Goal: Task Accomplishment & Management: Manage account settings

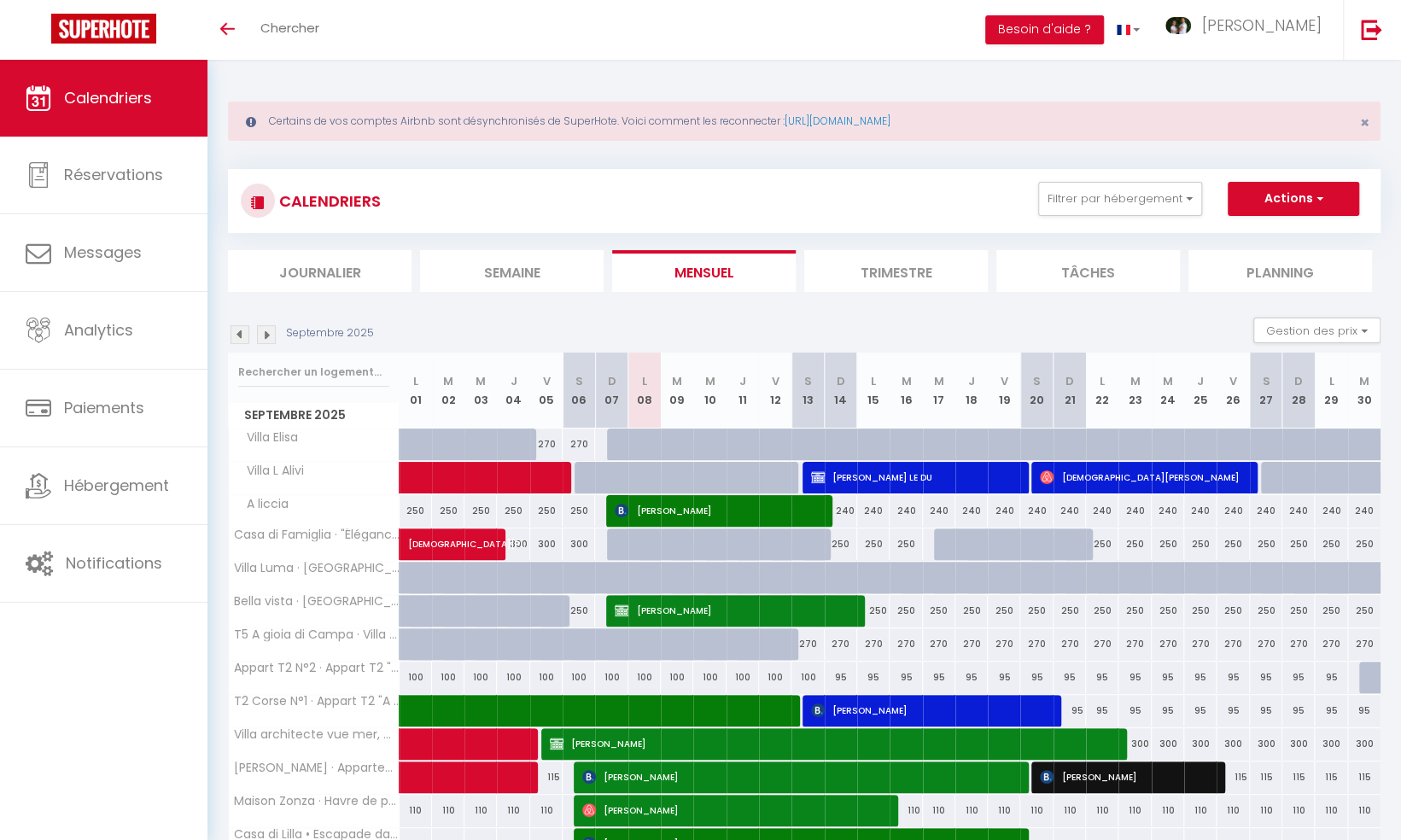
click at [493, 275] on li "Semaine" at bounding box center [511, 271] width 184 height 42
select select
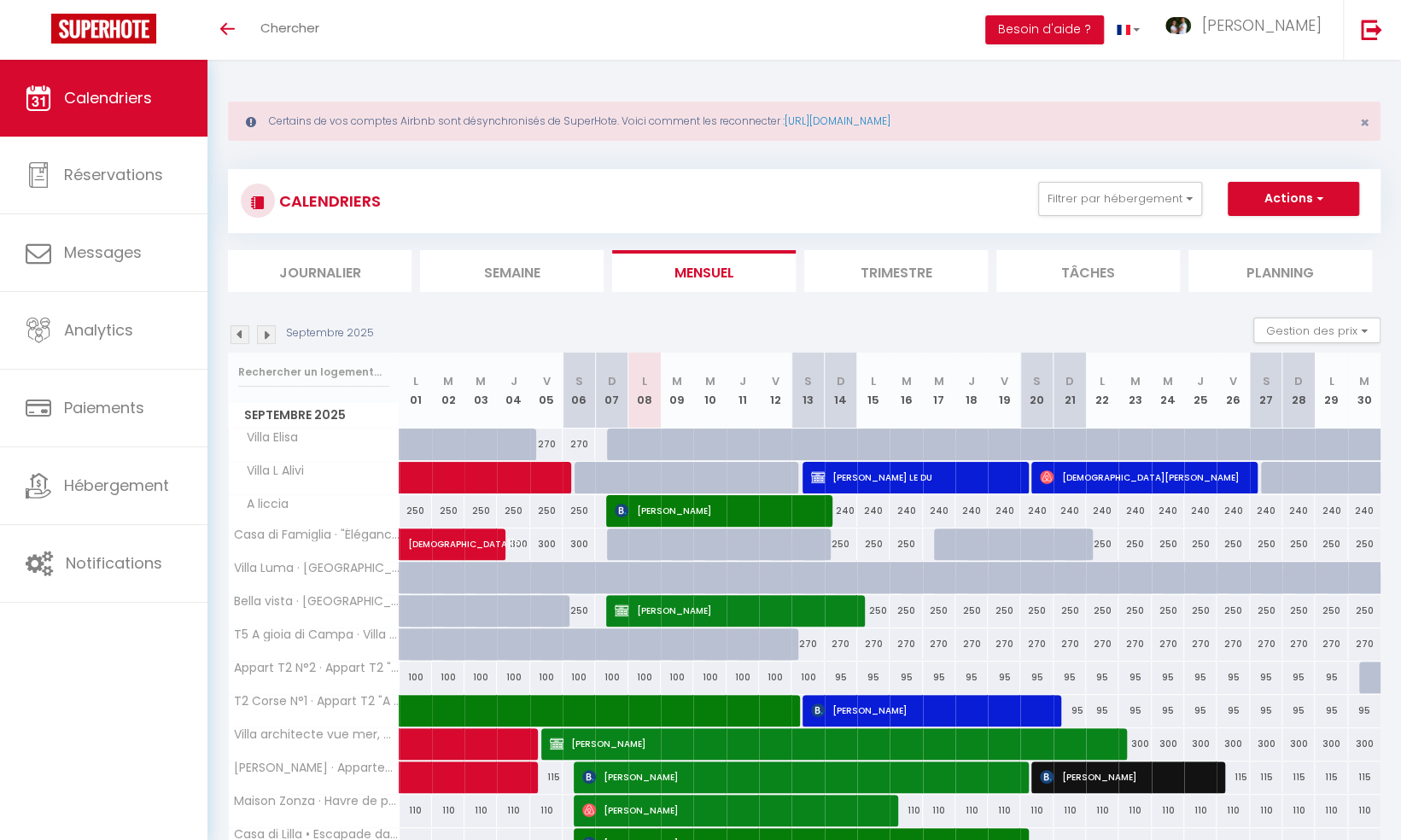
select select
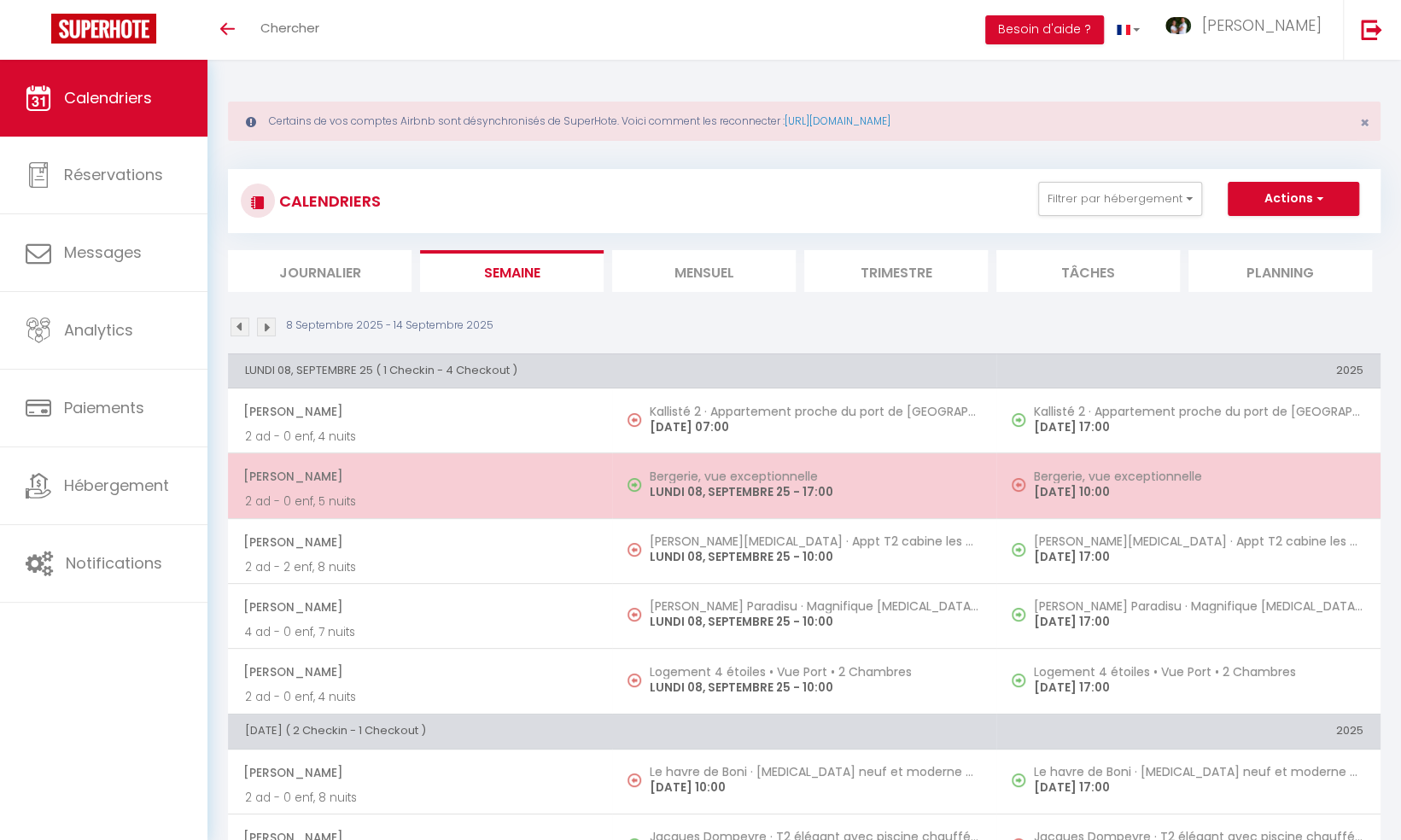
click at [739, 483] on p "LUNDI 08, SEPTEMBRE 25 - 17:00" at bounding box center [814, 491] width 330 height 18
select select "OK"
select select "1"
select select "0"
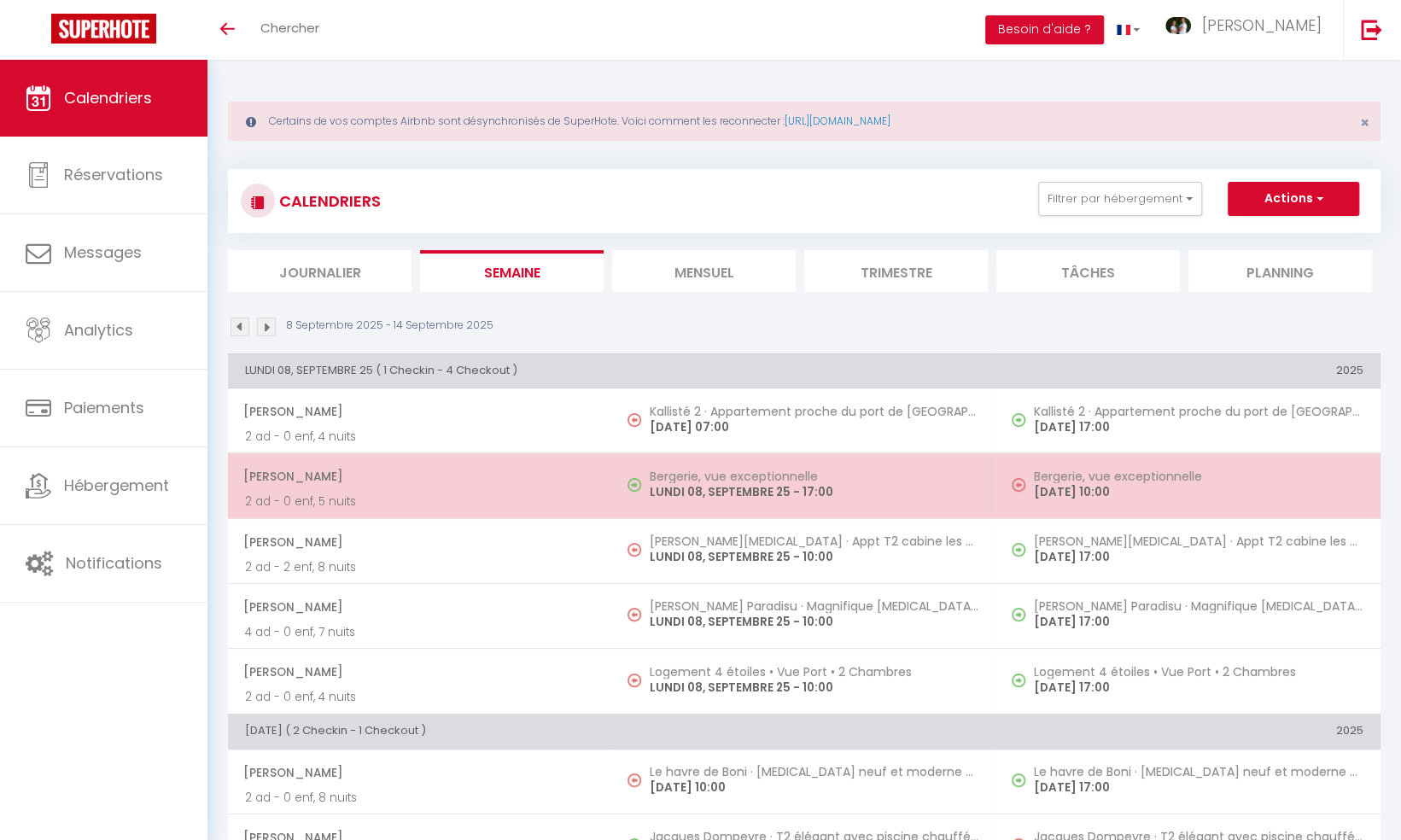
select select "1"
select select
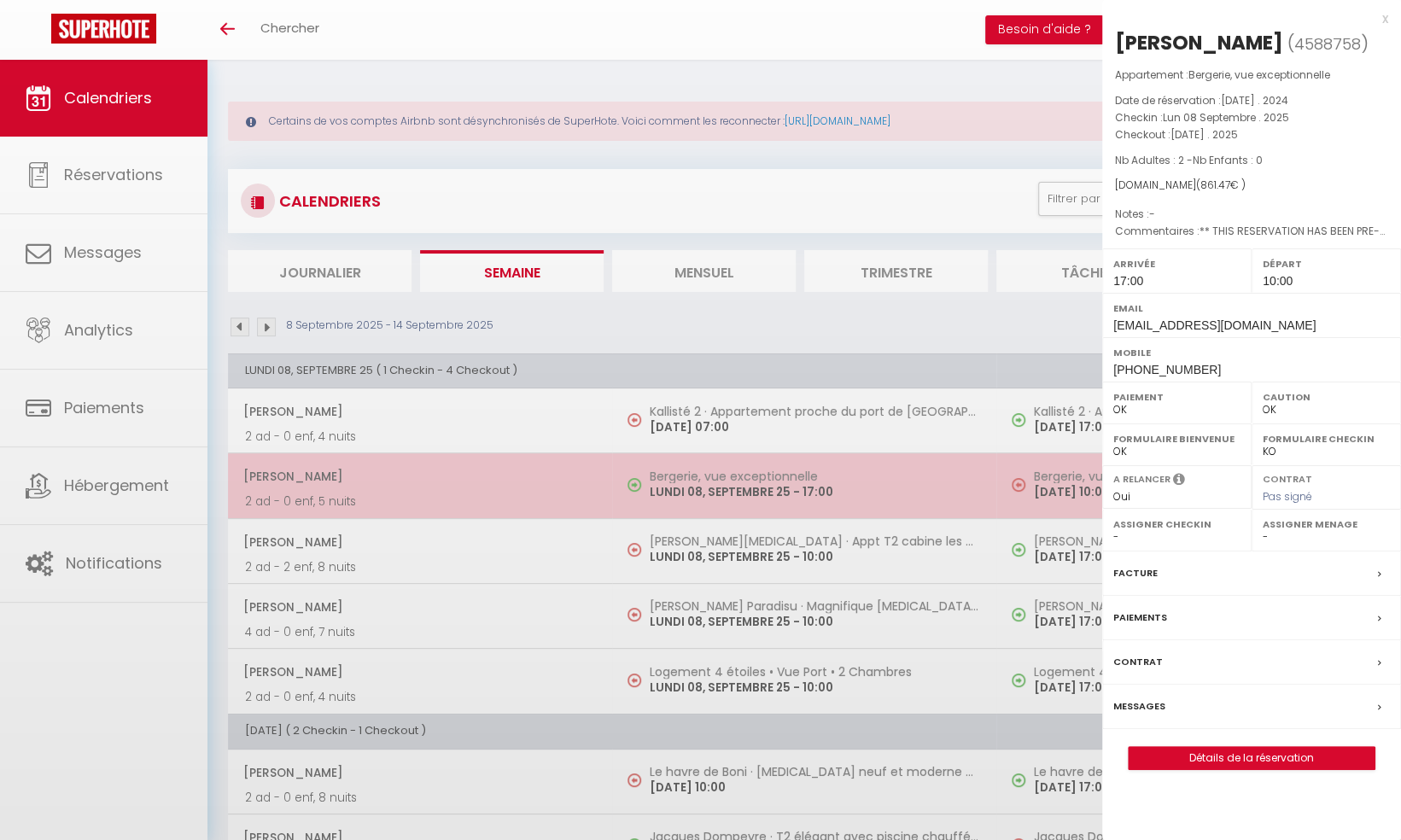
select select "41741"
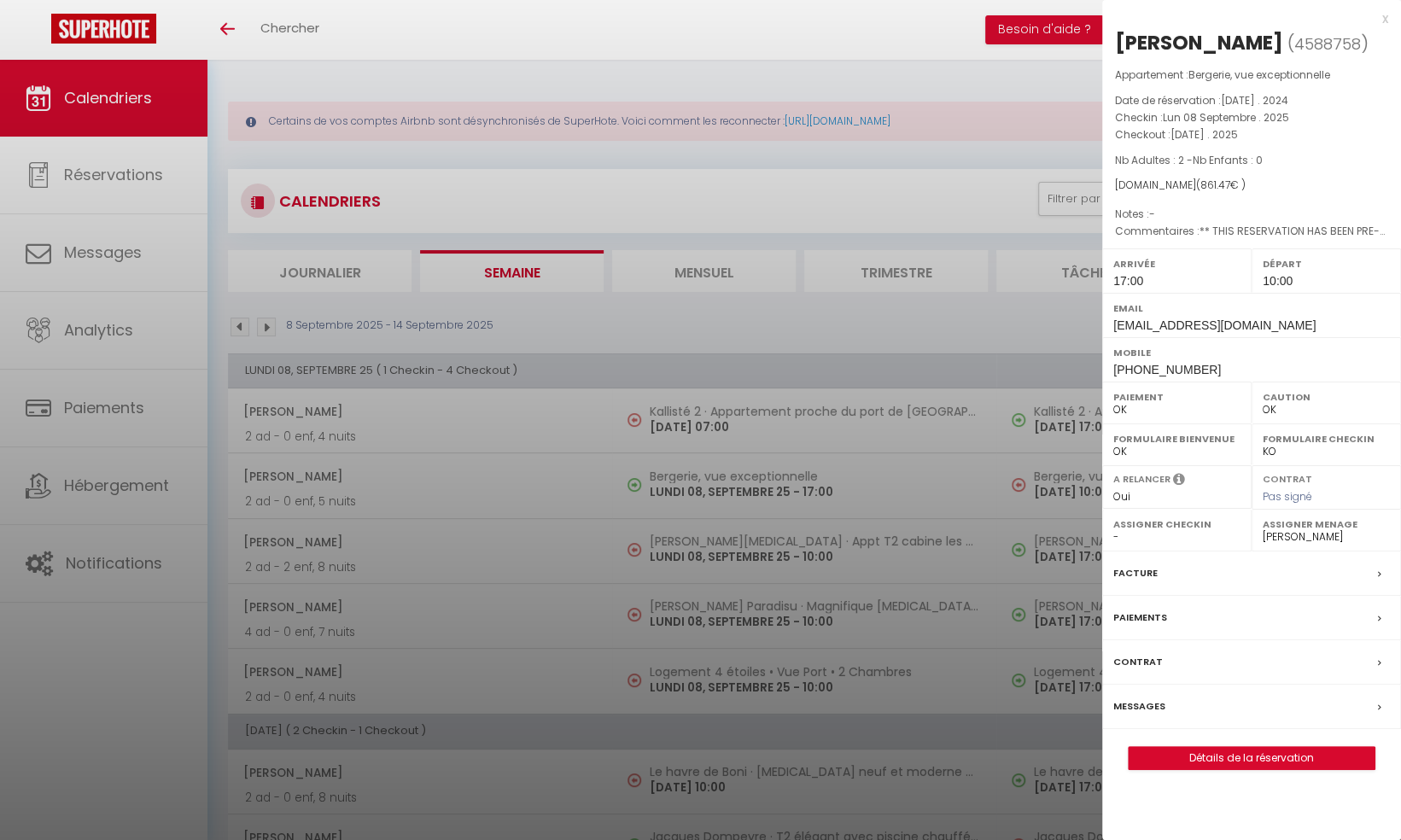
click at [1140, 702] on label "Messages" at bounding box center [1139, 706] width 52 height 18
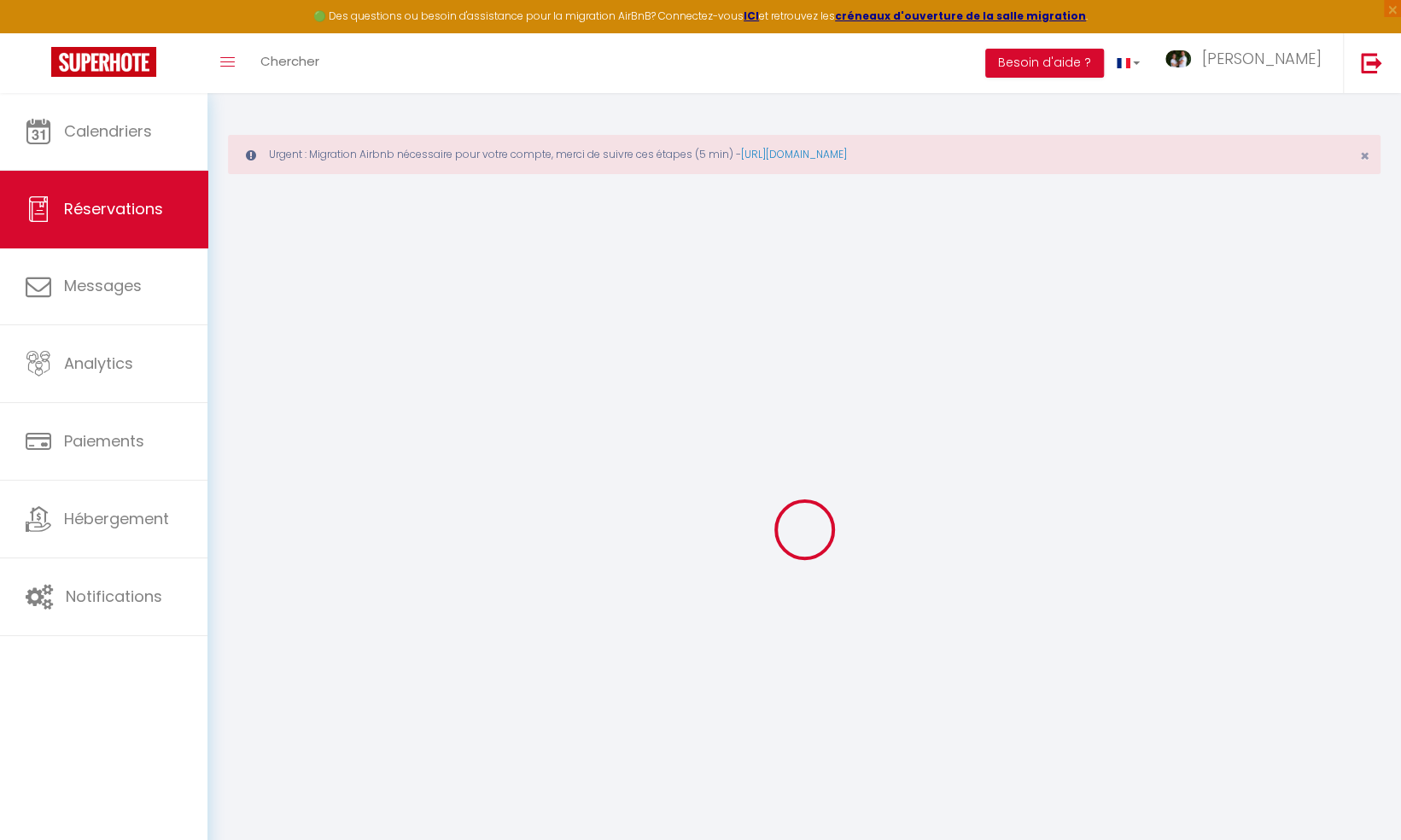
select select
checkbox input "false"
type textarea "** THIS RESERVATION HAS BEEN PRE-PAID ** BOOKING NOTE : Payment charge is EUR 1…"
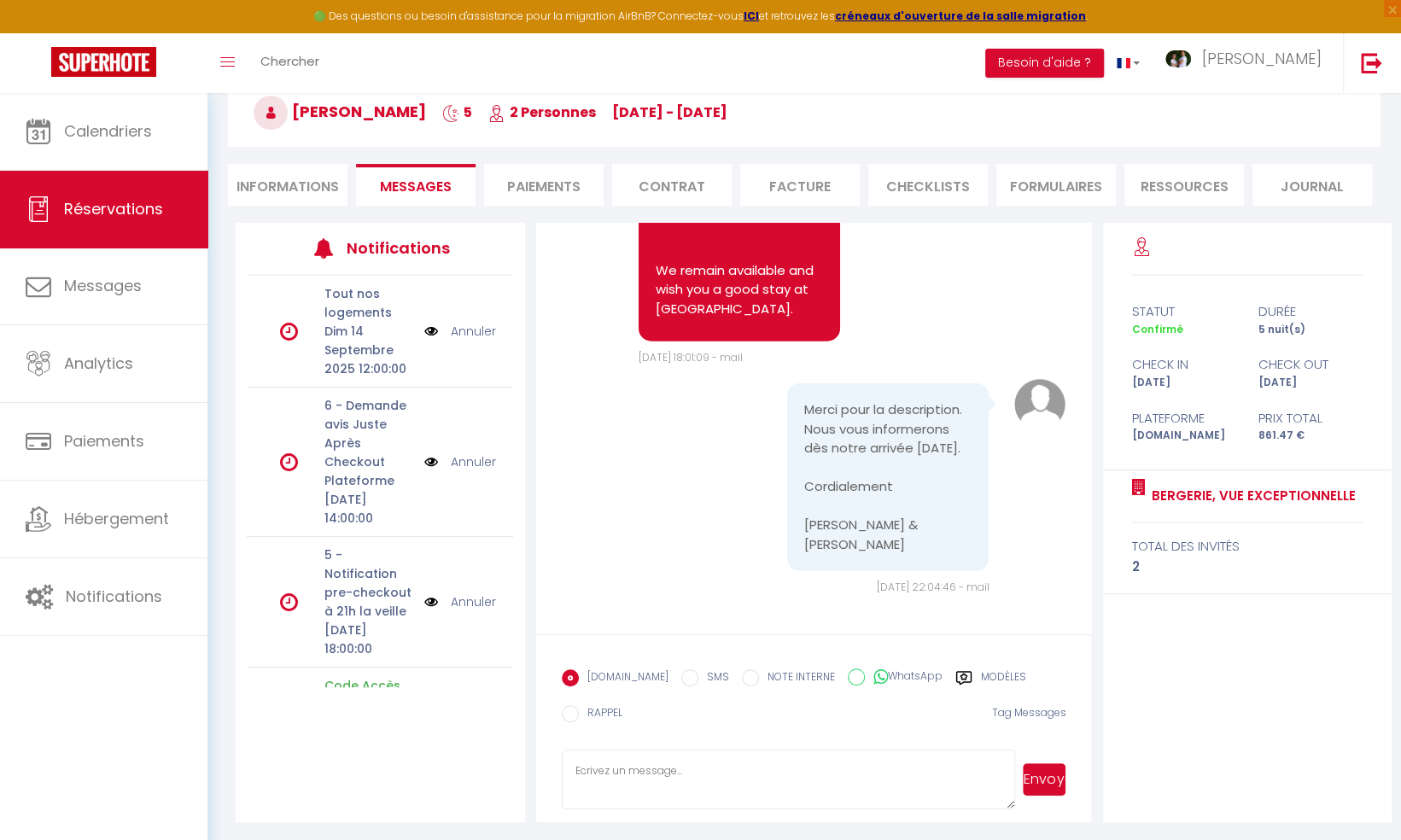
scroll to position [167, 0]
click at [614, 768] on textarea at bounding box center [789, 778] width 454 height 60
type textarea "Bonjour"
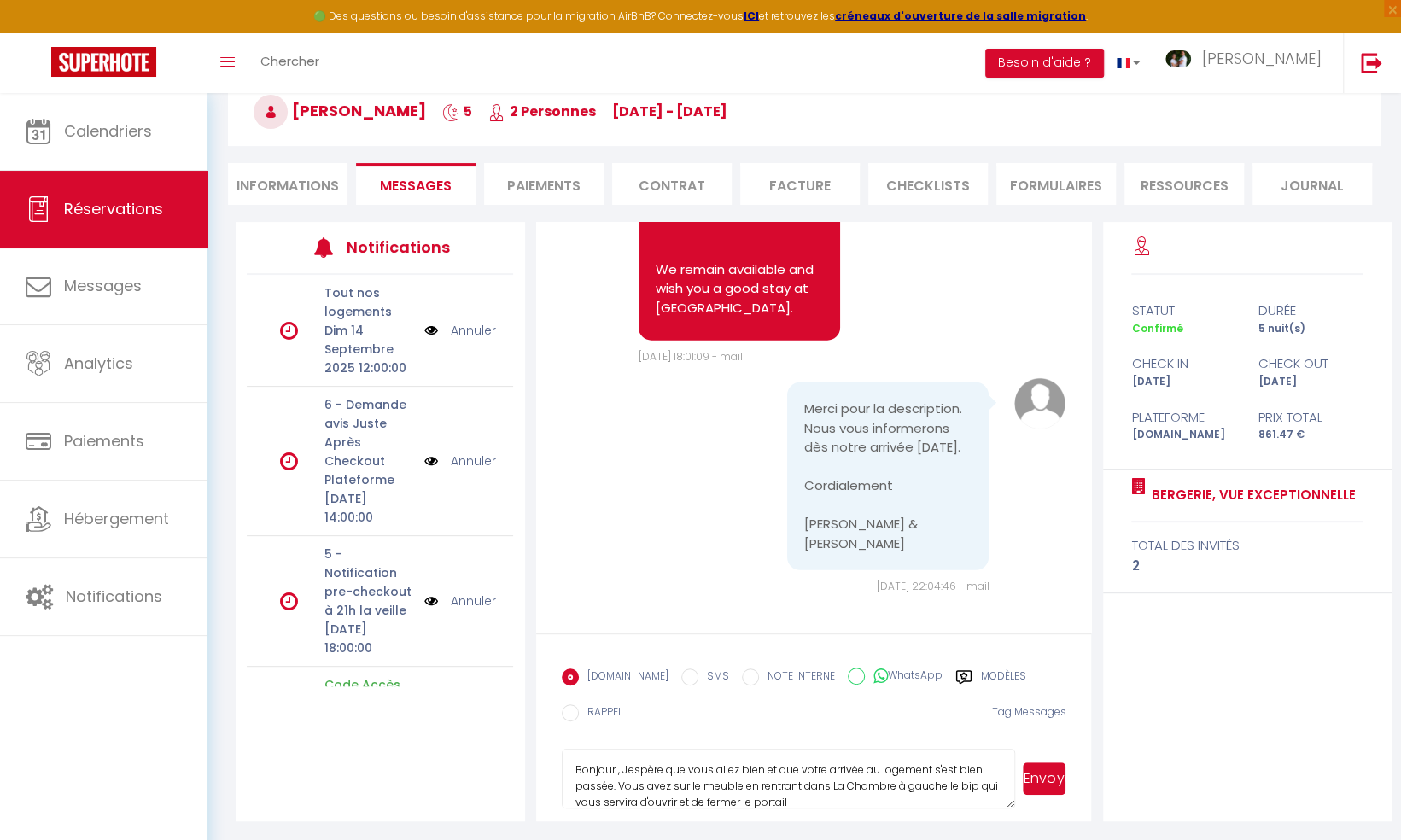
scroll to position [15, 0]
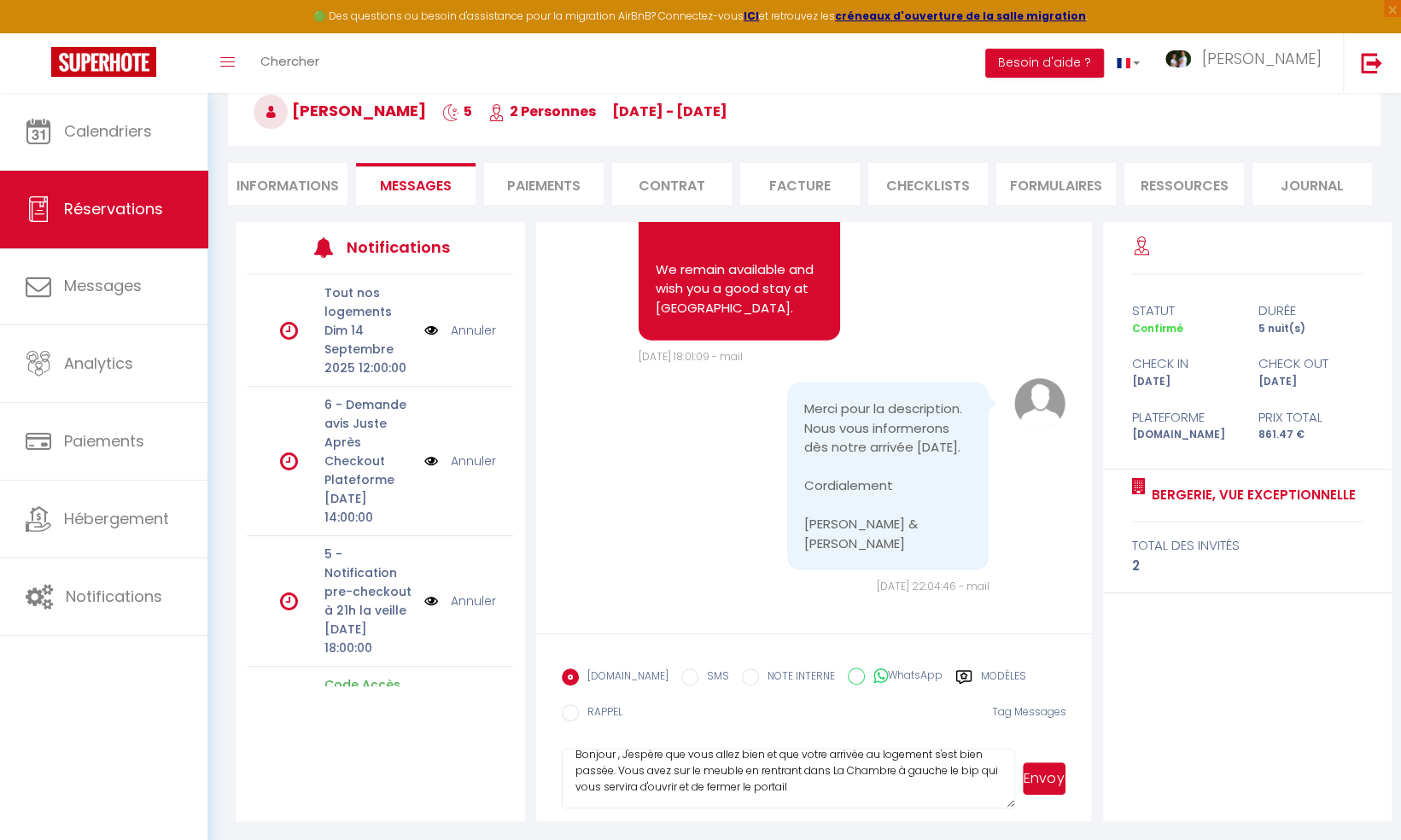
click at [665, 786] on textarea "Bonjour , J'espère que vous allez bien et que votre arrivée au logement s'est b…" at bounding box center [789, 778] width 454 height 60
click at [836, 788] on textarea "Bonjour , J'espère que vous allez bien et que votre arrivée au logement s'est b…" at bounding box center [789, 778] width 454 height 60
type textarea "Bonjour , J'espère que vous allez bien et que votre arrivée au logement s'est b…"
click at [1060, 782] on button "Envoyer" at bounding box center [1044, 778] width 43 height 32
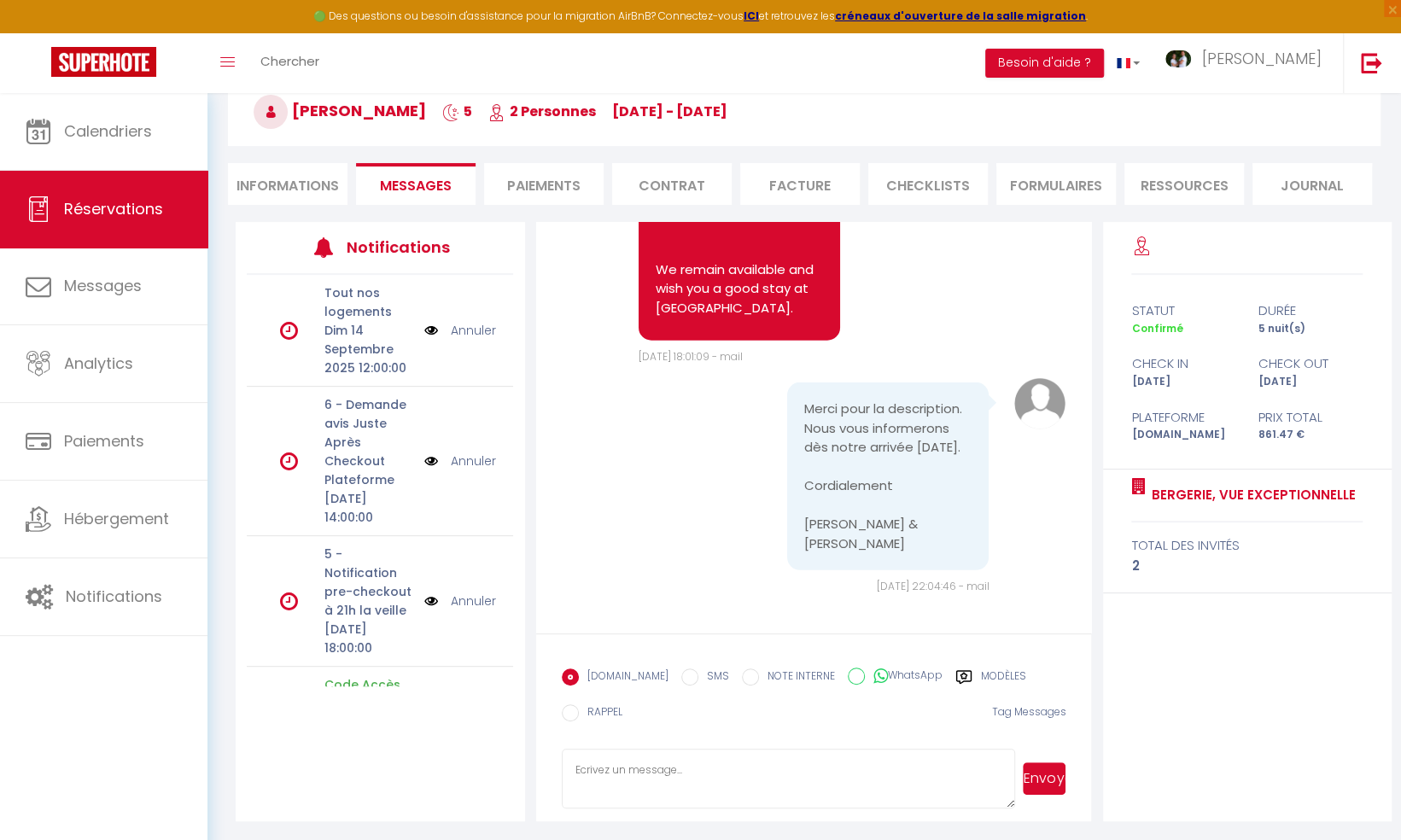
scroll to position [3317, 0]
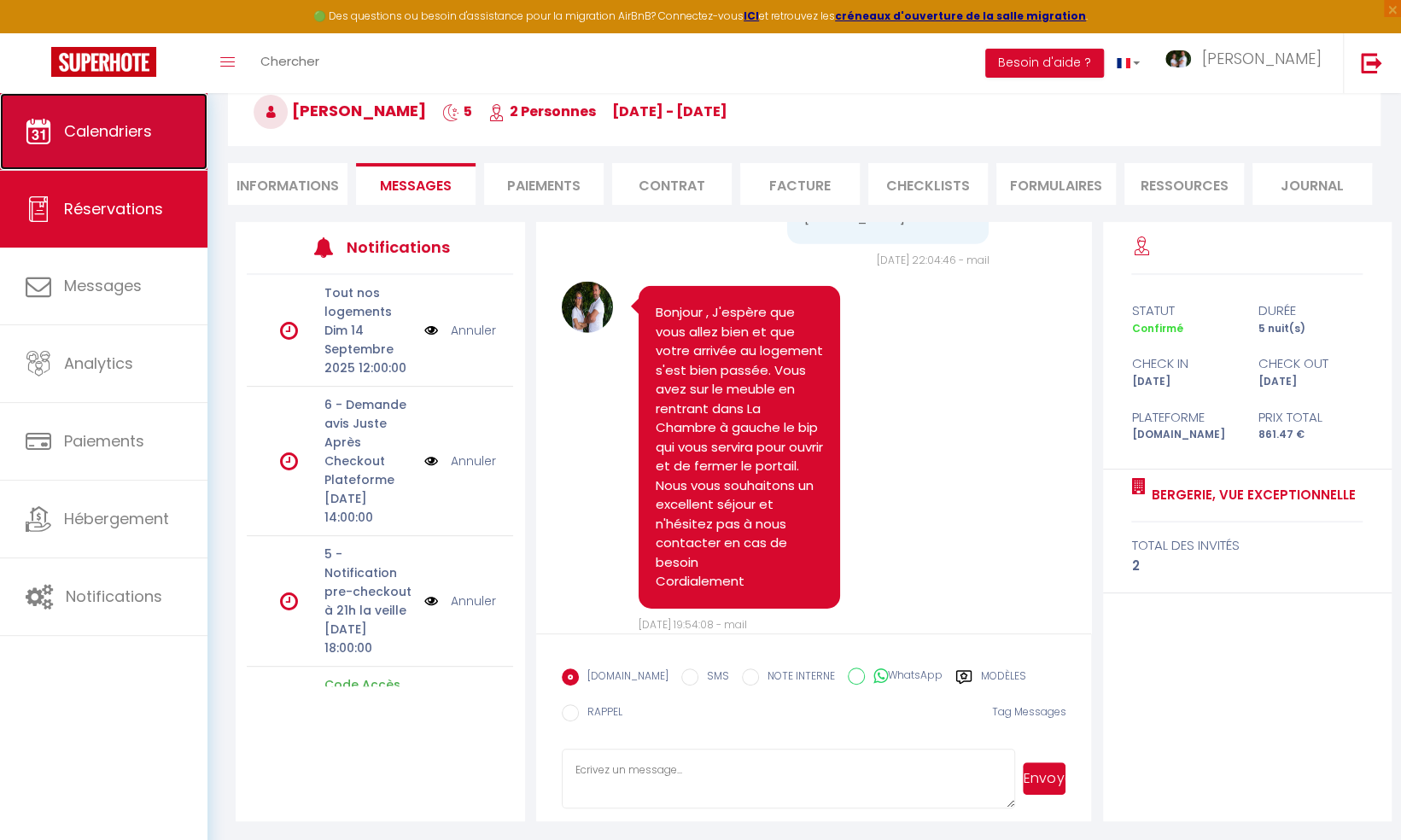
click at [99, 138] on span "Calendriers" at bounding box center [108, 130] width 88 height 21
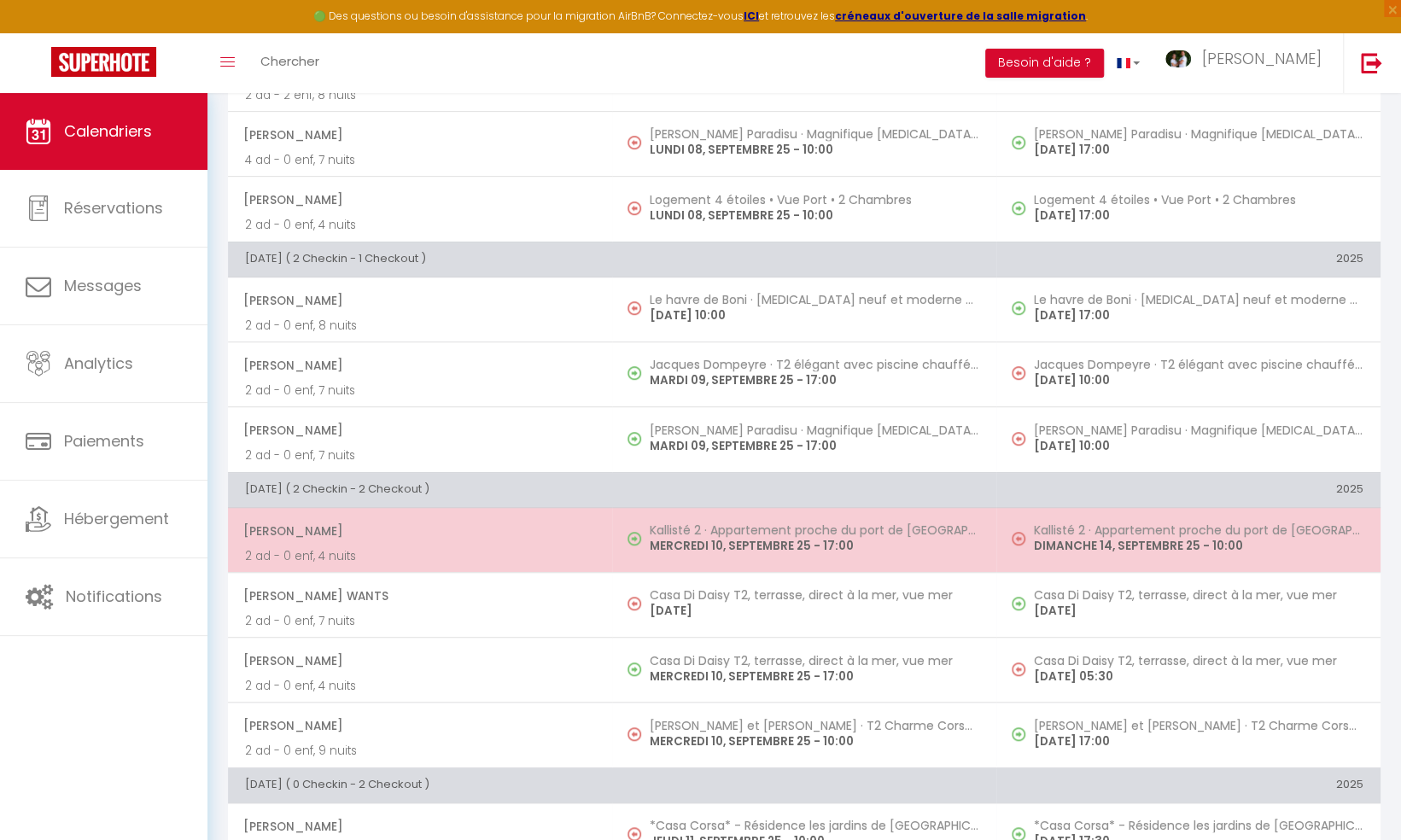
scroll to position [512, 0]
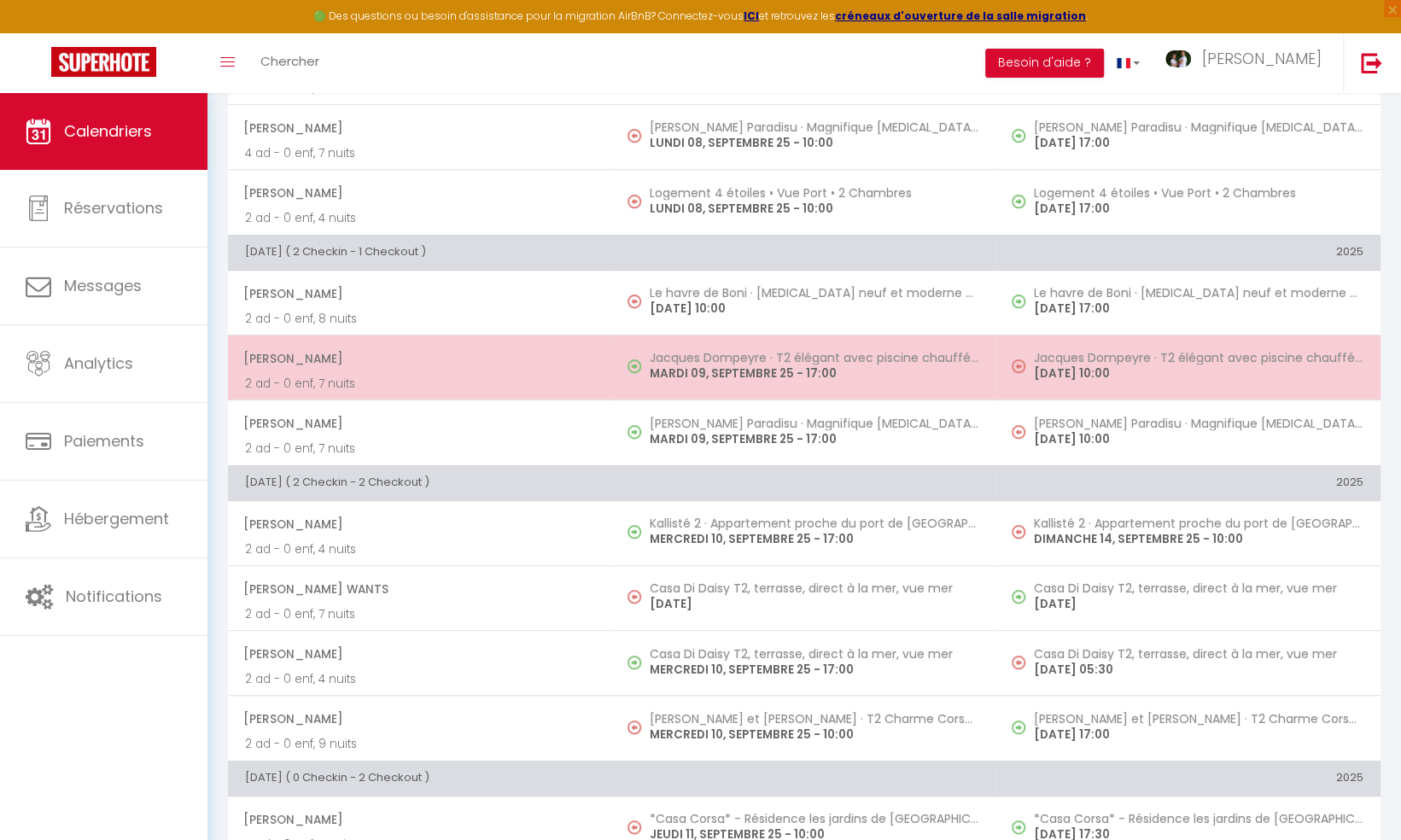
click at [715, 360] on h5 "Jacques Dompeyre · T2 élégant avec piscine chauffée & plage privée" at bounding box center [814, 357] width 330 height 13
select select "OK"
select select "KO"
select select "1"
select select "0"
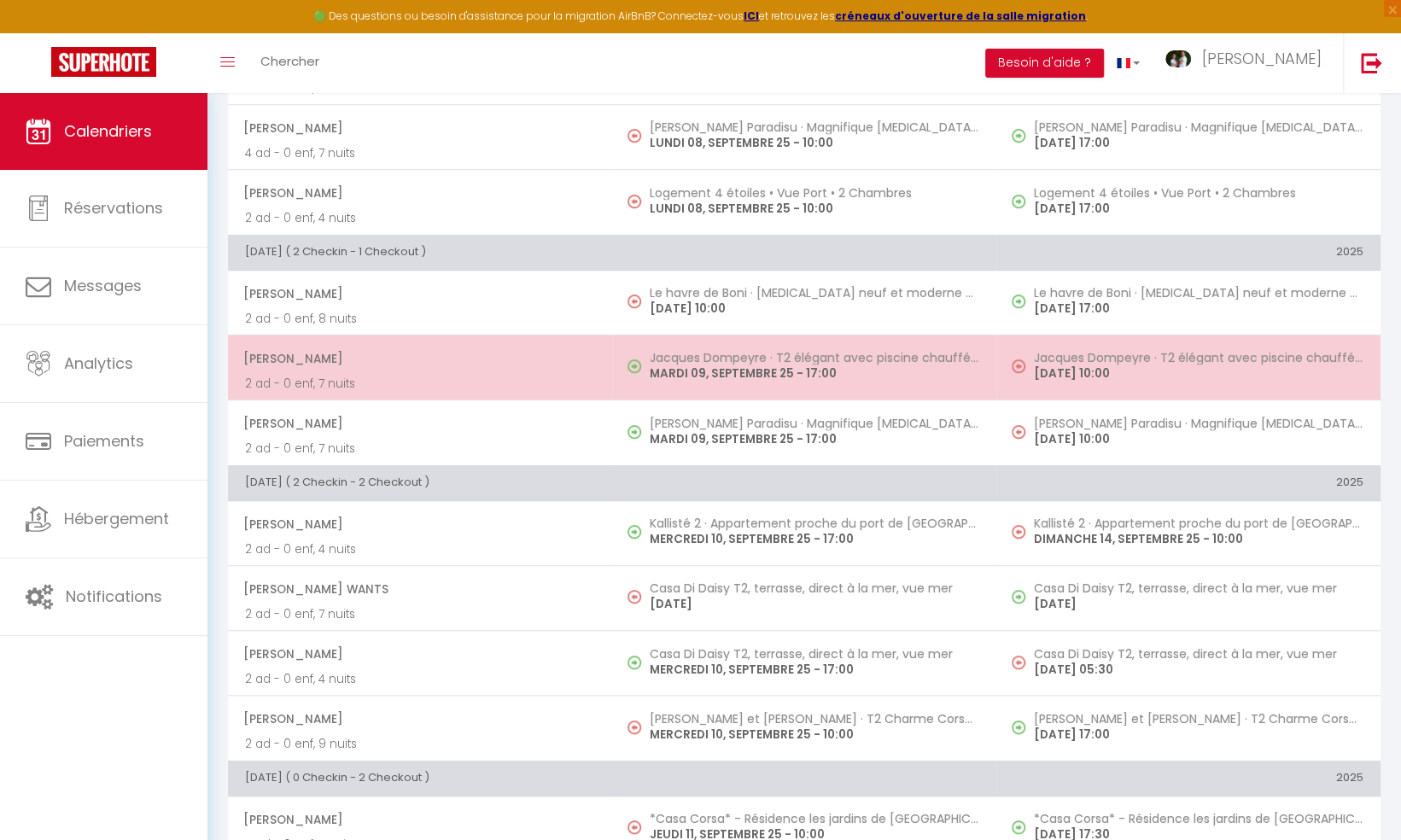
select select "1"
select select
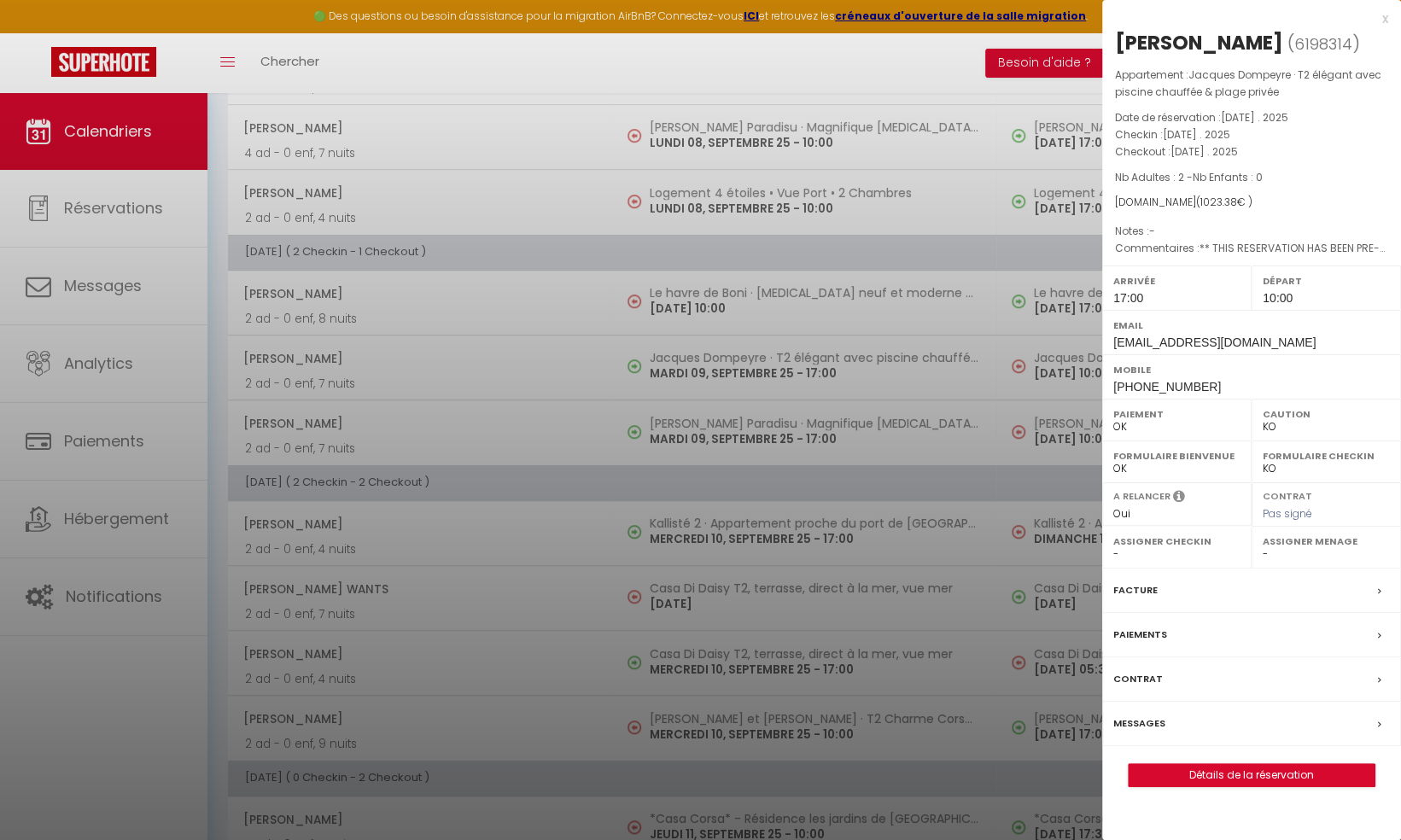
click at [1154, 710] on div "Messages" at bounding box center [1251, 724] width 299 height 45
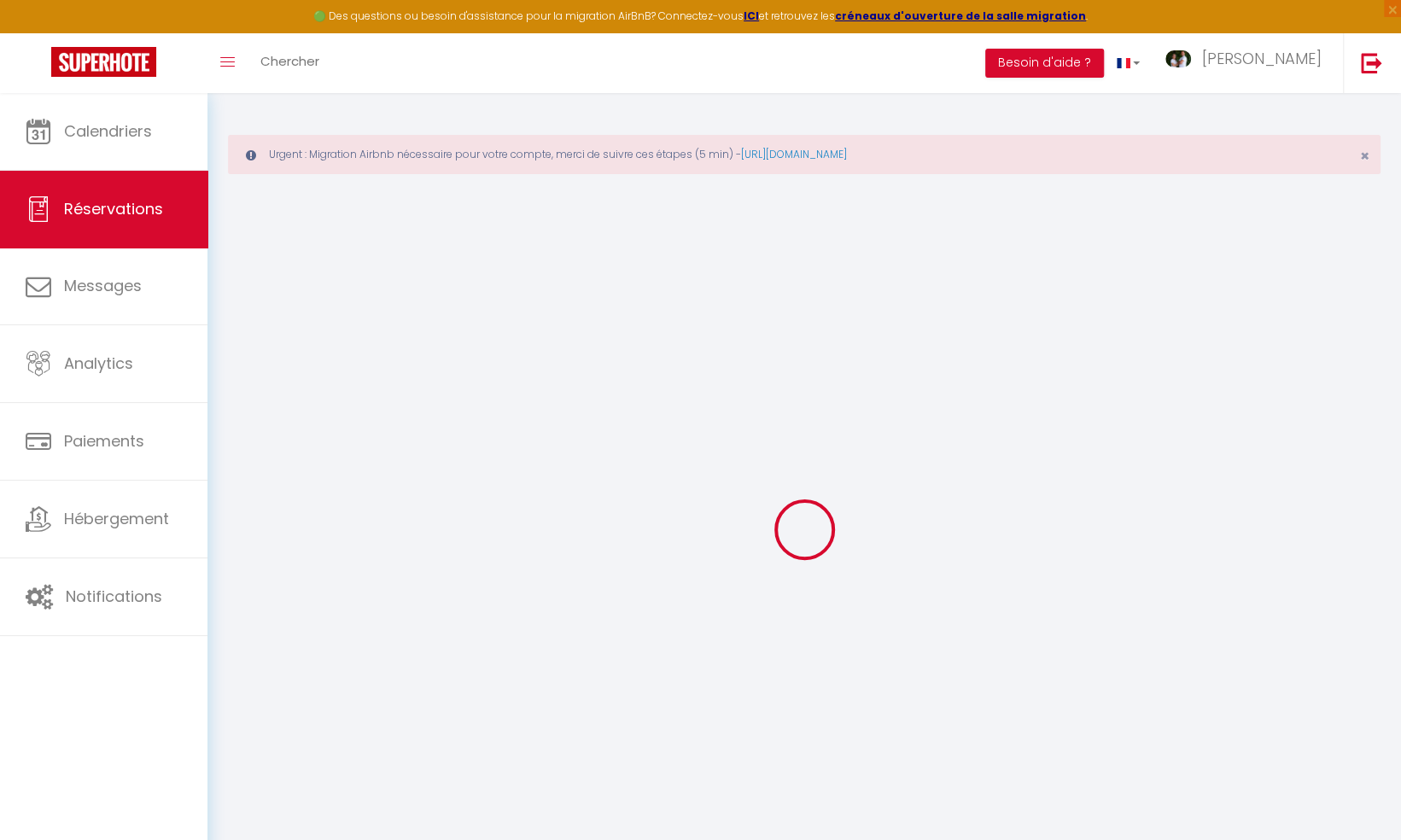
type input "[PERSON_NAME]"
type input "Lespes"
type input "[EMAIL_ADDRESS][DOMAIN_NAME]"
type input "[PERSON_NAME][EMAIL_ADDRESS][DOMAIN_NAME]"
type input "[PHONE_NUMBER]"
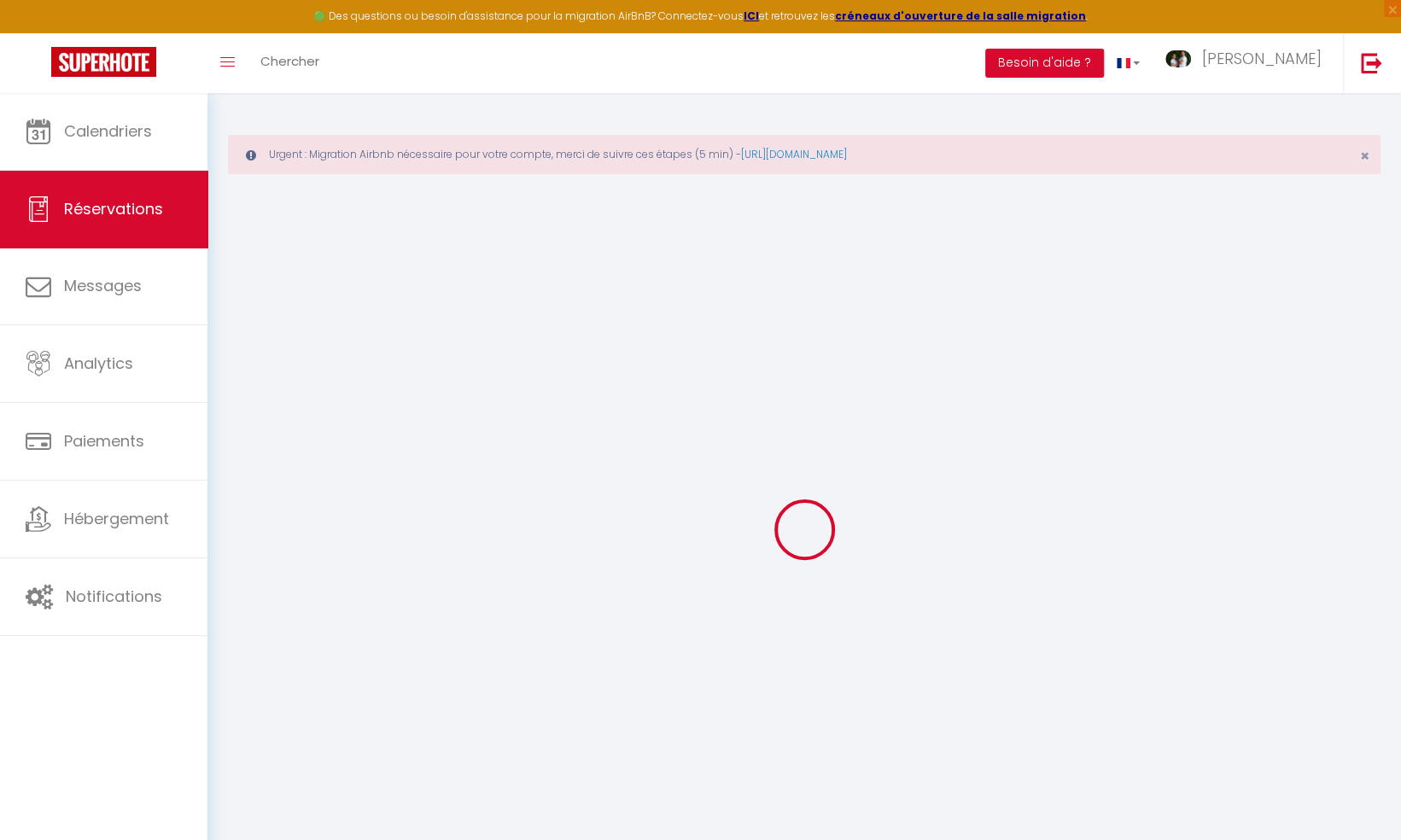
type input "[PHONE_NUMBER]"
select select "FR"
type input "166.33"
type input "14.33"
select select "65307"
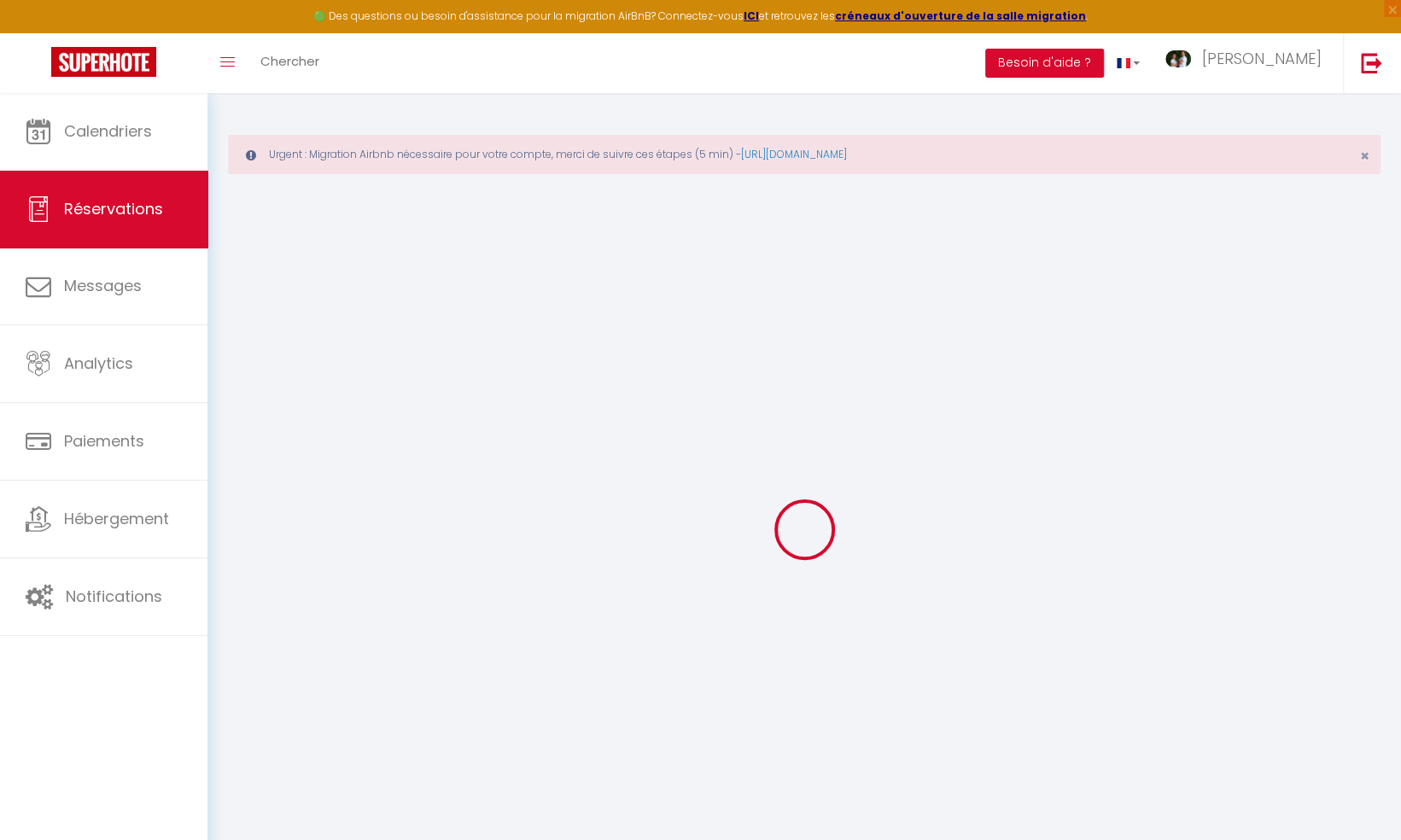
select select "1"
select select
type input "2"
select select "12"
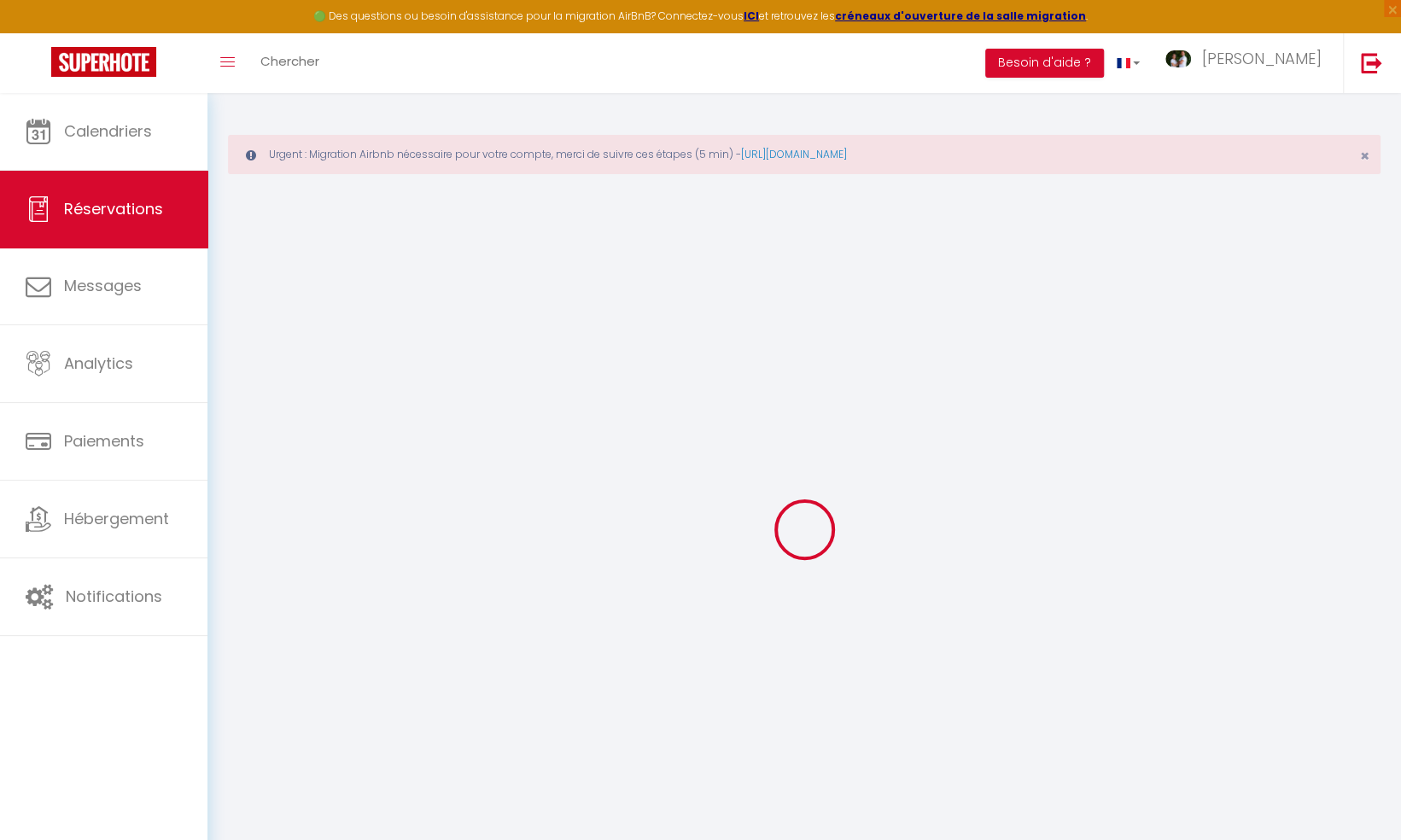
select select "14"
type input "918.4"
checkbox input "false"
type input "0"
select select "2"
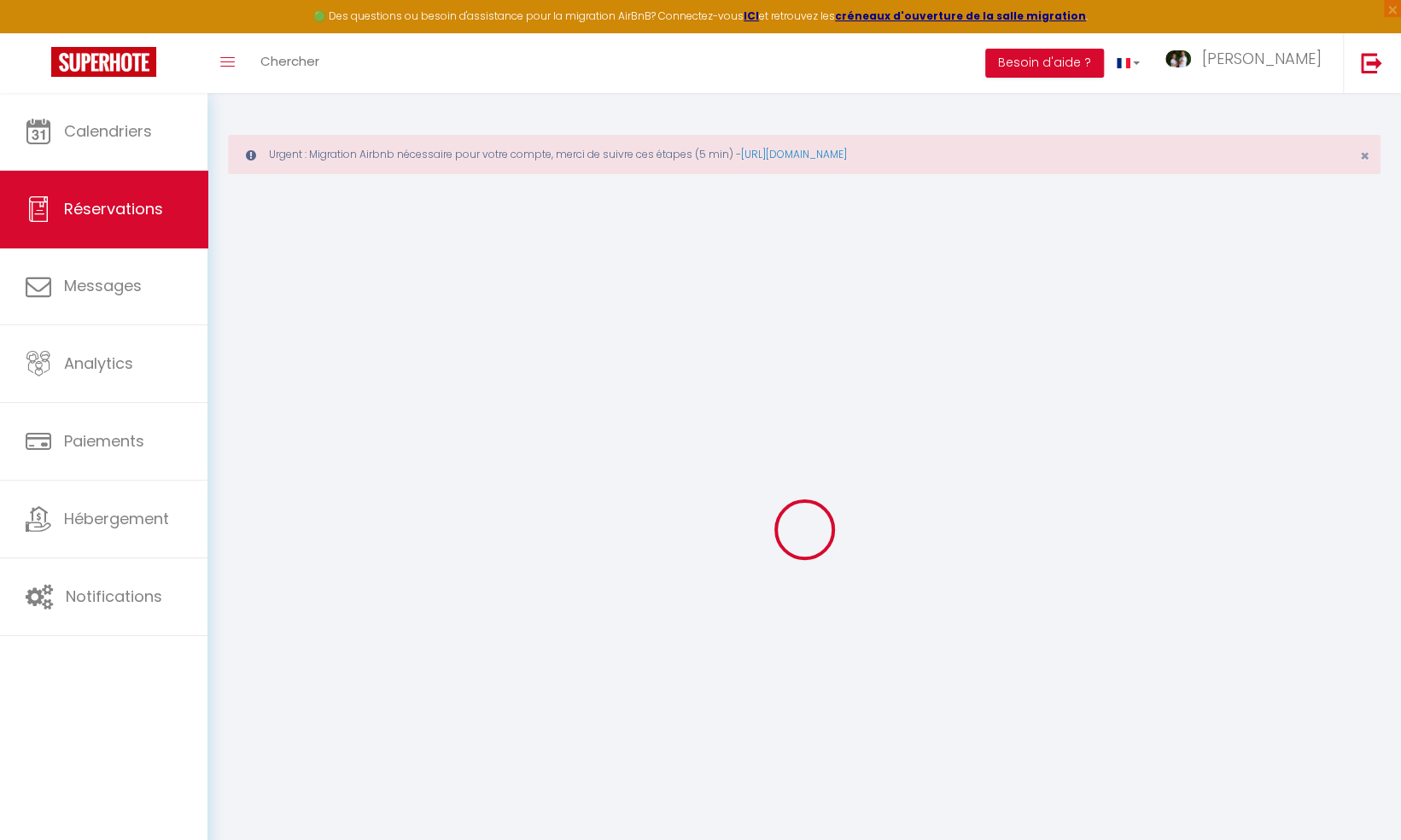
type input "60"
type input "72"
type input "0"
select select
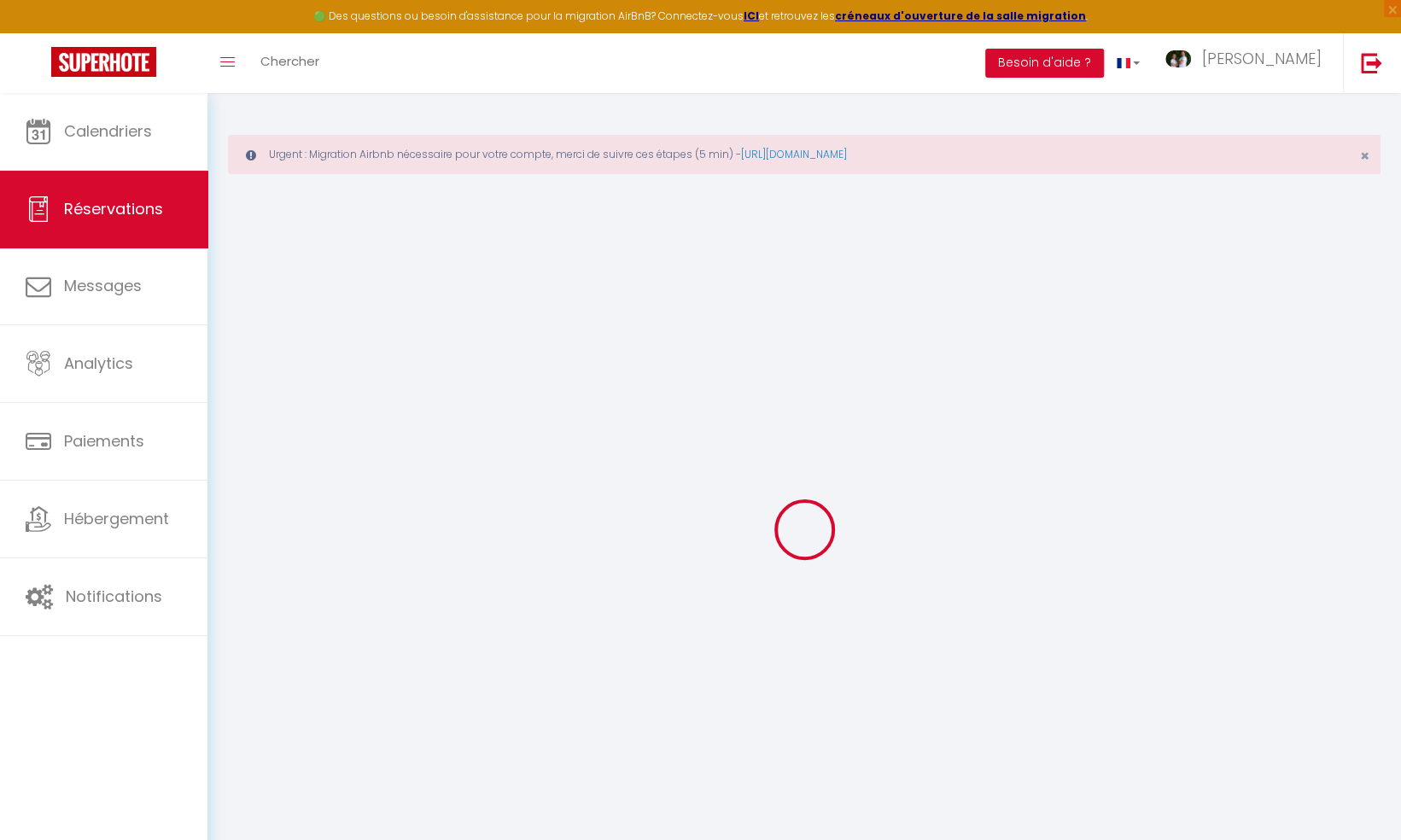
checkbox input "false"
select select
checkbox input "false"
select select
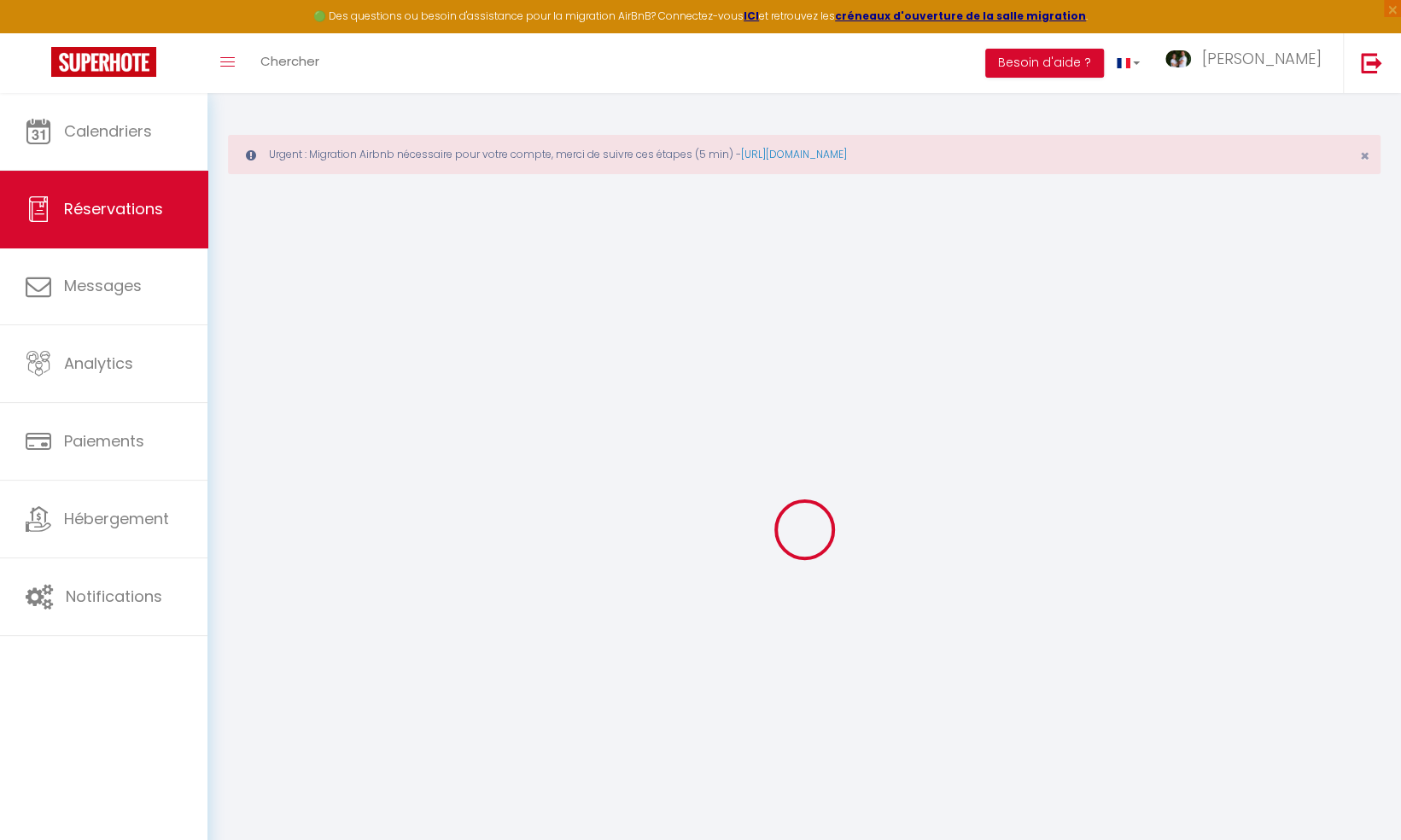
select select
checkbox input "false"
type textarea "** THIS RESERVATION HAS BEEN PRE-PAID ** Approximate time of arrival: between 0…"
select select
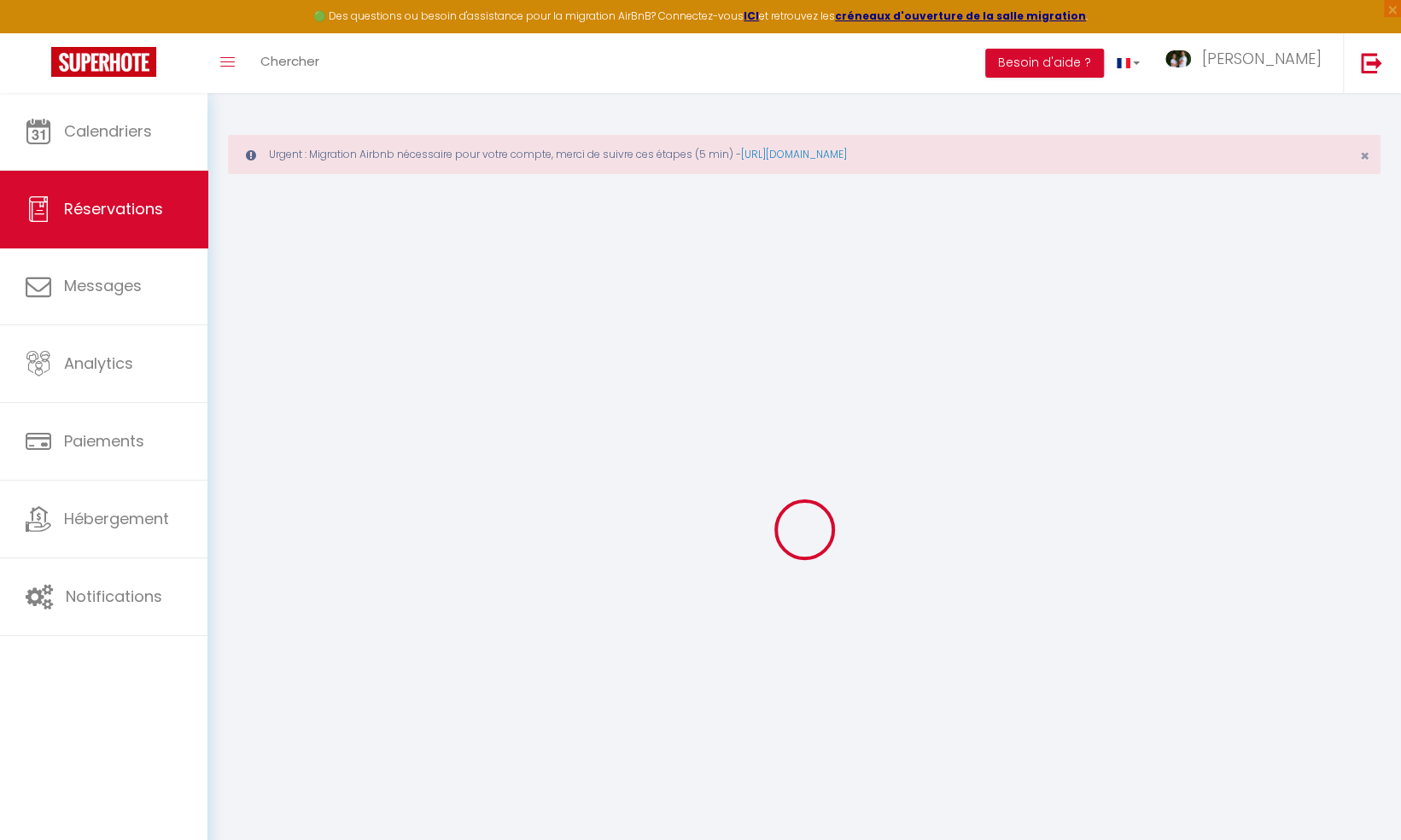
checkbox input "false"
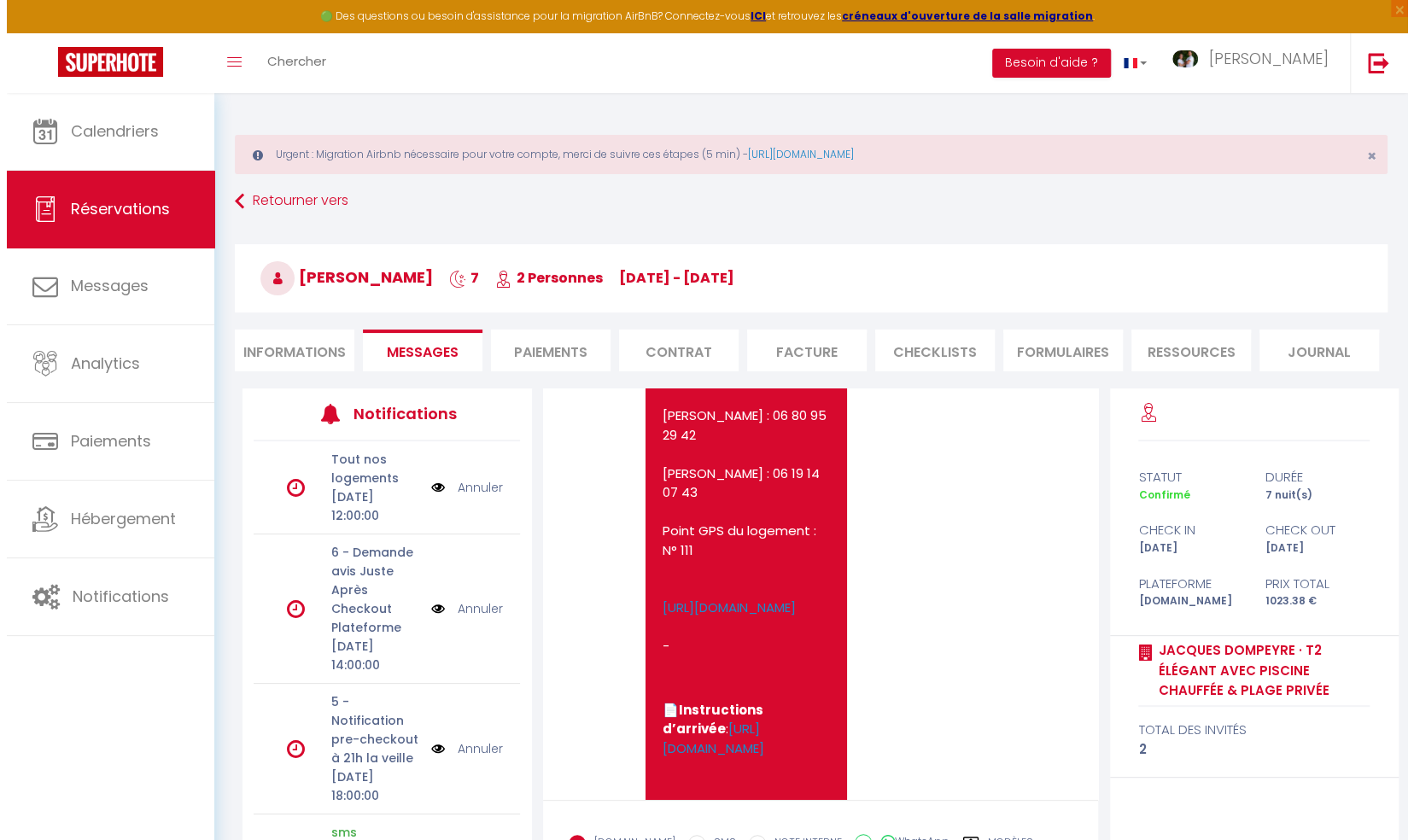
scroll to position [5059, 0]
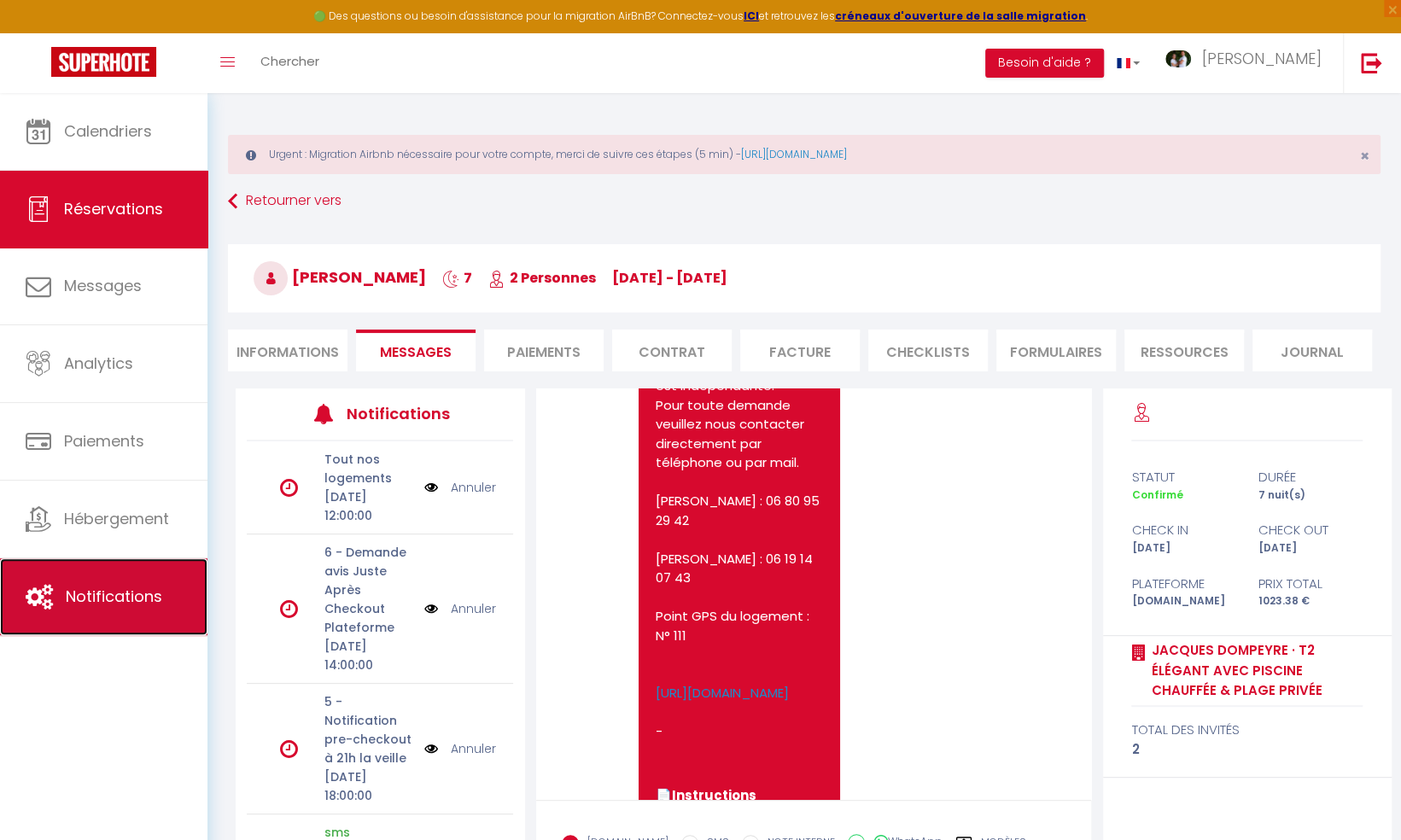
click at [127, 590] on span "Notifications" at bounding box center [113, 596] width 96 height 21
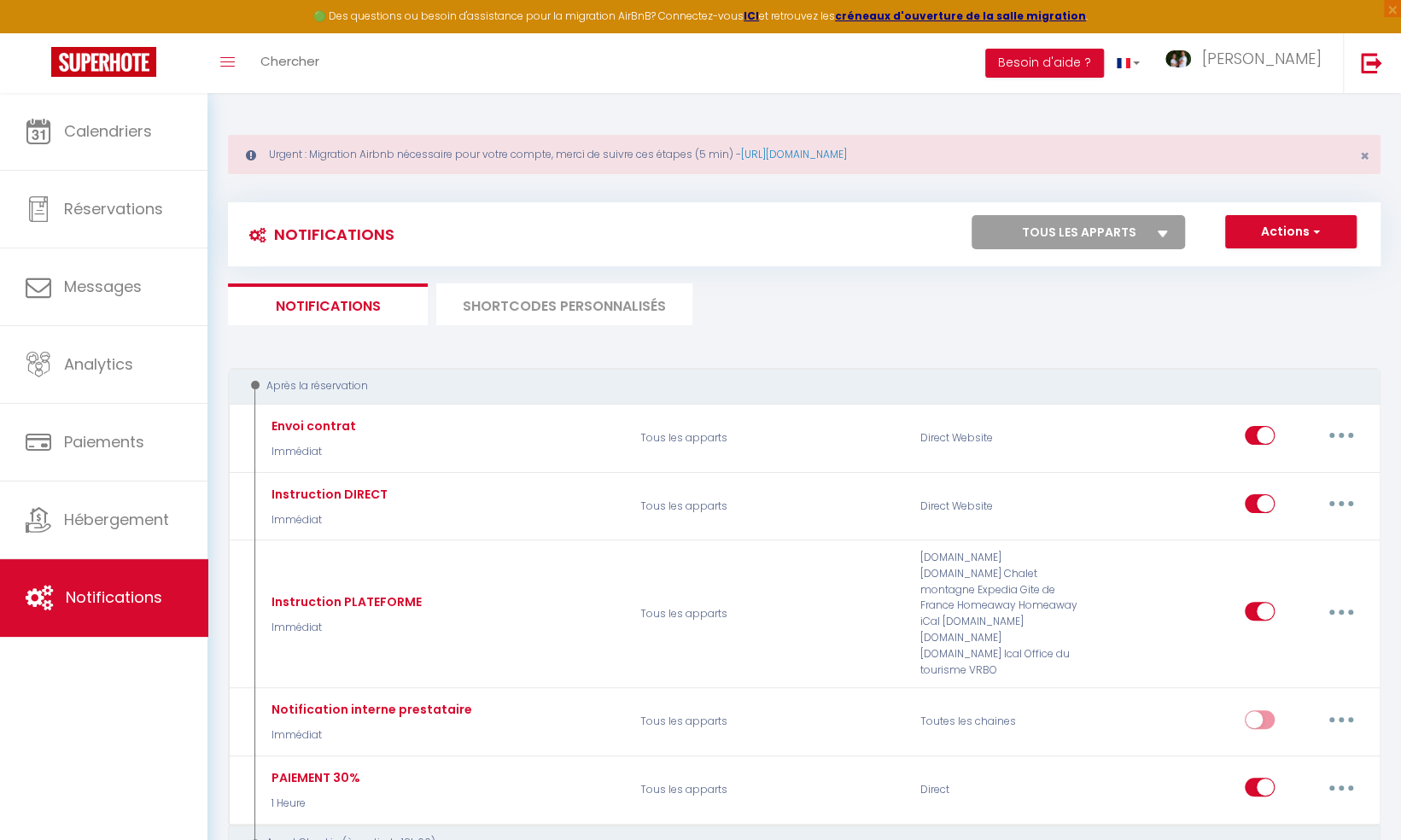
click at [550, 297] on li "SHORTCODES PERSONNALISÉS" at bounding box center [564, 305] width 256 height 42
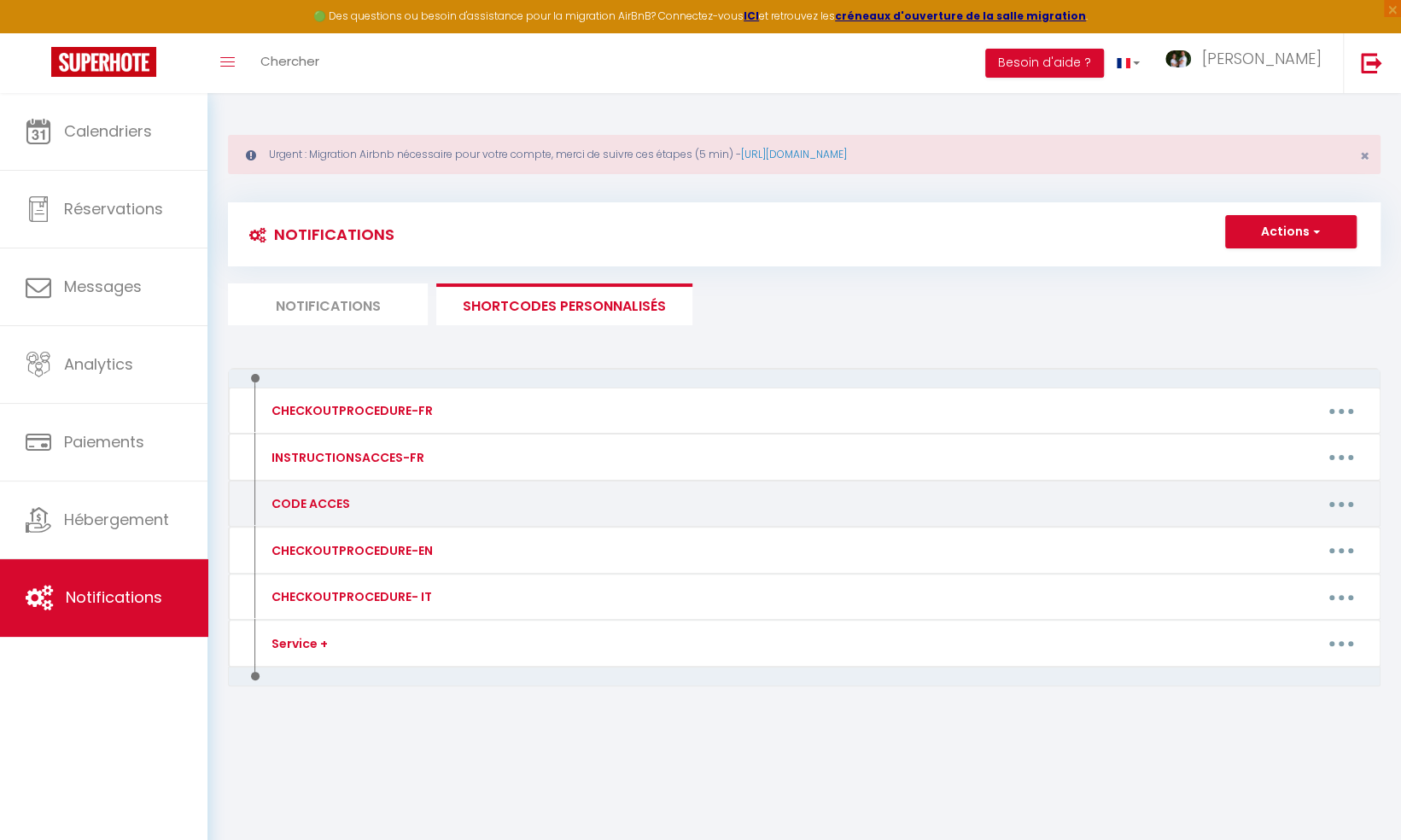
click at [1340, 502] on icon "button" at bounding box center [1340, 504] width 5 height 5
click at [1271, 538] on link "Editer" at bounding box center [1296, 543] width 127 height 29
type input "CODE ACCES"
type textarea "Message avec code accès"
type textarea "CODE KEY BOX : 1808 Point GPS du logement : [URL][DOMAIN_NAME] -"
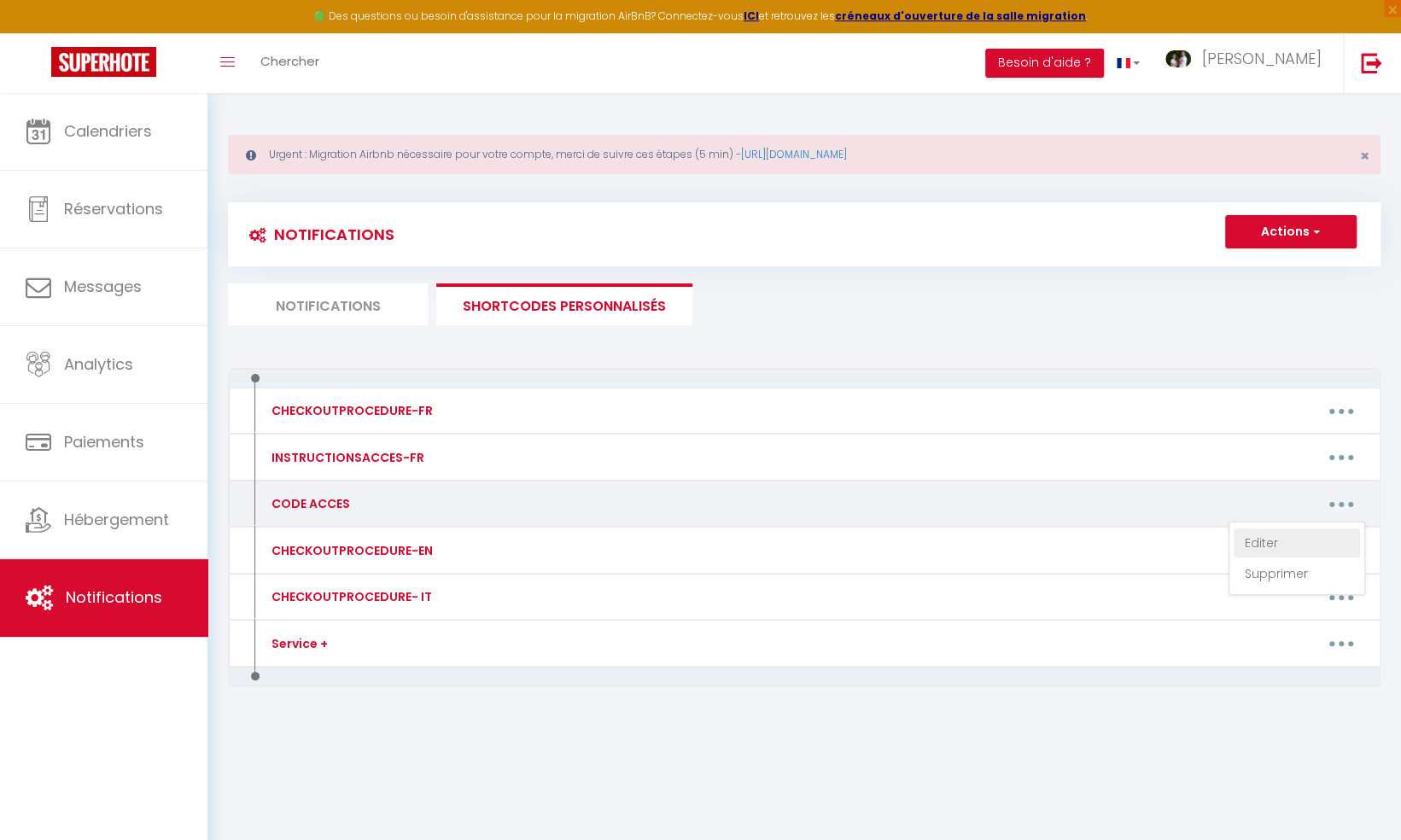
type textarea "CODE KEY BOX : 1708 Point GPS du logement : [URL][DOMAIN_NAME] -"
type textarea "CODE KEY BOX : 0105 Point GPS du logement : [URL][DOMAIN_NAME] -"
type textarea "CODE KEY BOX : 1606 Code Portail : 2261A Point GPS du logement : [URL][DOMAIN_N…"
type textarea "CODE KEY BOX : 0142 Point GPS du logement : [URL][DOMAIN_NAME] -"
type textarea "CODE KEY BOX : 1431 CODE PORTAIL : 7895 Point GPS du logement : [URL][DOMAIN_NA…"
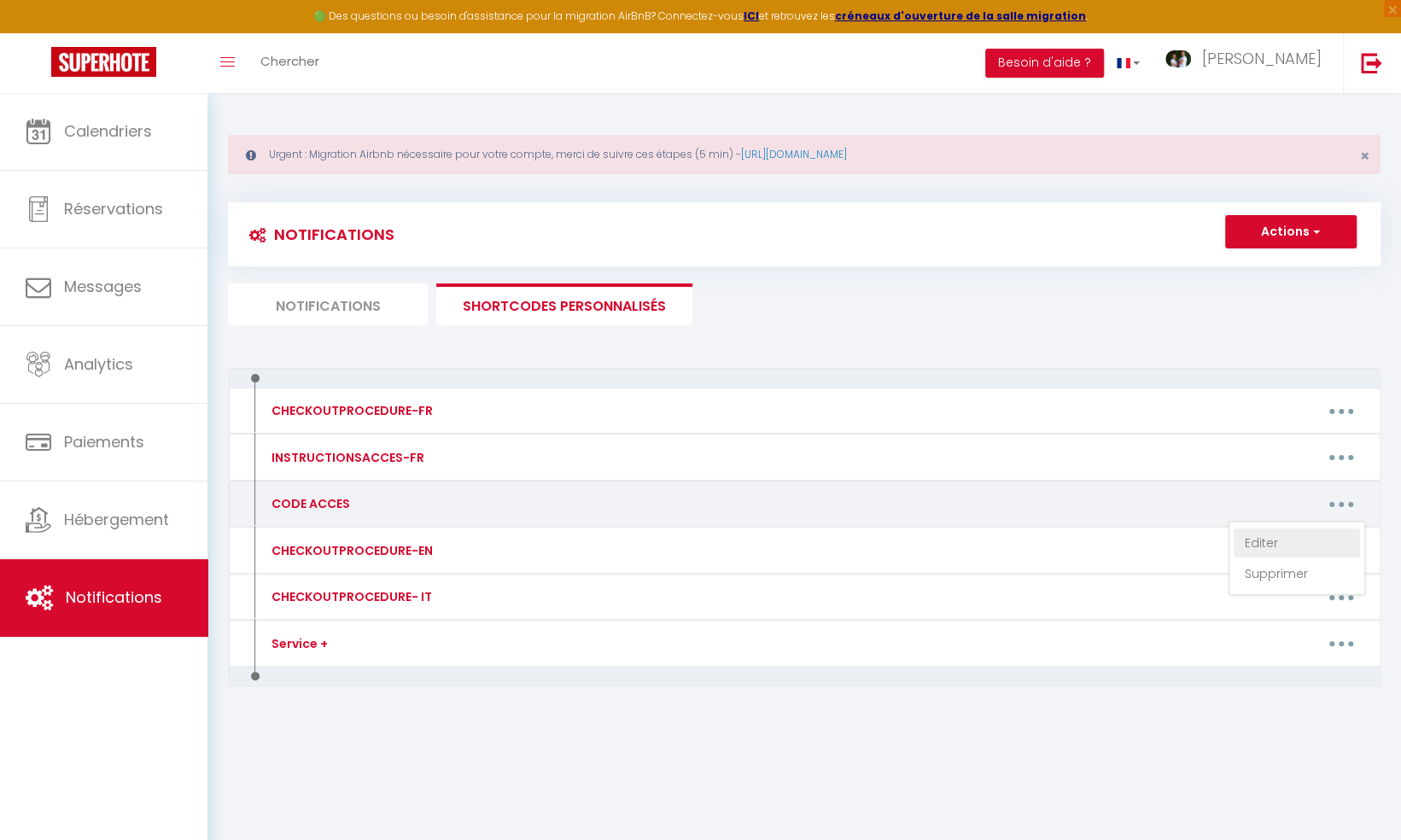
type textarea "CODE KEY BOX : 5000 Point GPS du logement : [URL][DOMAIN_NAME] -"
type textarea "CODE KEY BOX : 5002 Point GPS du logement : [URL][DOMAIN_NAME] -"
type textarea "CODE KEY BOX : 5001 Point GPS du logement : [URL][DOMAIN_NAME] -"
type textarea "CODE KEY BOX : 0118 Point GPS du logement : [URL][DOMAIN_NAME] -"
type textarea "CODE KEY BOX : 0108 CODE PORTAIL : 2210 A Point GPS du logement : [URL][DOMAIN_…"
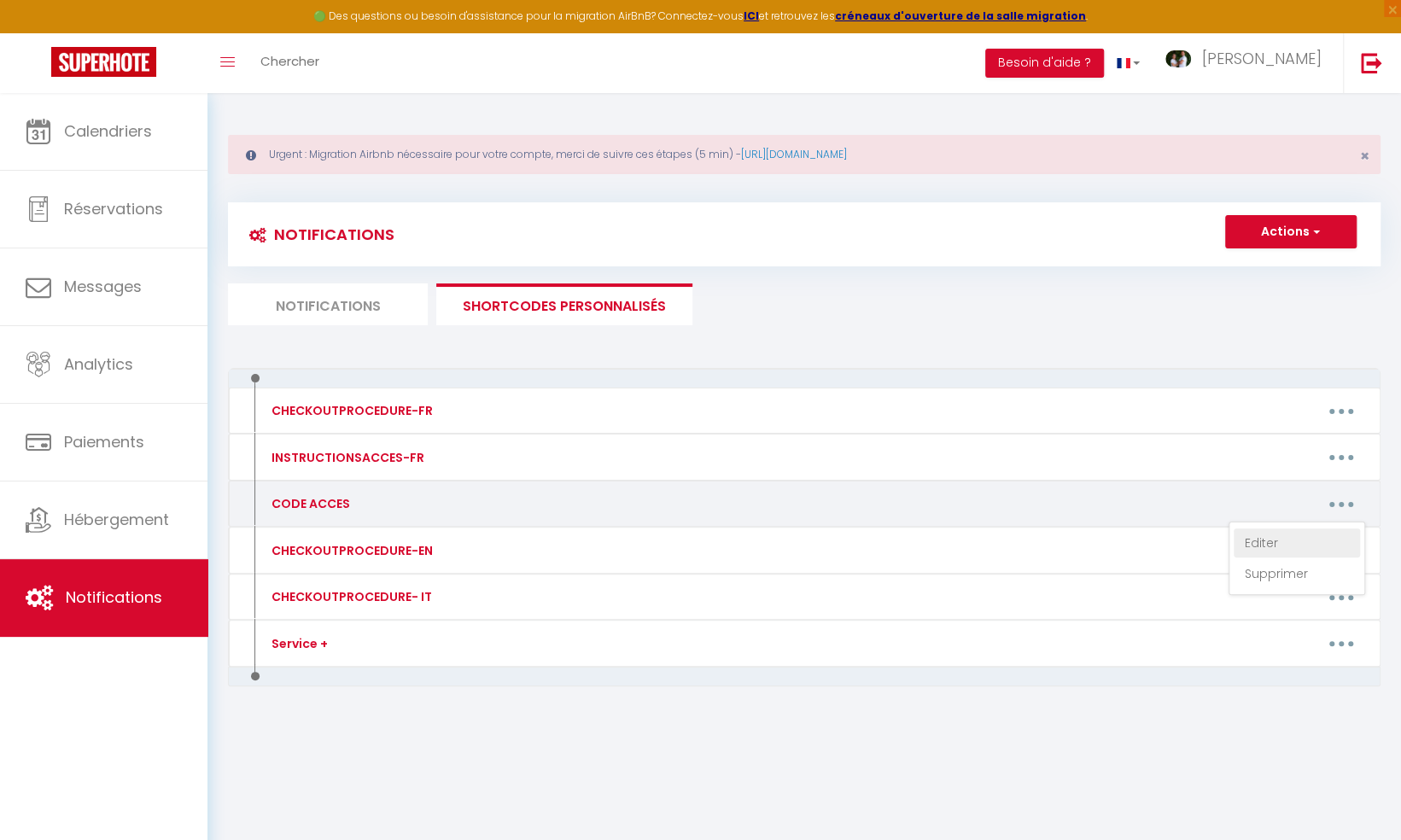
type textarea "CODE KEY BOX : 0109 CODE PORTAIL : 2210 A Point GPS du logement : [URL][DOMAIN_…"
type textarea "CODE KEY BOX : 0110 CODE PORTAIL : 2210 A Point GPS du logement : [URL][DOMAIN_…"
type textarea "CODE KEY BOX : 0116 Point GPS du logement : [URL][DOMAIN_NAME] -"
type textarea "CODE KEY BOX : 0141 Point GPS du logement : [URL][DOMAIN_NAME] -"
type textarea "CODE PORTAIL RÉSIDENCE : 2580 CODE KEY BOX : 6388 Point GPS du logement : [URL]…"
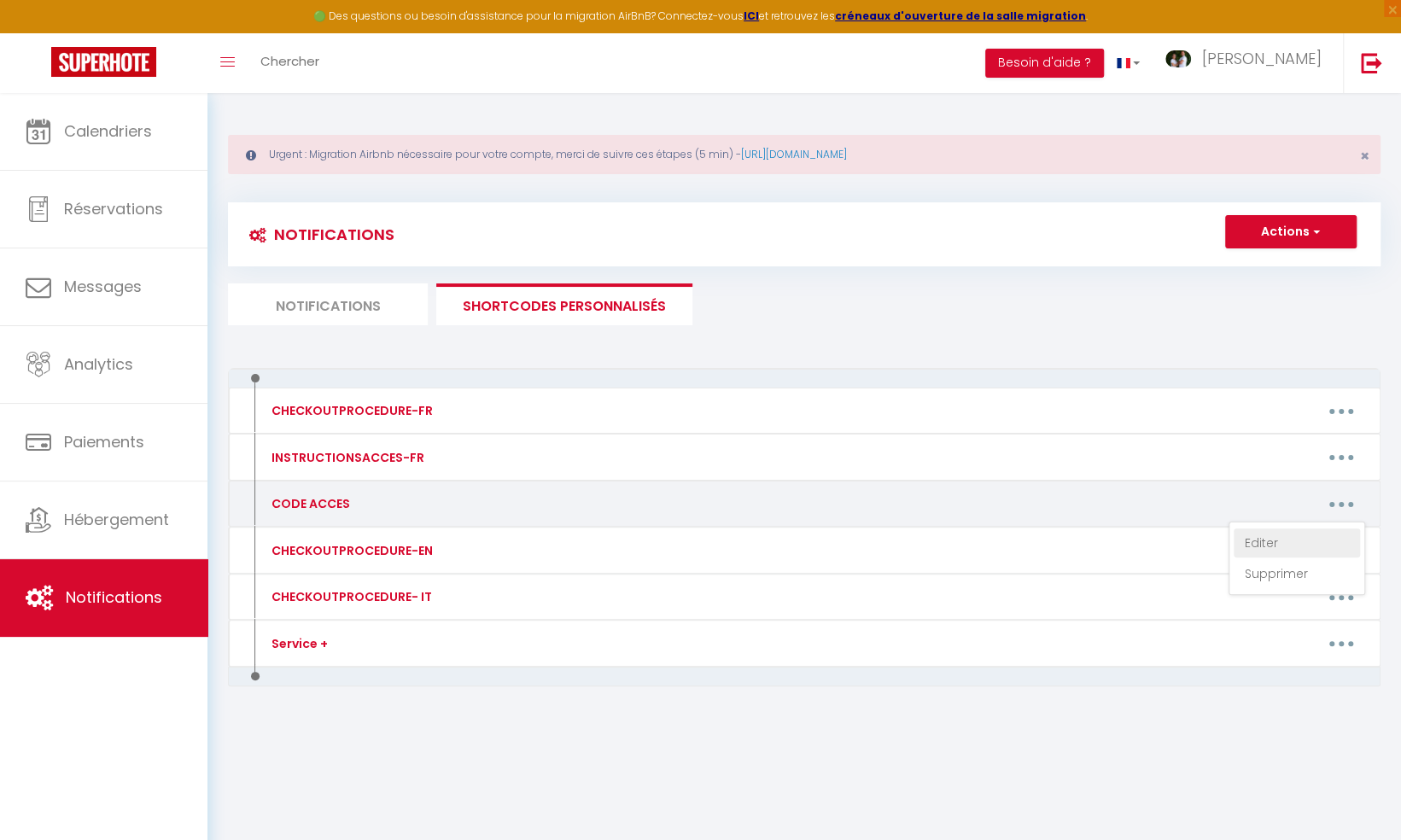
type textarea "CODE PORTAIL RÉSIDENCE : 2580 CODE KEY BOX : 0133 Point GPS du logement : [URL]…"
type textarea "CODE PORTAIL RÉSIDENCE : 2580 CODE KEY BOX : 0121 Point GPS du logement : [URL]…"
type textarea "CODE PORTAIL RÉSIDENCE : 2580 CODE KEY BOX : 0123 Point GPS du logement : [URL]…"
type textarea "CODE PORTAIL RESIDENCE : 2580 CODE KEY BOX : 6864 Point GPS du logement : [URL]…"
type textarea "CODE PORTAIL RÉSIDENCE : 2580 CODE KEY BOX : 0140 Point GPS du logement : [URL]…"
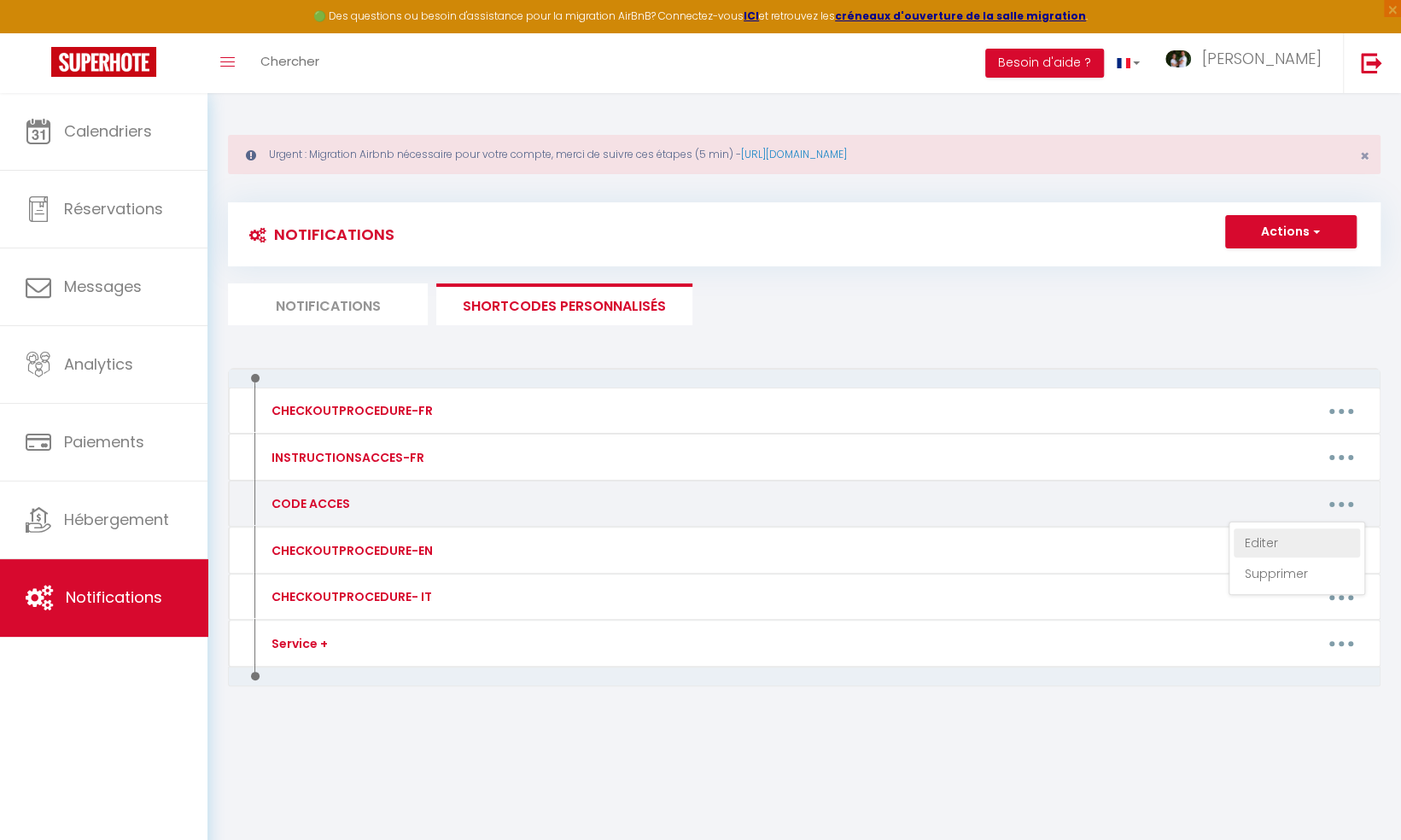
type textarea "CODE PORTAIL RÉSIDENCE : 2580 CODE KEY BOX : 0124 Point GPS du logement : [URL]…"
type textarea "CODE PORTAIL RÉSIDENCE : 2580 CODE KEY BOX : 0131 Point GPS du logement : [URL]…"
type textarea "CODE KEY BOX : 0126 Poin GPS du logement: N° B 01 [URL][DOMAIN_NAME] -"
type textarea "CODE KEY BOX : 0137 Point GPS du logement : N° B 03 [URL][DOMAIN_NAME] -"
type textarea "CODE KEY BOX : 0147 Porte d'entrée Résidence : 0415 [GEOGRAPHIC_DATA] : N° 28 P…"
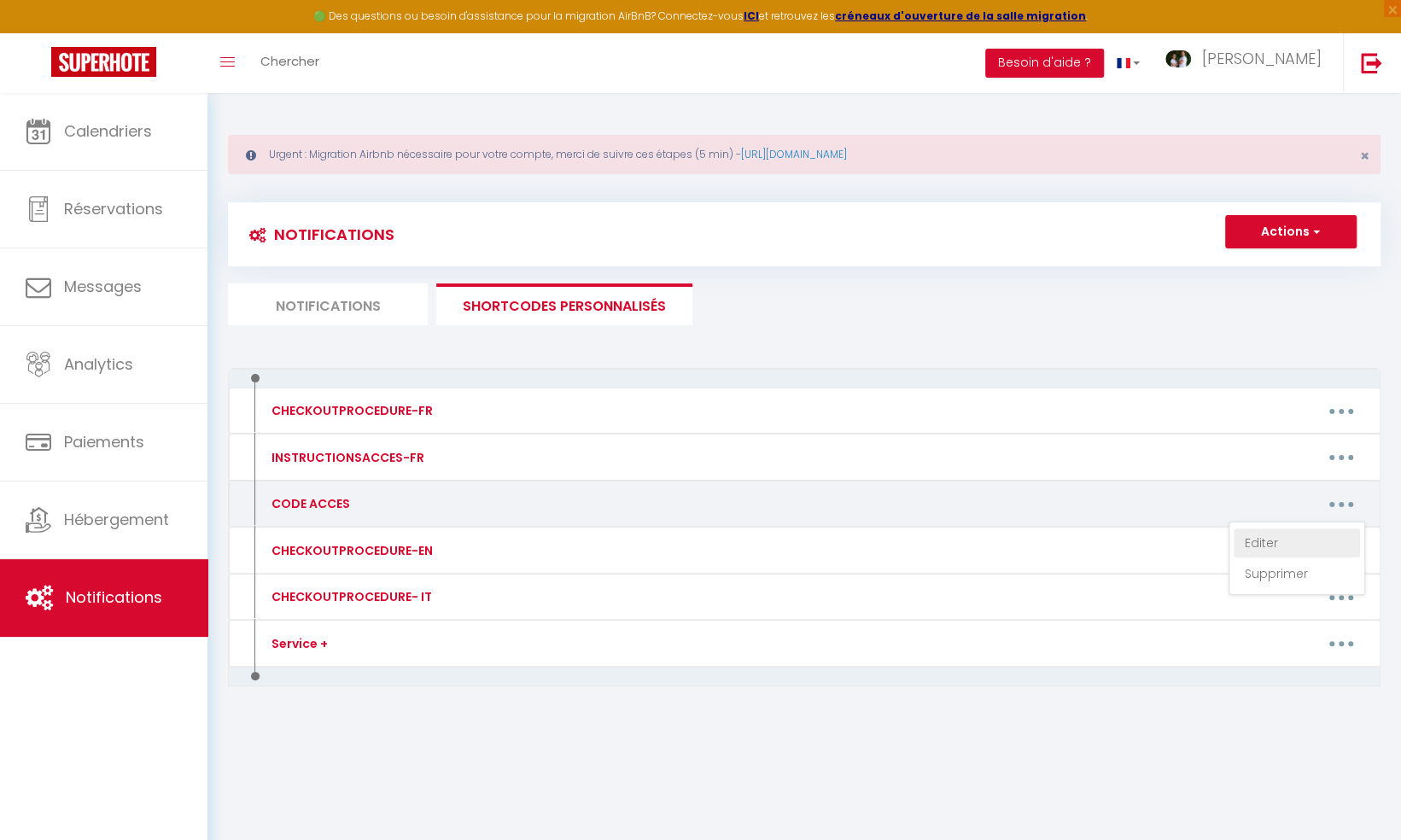
type textarea "CODE ENTRÉE RÉSIDENCE: 2021 CODE KEY BOX : 0132 Merci de ne ne pas vous adresse…"
type textarea "CODE KEY BOX : 0116 CODE PORTAIL : E7119E Point GPS du logement : [URL][DOMAIN_…"
type textarea "CODE ENTRÉE RÉSIDENCE: 2021 CODE KEY BOX : 0135 Merci de ne ne pas vous adresse…"
type textarea "CODE ENTRÉE RÉSIDENCE: 2021 CODE KEY BOX : 2468 Merci de ne ne pas vous adresse…"
type textarea "CODE ENTRÉE RÉSIDENCE: 2021 CODE KEY BOX : 6791 Merci de ne ne pas vous adresse…"
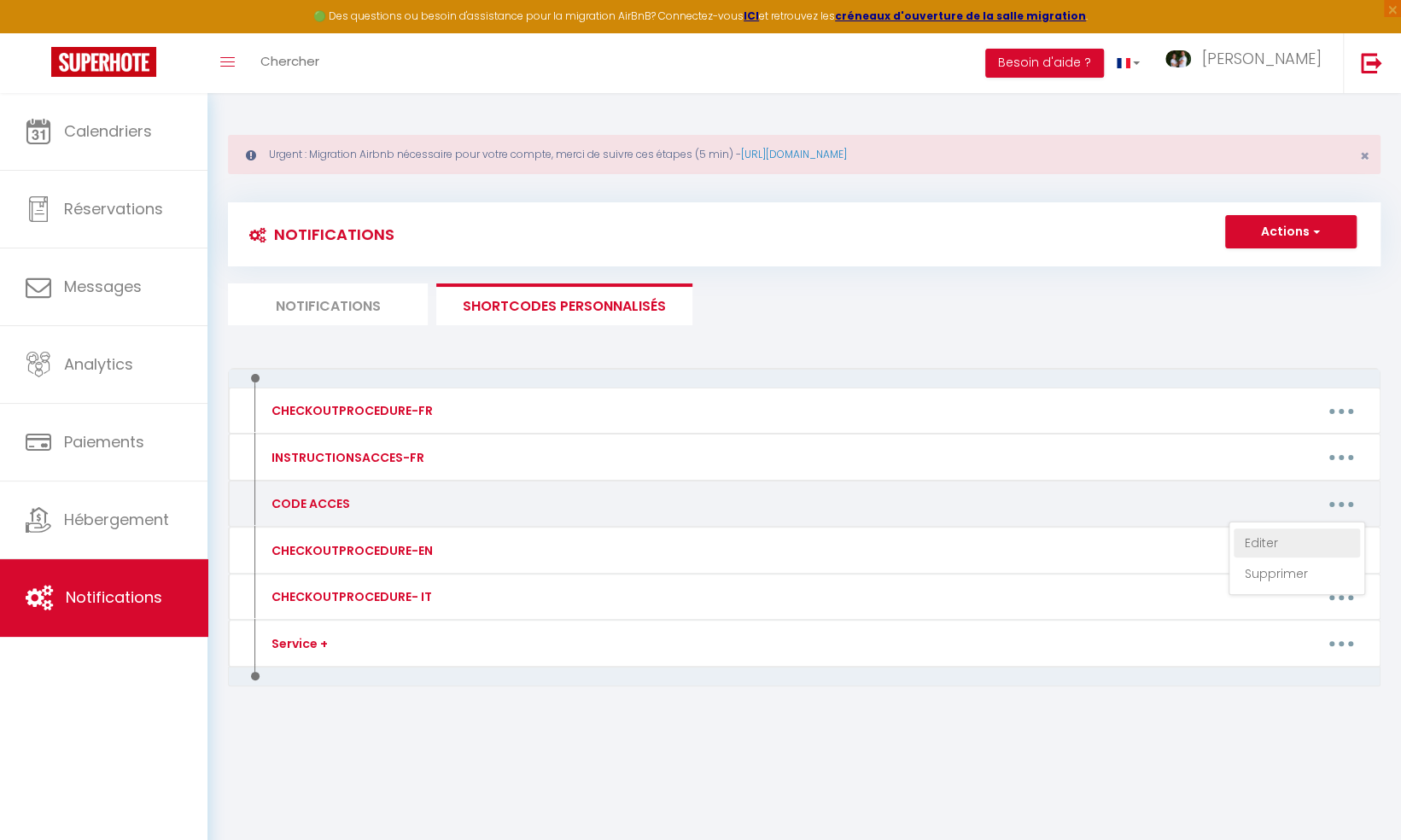
type textarea "CODE ENTRÉE RÉSIDENCE: 2021 CODE KEY BOX : 0128 Merci de ne ne pas vous adresse…"
type textarea "CODE ENTRÉE RÉSIDENCE: 2021 CODE KEY BOX : 0120 Merci de ne ne pas vous adresse…"
type textarea "CODE ENTRÉE RÉSIDENCE: 2021 CODE KEY BOX : 0129 Merci de ne ne pas vous adresse…"
type textarea "CODE ENTRÉE RÉSIDENCE: 2021 CODE KEY BOX : 0136 Merci de ne ne pas vous adresse…"
type textarea "CODE ENTRÉE RÉSIDENCE: 2021 CODE KEY BOX : 0138 Merci de ne ne pas vous adresse…"
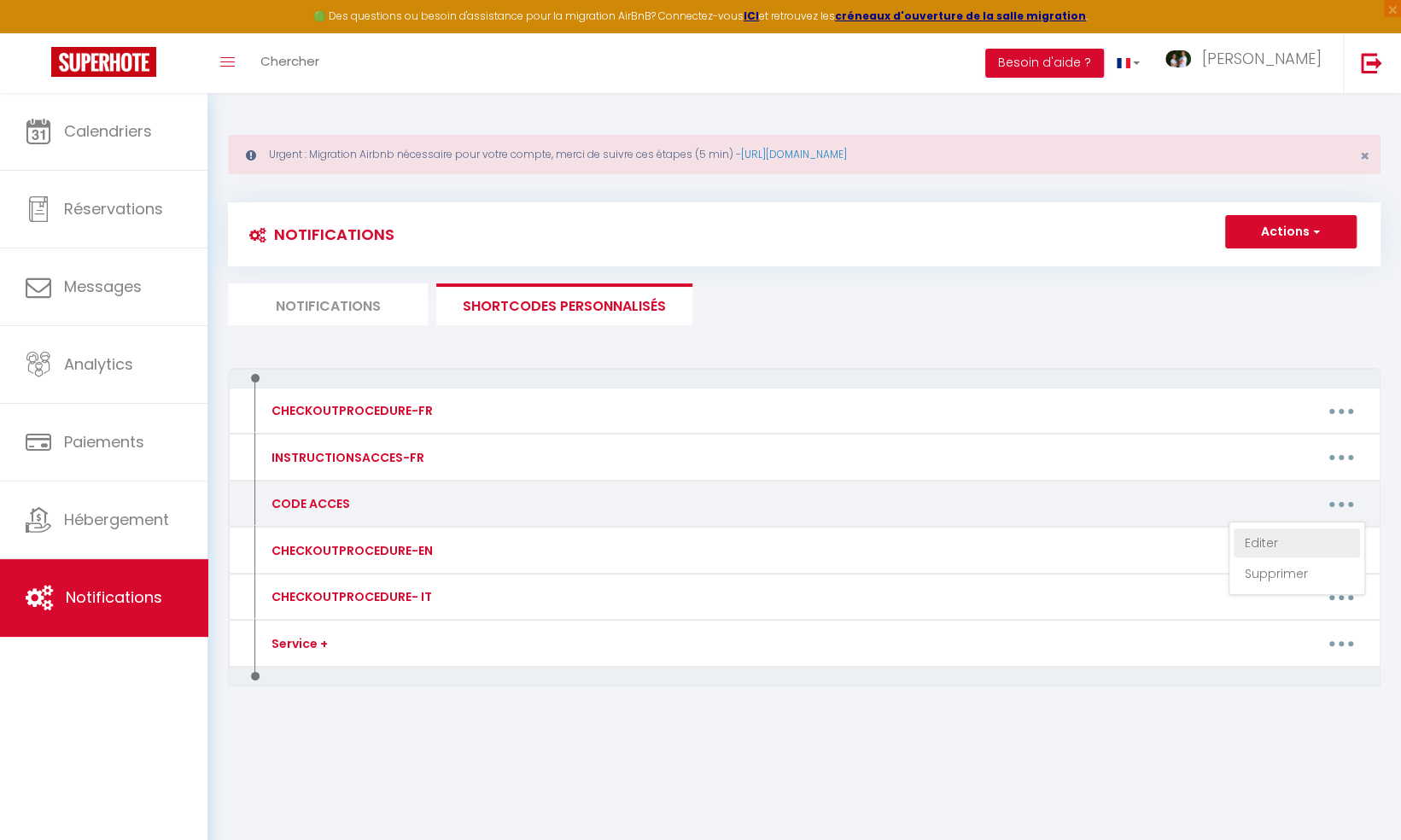
type textarea "CODE ENTRÉE RÉSIDENCE: 2021 CODE KEY BOX : 0139 Merci de ne ne pas vous adresse…"
type textarea "CODE ENTRÉE RÉSIDENCE: 2021 CODE KEY BOX : 6264 Merci de ne ne pas vous adresse…"
type textarea "CODE ENTRÉE RÉSIDENCE: 2021 CODE KEY BOX : 0143 Merci de ne ne pas vous adresse…"
type textarea "CODE ENTRÉE RÉSIDENCE: 2021 CODE KEY BOX : 5806# Merci de ne ne pas vous adress…"
type textarea "CODE ENTRÉE RÉSIDENCE: 2021 CODE KEY BOX : 0148 Merci de ne ne pas vous adresse…"
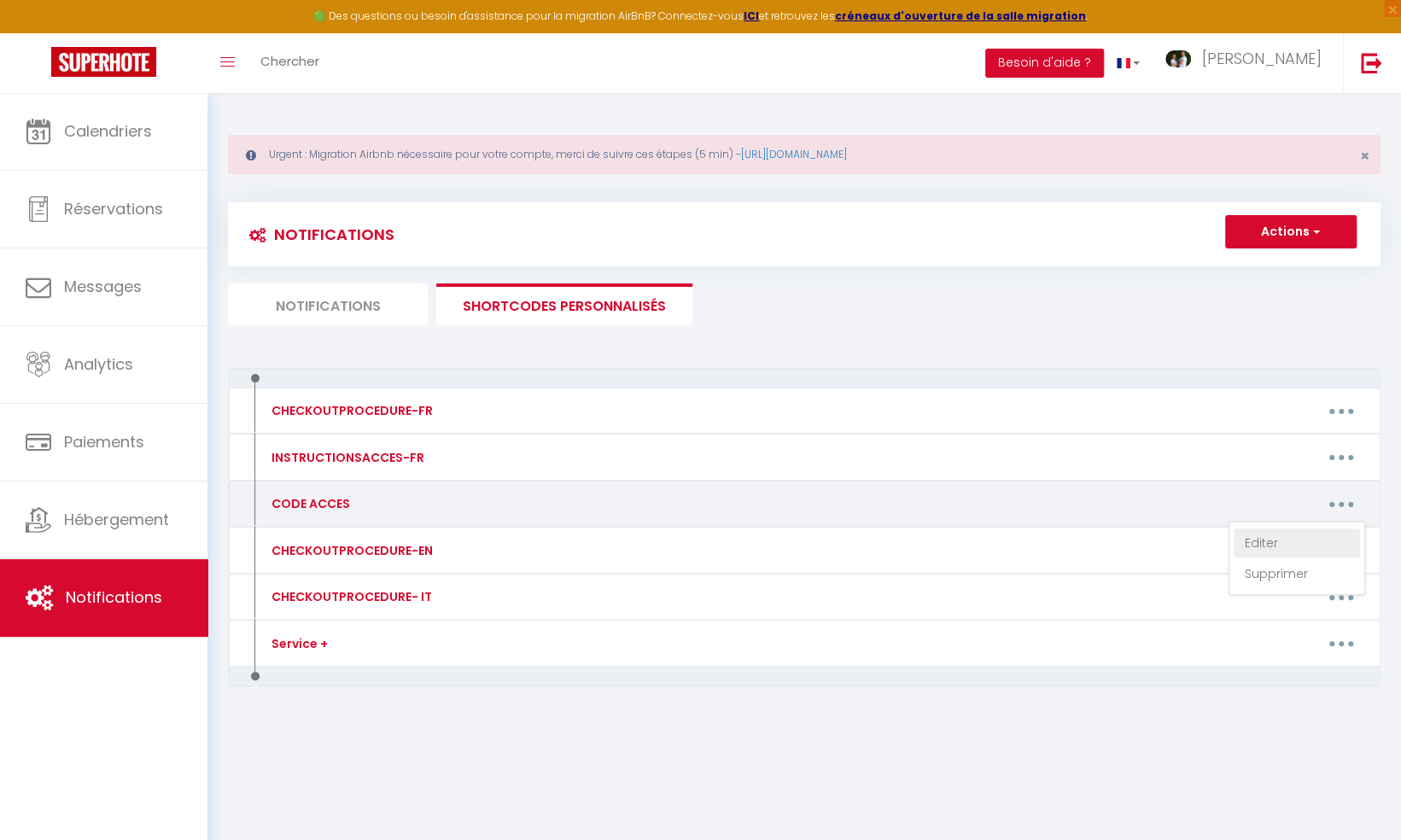
type textarea "CODE KEY BOX : 0117 CODE D'ACCÈS PORTE DE L IMMEUBLE: 🔑0205 OK Point GPS du log…"
type textarea "CODE KEY BOX : 0114 Point GPS du logement : [URL][DOMAIN_NAME] -"
type textarea "CODE KEY BOX : 0146 Point GPS du logement : [URL][DOMAIN_NAME] -"
type textarea "CODE KEY BOX : 0145 Point GPS du logement : [URL][DOMAIN_NAME] -"
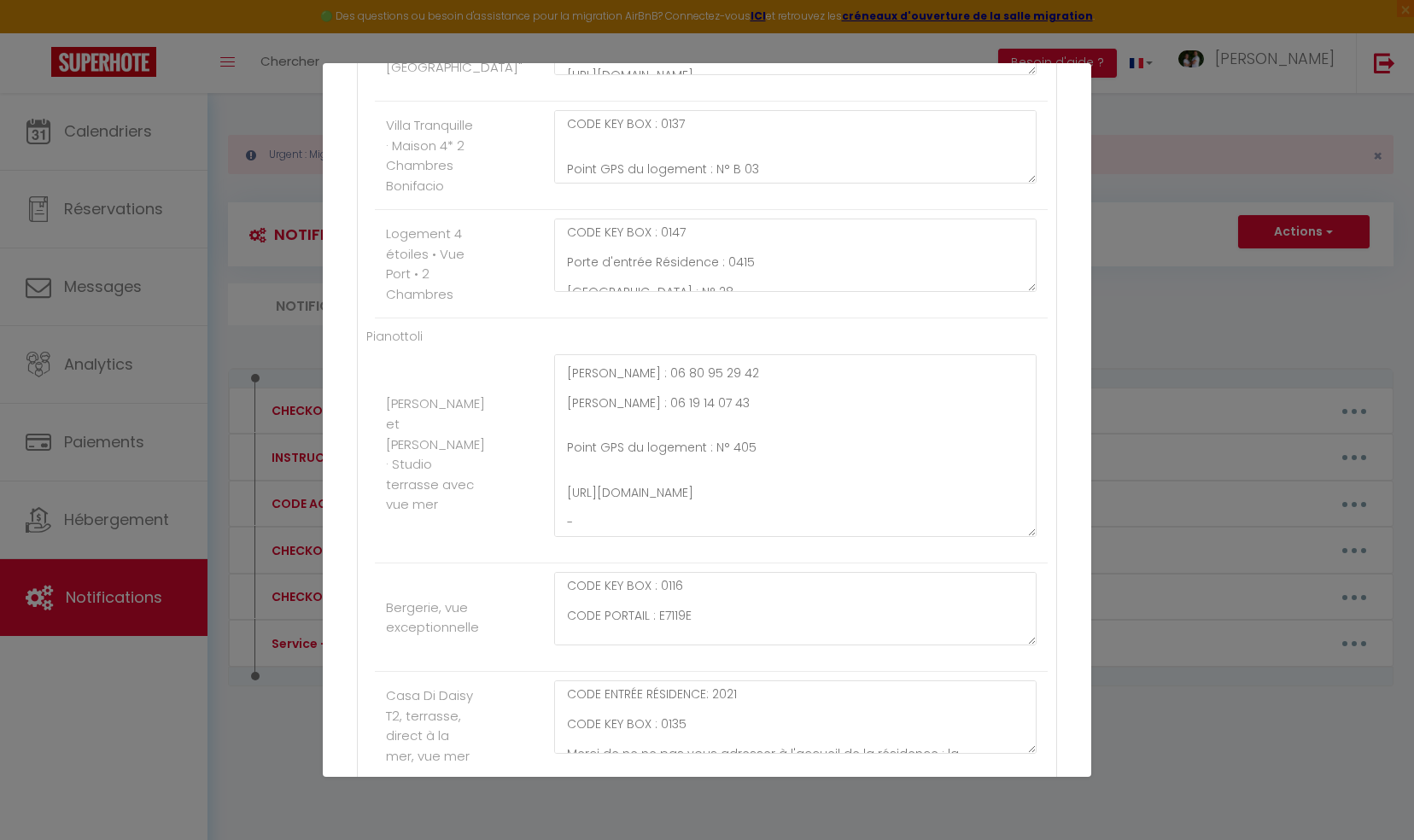
scroll to position [55, 0]
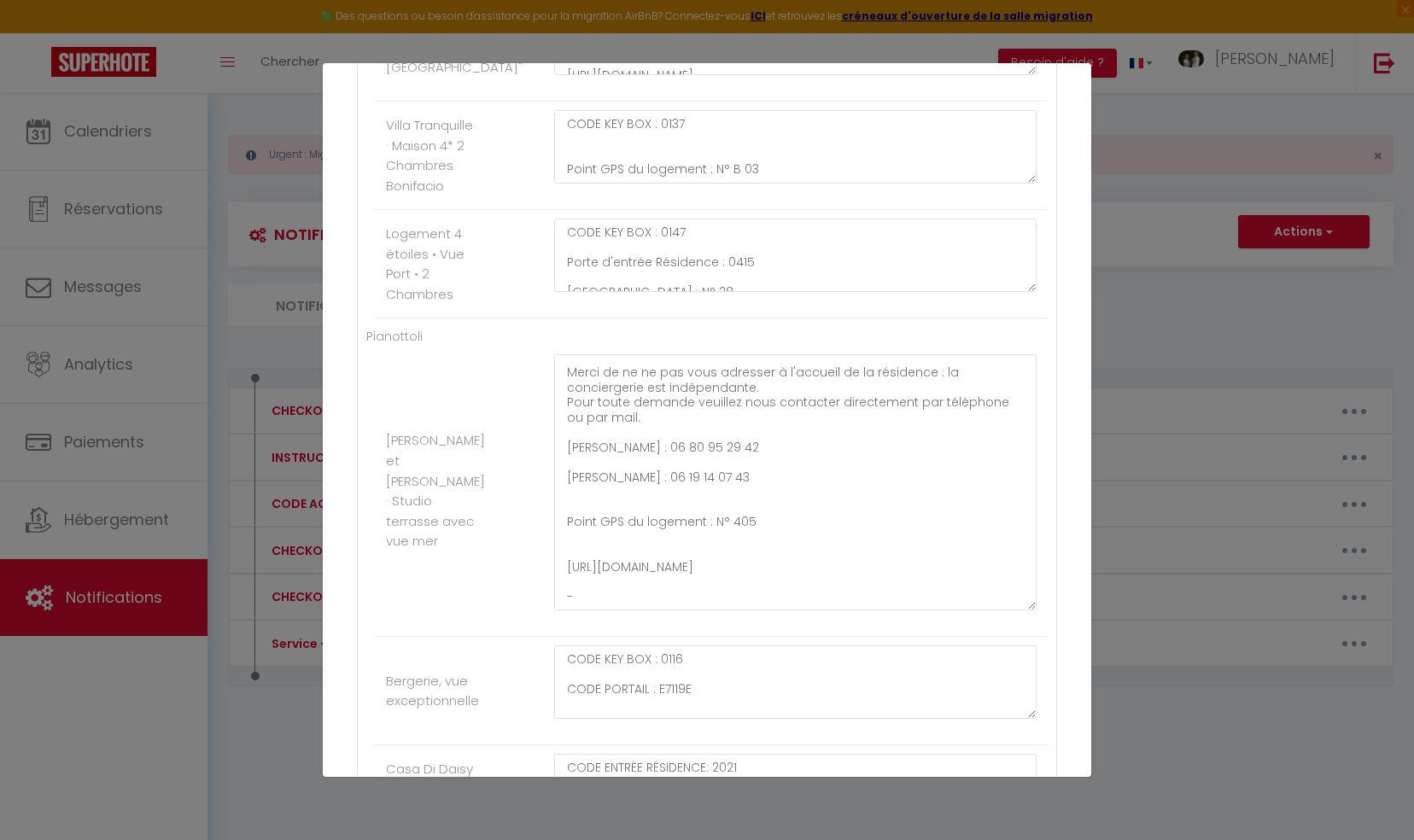
drag, startPoint x: 1020, startPoint y: 412, endPoint x: 1017, endPoint y: 596, distance: 184.0
click at [1017, 596] on div "CODE ENTRÉE RÉSIDENCE: 2021 CODE KEY BOX : 0132 Merci de ne ne pas vous adresse…" at bounding box center [796, 490] width 505 height 273
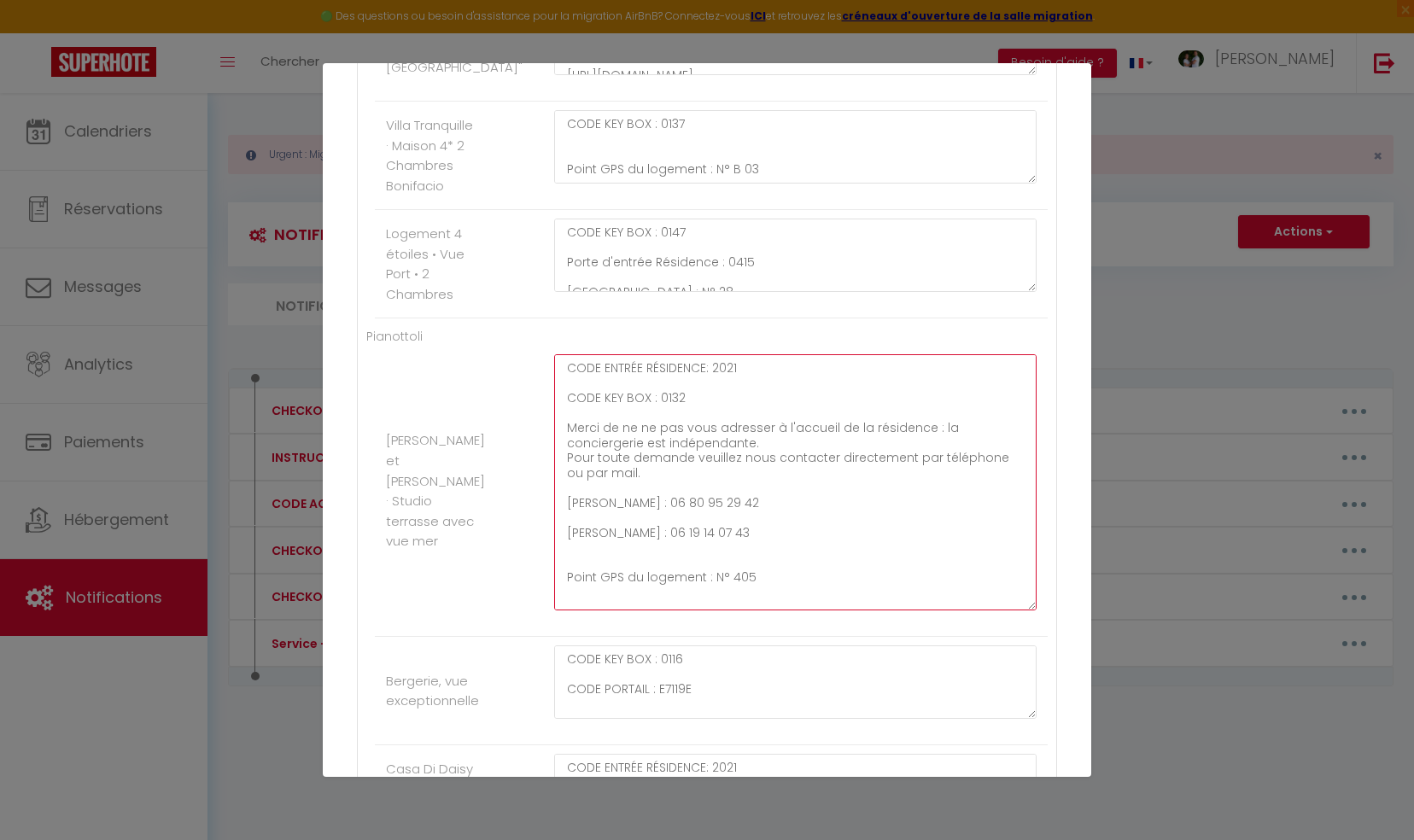
click at [731, 514] on textarea "CODE ENTRÉE RÉSIDENCE: 2021 CODE KEY BOX : 0132 Merci de ne ne pas vous adresse…" at bounding box center [796, 482] width 482 height 256
click at [582, 496] on textarea "CODE ENTRÉE RÉSIDENCE: 2021 CODE KEY BOX : 0132 Merci de ne ne pas vous adresse…" at bounding box center [796, 482] width 482 height 256
drag, startPoint x: 1018, startPoint y: 700, endPoint x: 1020, endPoint y: 819, distance: 119.0
click at [1020, 819] on div "Mettre à jour le code court personnalisé × Nom * CODE ACCES Contenu * Message a…" at bounding box center [707, 420] width 769 height 840
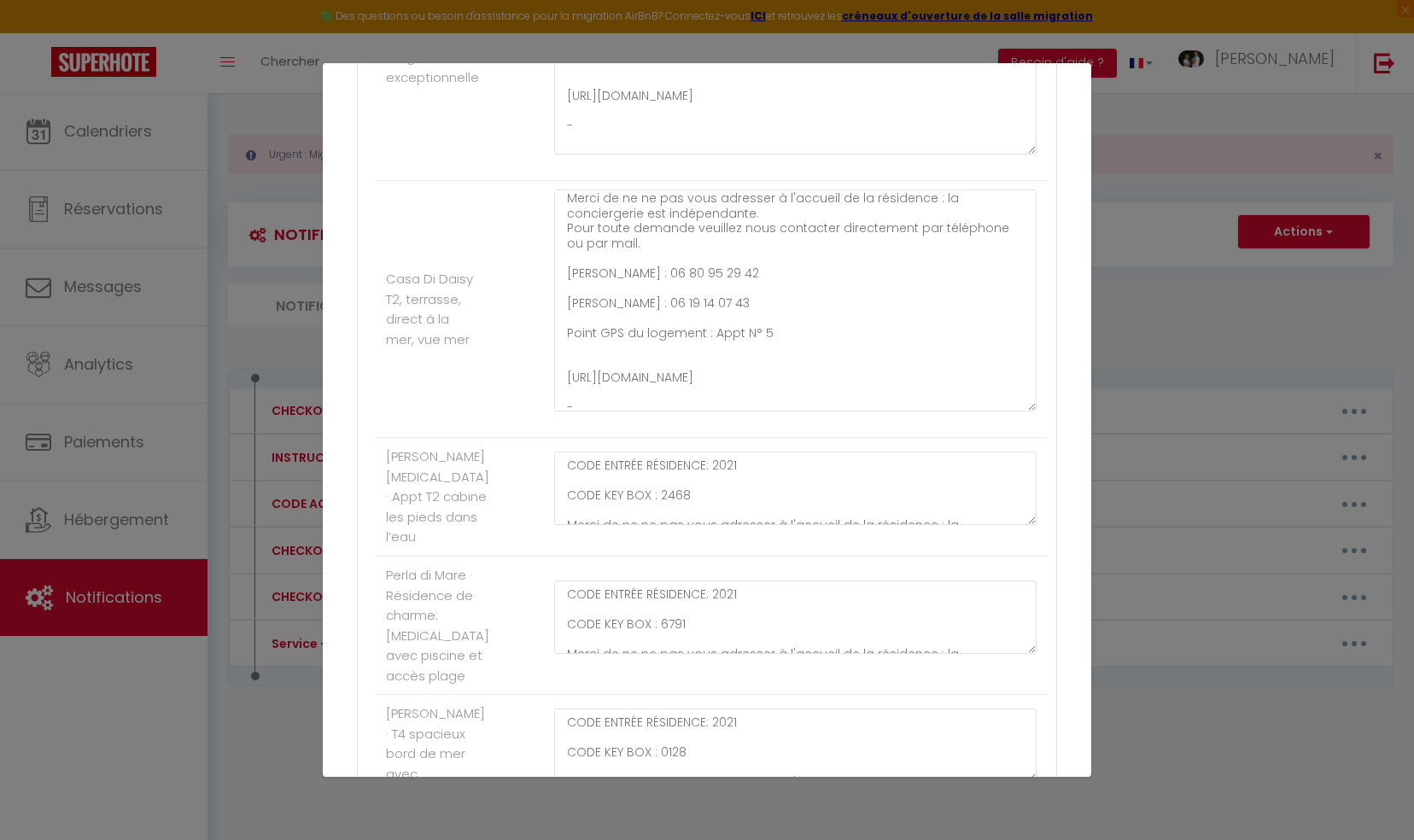
scroll to position [51, 0]
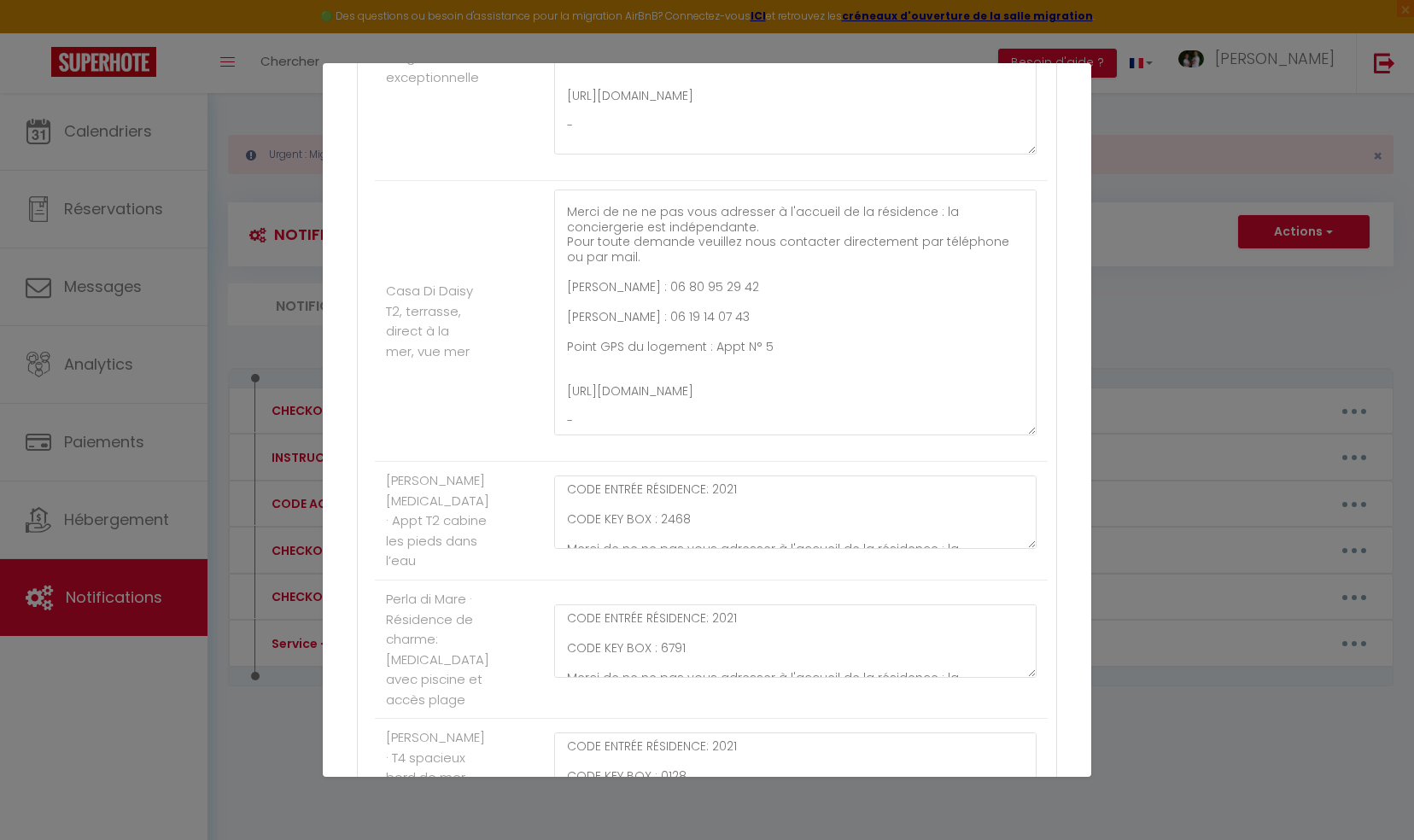
drag, startPoint x: 1018, startPoint y: 243, endPoint x: 1035, endPoint y: 415, distance: 172.8
type textarea "CODE ENTRÉE RÉSIDENCE: 2021 CODE KEY BOX : 0132 Merci de ne ne pas vous adresse…"
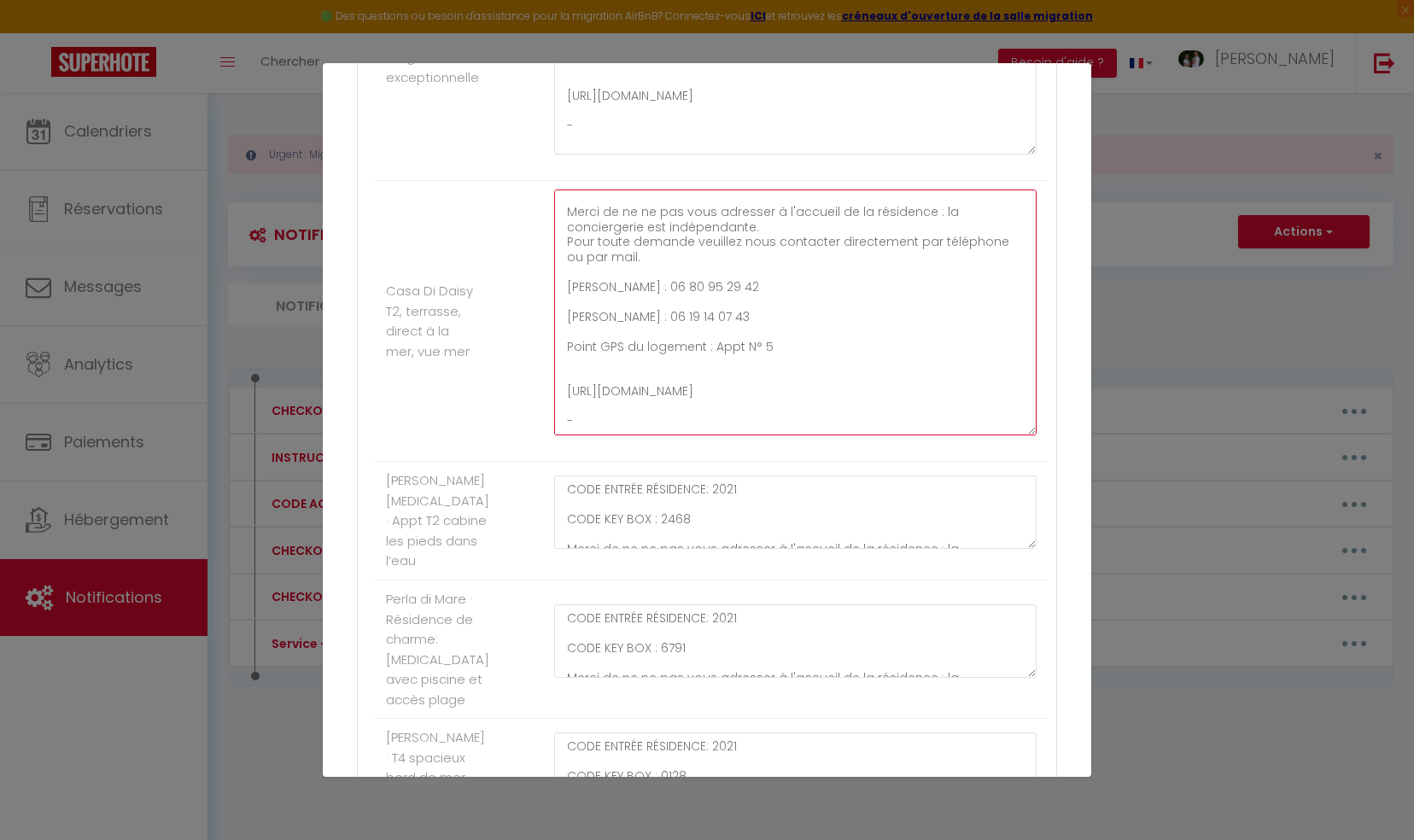
click at [724, 300] on textarea "CODE ENTRÉE RÉSIDENCE: 2021 CODE KEY BOX : 0135 Merci de ne ne pas vous adresse…" at bounding box center [796, 312] width 482 height 246
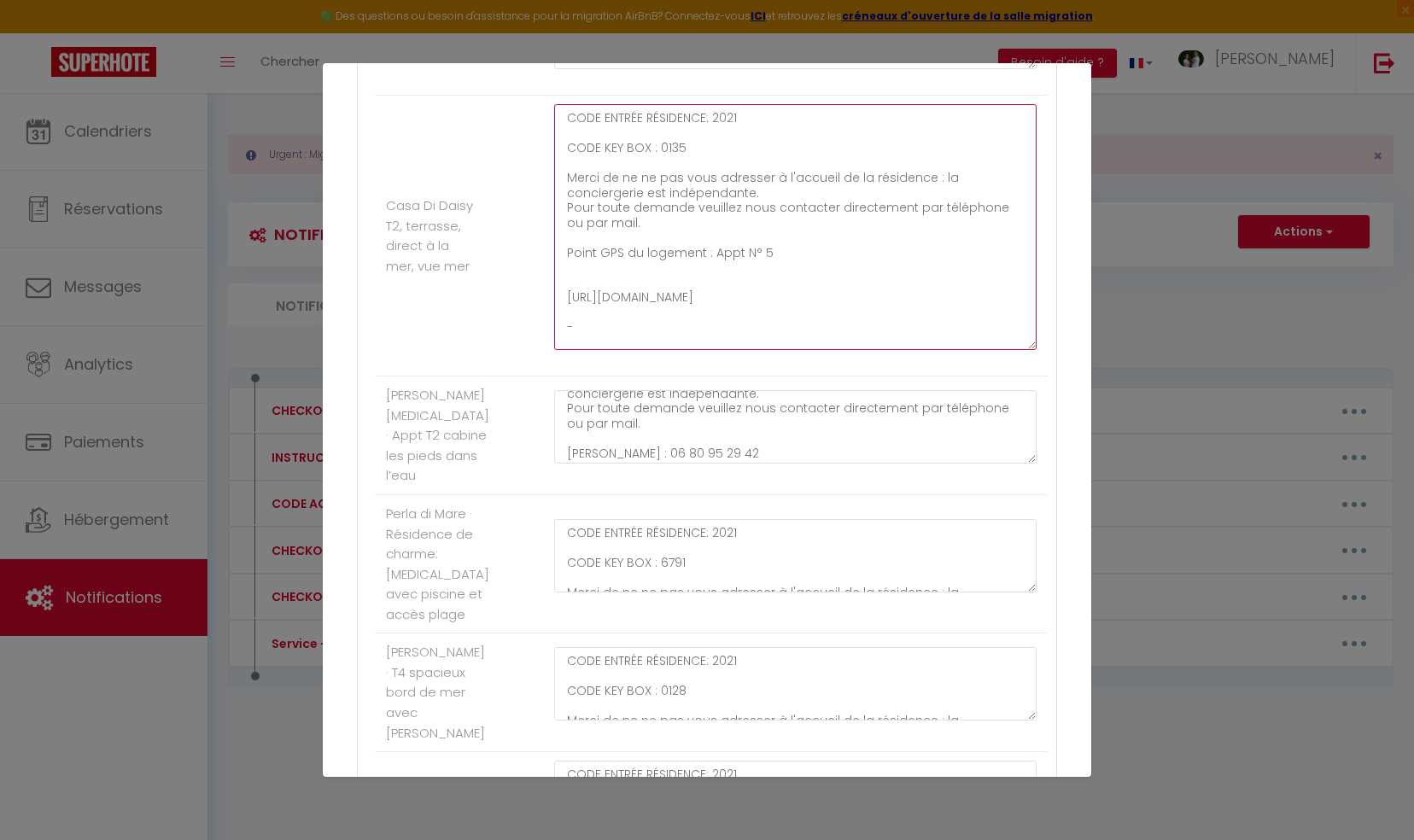
scroll to position [170, 0]
type textarea "CODE ENTRÉE RÉSIDENCE: 2021 CODE KEY BOX : 0135 Merci de ne ne pas vous adresse…"
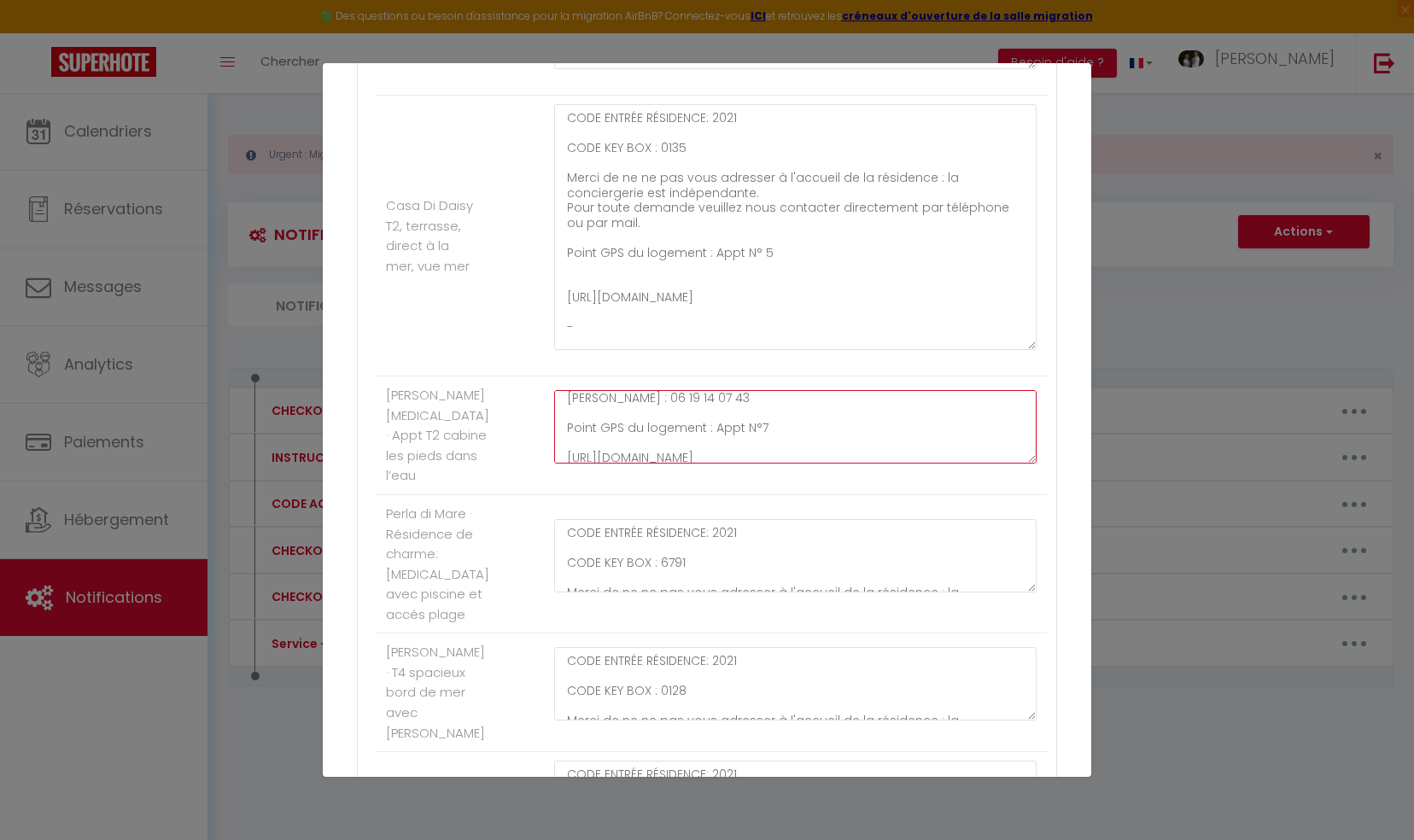
drag, startPoint x: 1018, startPoint y: 446, endPoint x: 1006, endPoint y: 496, distance: 51.4
click at [1006, 496] on ul "Pianottoli [PERSON_NAME] et Donatien · Studio terrasse avec vue mer CODE ENTRÉE…" at bounding box center [707, 750] width 681 height 2381
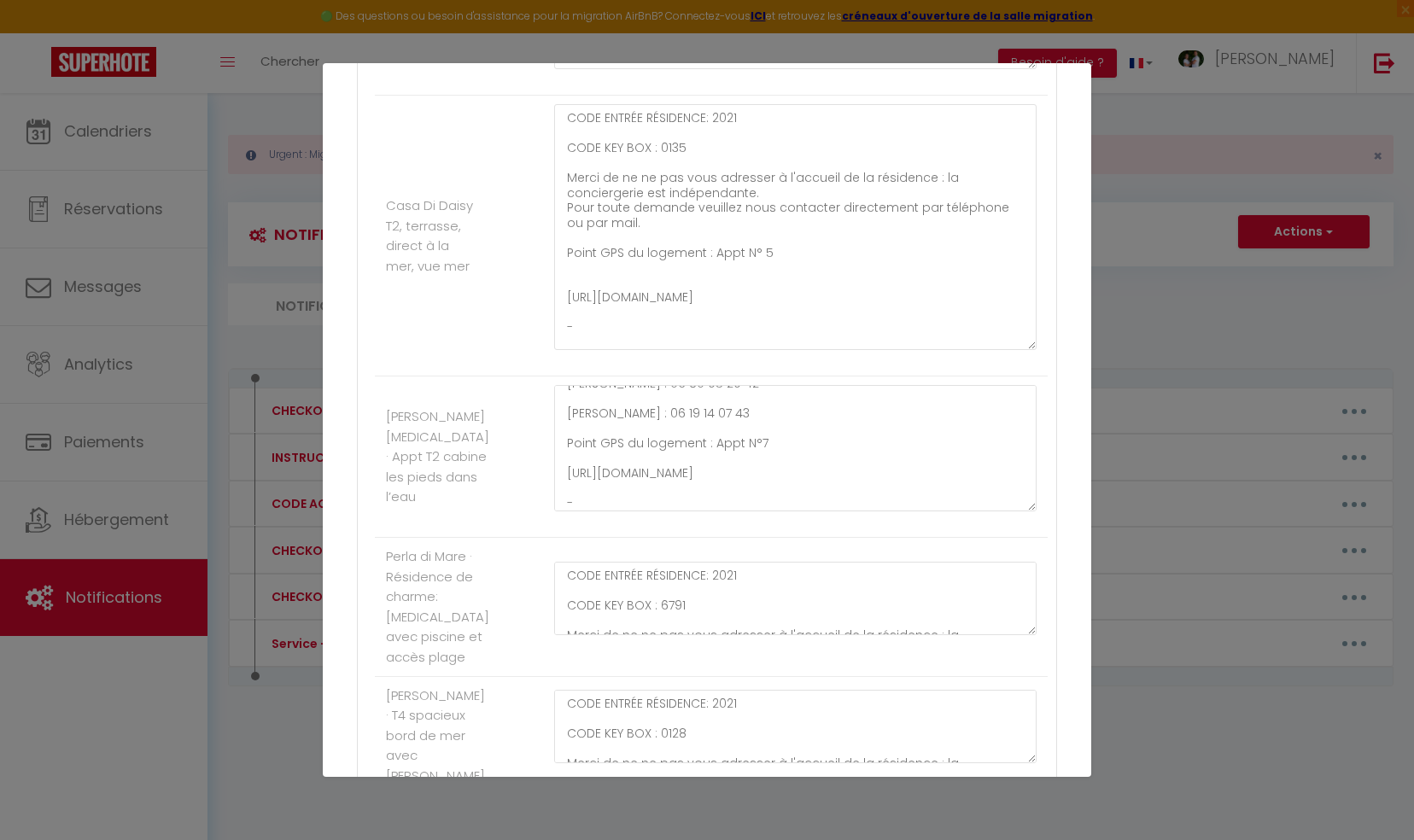
scroll to position [145, 0]
drag, startPoint x: 1016, startPoint y: 440, endPoint x: 1019, endPoint y: 505, distance: 65.1
click at [1019, 505] on textarea "CODE ENTRÉE RÉSIDENCE: 2021 CODE KEY BOX : 2468 Merci de ne ne pas vous adresse…" at bounding box center [796, 448] width 482 height 127
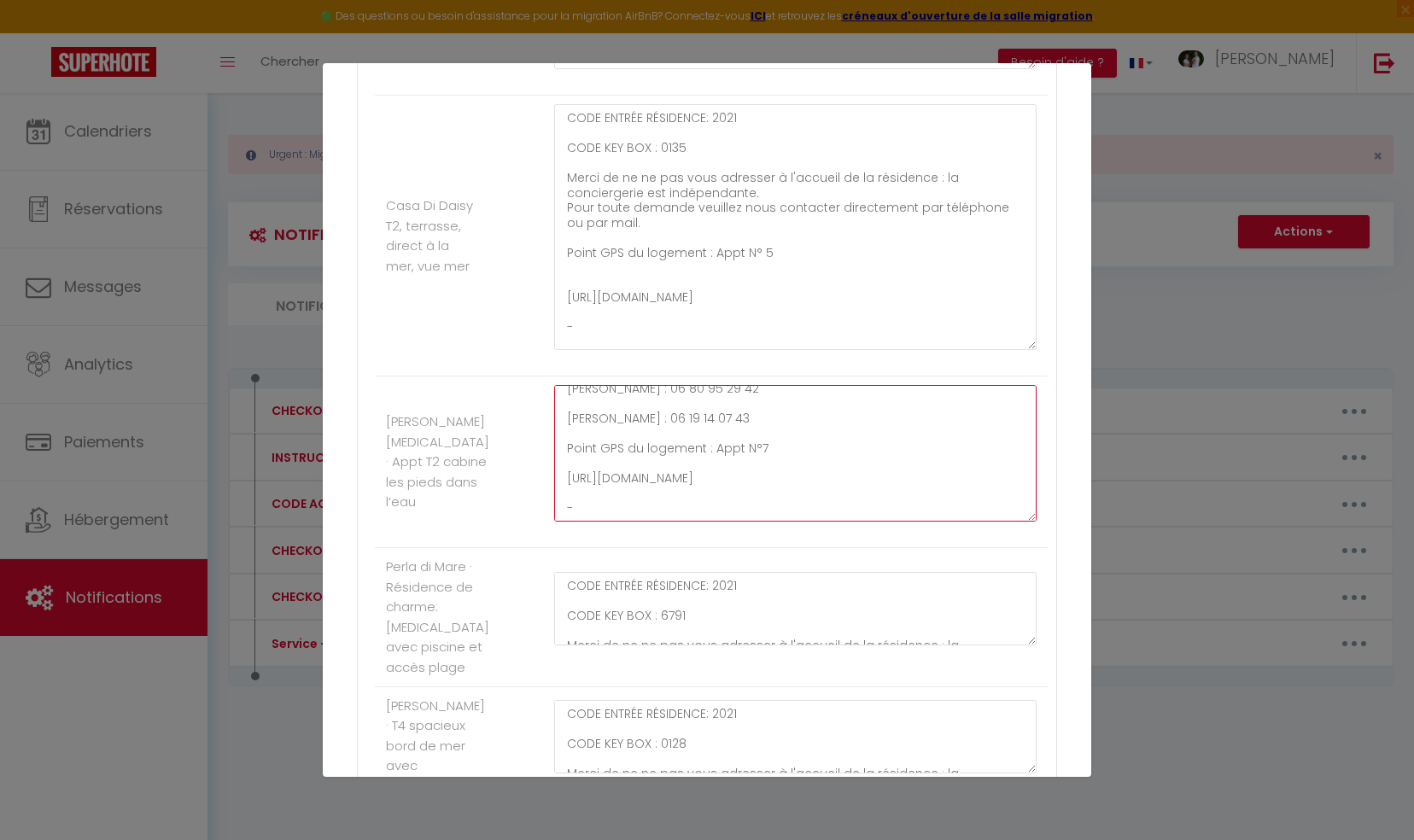
click at [748, 405] on textarea "CODE ENTRÉE RÉSIDENCE: 2021 CODE KEY BOX : 2468 Merci de ne ne pas vous adresse…" at bounding box center [796, 452] width 482 height 136
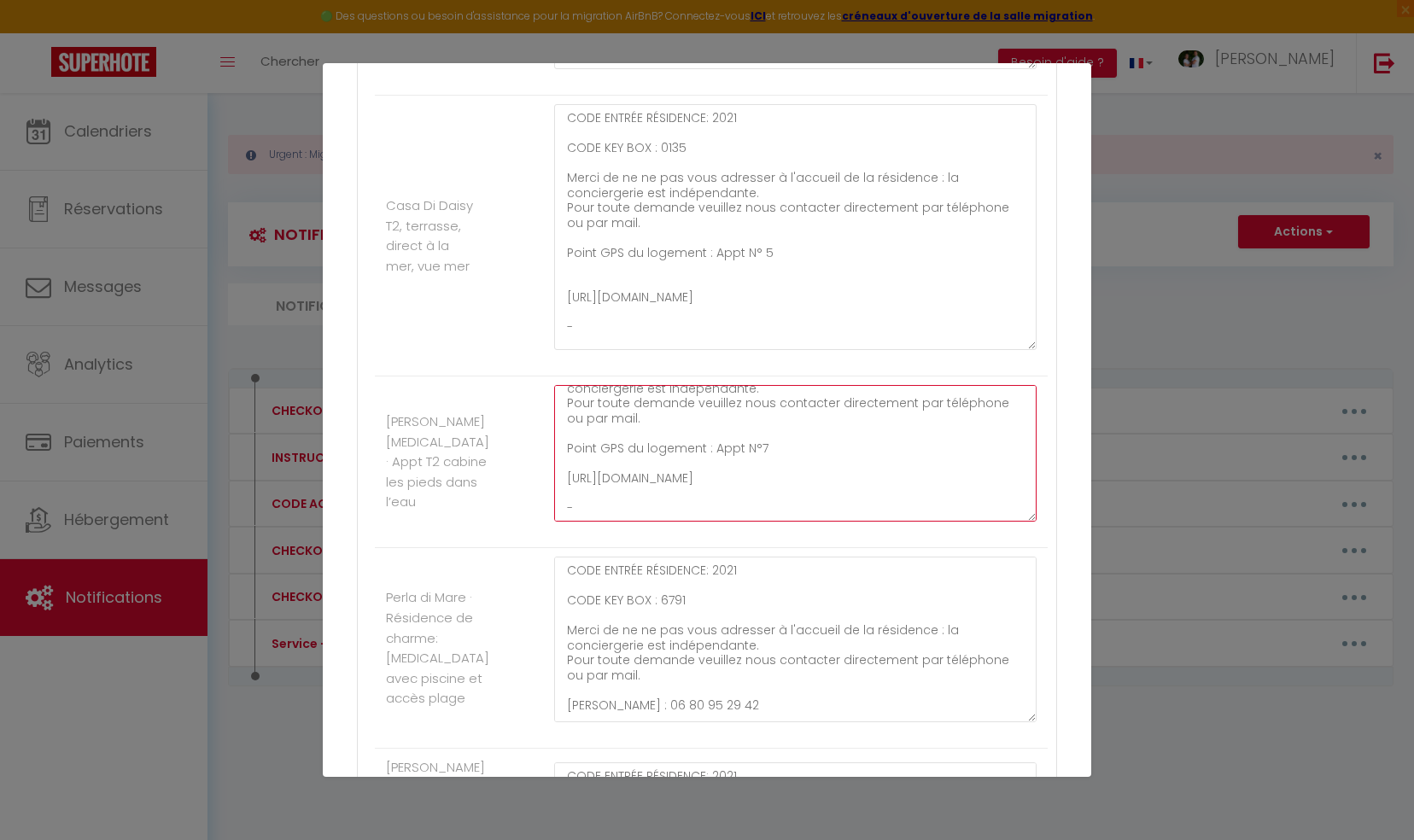
drag, startPoint x: 1020, startPoint y: 623, endPoint x: 1016, endPoint y: 743, distance: 120.1
click at [1016, 739] on div "CODE ENTRÉE RÉSIDENCE: 2021 CODE KEY BOX : 6791 Merci de ne ne pas vous adresse…" at bounding box center [796, 648] width 505 height 183
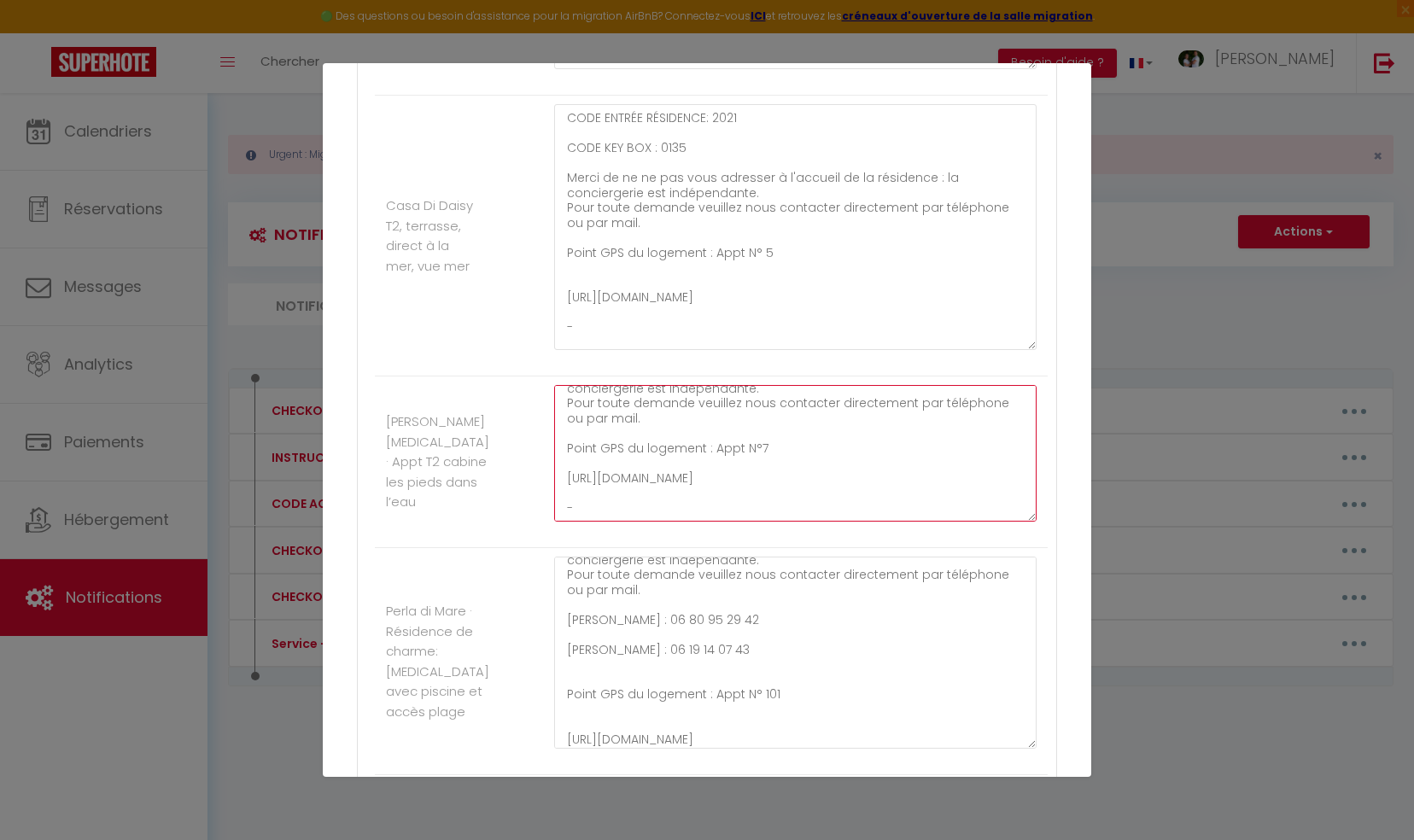
type textarea "CODE ENTRÉE RÉSIDENCE: 2021 CODE KEY BOX : 2468 Merci de ne ne pas vous adresse…"
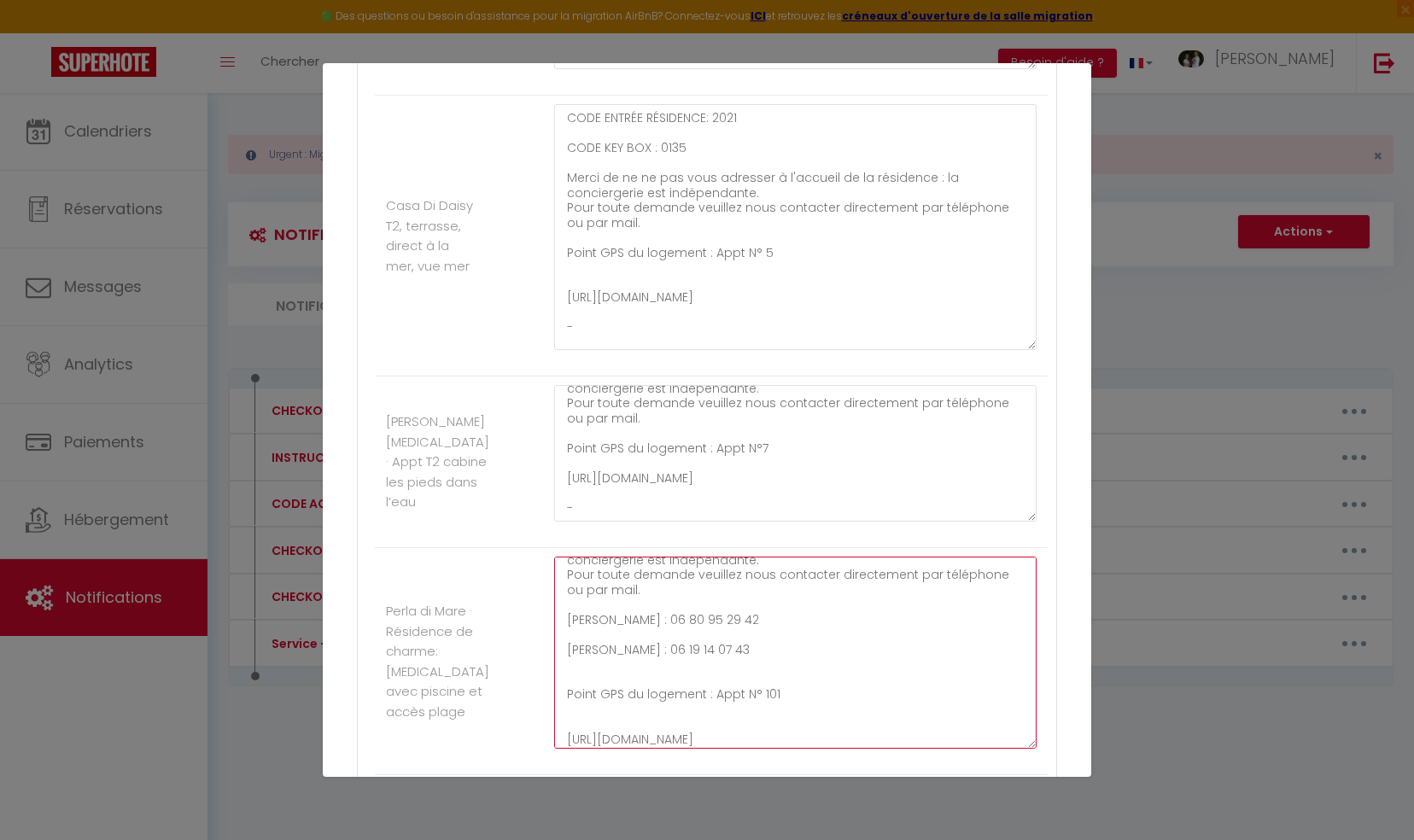
click at [729, 631] on textarea "CODE ENTRÉE RÉSIDENCE: 2021 CODE KEY BOX : 6791 Merci de ne ne pas vous adresse…" at bounding box center [796, 652] width 482 height 192
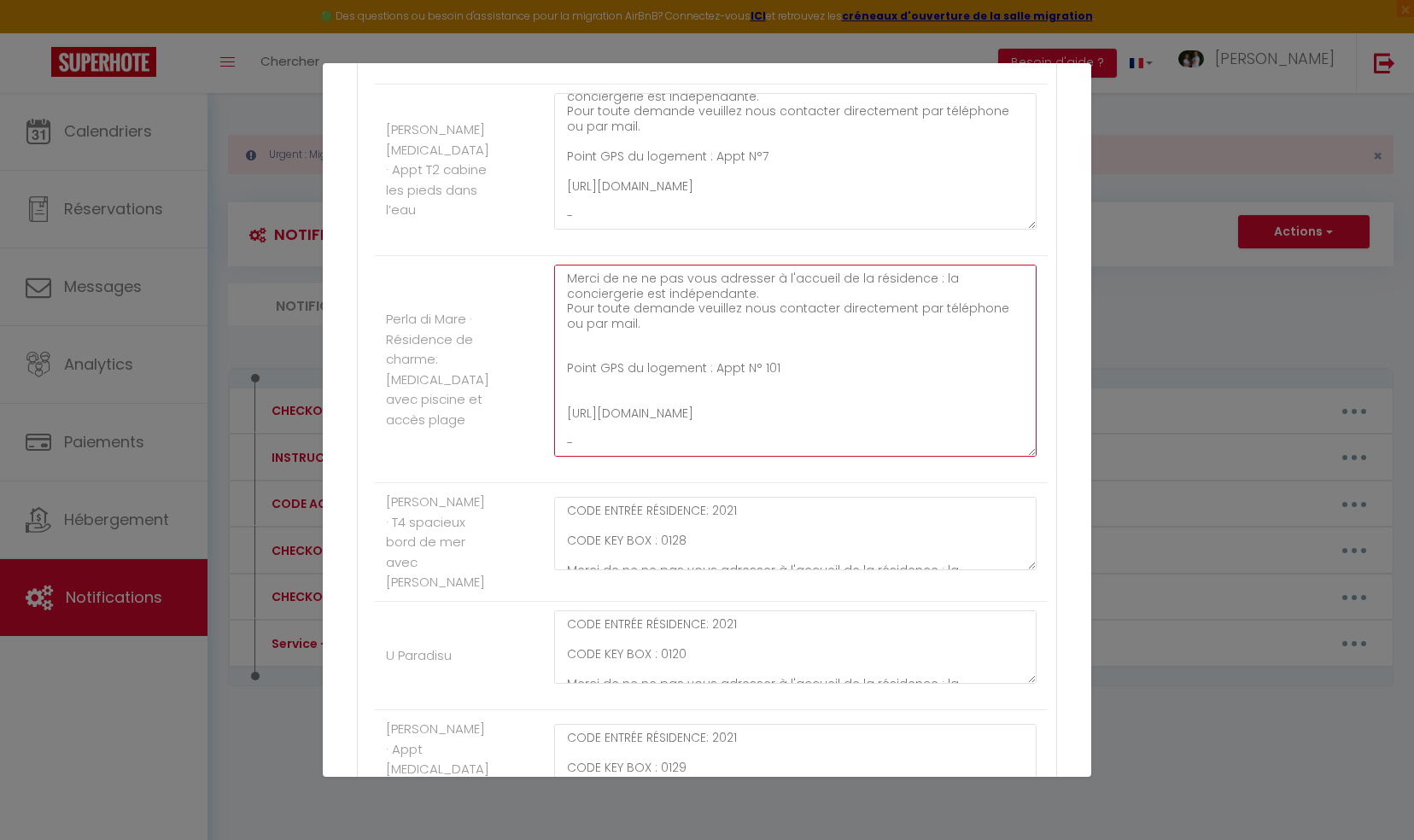
scroll to position [4268, 0]
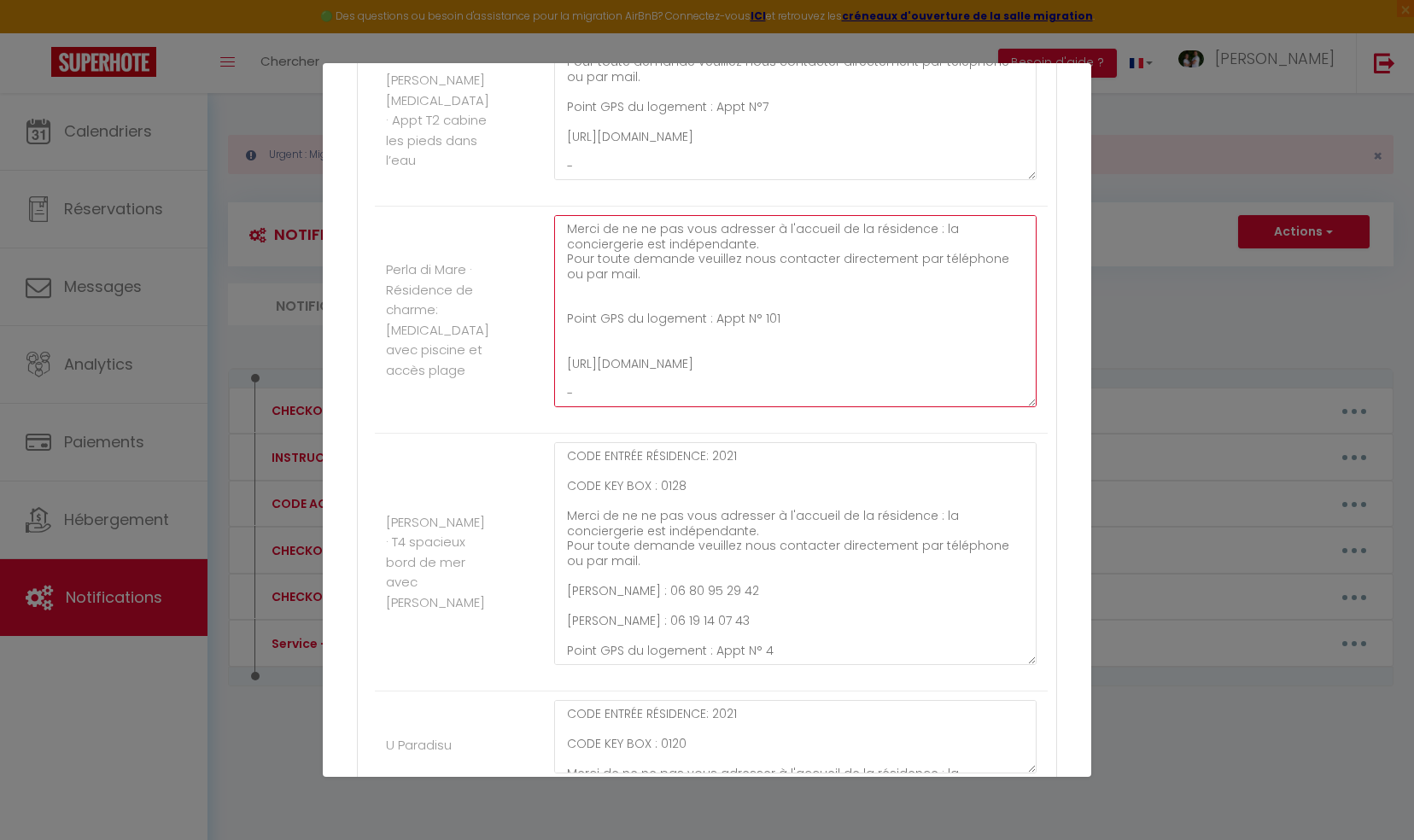
drag, startPoint x: 1017, startPoint y: 507, endPoint x: 1028, endPoint y: 657, distance: 150.4
click at [1028, 657] on div "CODE ENTRÉE RÉSIDENCE: 2021 CODE KEY BOX : 0128 Merci de ne ne pas vous adresse…" at bounding box center [796, 562] width 505 height 240
type textarea "CODE ENTRÉE RÉSIDENCE: 2021 CODE KEY BOX : 6791 Merci de ne ne pas vous adresse…"
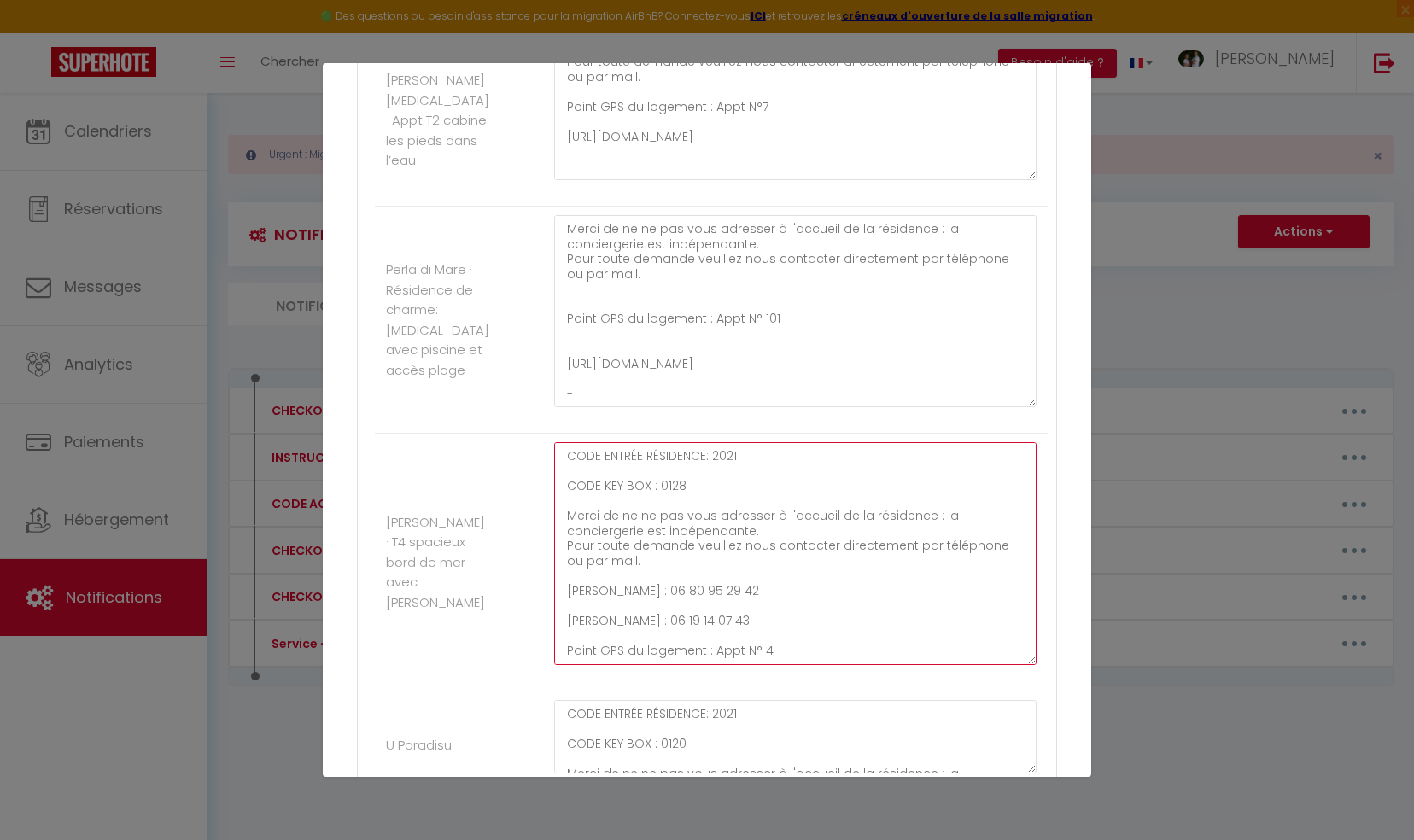
click at [738, 599] on textarea "CODE ENTRÉE RÉSIDENCE: 2021 CODE KEY BOX : 0128 Merci de ne ne pas vous adresse…" at bounding box center [796, 553] width 482 height 223
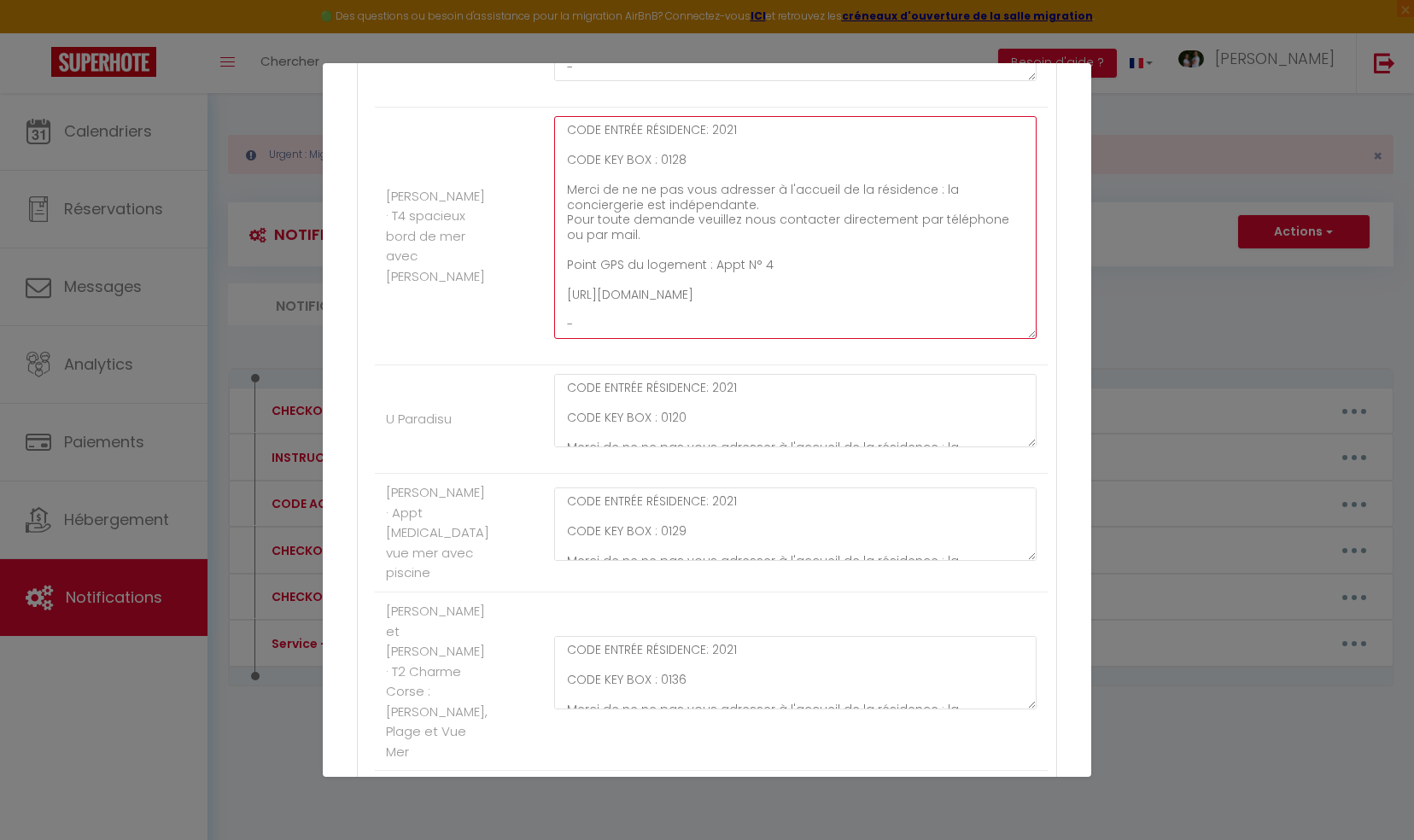
scroll to position [4610, 0]
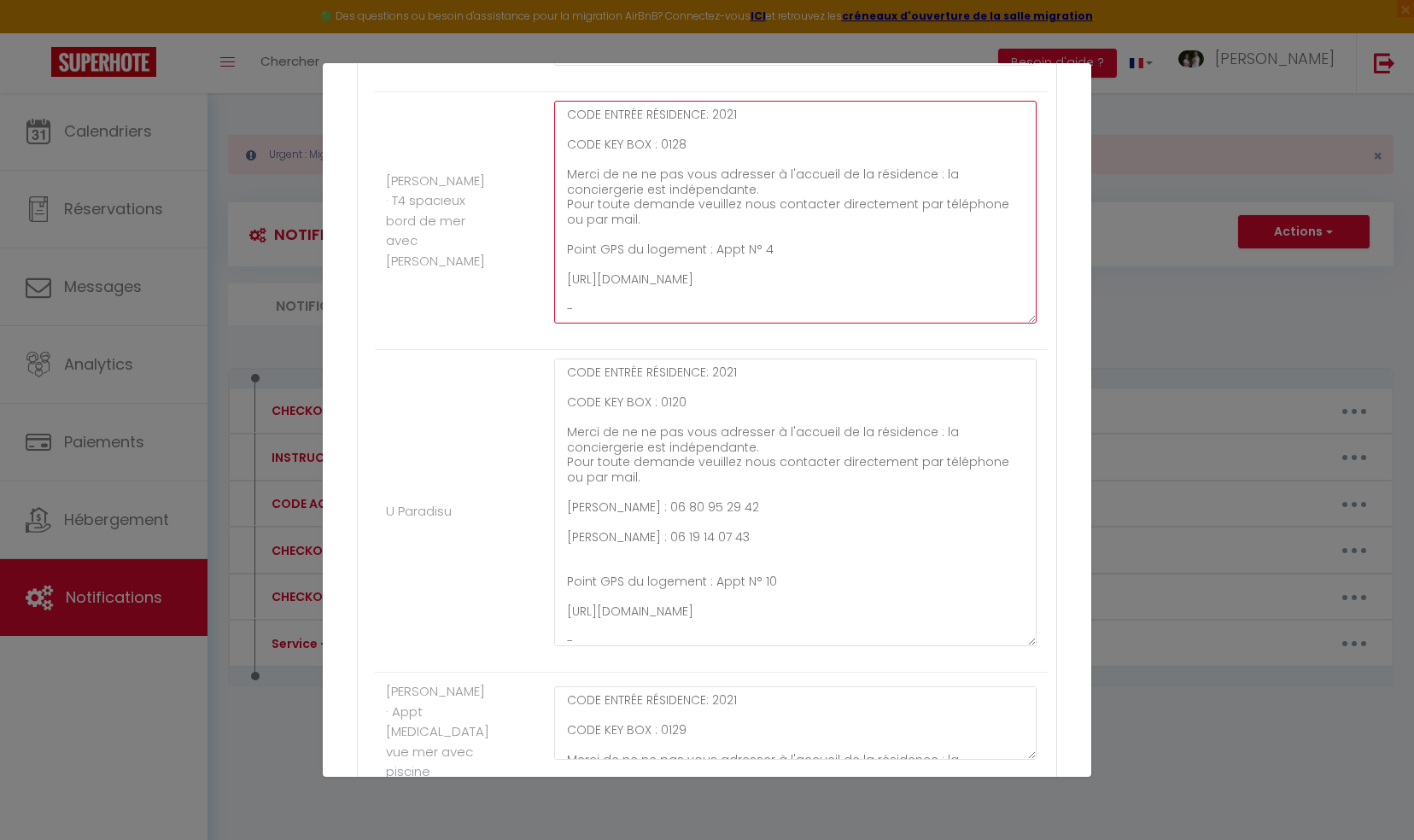
drag, startPoint x: 1017, startPoint y: 408, endPoint x: 1021, endPoint y: 622, distance: 214.0
click at [1021, 622] on textarea "CODE ENTRÉE RÉSIDENCE: 2021 CODE KEY BOX : 0120 Merci de ne ne pas vous adresse…" at bounding box center [796, 502] width 482 height 288
type textarea "CODE ENTRÉE RÉSIDENCE: 2021 CODE KEY BOX : 0128 Merci de ne ne pas vous adresse…"
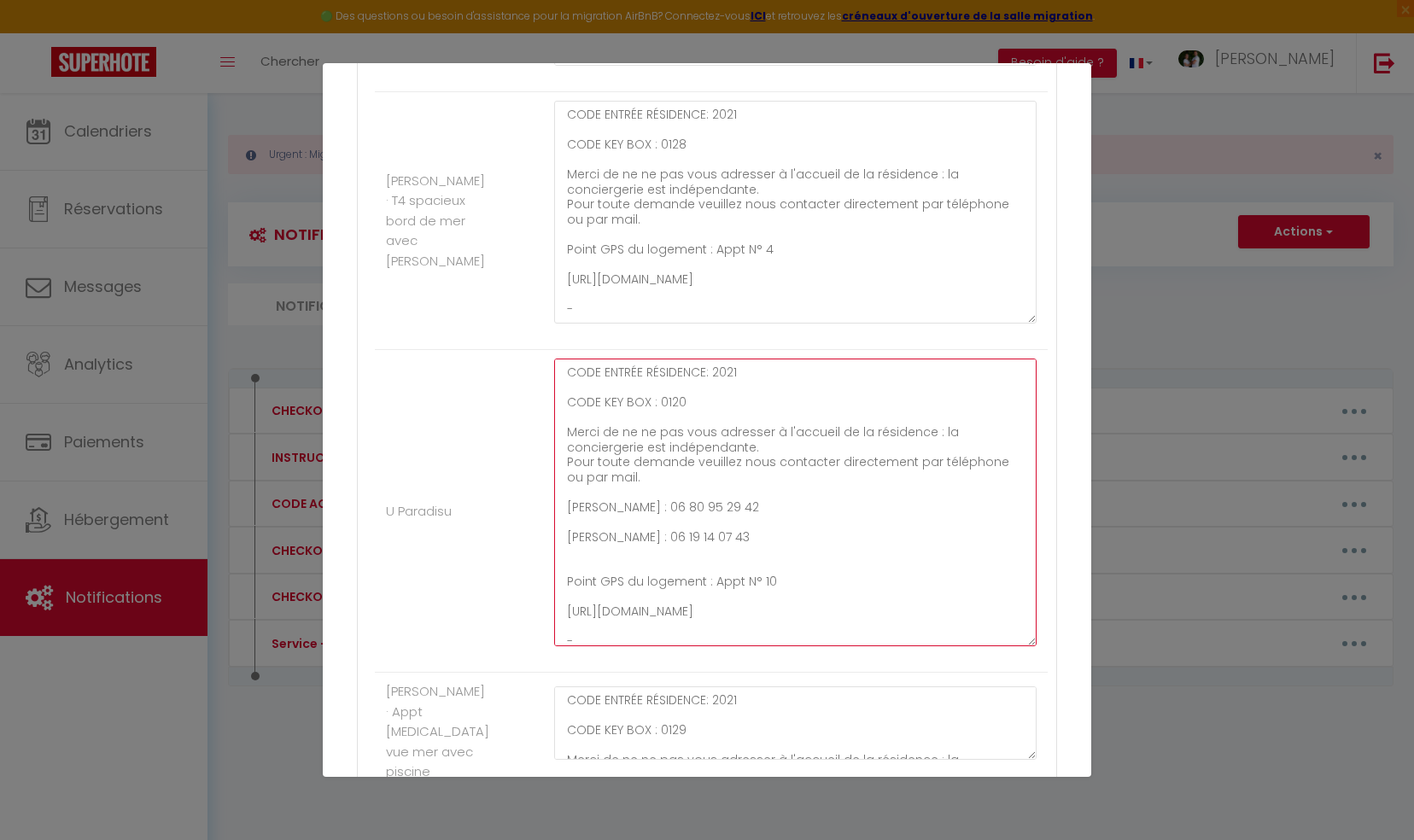
drag, startPoint x: 562, startPoint y: 489, endPoint x: 724, endPoint y: 519, distance: 164.8
click at [724, 519] on textarea "CODE ENTRÉE RÉSIDENCE: 2021 CODE KEY BOX : 0120 Merci de ne ne pas vous adresse…" at bounding box center [796, 502] width 482 height 288
click at [583, 504] on textarea "CODE ENTRÉE RÉSIDENCE: 2021 CODE KEY BOX : 0120 Merci de ne ne pas vous adresse…" at bounding box center [796, 502] width 482 height 288
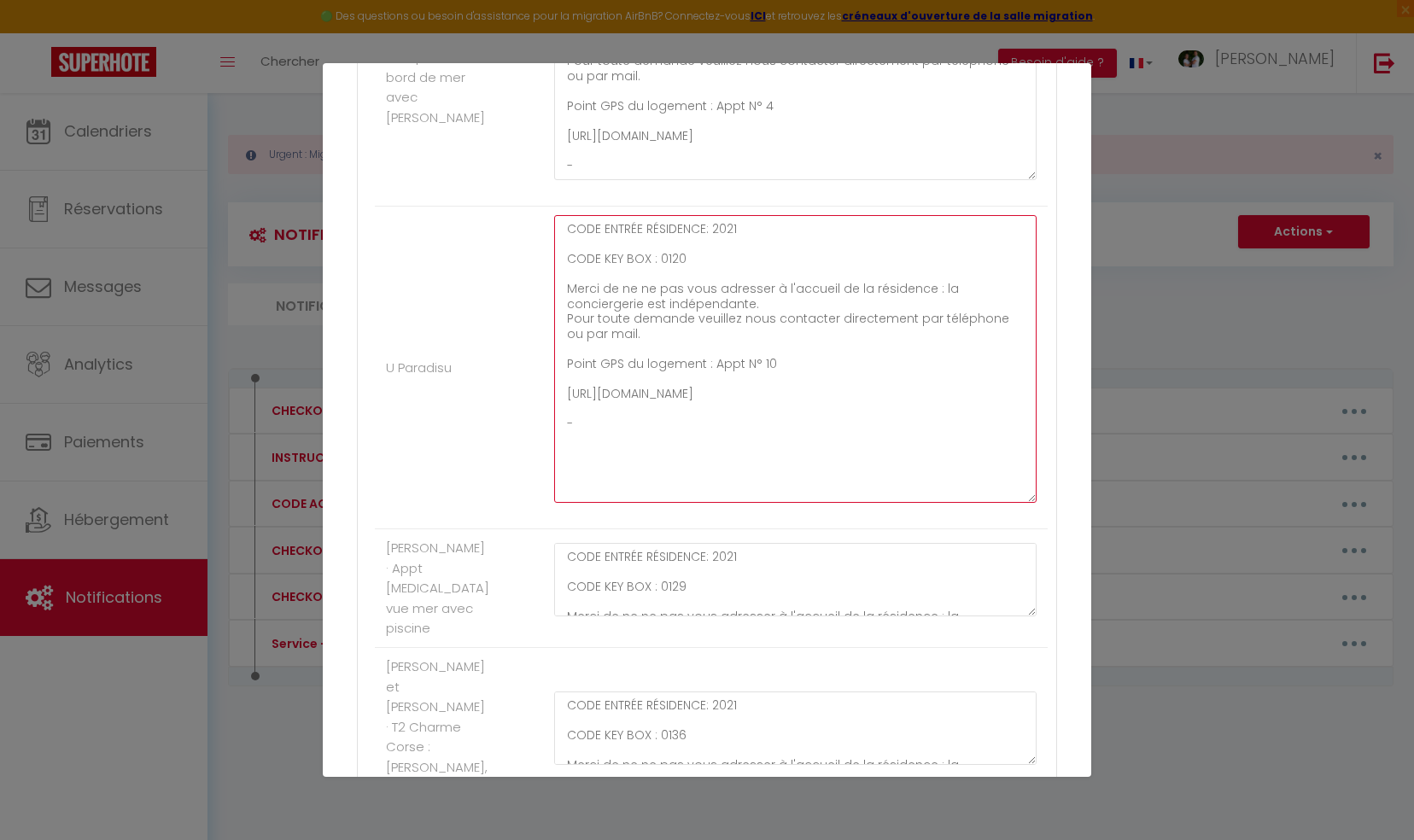
scroll to position [4780, 0]
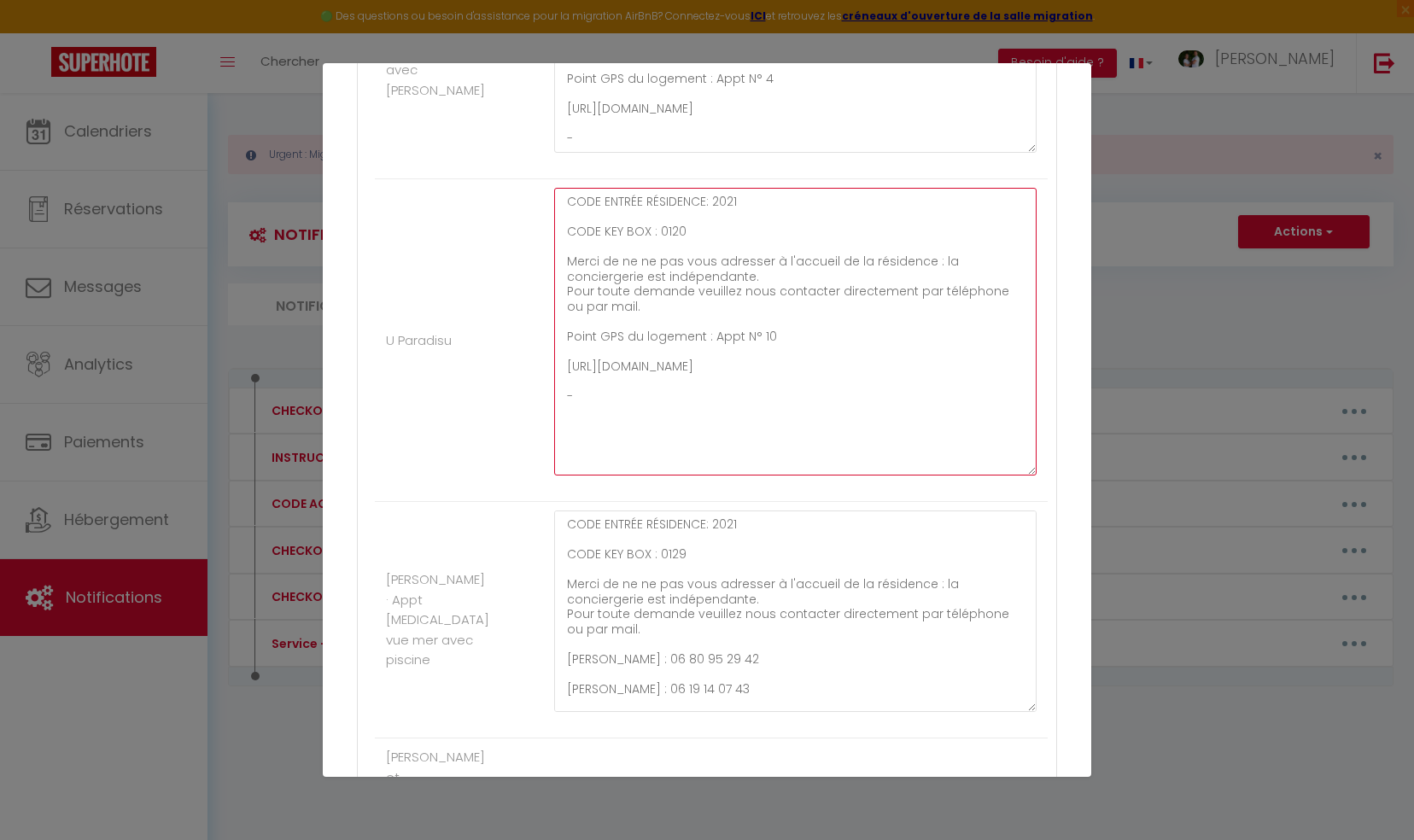
drag, startPoint x: 1017, startPoint y: 564, endPoint x: 1004, endPoint y: 693, distance: 129.7
click at [1004, 693] on textarea "CODE ENTRÉE RÉSIDENCE: 2021 CODE KEY BOX : 0129 Merci de ne ne pas vous adresse…" at bounding box center [796, 611] width 482 height 202
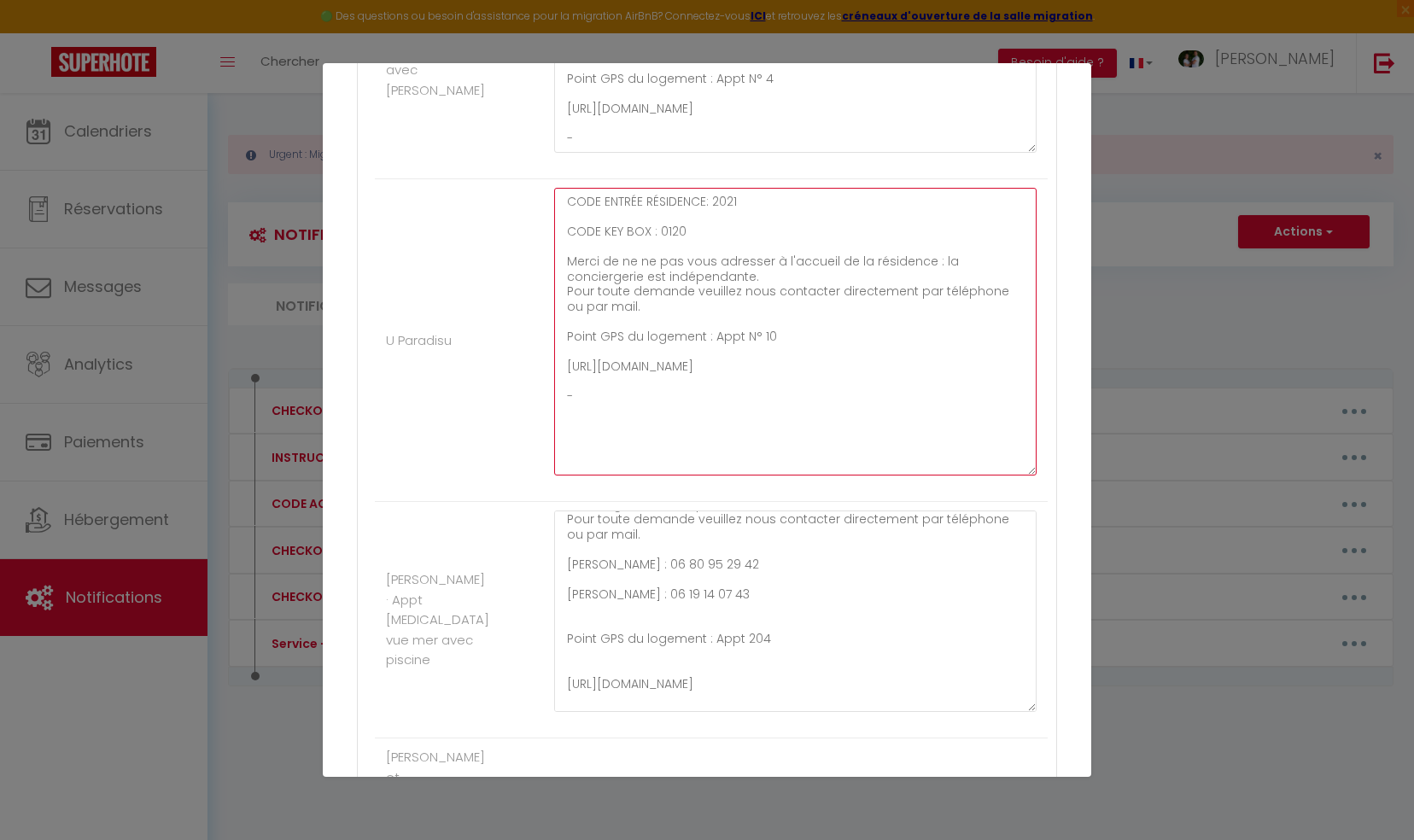
scroll to position [110, 0]
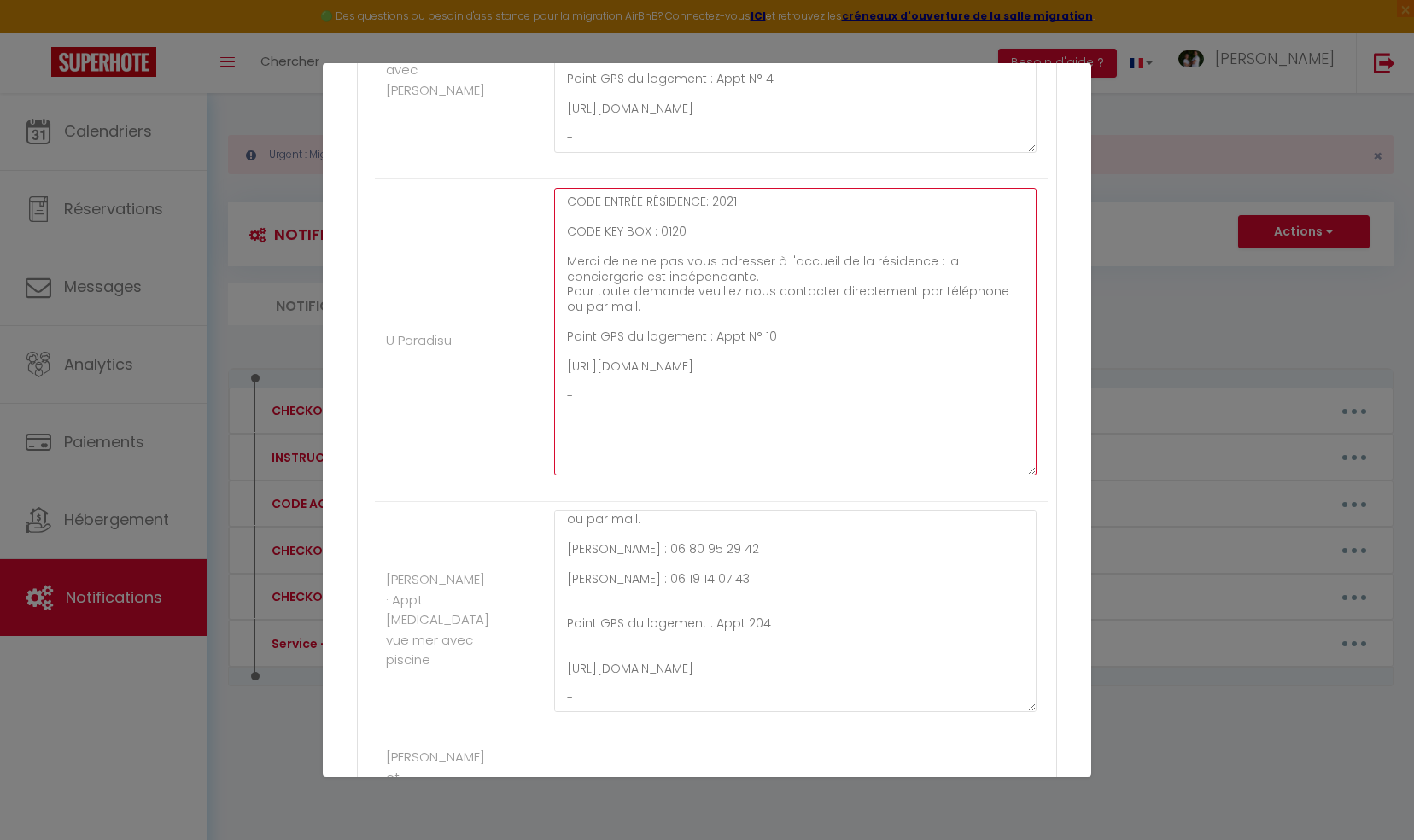
type textarea "CODE ENTRÉE RÉSIDENCE: 2021 CODE KEY BOX : 0120 Merci de ne ne pas vous adresse…"
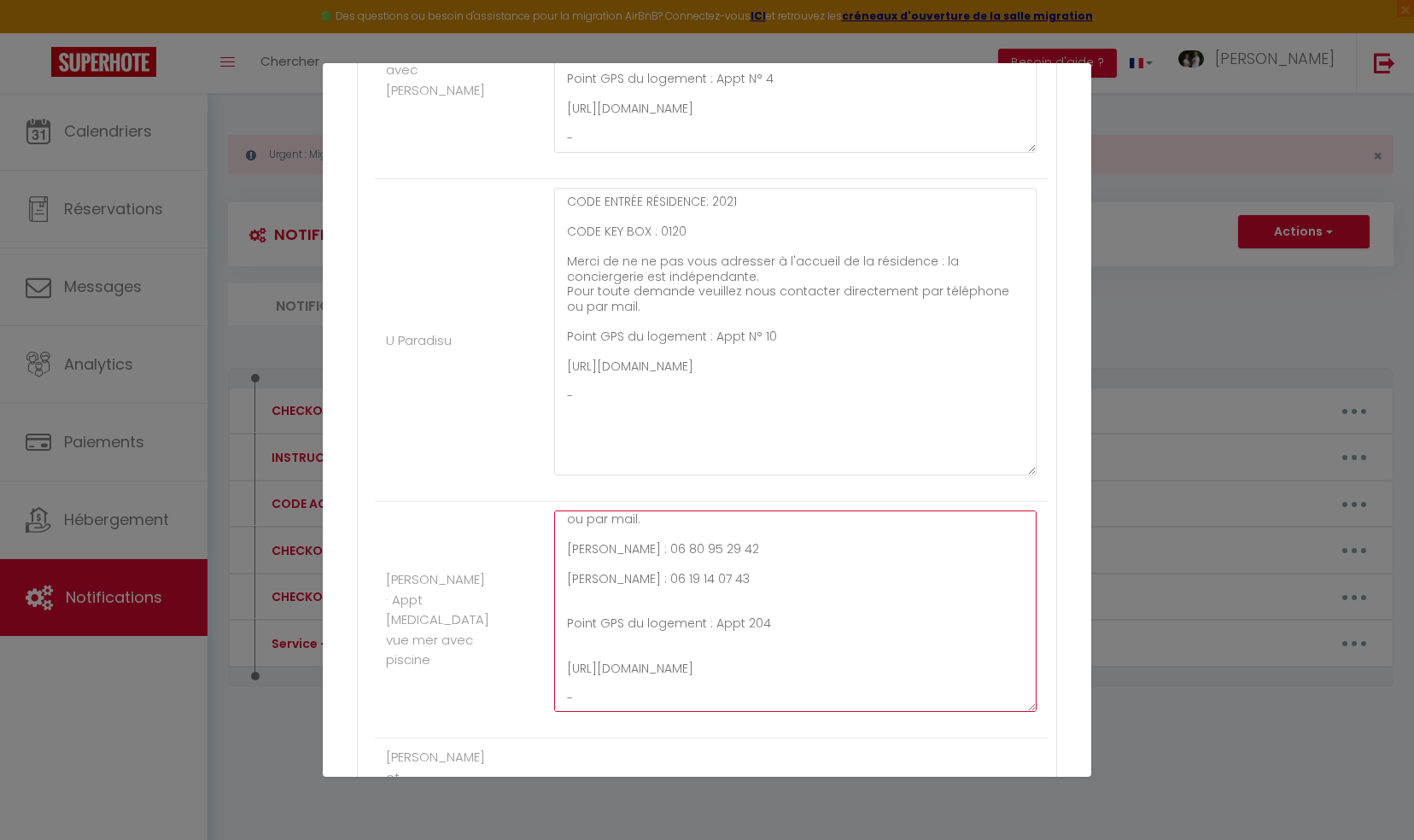
drag, startPoint x: 560, startPoint y: 529, endPoint x: 727, endPoint y: 569, distance: 171.7
click at [727, 569] on textarea "CODE ENTRÉE RÉSIDENCE: 2021 CODE KEY BOX : 0129 Merci de ne ne pas vous adresse…" at bounding box center [796, 611] width 482 height 202
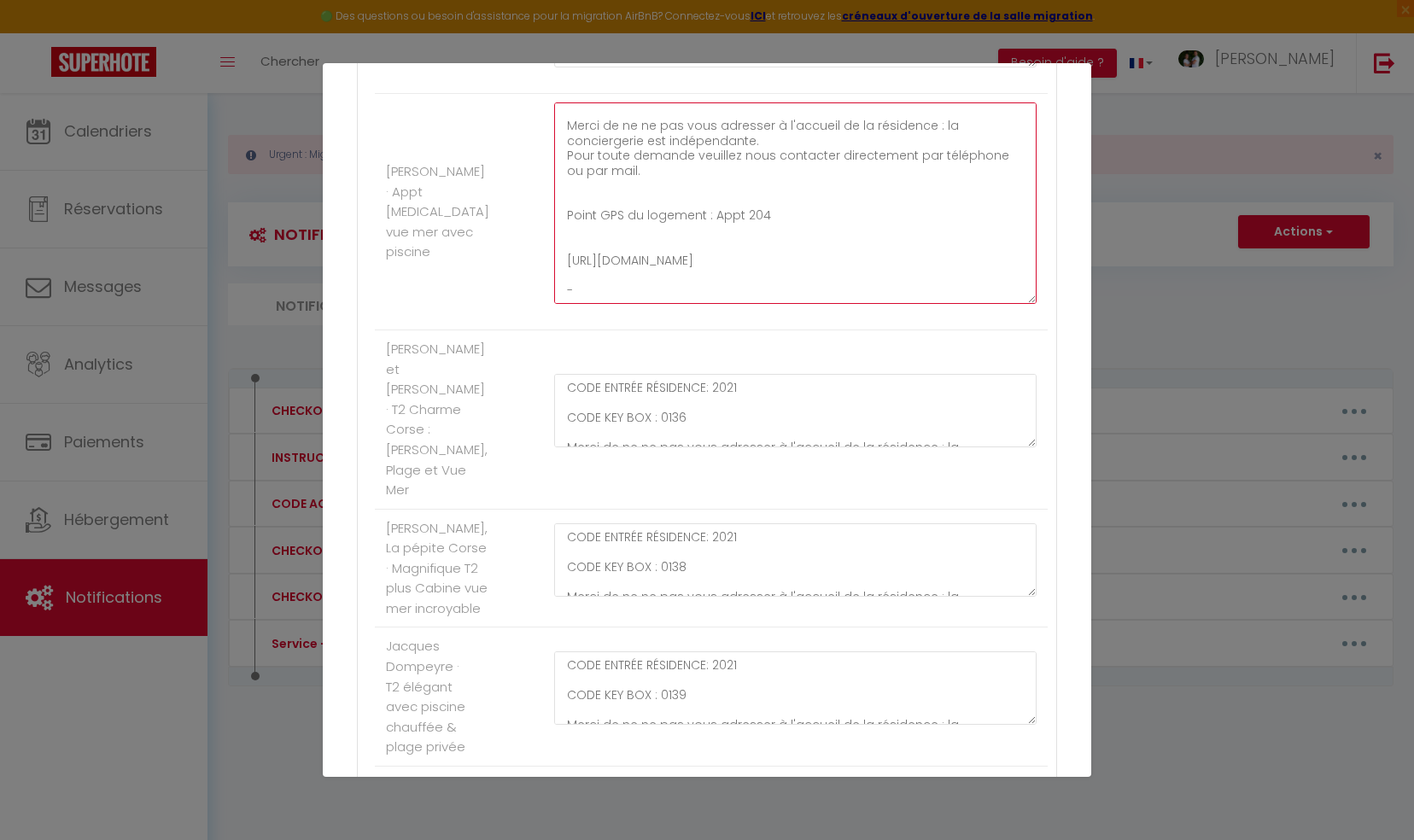
scroll to position [5207, 0]
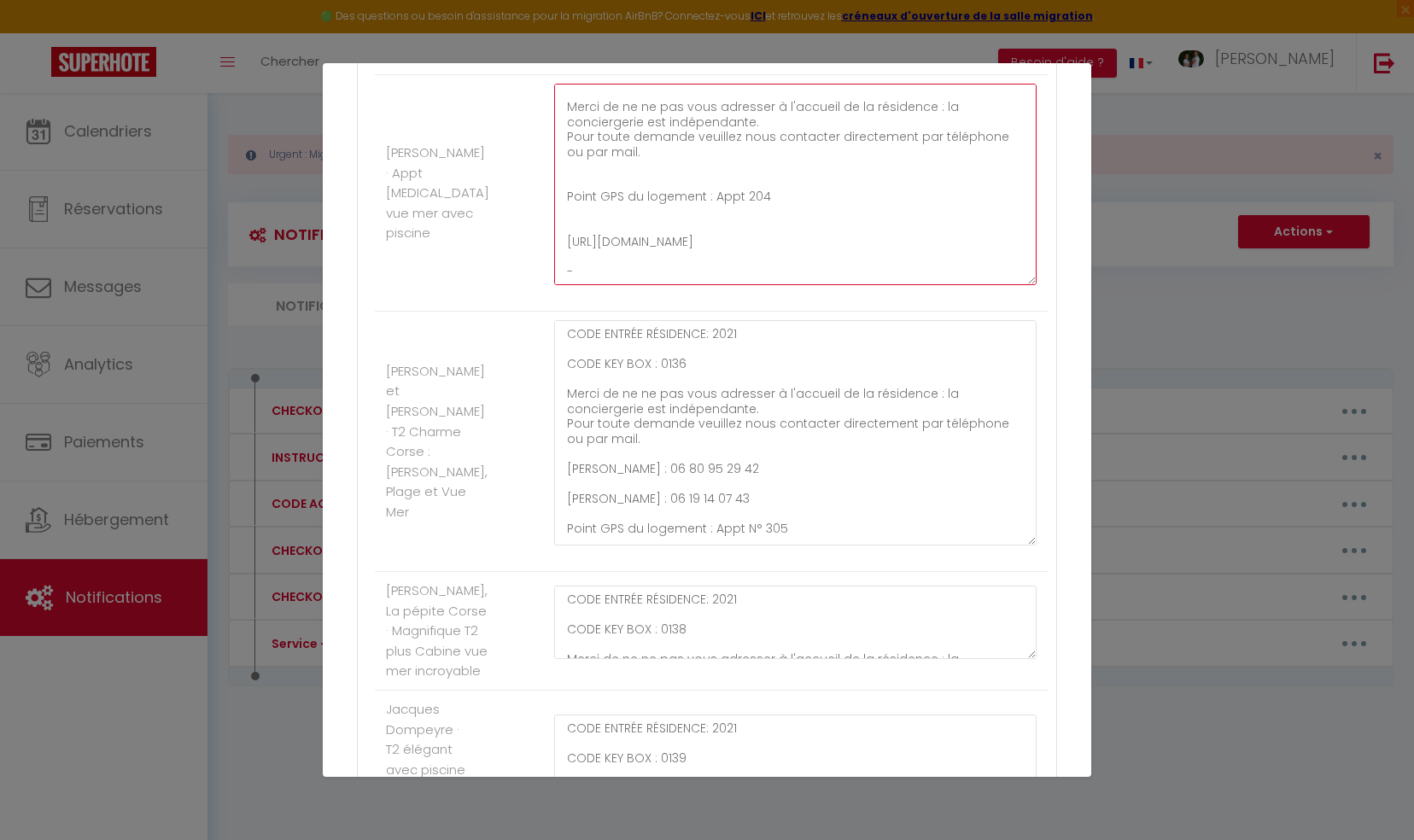
drag, startPoint x: 1016, startPoint y: 389, endPoint x: 1000, endPoint y: 554, distance: 165.8
click at [1006, 555] on div "CODE ENTRÉE RÉSIDENCE: 2021 CODE KEY BOX : 0136 Merci de ne ne pas vous adresse…" at bounding box center [796, 441] width 505 height 243
type textarea "CODE ENTRÉE RÉSIDENCE: 2021 CODE KEY BOX : 0129 Merci de ne ne pas vous adresse…"
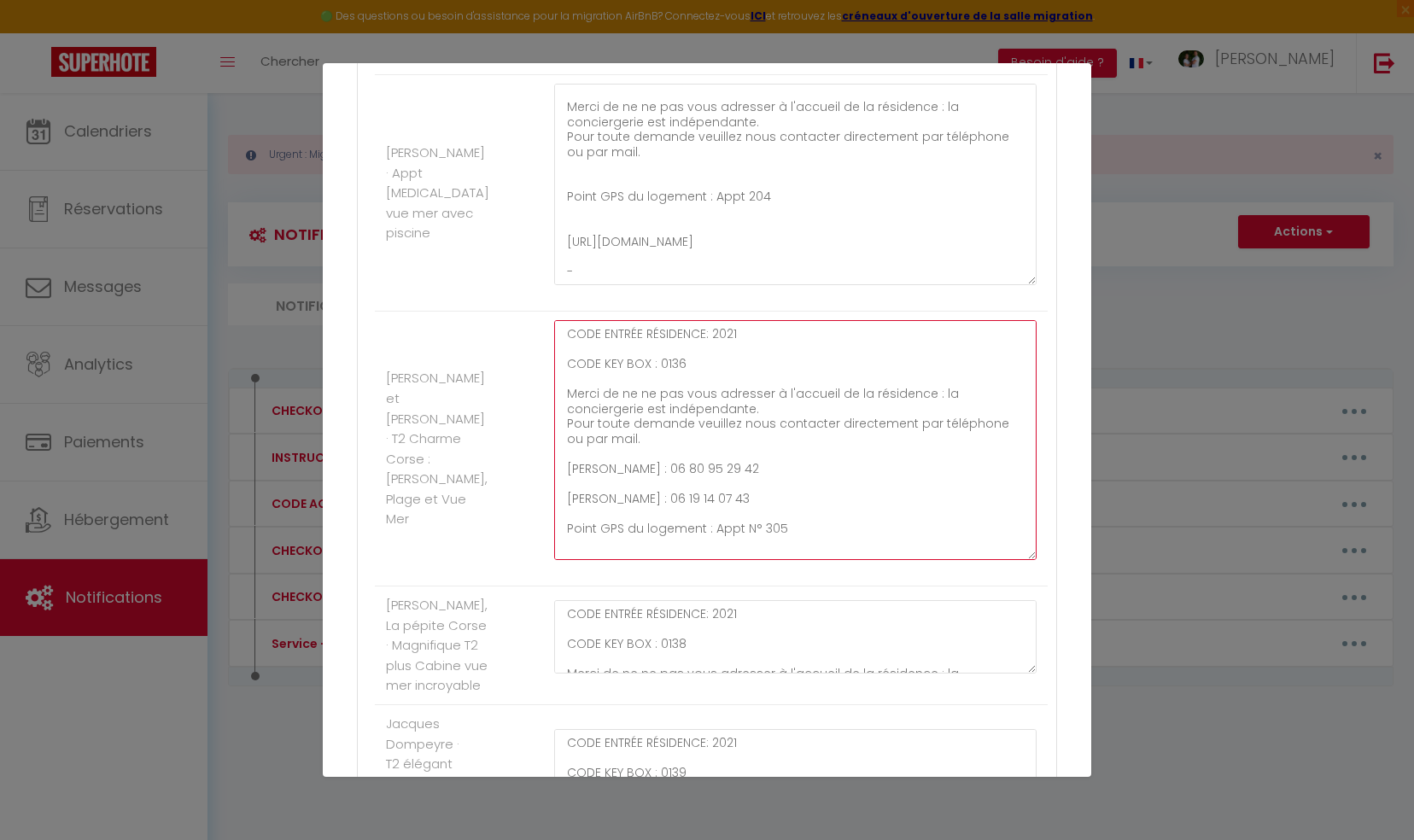
drag, startPoint x: 558, startPoint y: 449, endPoint x: 750, endPoint y: 490, distance: 196.3
click at [750, 490] on textarea "CODE ENTRÉE RÉSIDENCE: 2021 CODE KEY BOX : 0136 Merci de ne ne pas vous adresse…" at bounding box center [796, 440] width 482 height 240
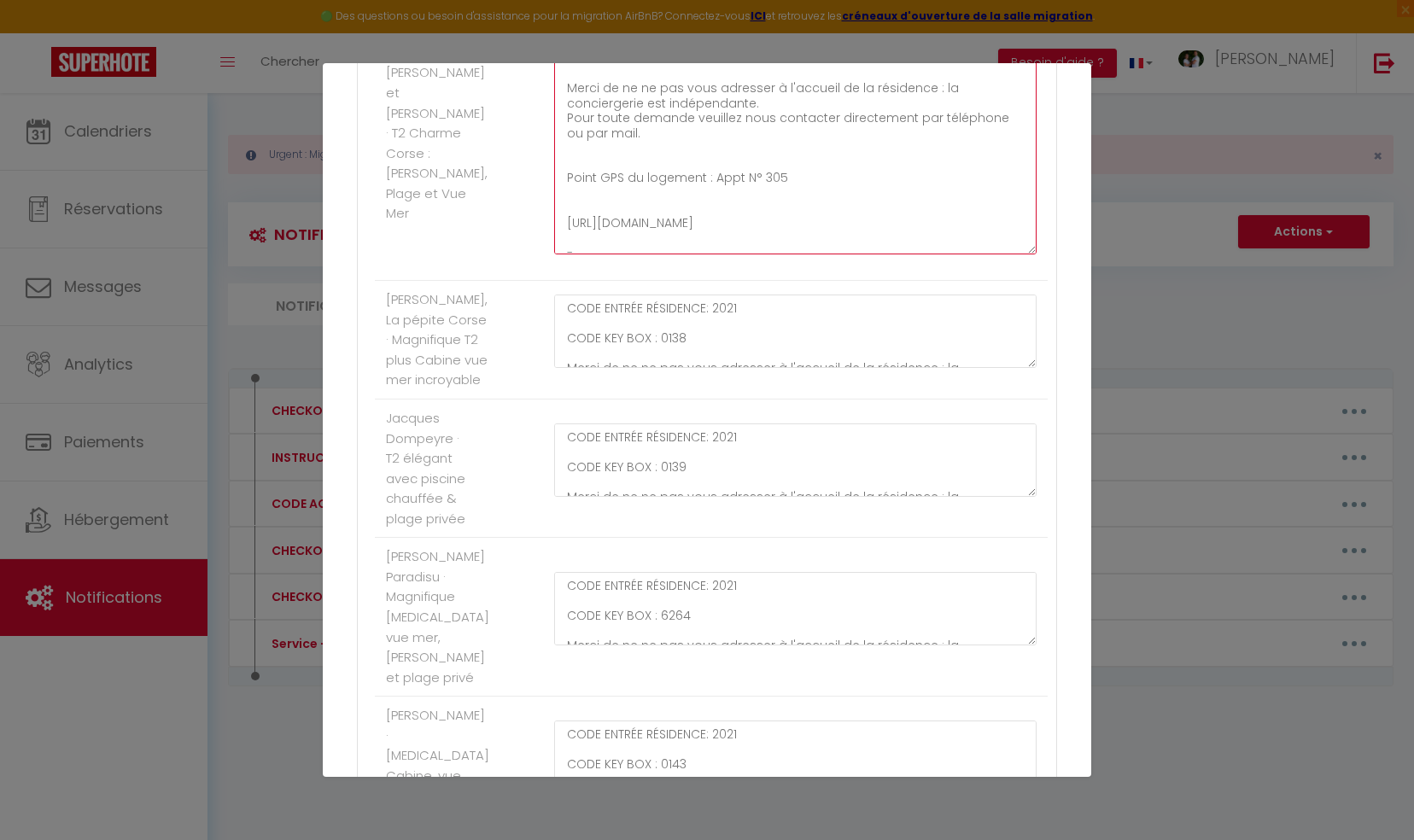
scroll to position [5549, 0]
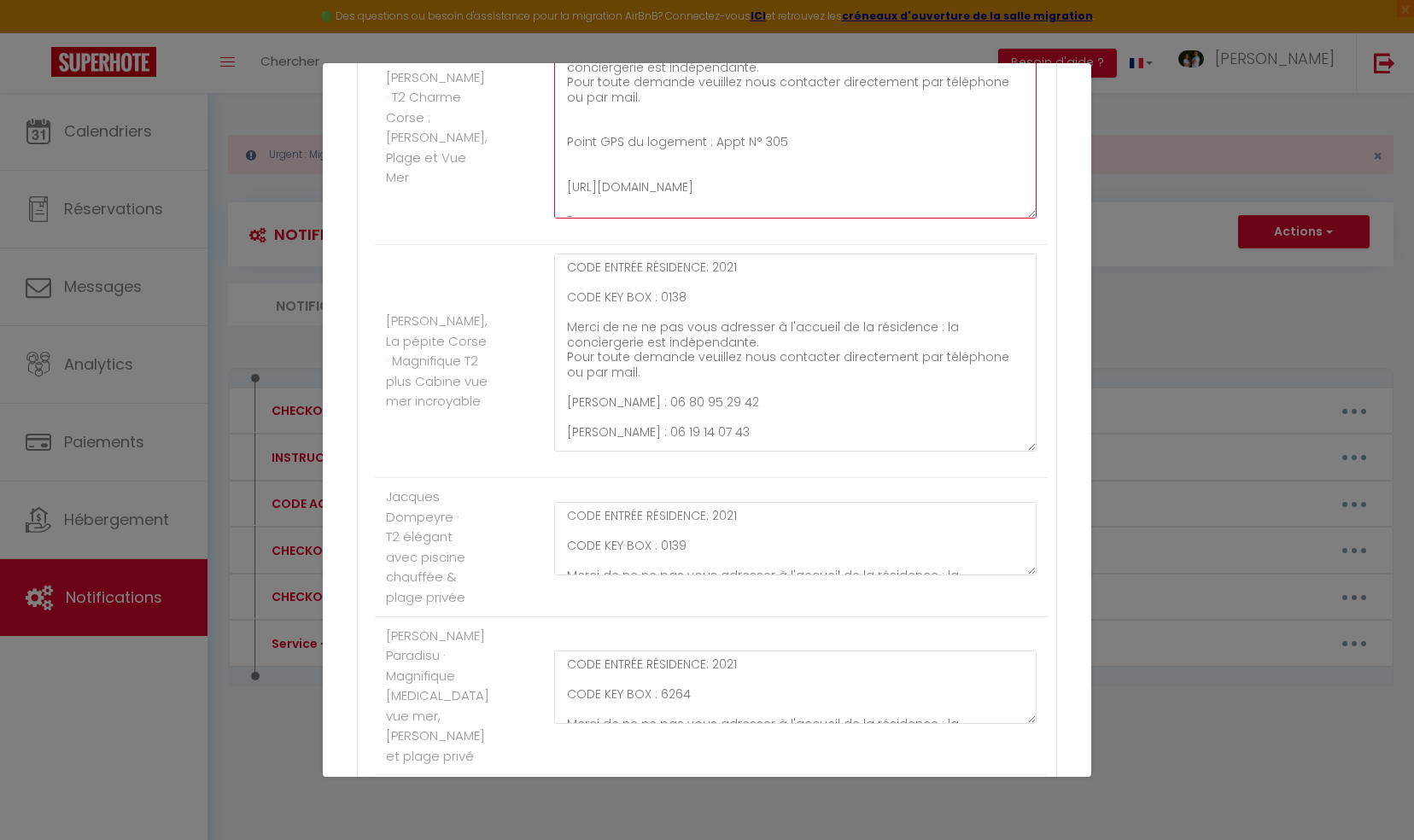
drag, startPoint x: 1018, startPoint y: 331, endPoint x: 1038, endPoint y: 456, distance: 126.6
type textarea "CODE ENTRÉE RÉSIDENCE: 2021 CODE KEY BOX : 0136 Merci de ne ne pas vous adresse…"
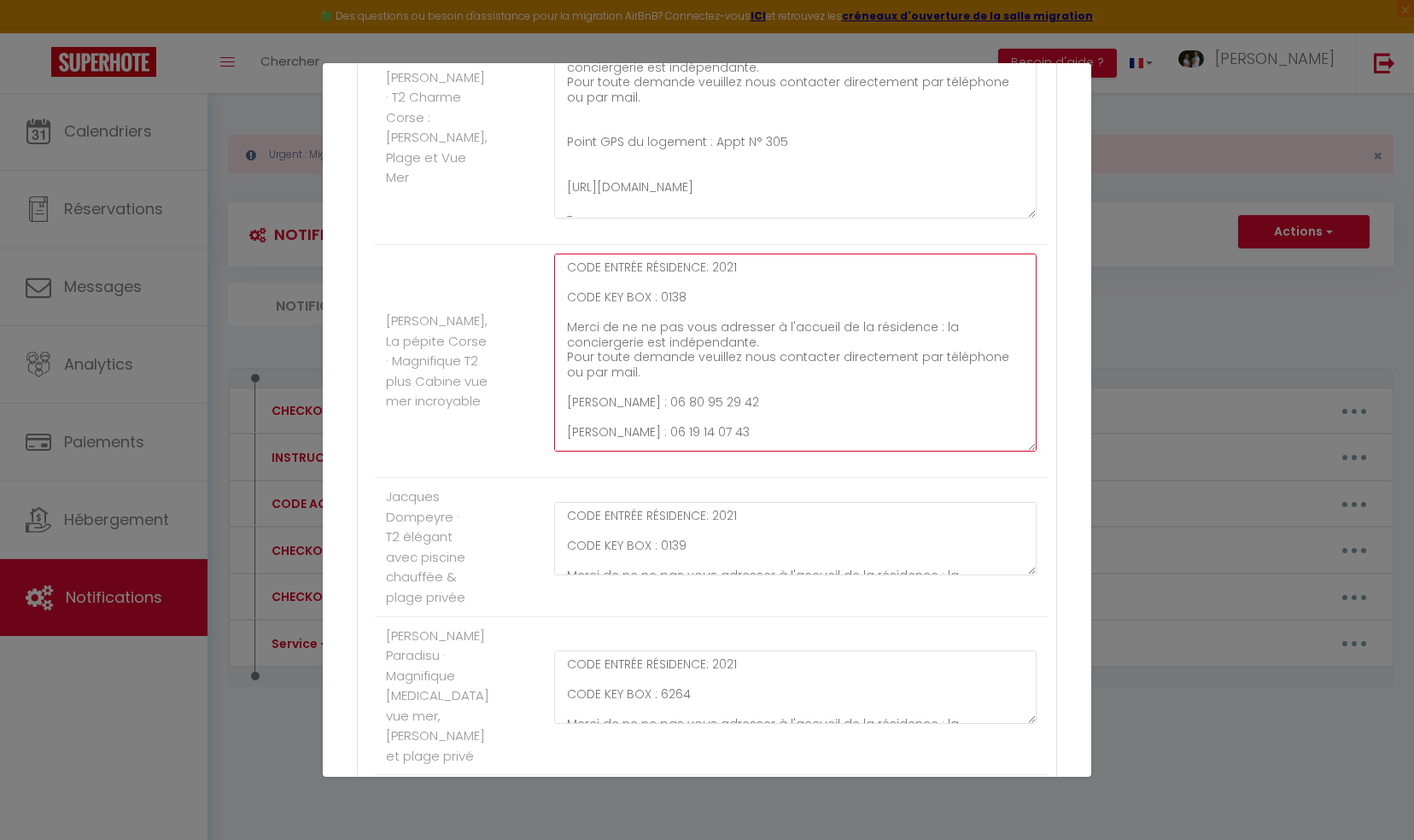
drag, startPoint x: 557, startPoint y: 383, endPoint x: 719, endPoint y: 410, distance: 164.2
click at [719, 410] on textarea "CODE ENTRÉE RÉSIDENCE: 2021 CODE KEY BOX : 0138 Merci de ne ne pas vous adresse…" at bounding box center [796, 352] width 482 height 198
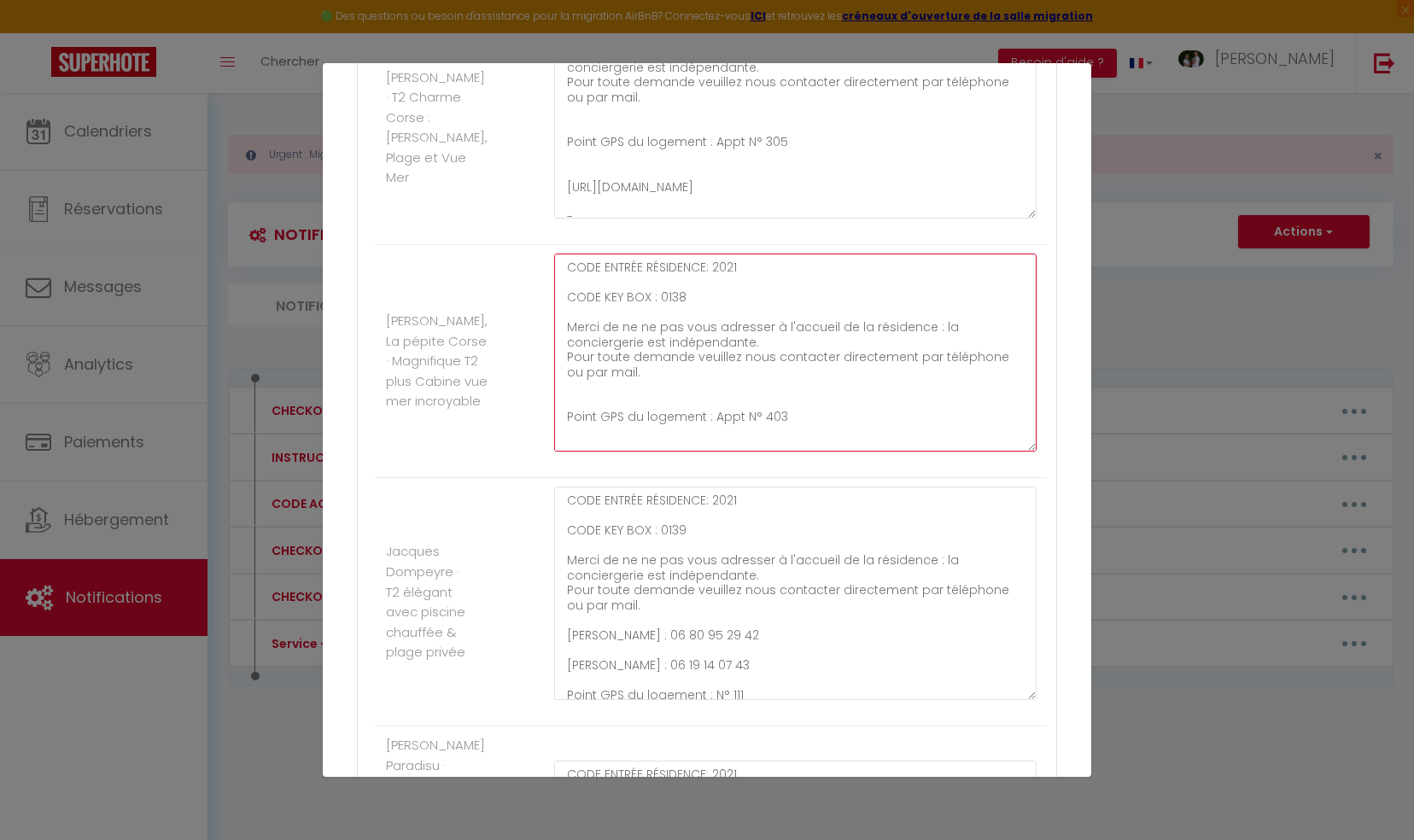
drag, startPoint x: 1018, startPoint y: 552, endPoint x: 1030, endPoint y: 693, distance: 141.5
click at [1030, 693] on div "CODE ENTRÉE RÉSIDENCE: 2021 CODE KEY BOX : 0139 Merci de ne ne pas vous adresse…" at bounding box center [796, 602] width 505 height 230
type textarea "CODE ENTRÉE RÉSIDENCE: 2021 CODE KEY BOX : 0138 Merci de ne ne pas vous adresse…"
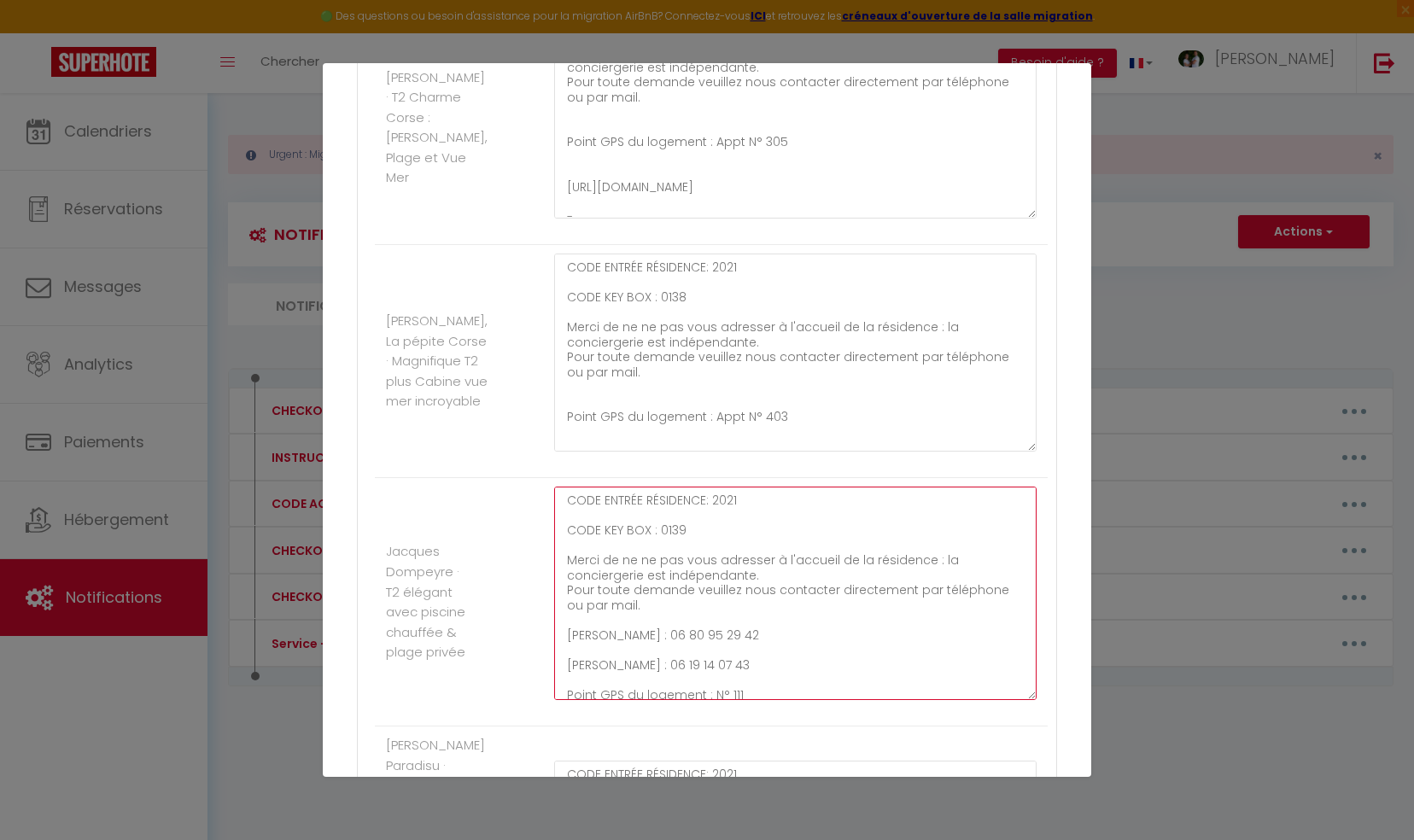
drag, startPoint x: 562, startPoint y: 616, endPoint x: 726, endPoint y: 647, distance: 166.9
click at [726, 647] on textarea "CODE ENTRÉE RÉSIDENCE: 2021 CODE KEY BOX : 0139 Merci de ne ne pas vous adresse…" at bounding box center [796, 593] width 482 height 213
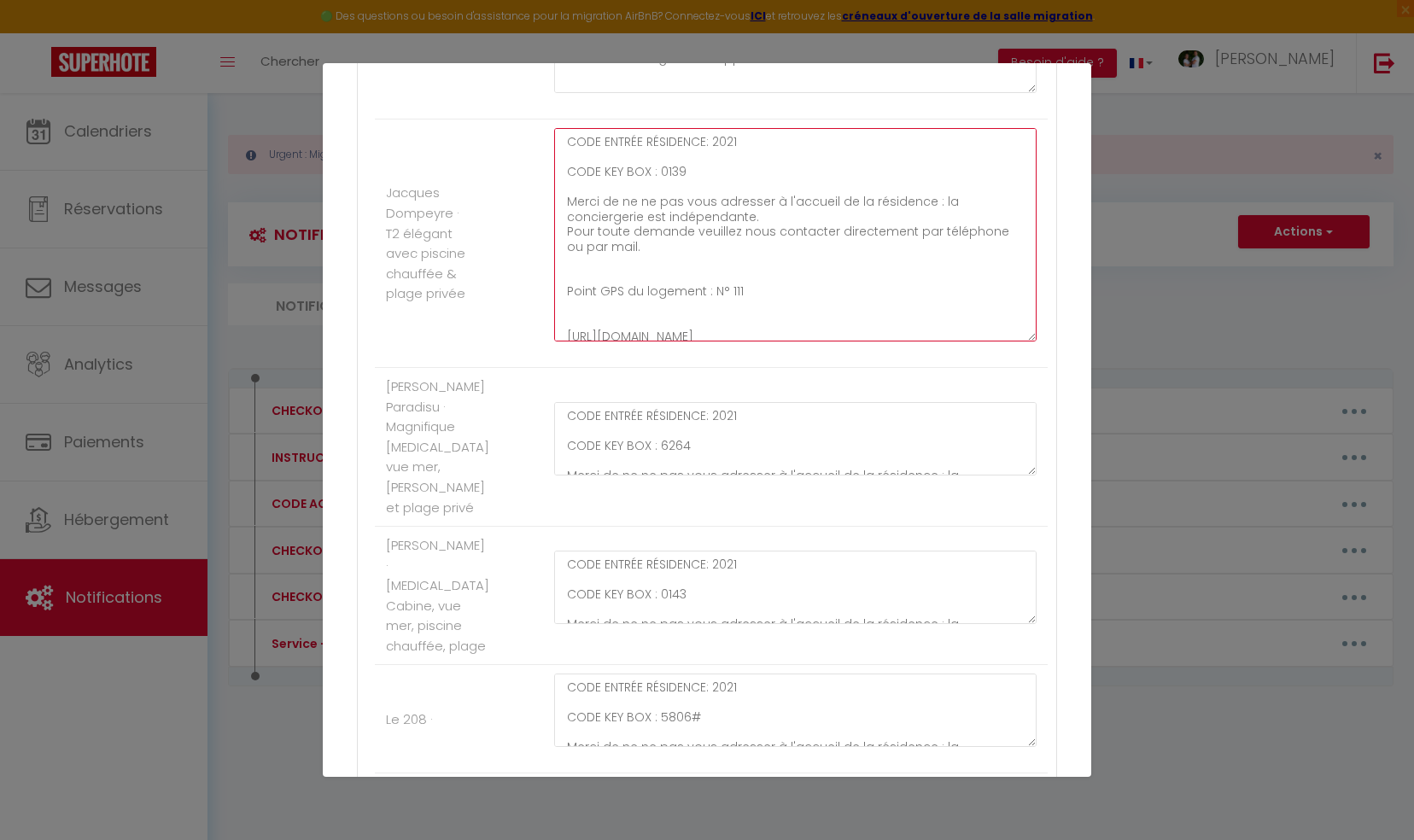
scroll to position [5975, 0]
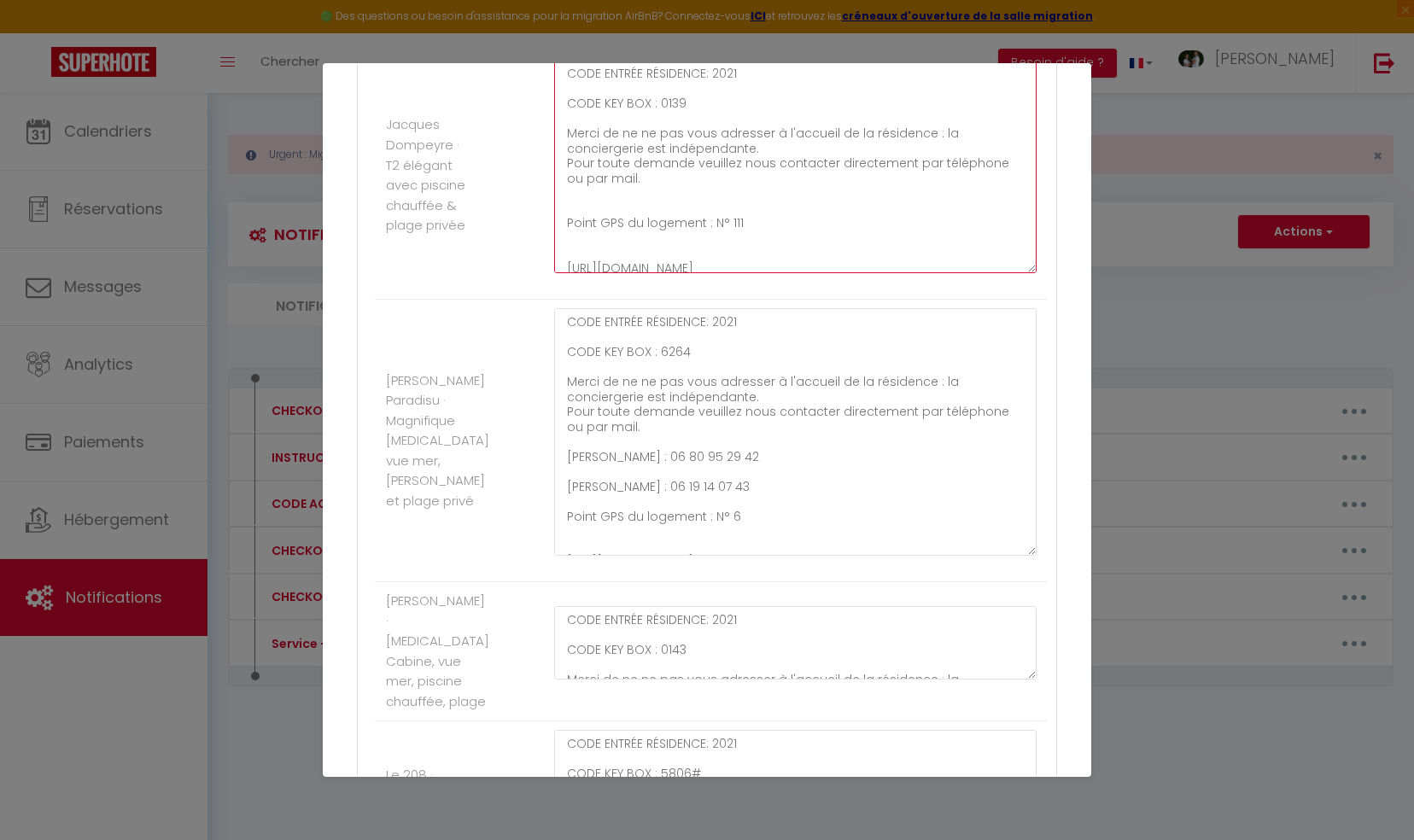
drag, startPoint x: 1017, startPoint y: 374, endPoint x: 1032, endPoint y: 549, distance: 175.6
click at [1032, 549] on div "CODE ENTRÉE RÉSIDENCE: 2021 CODE KEY BOX : 6264 Merci de ne ne pas vous adresse…" at bounding box center [796, 441] width 505 height 265
type textarea "CODE ENTRÉE RÉSIDENCE: 2021 CODE KEY BOX : 0139 Merci de ne ne pas vous adresse…"
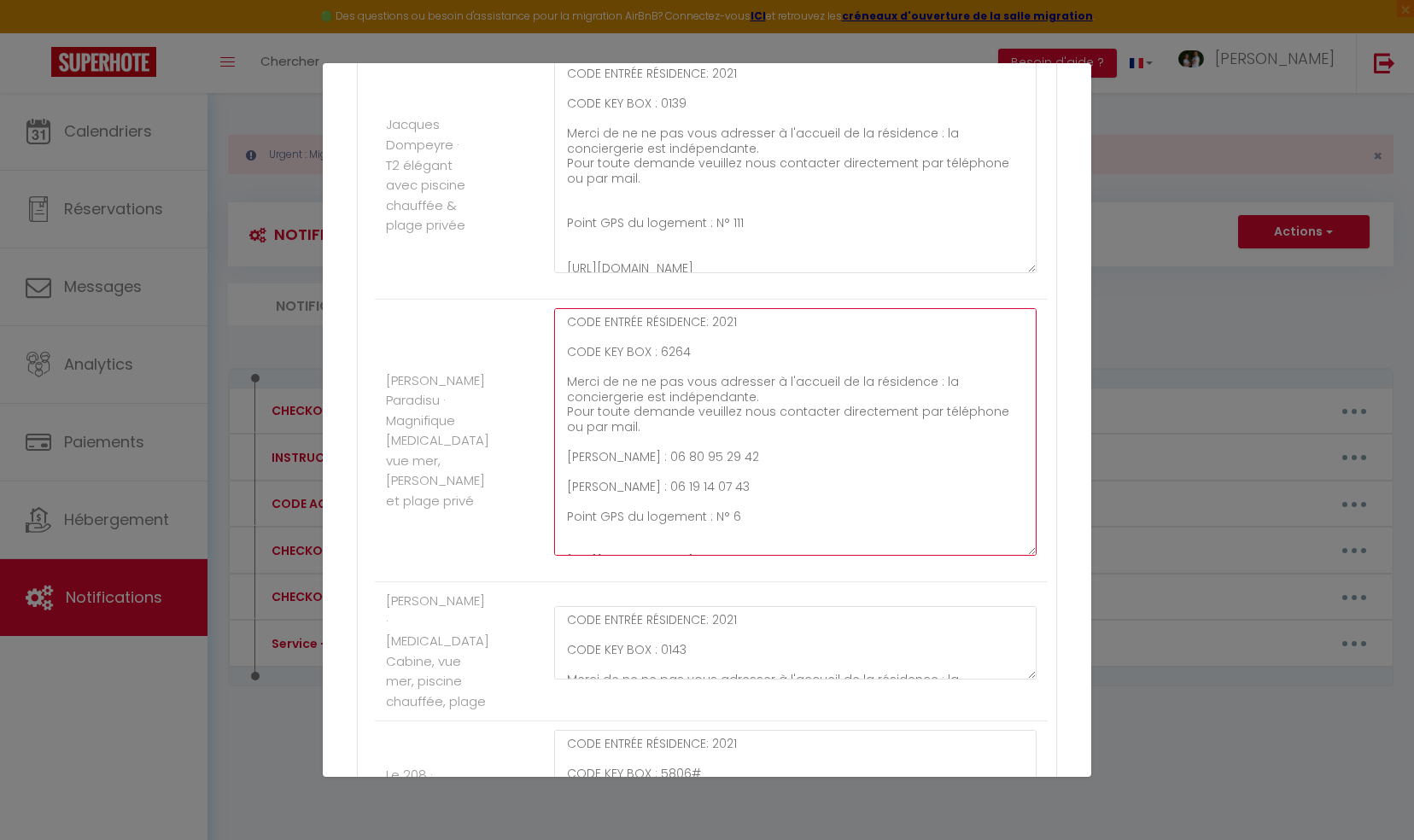
drag, startPoint x: 563, startPoint y: 439, endPoint x: 722, endPoint y: 467, distance: 161.4
click at [722, 467] on textarea "CODE ENTRÉE RÉSIDENCE: 2021 CODE KEY BOX : 6264 Merci de ne ne pas vous adresse…" at bounding box center [796, 432] width 482 height 248
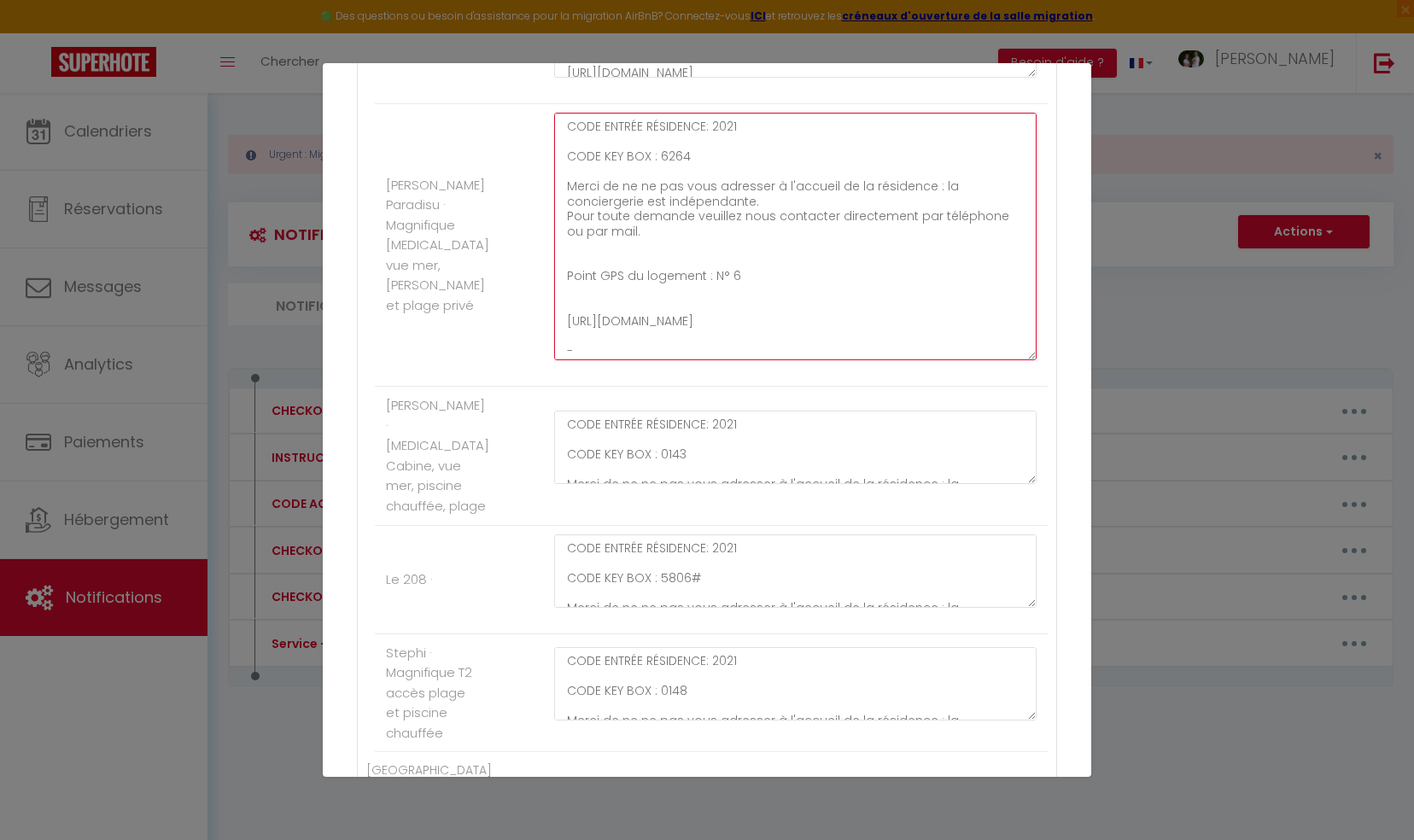
scroll to position [6231, 0]
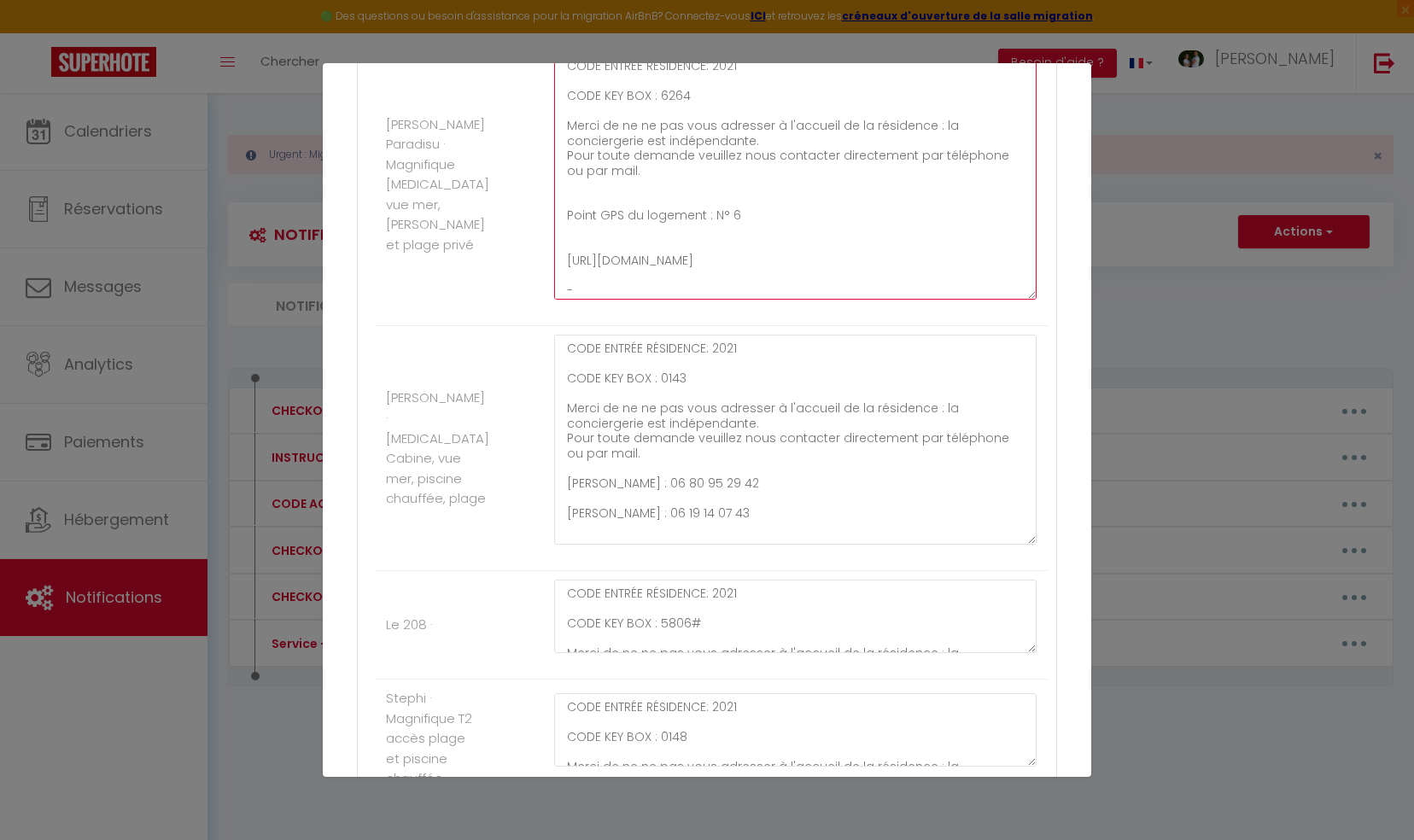
drag, startPoint x: 1018, startPoint y: 398, endPoint x: 1039, endPoint y: 536, distance: 139.6
type textarea "CODE ENTRÉE RÉSIDENCE: 2021 CODE KEY BOX : 6264 Merci de ne ne pas vous adresse…"
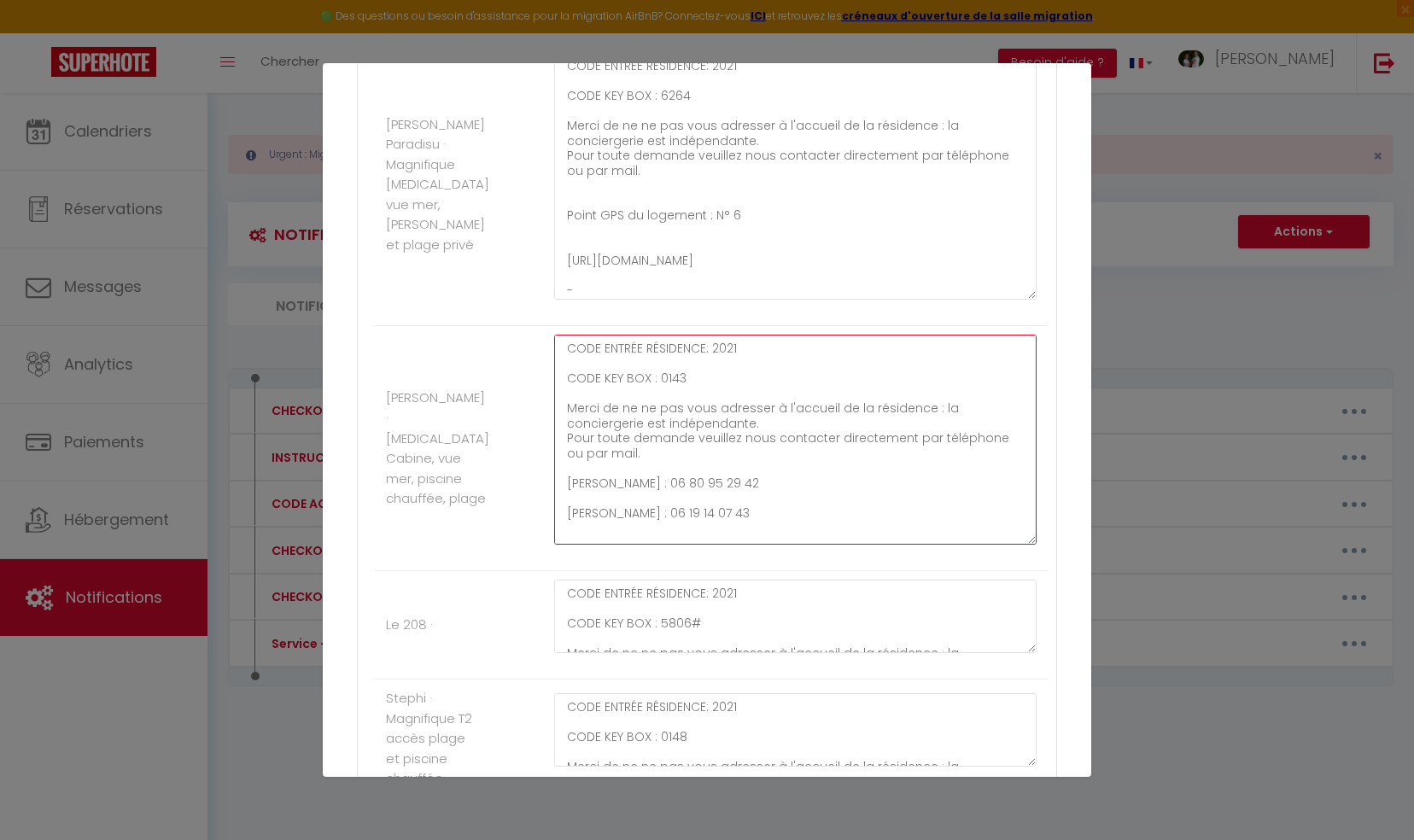
drag, startPoint x: 561, startPoint y: 465, endPoint x: 758, endPoint y: 501, distance: 200.3
click at [758, 501] on textarea "CODE ENTRÉE RÉSIDENCE: 2021 CODE KEY BOX : 0143 Merci de ne ne pas vous adresse…" at bounding box center [796, 439] width 482 height 210
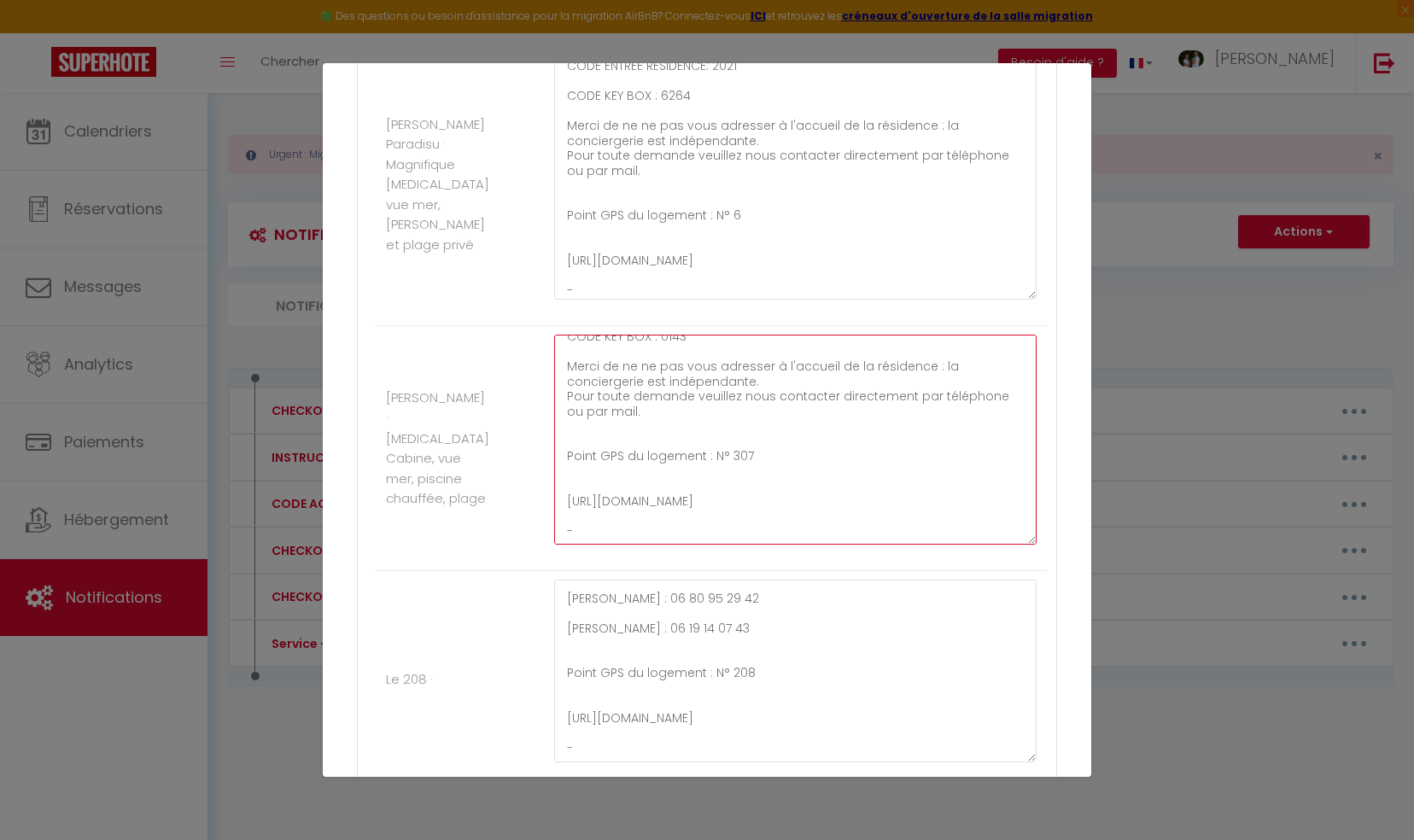
scroll to position [123, 0]
drag, startPoint x: 1017, startPoint y: 630, endPoint x: 1023, endPoint y: 745, distance: 115.2
click at [1023, 745] on textarea "CODE ENTRÉE RÉSIDENCE: 2021 CODE KEY BOX : 5806# Merci de ne ne pas vous adress…" at bounding box center [796, 671] width 482 height 183
type textarea "CODE ENTRÉE RÉSIDENCE: 2021 CODE KEY BOX : 0143 Merci de ne ne pas vous adresse…"
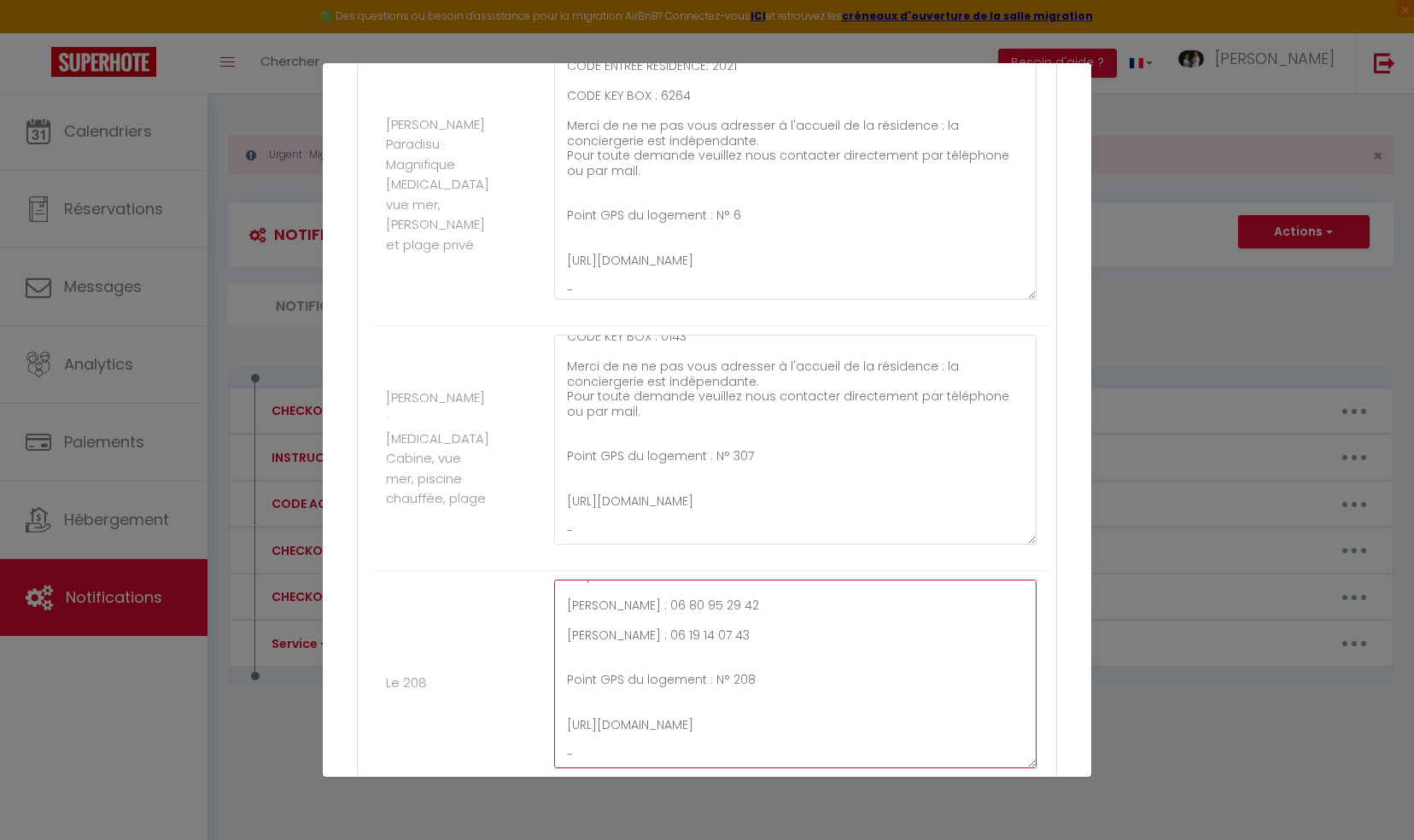
drag, startPoint x: 558, startPoint y: 589, endPoint x: 732, endPoint y: 622, distance: 177.1
click at [732, 622] on textarea "CODE ENTRÉE RÉSIDENCE: 2021 CODE KEY BOX : 5806# Merci de ne ne pas vous adress…" at bounding box center [796, 674] width 482 height 189
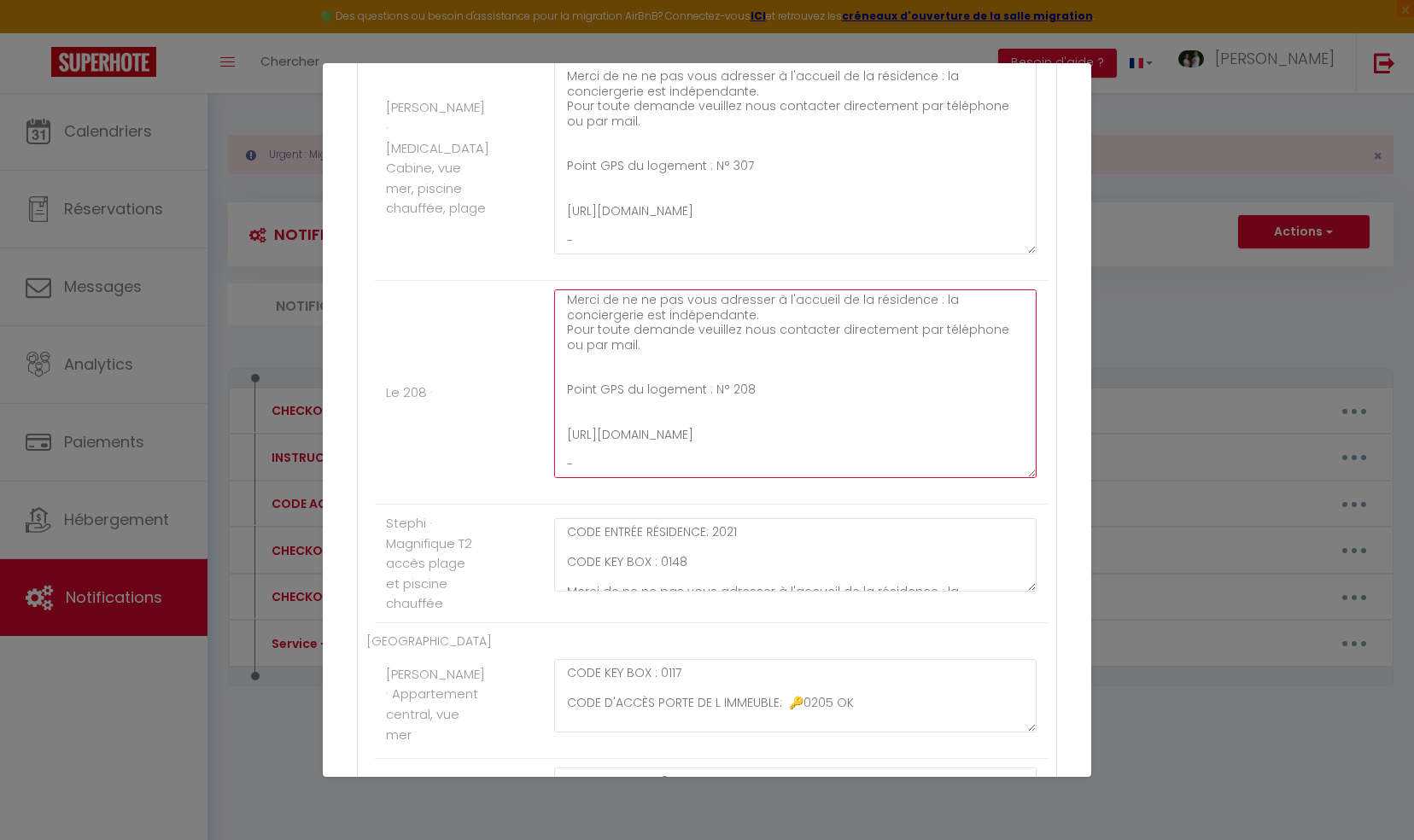
scroll to position [6572, 0]
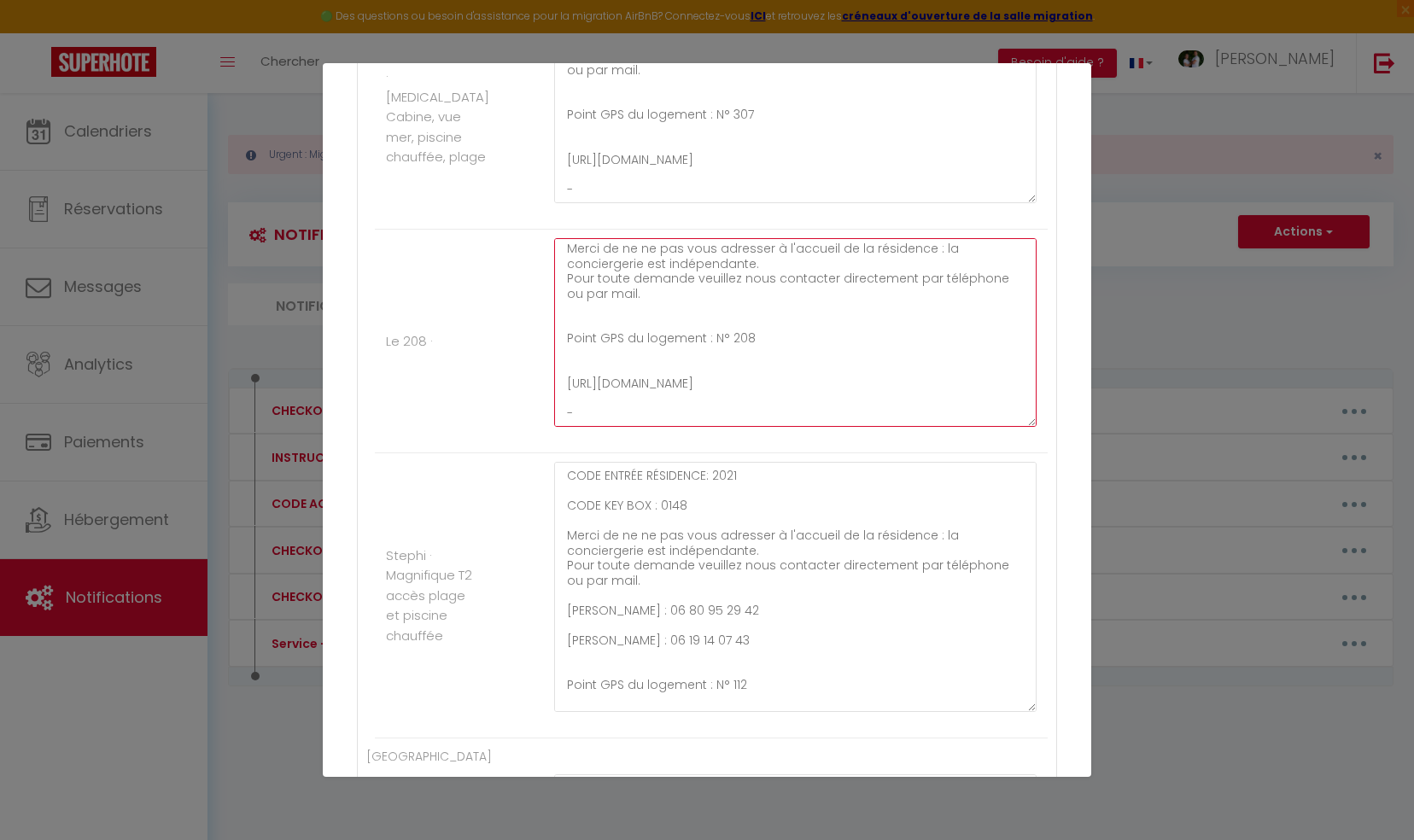
drag, startPoint x: 1020, startPoint y: 524, endPoint x: 1032, endPoint y: 702, distance: 178.4
click at [1032, 702] on div "CODE ENTRÉE RÉSIDENCE: 2021 CODE KEY BOX : 0148 Merci de ne ne pas vous adresse…" at bounding box center [796, 595] width 505 height 268
type textarea "CODE ENTRÉE RÉSIDENCE: 2021 CODE KEY BOX : 5806# Merci de ne ne pas vous adress…"
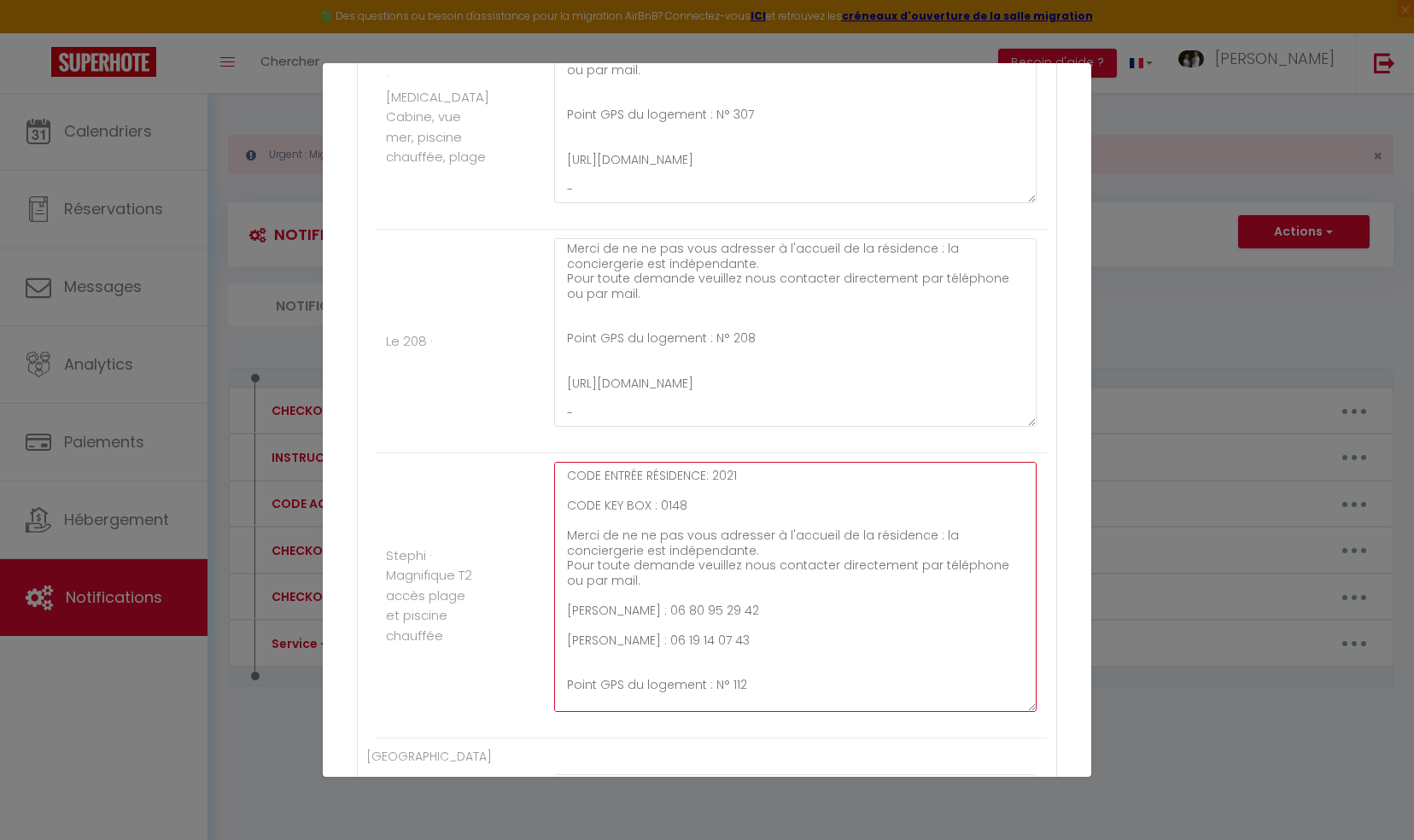
drag, startPoint x: 562, startPoint y: 589, endPoint x: 786, endPoint y: 630, distance: 227.7
click at [786, 630] on textarea "CODE ENTRÉE RÉSIDENCE: 2021 CODE KEY BOX : 0148 Merci de ne ne pas vous adresse…" at bounding box center [796, 587] width 482 height 250
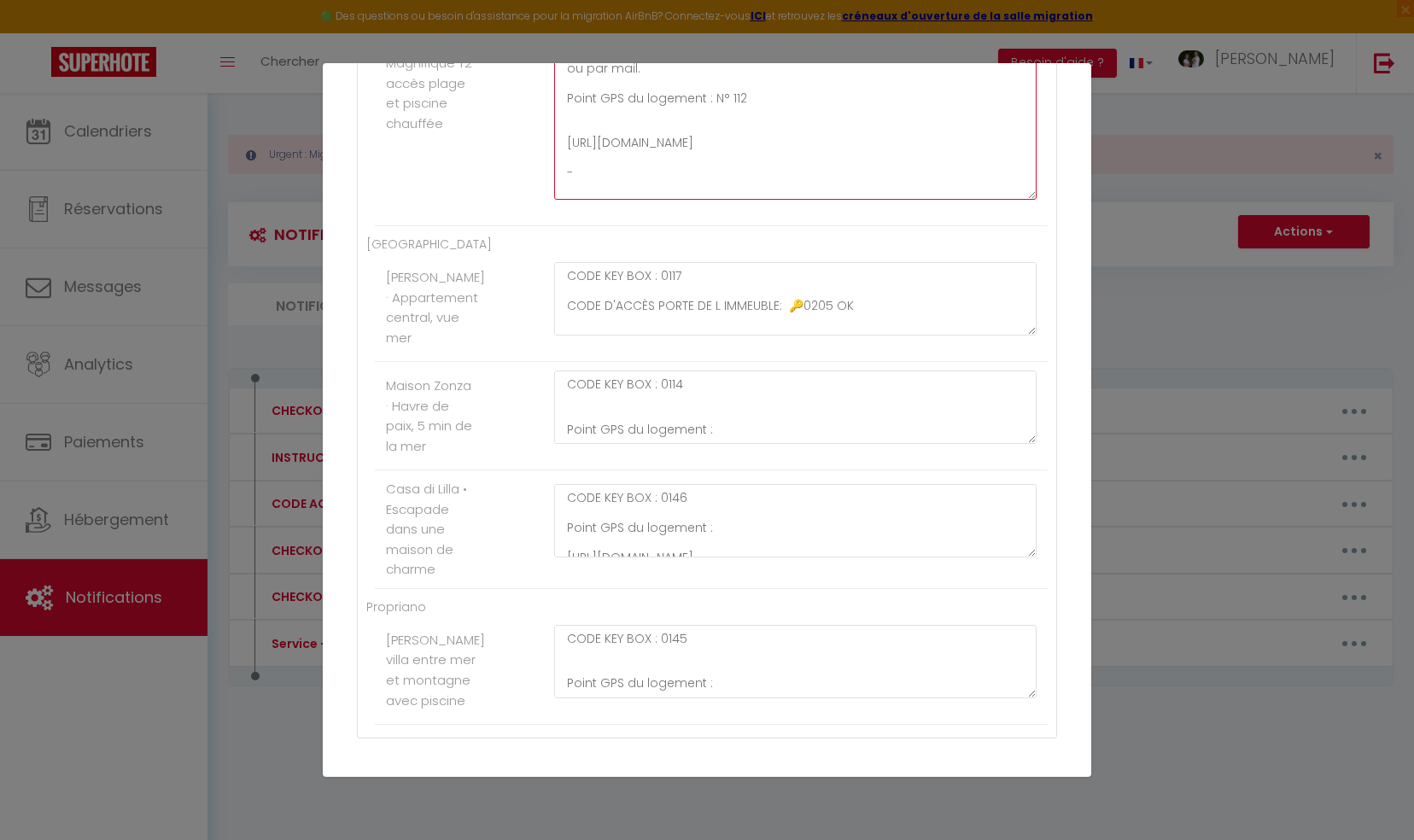
scroll to position [7180, 0]
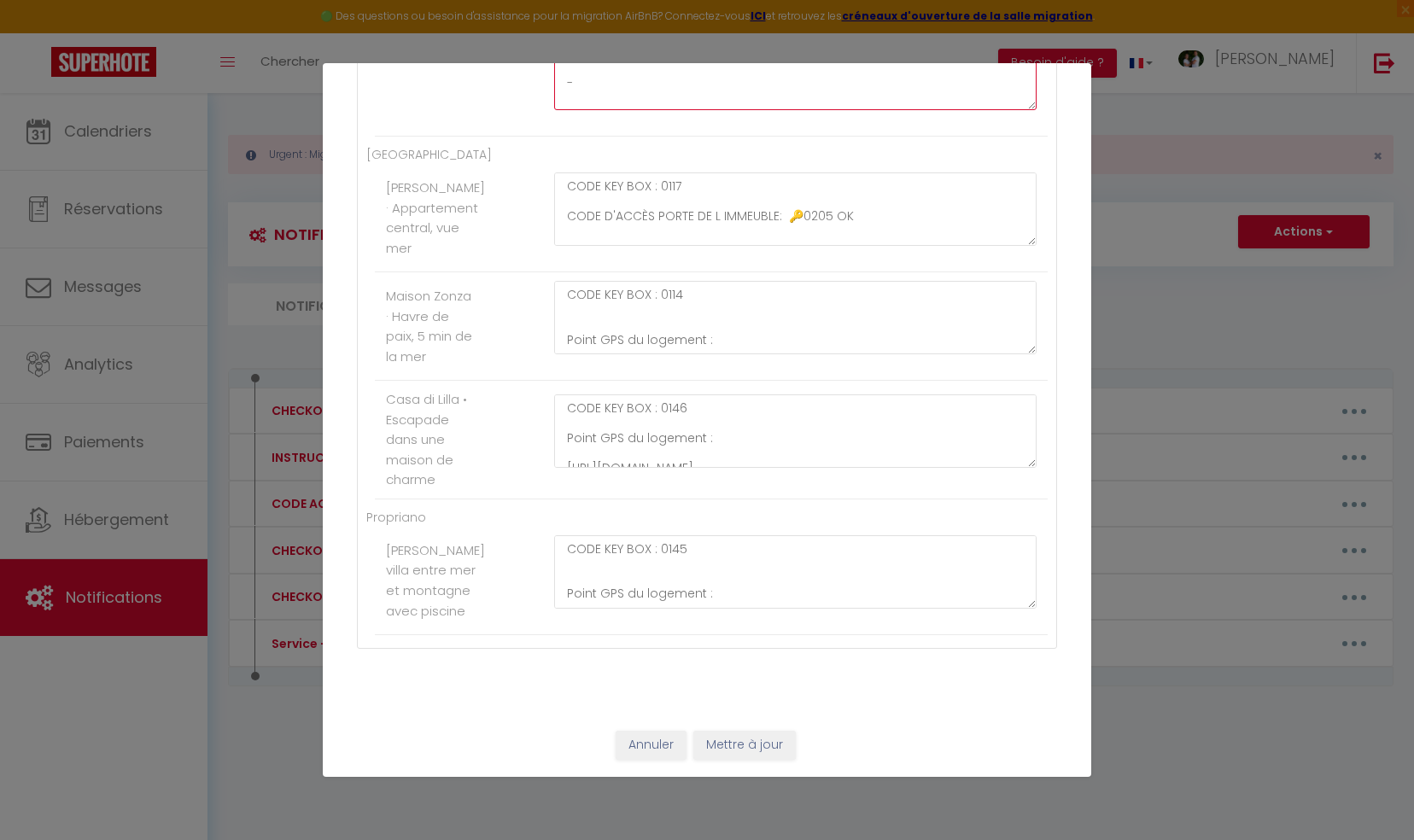
type textarea "CODE ENTRÉE RÉSIDENCE: 2021 CODE KEY BOX : 0148 Merci de ne ne pas vous adresse…"
click at [725, 745] on button "Mettre à jour" at bounding box center [745, 745] width 103 height 29
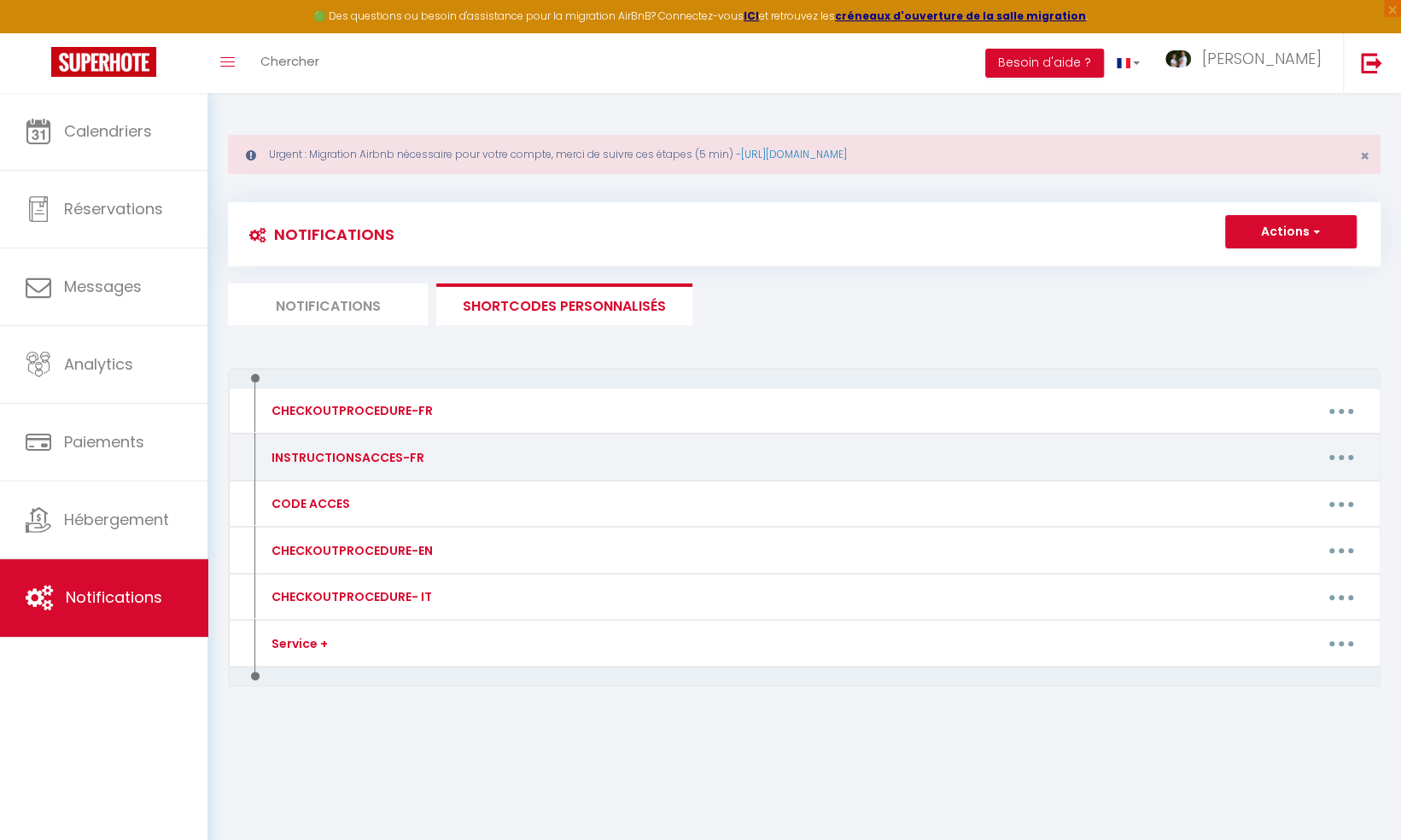
click at [1341, 456] on icon "button" at bounding box center [1340, 457] width 5 height 5
click at [1269, 495] on link "Editer" at bounding box center [1296, 495] width 127 height 29
type input "INSTRUCTIONSACCES-FR"
type textarea "La vidéo n'est pas [MEDICAL_DATA] disponible, vous la recevrez prochainement av…"
type textarea "[URL][DOMAIN_NAME]"
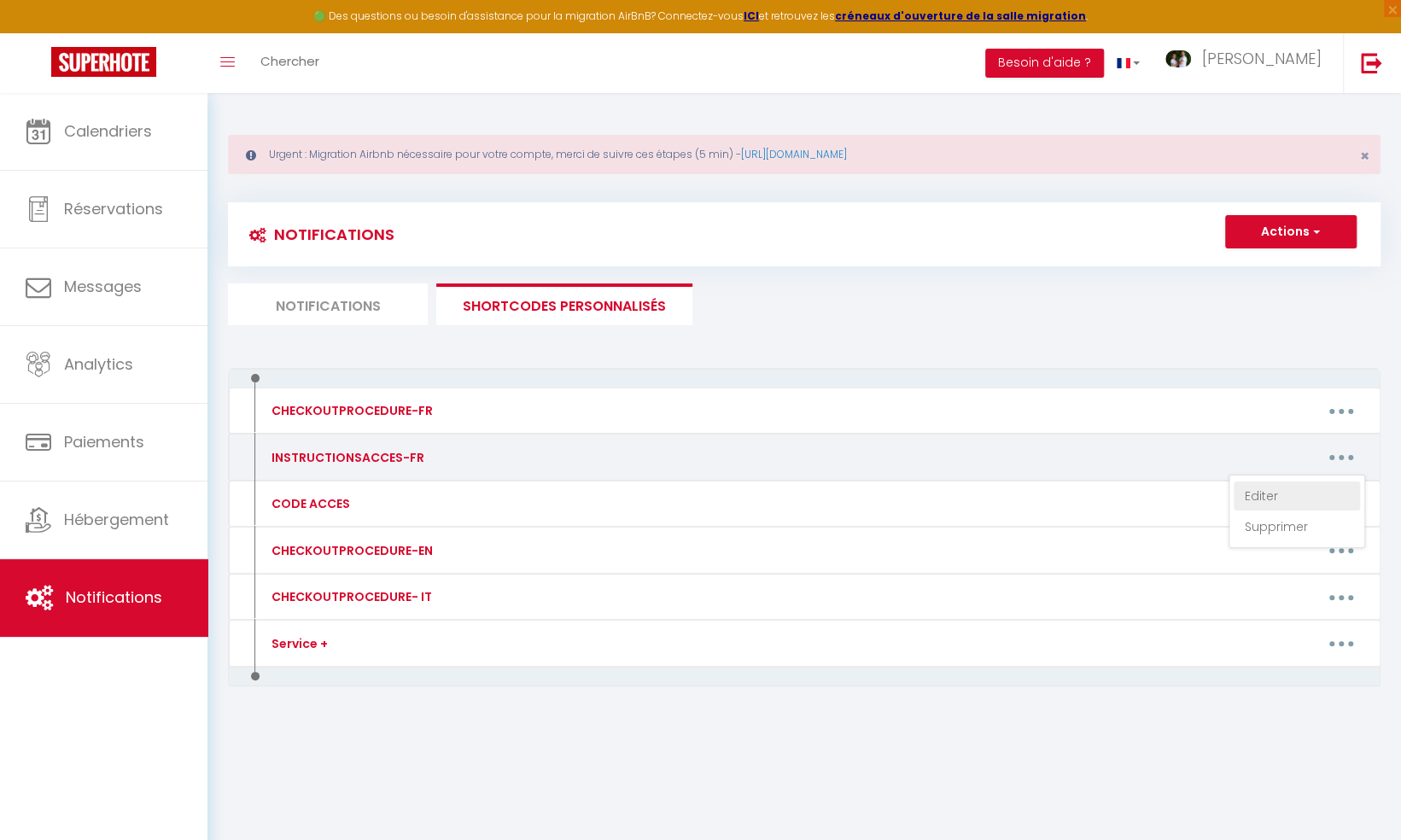
type textarea "[URL][DOMAIN_NAME]"
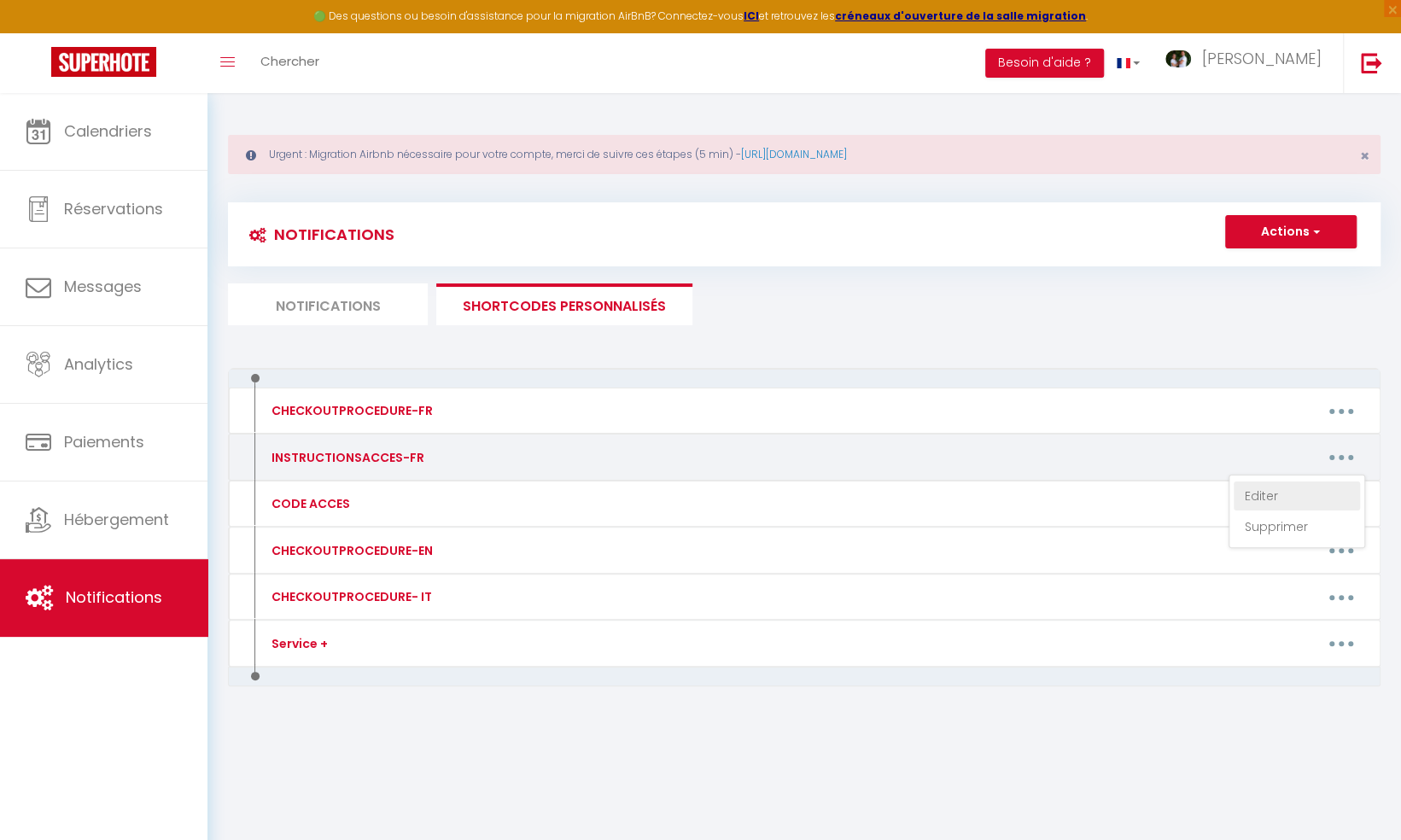
type textarea "[URL][DOMAIN_NAME]"
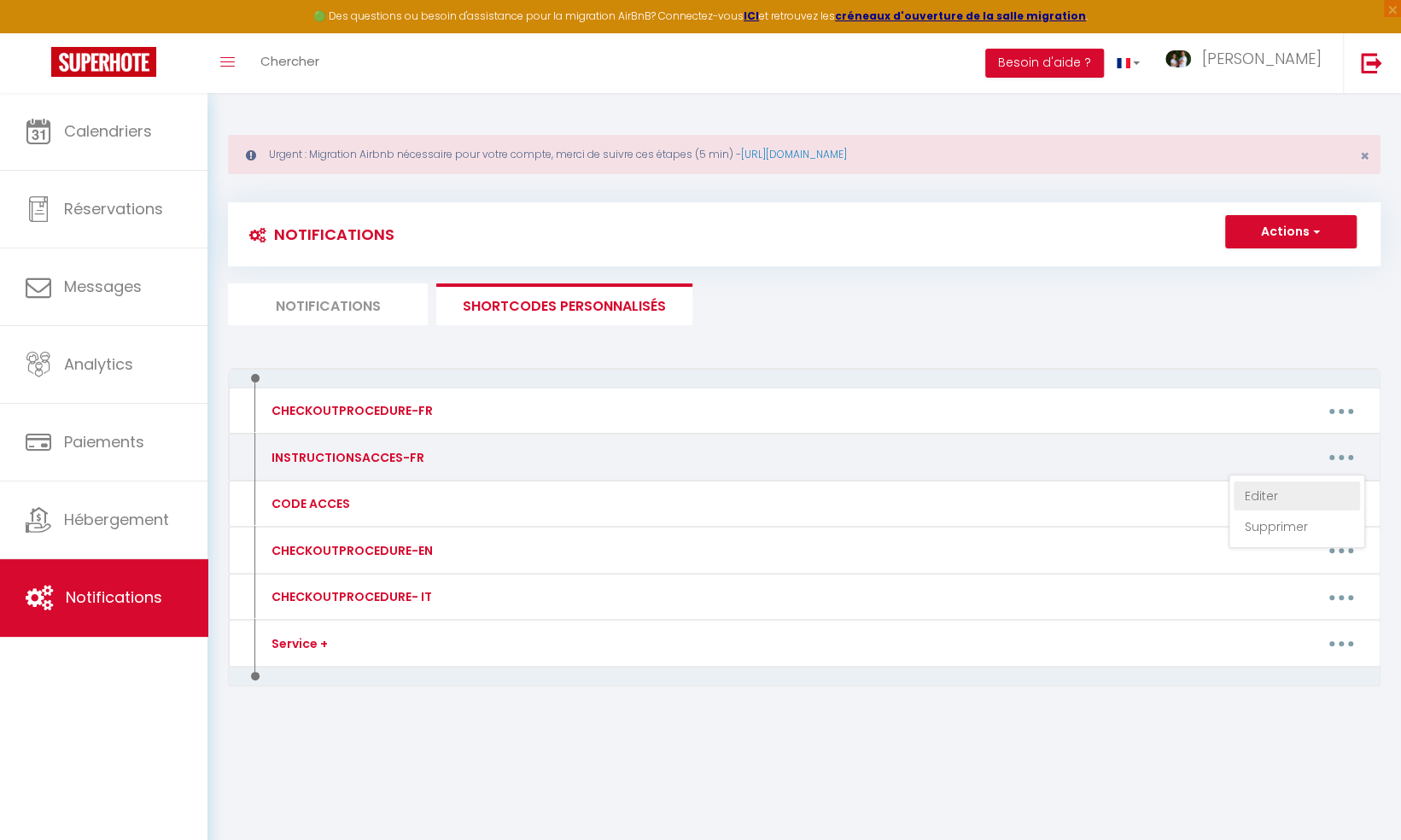
type textarea "[URL][DOMAIN_NAME]"
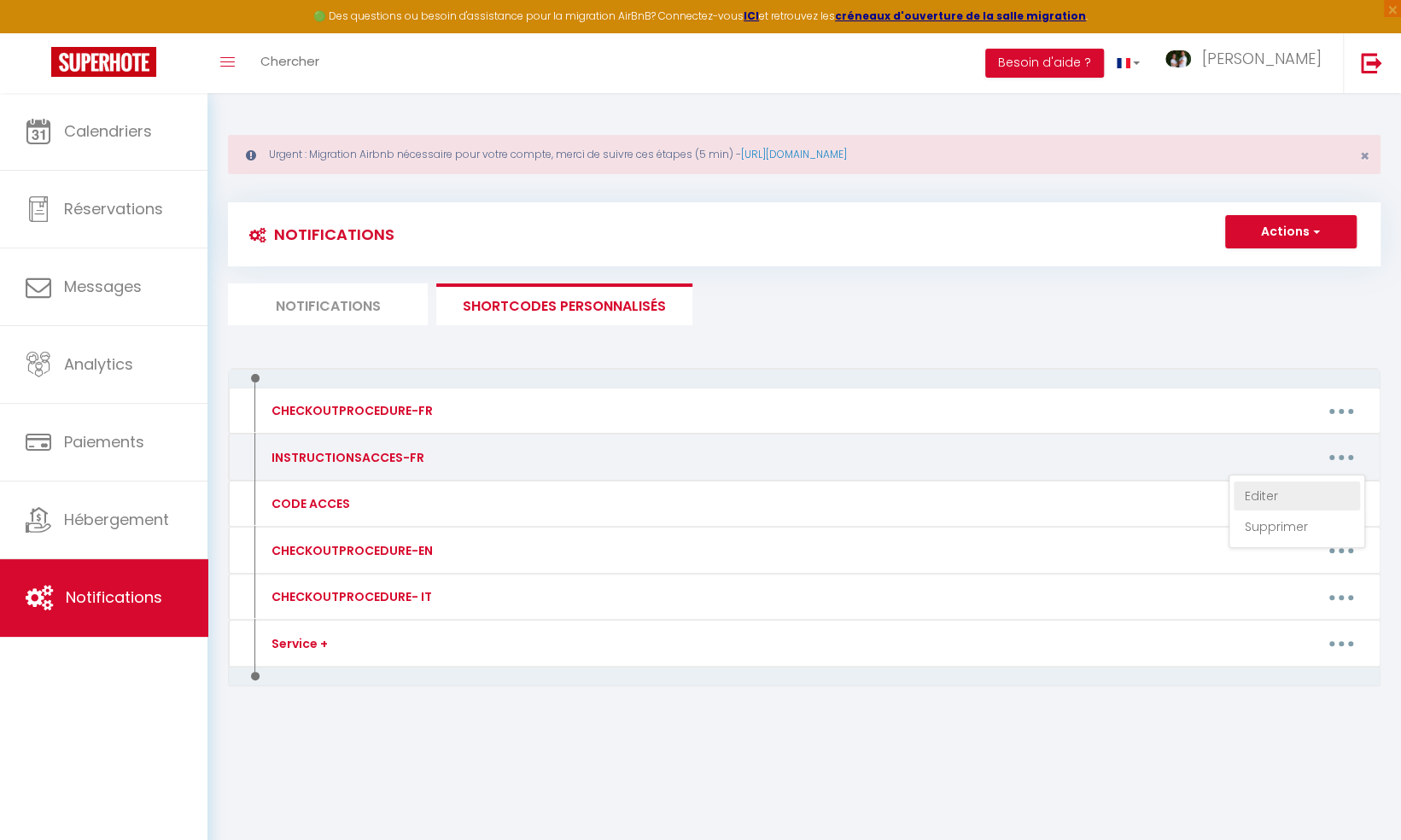
type textarea "[URL][DOMAIN_NAME]"
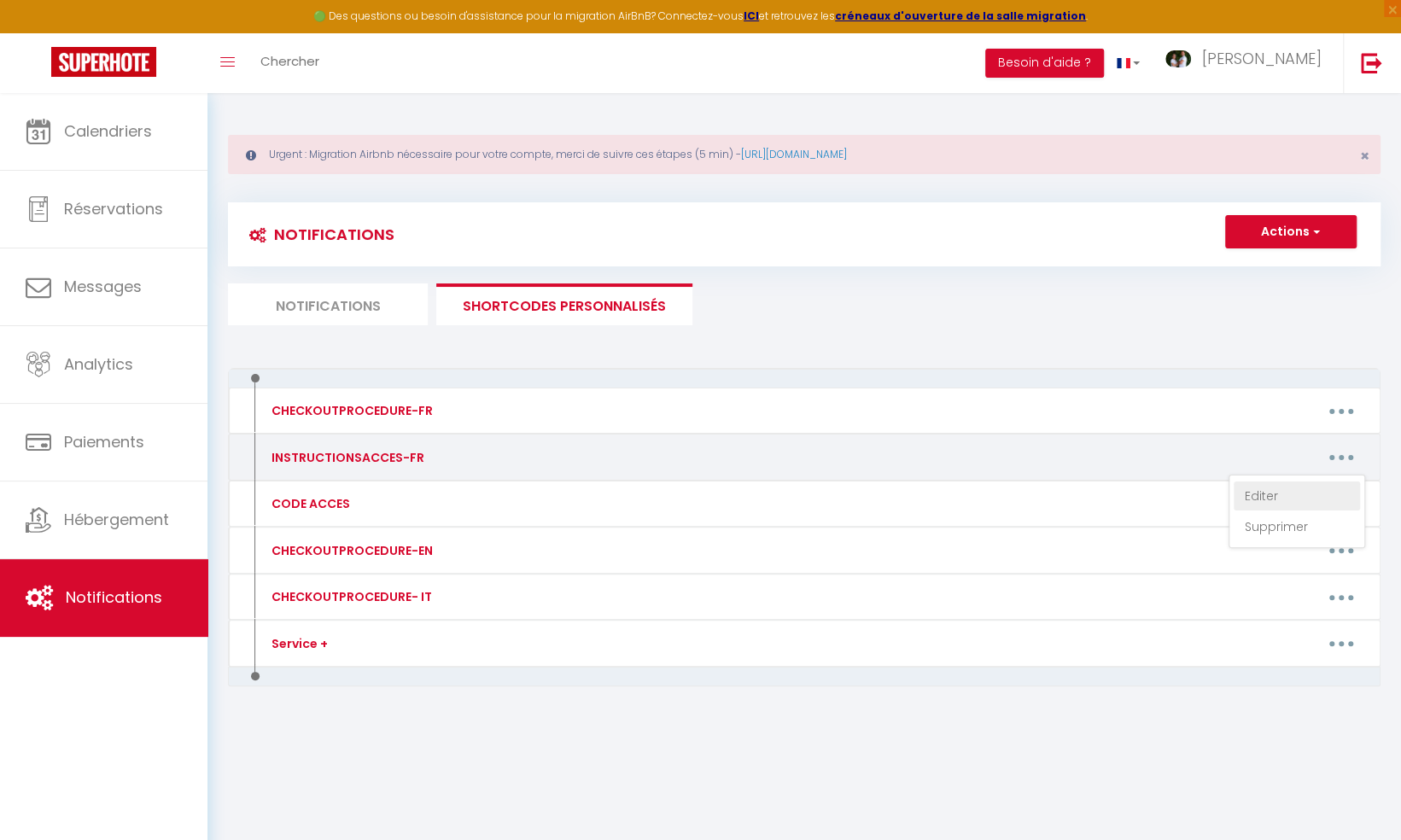
type textarea "[URL][DOMAIN_NAME]"
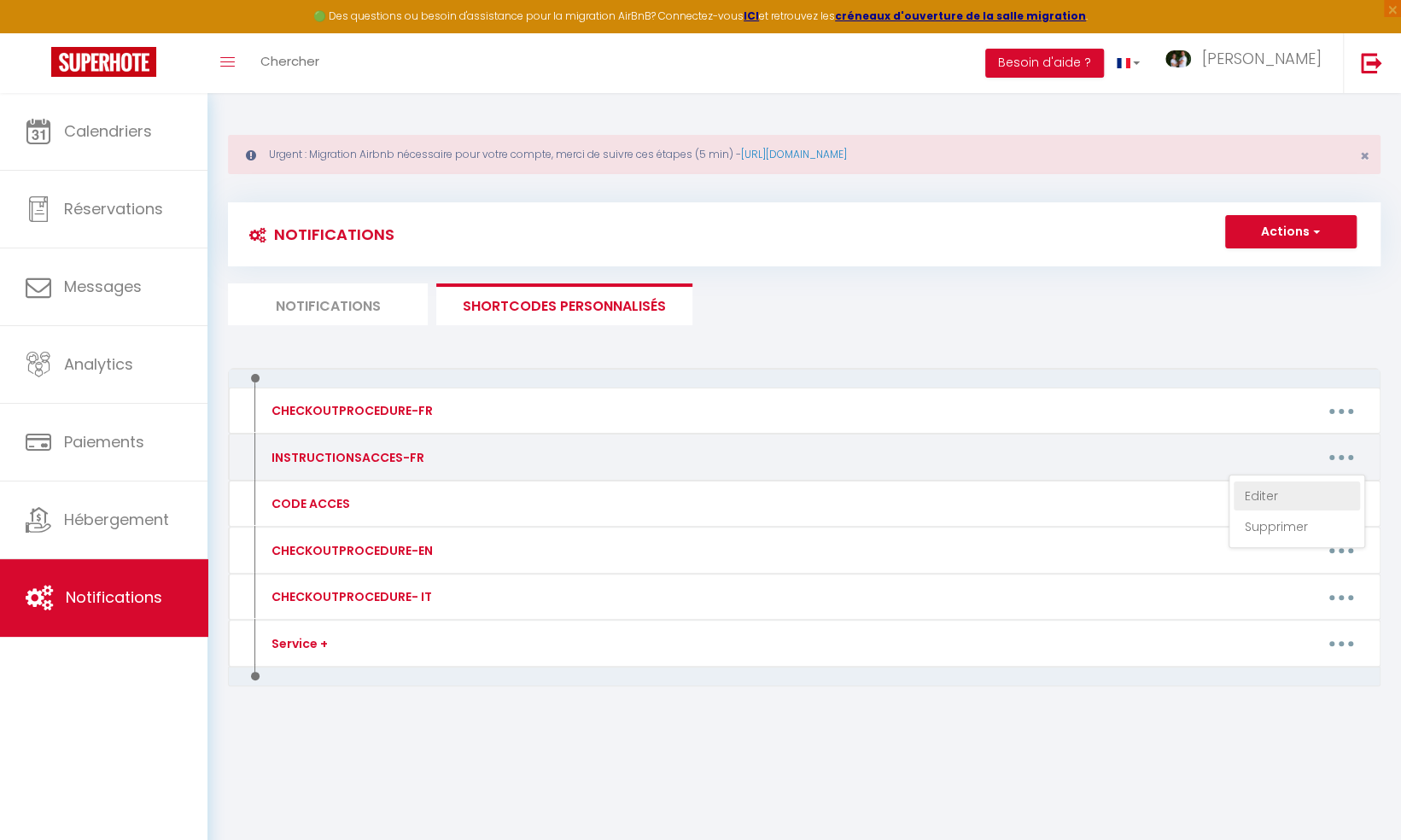
type textarea "[URL][DOMAIN_NAME]"
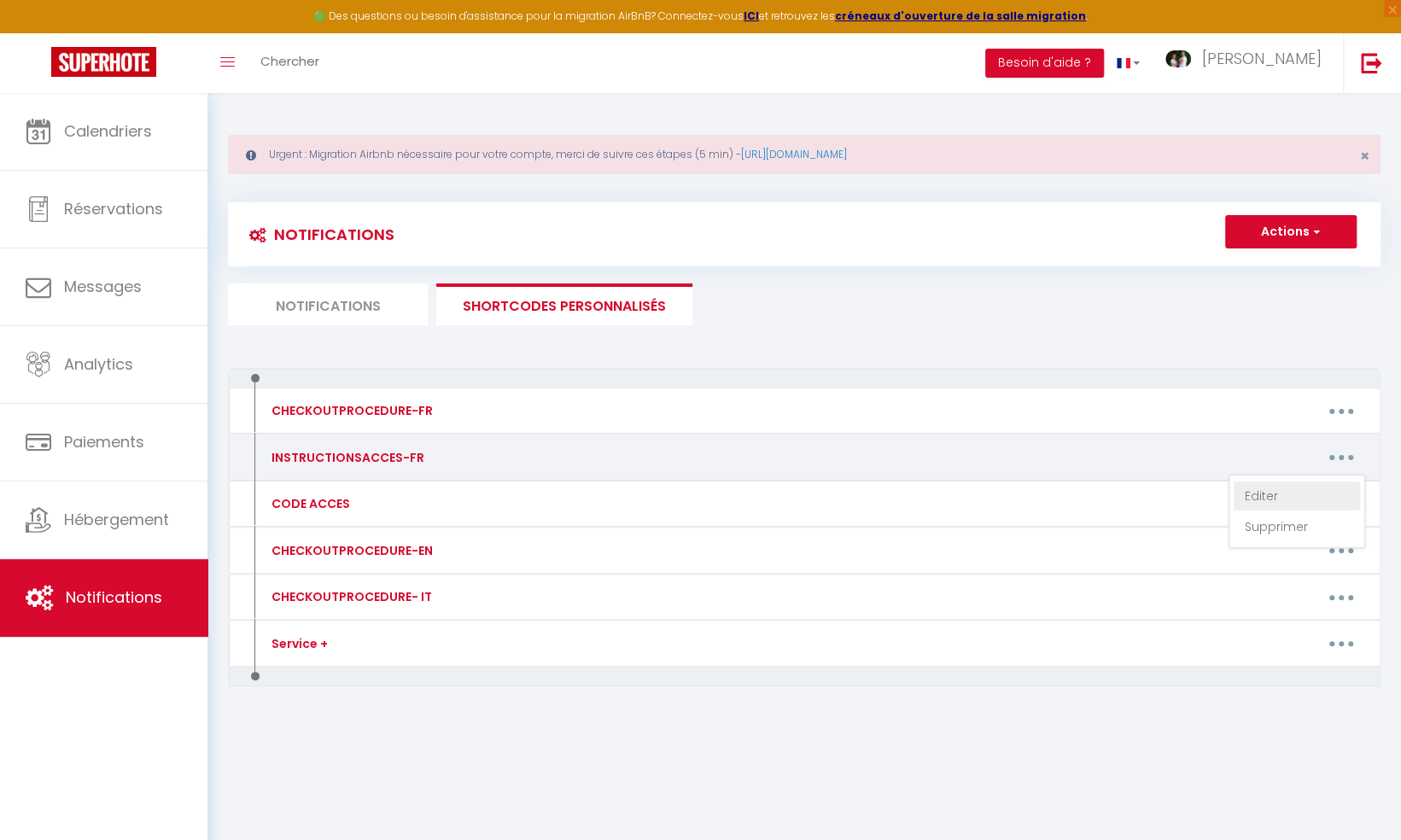
type textarea "[URL][DOMAIN_NAME]"
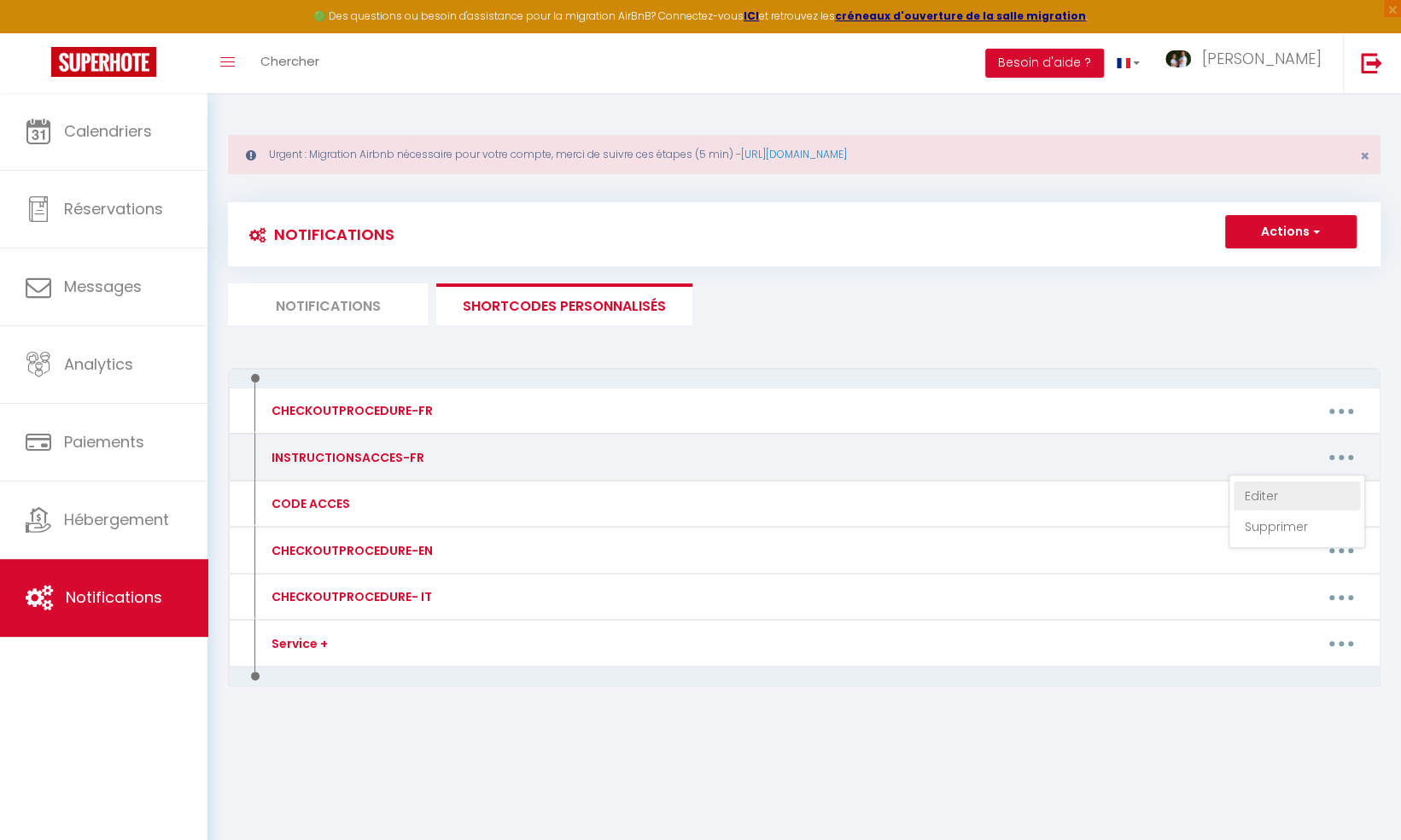
type textarea "[URL][DOMAIN_NAME]"
type textarea "[URL][DOMAIN_NAME] - « Merci [MEDICAL_DATA] pour votre réservation, je suis rav…"
type textarea "[URL][DOMAIN_NAME]"
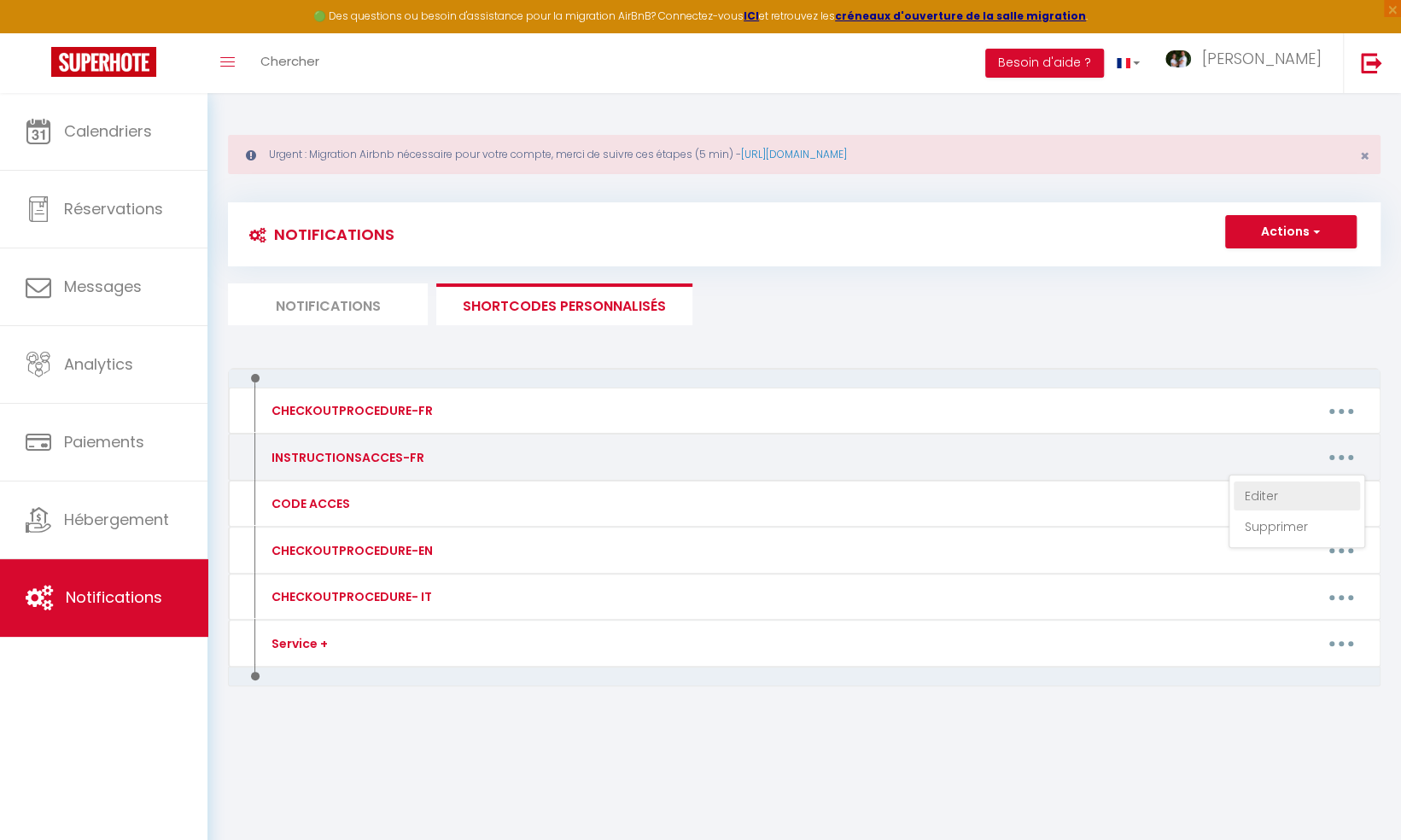
type textarea "[URL][DOMAIN_NAME]"
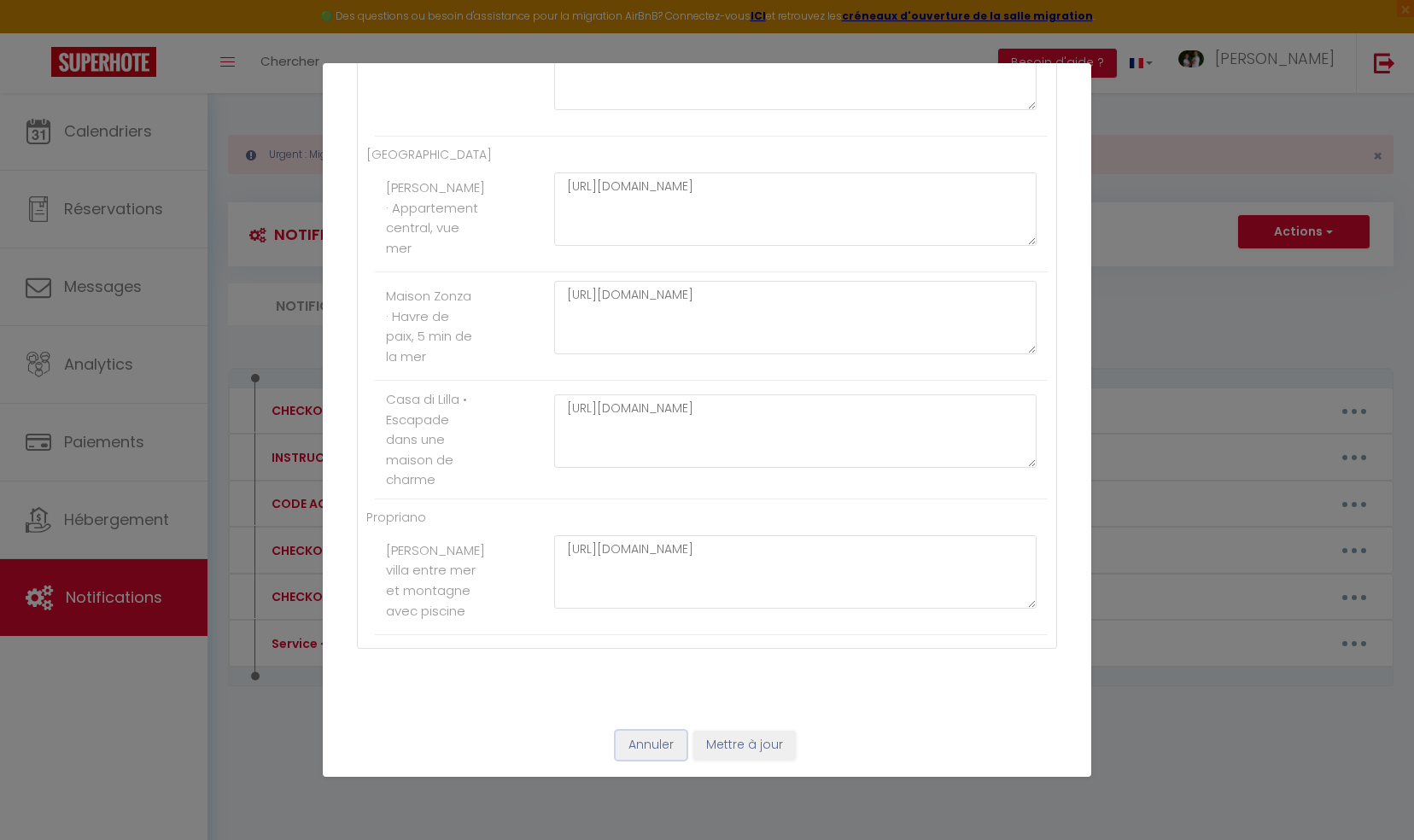
click at [656, 746] on button "Annuler" at bounding box center [651, 745] width 71 height 29
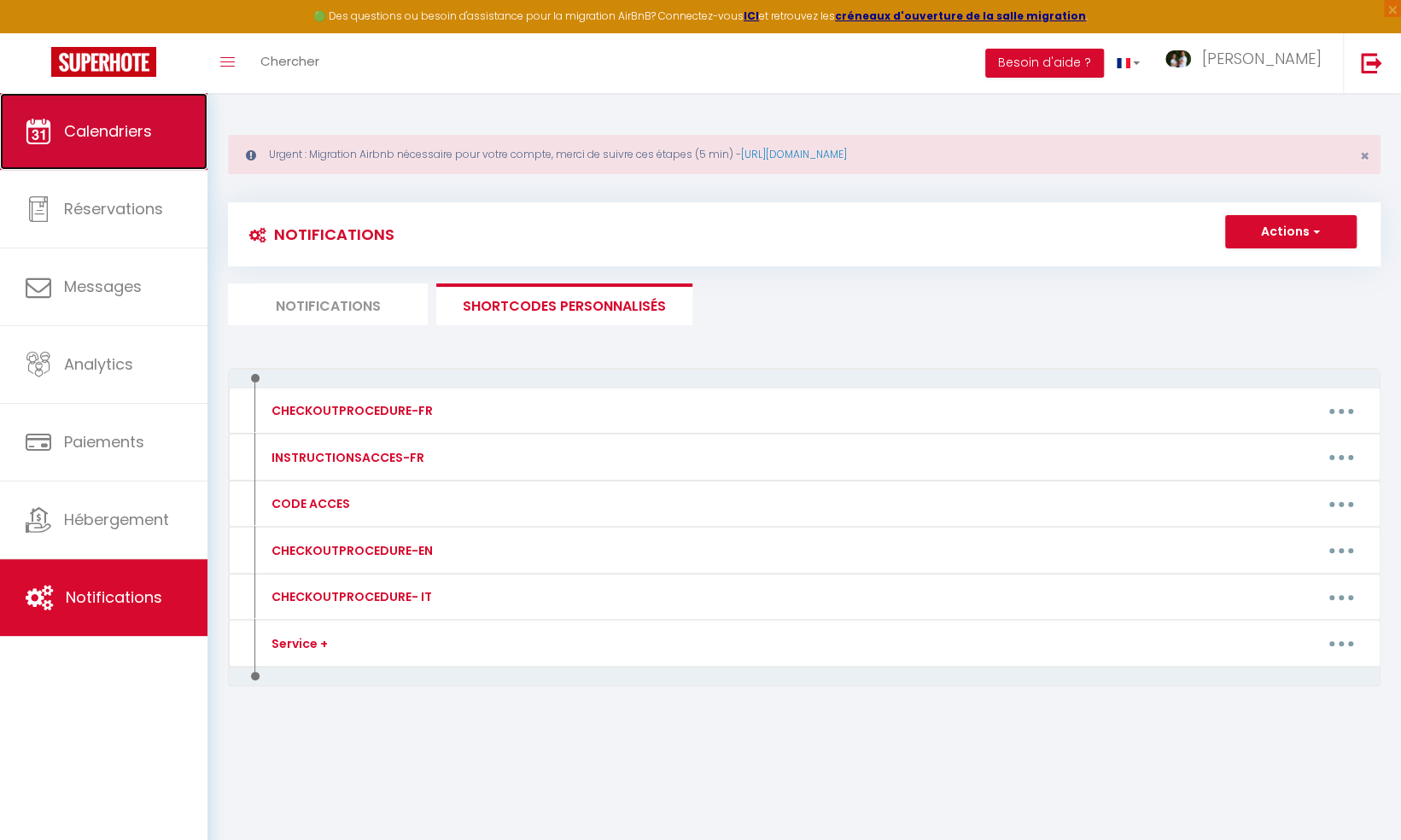
click at [125, 125] on span "Calendriers" at bounding box center [108, 130] width 88 height 21
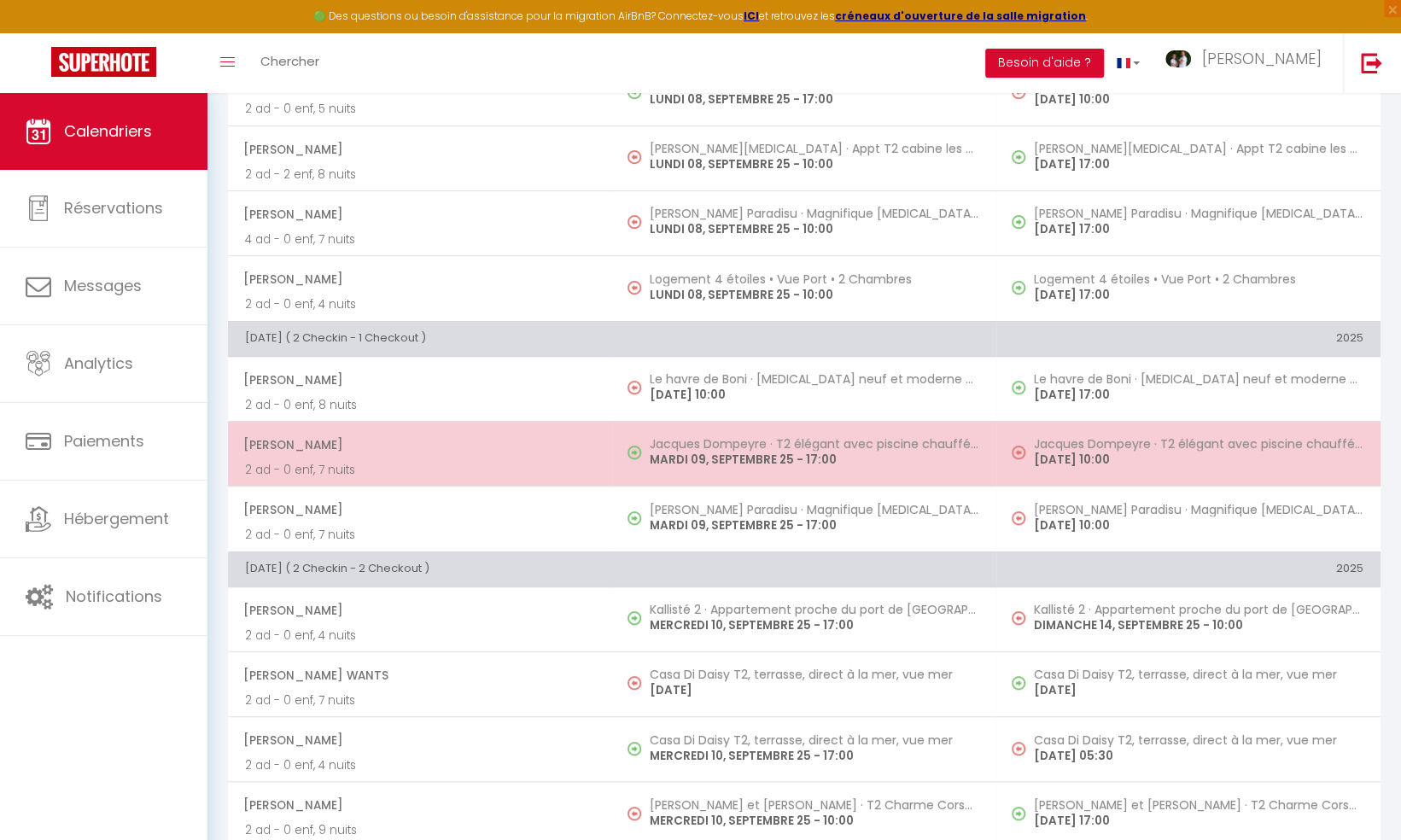
scroll to position [427, 0]
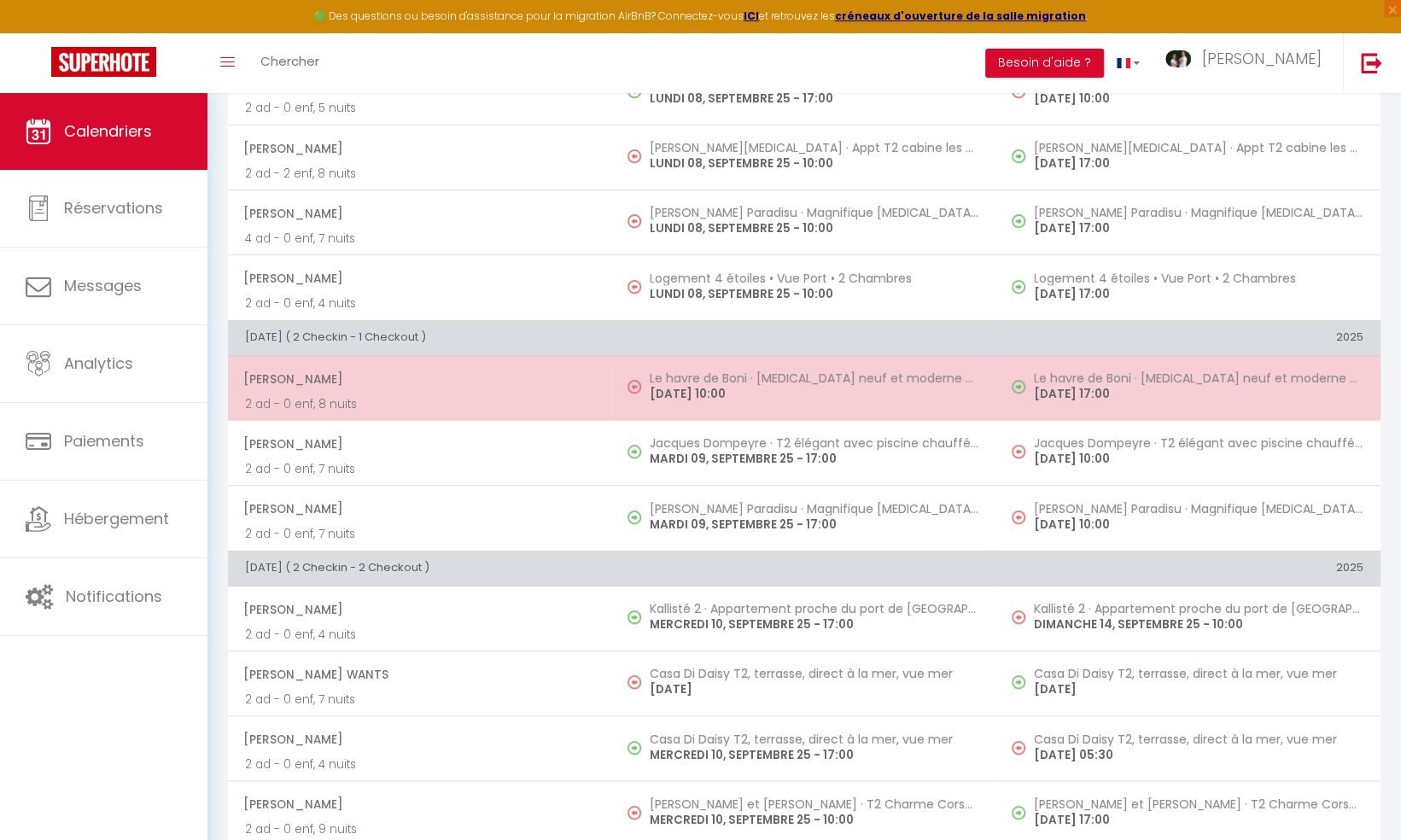
click at [705, 388] on p "[DATE] 10:00" at bounding box center [814, 393] width 330 height 18
select select "OK"
select select "1"
select select "0"
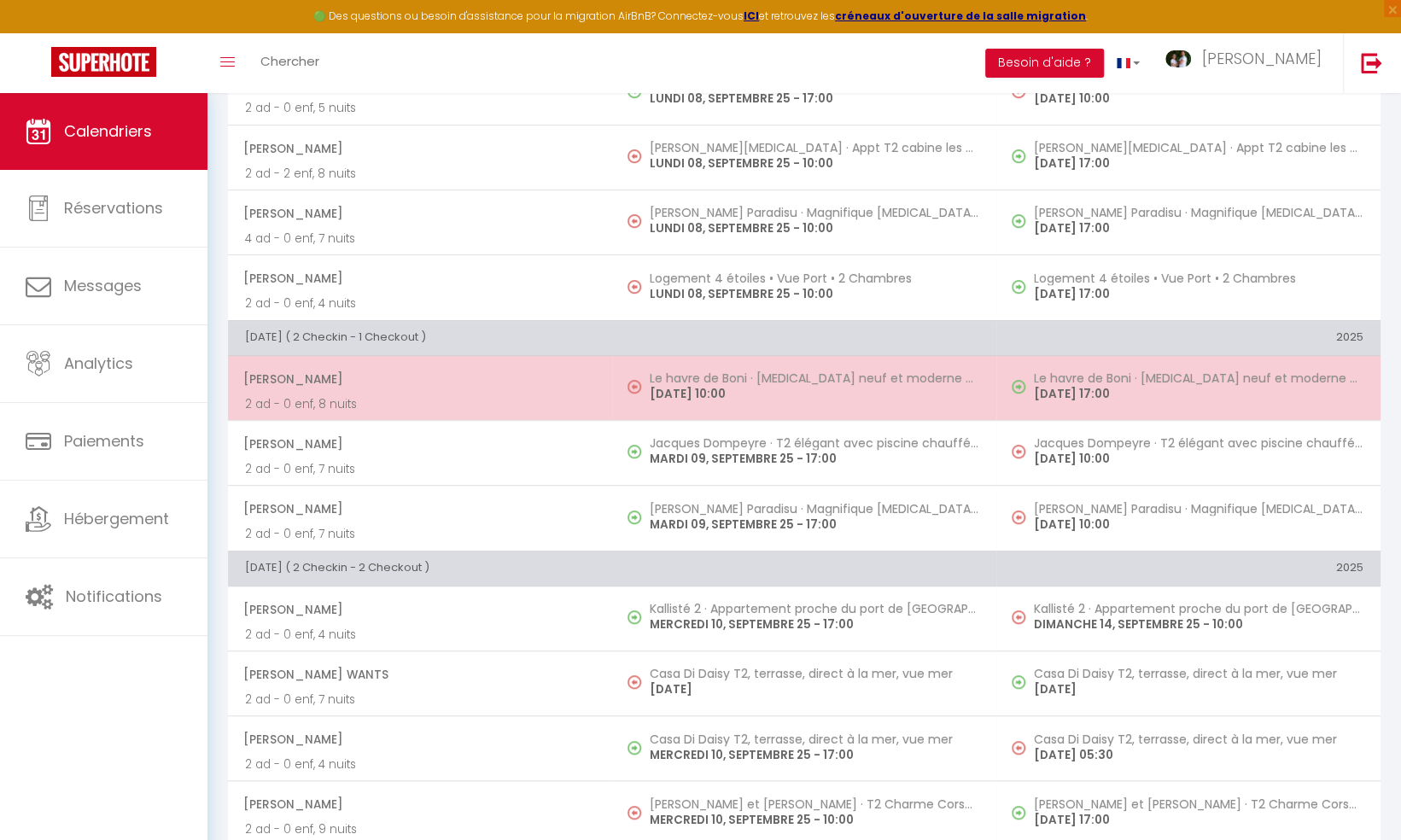
select select "1"
select select
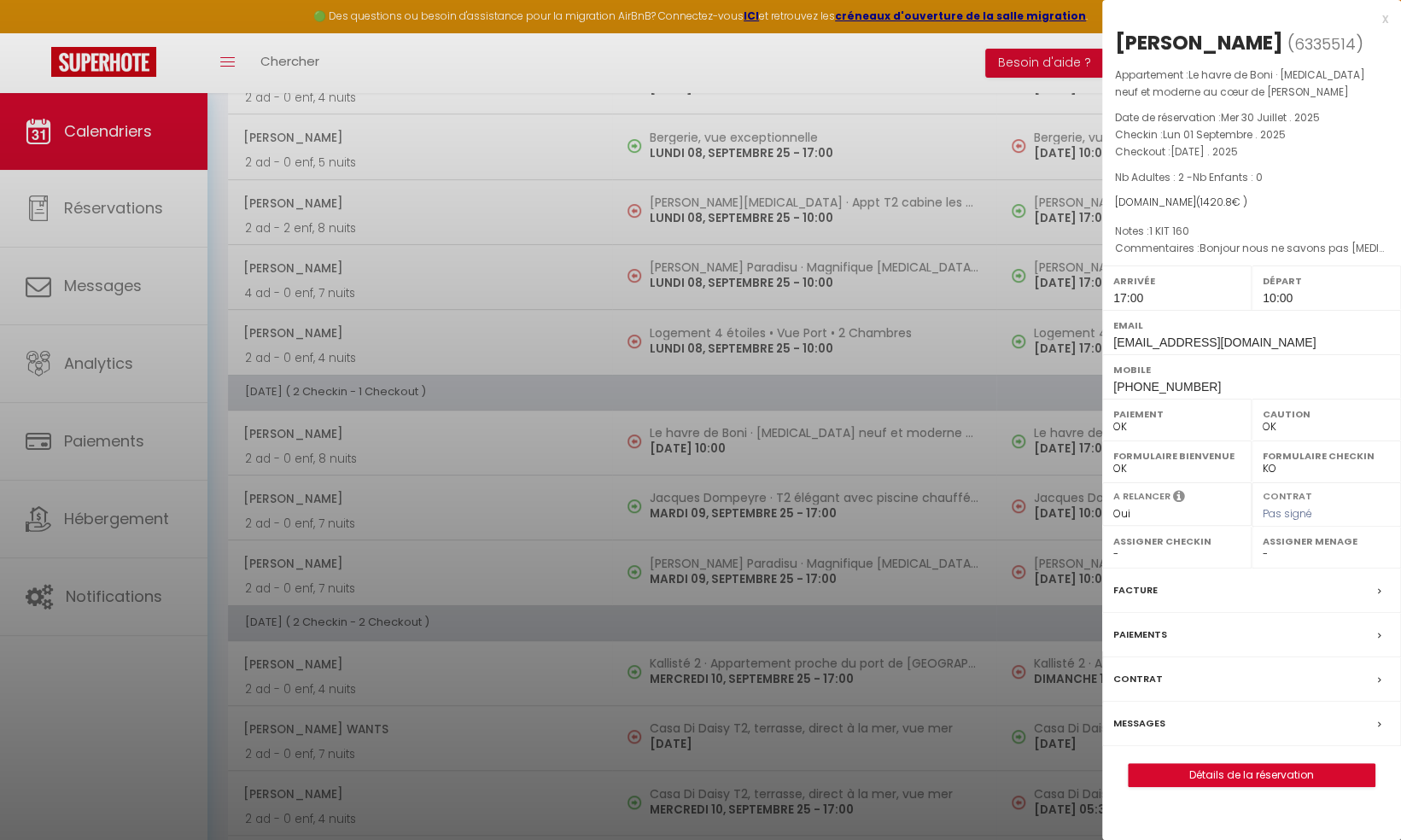
scroll to position [256, 0]
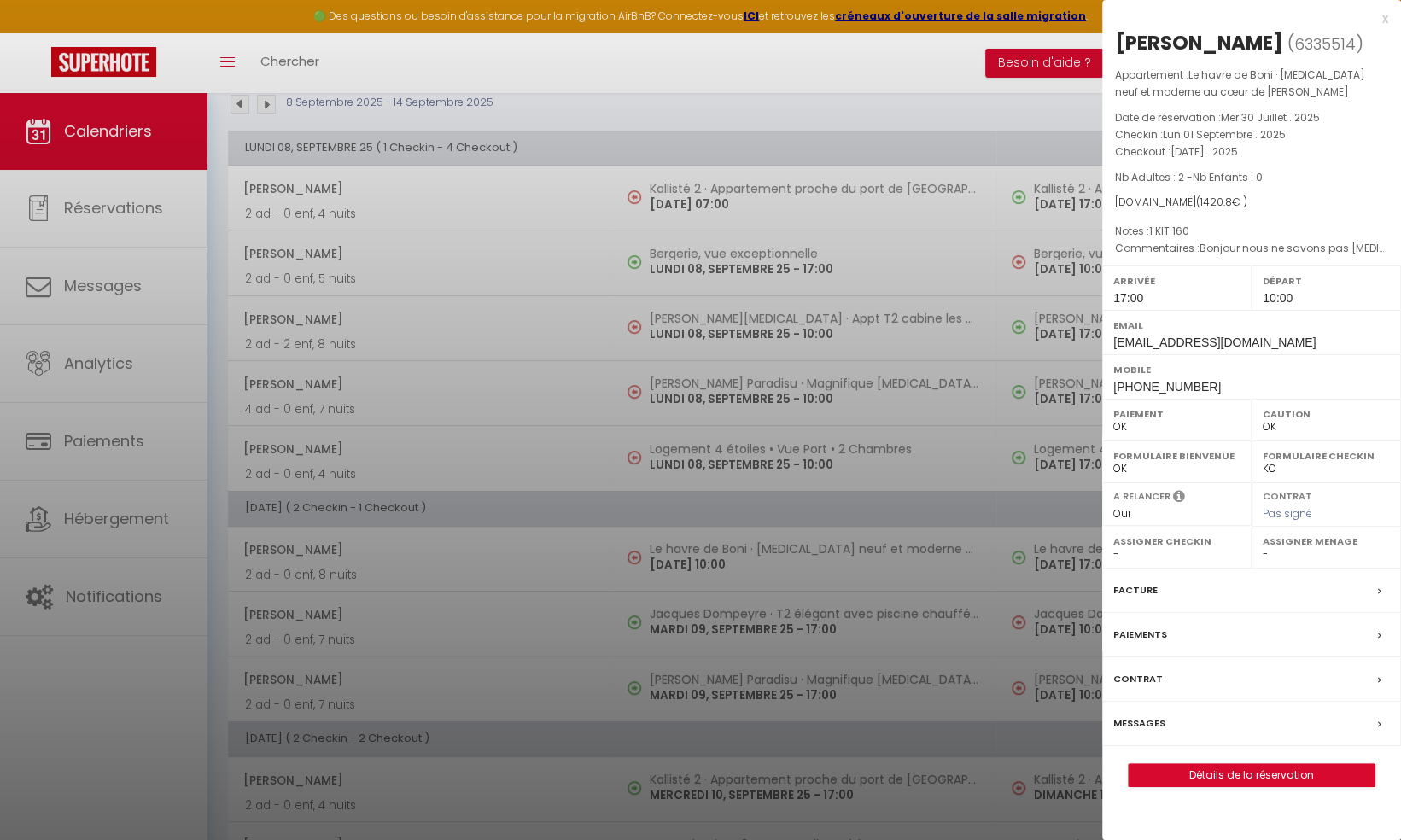
click at [567, 577] on div at bounding box center [700, 420] width 1401 height 840
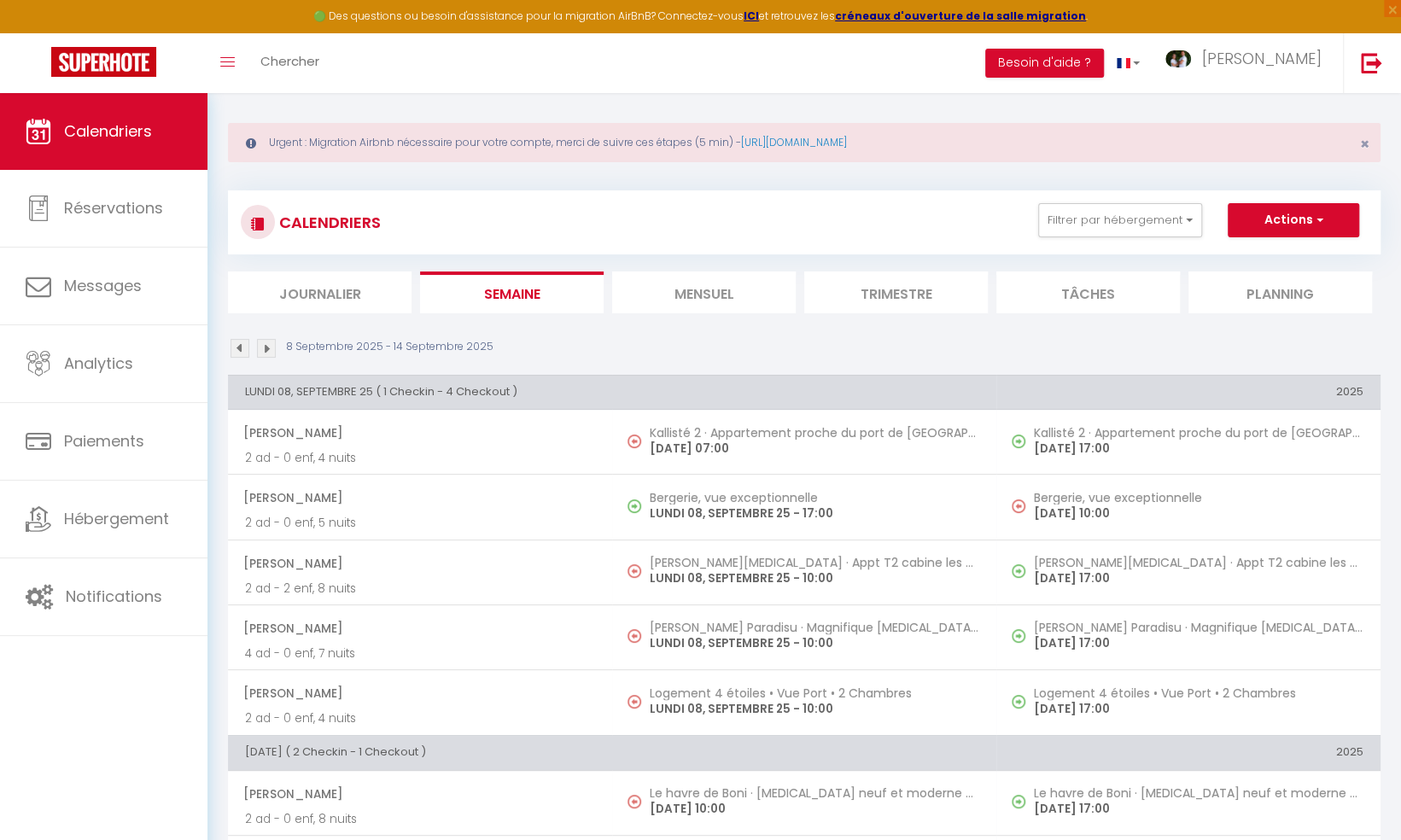
scroll to position [0, 0]
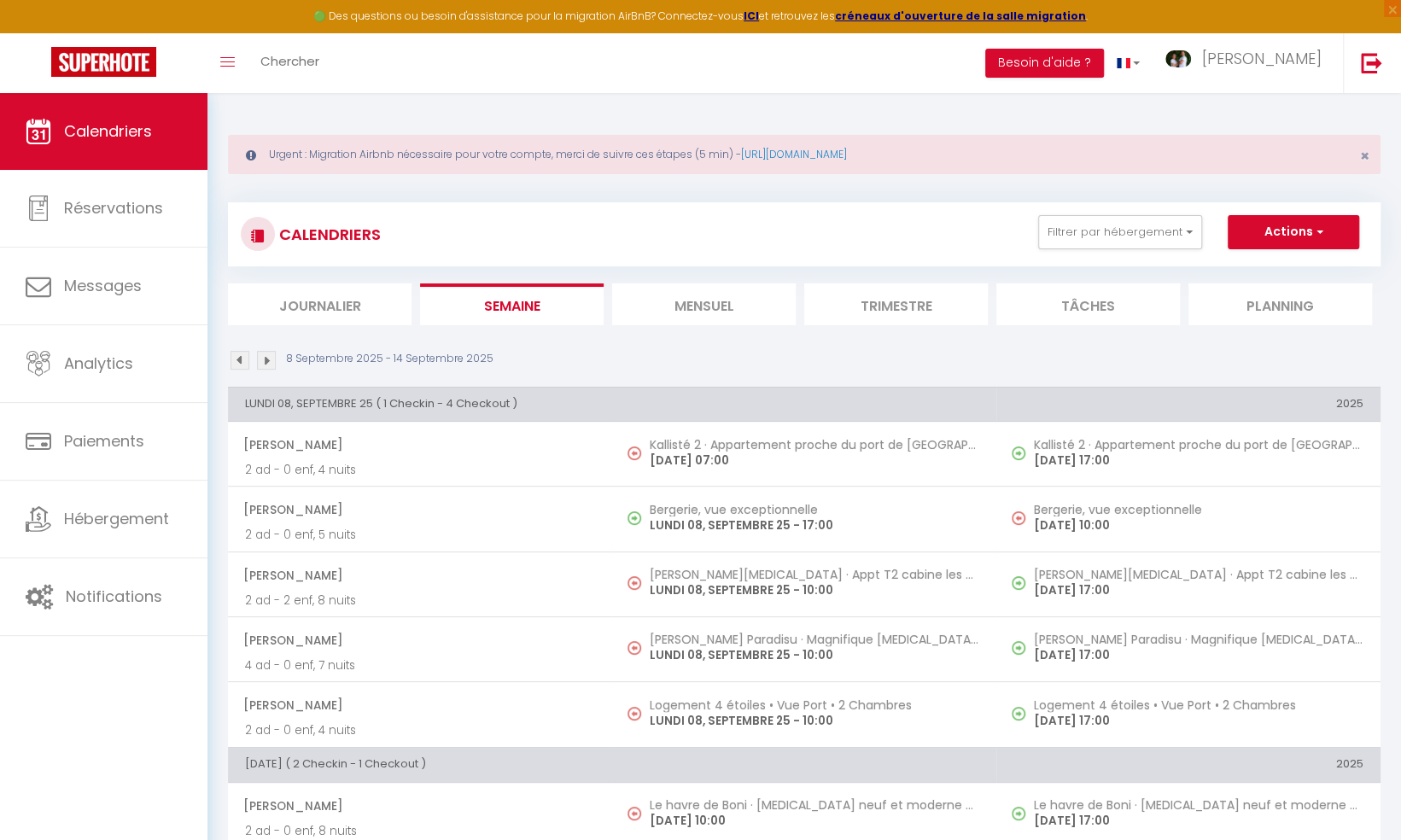
click at [673, 293] on li "Mensuel" at bounding box center [704, 305] width 184 height 42
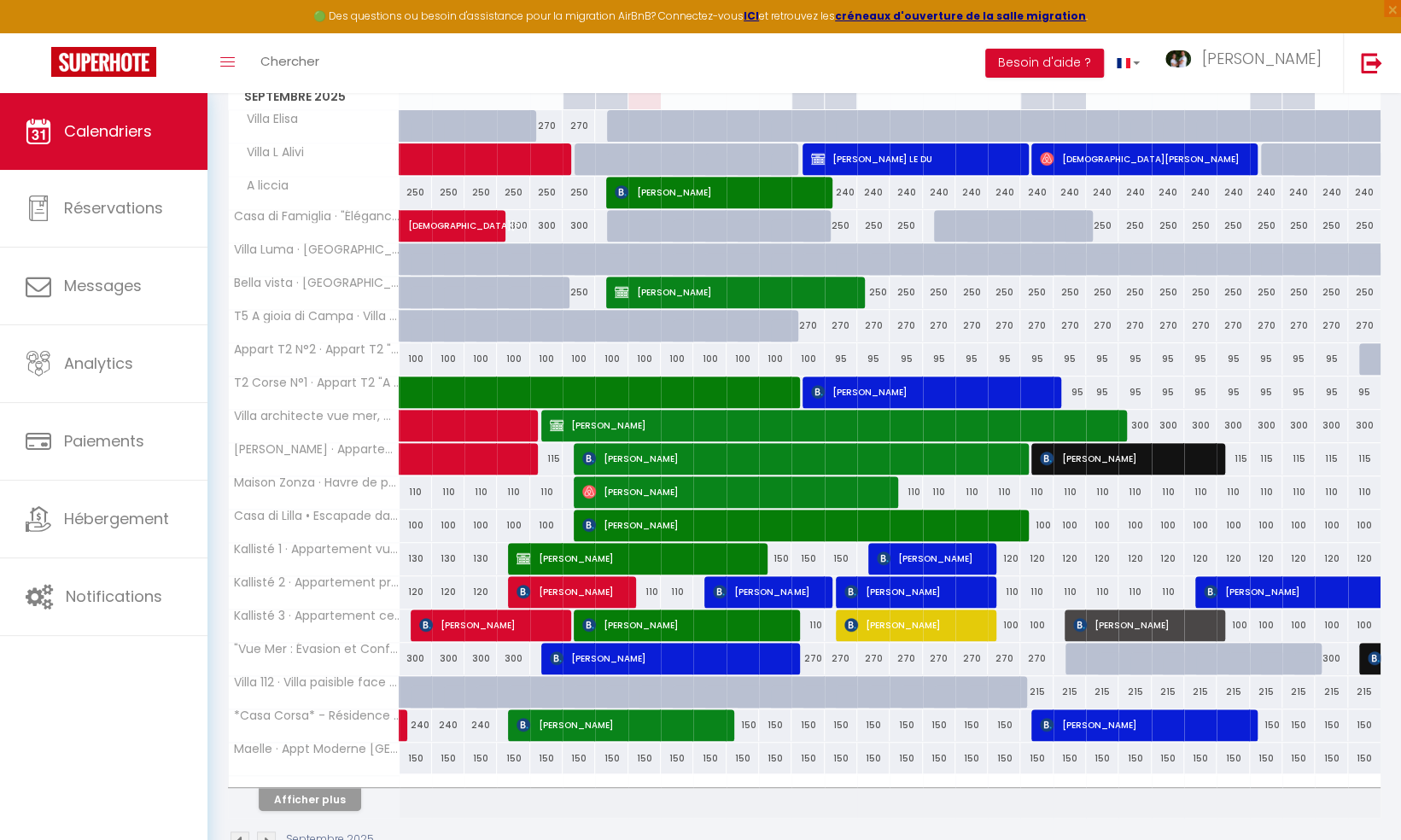
scroll to position [391, 0]
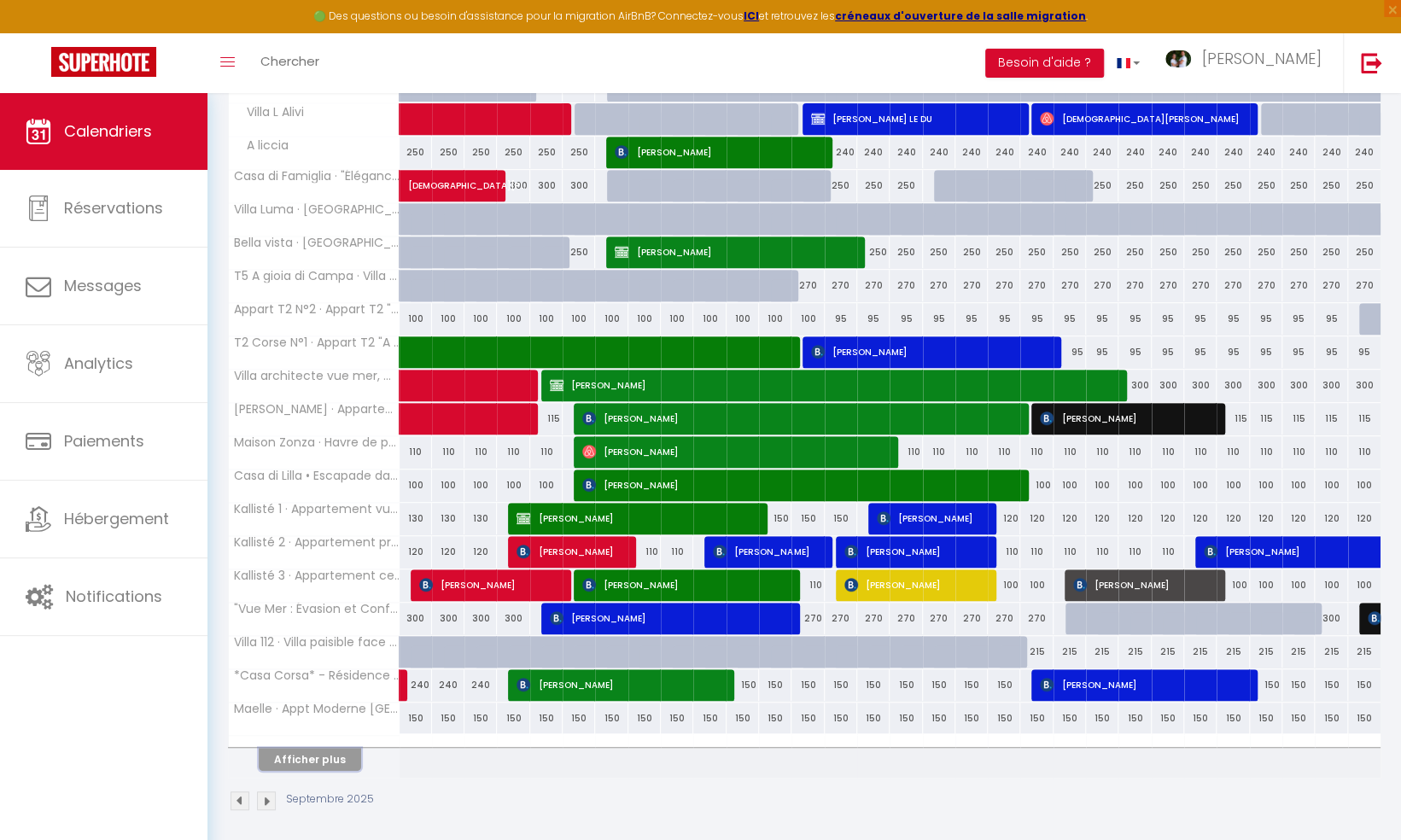
click at [330, 750] on button "Afficher plus" at bounding box center [310, 759] width 103 height 23
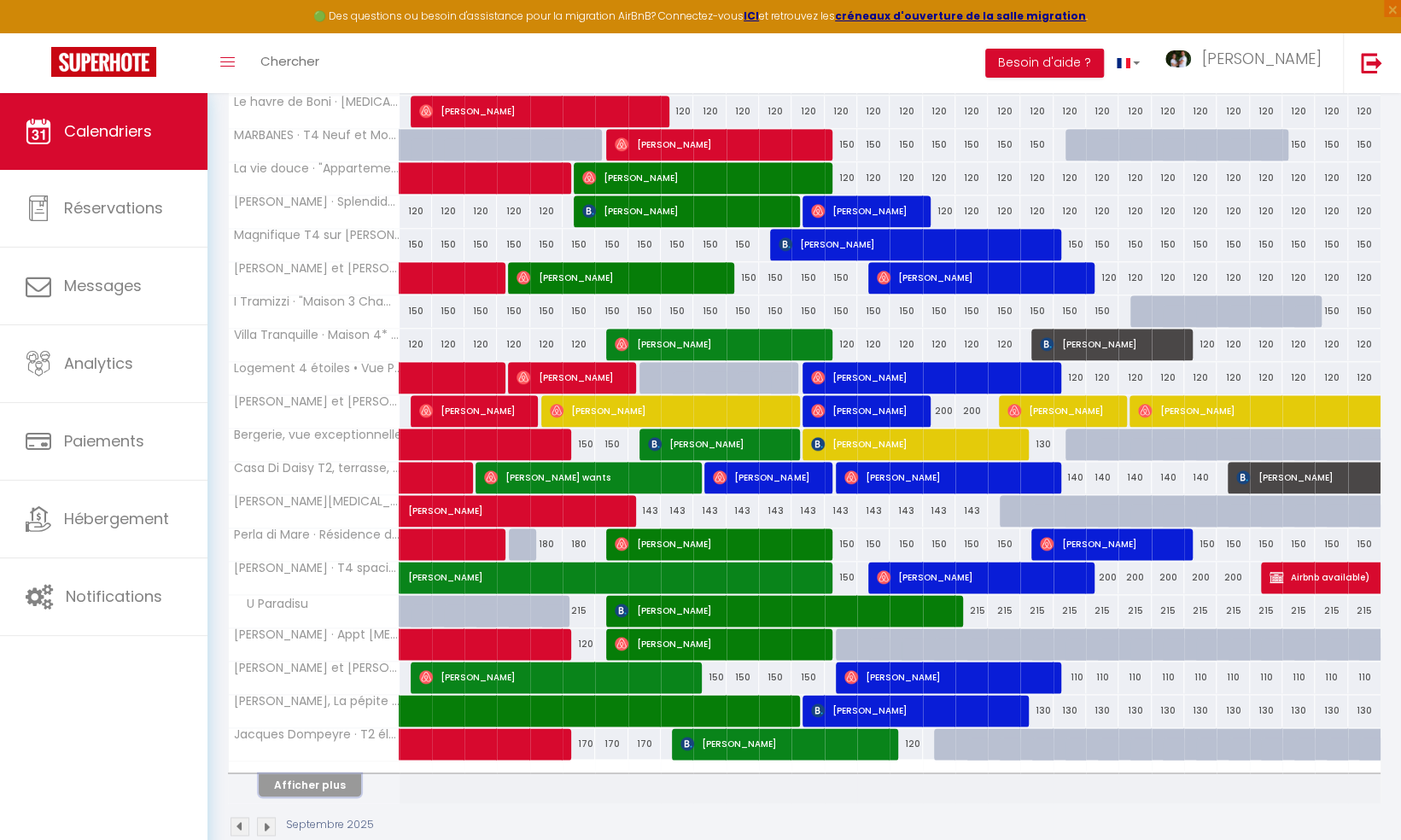
scroll to position [1051, 0]
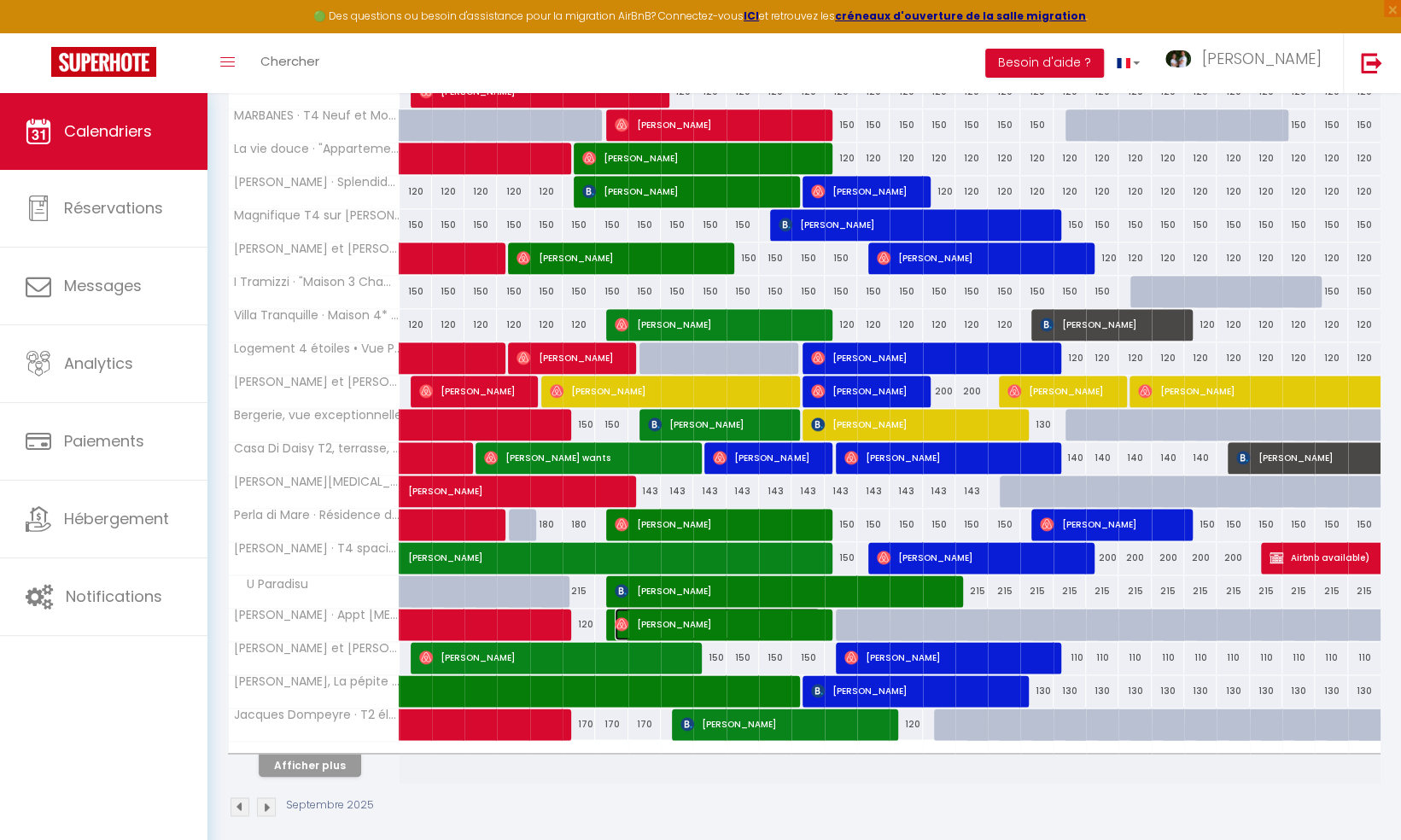
click at [726, 610] on span "[PERSON_NAME]" at bounding box center [717, 624] width 206 height 32
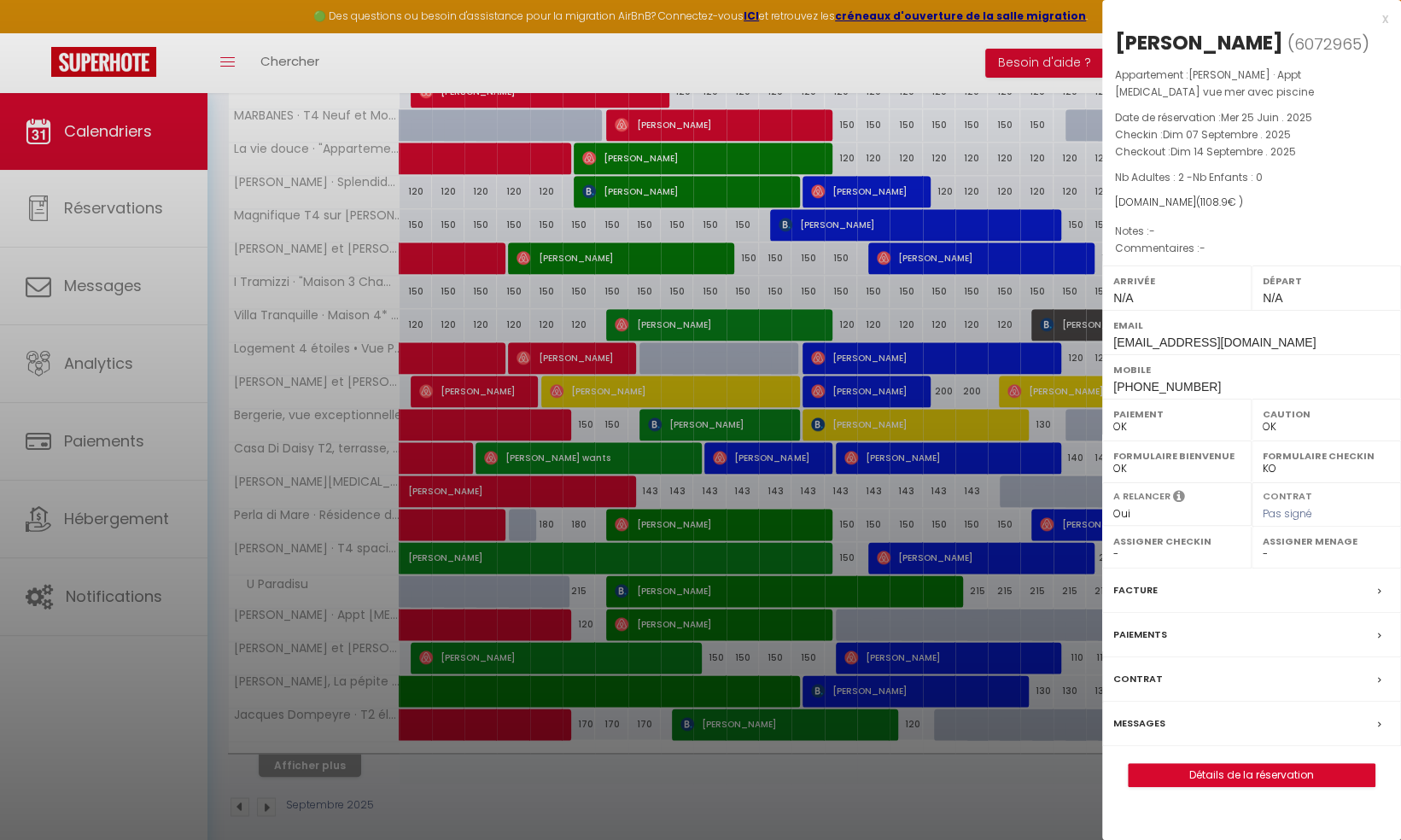
click at [1153, 716] on label "Messages" at bounding box center [1139, 723] width 52 height 18
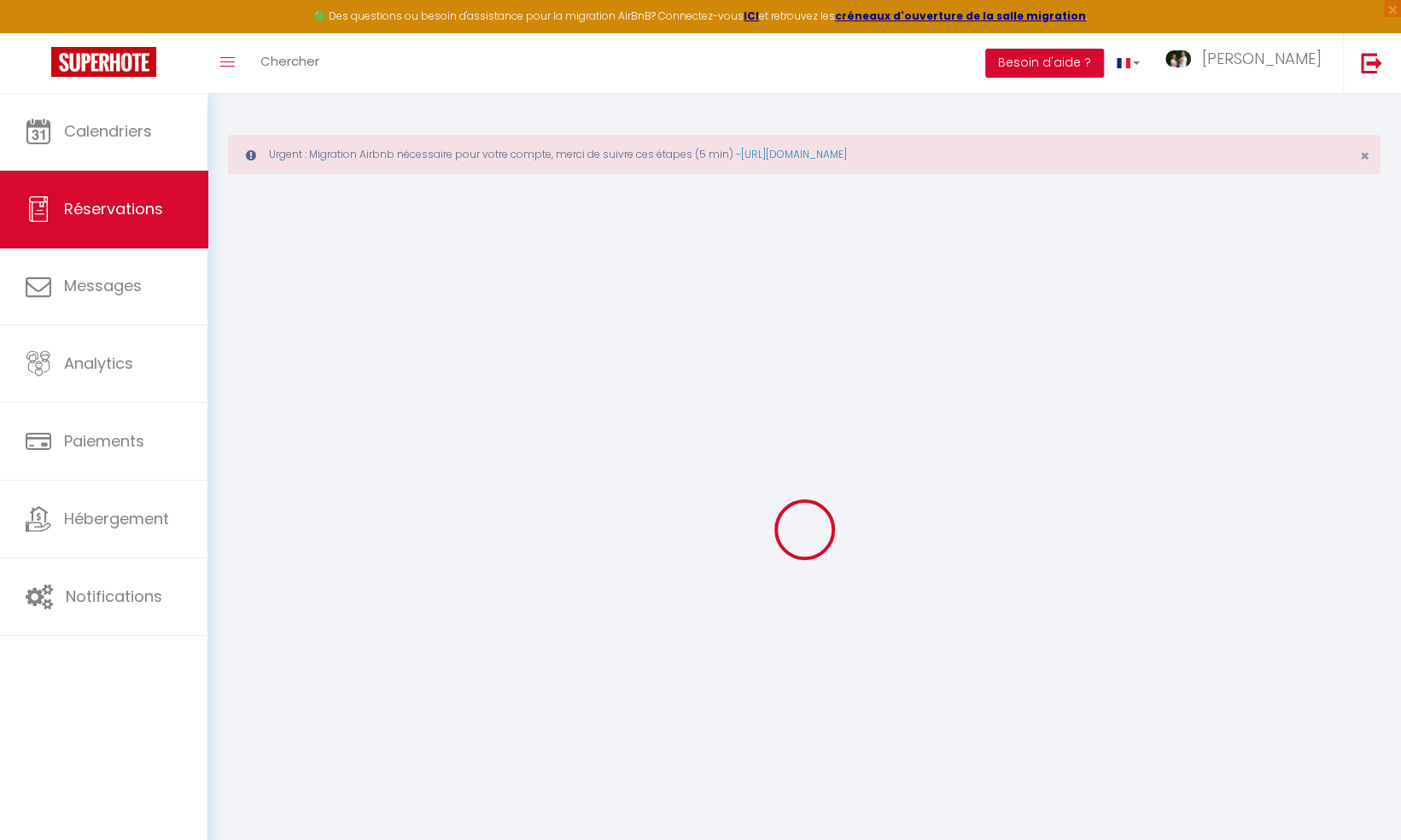
select select
checkbox input "false"
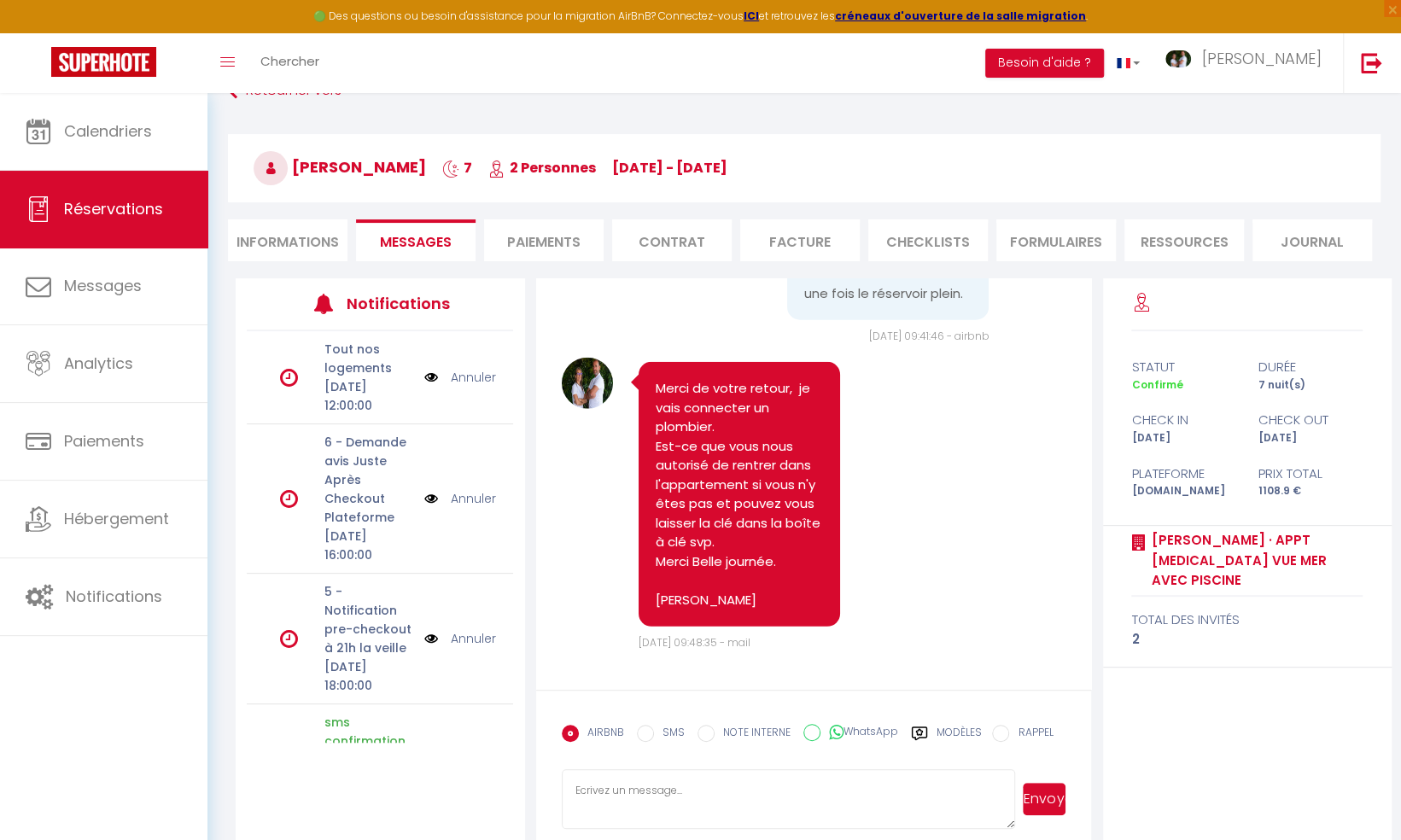
scroll to position [130, 0]
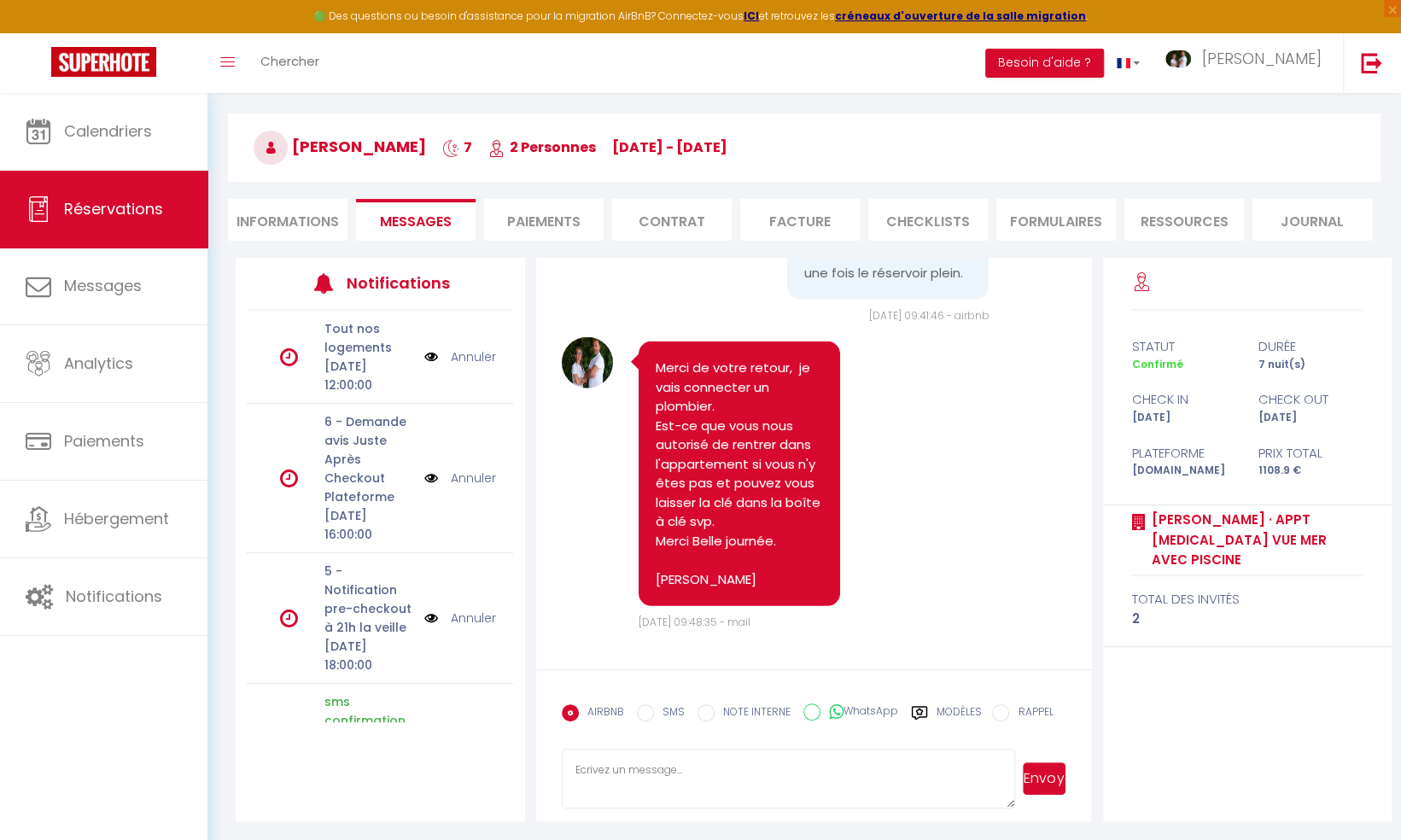
click at [607, 769] on textarea at bounding box center [789, 778] width 454 height 60
select select
click at [276, 218] on li "Informations" at bounding box center [287, 220] width 119 height 42
select select
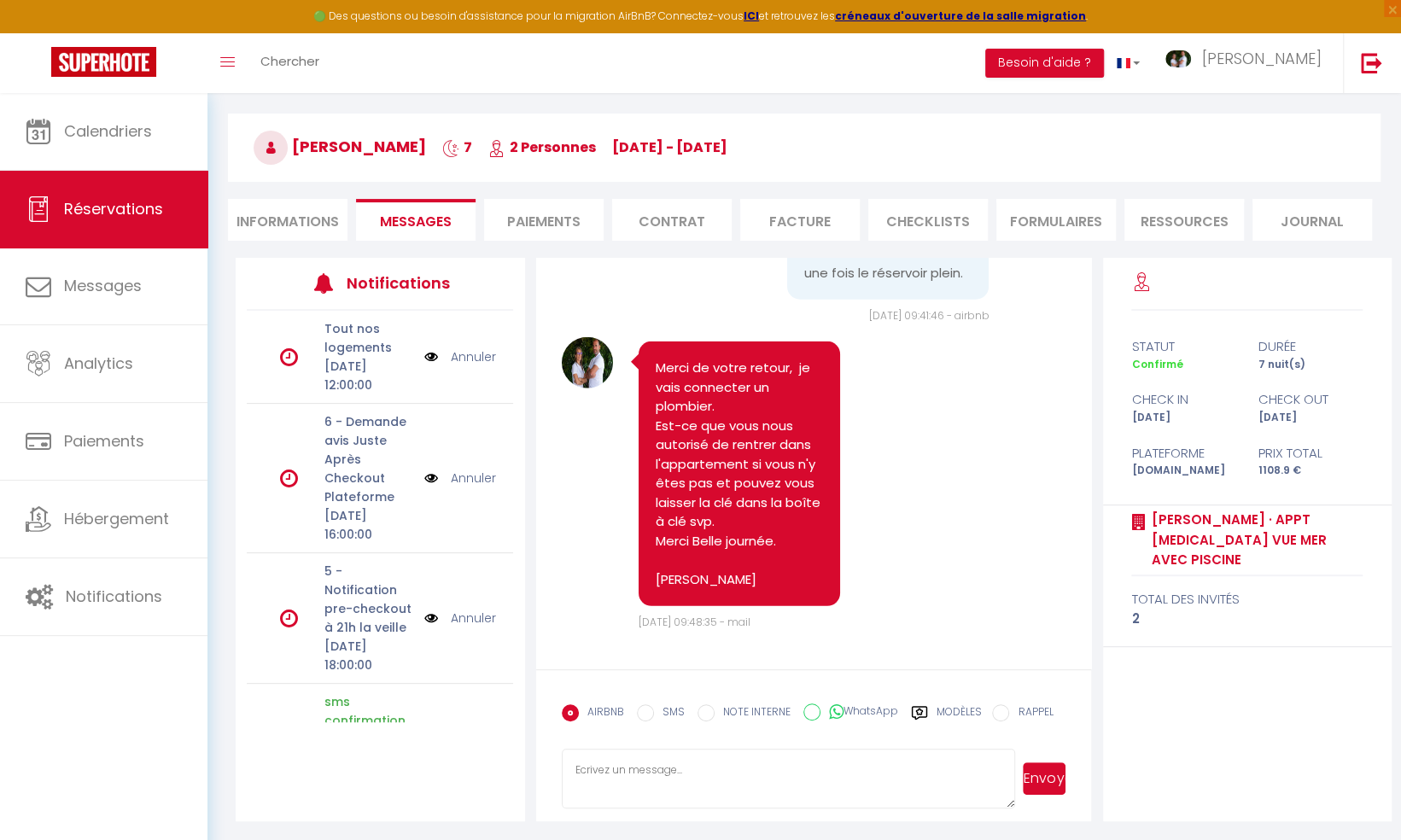
select select
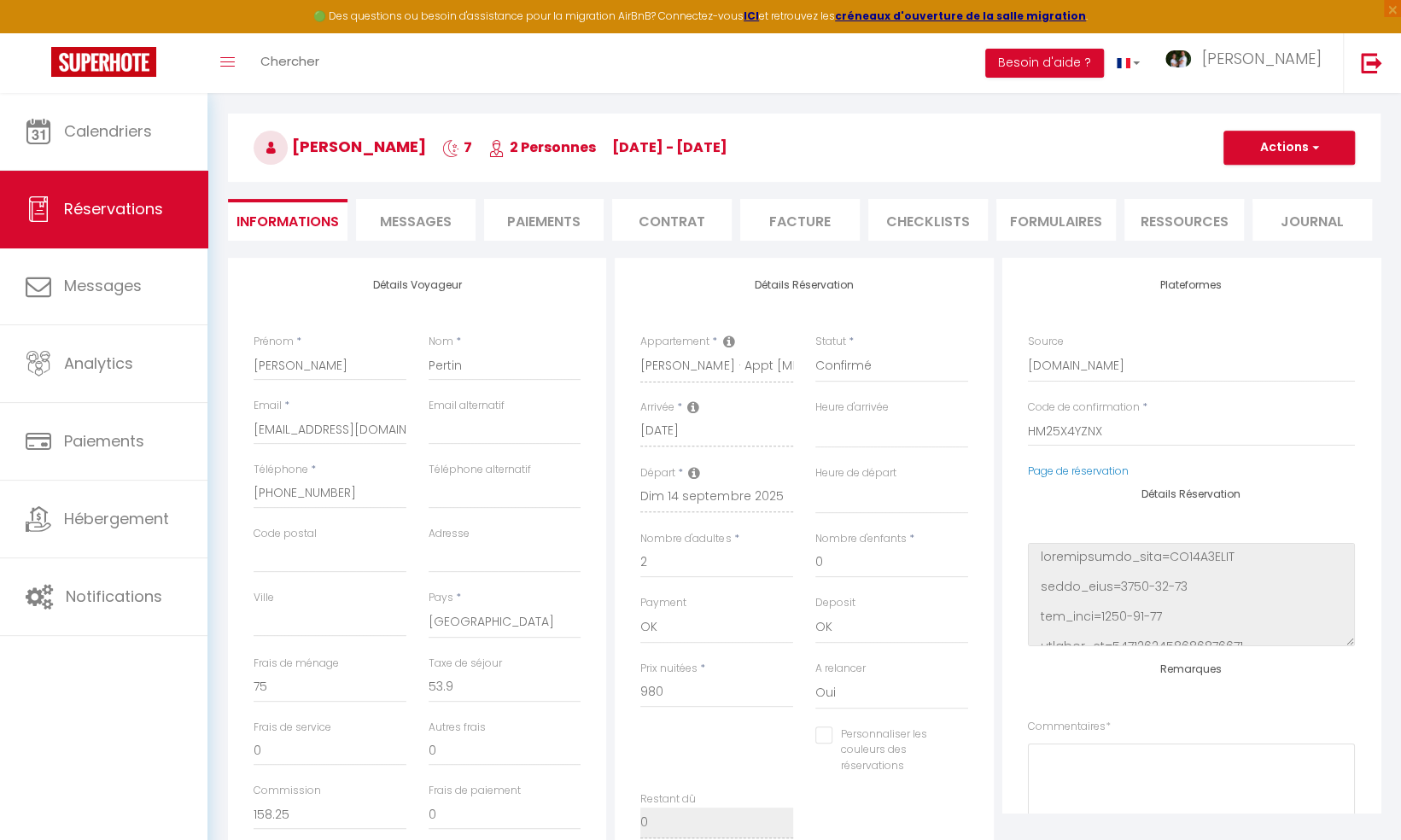
select select
checkbox input "false"
select select
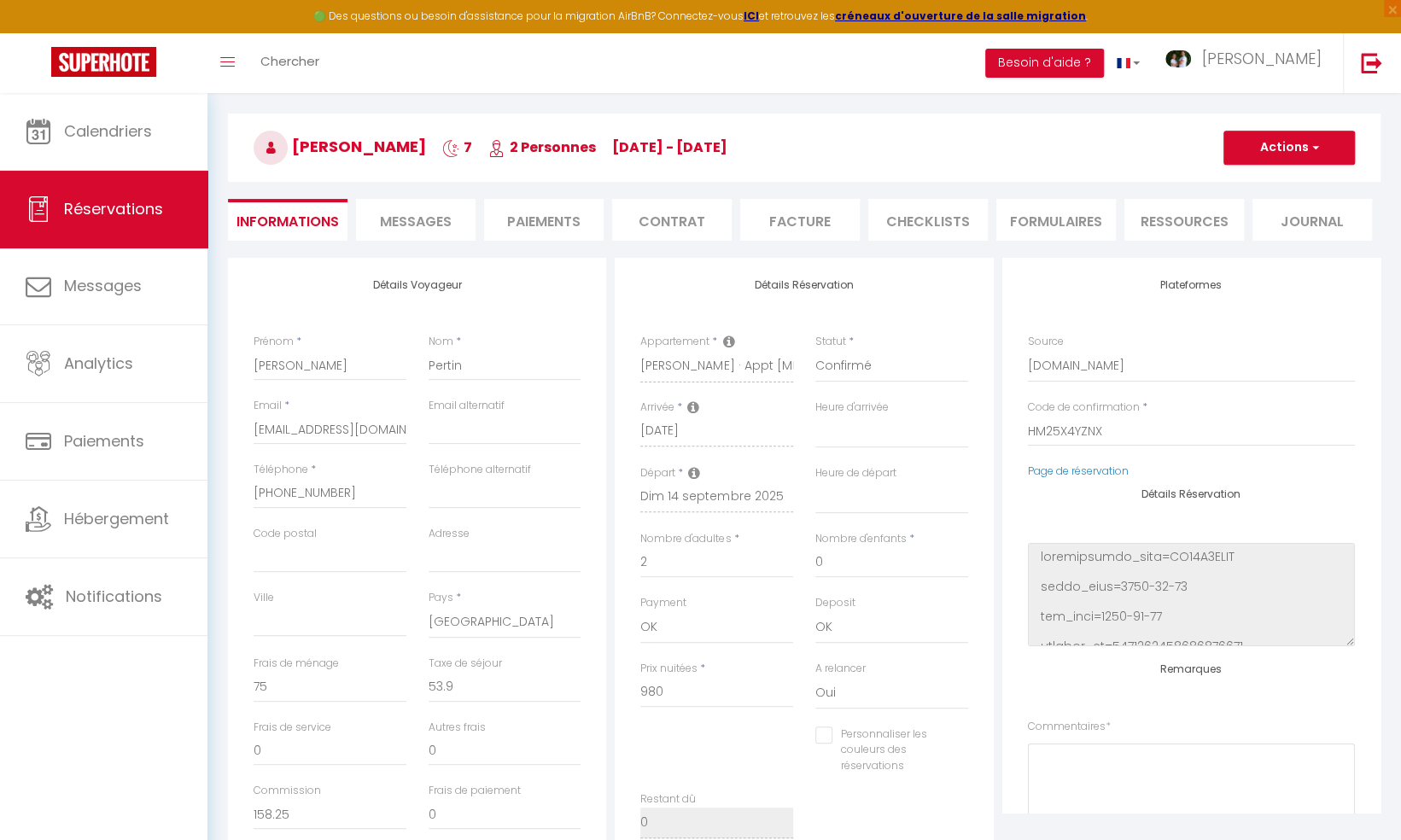
checkbox input "false"
select select
checkbox input "false"
select select
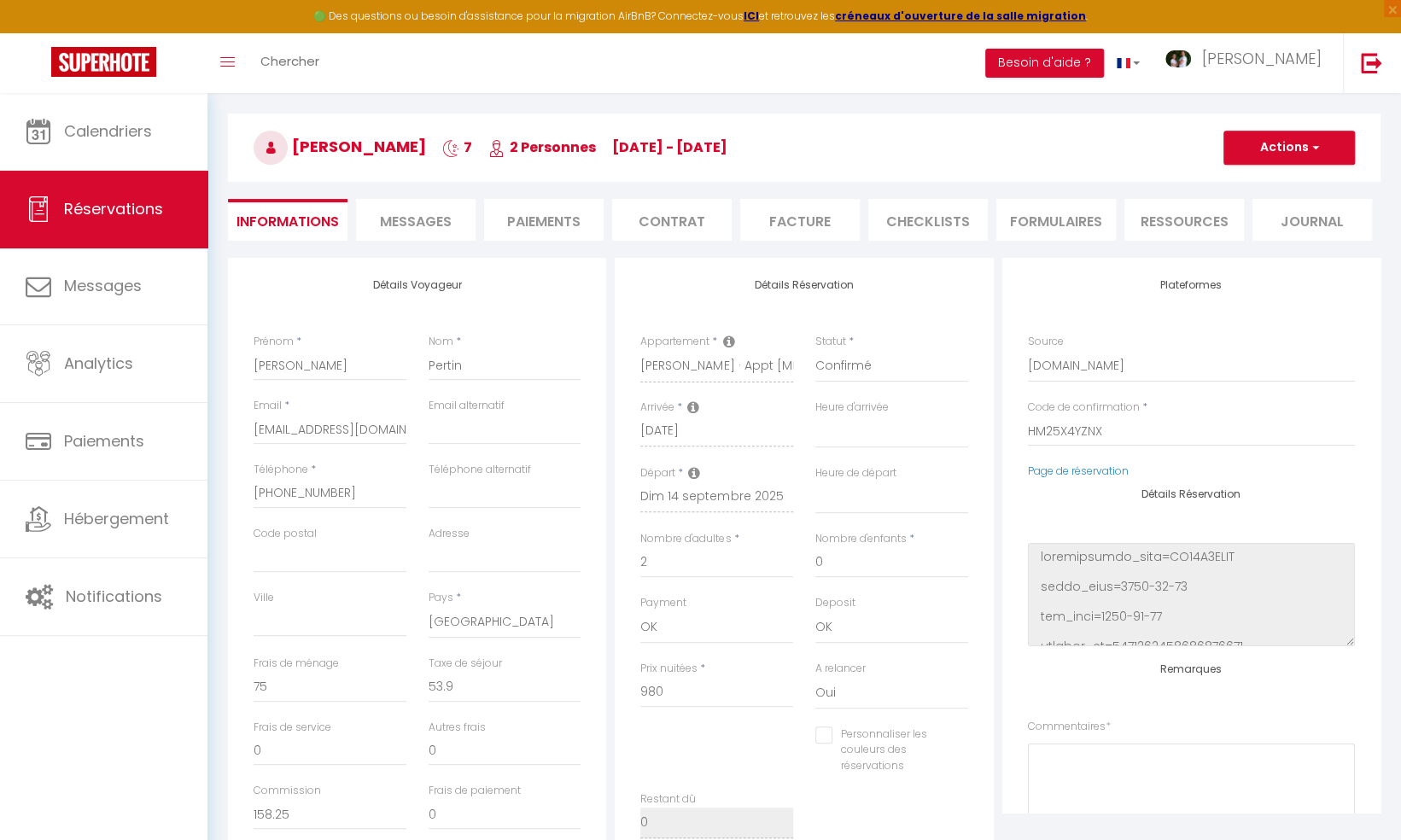
select select
checkbox input "false"
select select
checkbox input "false"
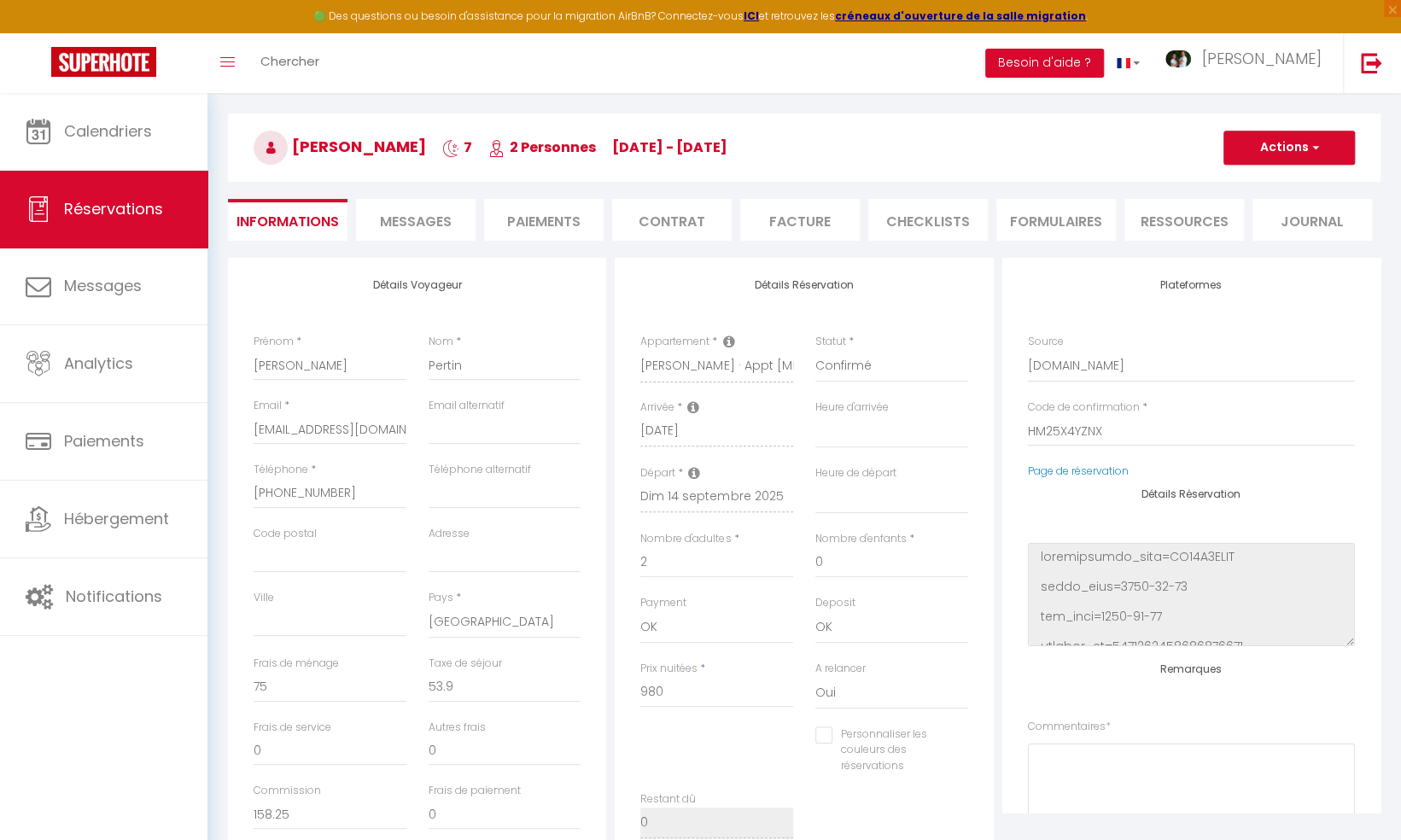
select select
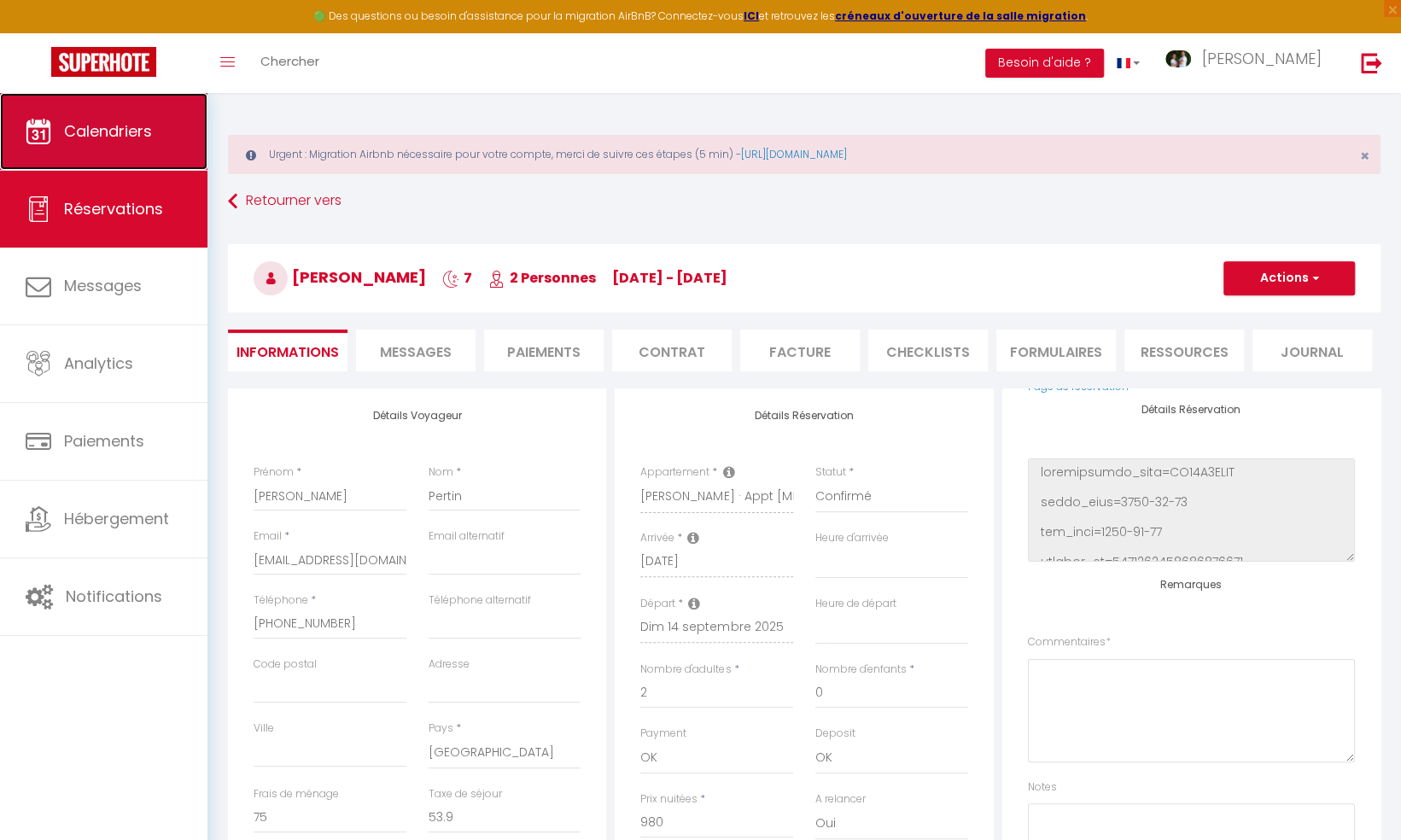
click at [148, 136] on span "Calendriers" at bounding box center [108, 130] width 88 height 21
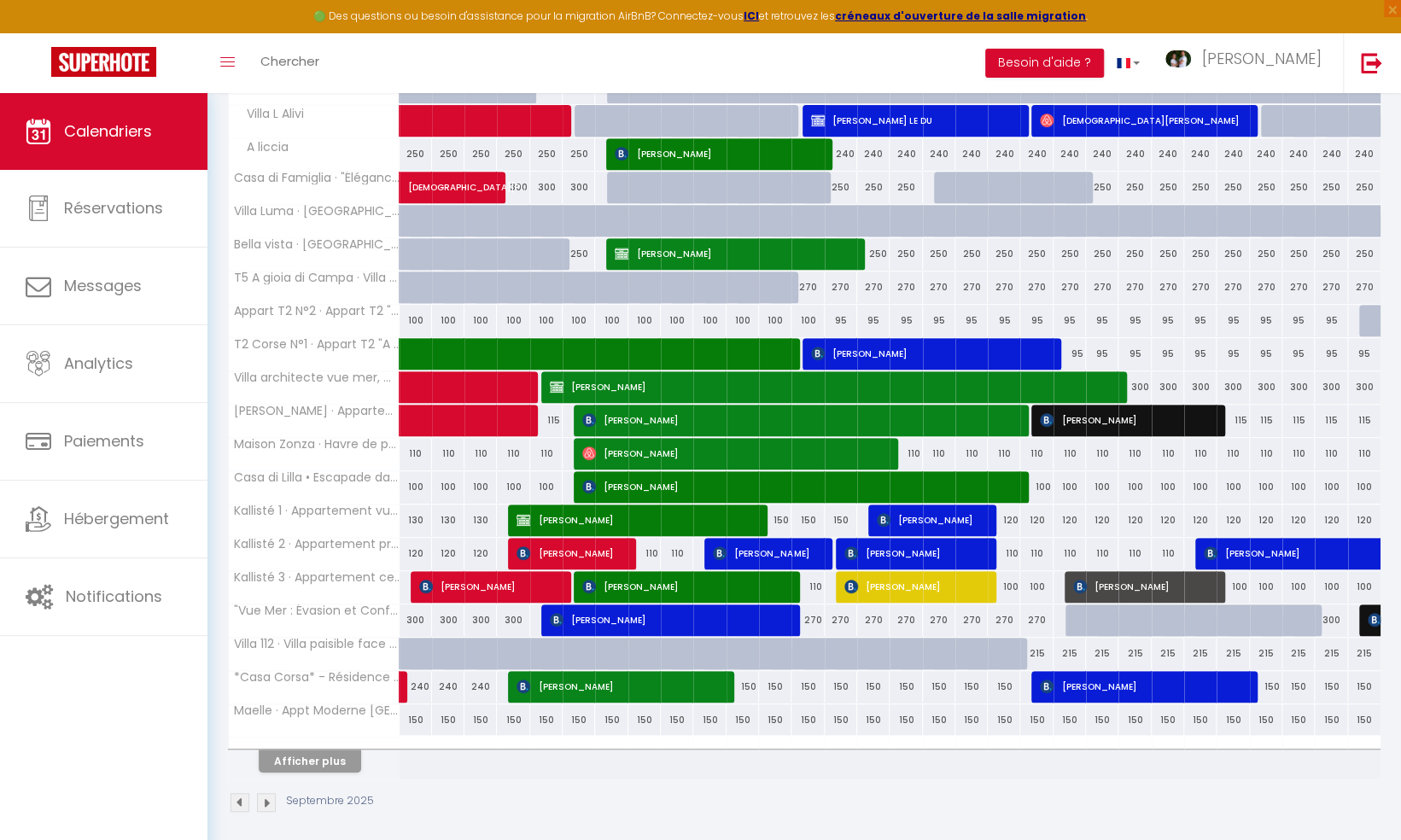
scroll to position [391, 0]
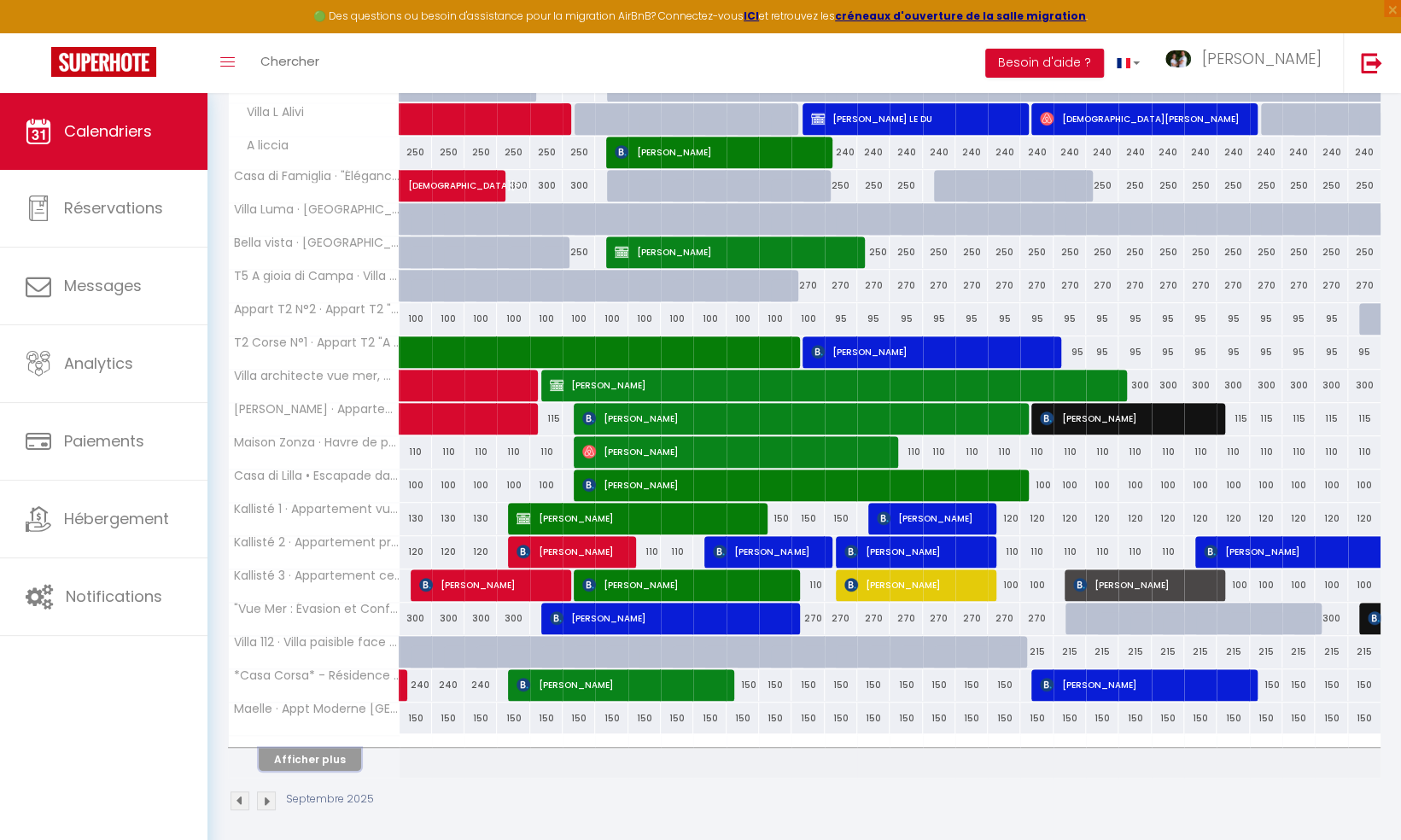
click at [339, 750] on button "Afficher plus" at bounding box center [310, 759] width 103 height 23
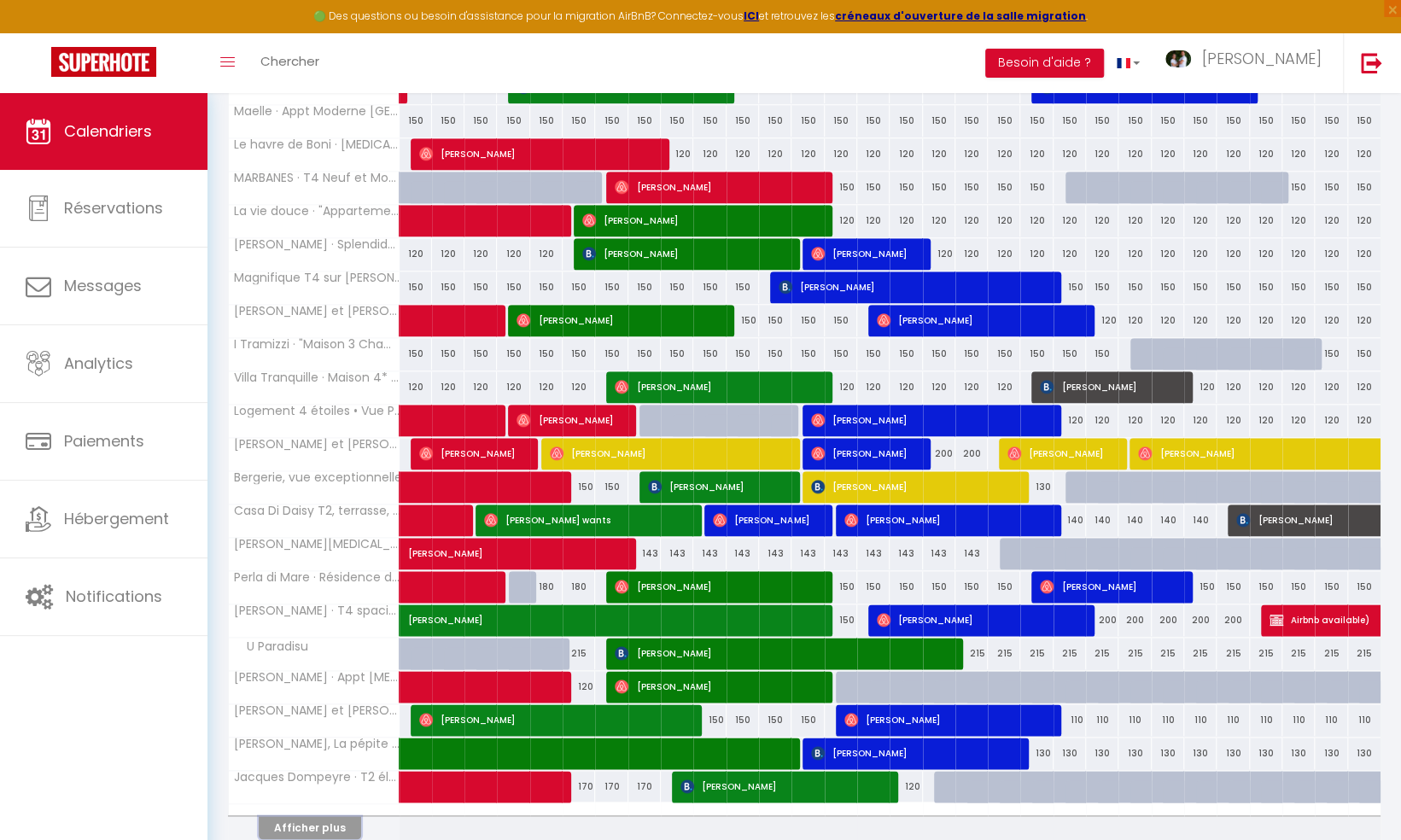
scroll to position [1051, 0]
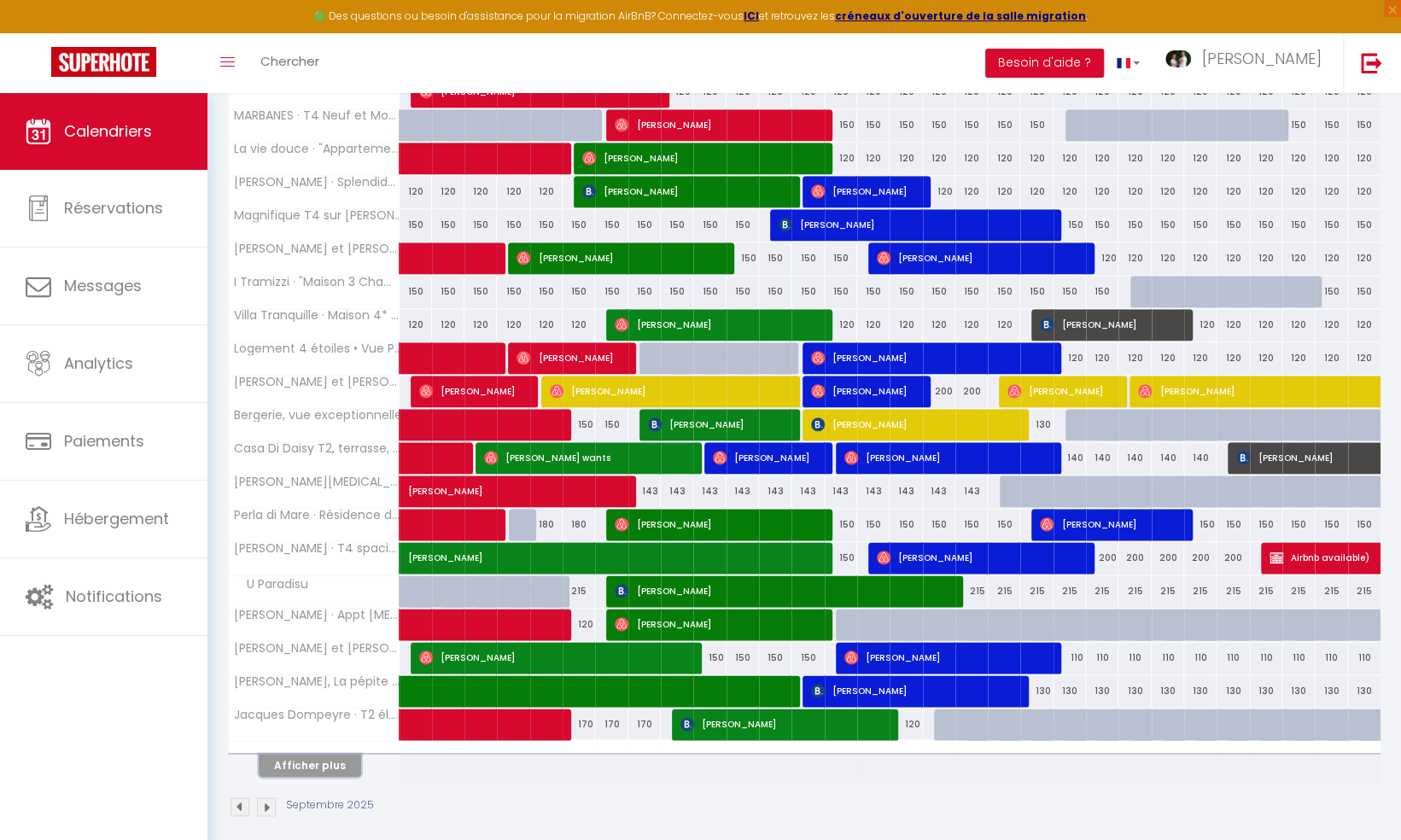
click at [314, 754] on button "Afficher plus" at bounding box center [310, 765] width 103 height 23
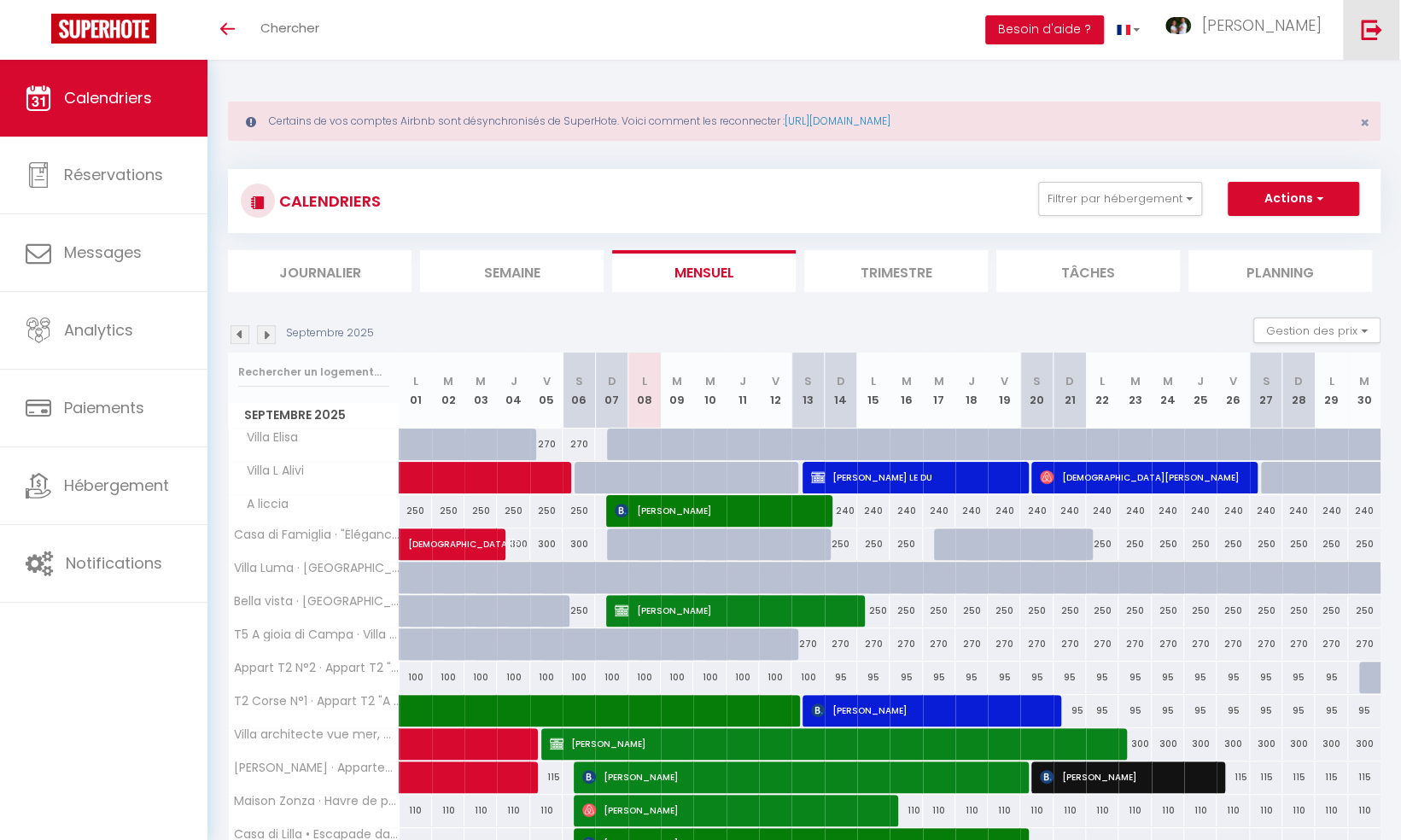
click at [1369, 28] on img at bounding box center [1371, 30] width 21 height 21
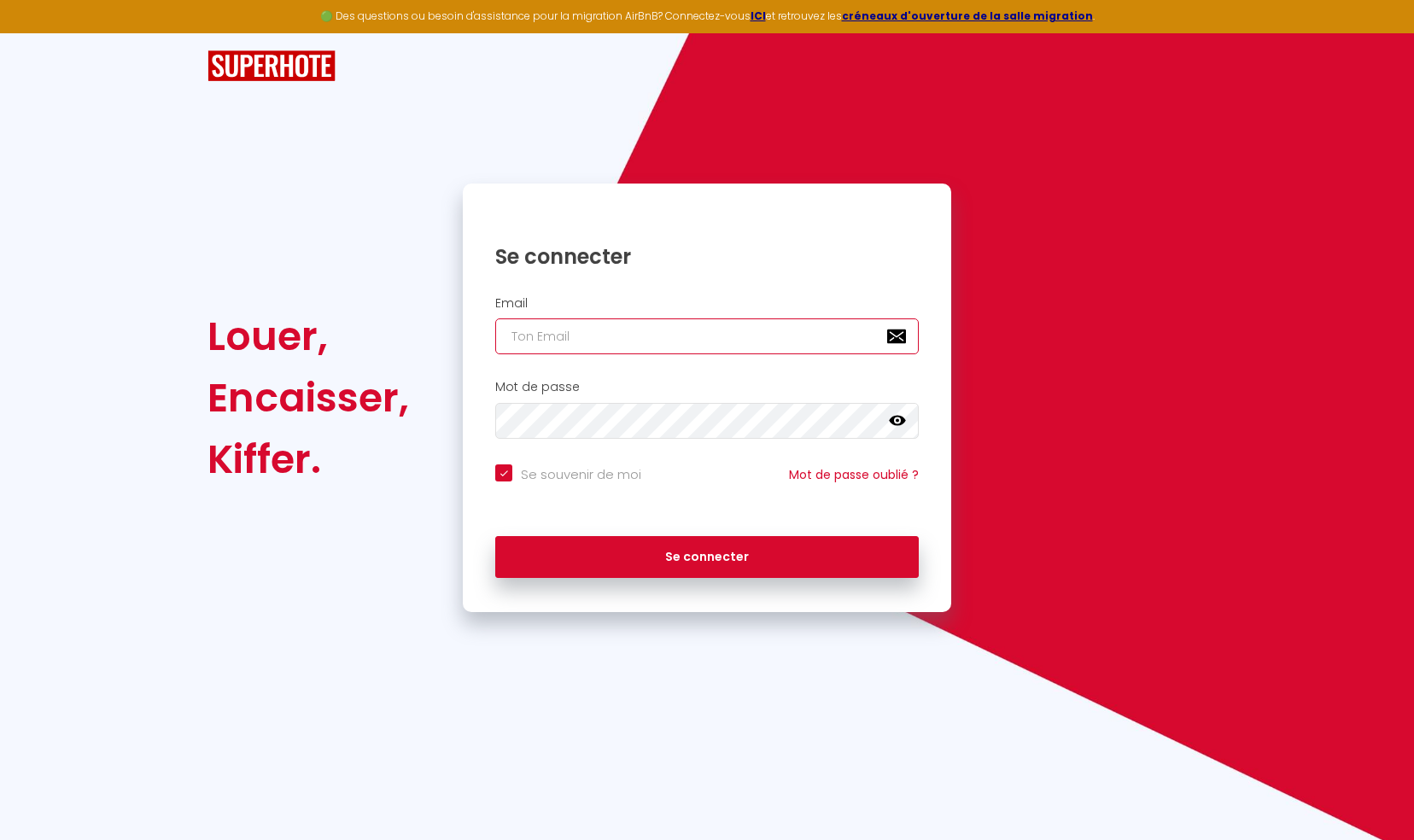
type input "[EMAIL_ADDRESS][DOMAIN_NAME]"
checkbox input "true"
click at [770, 336] on input "[EMAIL_ADDRESS][DOMAIN_NAME]" at bounding box center [707, 336] width 424 height 36
type input "ajaccio@primoconciergerie.fr"
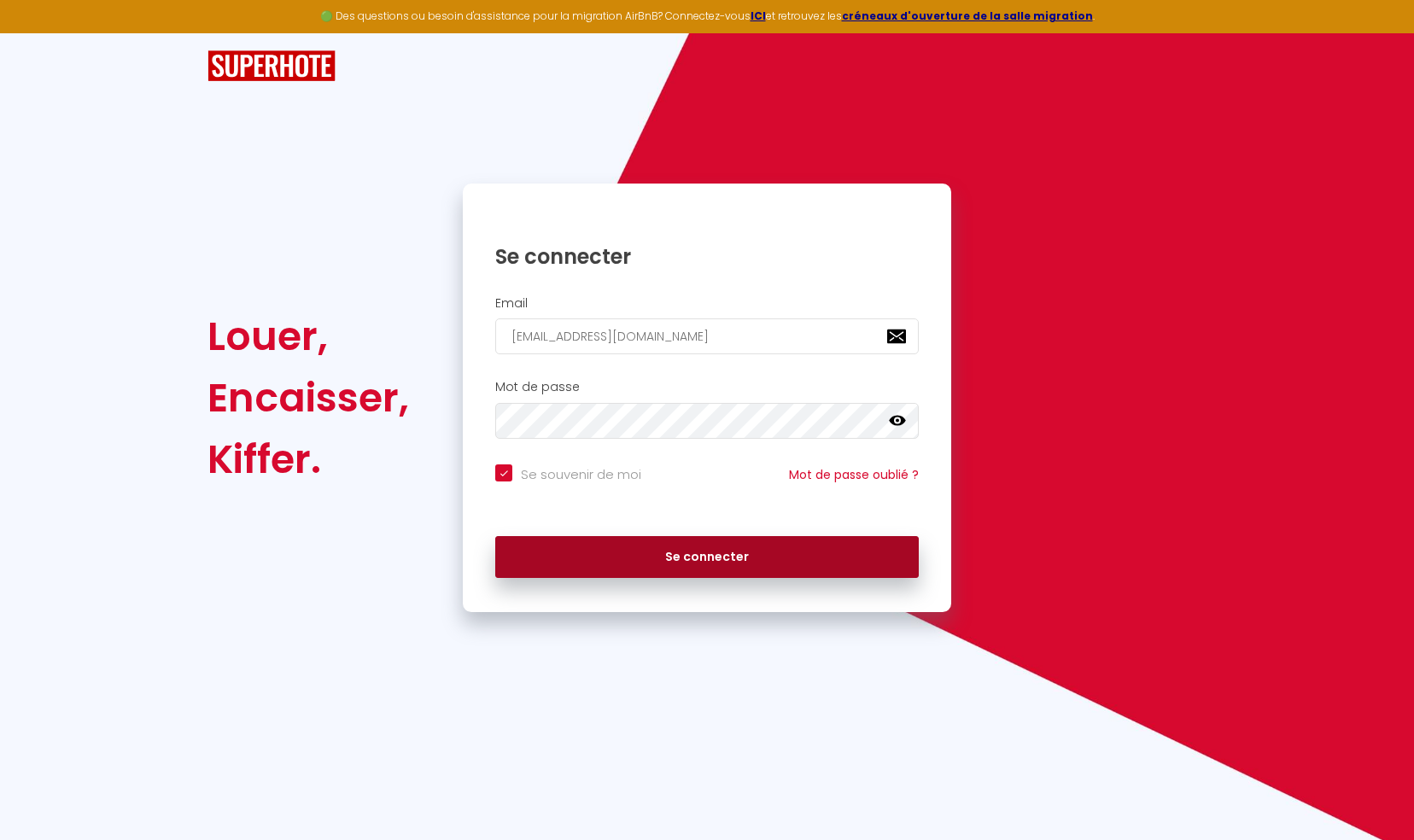
click at [695, 549] on button "Se connecter" at bounding box center [707, 557] width 424 height 43
checkbox input "true"
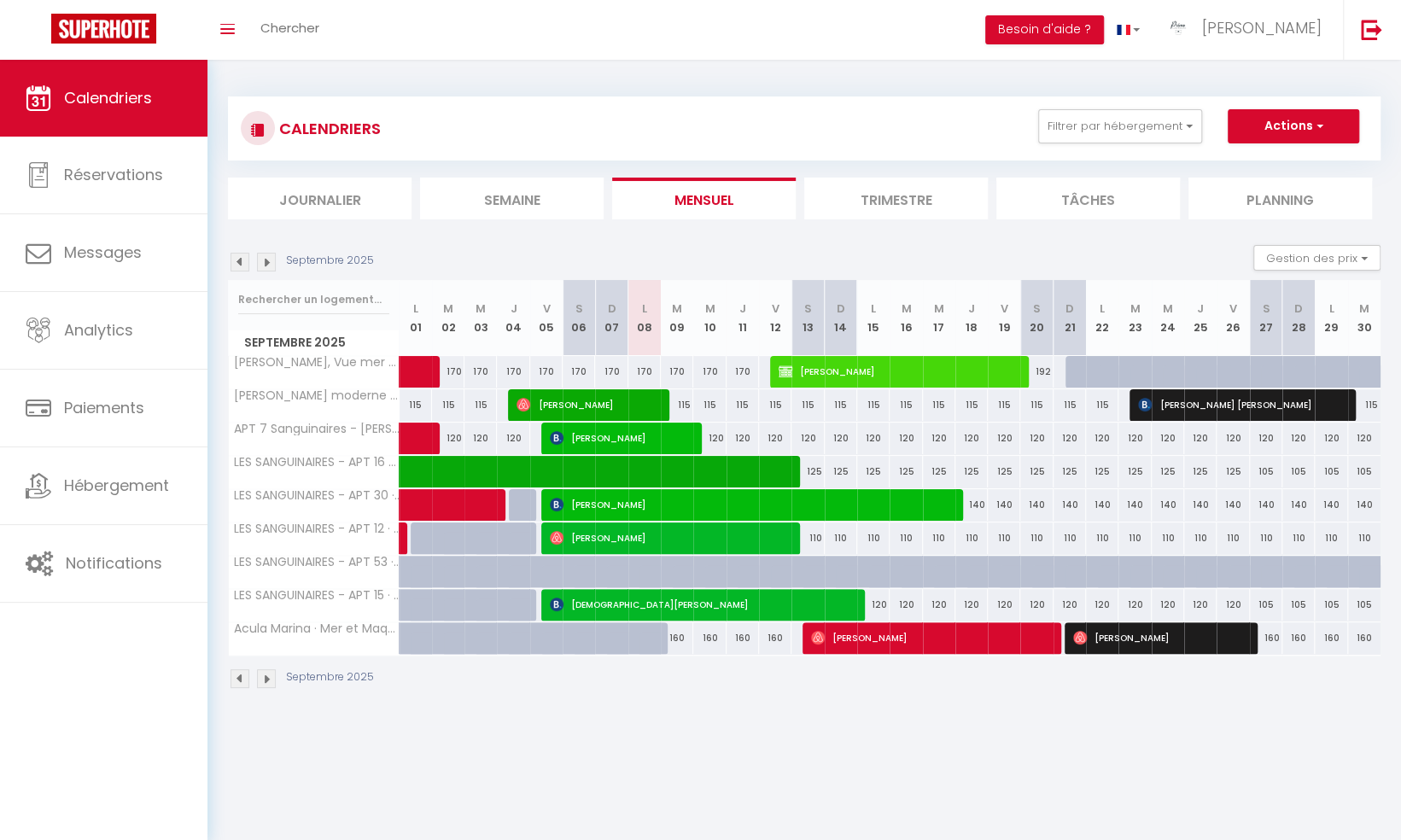
click at [232, 263] on img at bounding box center [240, 262] width 19 height 19
select select
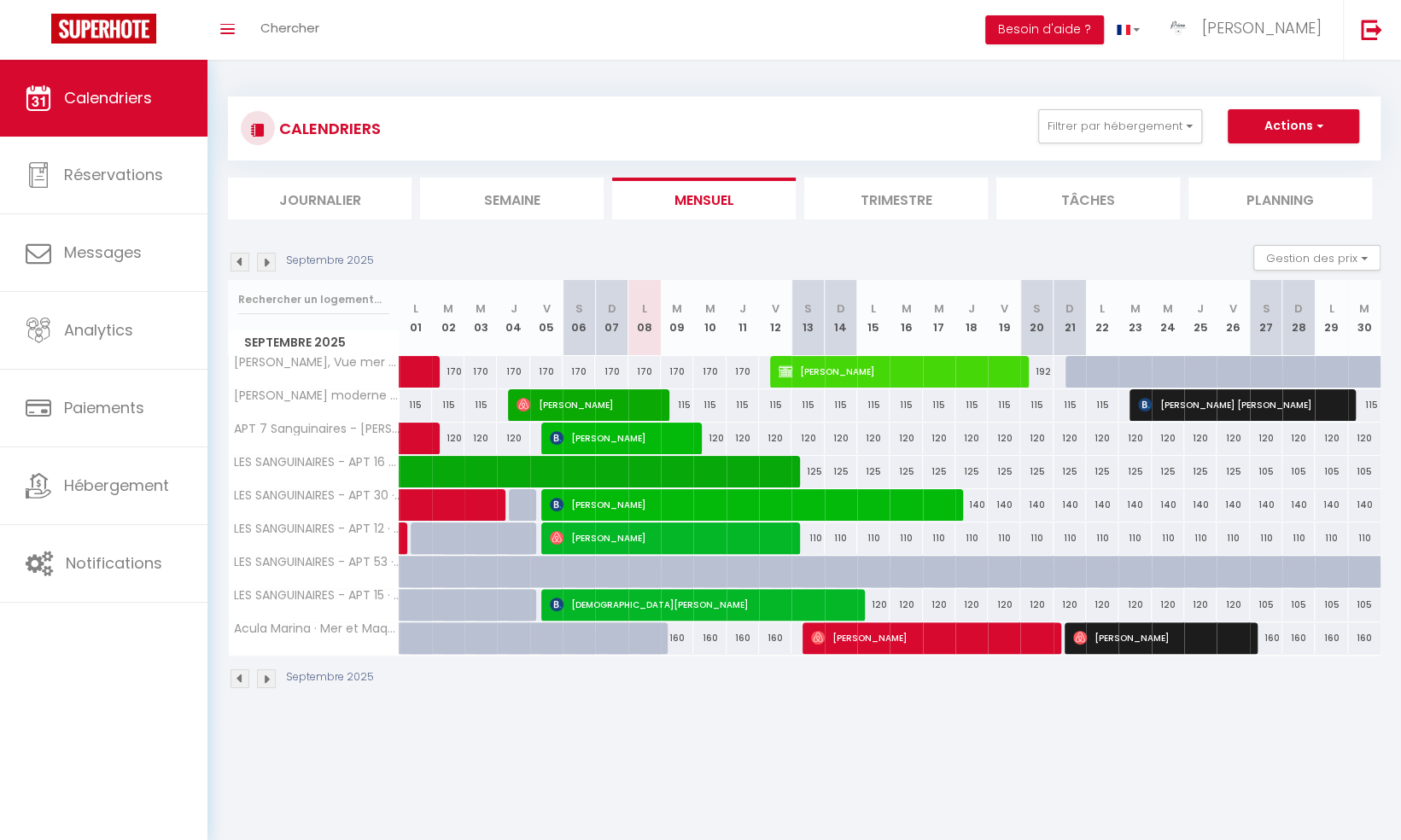
select select
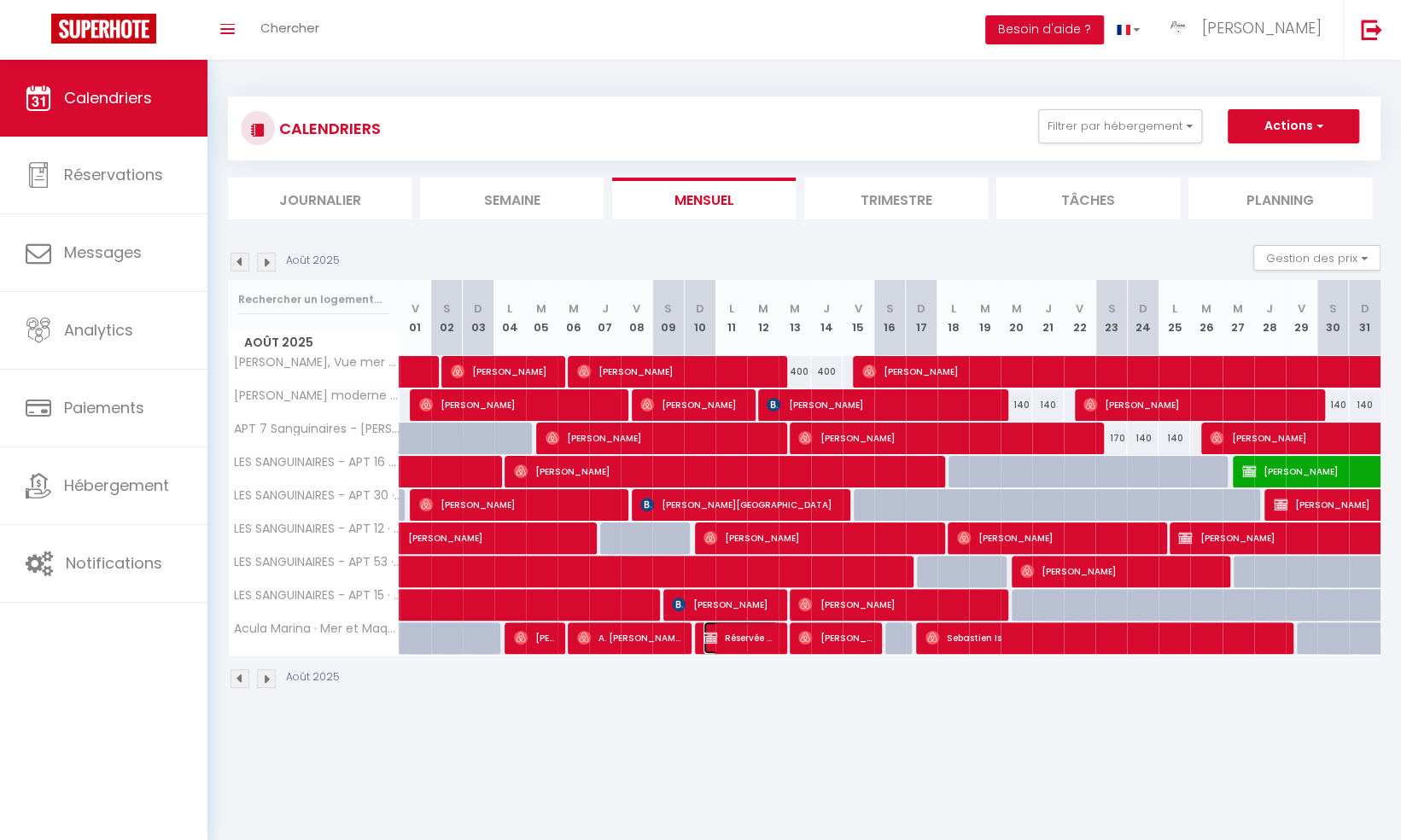
click at [750, 634] on span "Réservée Alexandra" at bounding box center [740, 637] width 73 height 32
select select "OK"
select select "KO"
select select "1"
select select "0"
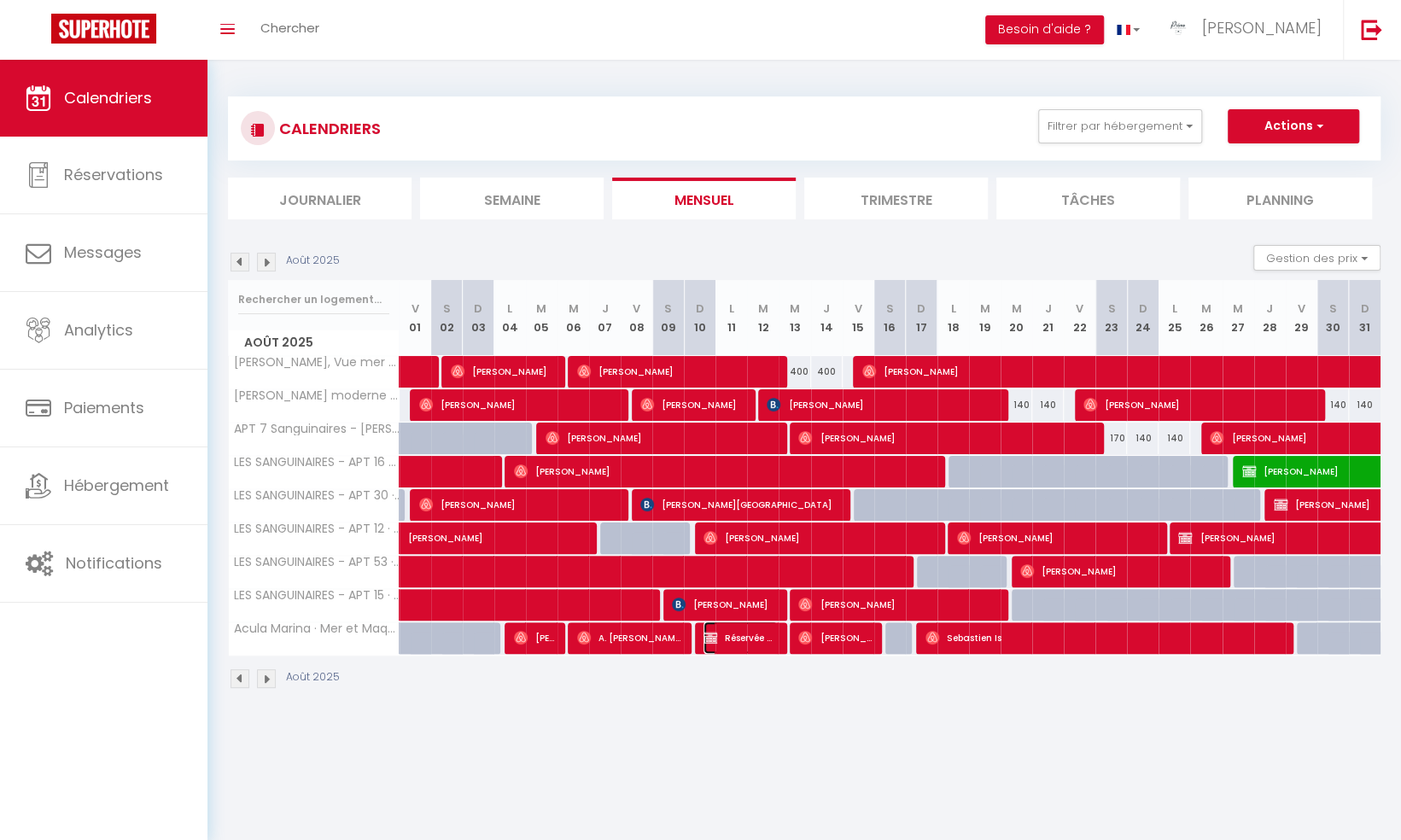
select select "1"
select select
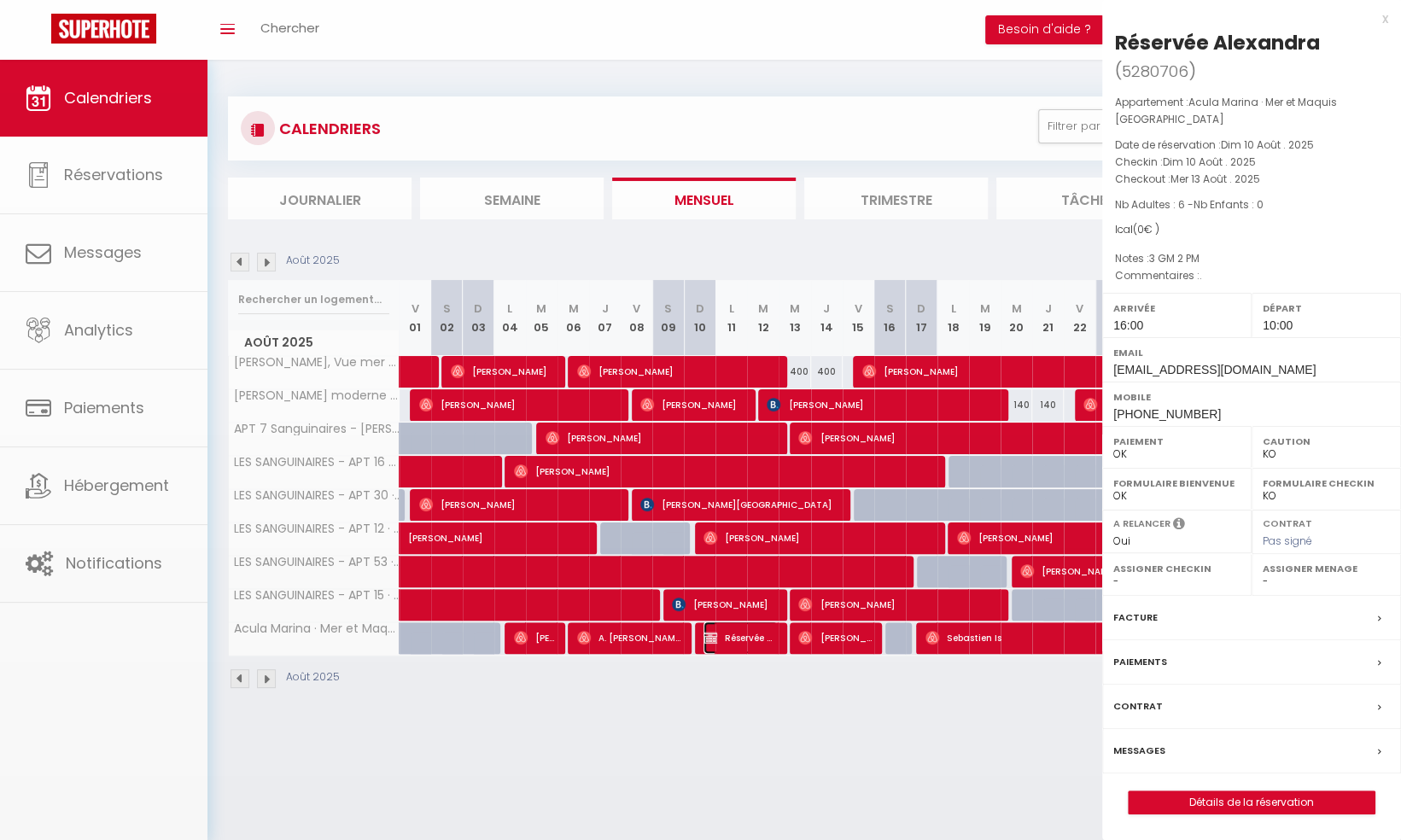
select select "42170"
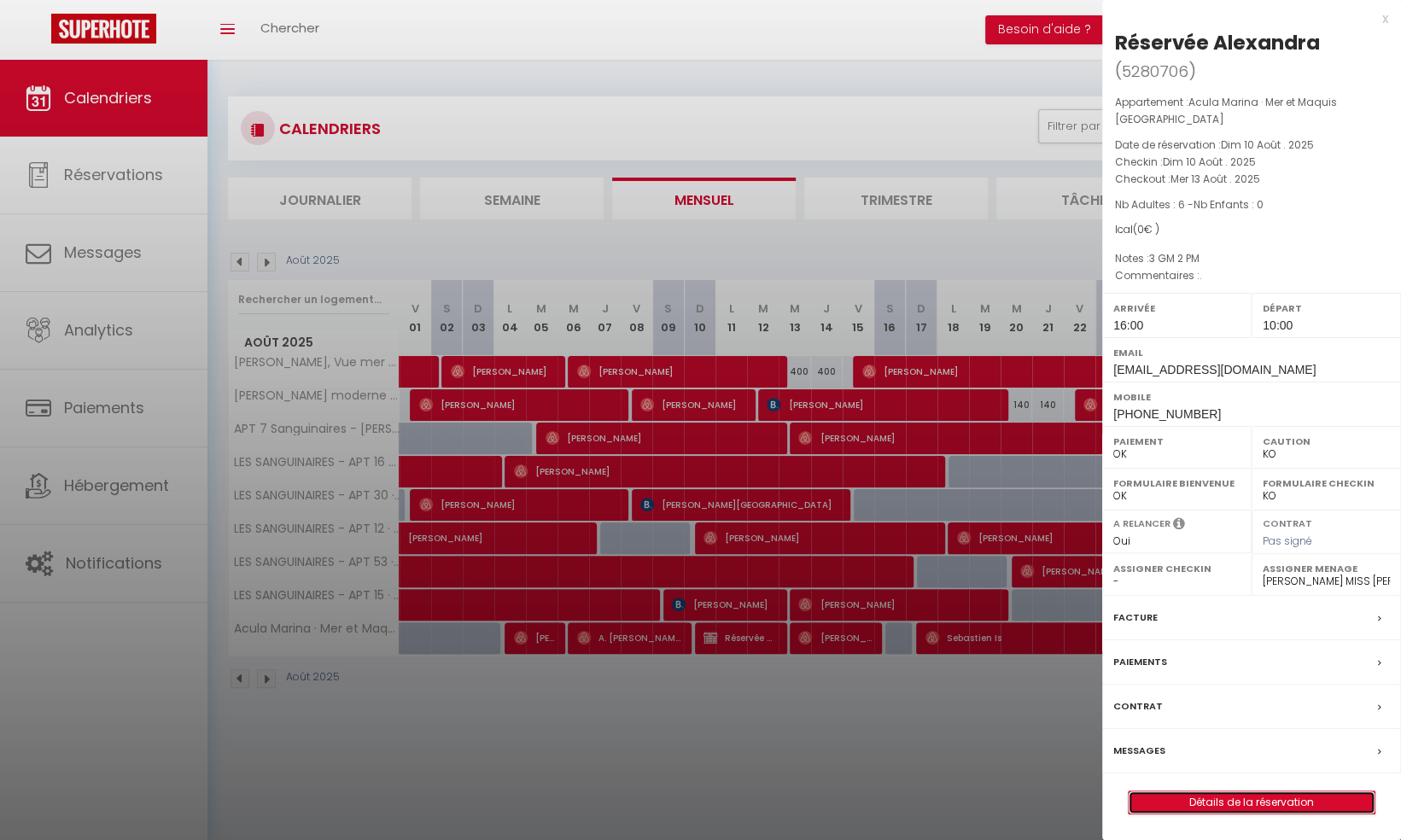
click at [1222, 791] on link "Détails de la réservation" at bounding box center [1251, 802] width 246 height 22
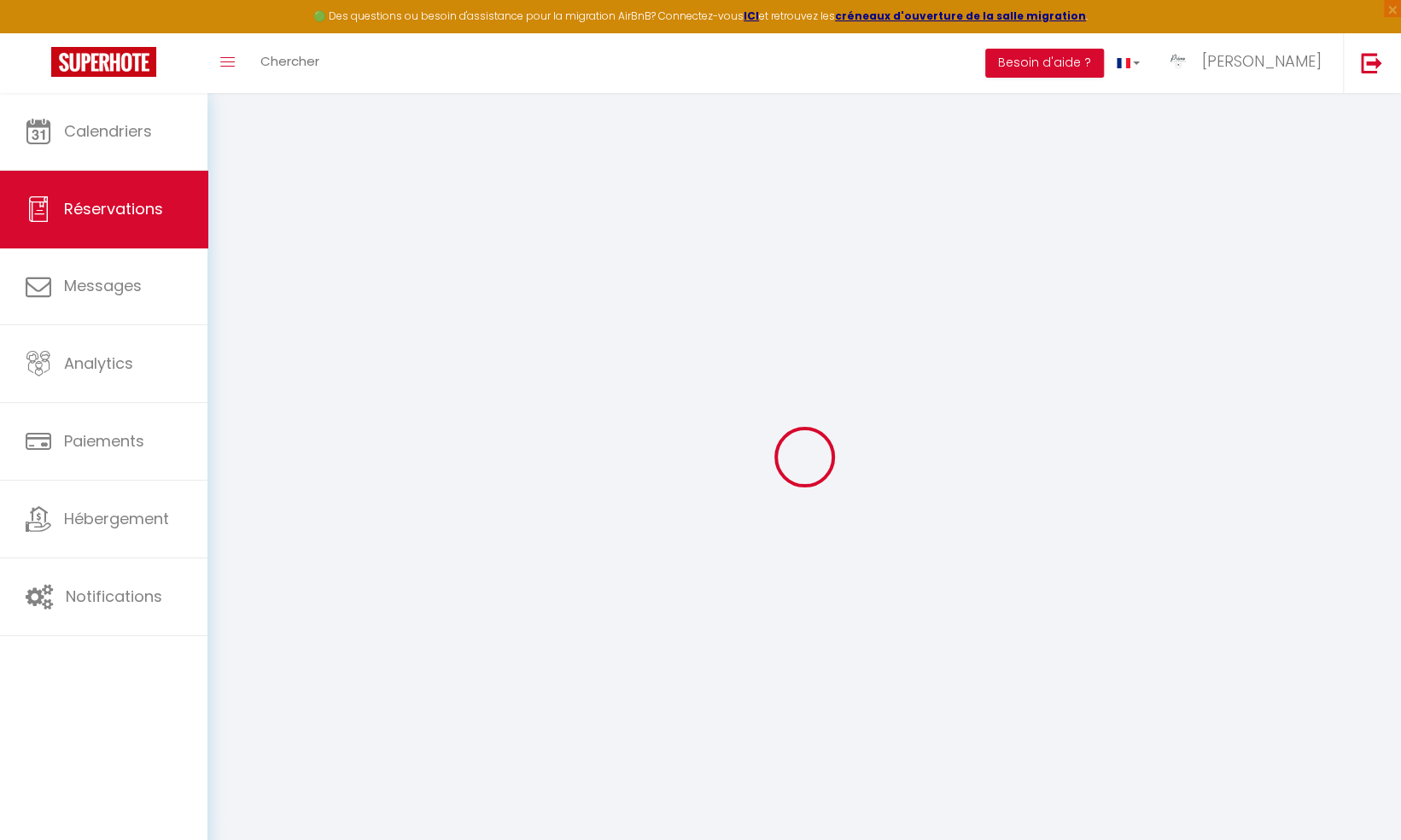
select select
checkbox input "false"
select select
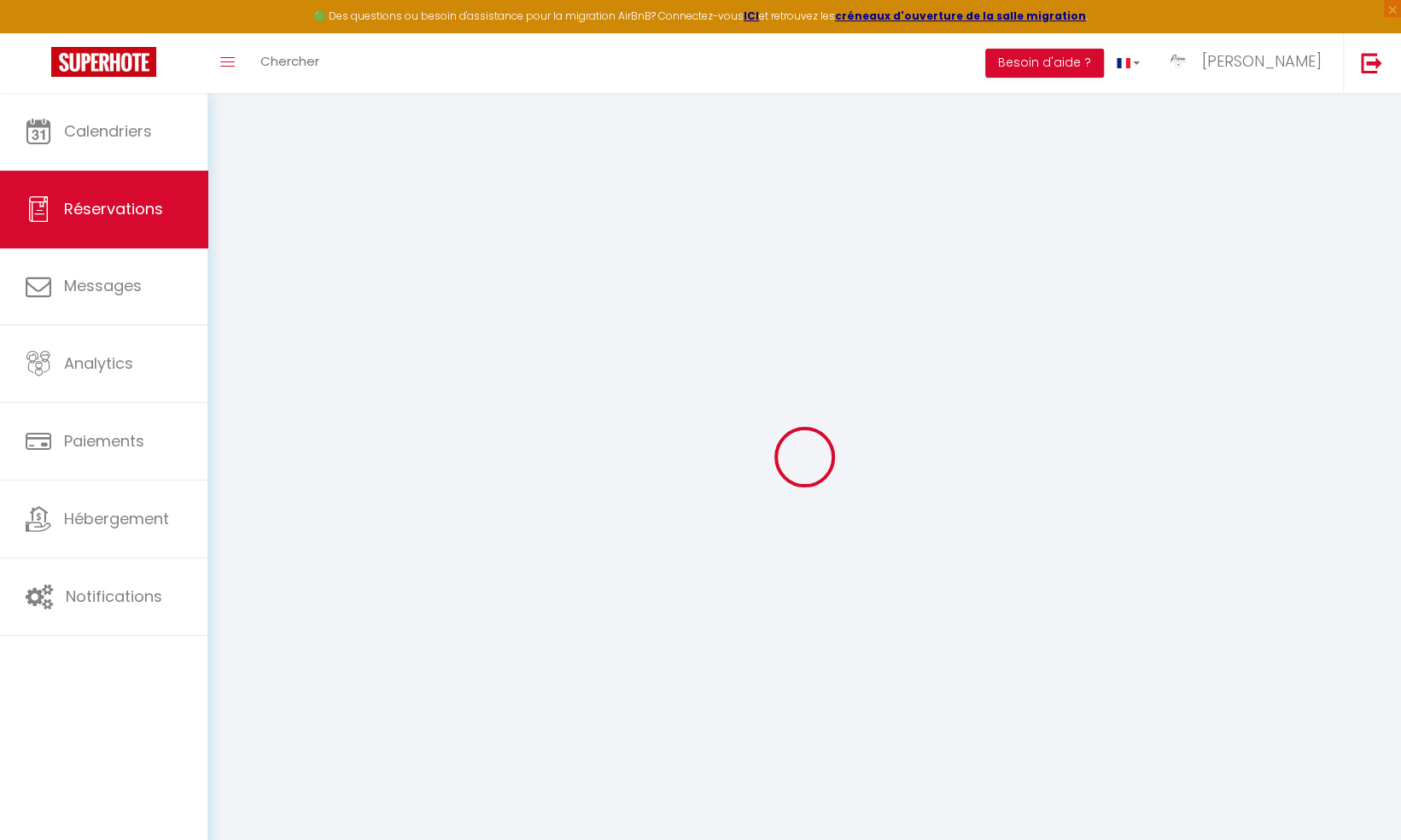
select select
checkbox input "false"
type textarea "."
type textarea "3 GM 2 PM"
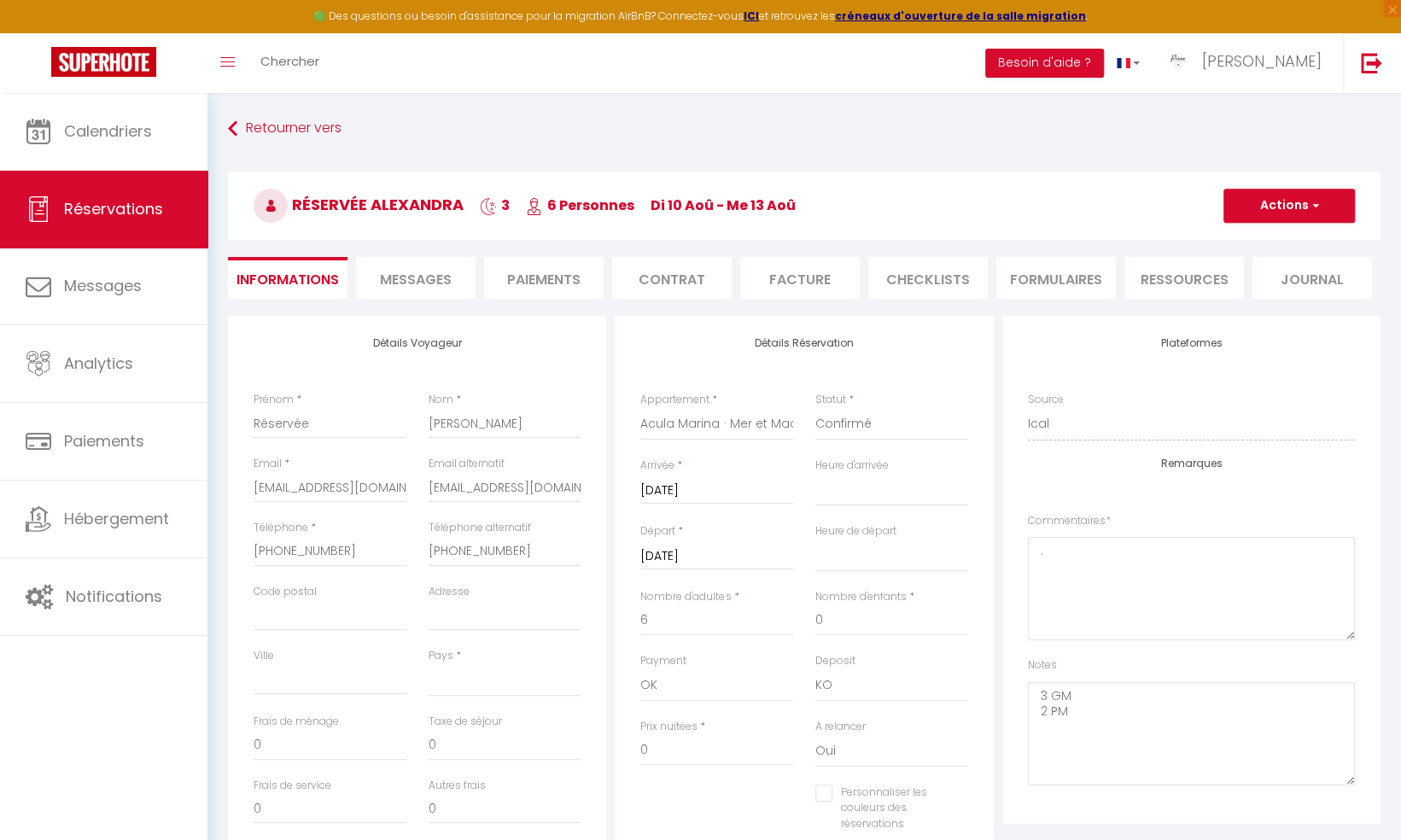
select select
checkbox input "false"
select select
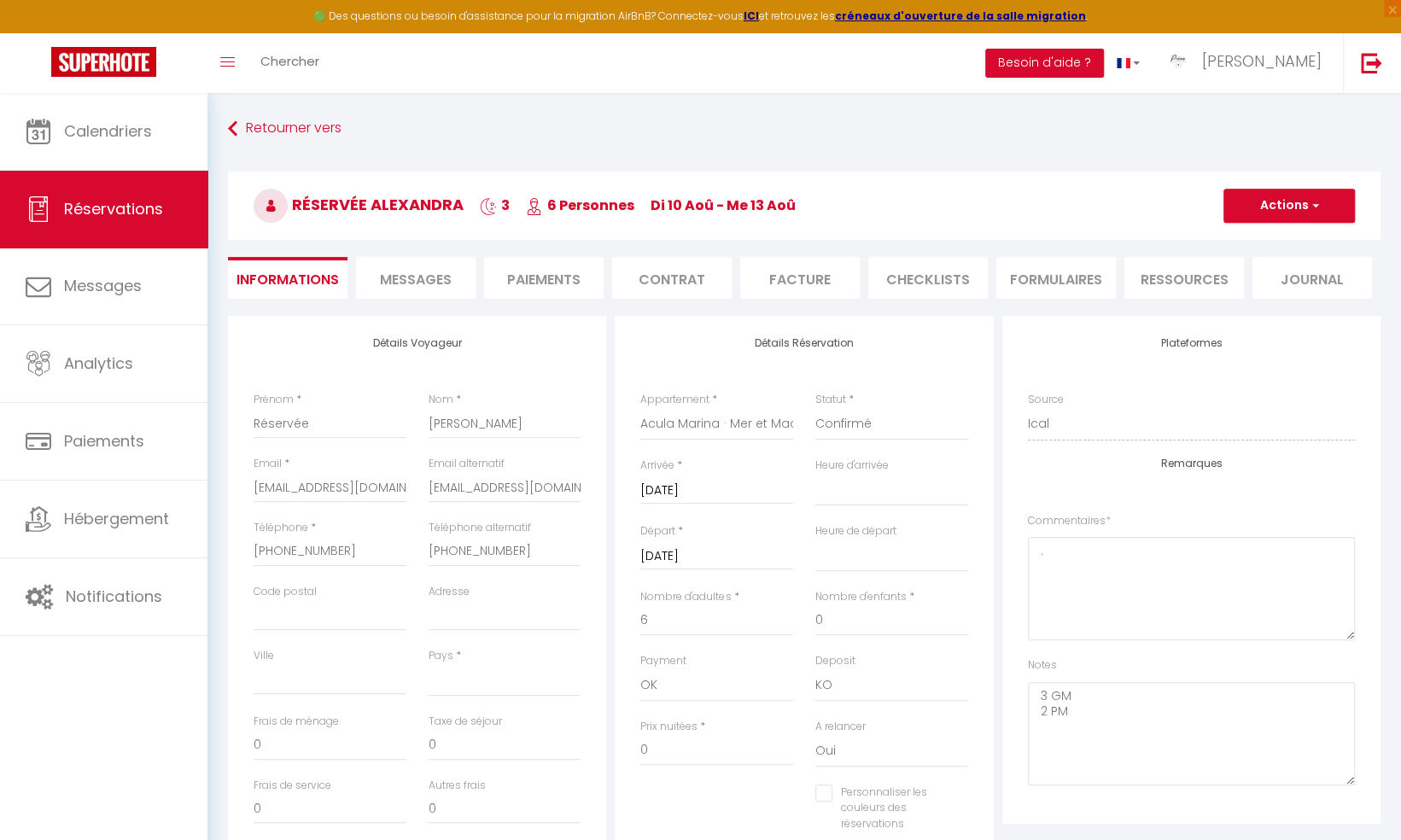
checkbox input "false"
select select "16:00"
select select "10:00"
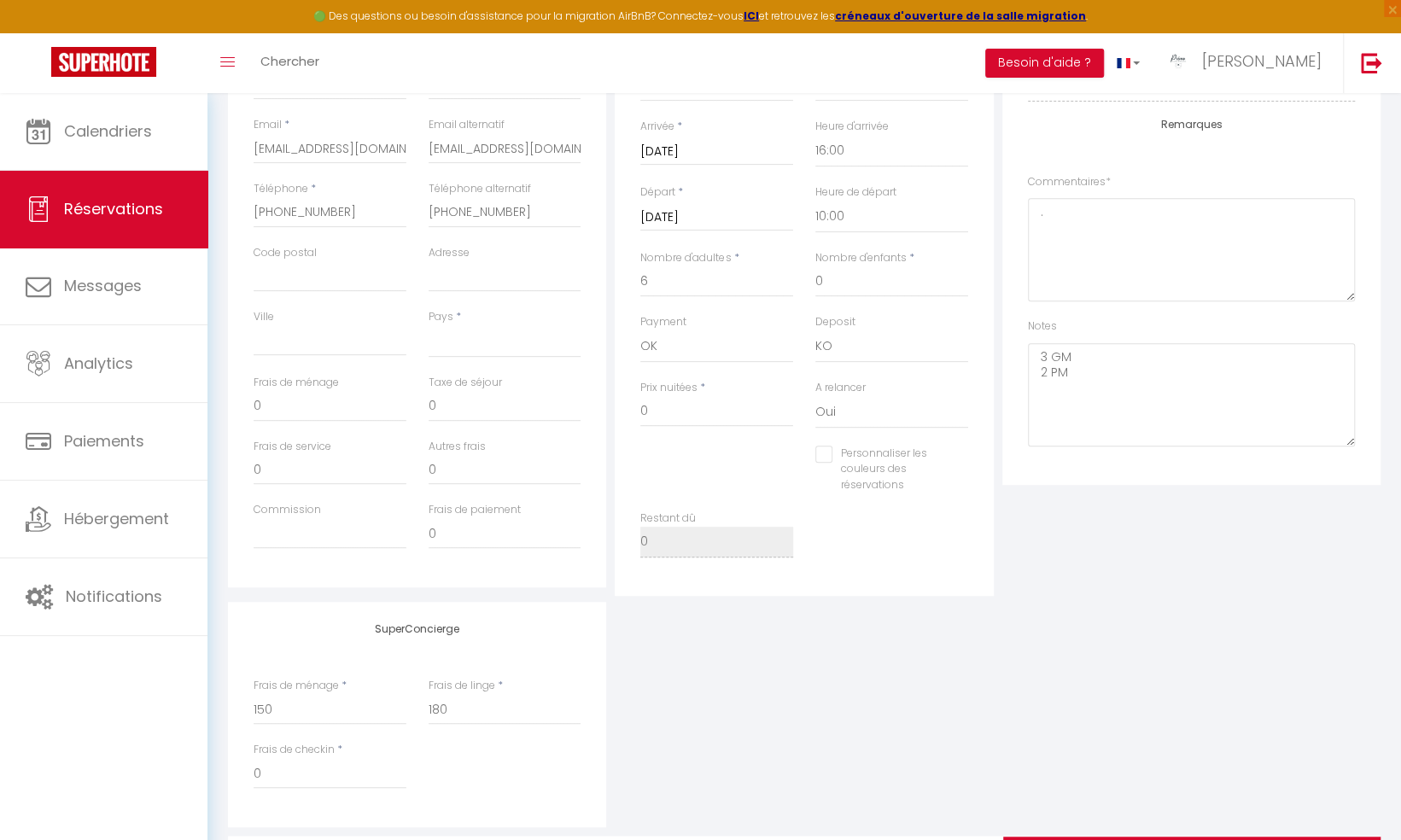
scroll to position [342, 0]
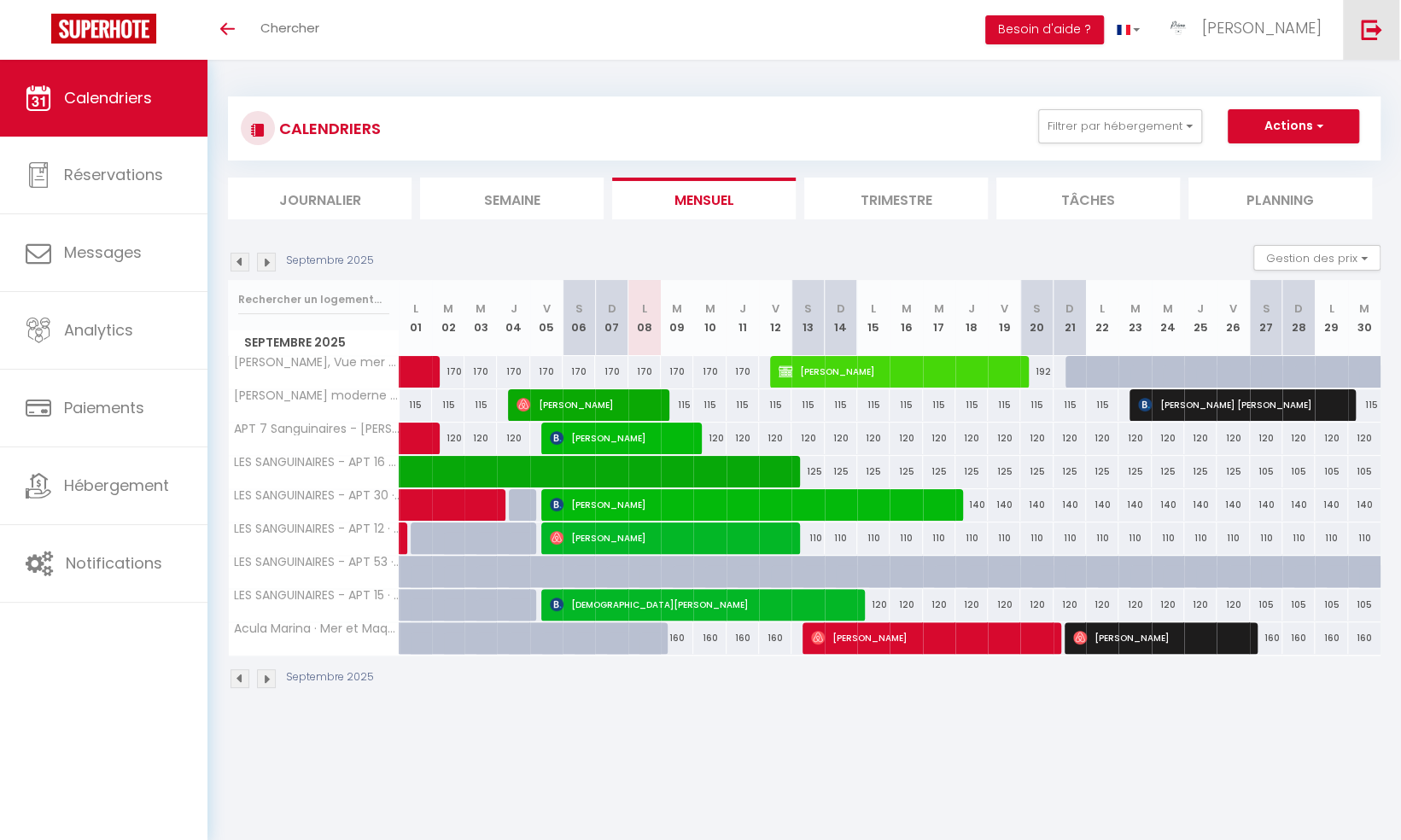
click at [1368, 29] on img at bounding box center [1371, 30] width 21 height 21
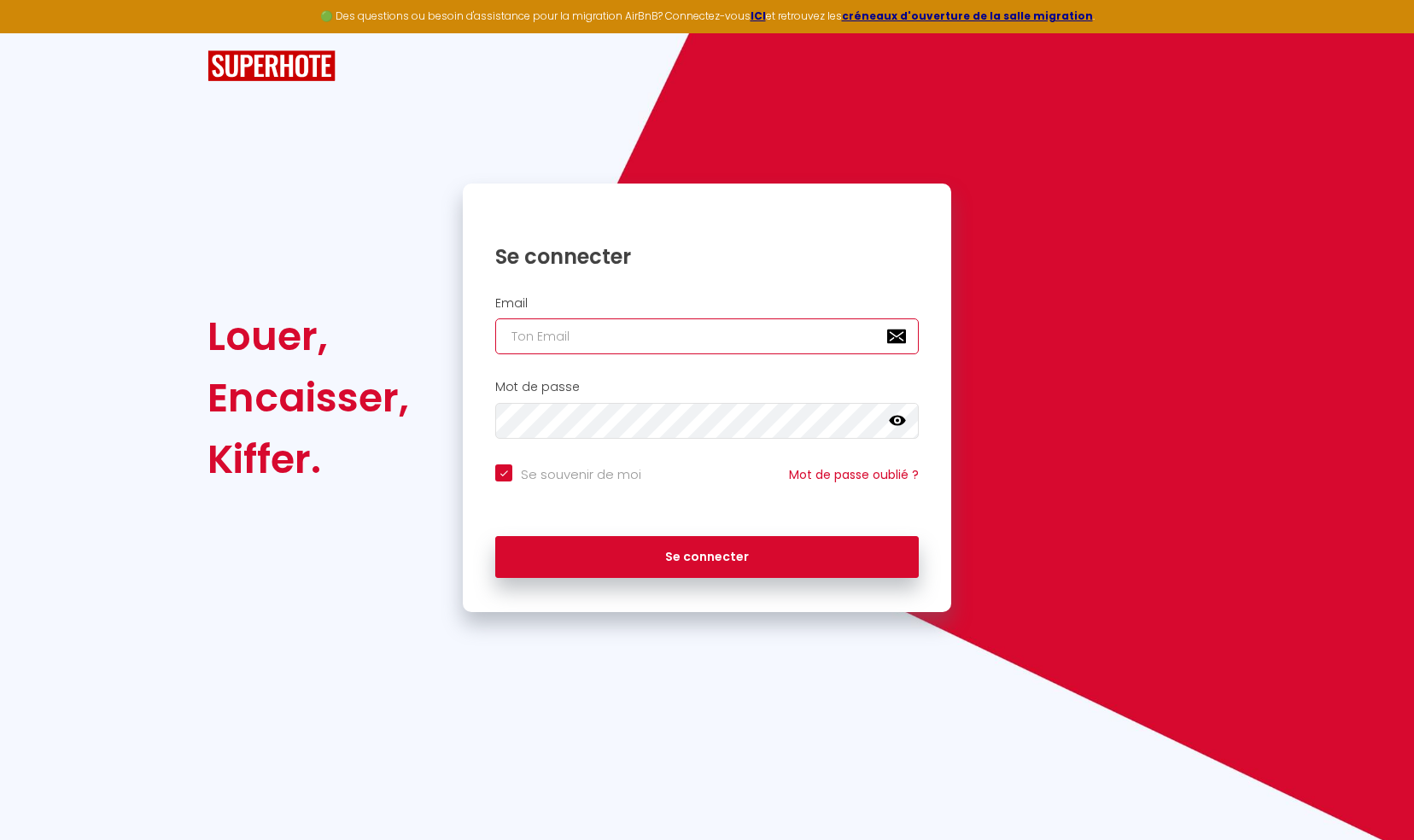
type input "ajaccio@primoconciergerie.fr"
checkbox input "true"
click at [737, 345] on input "ajaccio@primoconciergerie.fr" at bounding box center [707, 336] width 424 height 36
type input "[EMAIL_ADDRESS][DOMAIN_NAME]"
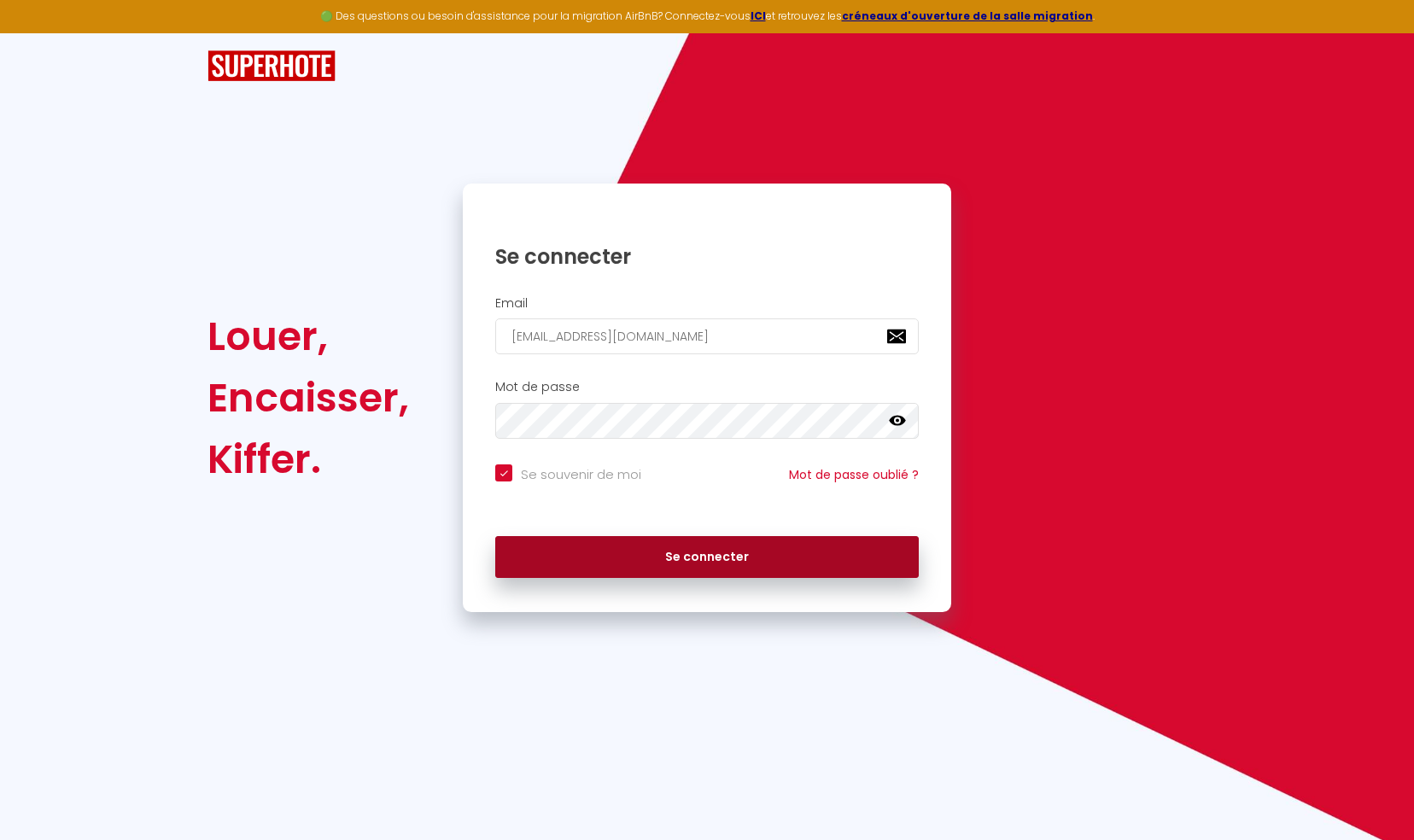
click at [679, 555] on button "Se connecter" at bounding box center [707, 557] width 424 height 43
checkbox input "true"
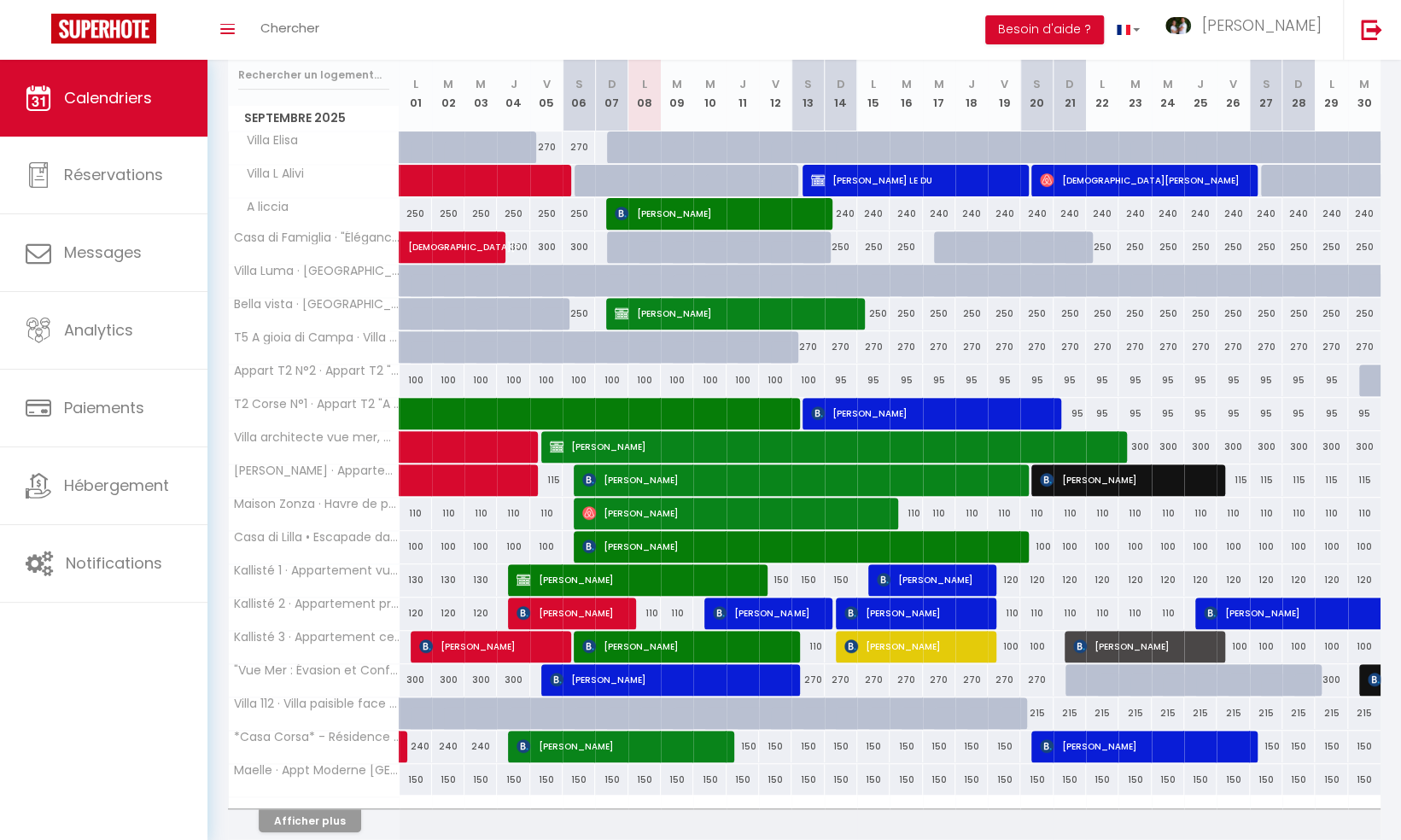
scroll to position [358, 0]
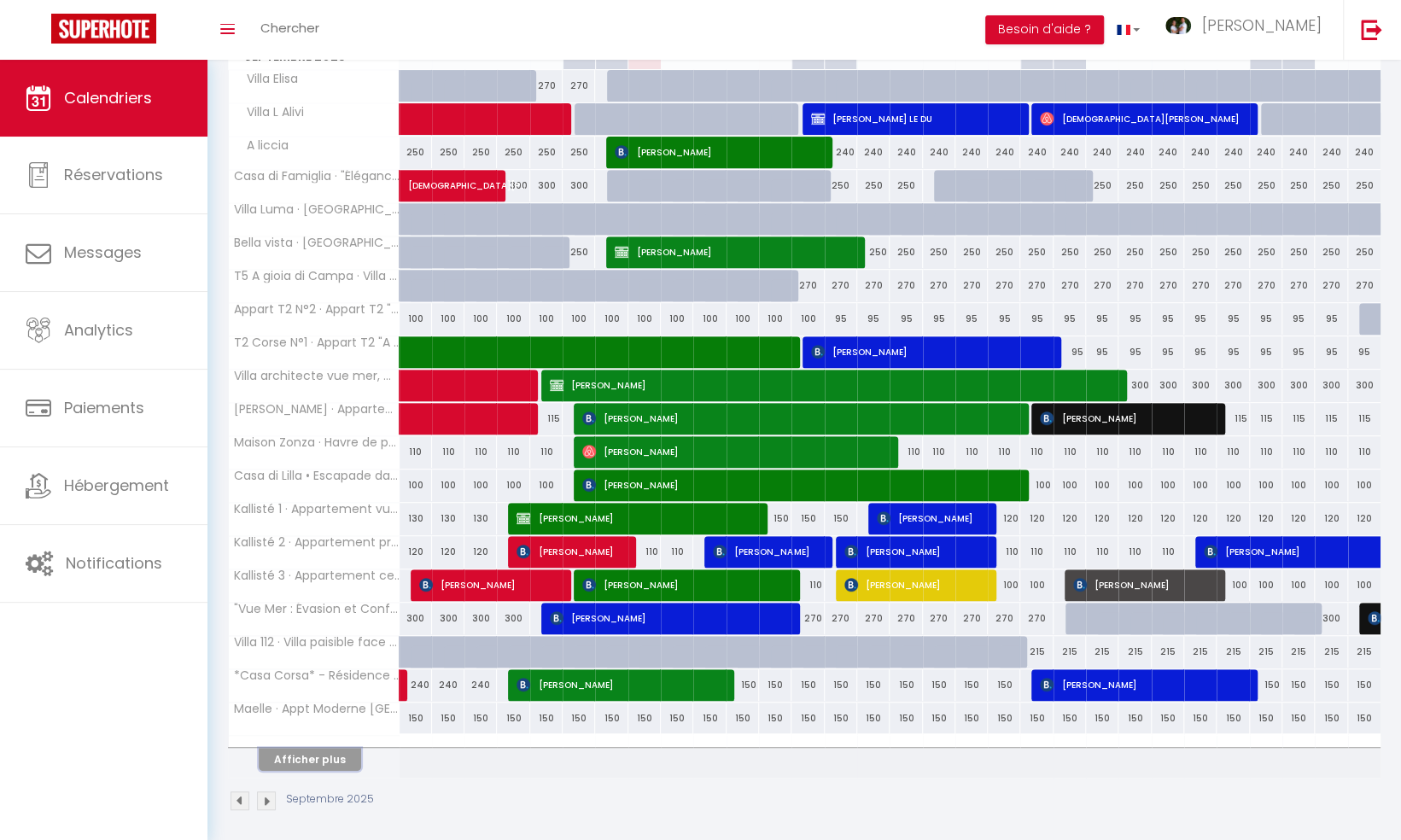
click at [338, 748] on button "Afficher plus" at bounding box center [310, 759] width 103 height 23
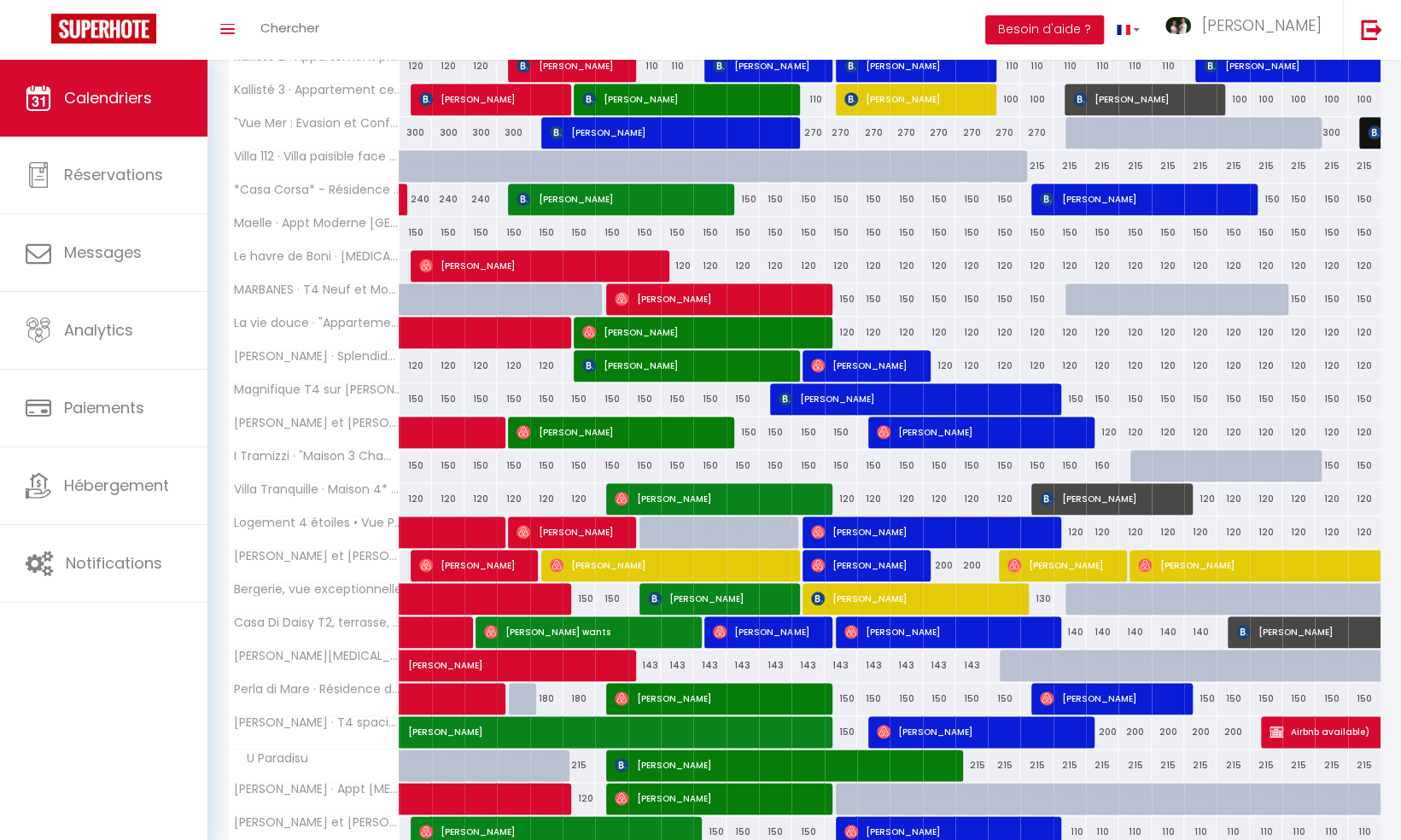
scroll to position [870, 0]
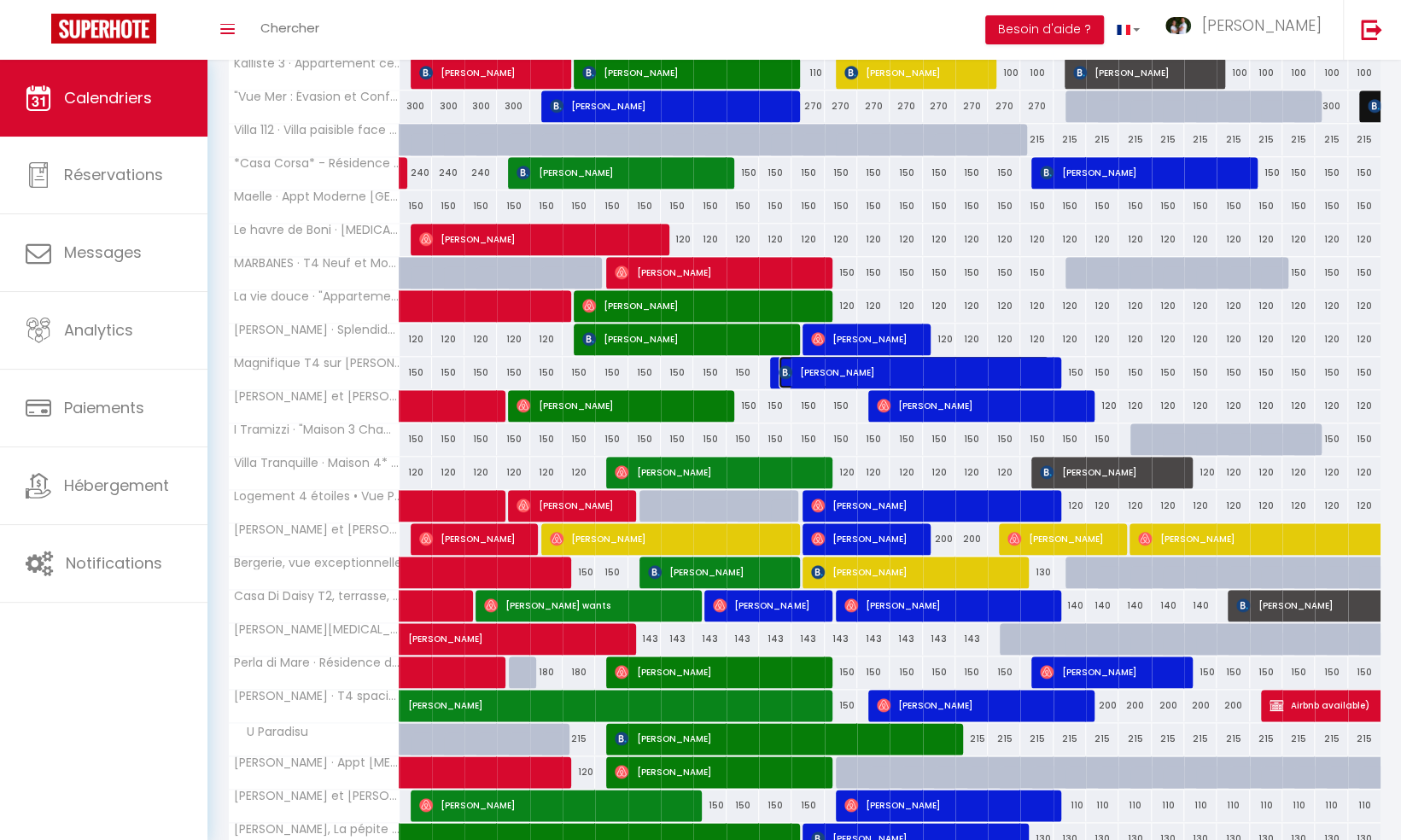
click at [857, 358] on span "[PERSON_NAME]" at bounding box center [913, 372] width 270 height 32
select select "OK"
select select "1"
select select "0"
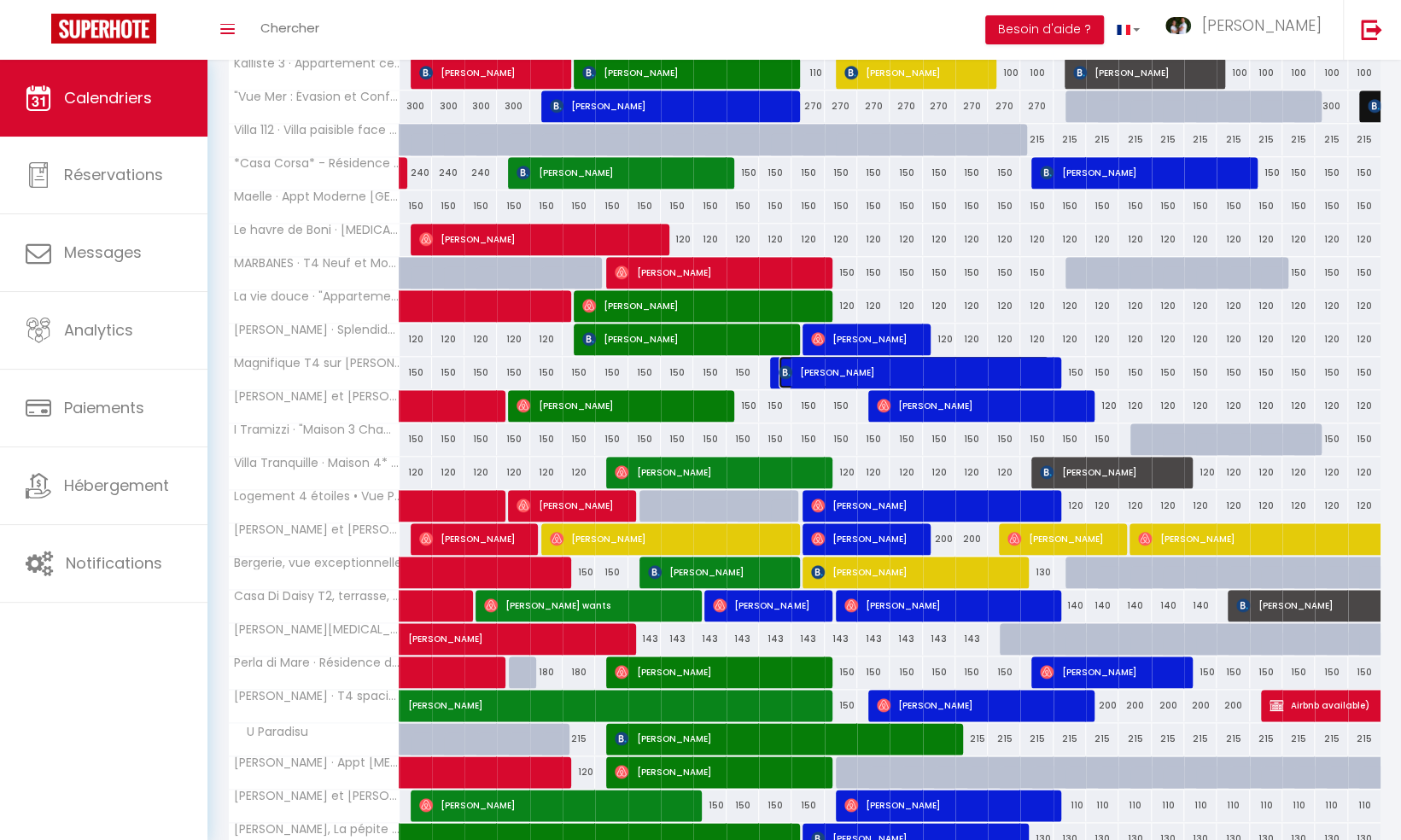
select select "1"
select select
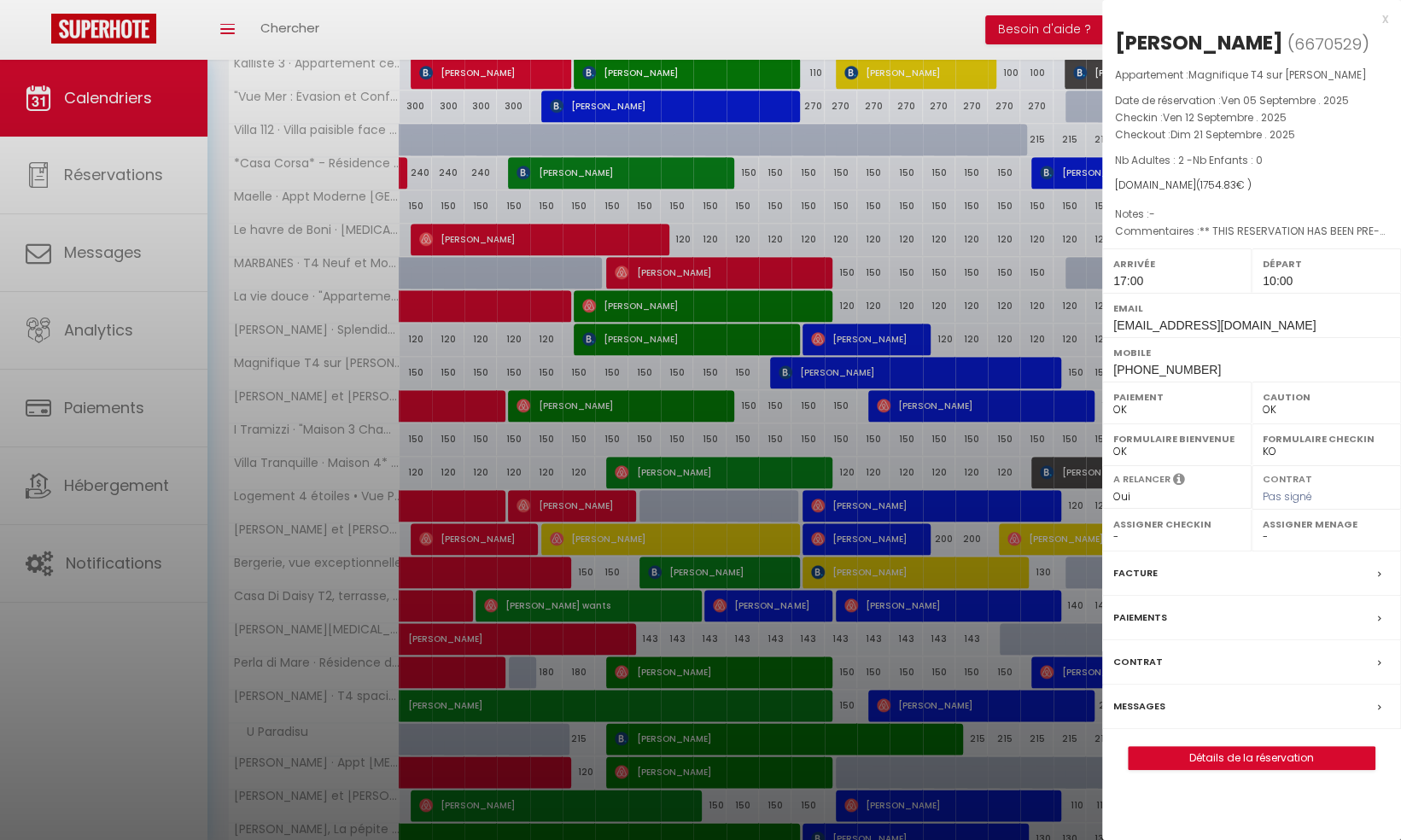
click at [737, 402] on div at bounding box center [700, 420] width 1401 height 840
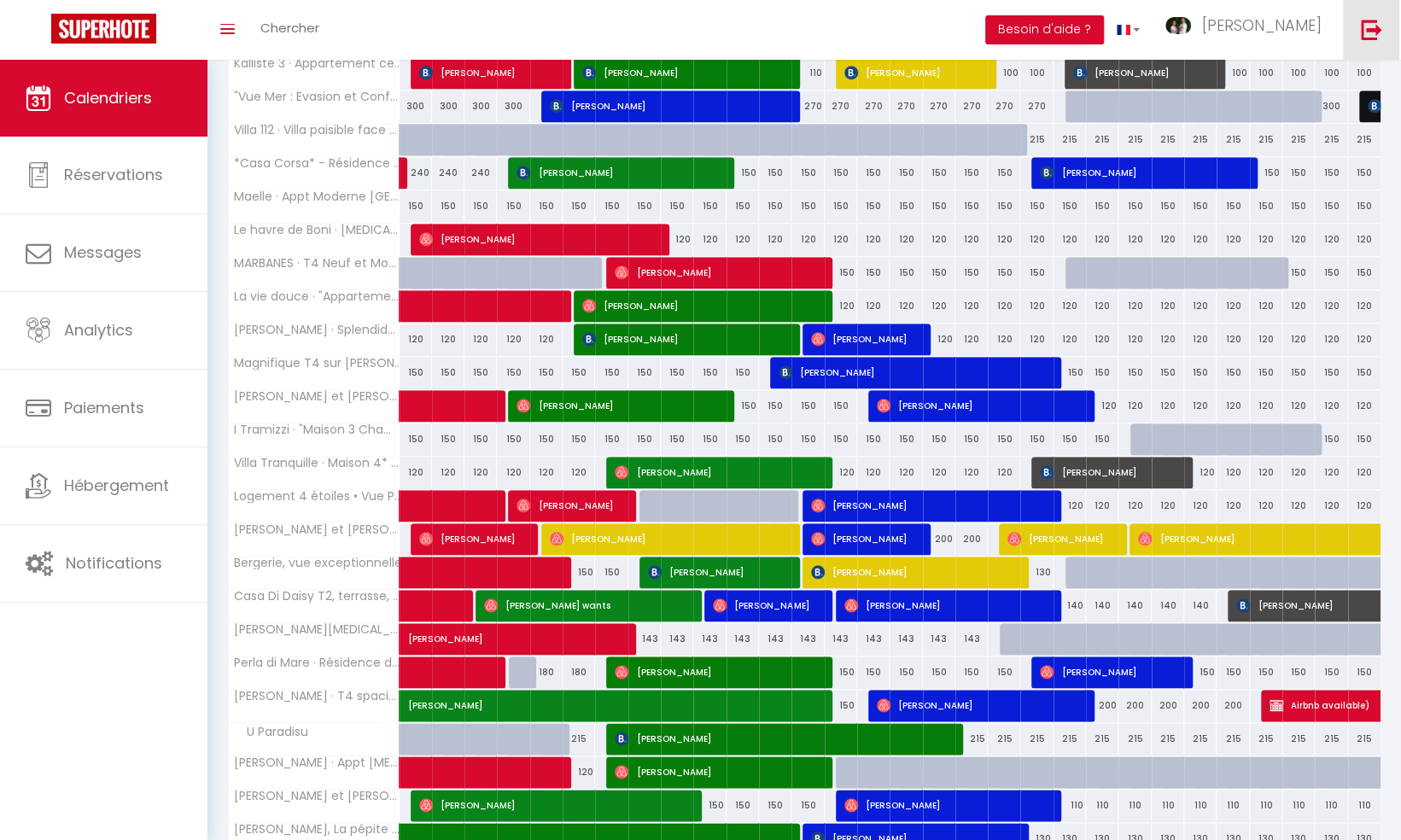
click at [1362, 30] on img at bounding box center [1371, 30] width 21 height 21
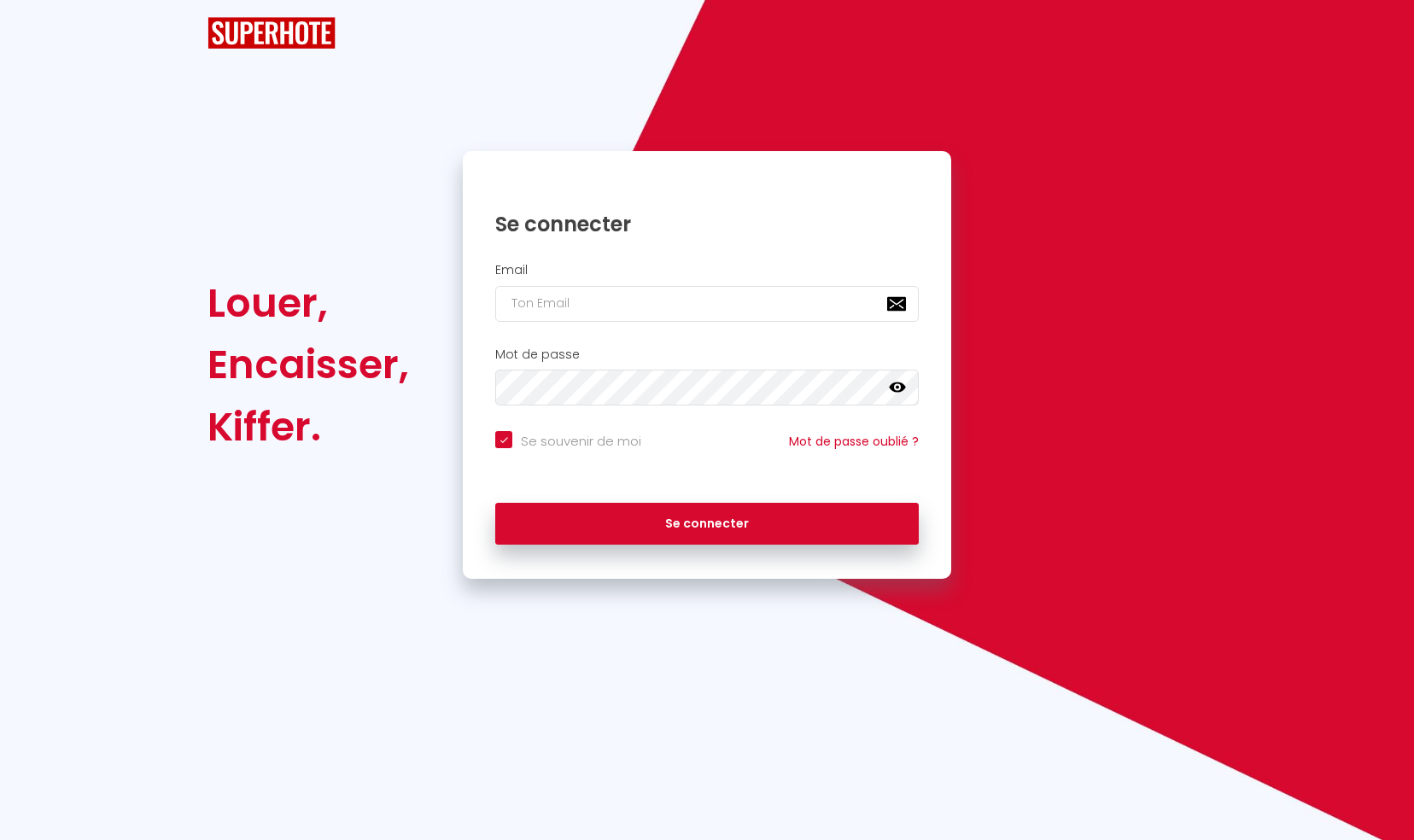
checkbox input "true"
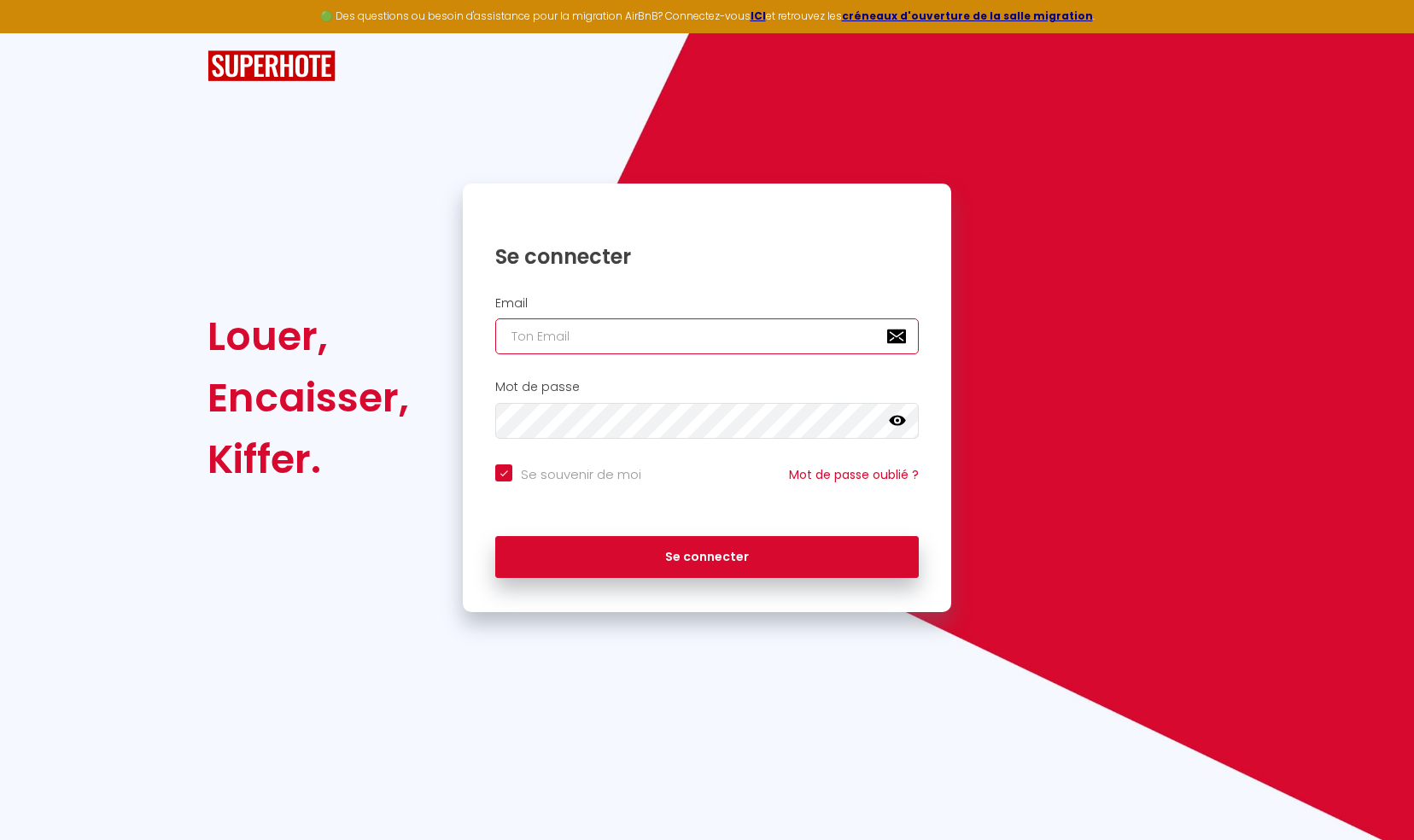
type input "[EMAIL_ADDRESS][DOMAIN_NAME]"
checkbox input "true"
click at [780, 340] on input "[EMAIL_ADDRESS][DOMAIN_NAME]" at bounding box center [707, 336] width 424 height 36
type input "ajaccio@primoconciergerie.fr"
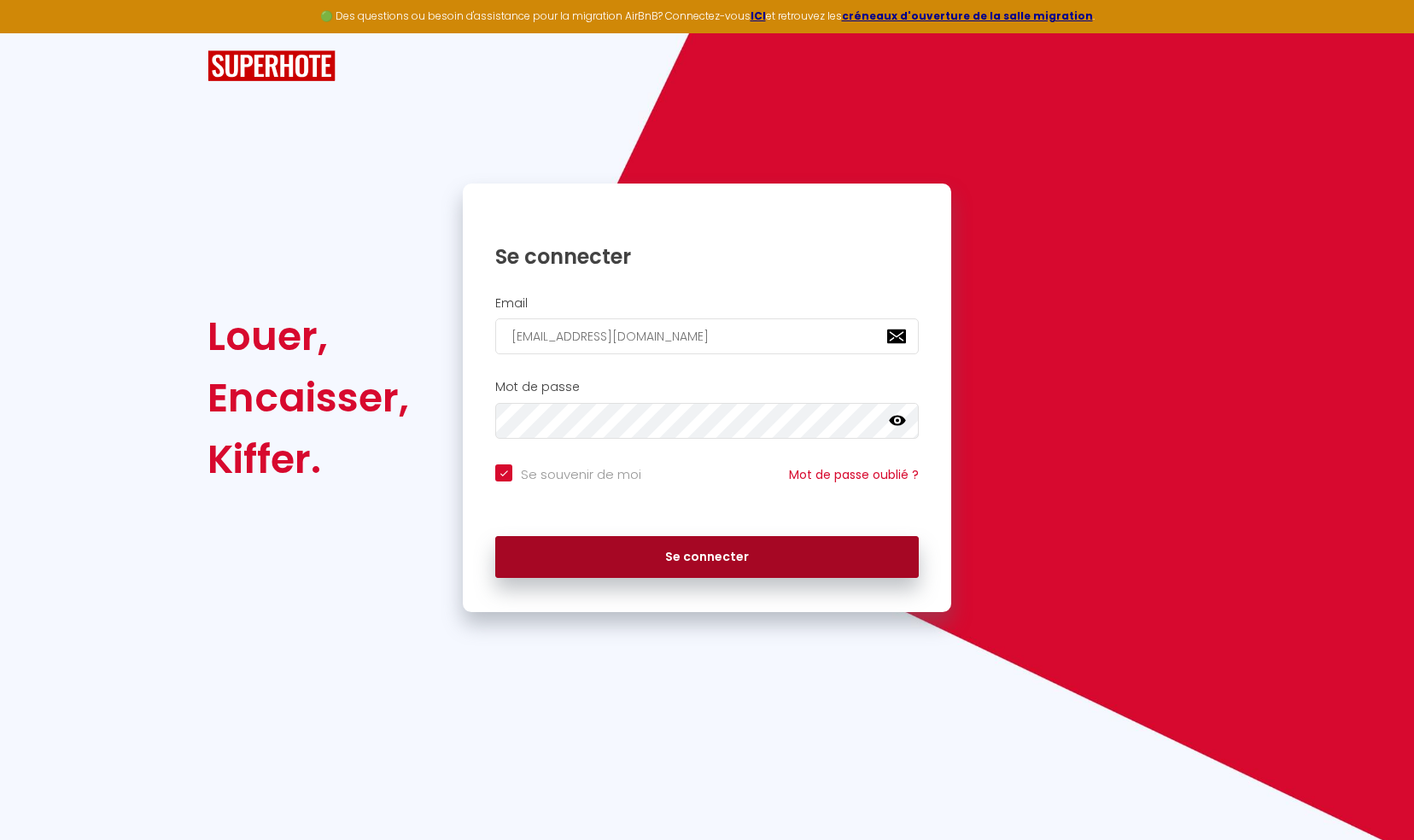
click at [666, 539] on button "Se connecter" at bounding box center [707, 557] width 424 height 43
checkbox input "true"
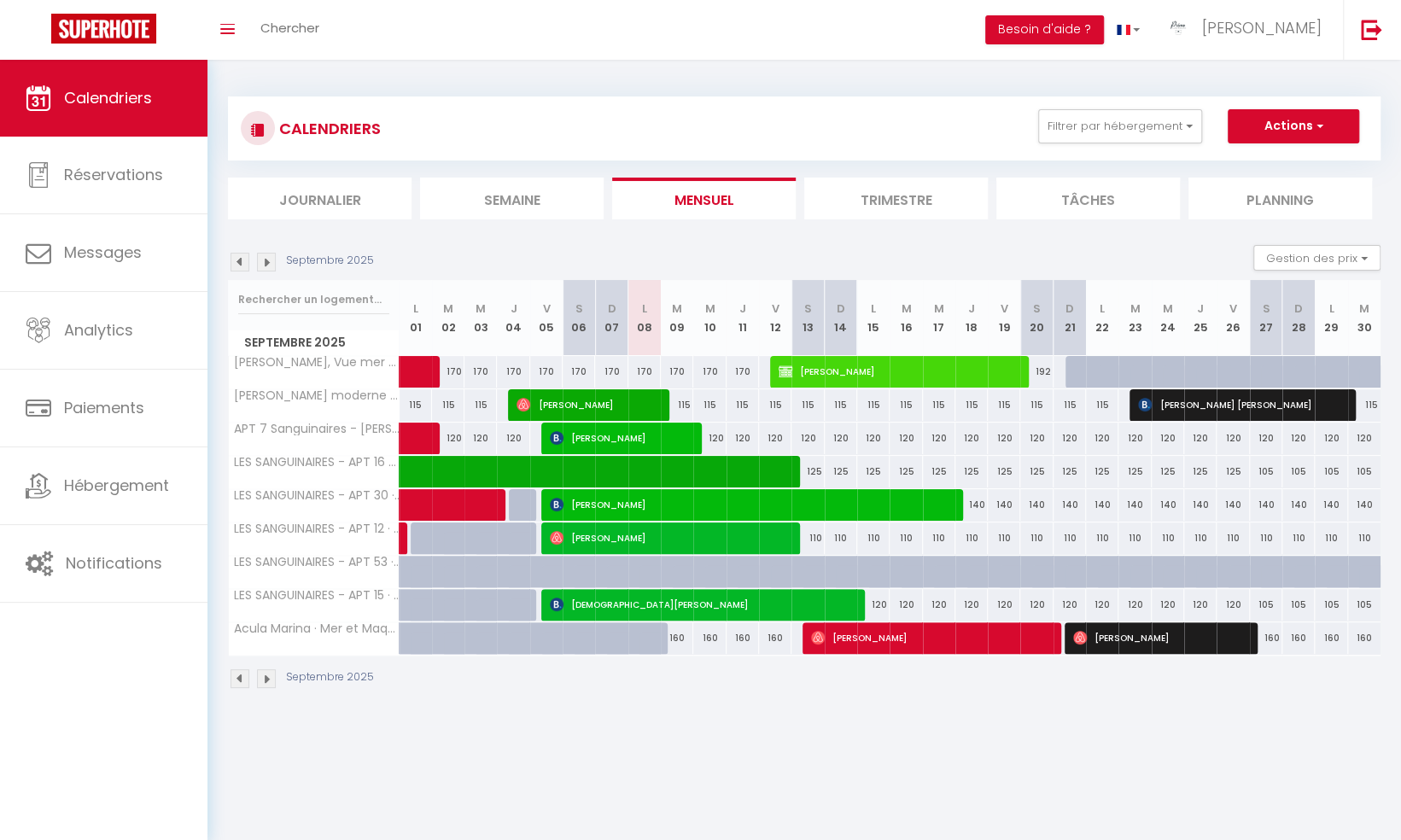
click at [242, 264] on img at bounding box center [240, 262] width 19 height 19
select select
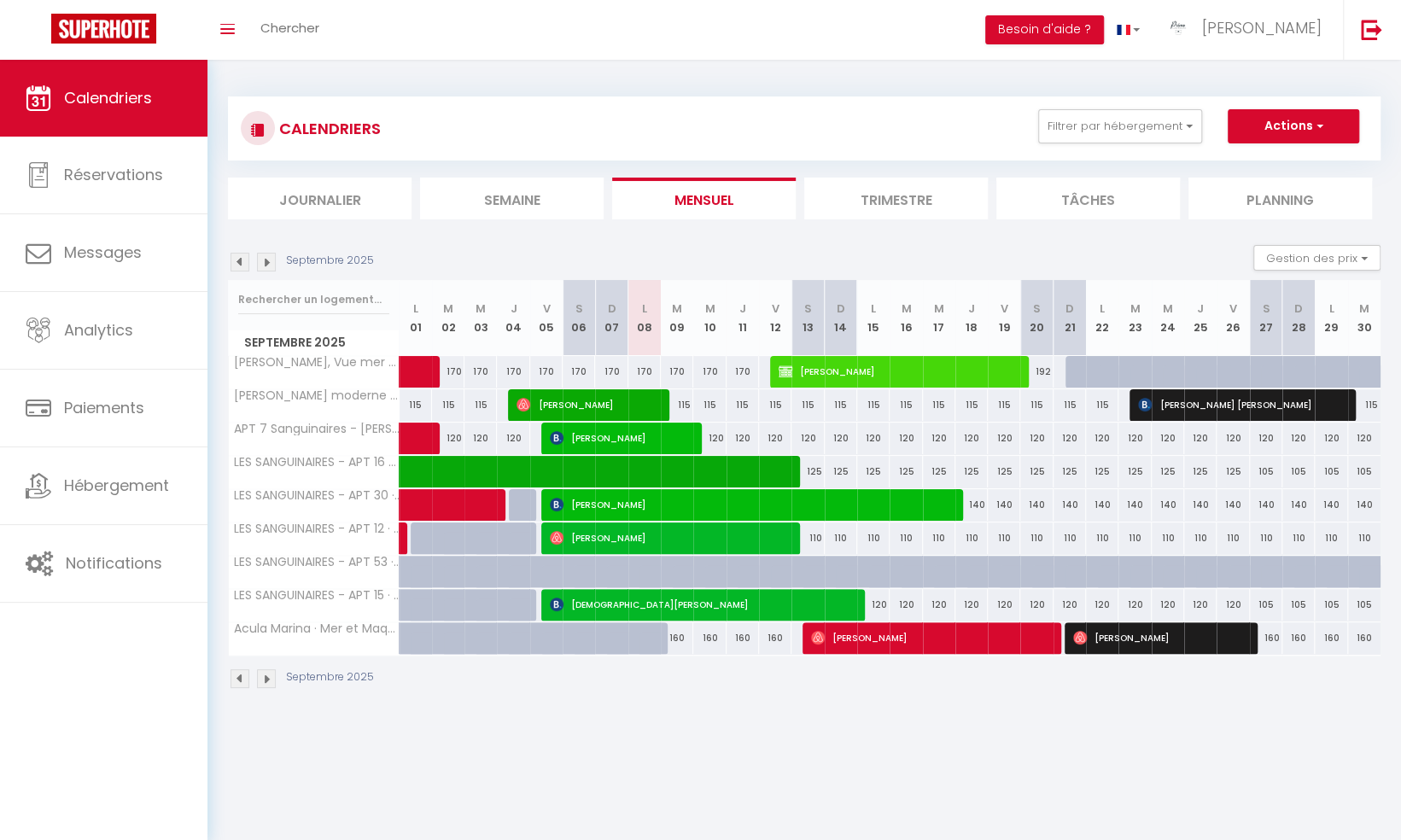
select select
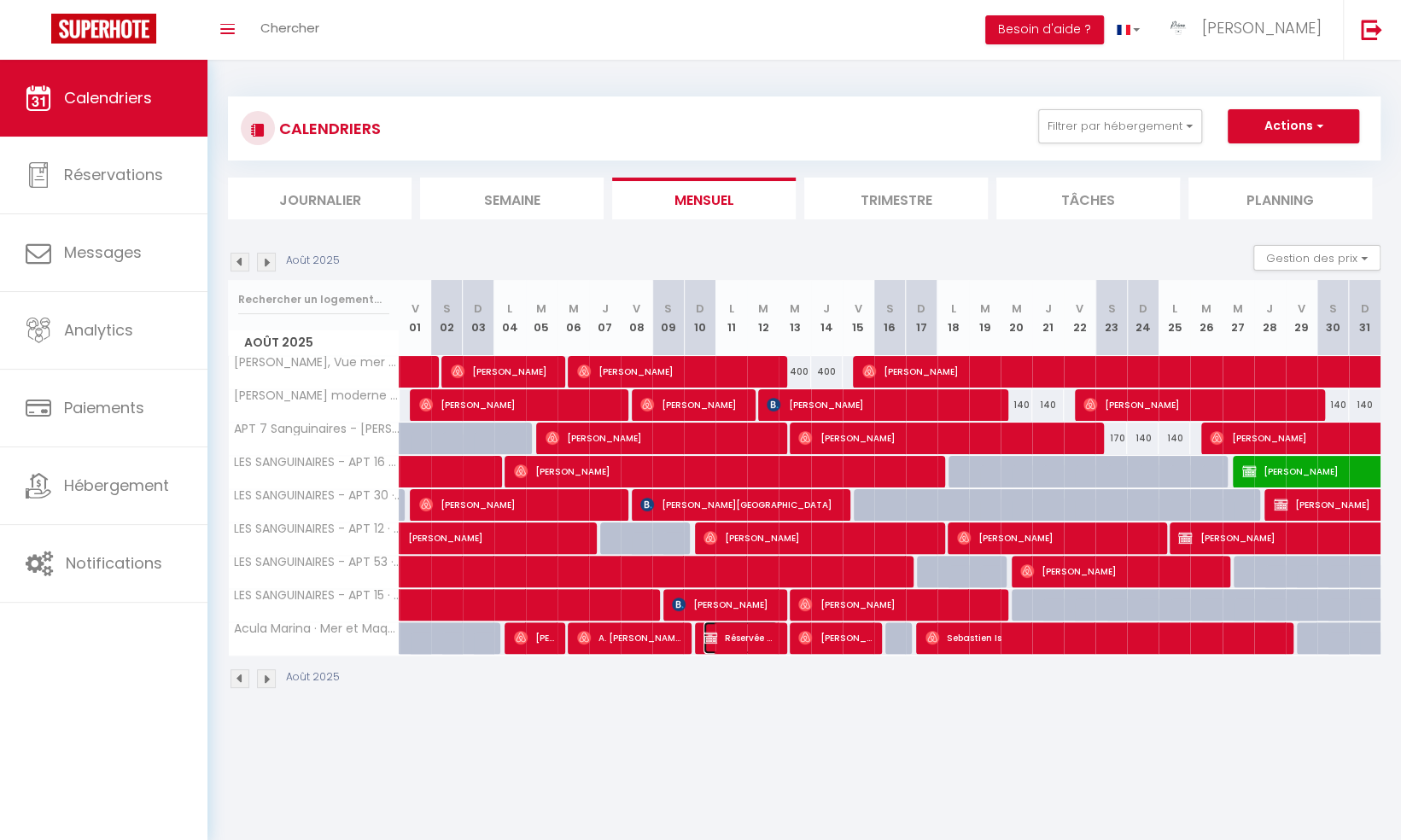
click at [736, 630] on span "Réservée Alexandra" at bounding box center [740, 637] width 73 height 32
select select "OK"
select select "KO"
select select "1"
select select "0"
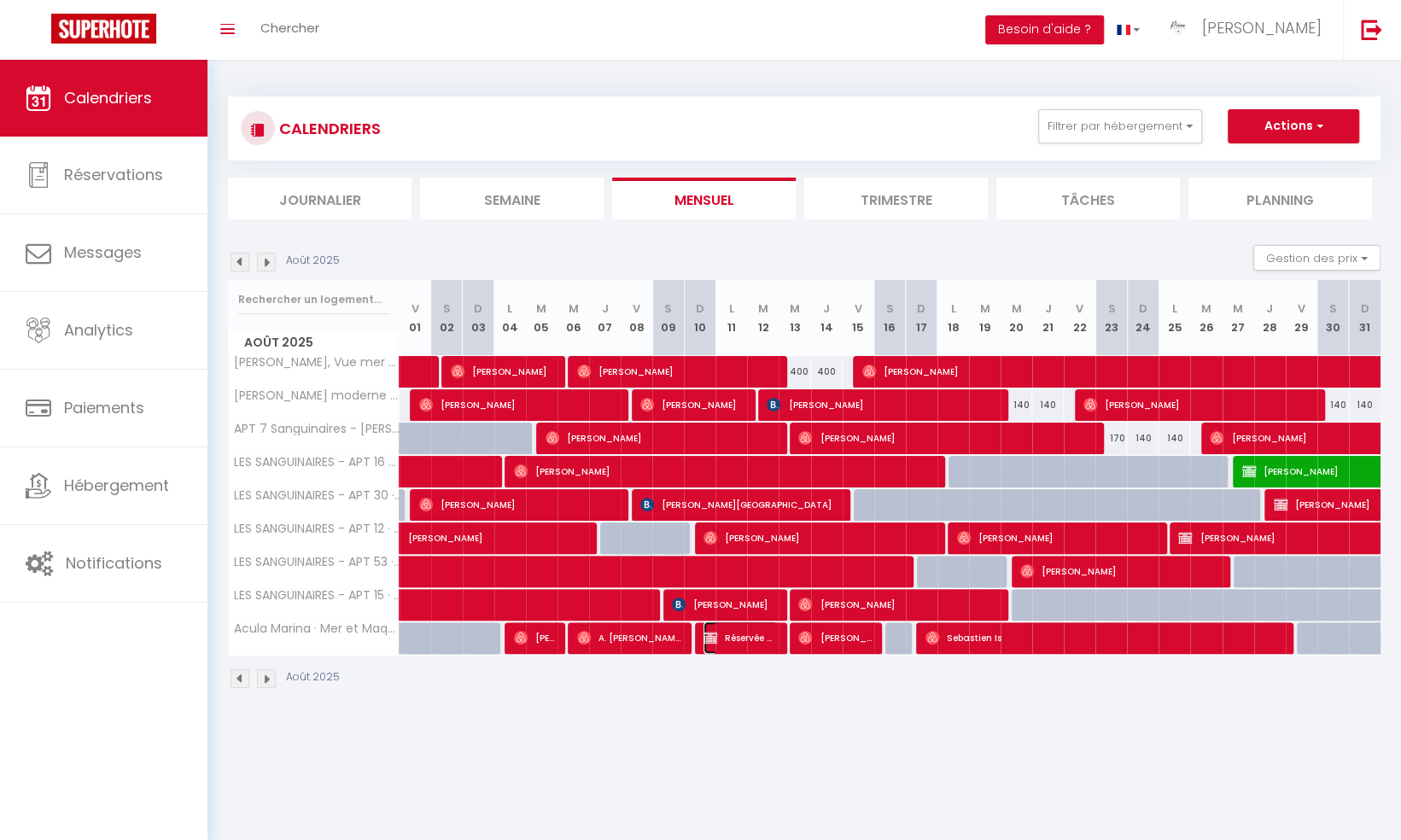
select select "1"
select select
select select "42170"
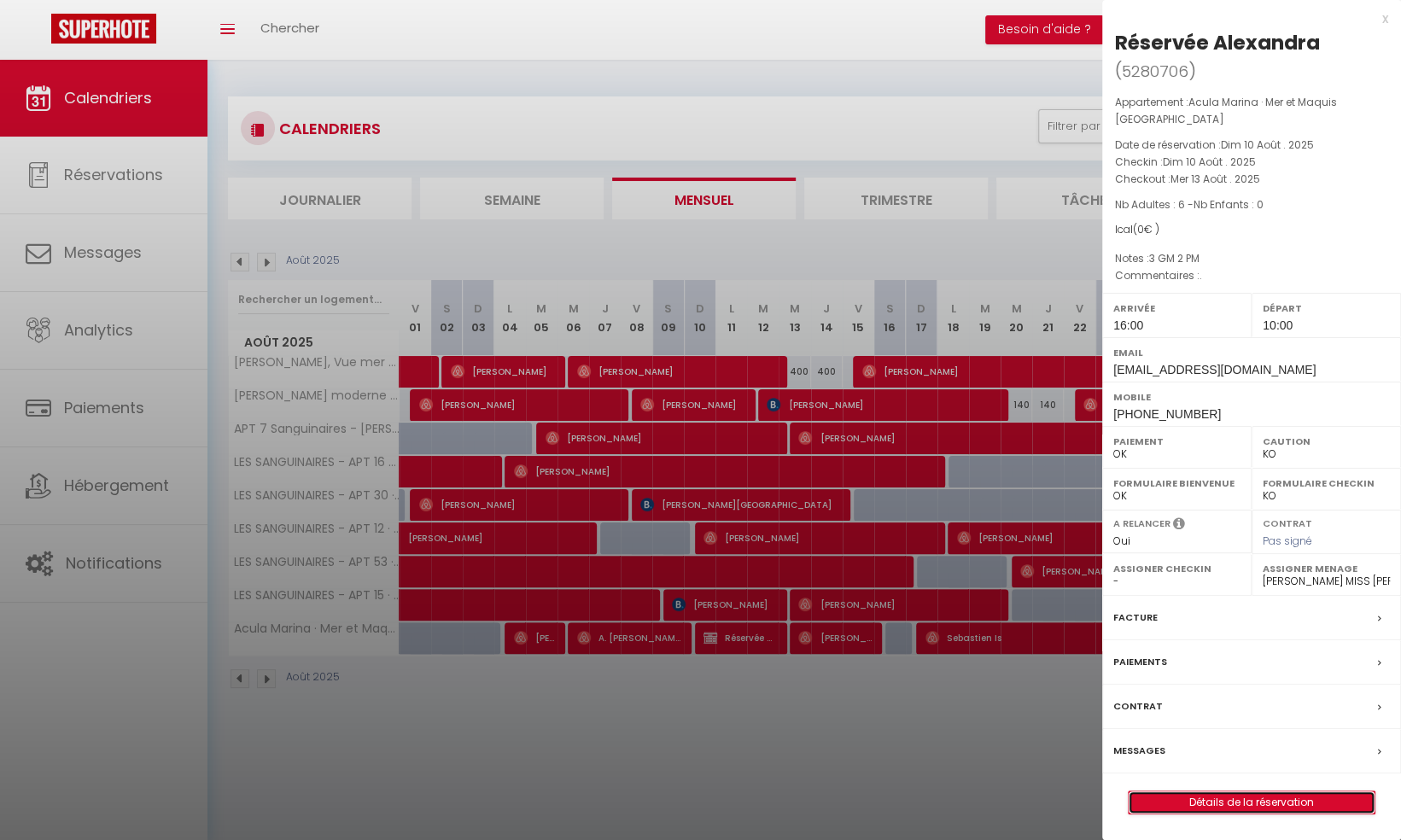
click at [1218, 791] on link "Détails de la réservation" at bounding box center [1251, 802] width 246 height 22
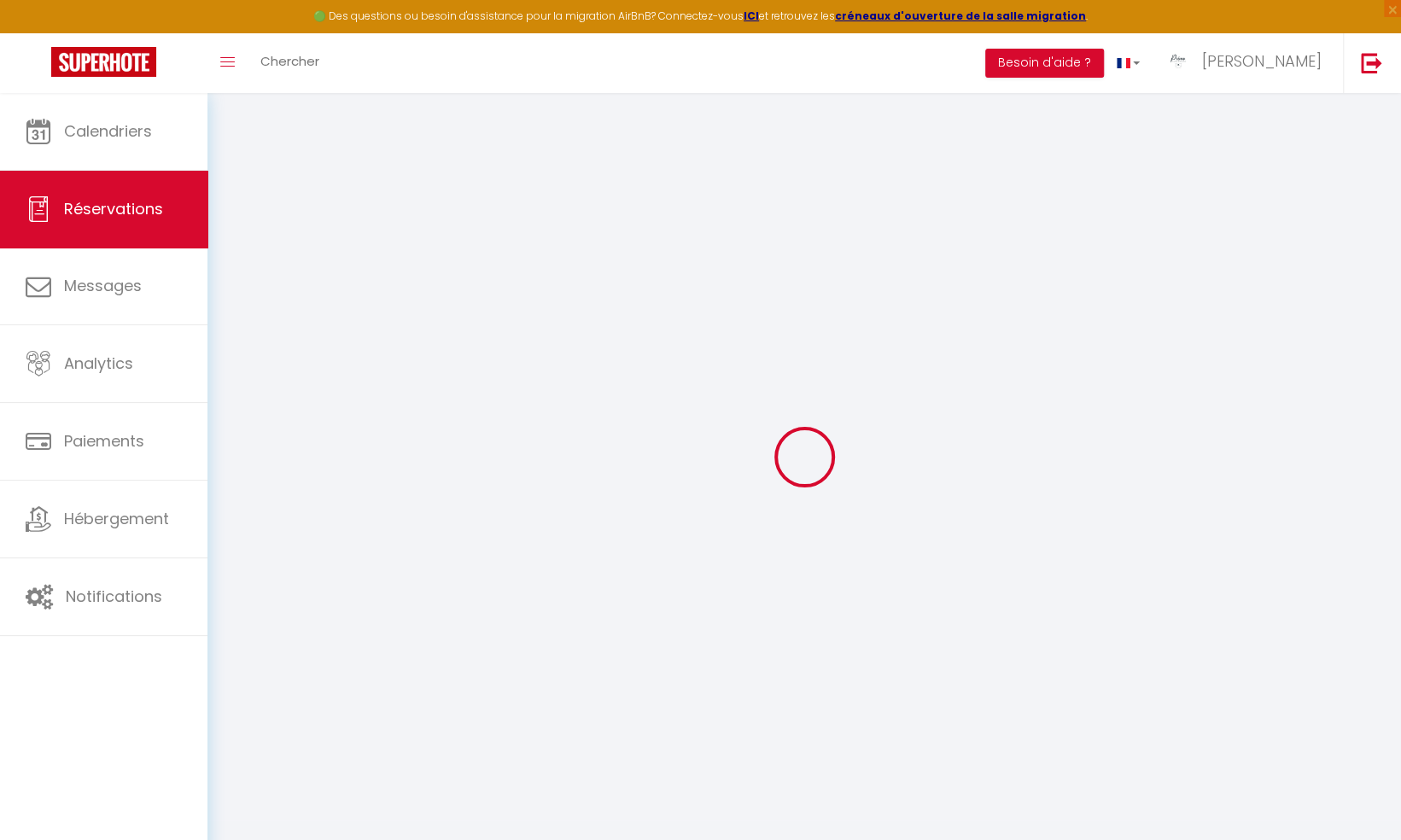
select select
checkbox input "false"
select select
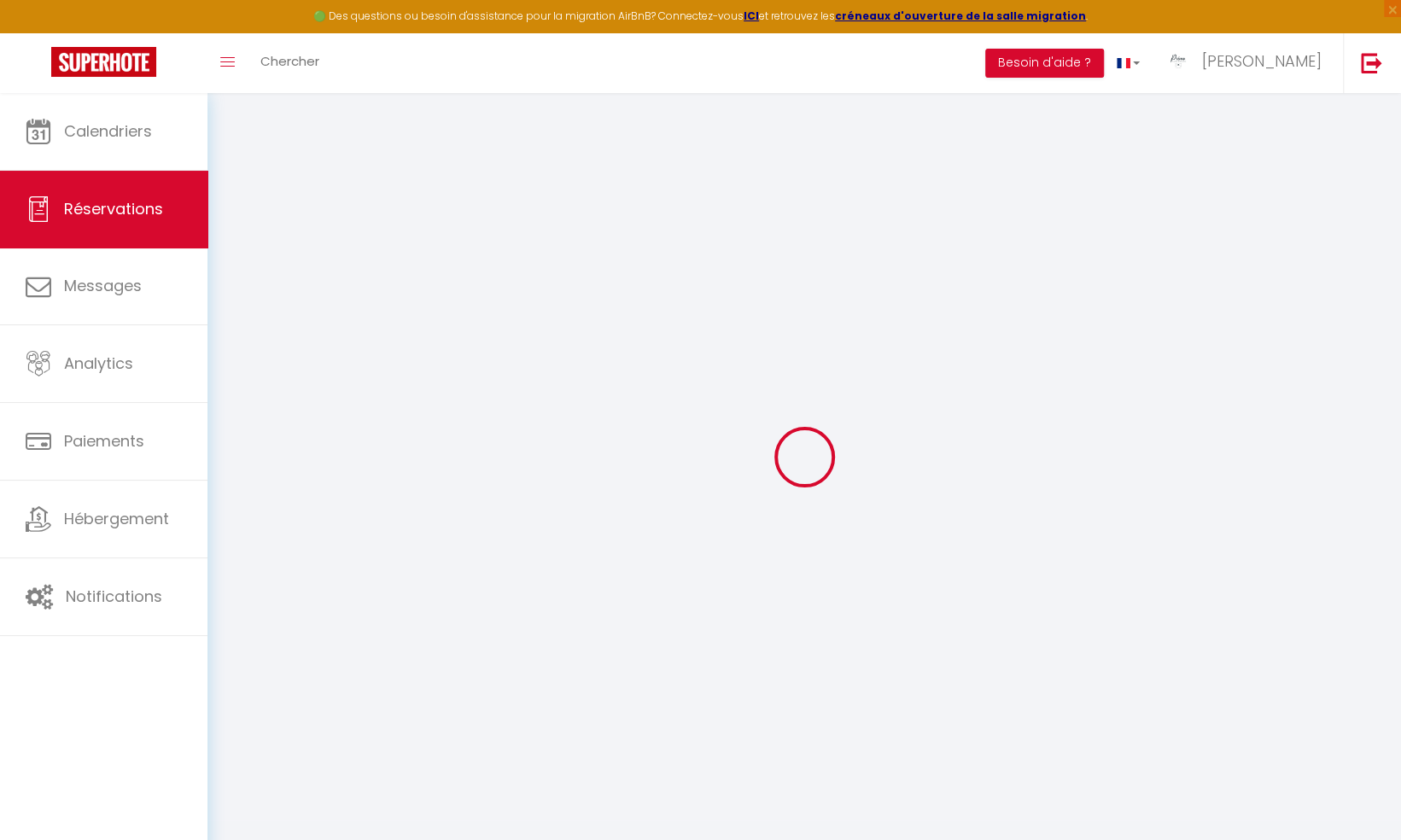
select select
checkbox input "false"
type textarea "."
type textarea "3 GM 2 PM"
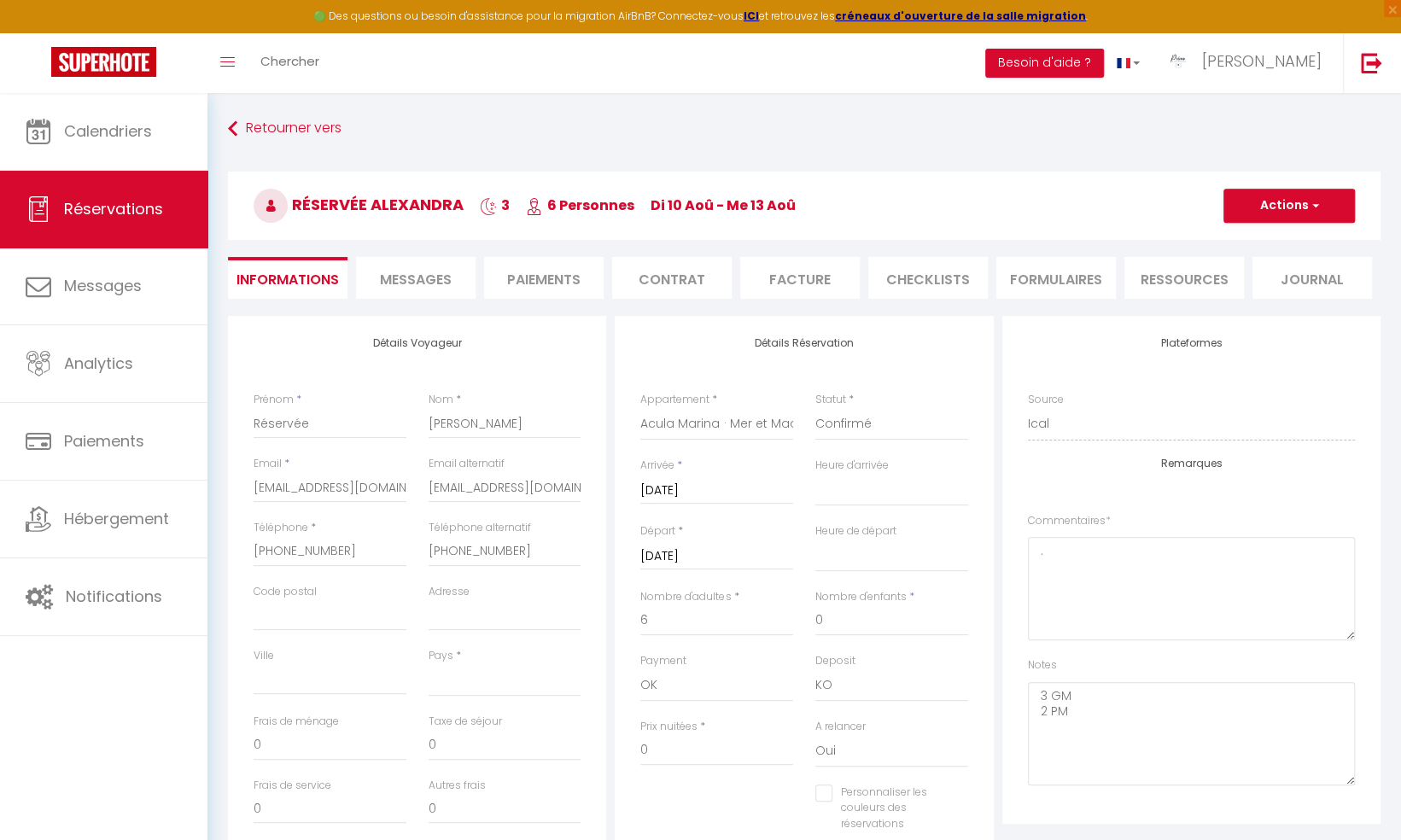
select select
checkbox input "false"
select select
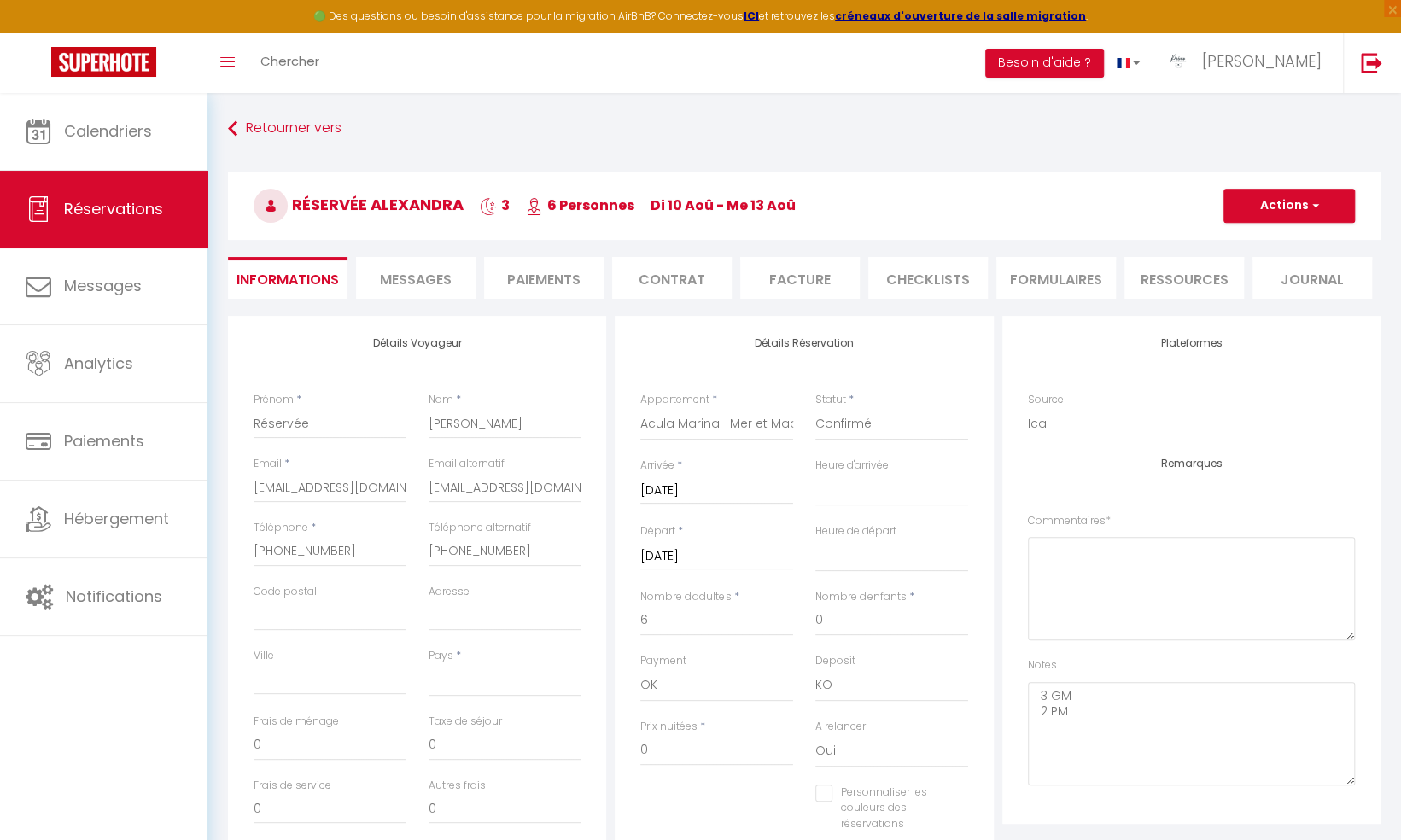
checkbox input "false"
select select "16:00"
select select "10:00"
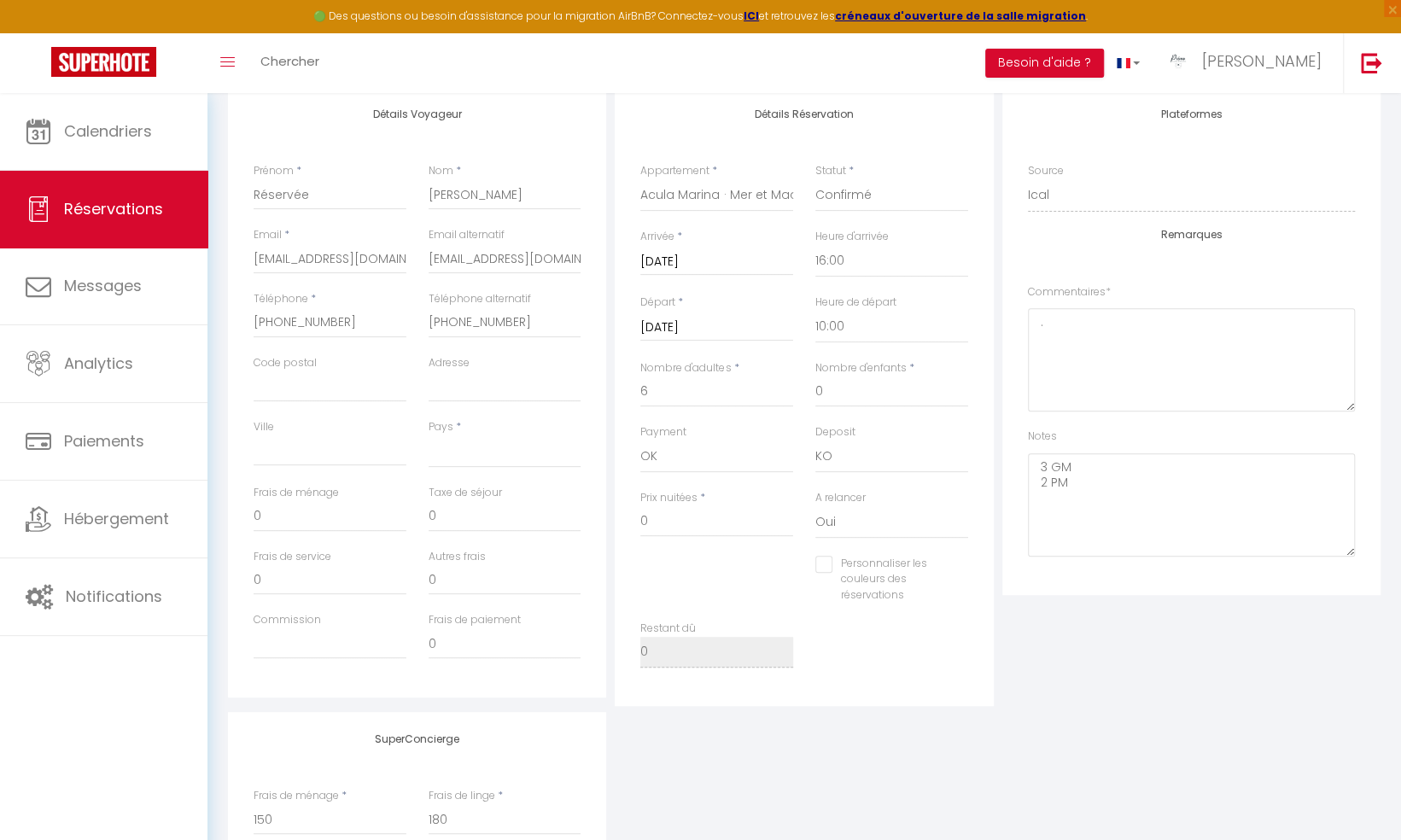
scroll to position [256, 0]
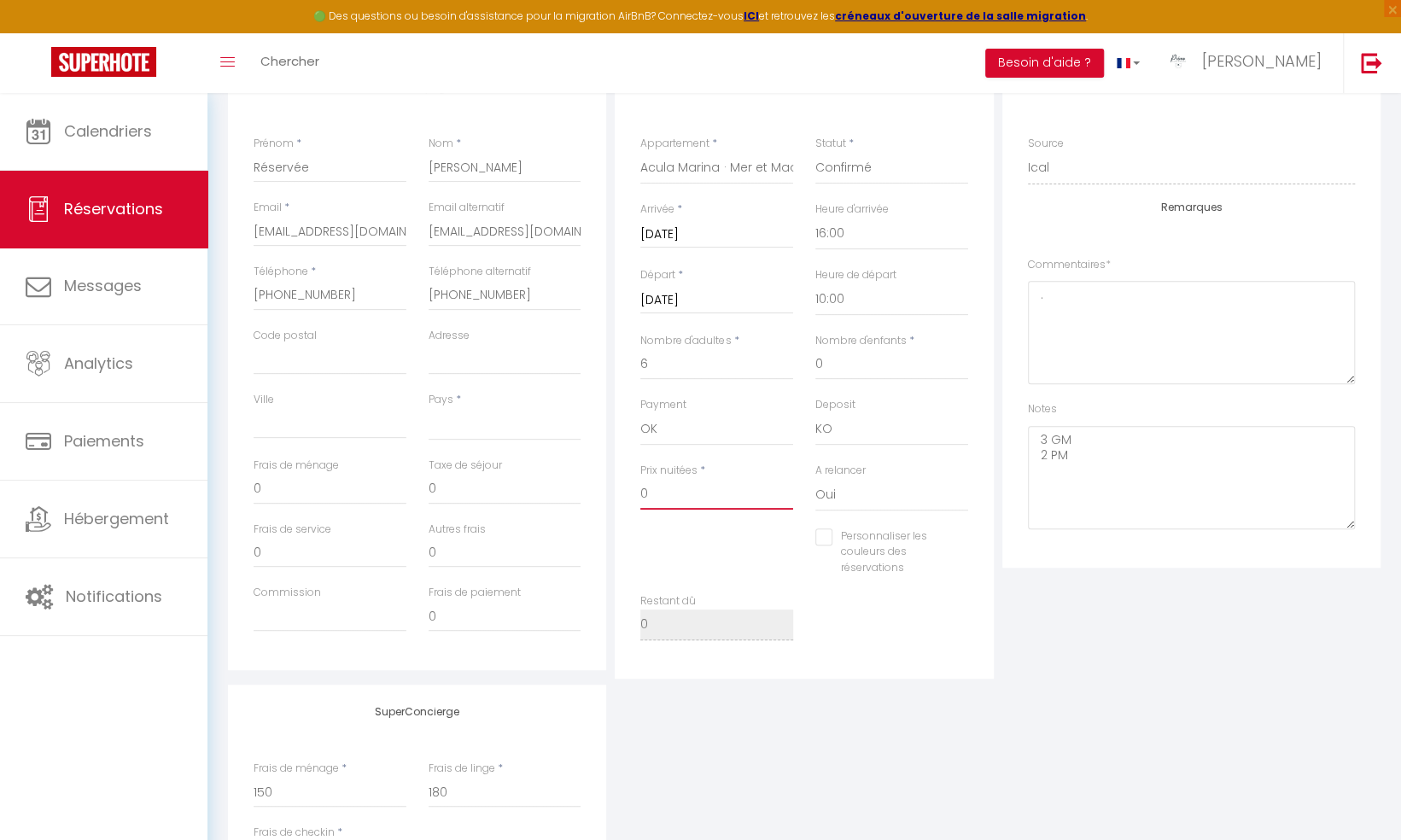
click at [670, 490] on input "0" at bounding box center [716, 494] width 152 height 30
select select
checkbox input "false"
type input "1"
select select
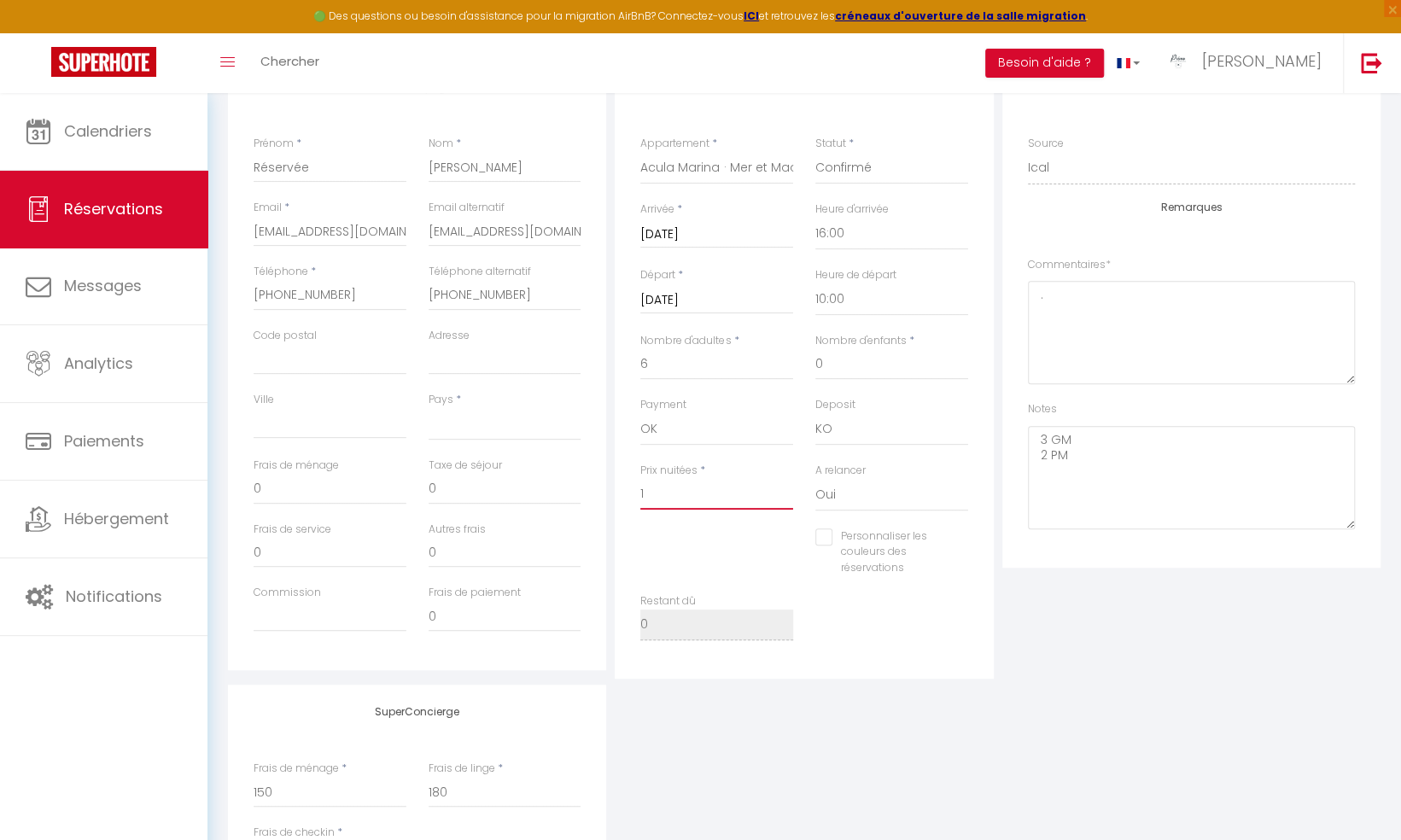
checkbox input "false"
type input "10"
select select
checkbox input "false"
type input "100"
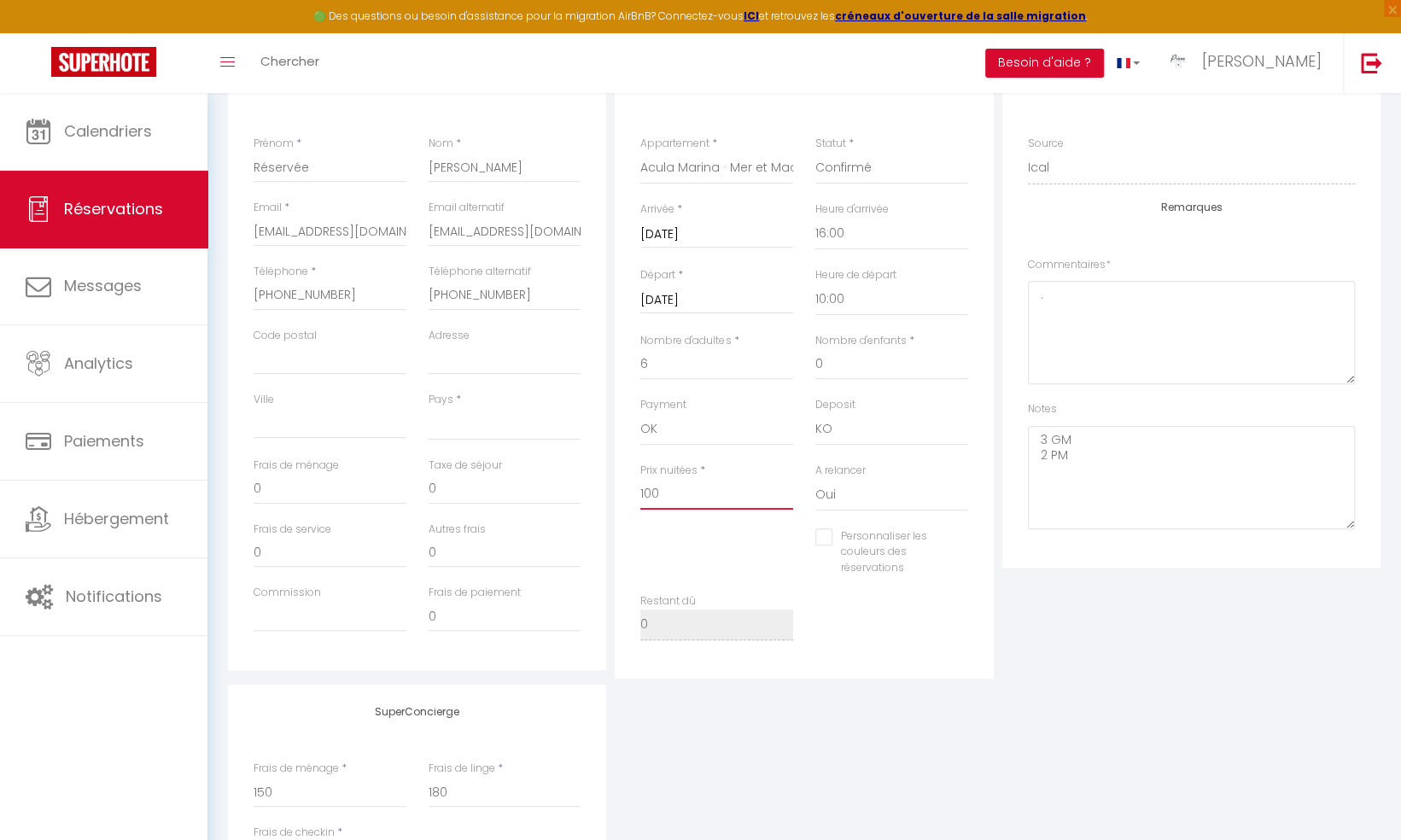
select select
checkbox input "false"
type input "1006"
select select
checkbox input "false"
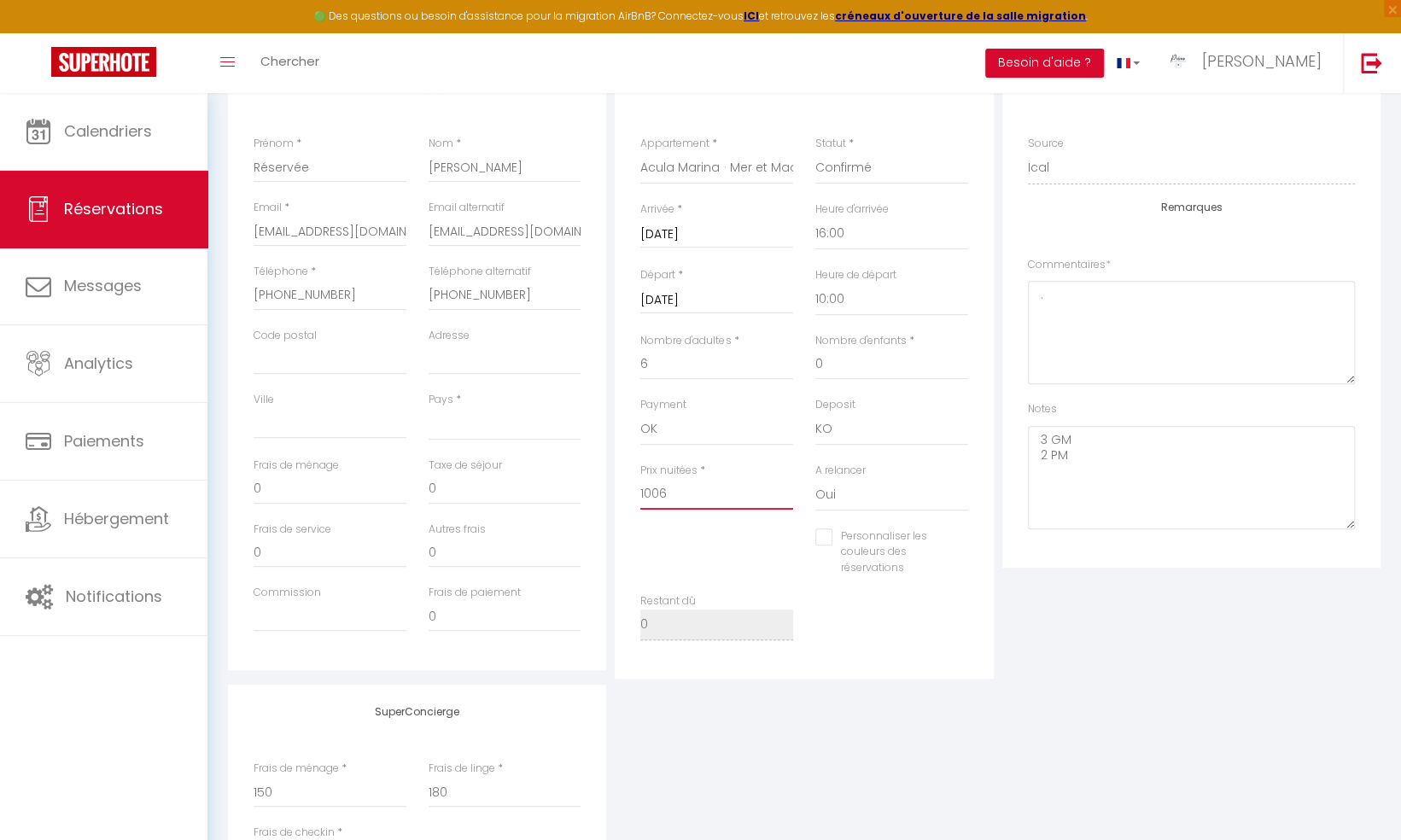
type input "1006."
select select
checkbox input "false"
type input "1006.6"
select select
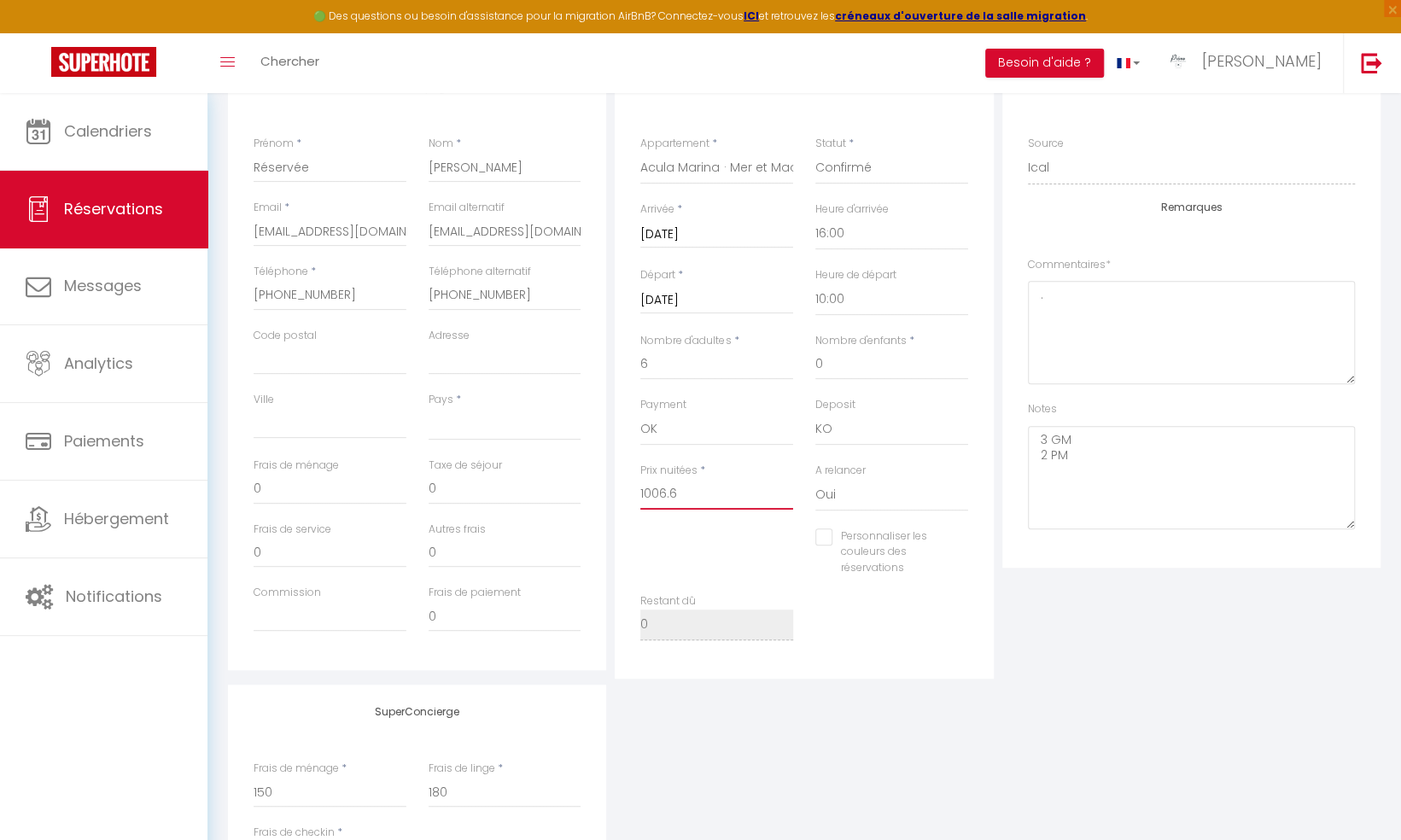
checkbox input "false"
type input "1006.68"
select select
checkbox input "false"
type input "1006.68"
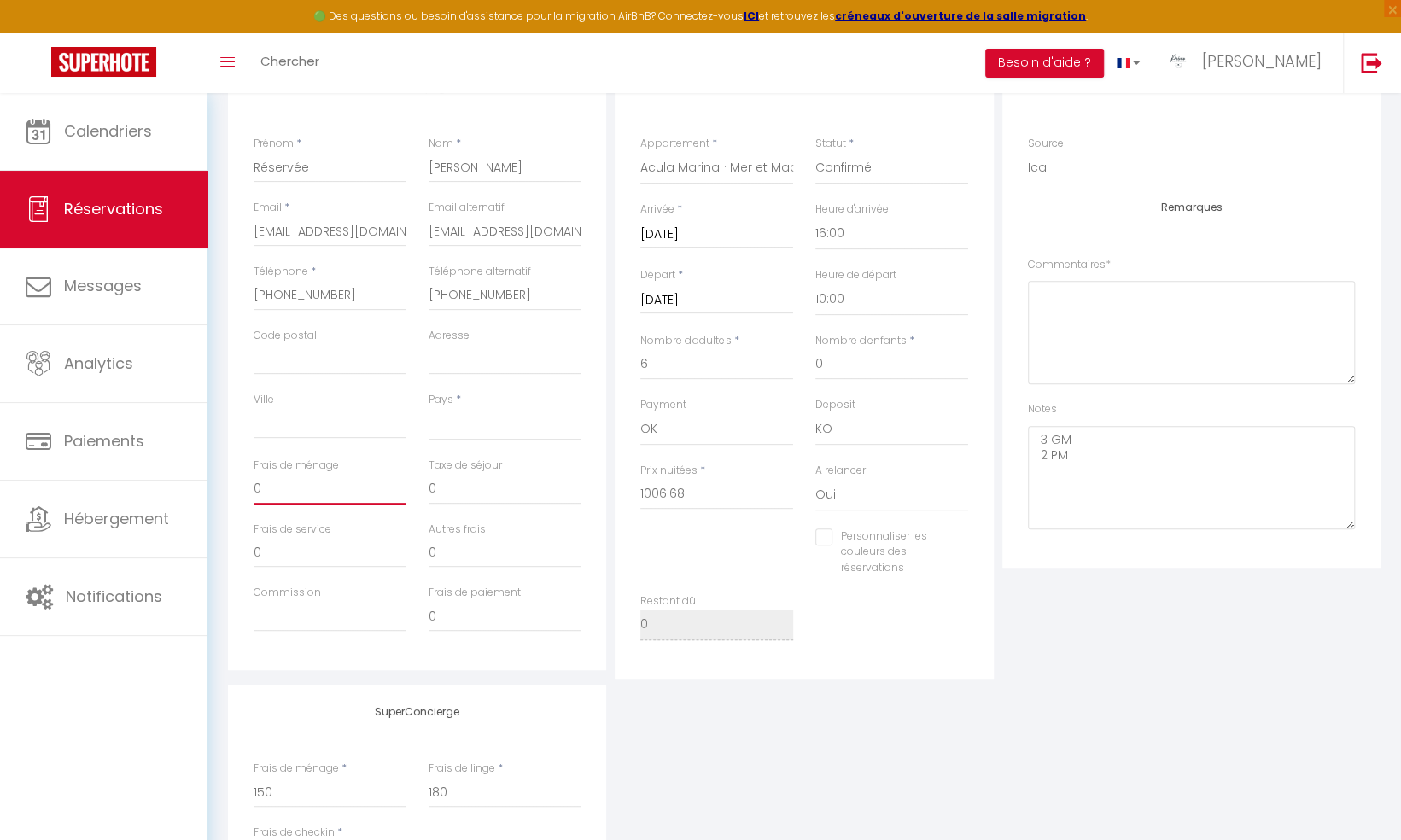
click at [289, 490] on input "0" at bounding box center [330, 489] width 152 height 30
click at [457, 490] on input "0" at bounding box center [505, 489] width 152 height 30
select select
checkbox input "false"
type input "3"
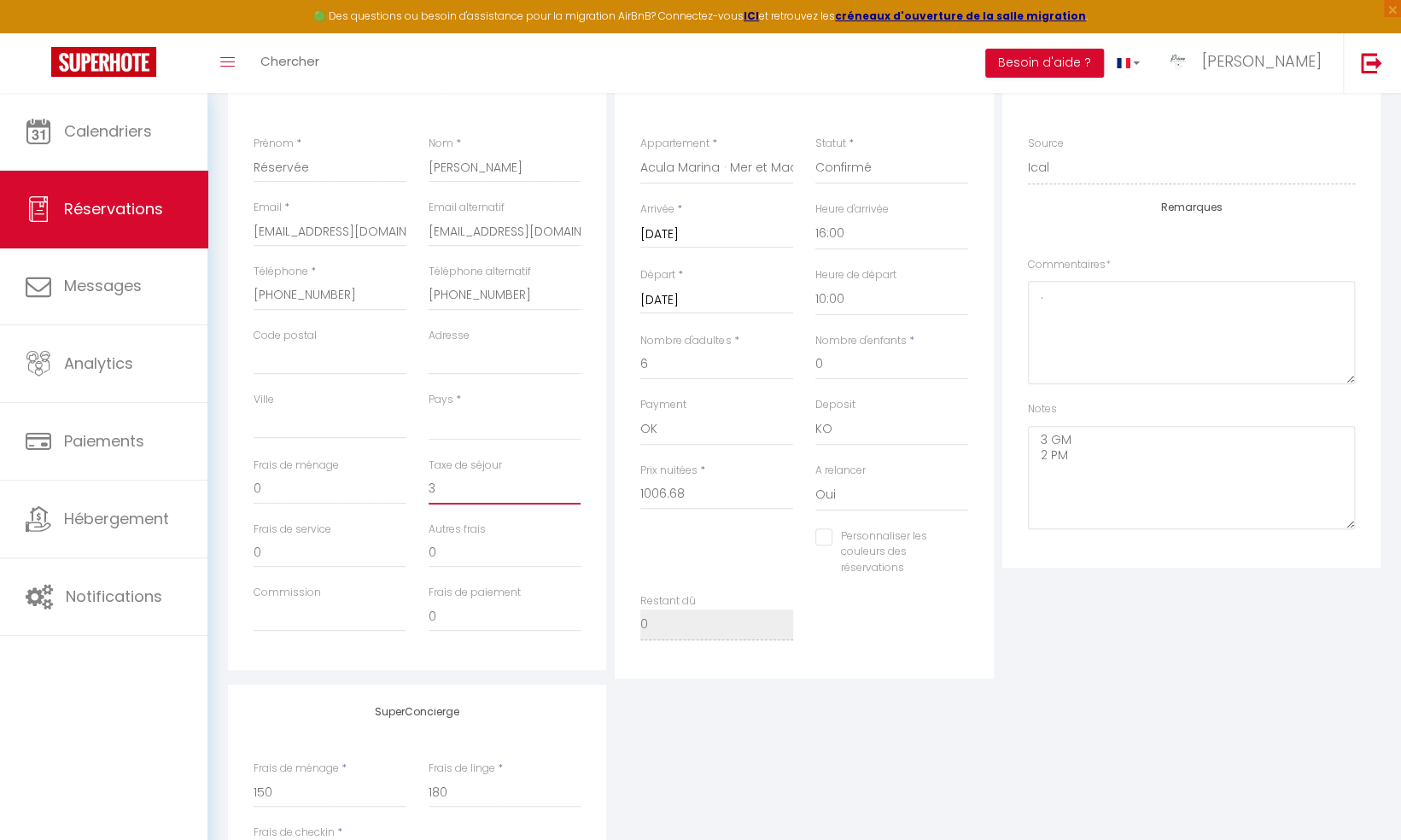
select select
checkbox input "false"
type input "34"
select select
checkbox input "false"
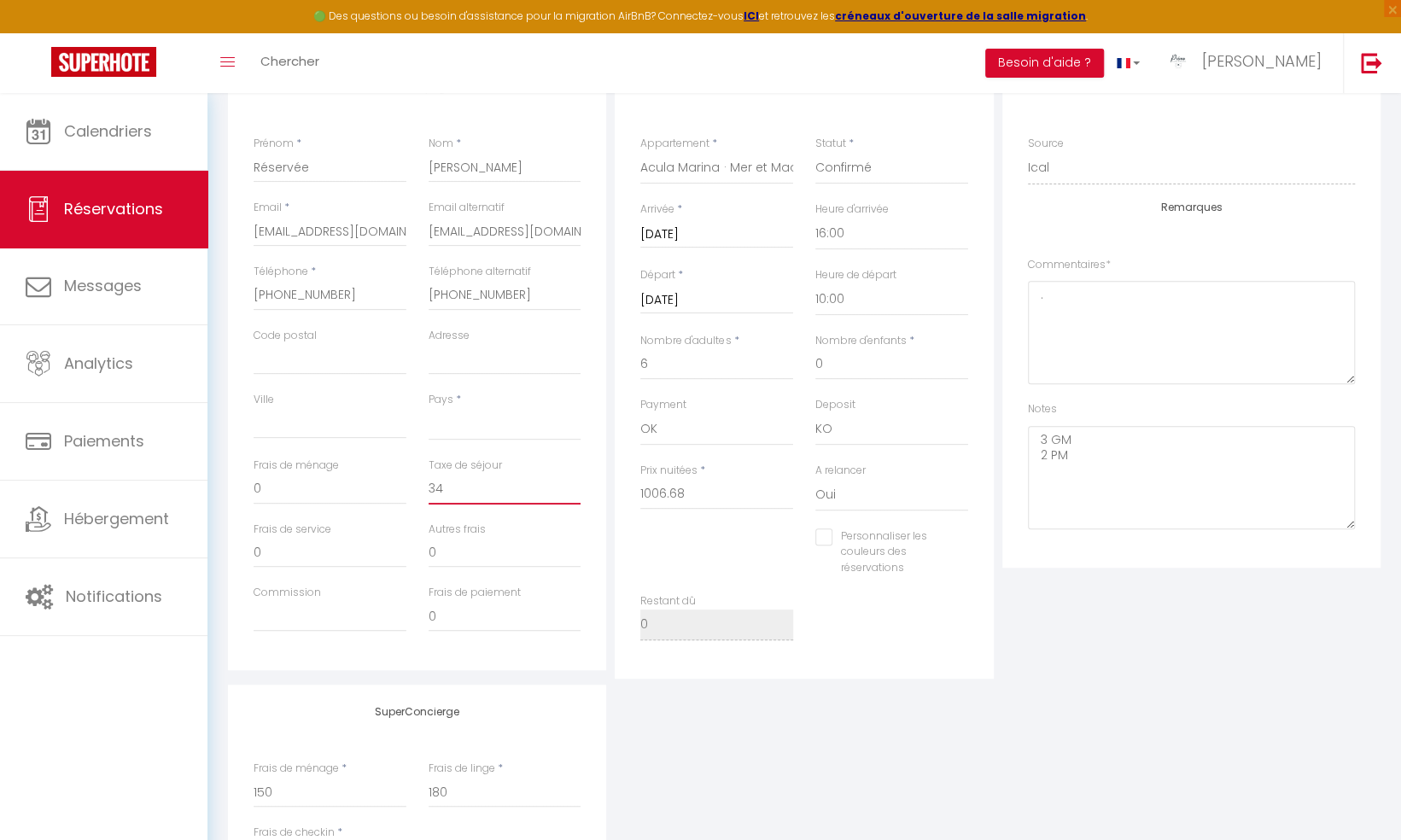
type input "34."
select select
checkbox input "false"
type input "34.6"
select select
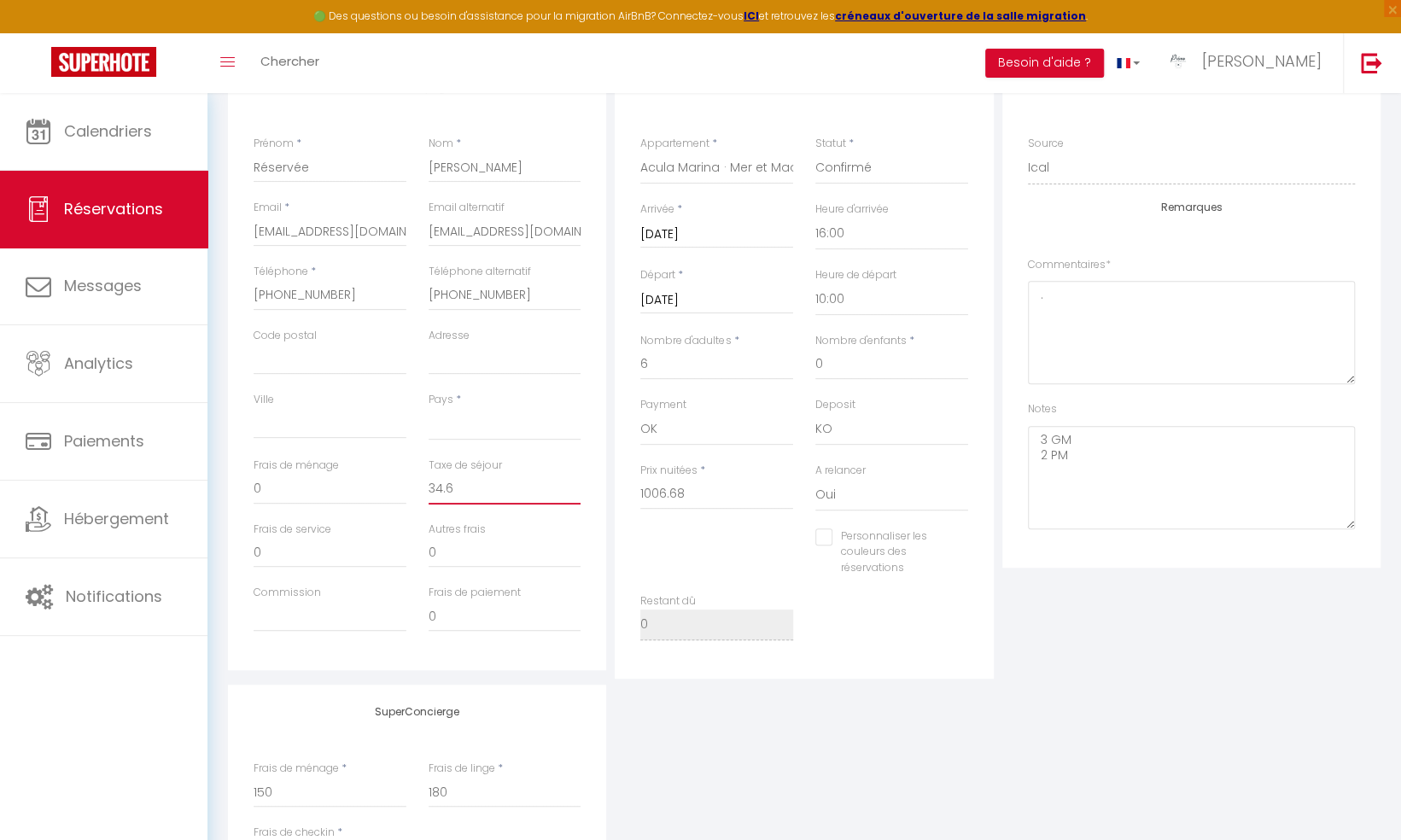
checkbox input "false"
type input "34.68"
select select
checkbox input "false"
type input "34.68"
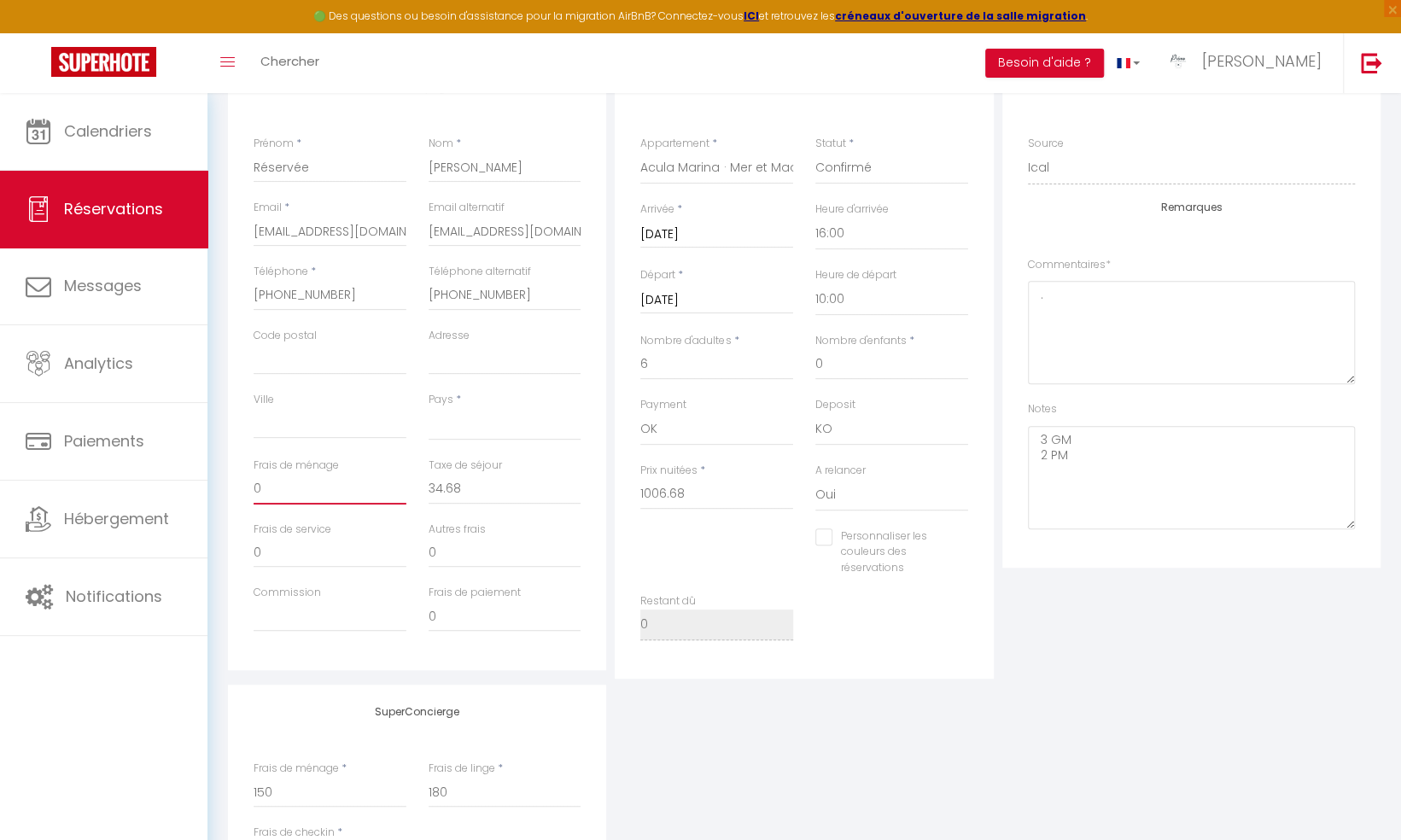
click at [299, 485] on input "0" at bounding box center [330, 489] width 152 height 30
select select
checkbox input "false"
type input "9"
select select
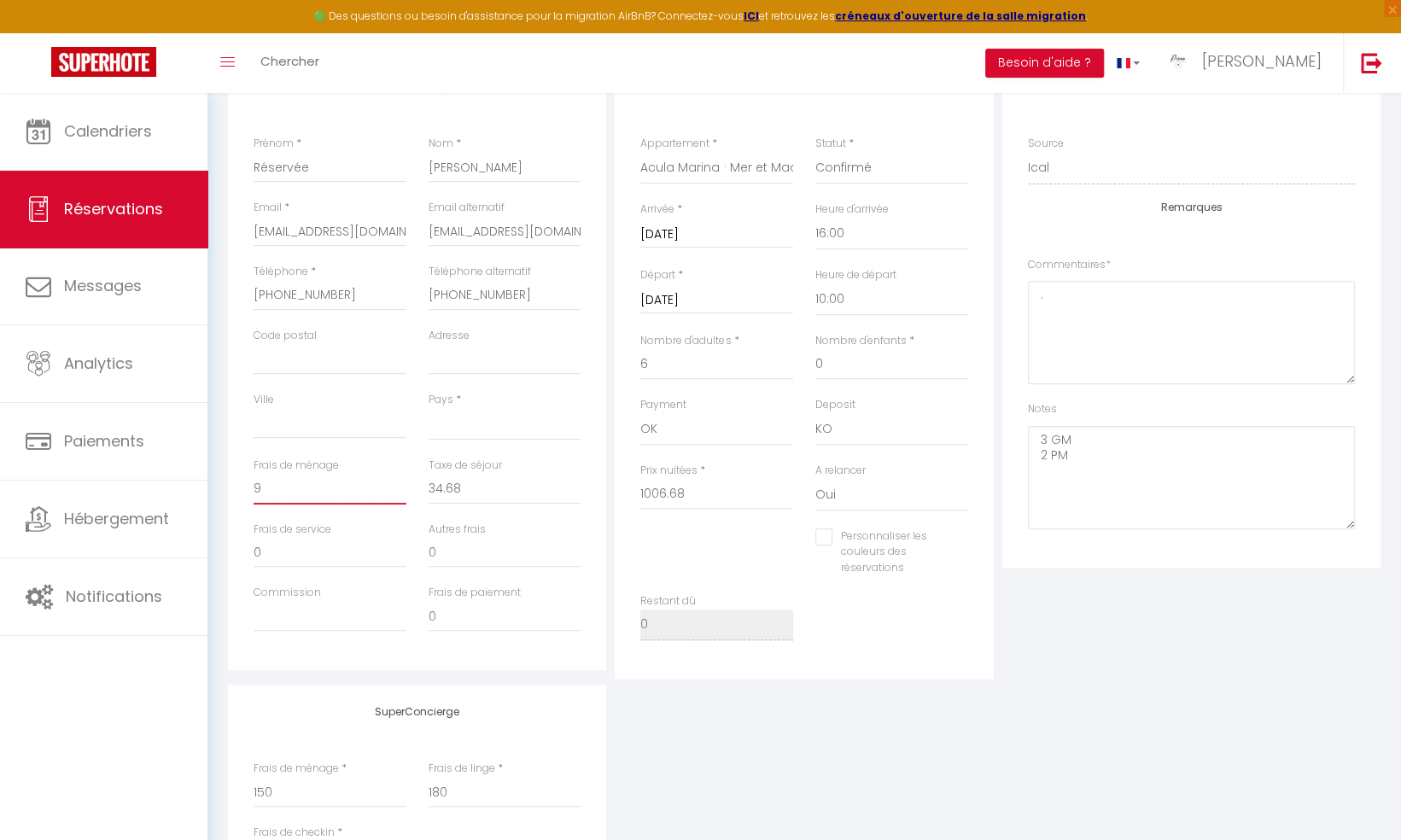
checkbox input "false"
type input "90"
select select
checkbox input "false"
type input "90"
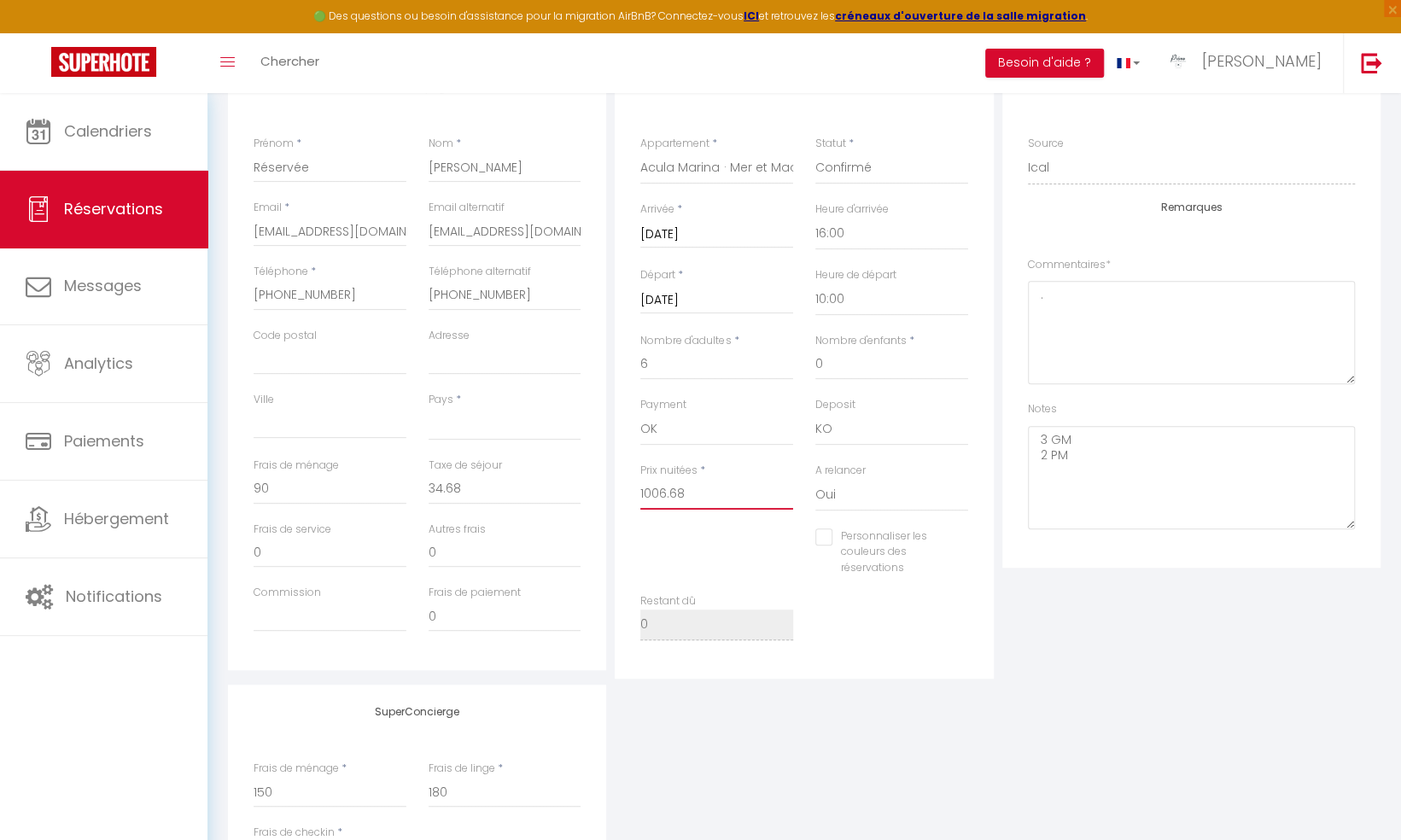
click at [702, 497] on input "1006.68" at bounding box center [716, 494] width 152 height 30
type input "1006.6"
select select
checkbox input "false"
type input "1006."
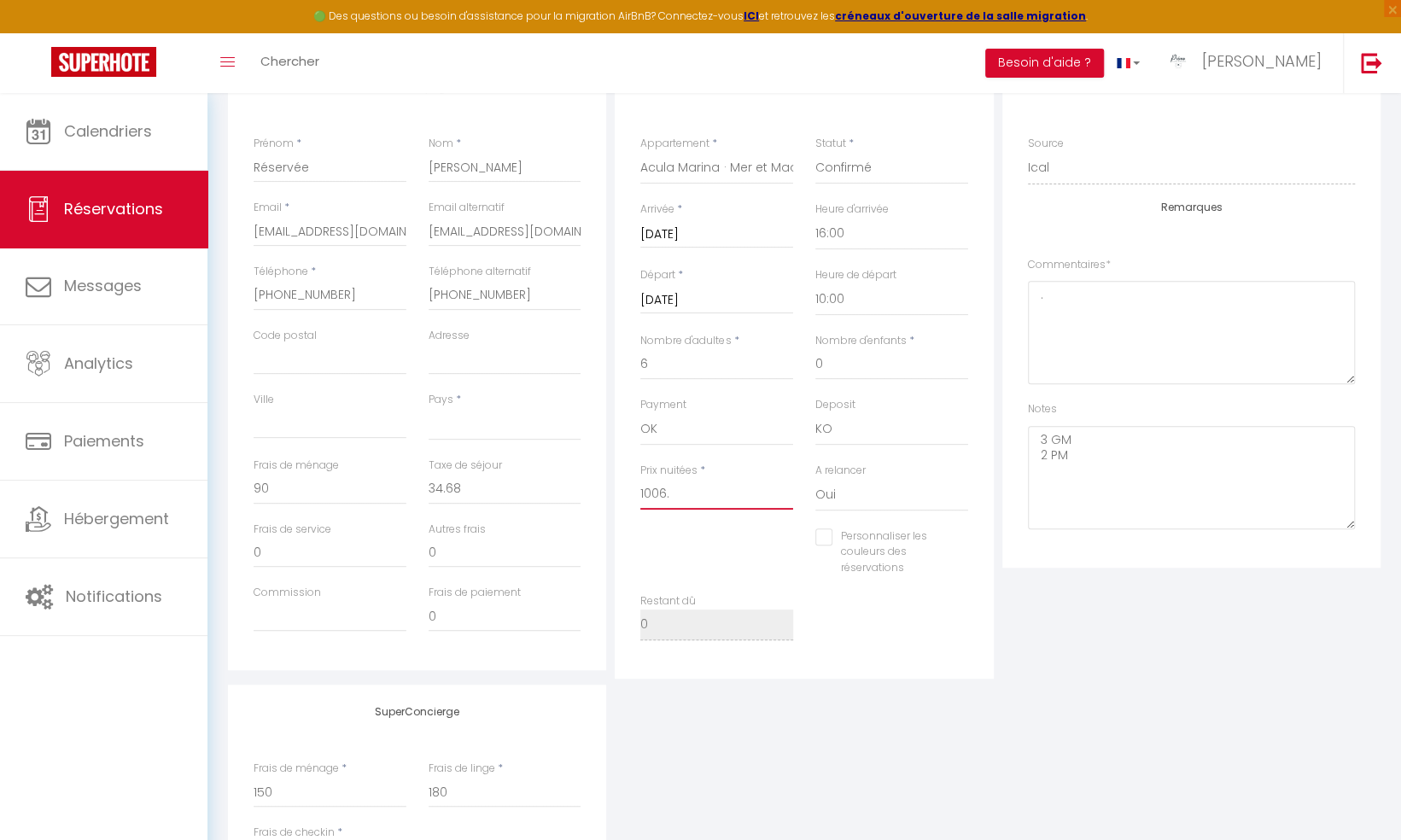
select select
checkbox input "false"
type input "1006"
select select
checkbox input "false"
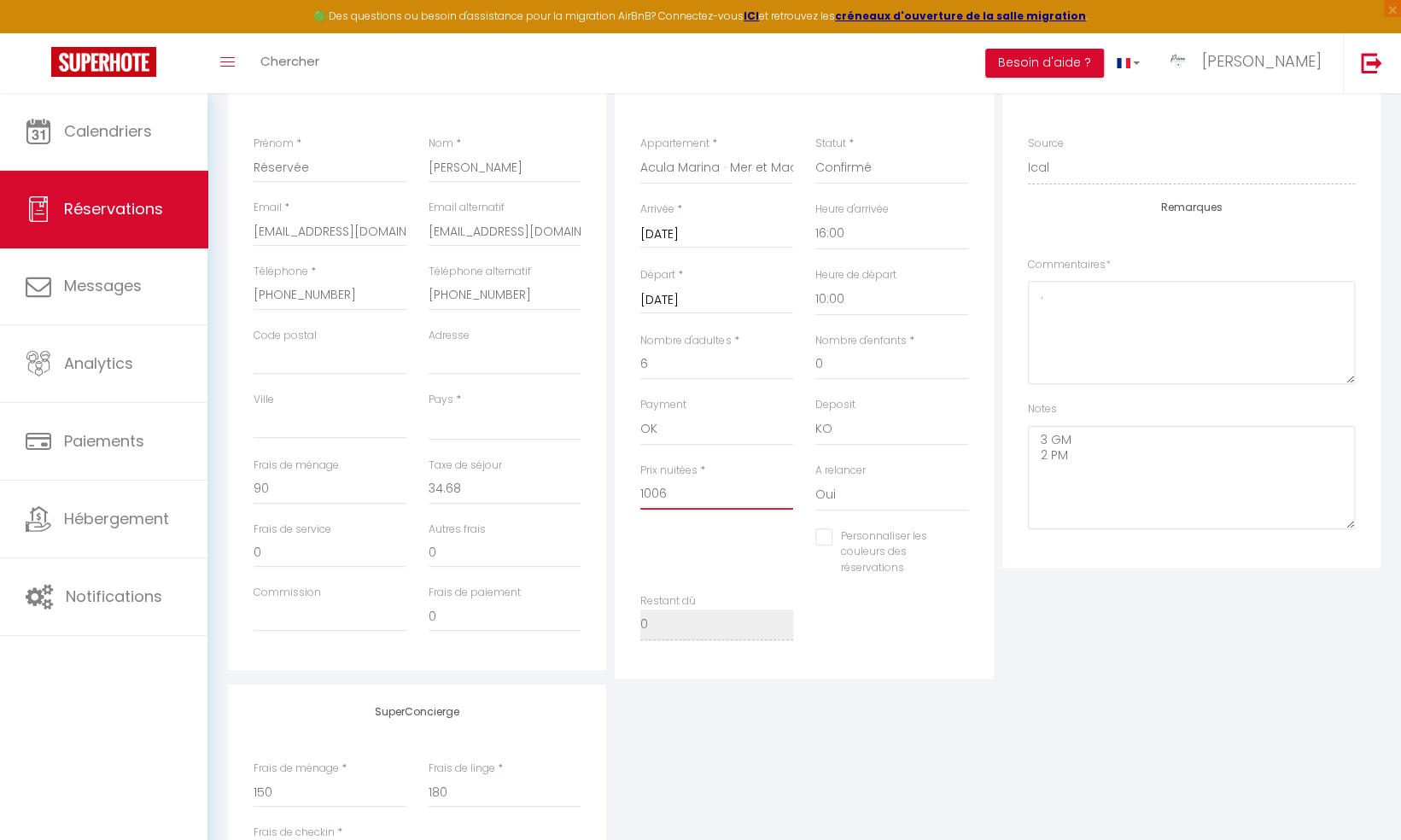
type input "100"
select select
checkbox input "false"
type input "10"
select select
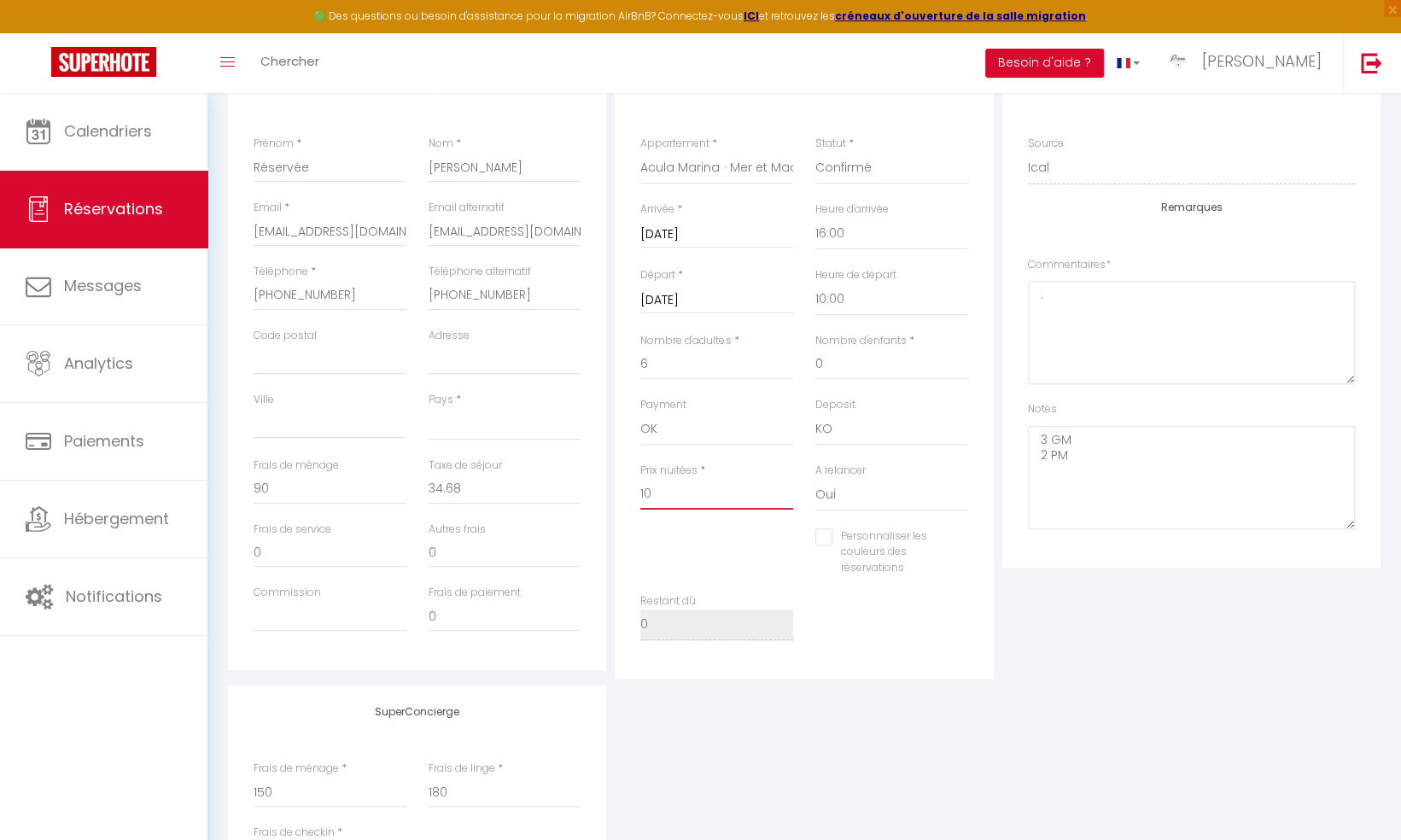
checkbox input "false"
type input "1"
select select
checkbox input "false"
select select
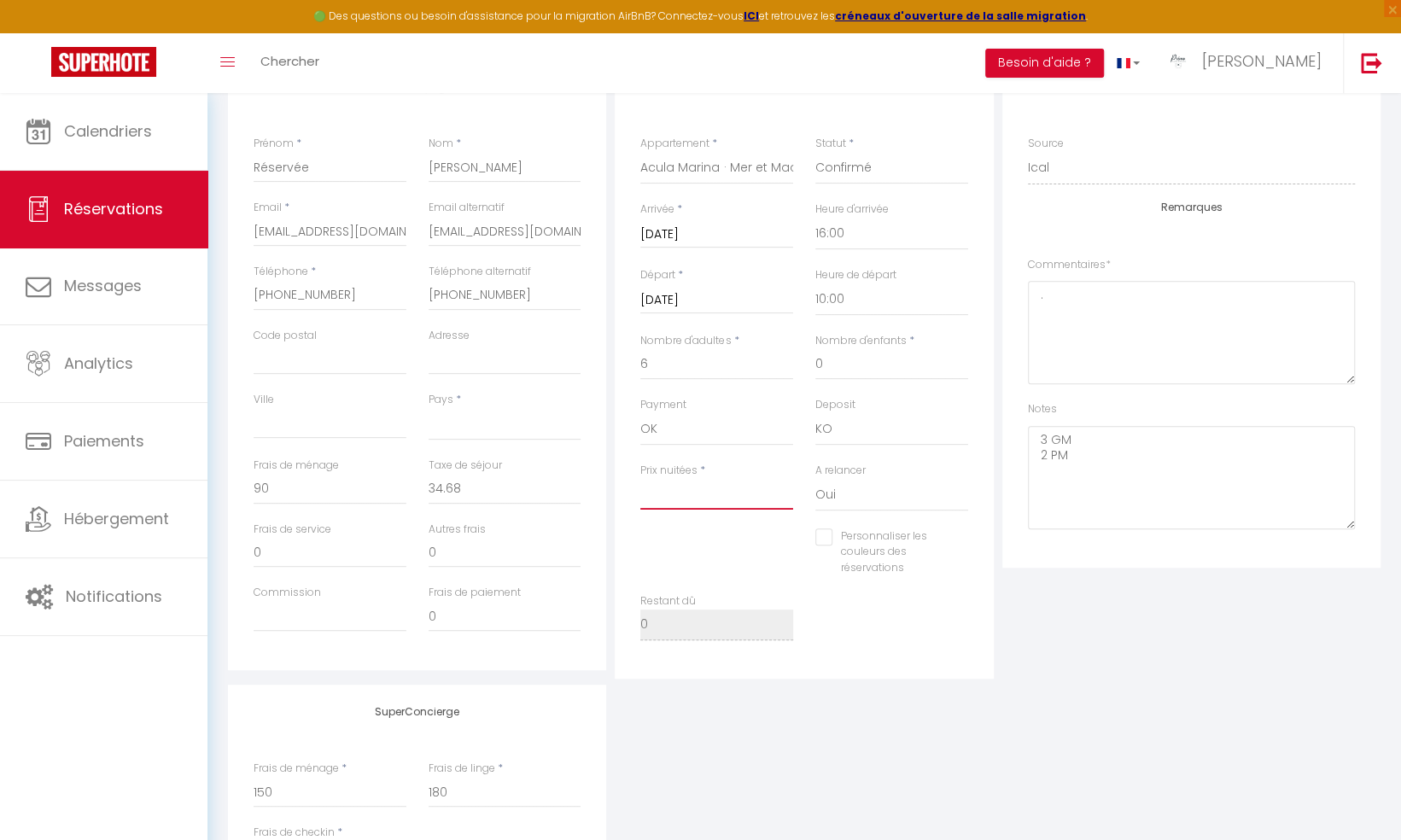
checkbox input "false"
select select
type input "0"
checkbox input "false"
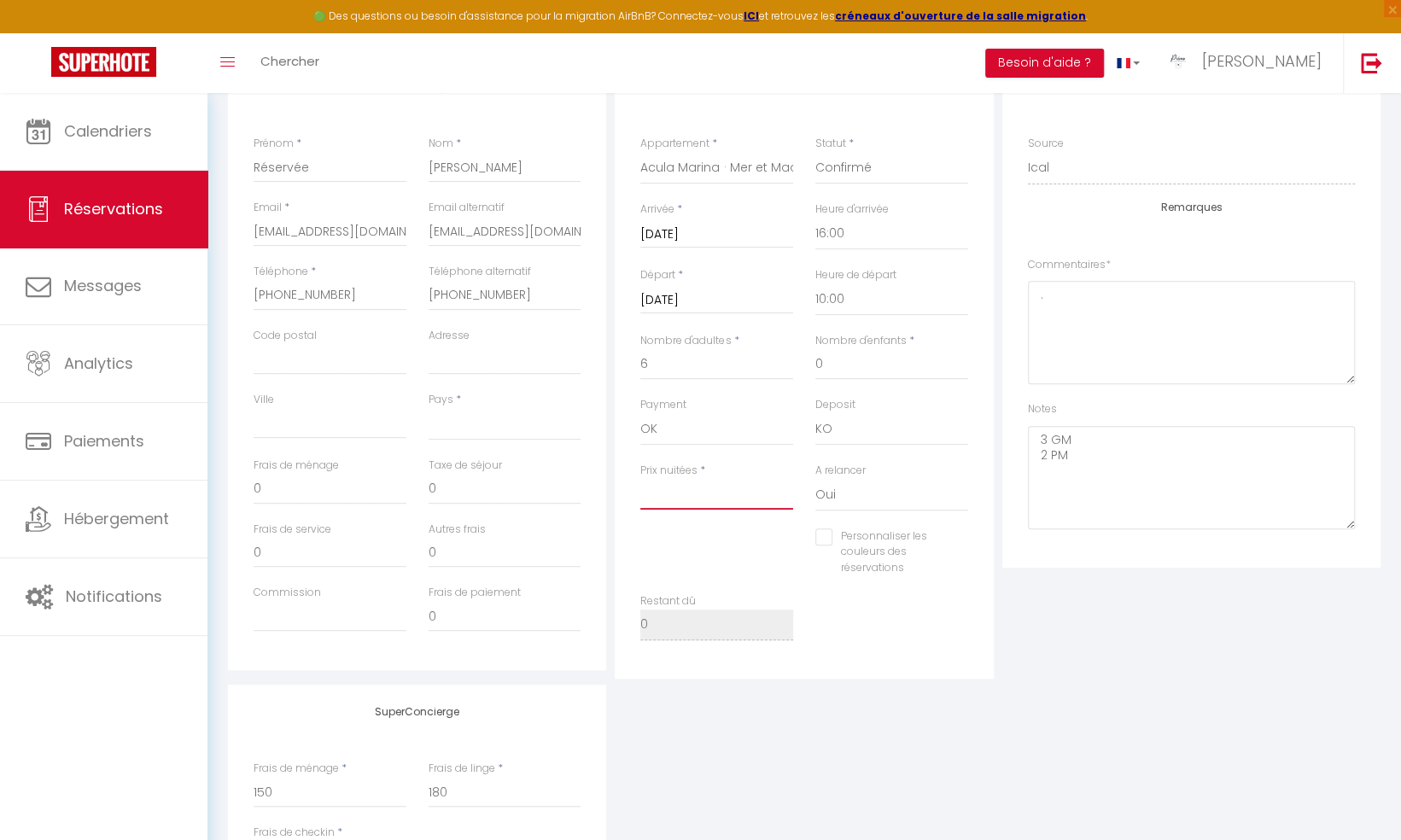
type input "8"
select select
checkbox input "false"
type input "88"
select select
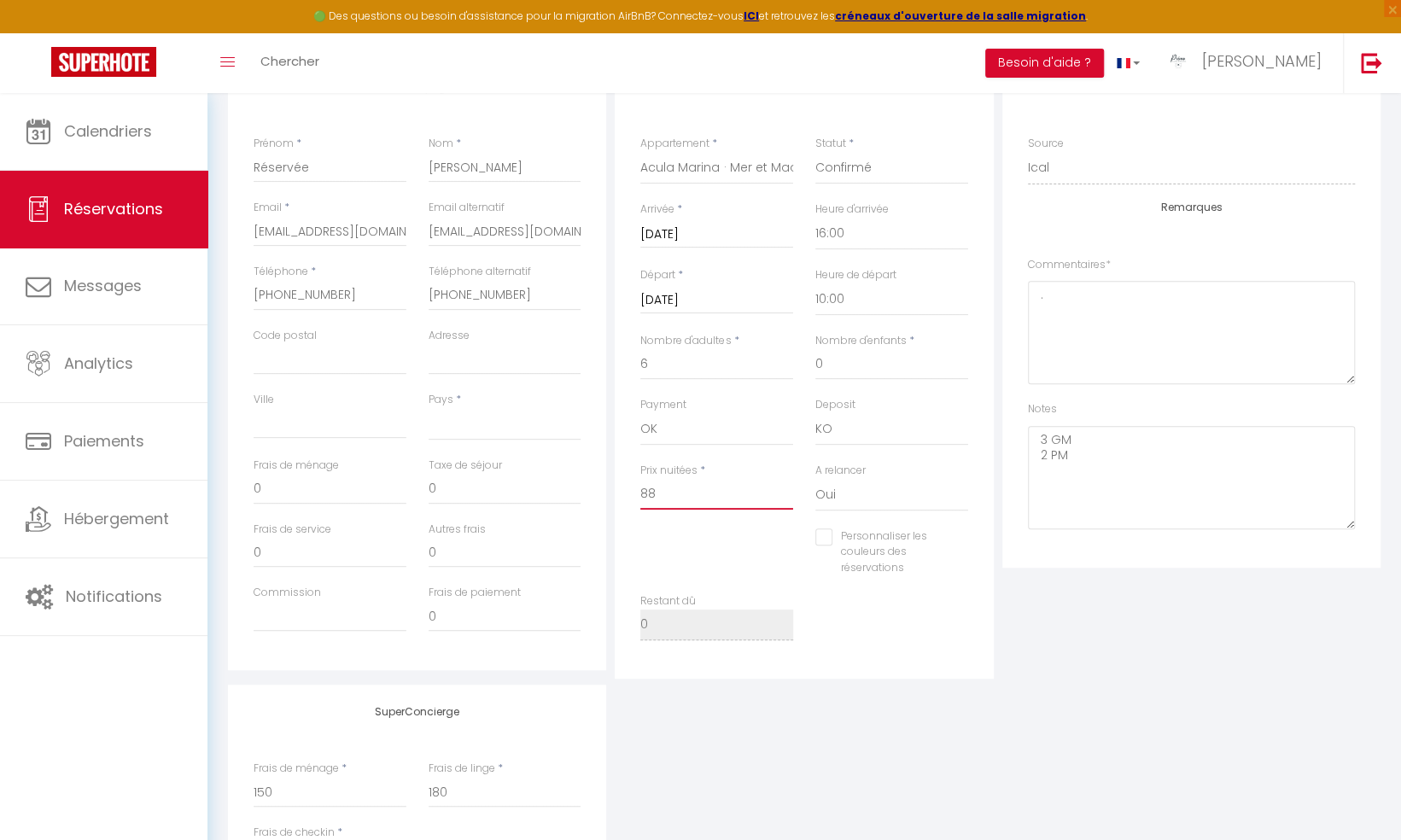
checkbox input "false"
type input "883"
select select
checkbox input "false"
type input "883"
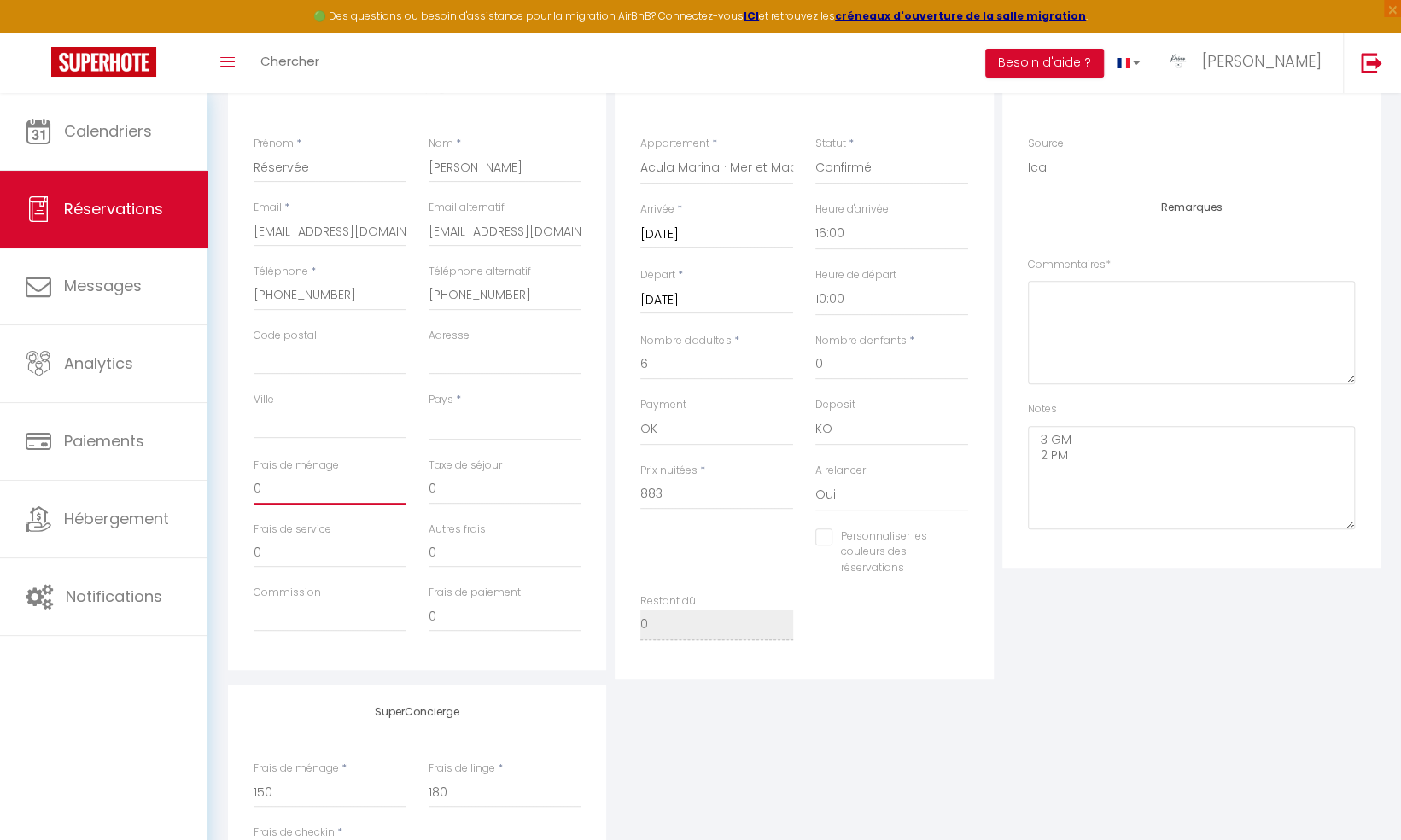
click at [276, 480] on input "0" at bounding box center [330, 489] width 152 height 30
select select
checkbox input "false"
type input "9"
select select
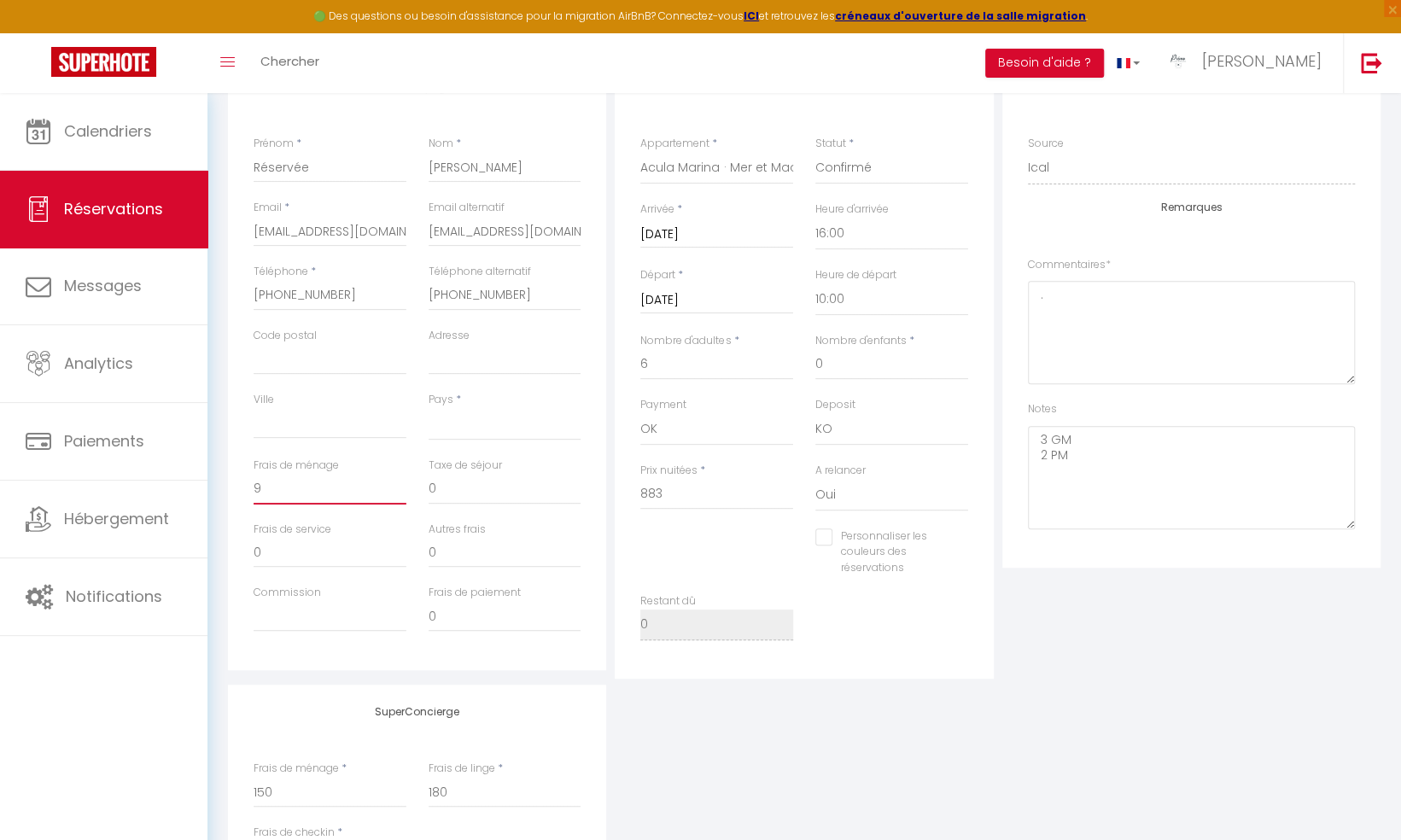
checkbox input "false"
type input "90"
select select
checkbox input "false"
type input "90"
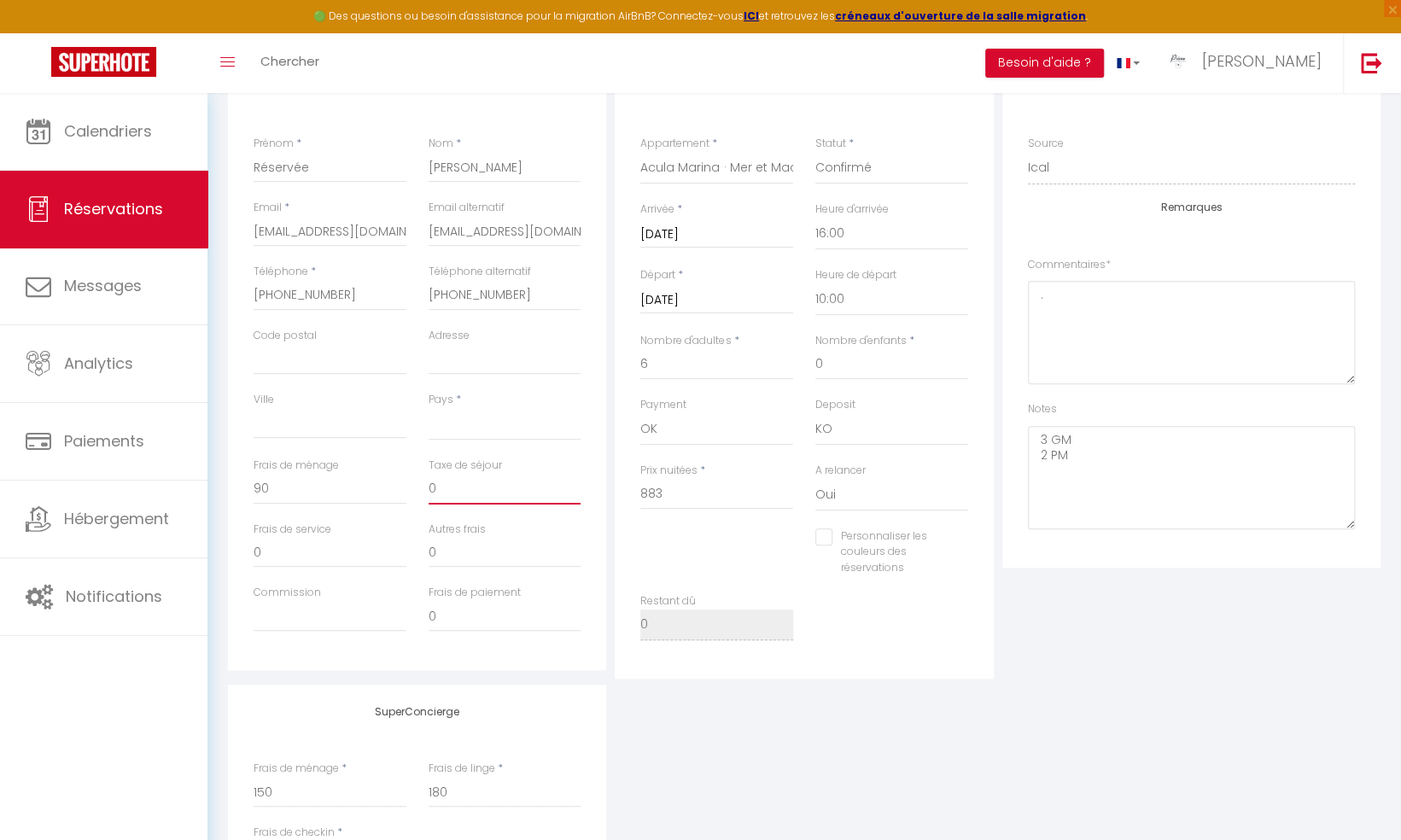
click at [434, 489] on input "0" at bounding box center [505, 489] width 152 height 30
select select
checkbox input "false"
type input "3"
select select
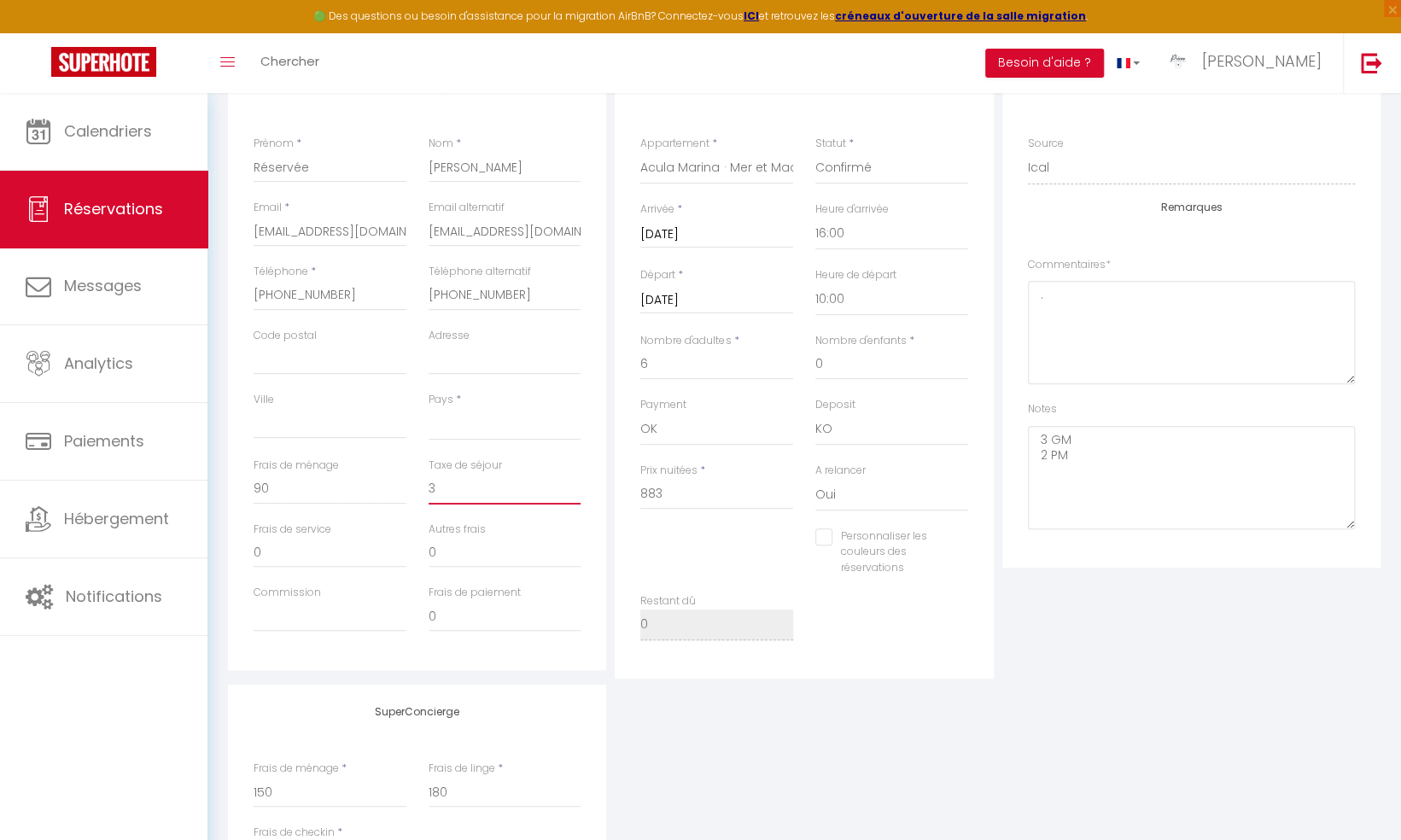
checkbox input "false"
type input "34"
select select
checkbox input "false"
type input "34."
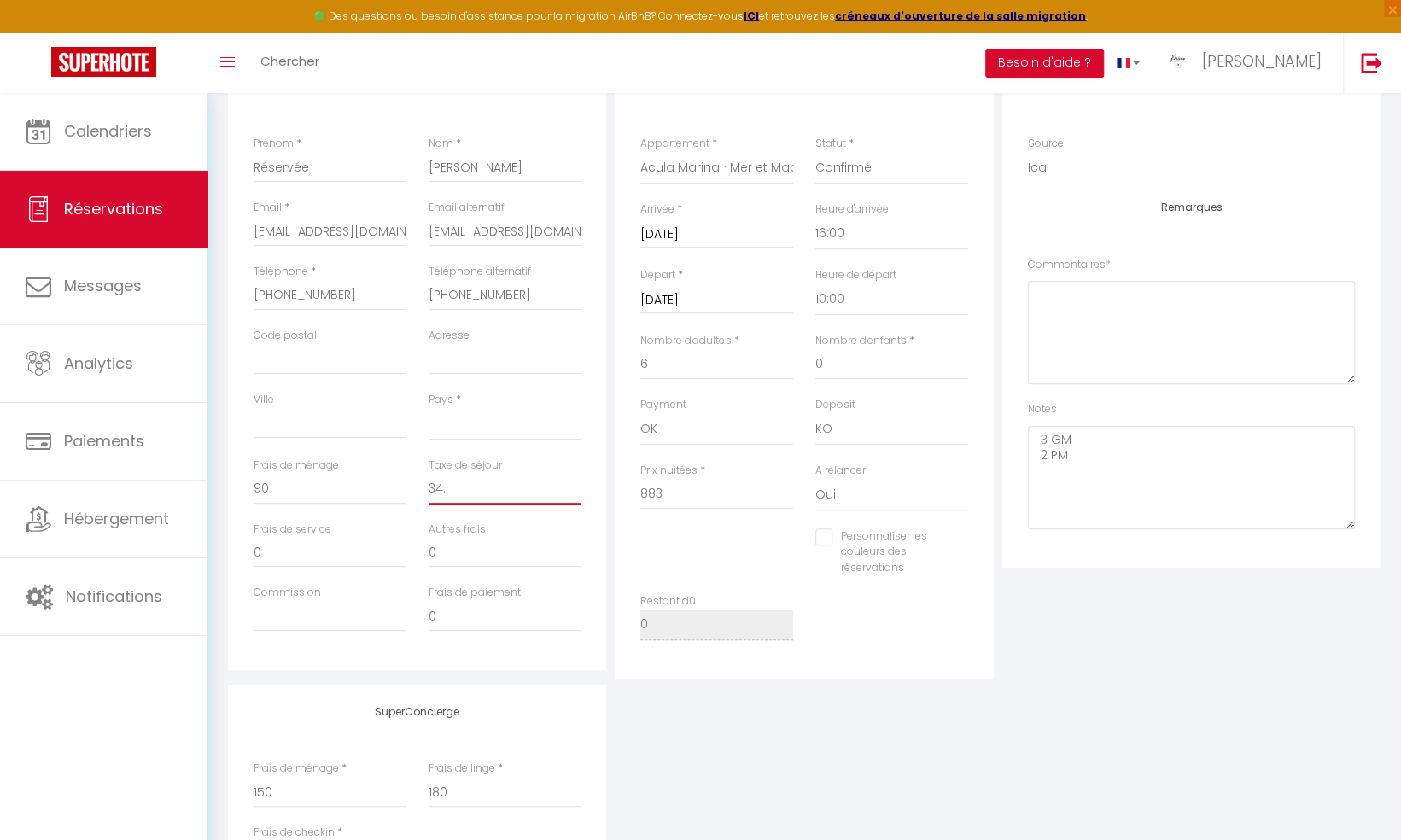
select select
checkbox input "false"
type input "34.6"
select select
checkbox input "false"
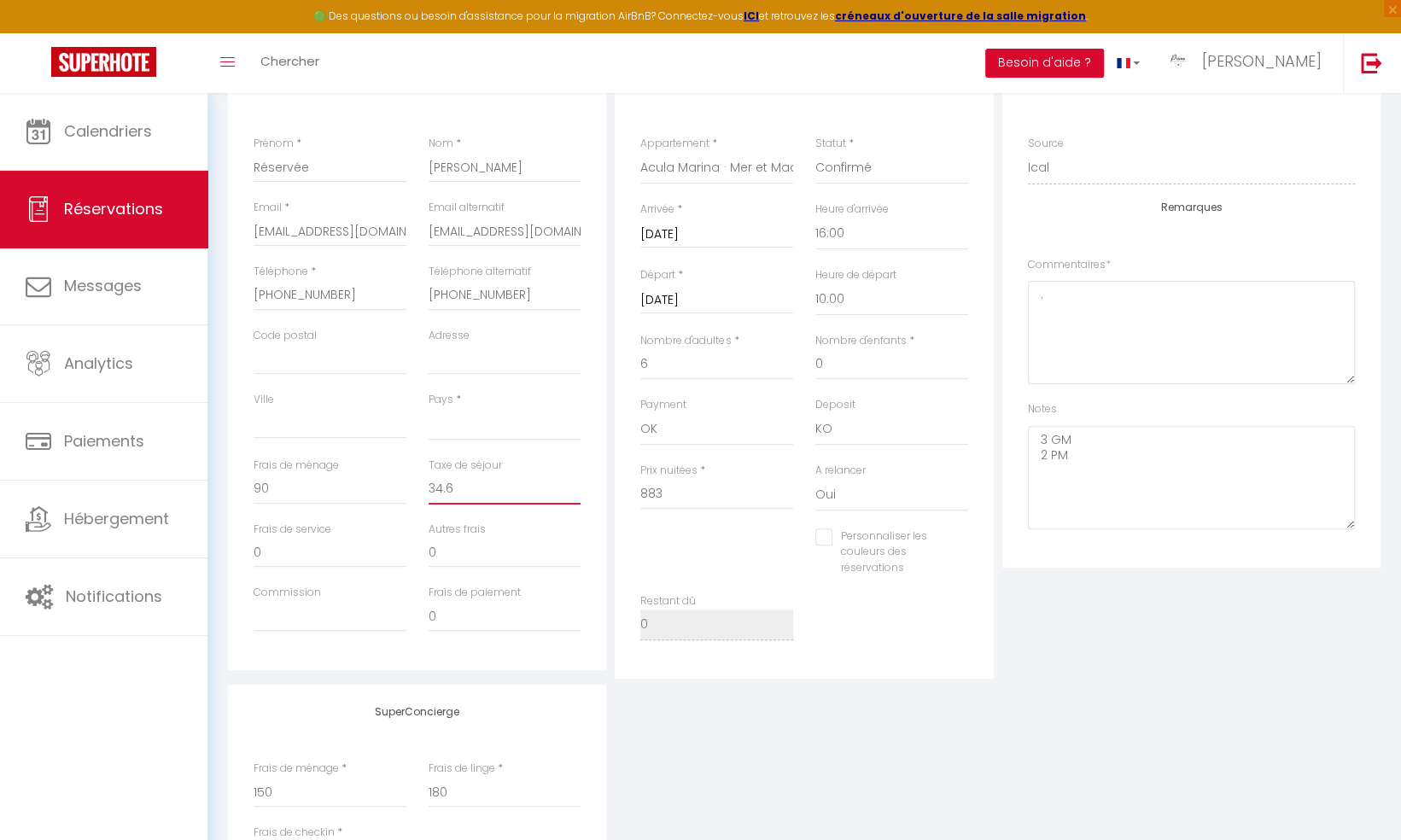
type input "34.68"
select select
checkbox input "false"
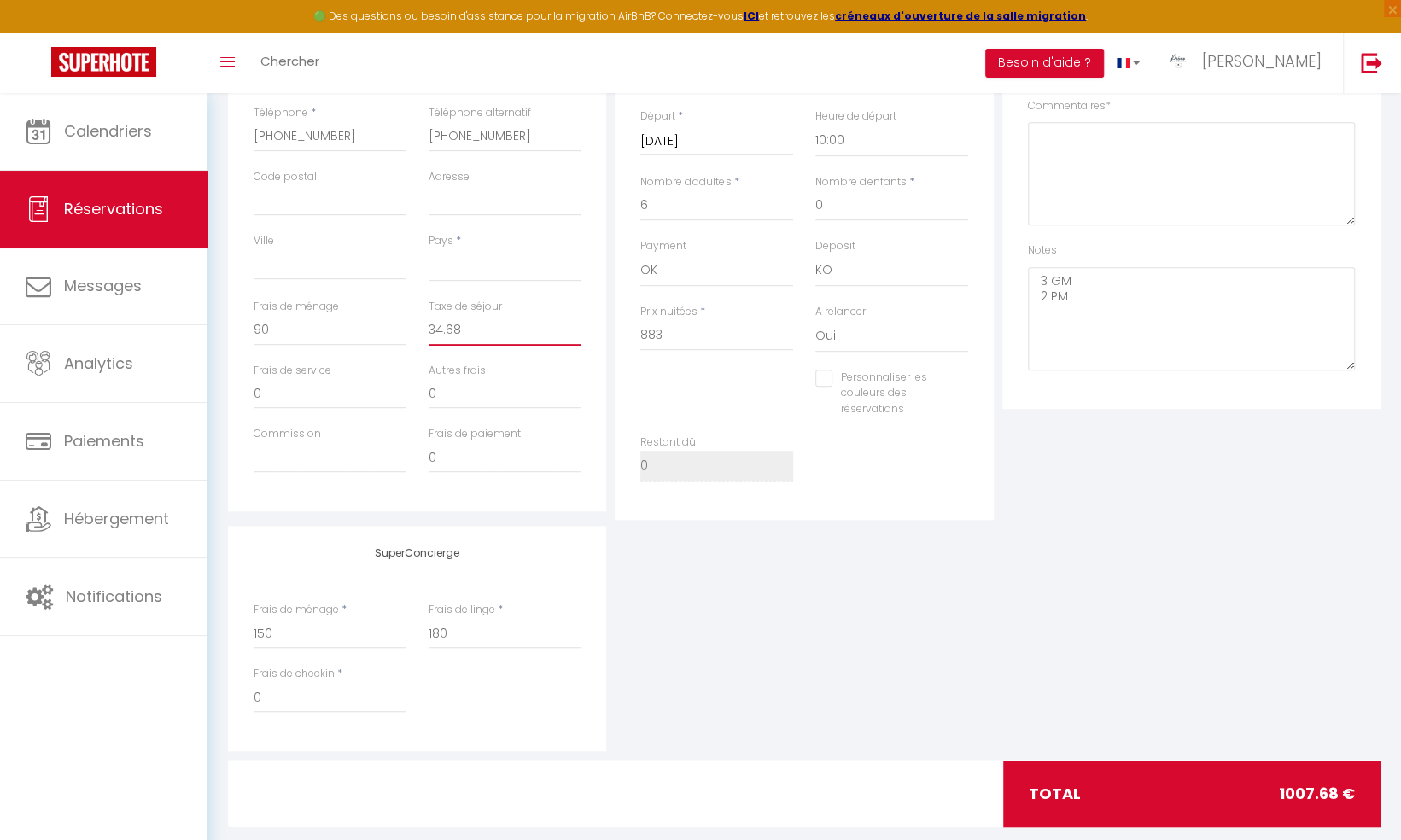
scroll to position [445, 0]
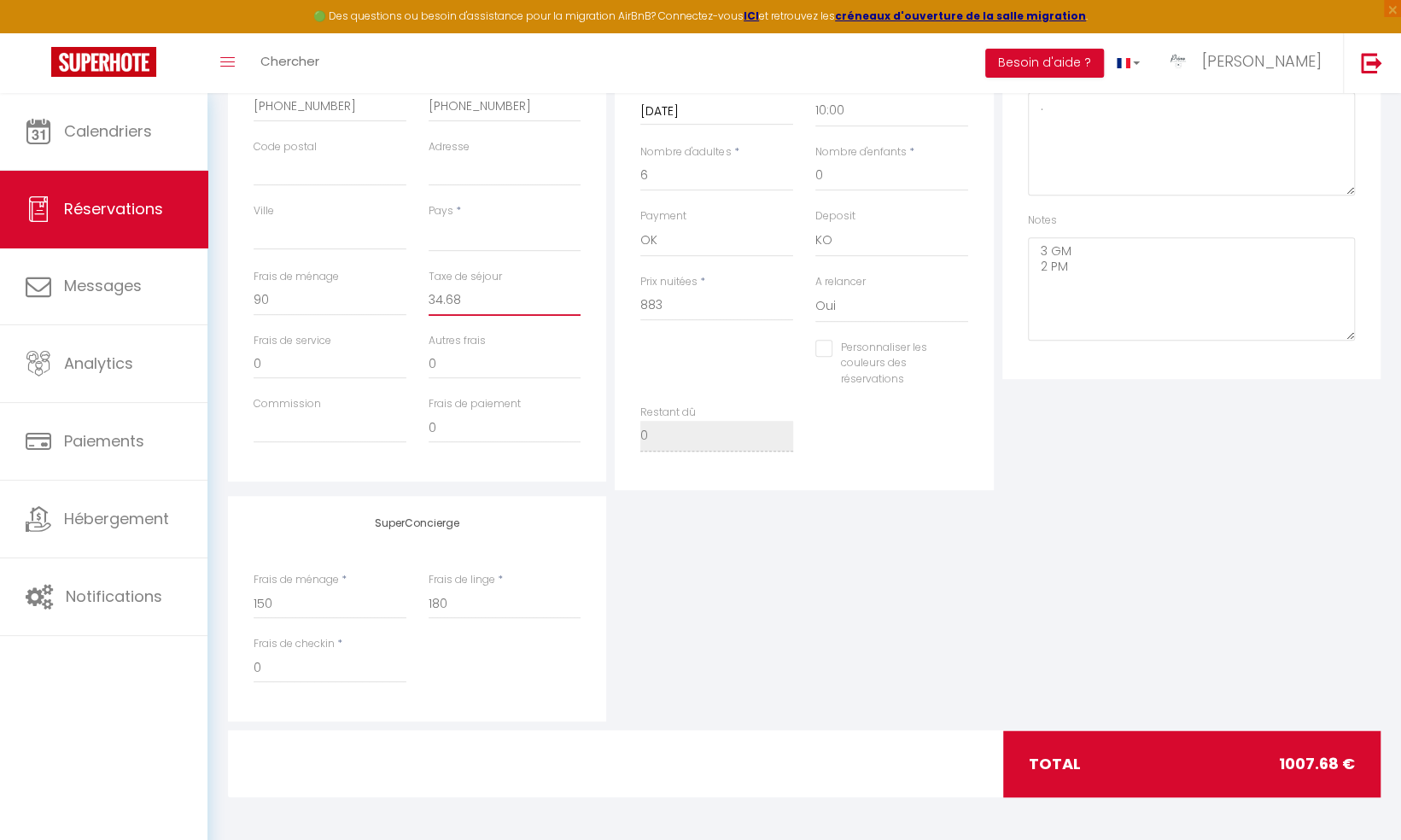
type input "34.68"
click at [688, 302] on input "883" at bounding box center [716, 306] width 152 height 30
type input "88"
select select
checkbox input "false"
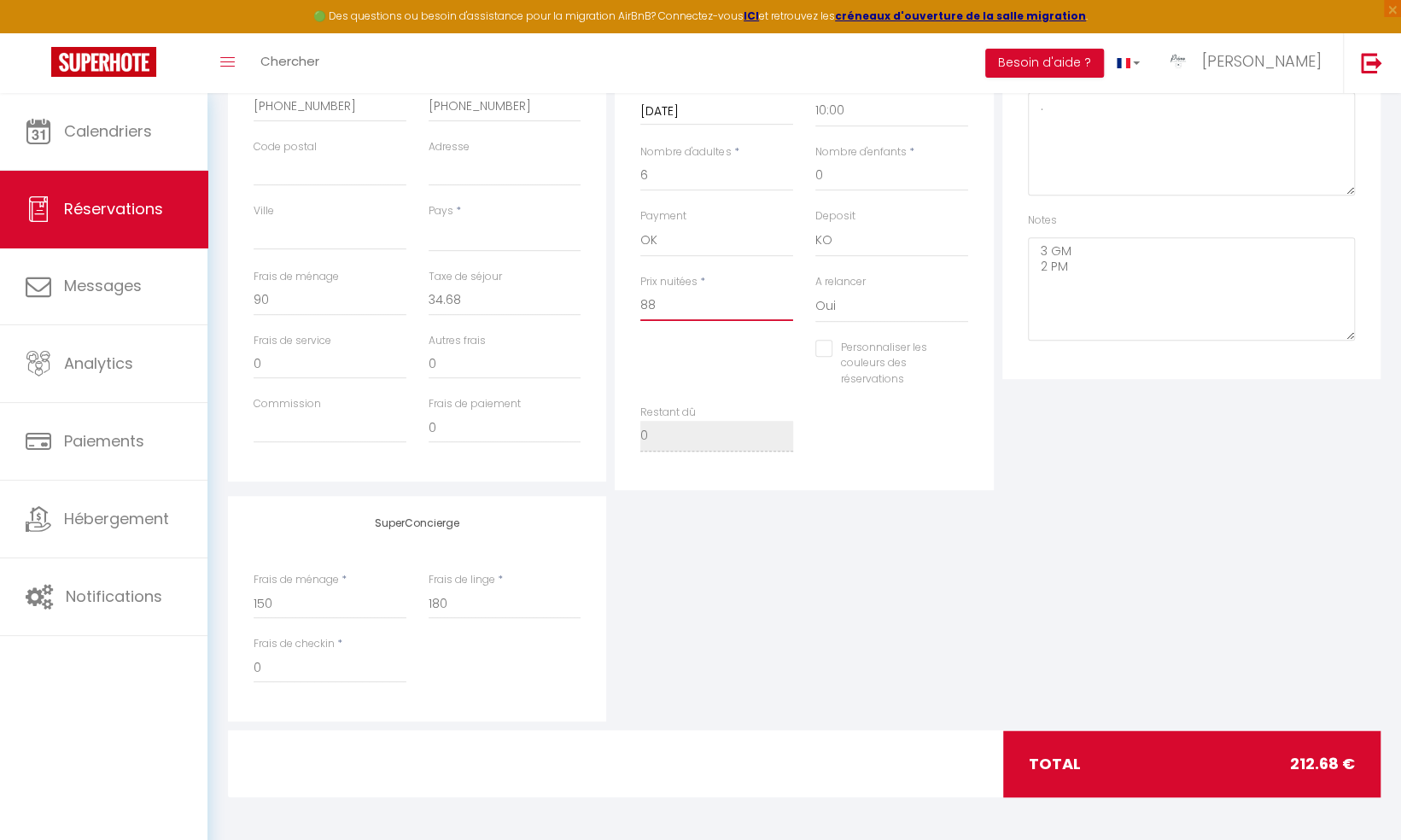
type input "882"
select select
checkbox input "false"
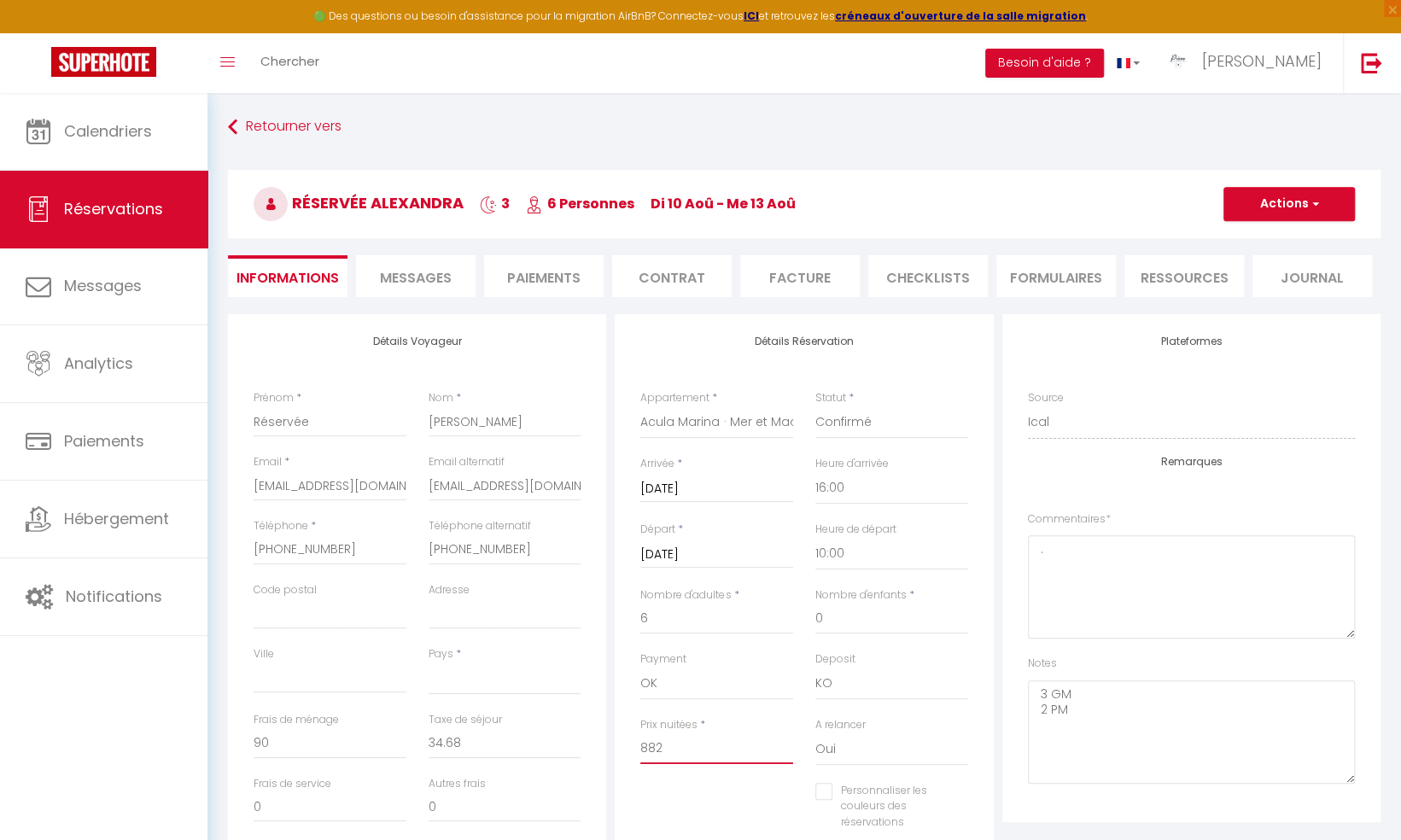
scroll to position [0, 0]
type input "882"
select select
type input "0"
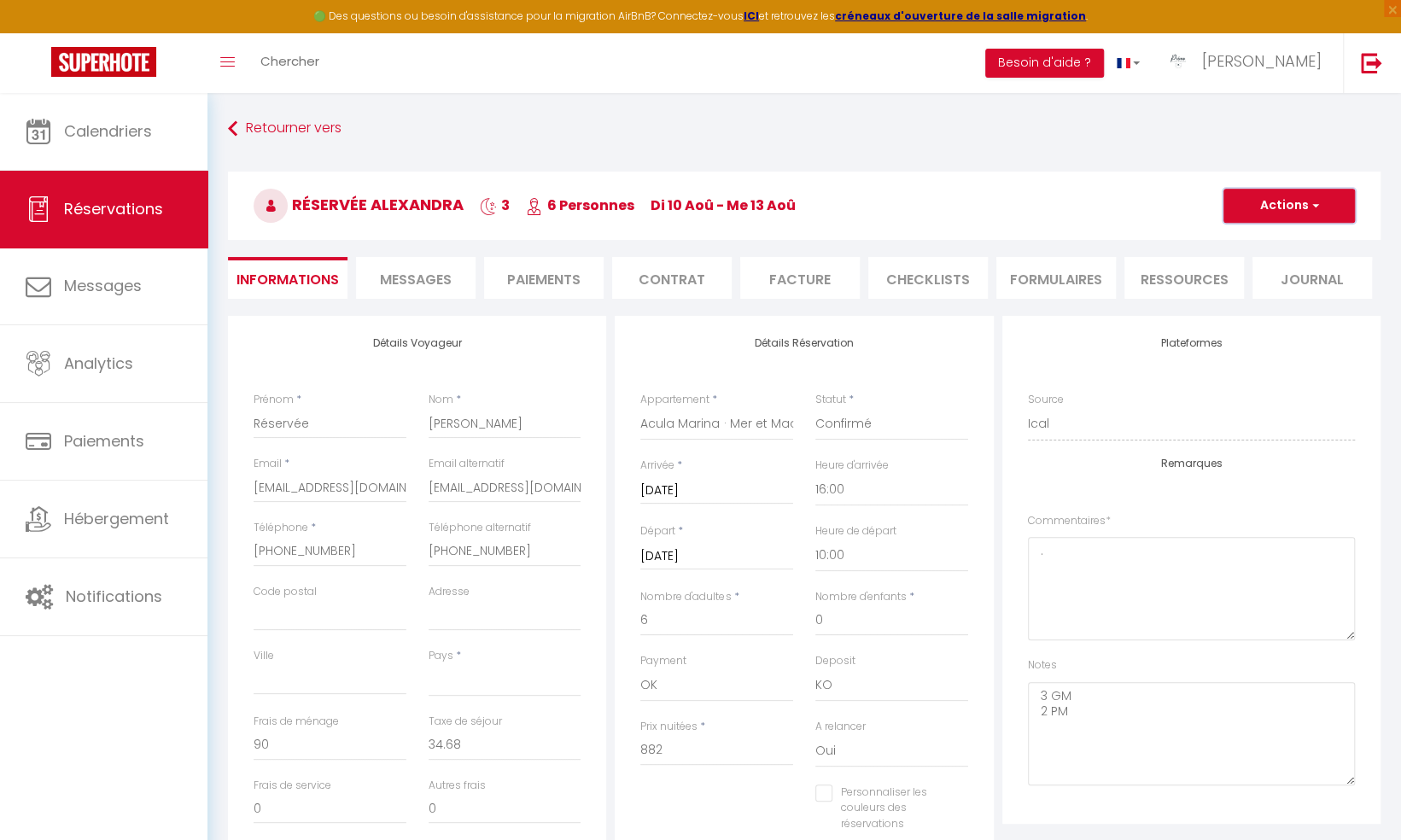
checkbox input "false"
click at [1287, 202] on button "Actions" at bounding box center [1289, 206] width 131 height 34
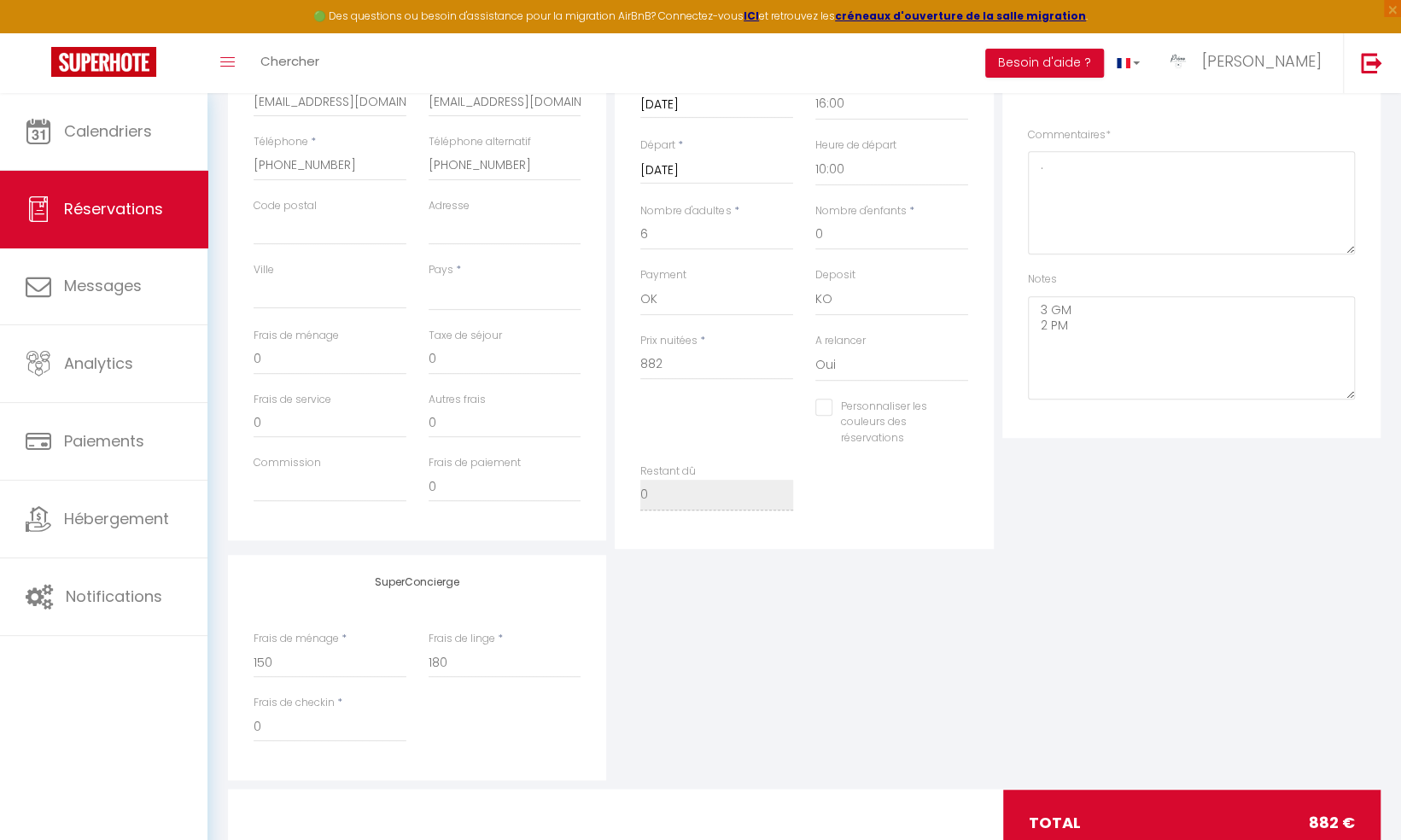
scroll to position [359, 0]
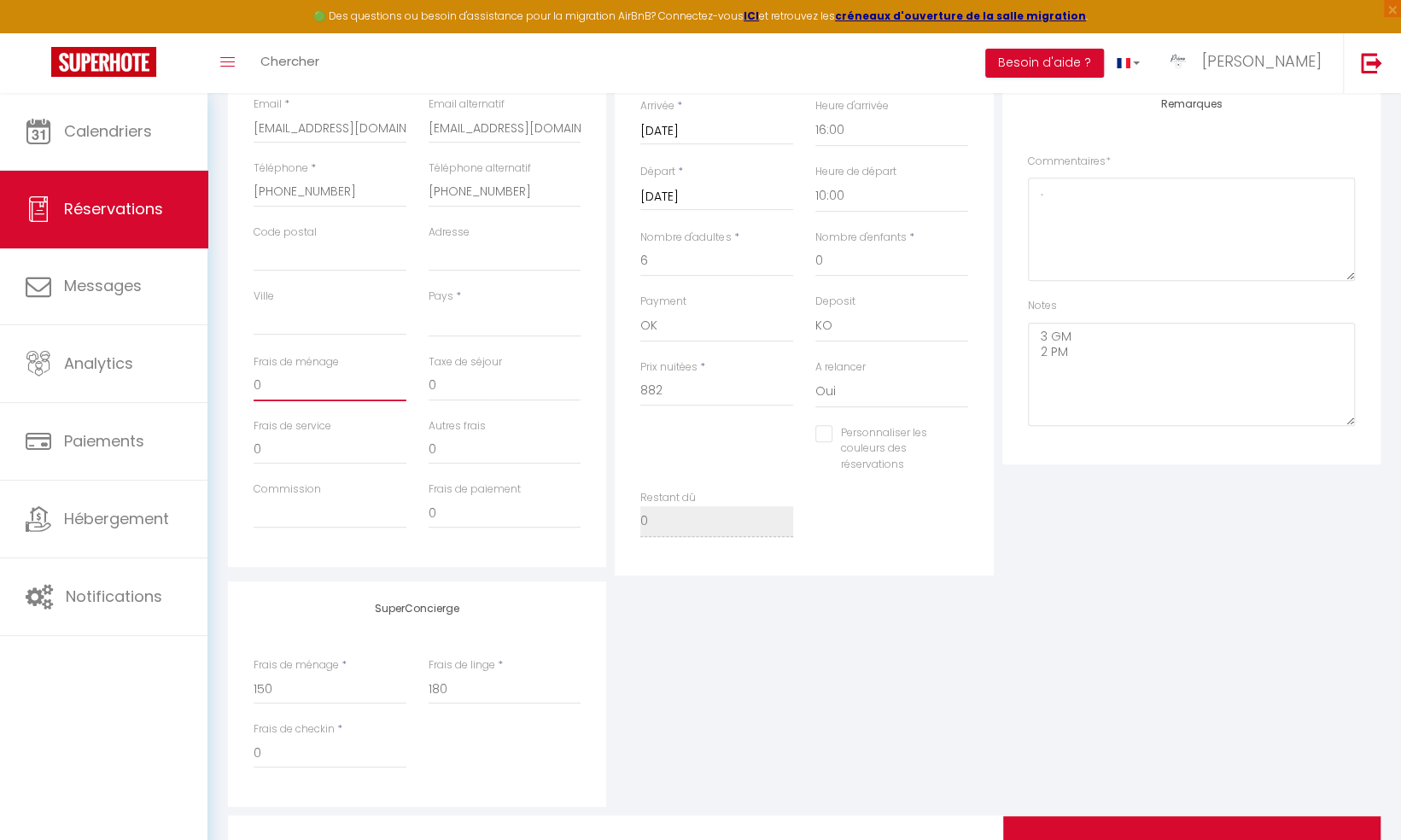
click at [277, 379] on input "0" at bounding box center [330, 386] width 152 height 30
select select
checkbox input "false"
type input "9"
select select
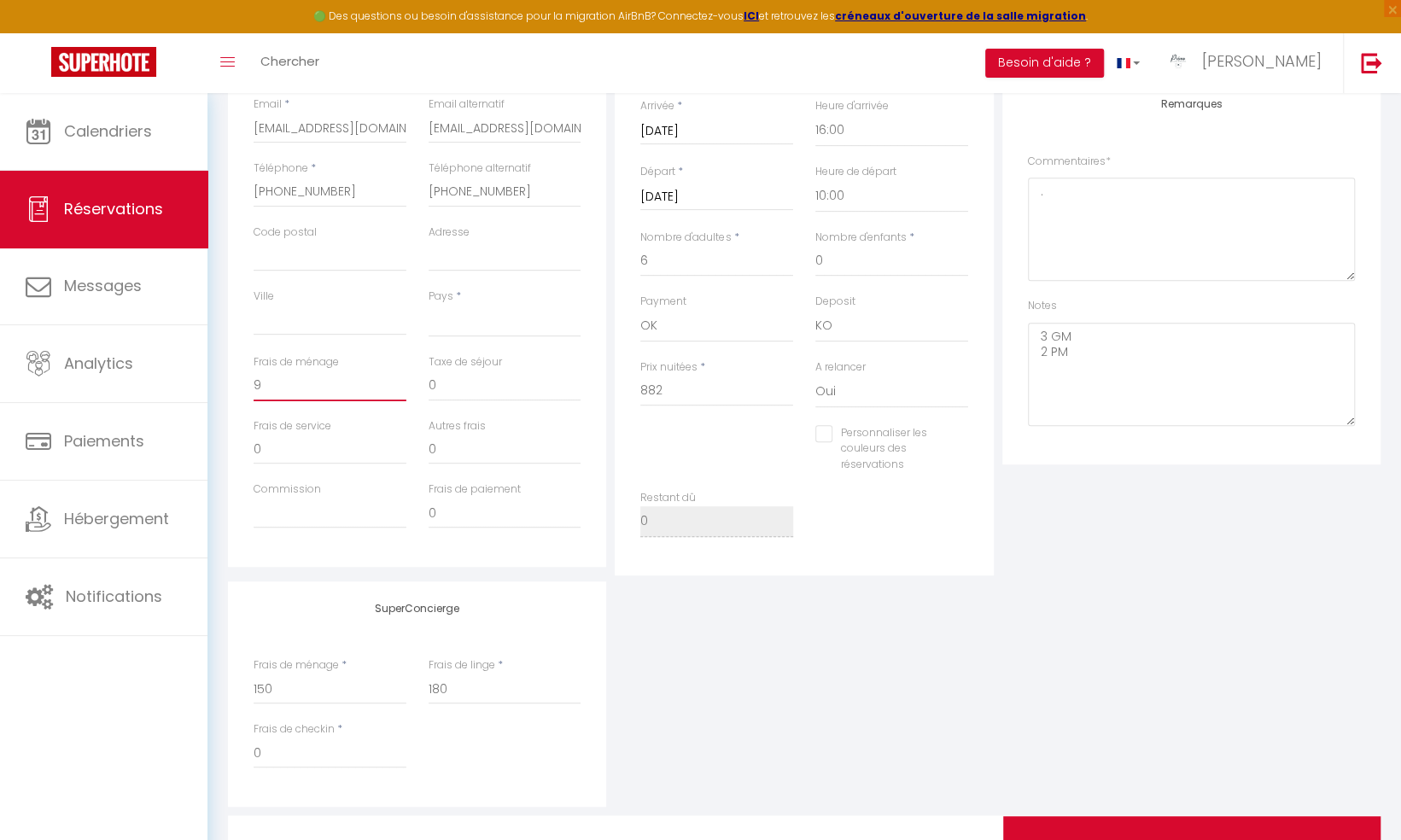
checkbox input "false"
type input "90"
select select
checkbox input "false"
type input "90"
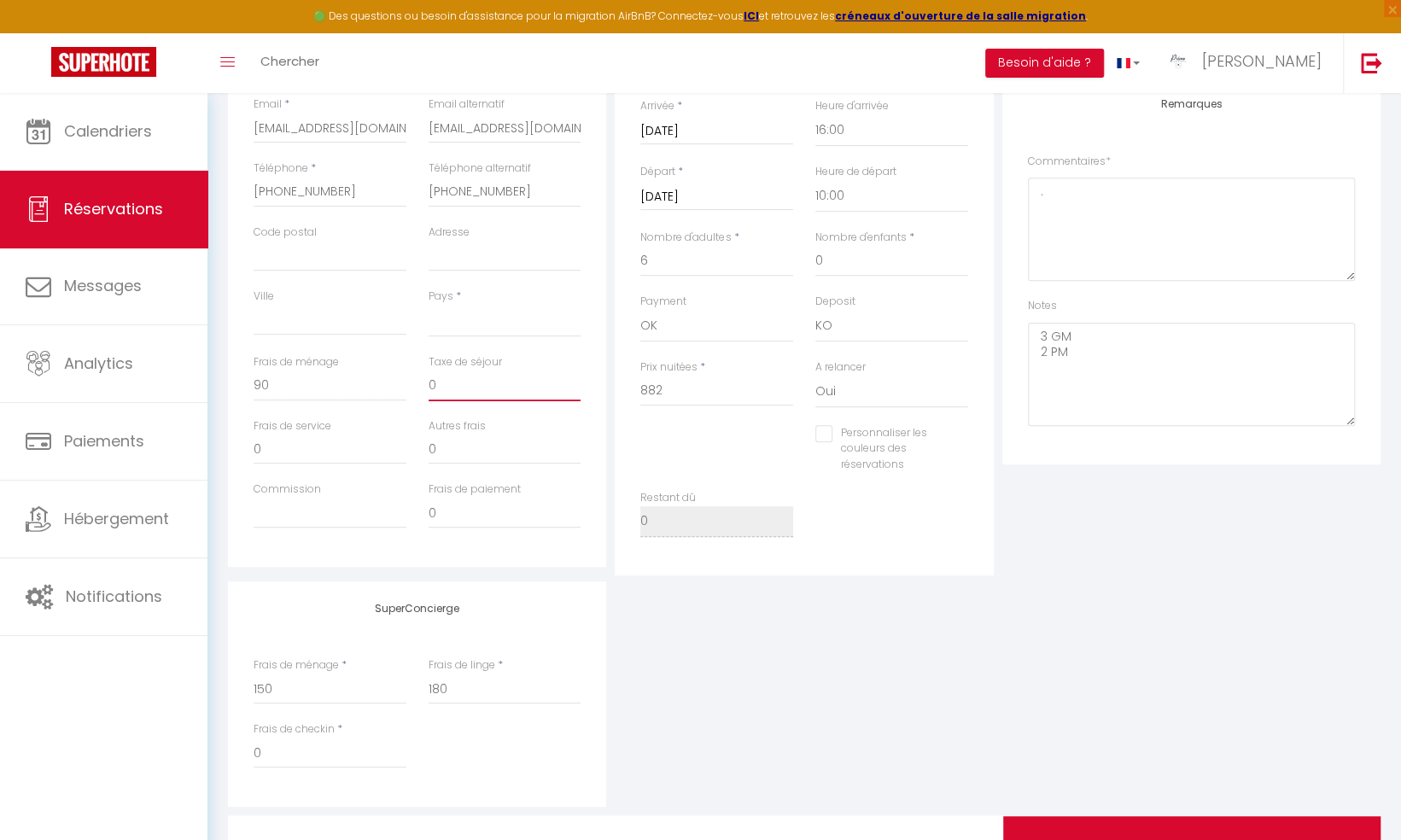
click at [468, 381] on input "0" at bounding box center [505, 386] width 152 height 30
select select
checkbox input "false"
type input "3"
select select
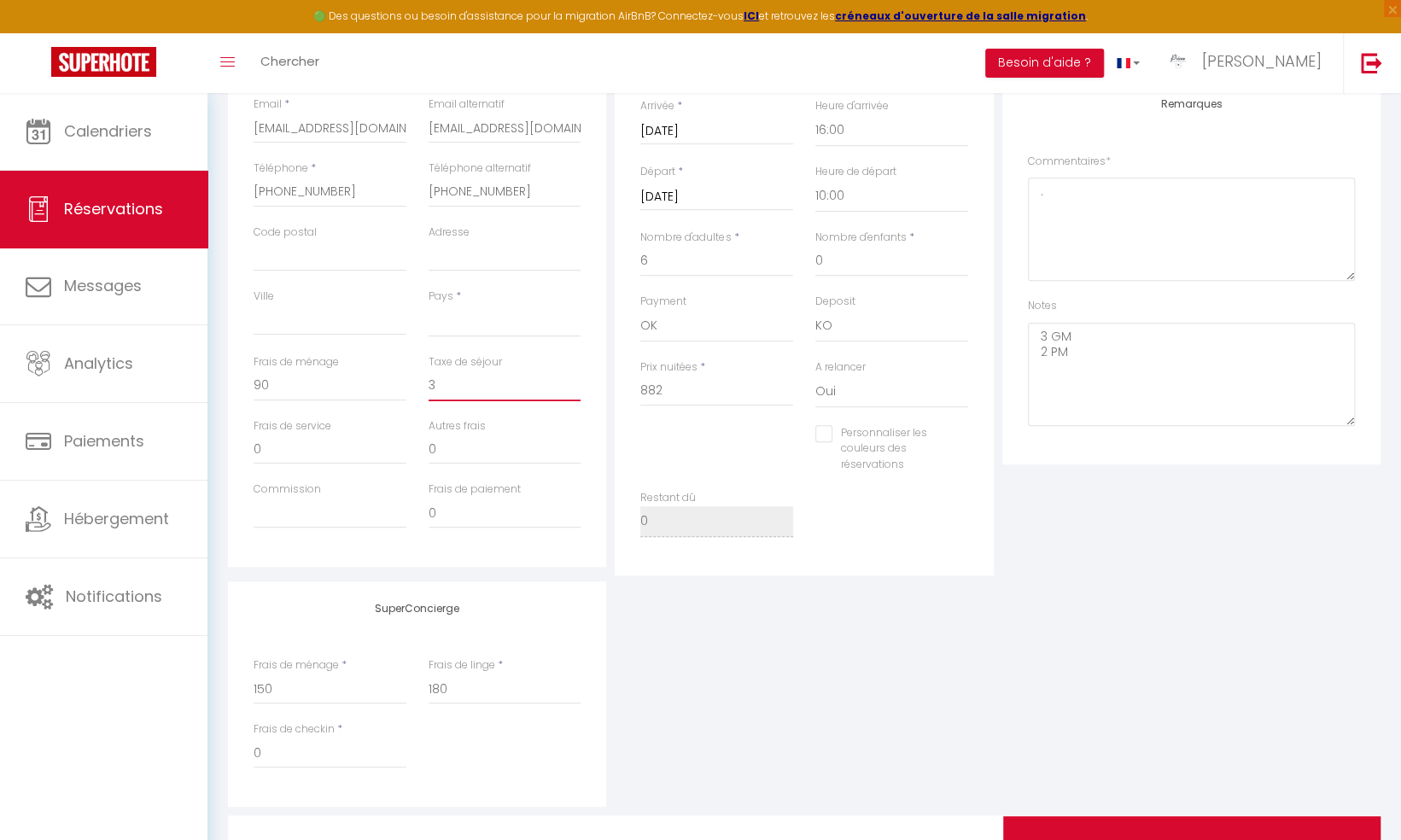
checkbox input "false"
type input "34"
select select
checkbox input "false"
type input "34."
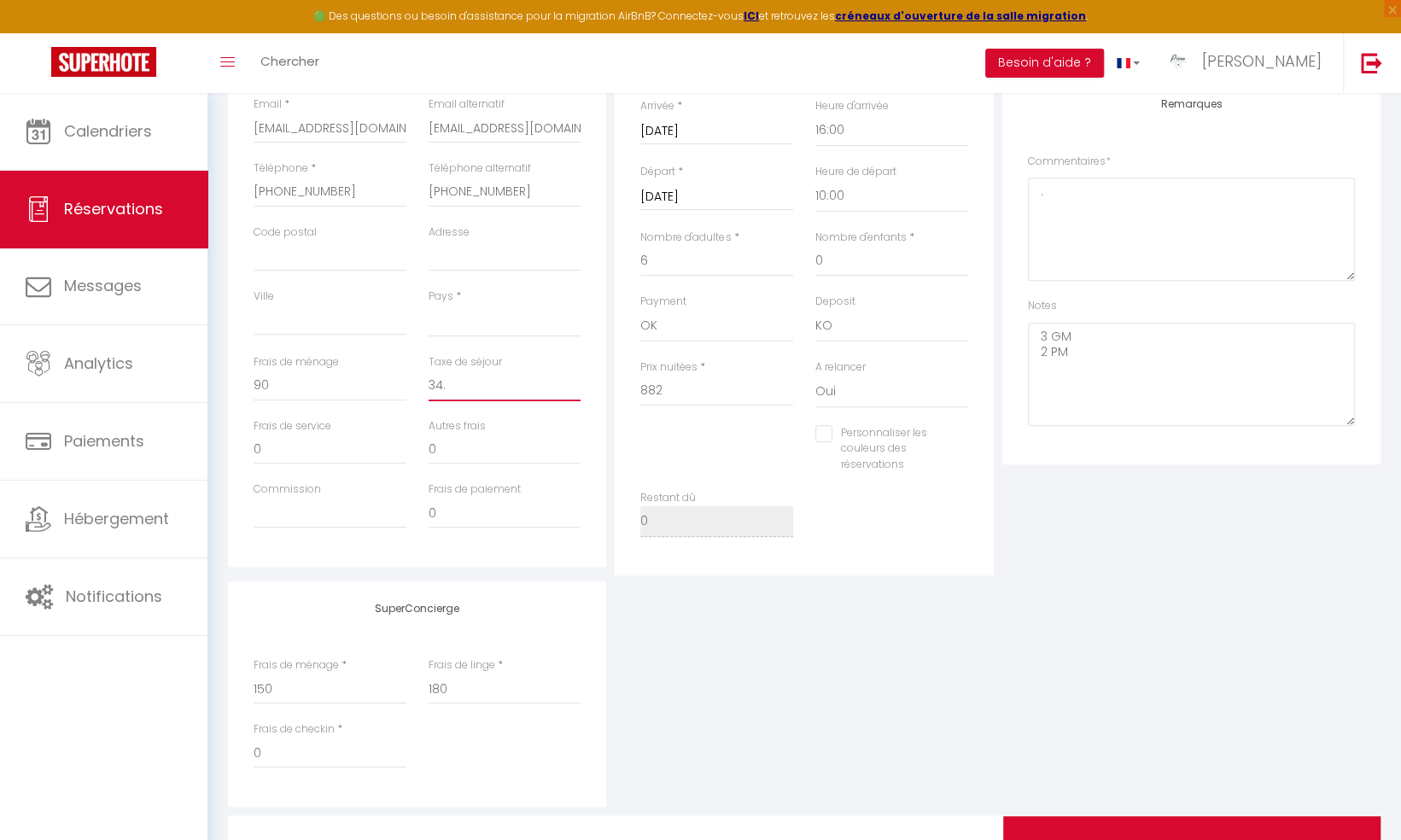
select select
checkbox input "false"
type input "34.6"
select select
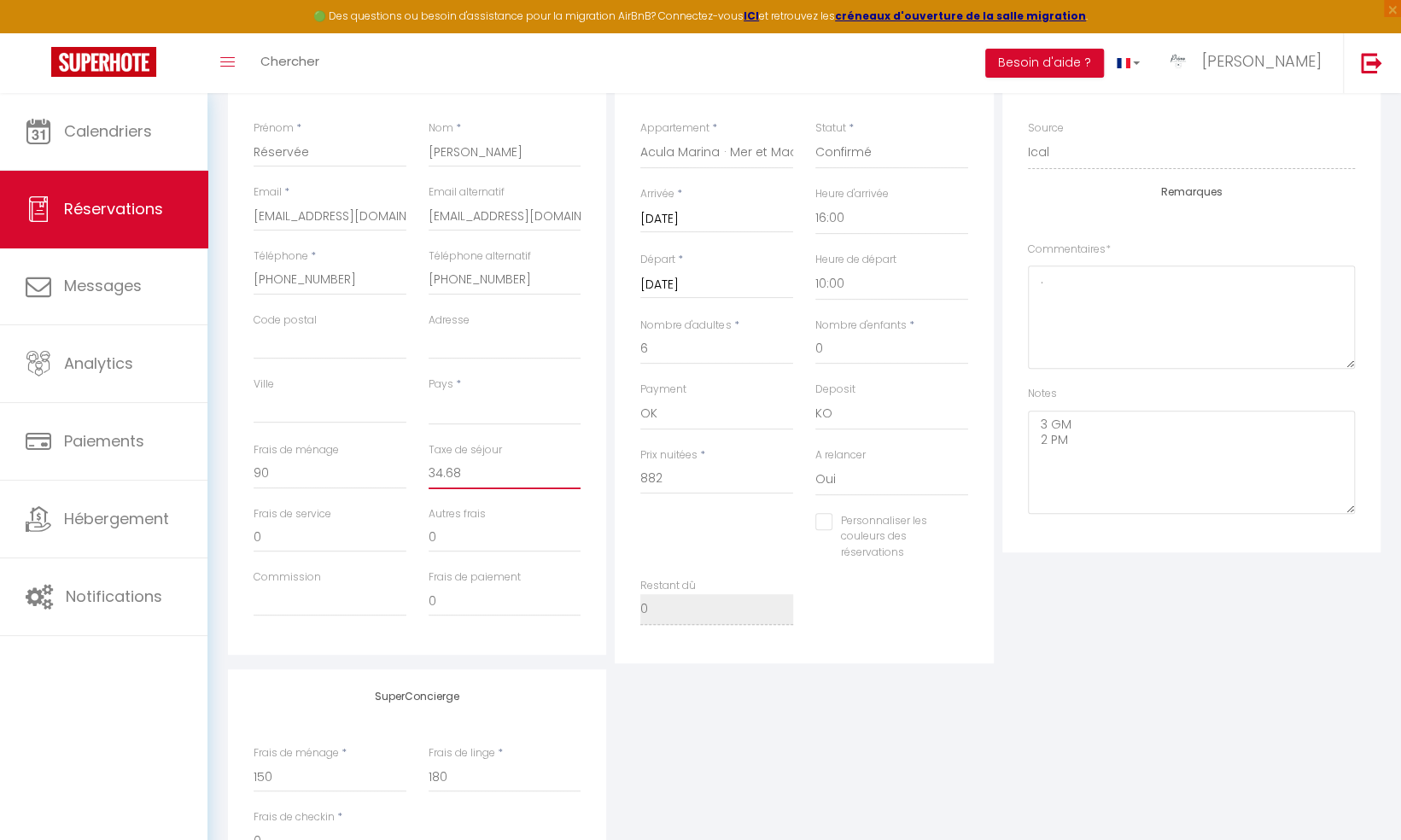
scroll to position [0, 0]
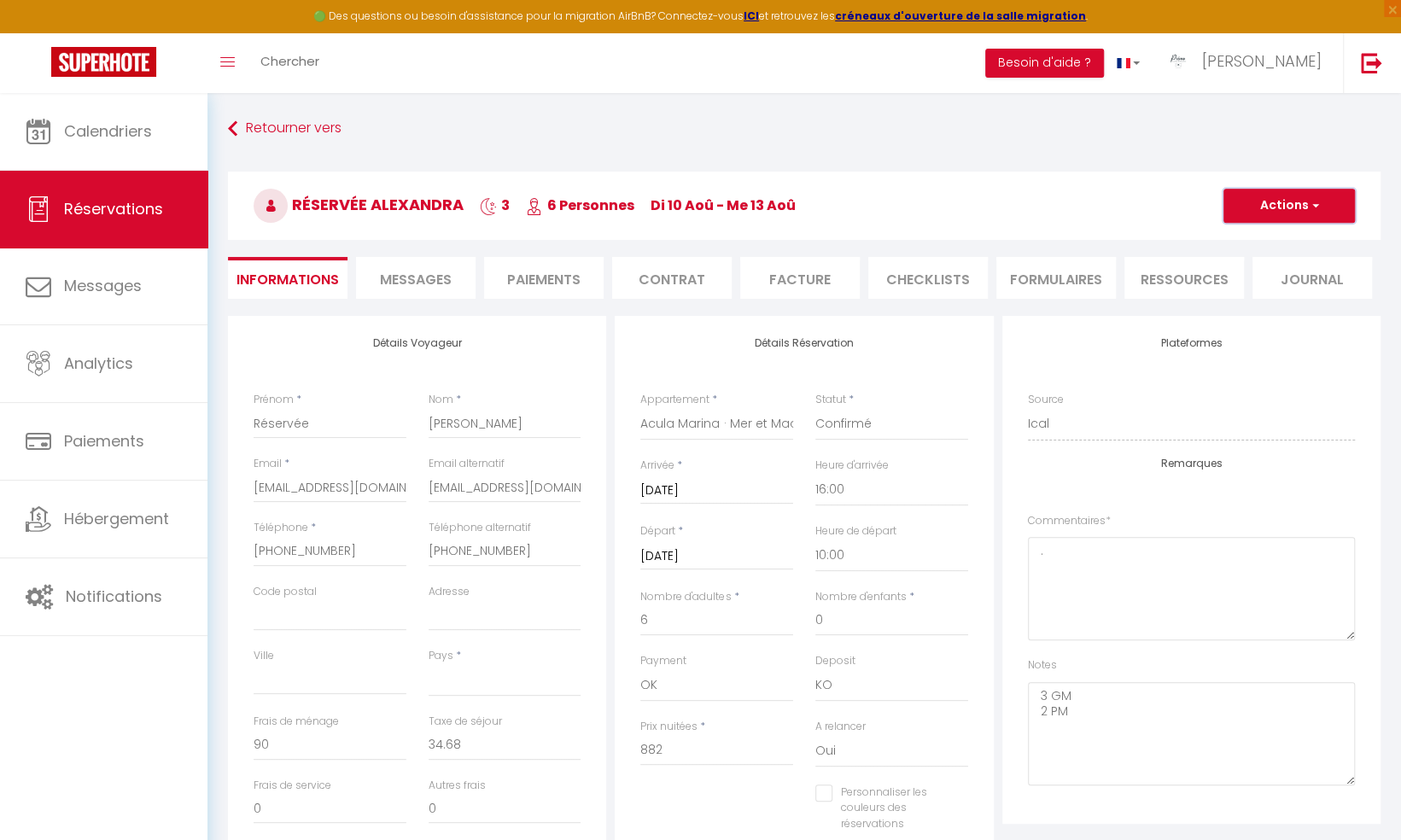
click at [1280, 205] on button "Actions" at bounding box center [1289, 206] width 131 height 34
click at [1263, 240] on link "Enregistrer" at bounding box center [1272, 243] width 135 height 22
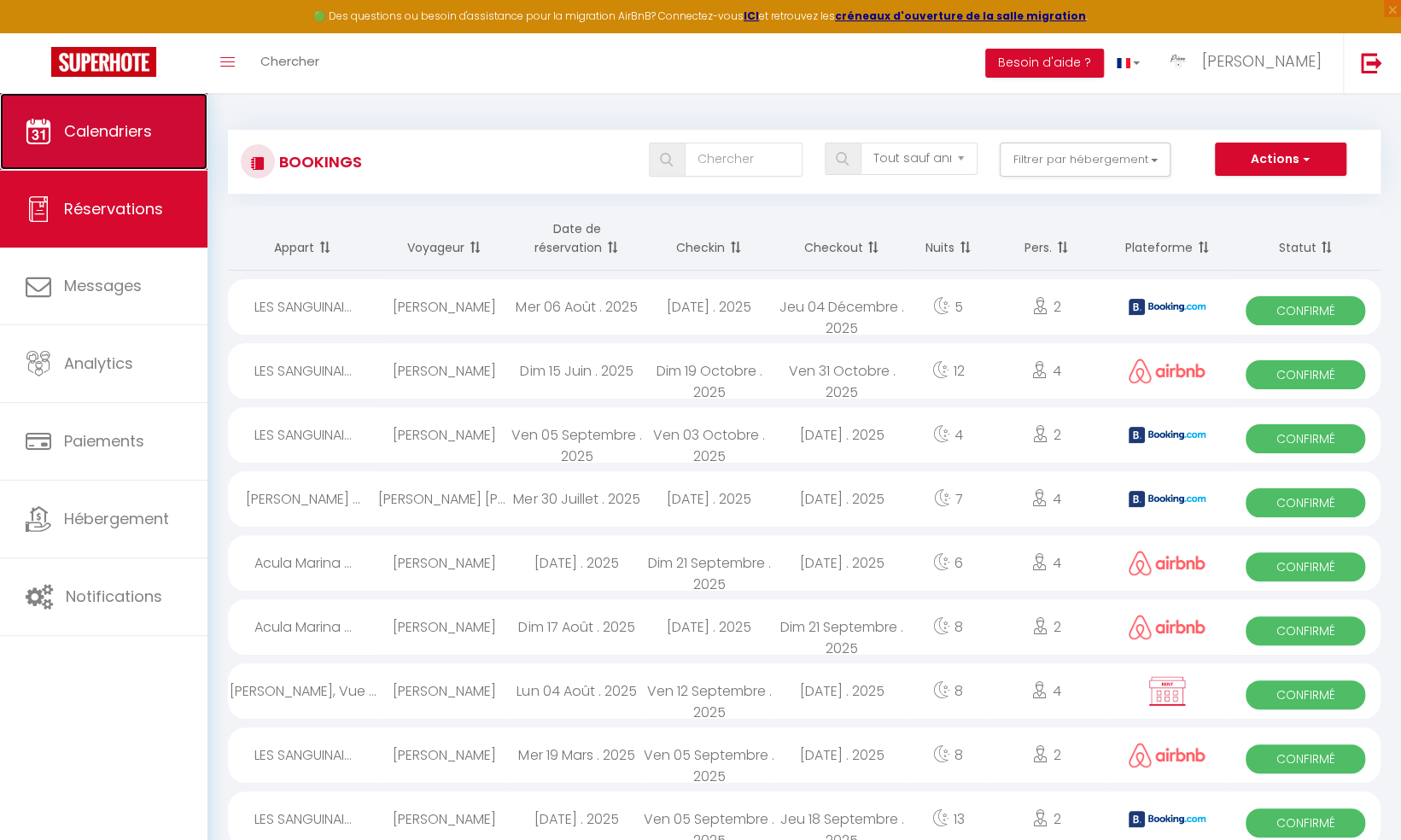
click at [96, 142] on link "Calendriers" at bounding box center [104, 131] width 208 height 77
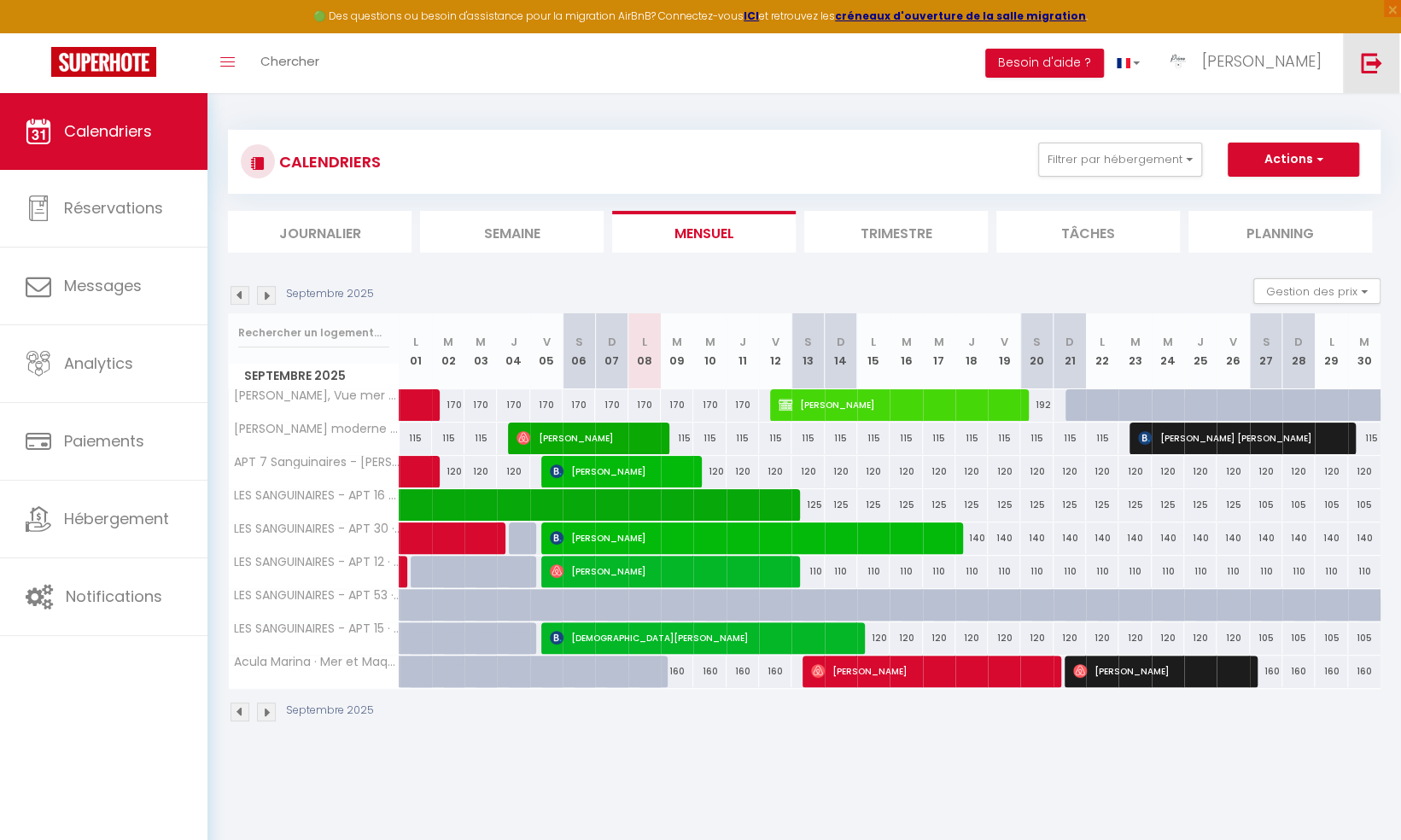
click at [1371, 58] on img at bounding box center [1371, 63] width 21 height 21
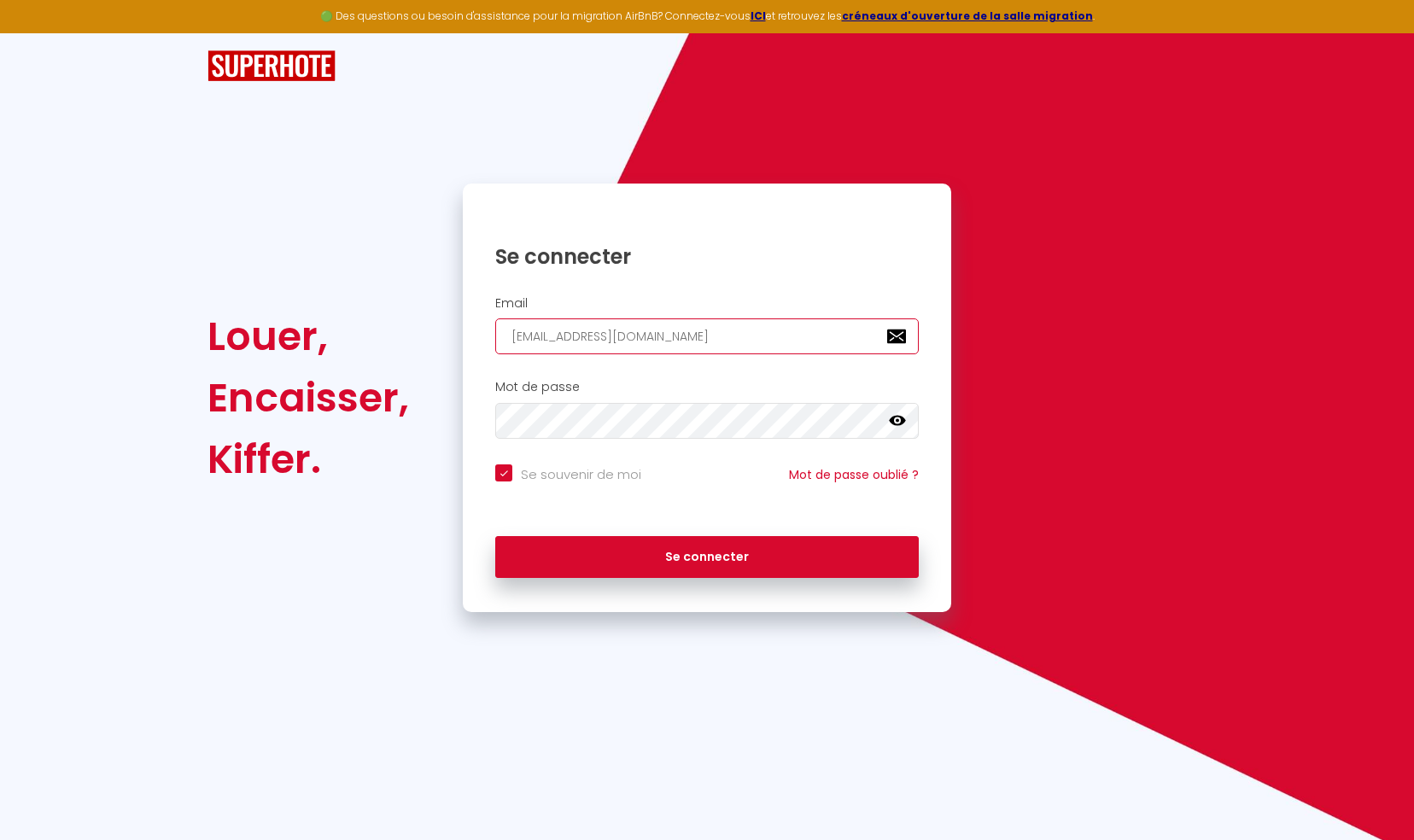
click at [733, 343] on input "ajaccio@primoconciergerie.fr" at bounding box center [707, 336] width 424 height 36
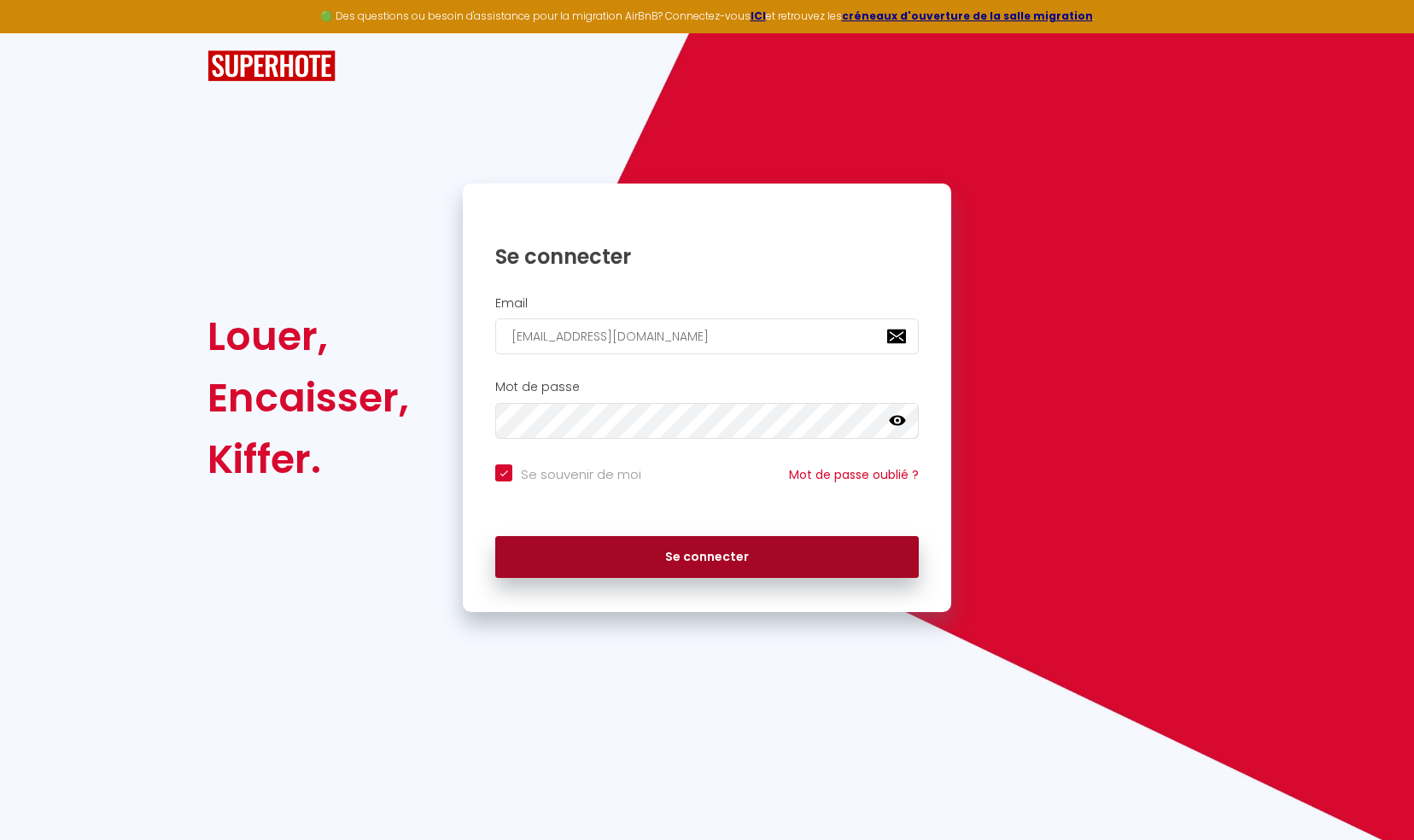
click at [689, 556] on button "Se connecter" at bounding box center [707, 557] width 424 height 43
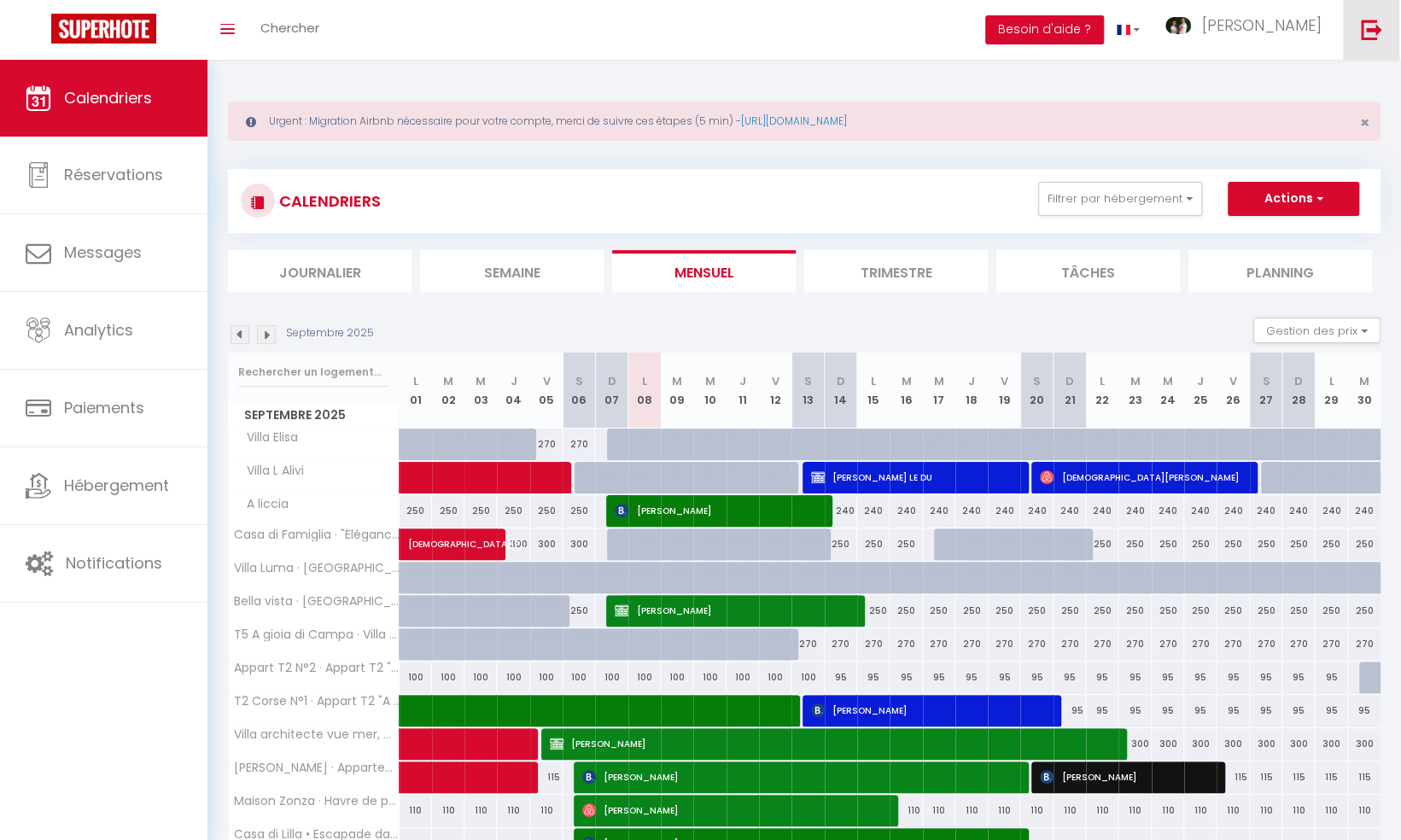
click at [1378, 27] on img at bounding box center [1371, 30] width 21 height 21
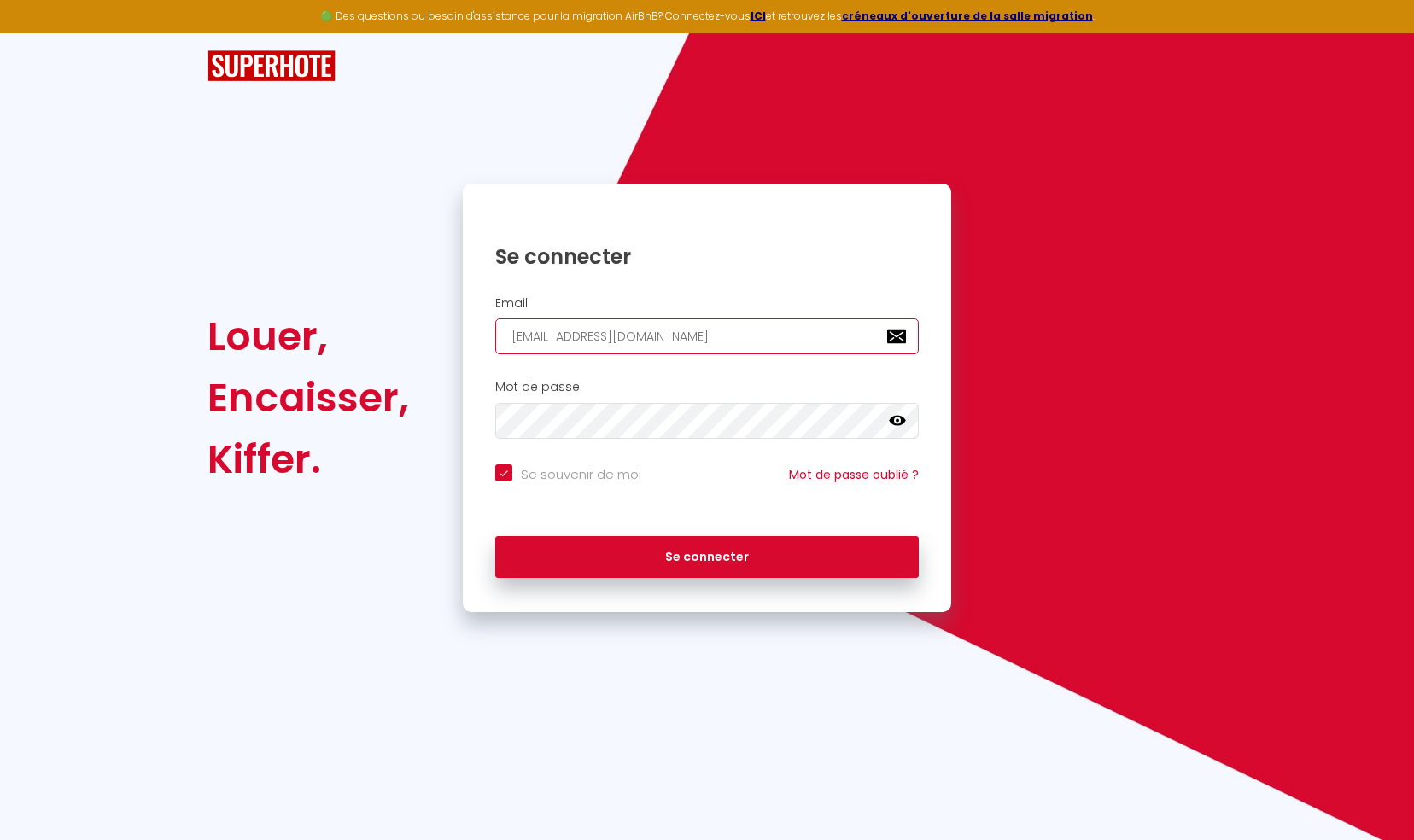
click at [810, 334] on input "[EMAIL_ADDRESS][DOMAIN_NAME]" at bounding box center [707, 336] width 424 height 36
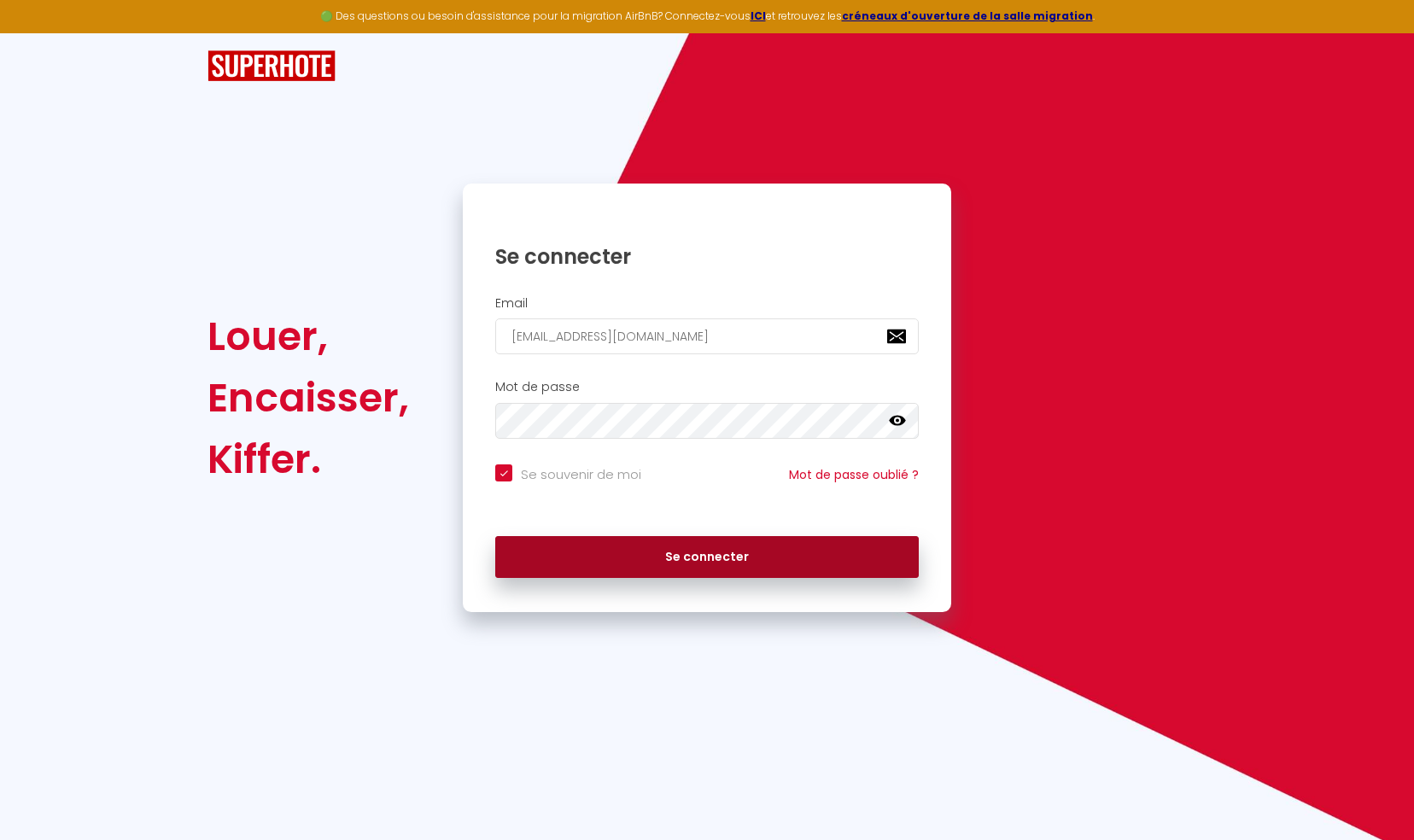
click at [671, 552] on button "Se connecter" at bounding box center [707, 557] width 424 height 43
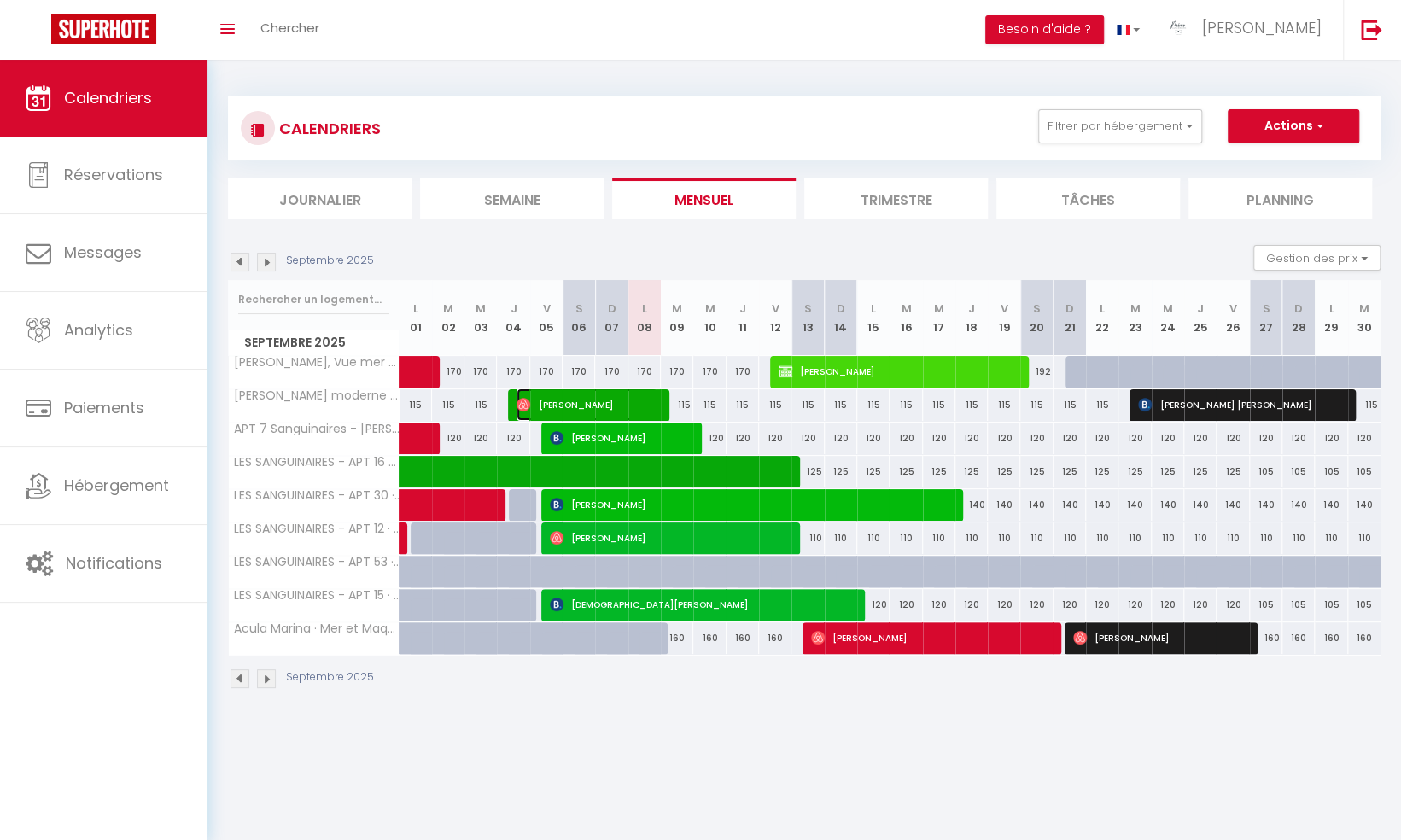
click at [609, 403] on span "Alexis Freau" at bounding box center [587, 405] width 141 height 32
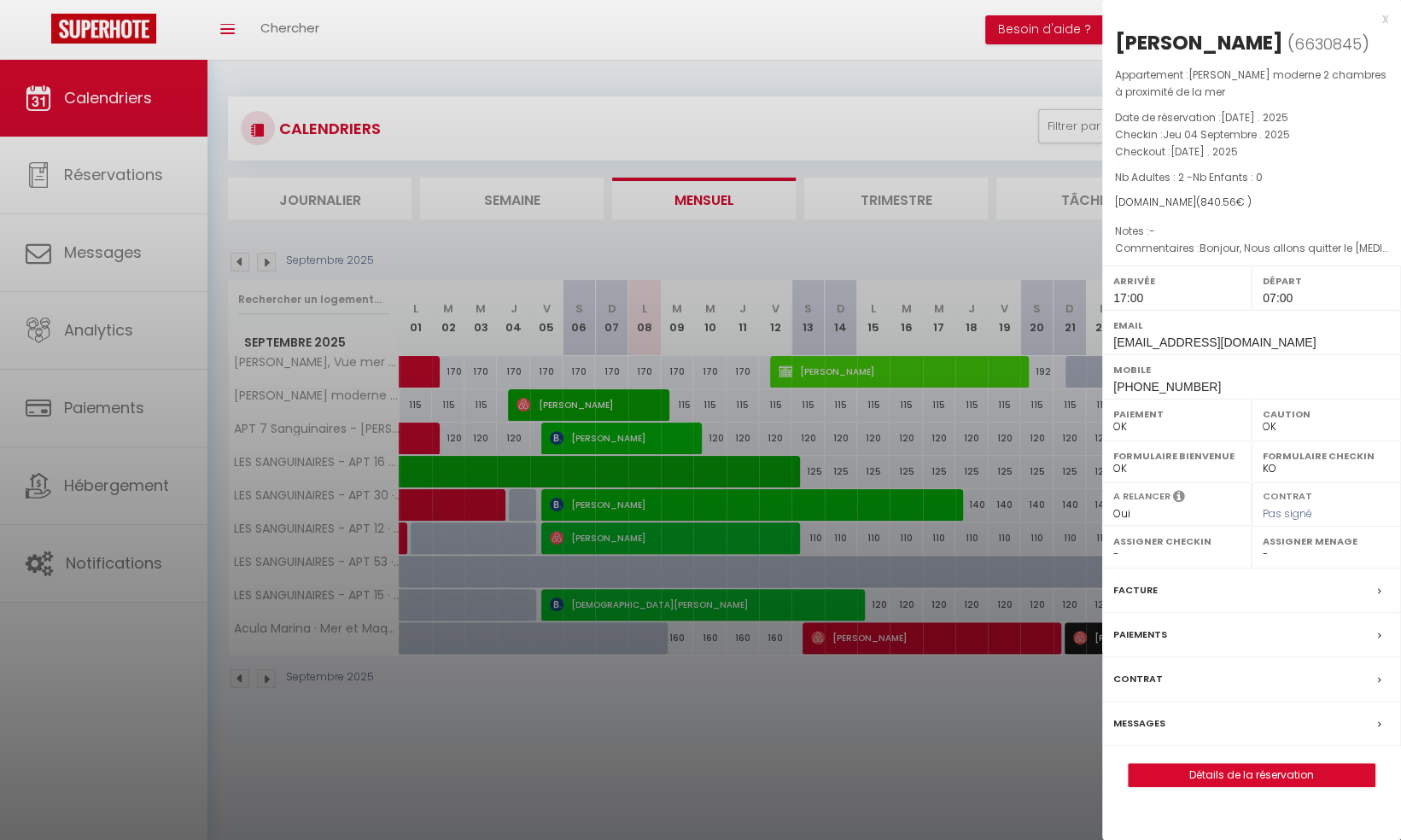
click at [1156, 715] on label "Messages" at bounding box center [1139, 723] width 52 height 18
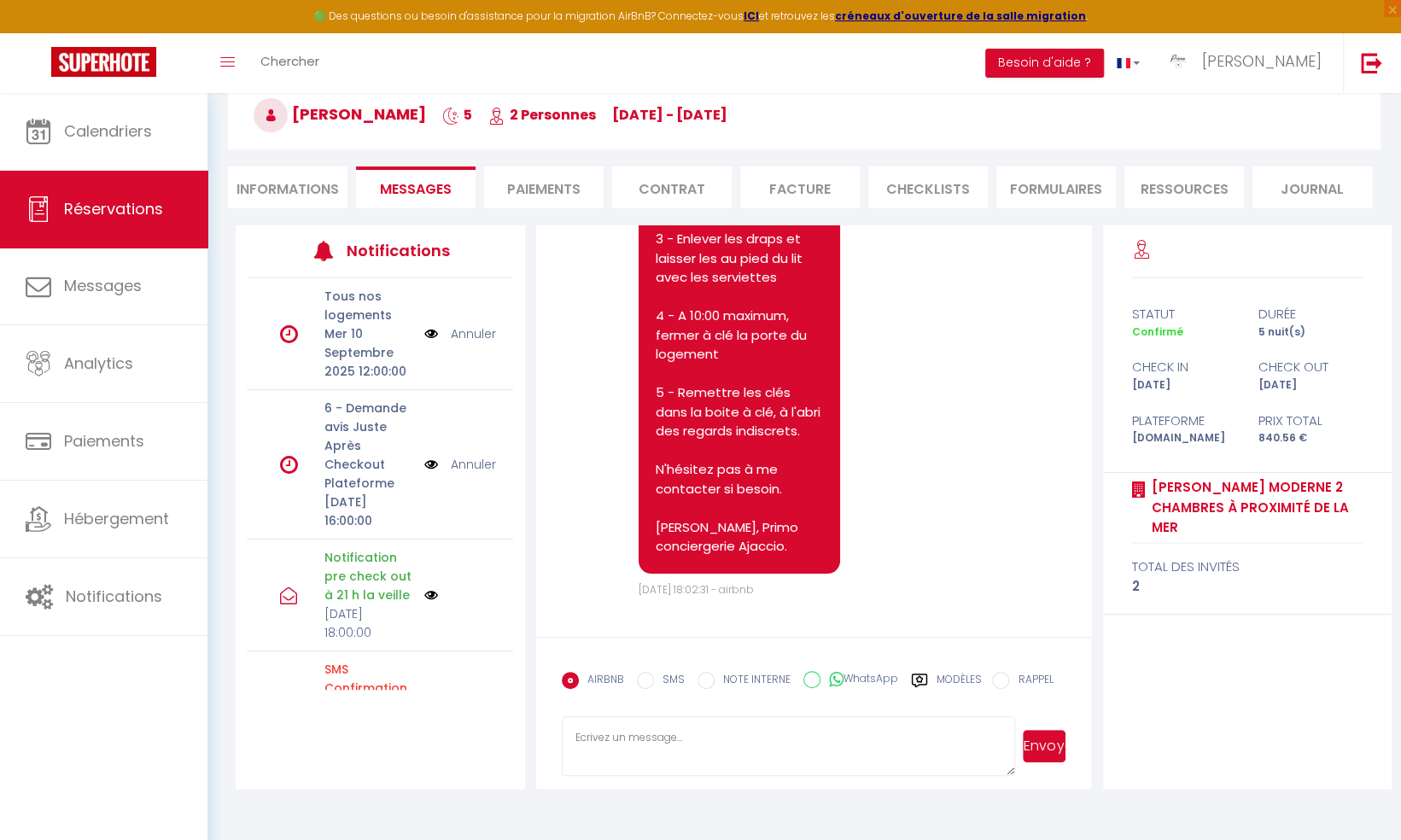
scroll to position [93, 0]
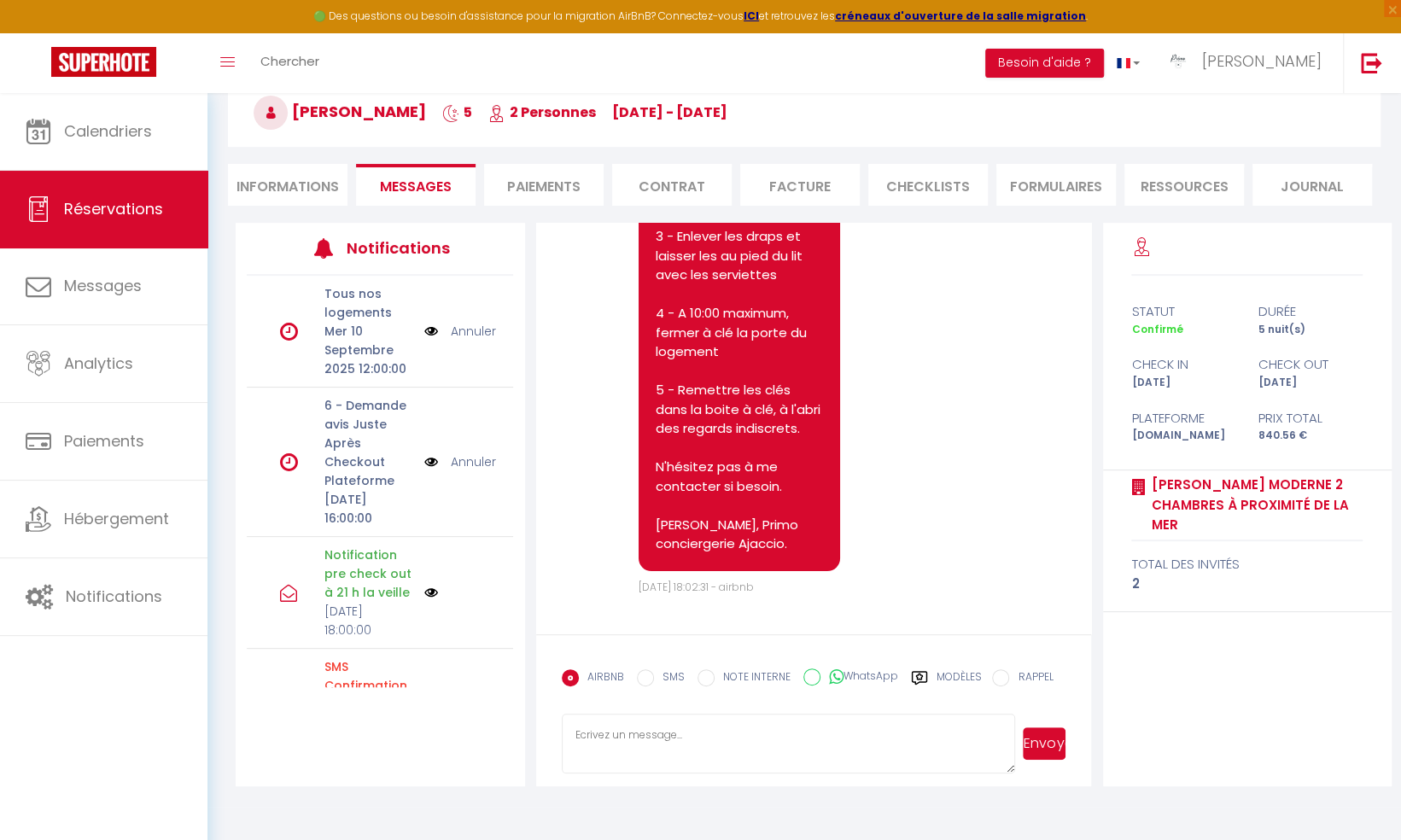
drag, startPoint x: 642, startPoint y: 739, endPoint x: 652, endPoint y: 734, distance: 11.2
click at [646, 740] on textarea at bounding box center [789, 743] width 454 height 60
click at [920, 750] on textarea "Bonsoir Alexis , J'espère que vous allez bien et que votre séjour s'est bien pa…" at bounding box center [789, 743] width 454 height 60
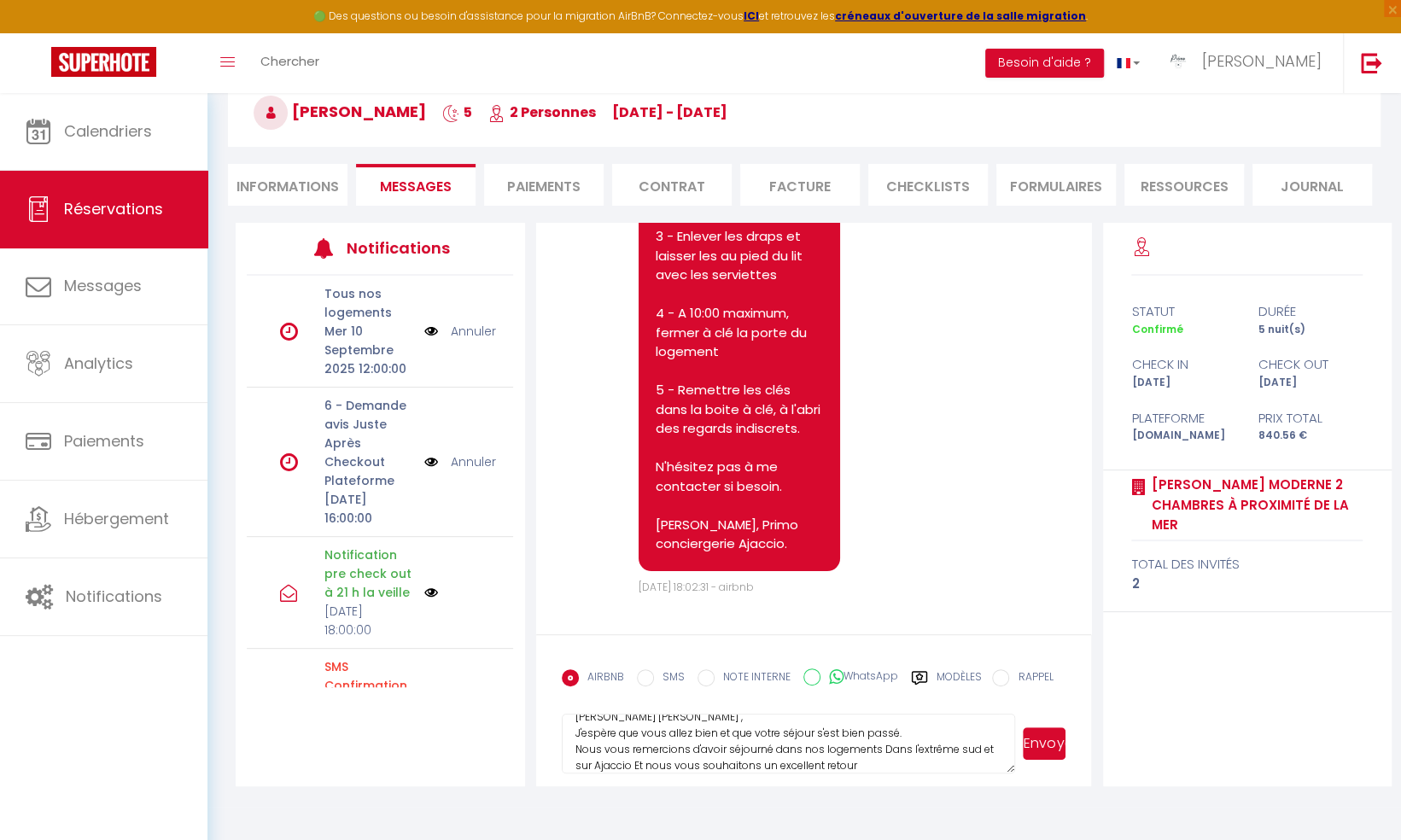
scroll to position [31, 0]
click at [644, 753] on textarea "Bonsoir Alexis , J'espère que vous allez bien et que votre séjour s'est bien pa…" at bounding box center [789, 743] width 454 height 60
click at [867, 747] on textarea "Bonsoir Alexis , J'espère que vous allez bien et que votre séjour s'est bien pa…" at bounding box center [789, 743] width 454 height 60
click at [809, 753] on textarea "Bonsoir Alexis , J'espère que vous allez bien et que votre séjour s'est bien pa…" at bounding box center [789, 743] width 454 height 60
click at [878, 761] on textarea "Bonsoir Alexis , J'espère que vous allez bien et que votre séjour s'est bien pa…" at bounding box center [789, 743] width 454 height 60
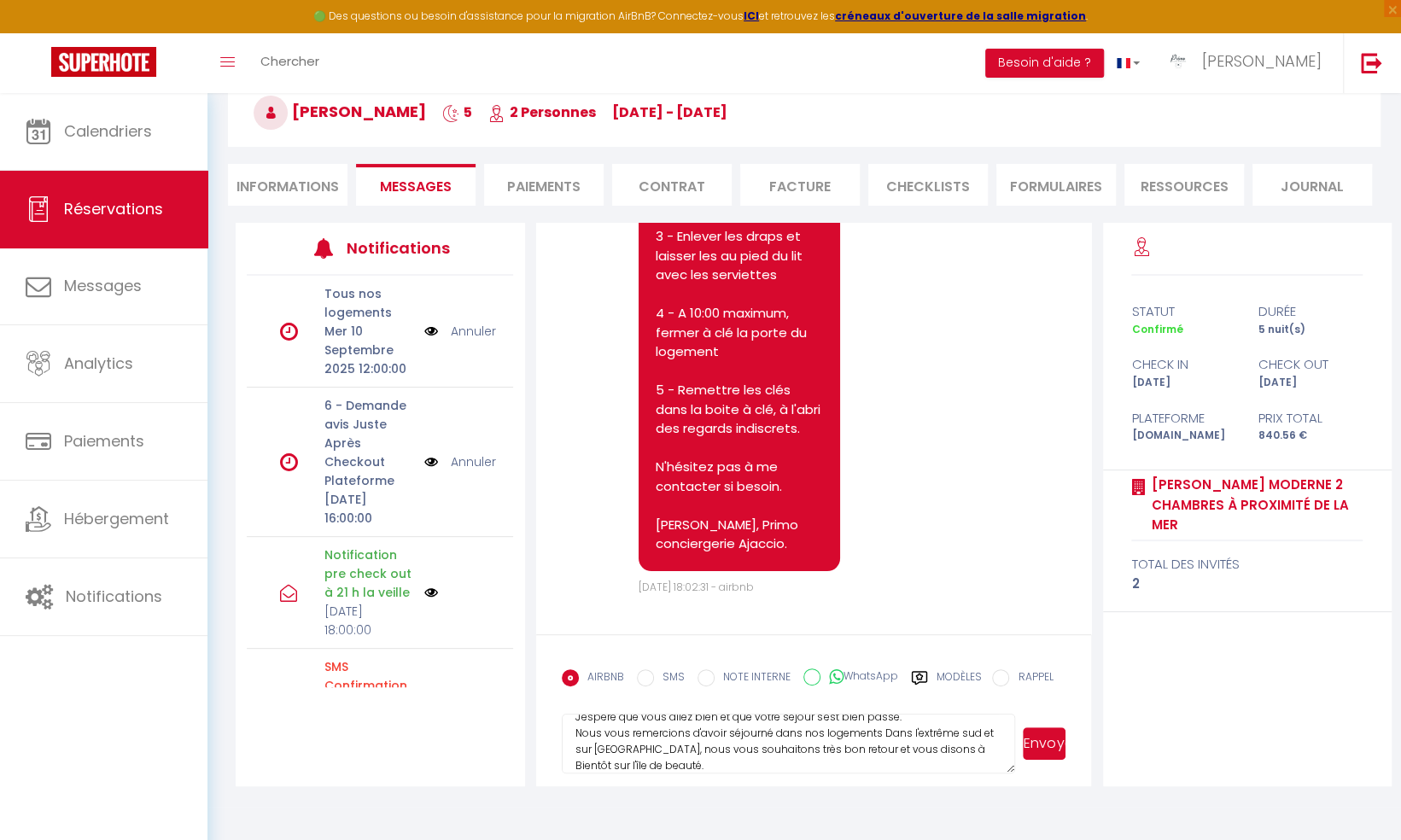
scroll to position [50, 0]
click at [1036, 750] on button "Envoyer" at bounding box center [1044, 744] width 43 height 32
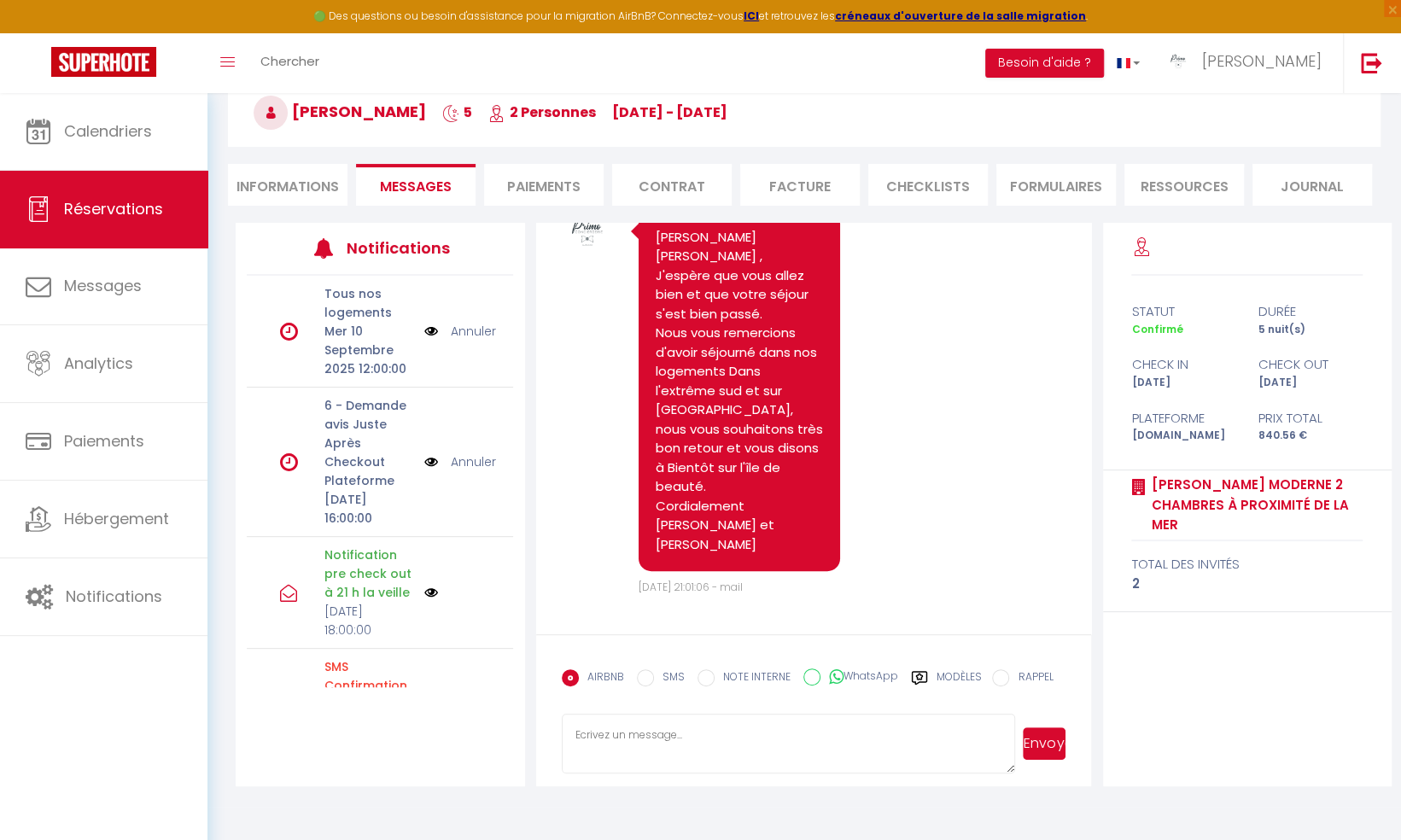
scroll to position [4554, 0]
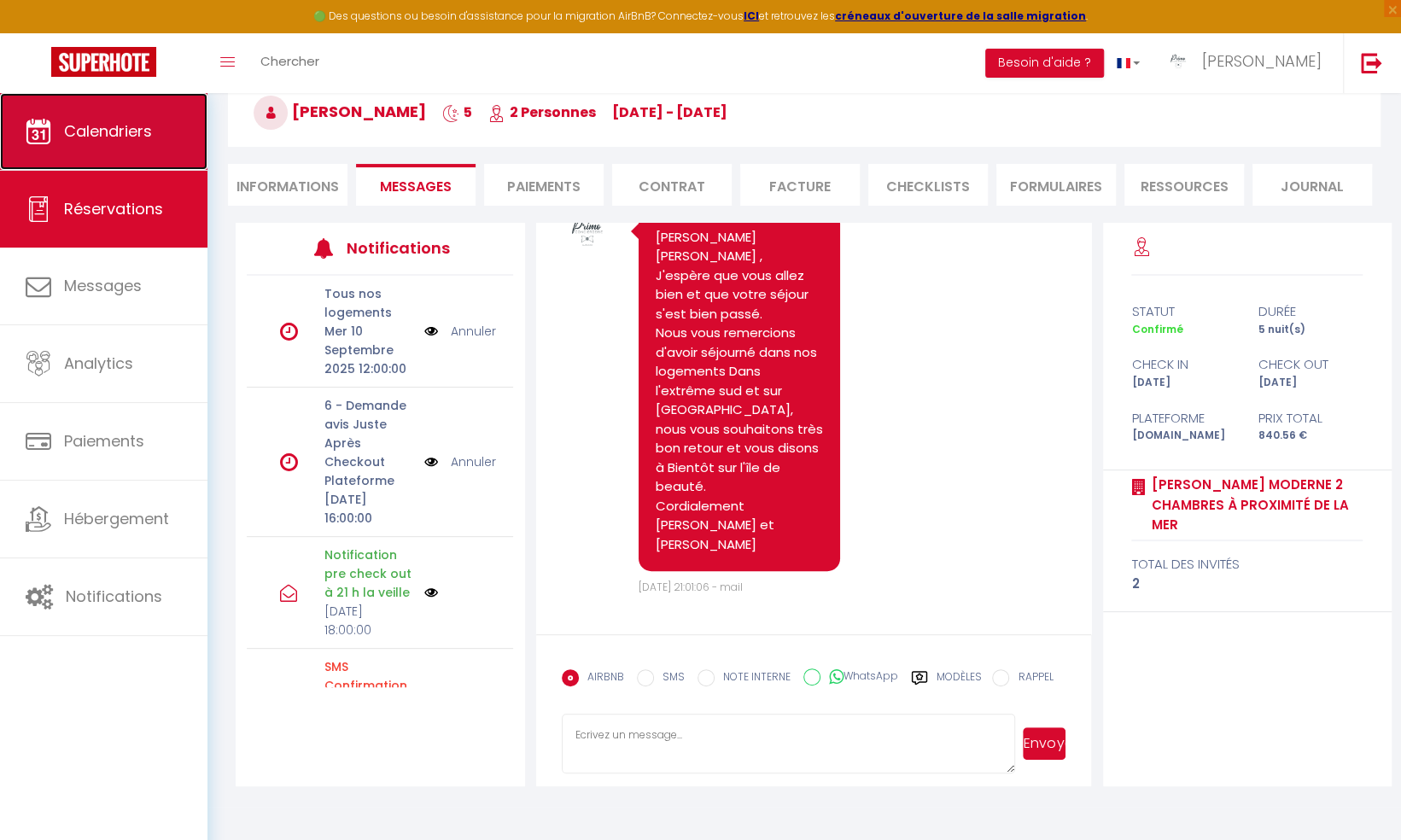
click at [150, 149] on link "Calendriers" at bounding box center [104, 131] width 208 height 77
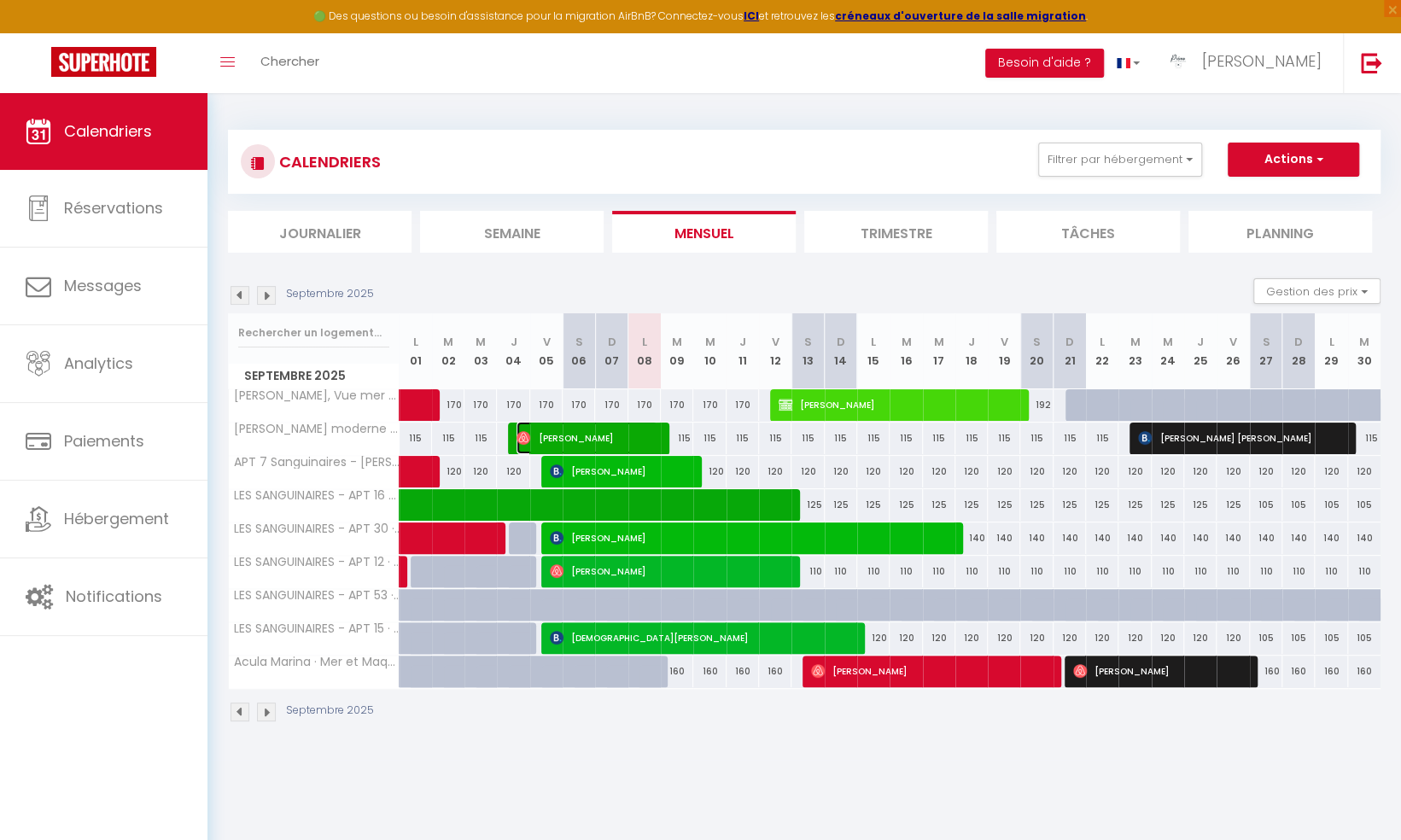
click at [635, 435] on span "Alexis Freau" at bounding box center [587, 438] width 141 height 32
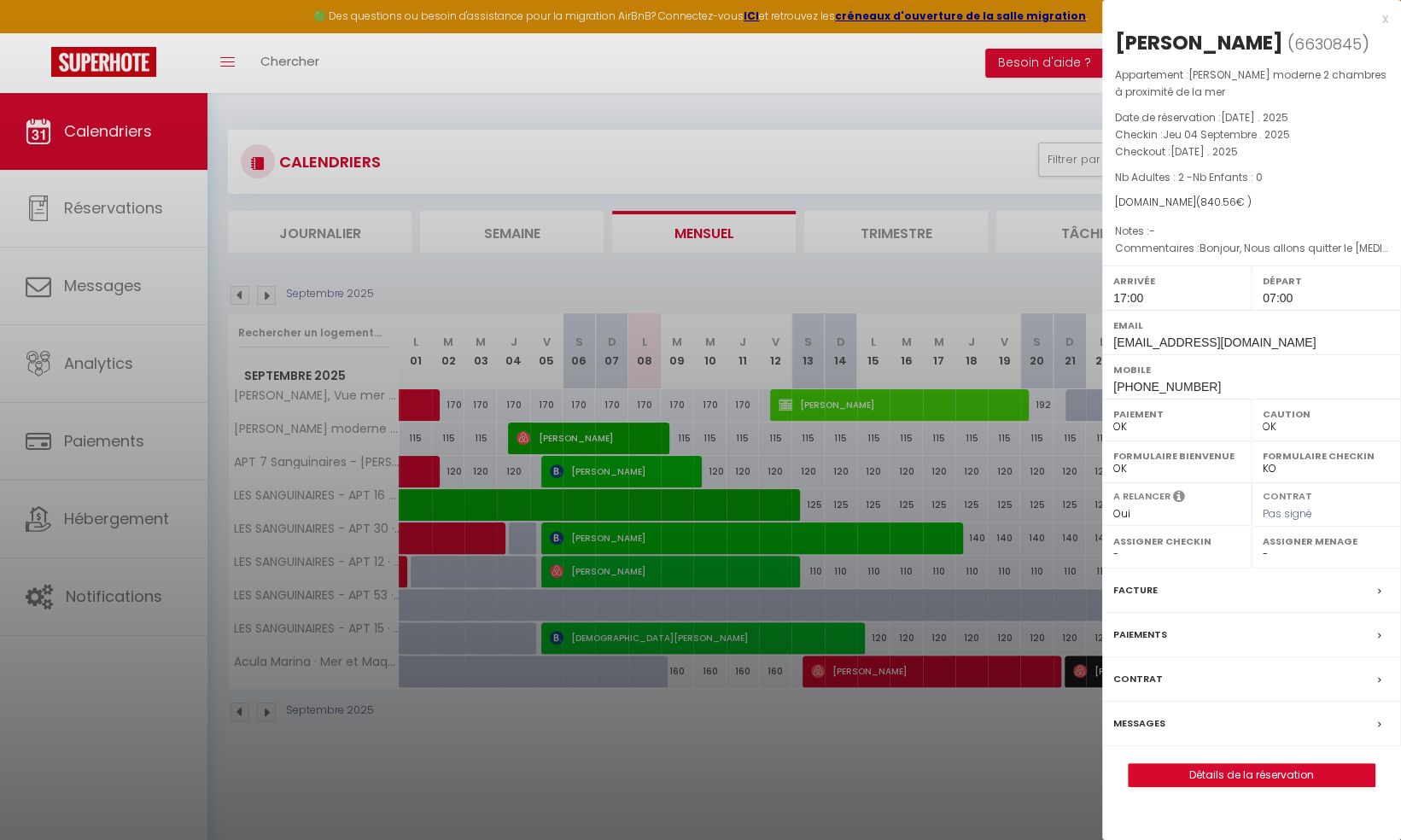
click at [635, 435] on div at bounding box center [700, 420] width 1401 height 840
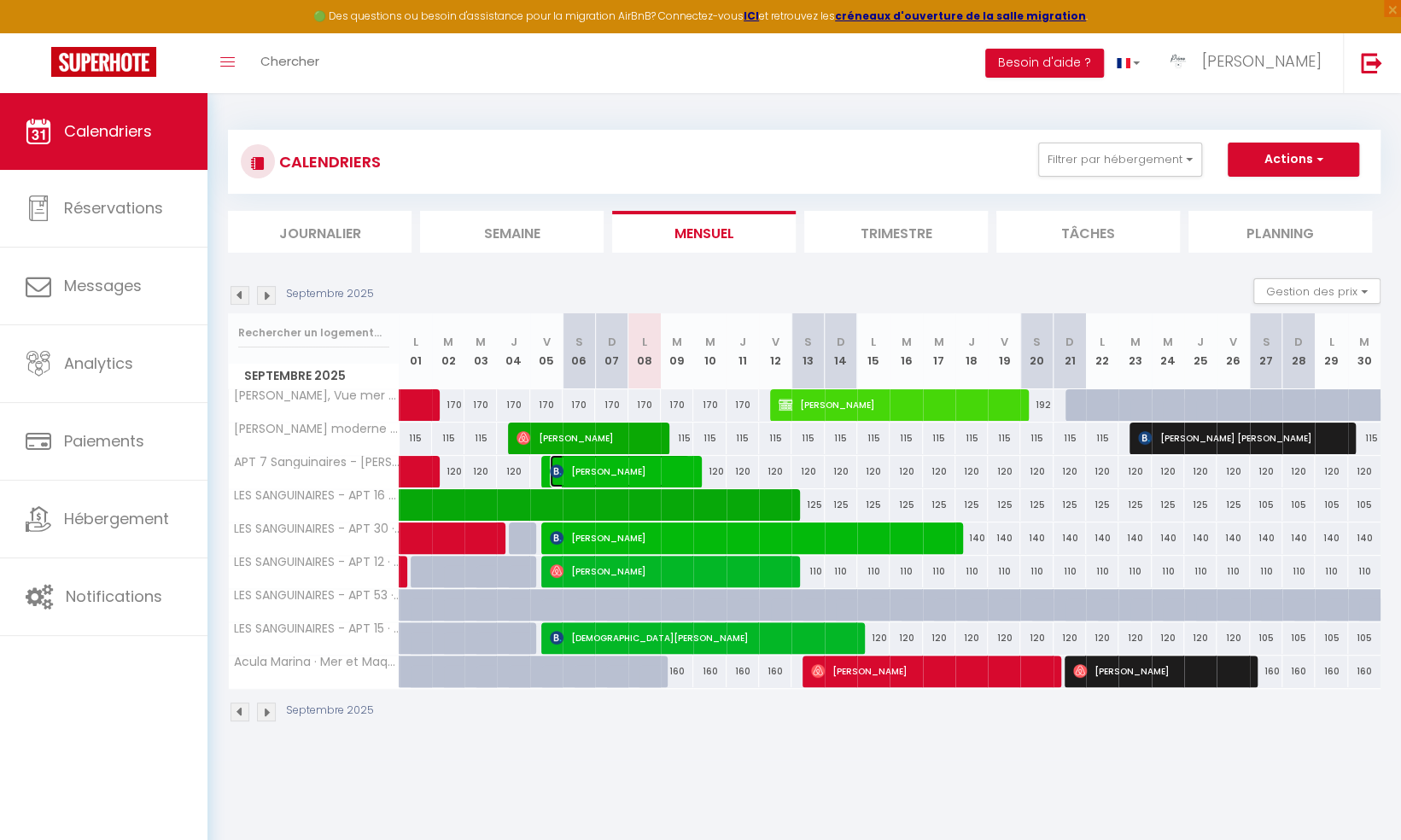
click at [618, 461] on span "Judy Spierings" at bounding box center [620, 471] width 141 height 32
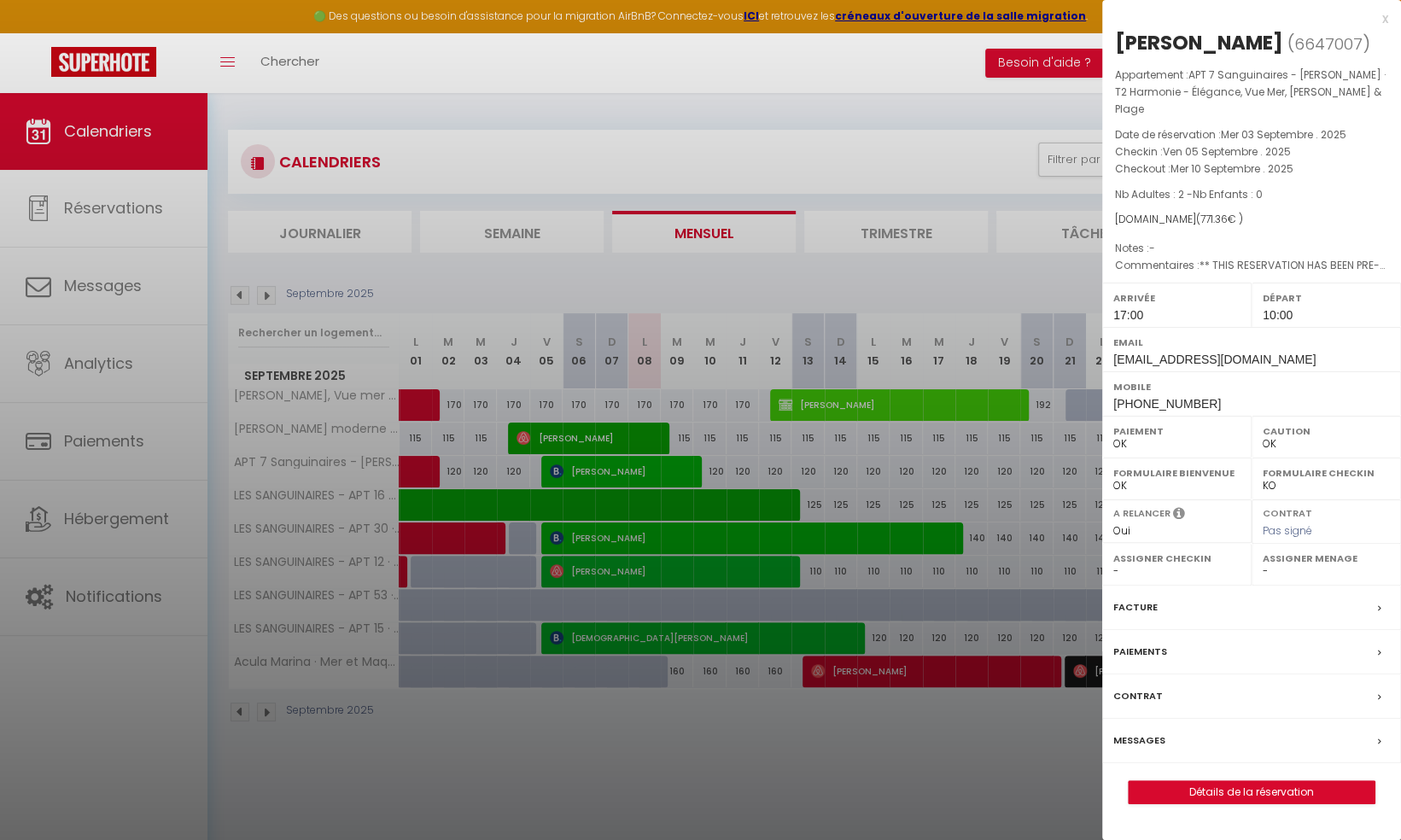
click at [619, 465] on div at bounding box center [700, 420] width 1401 height 840
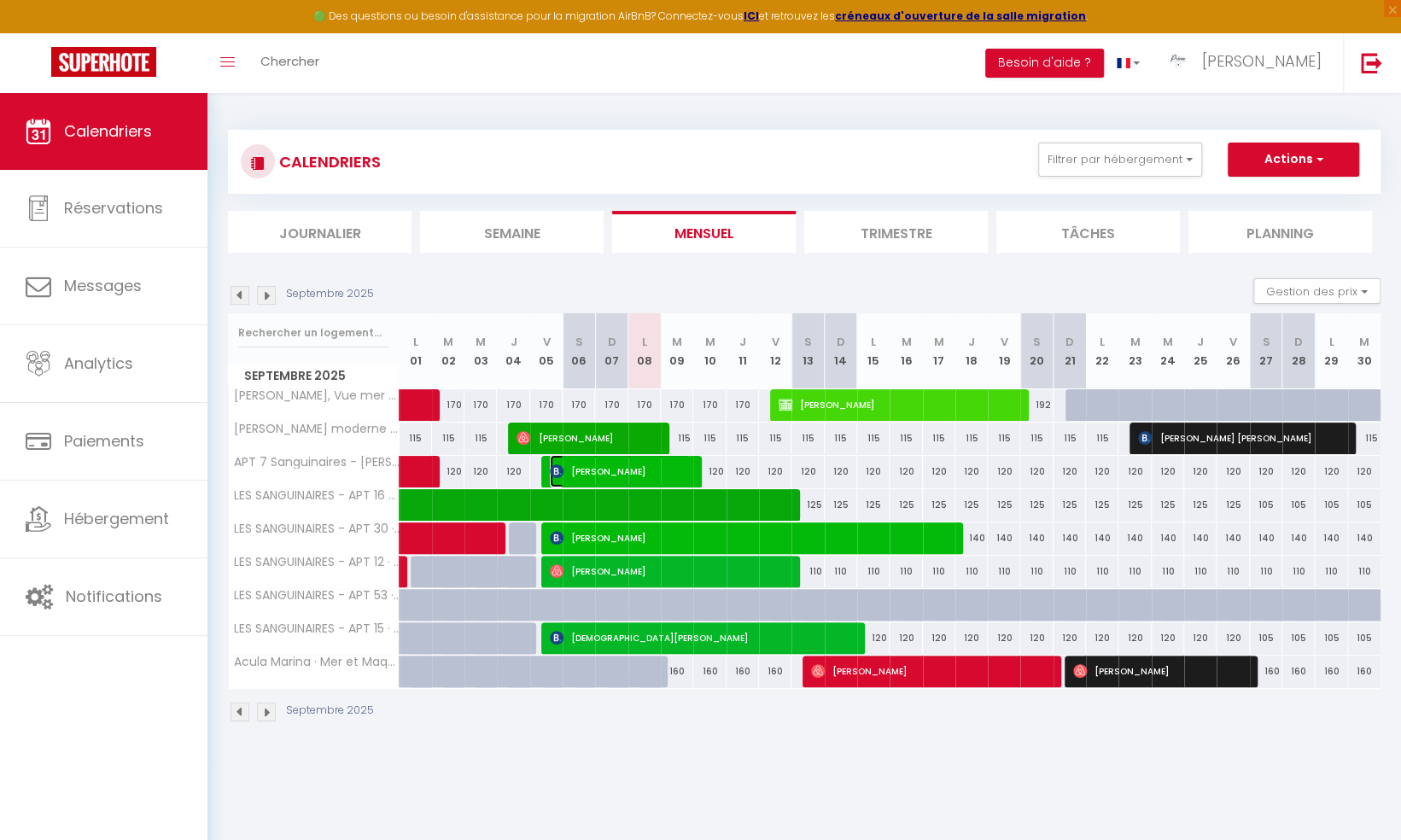
click at [618, 463] on span "Judy Spierings" at bounding box center [620, 471] width 141 height 32
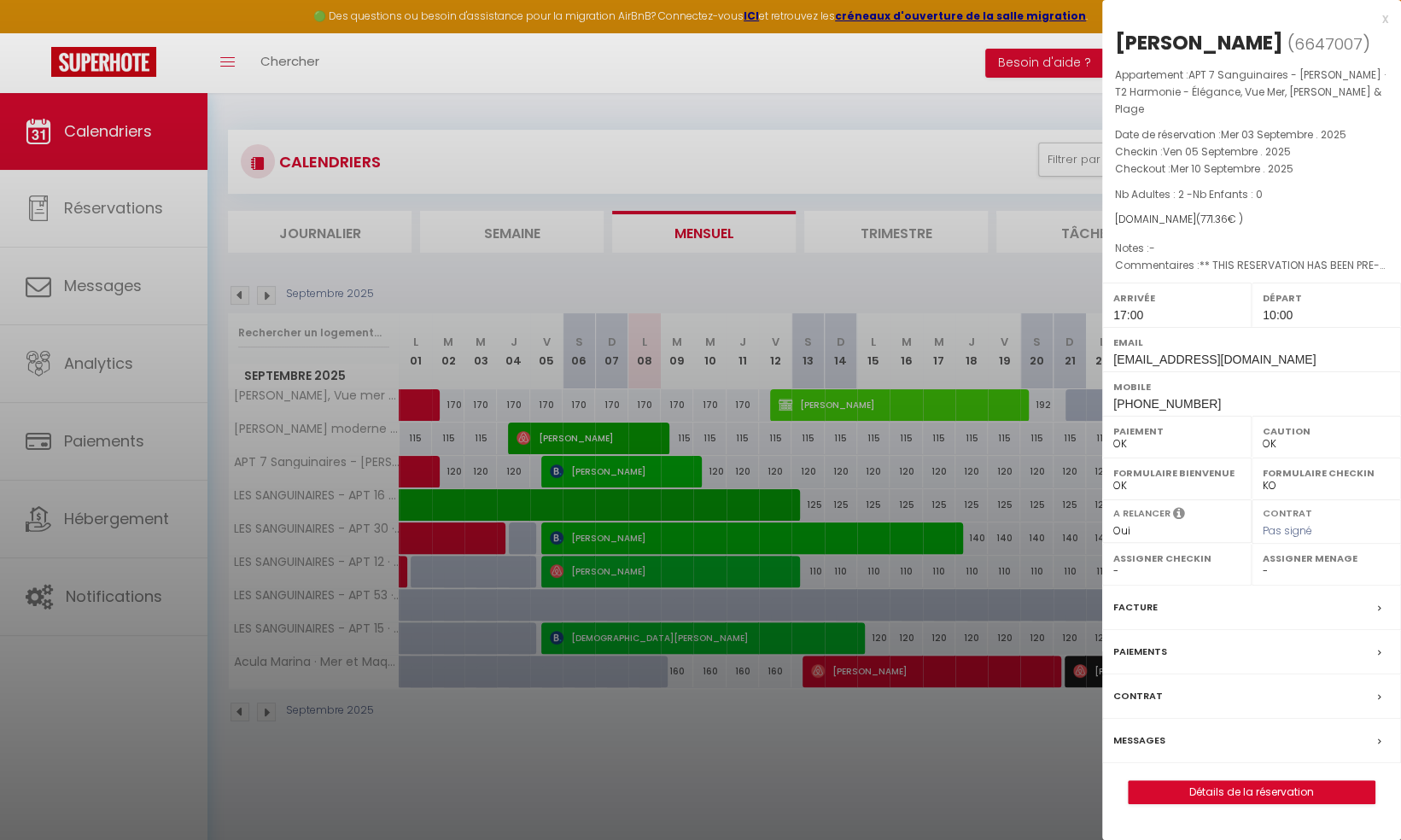
click at [618, 464] on div at bounding box center [700, 420] width 1401 height 840
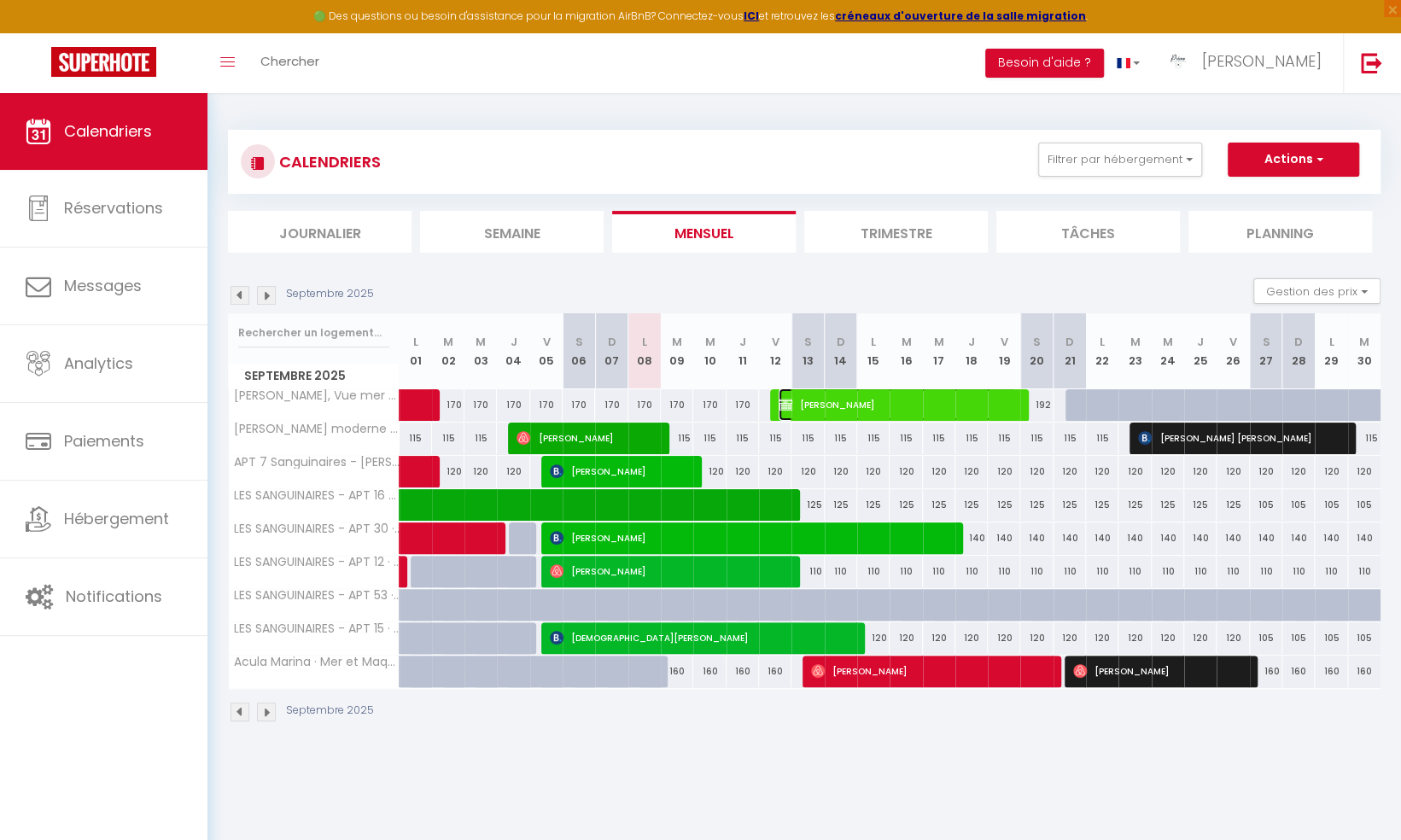
click at [854, 404] on span "CORINNE ALLOUCHE" at bounding box center [897, 405] width 238 height 32
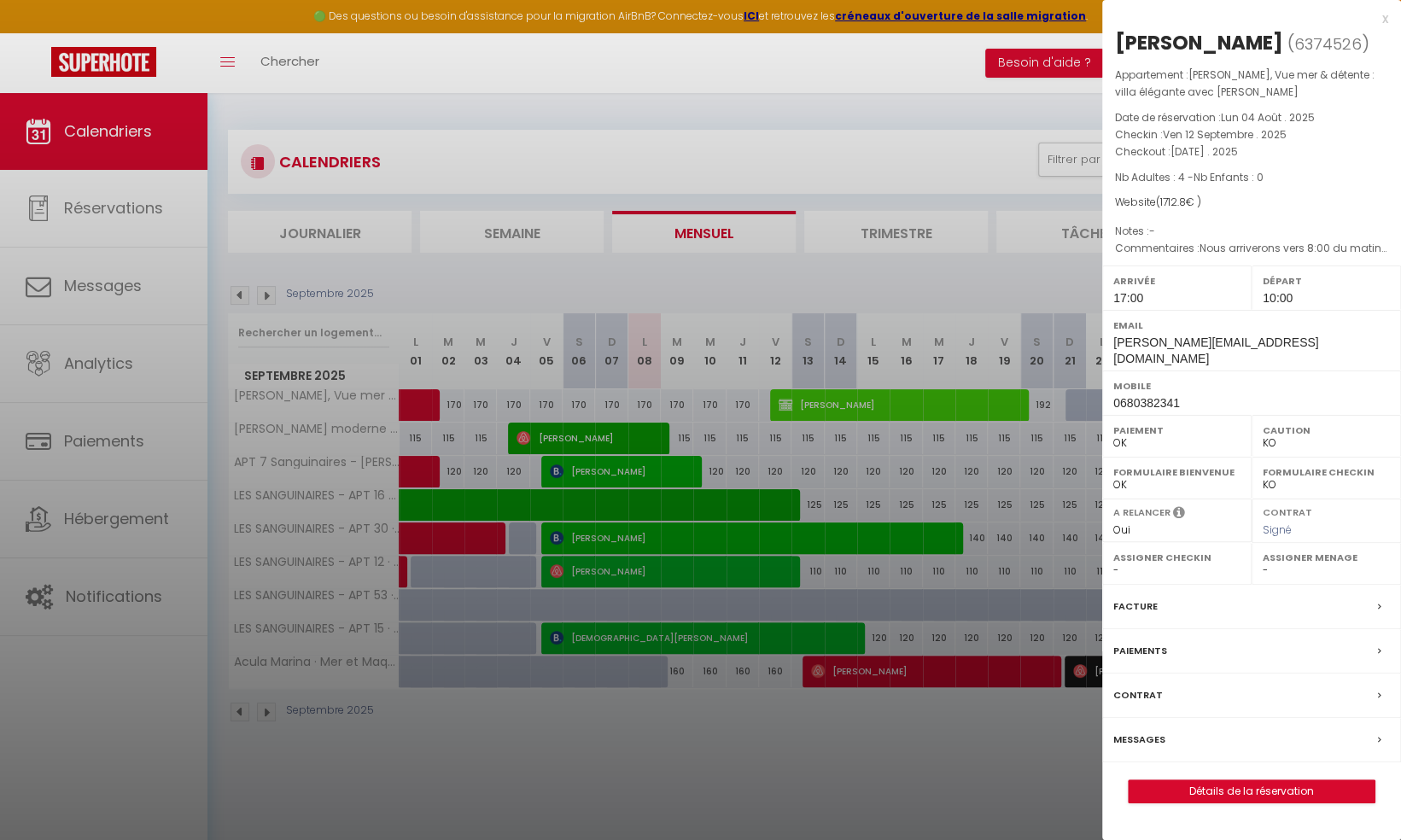
click at [923, 285] on div at bounding box center [700, 420] width 1401 height 840
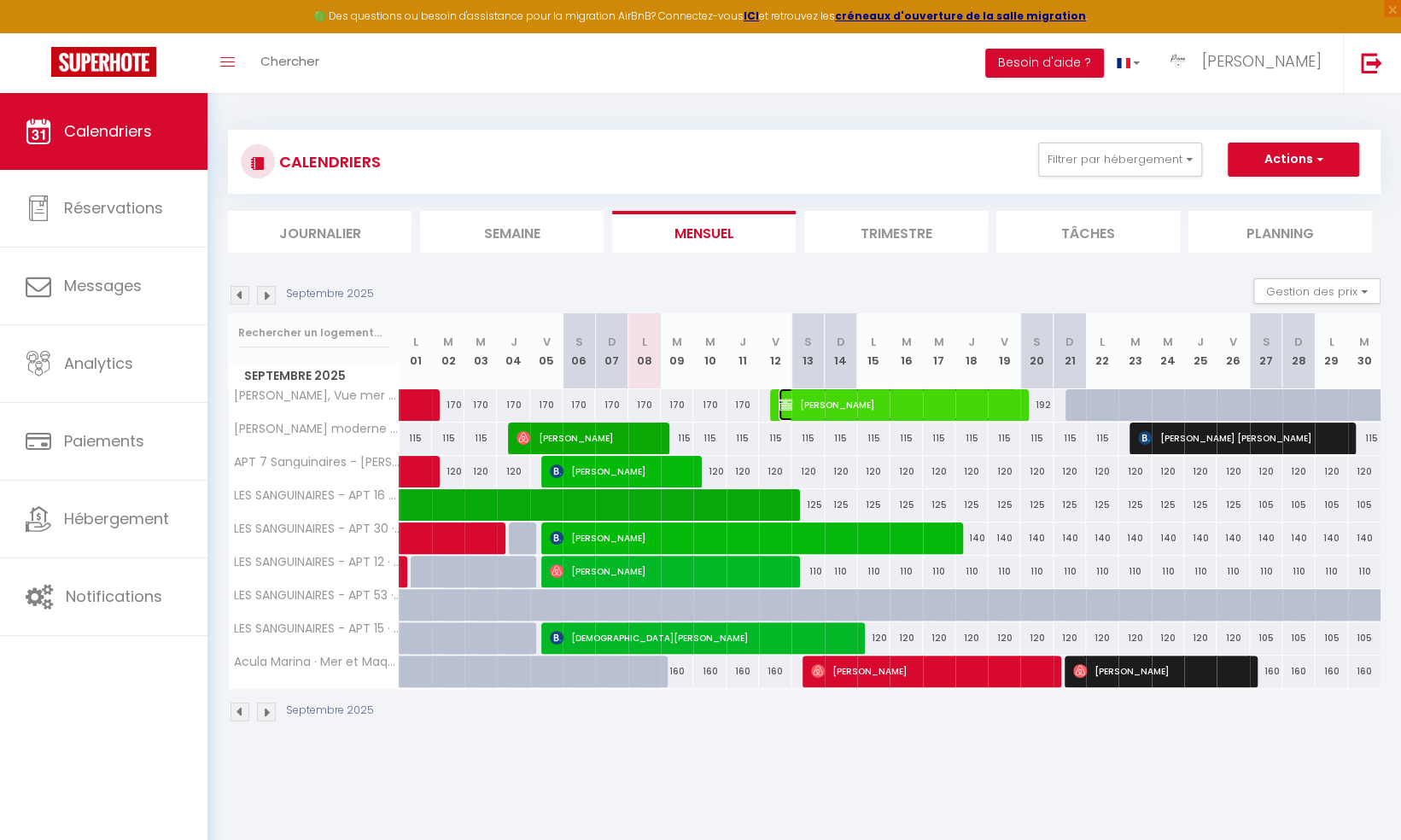
click at [872, 399] on span "CORINNE ALLOUCHE" at bounding box center [897, 405] width 238 height 32
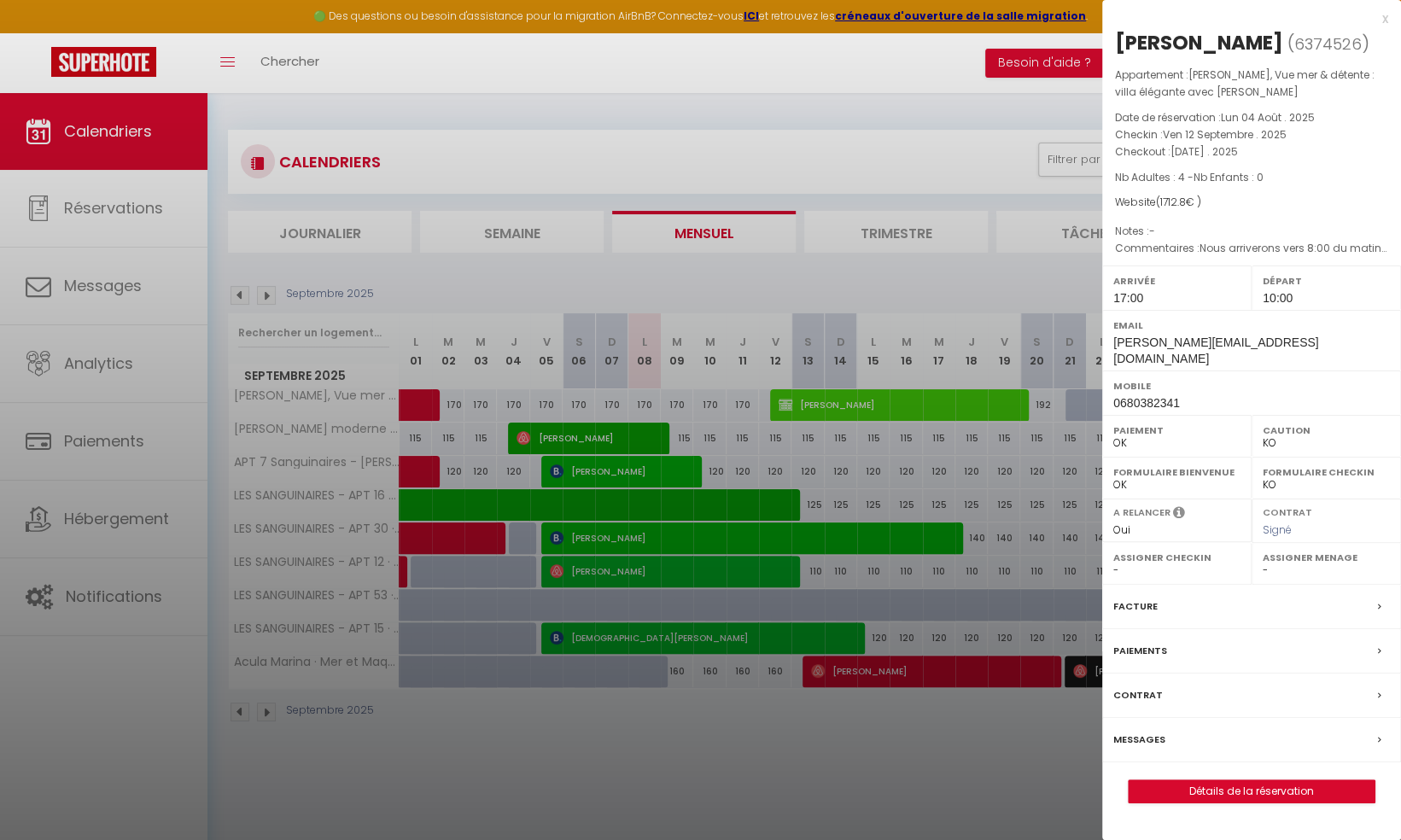
click at [1142, 741] on label "Messages" at bounding box center [1139, 739] width 52 height 18
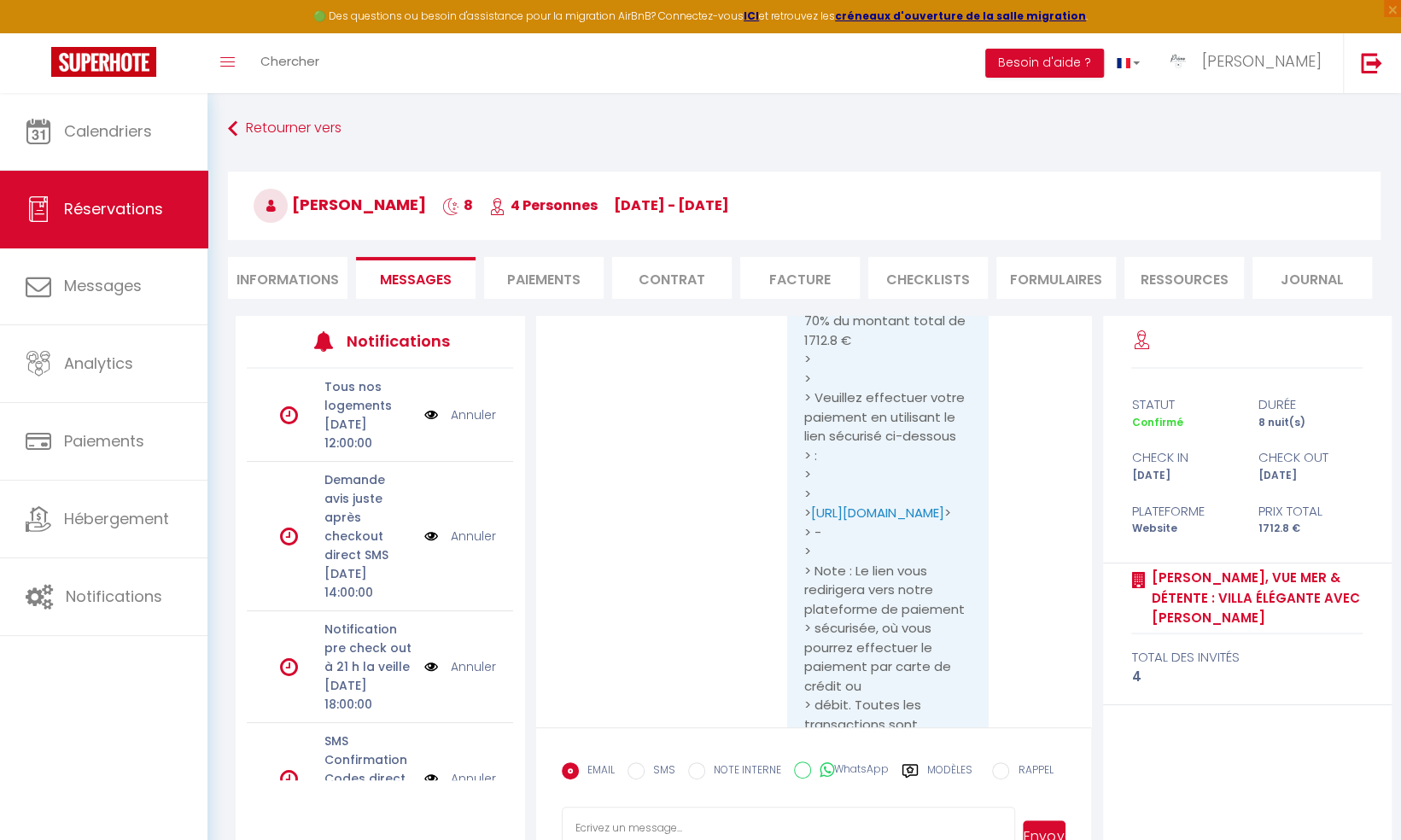
scroll to position [8439, 0]
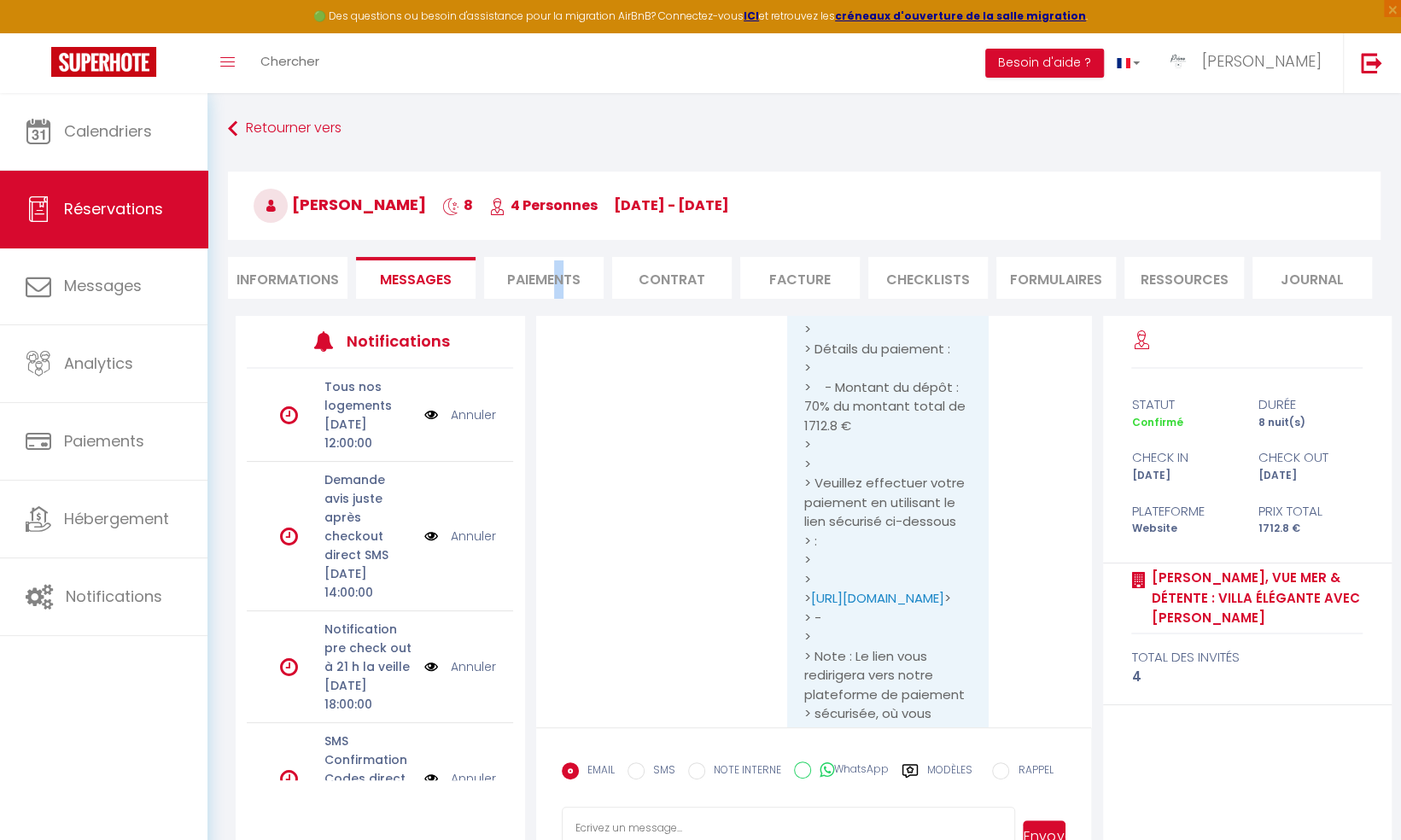
click at [561, 274] on li "Paiements" at bounding box center [543, 278] width 119 height 42
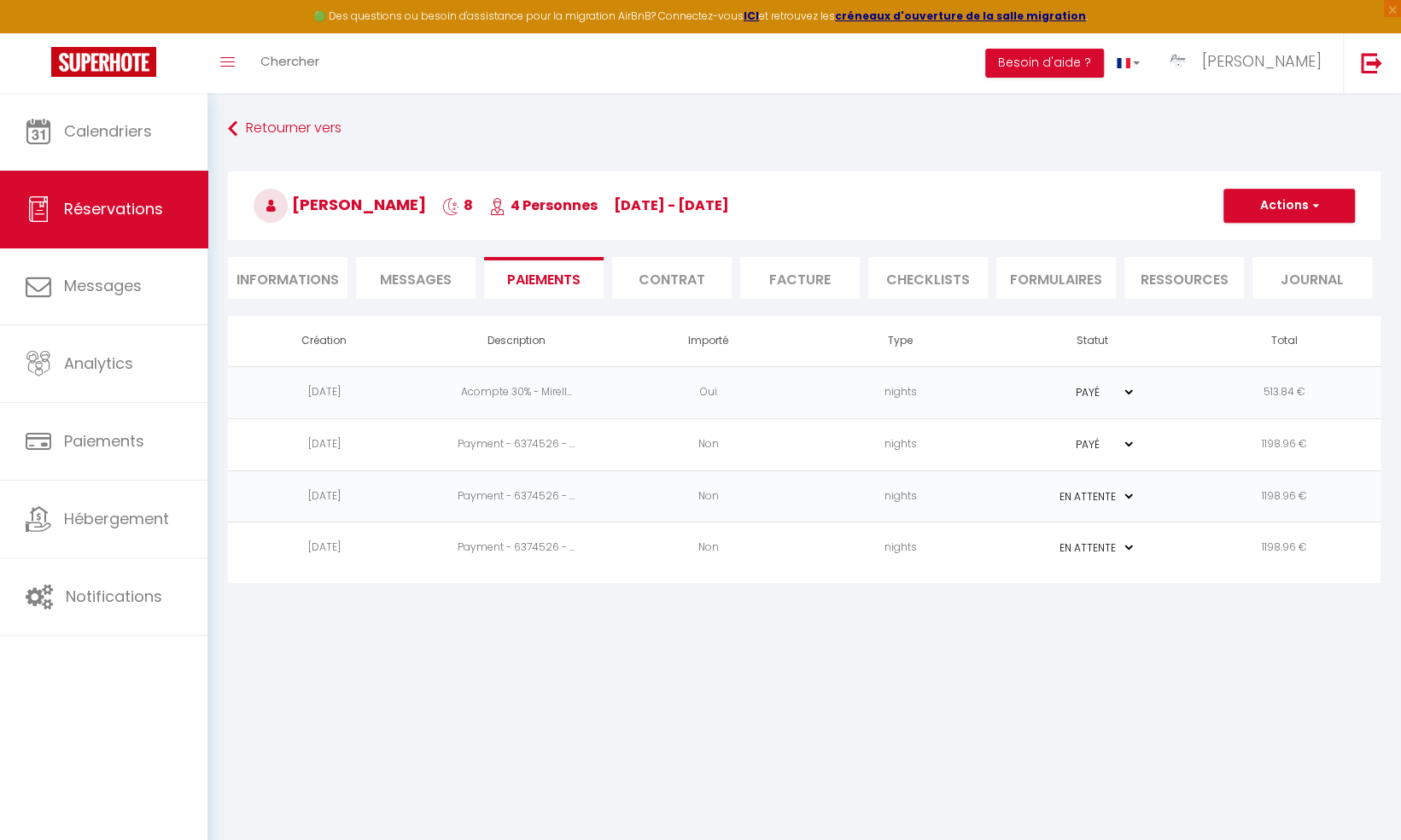
drag, startPoint x: 561, startPoint y: 274, endPoint x: 523, endPoint y: 278, distance: 38.2
click at [524, 278] on li "Paiements" at bounding box center [543, 278] width 119 height 42
click at [310, 276] on li "Informations" at bounding box center [287, 278] width 119 height 42
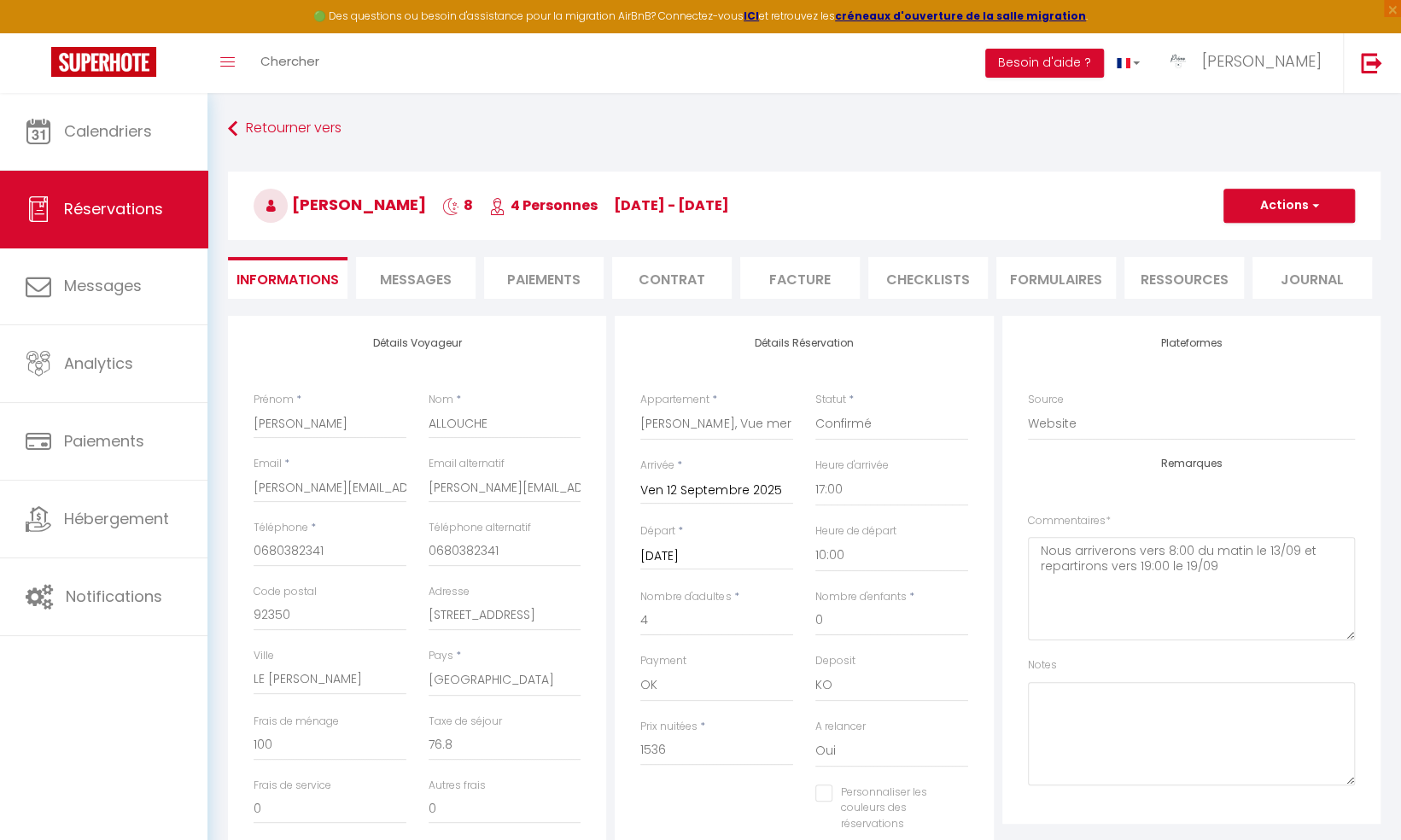
click at [786, 273] on li "Facture" at bounding box center [799, 278] width 119 height 42
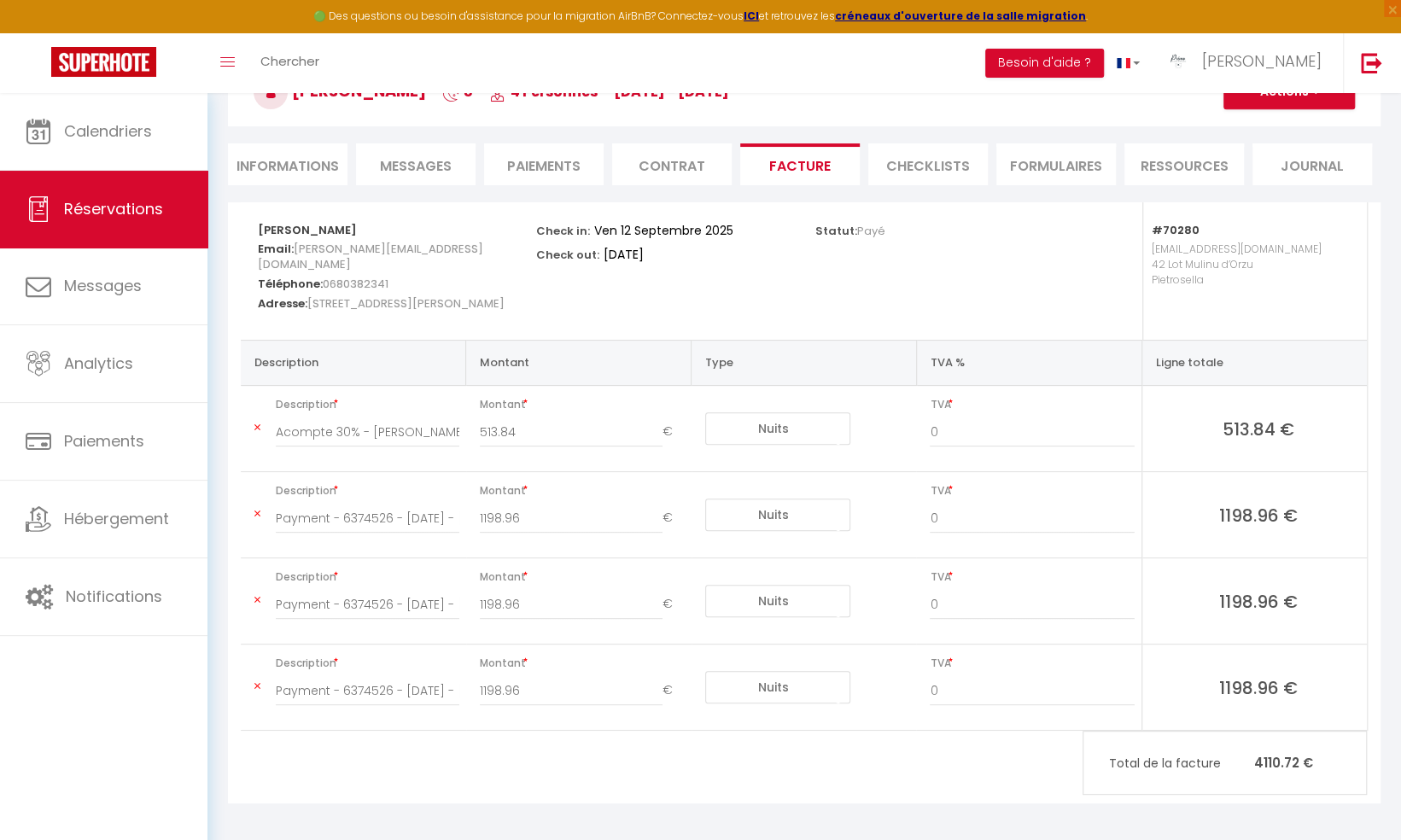
scroll to position [117, 0]
click at [257, 595] on icon at bounding box center [257, 596] width 6 height 10
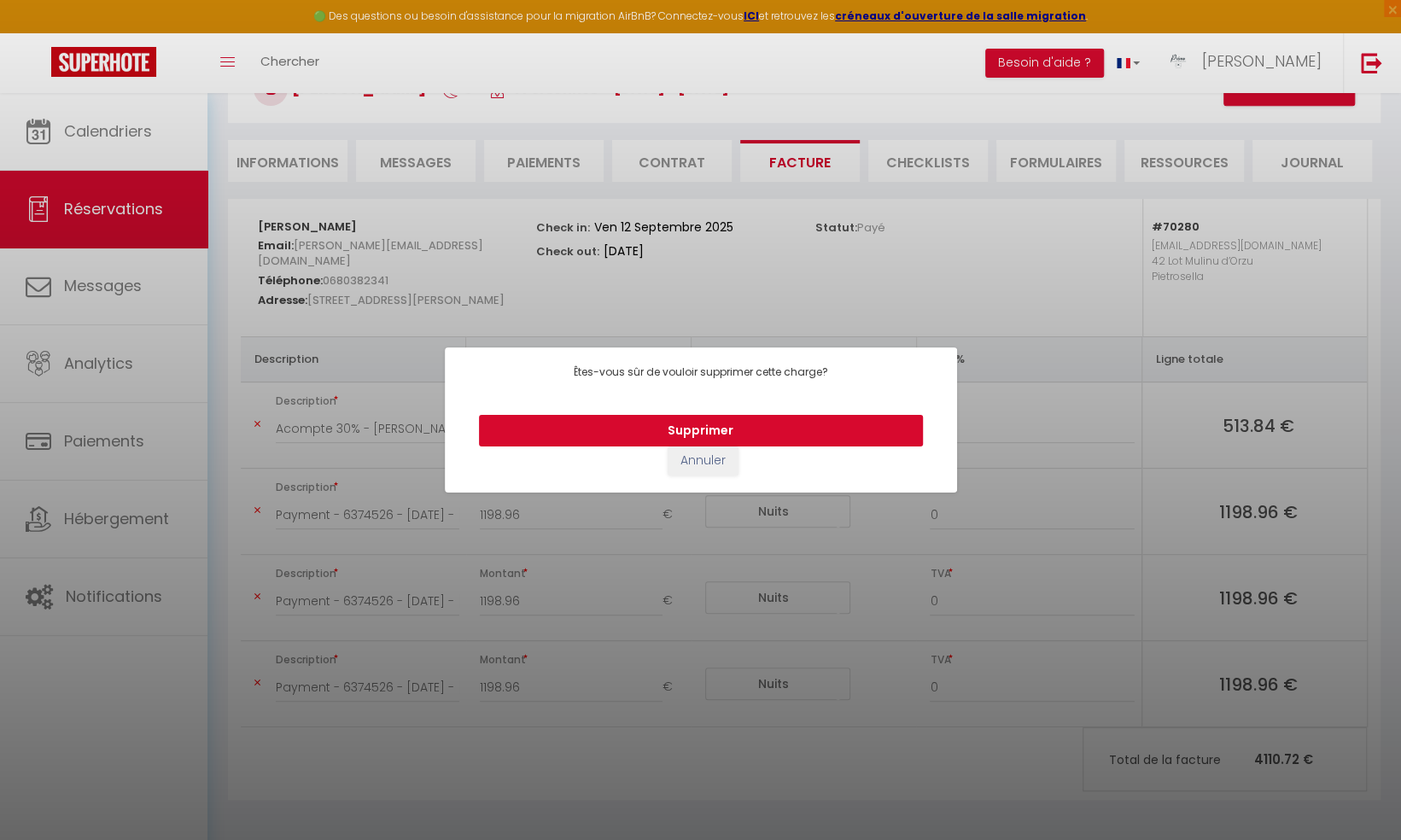
click at [679, 425] on button "Supprimer" at bounding box center [701, 431] width 444 height 32
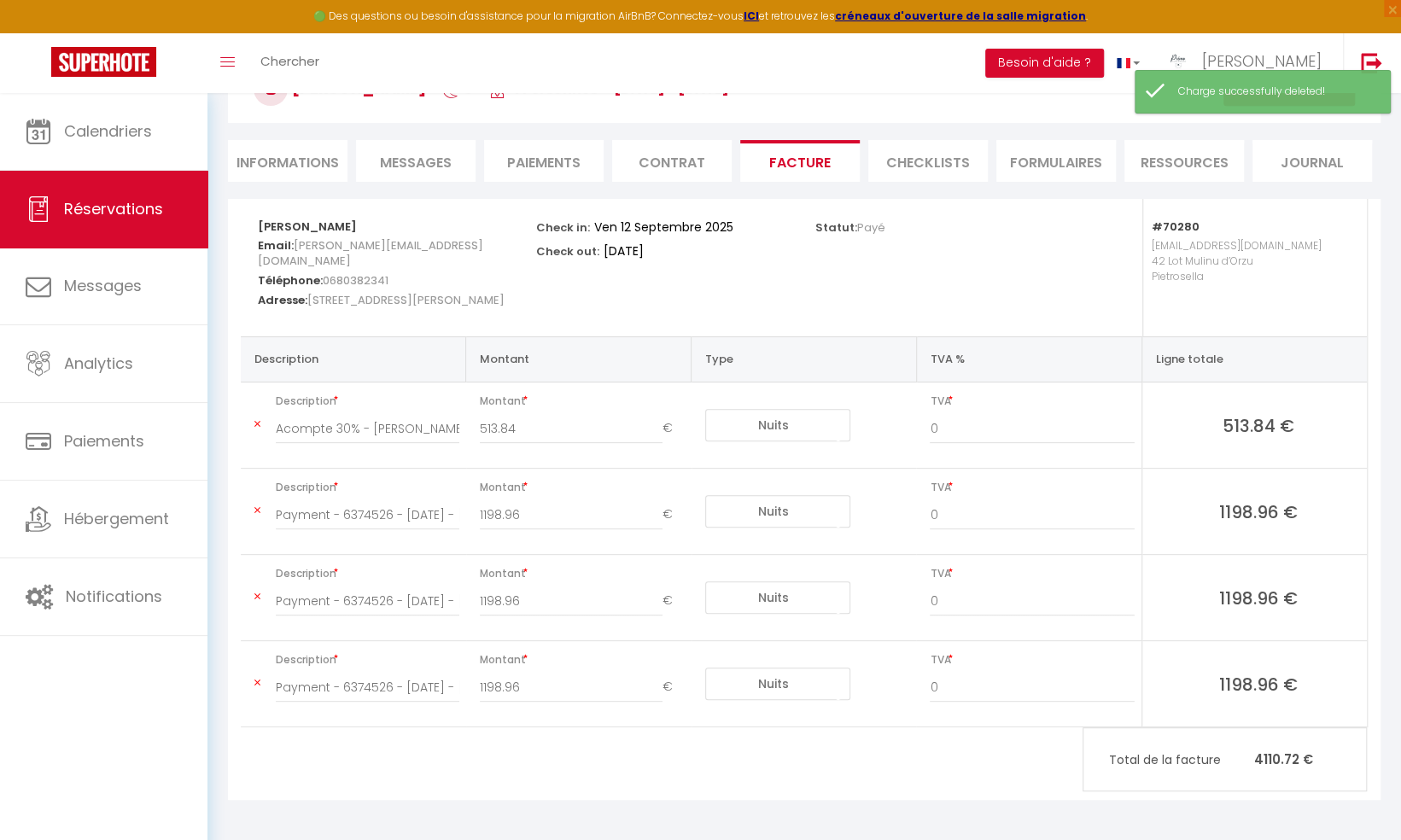
scroll to position [93, 0]
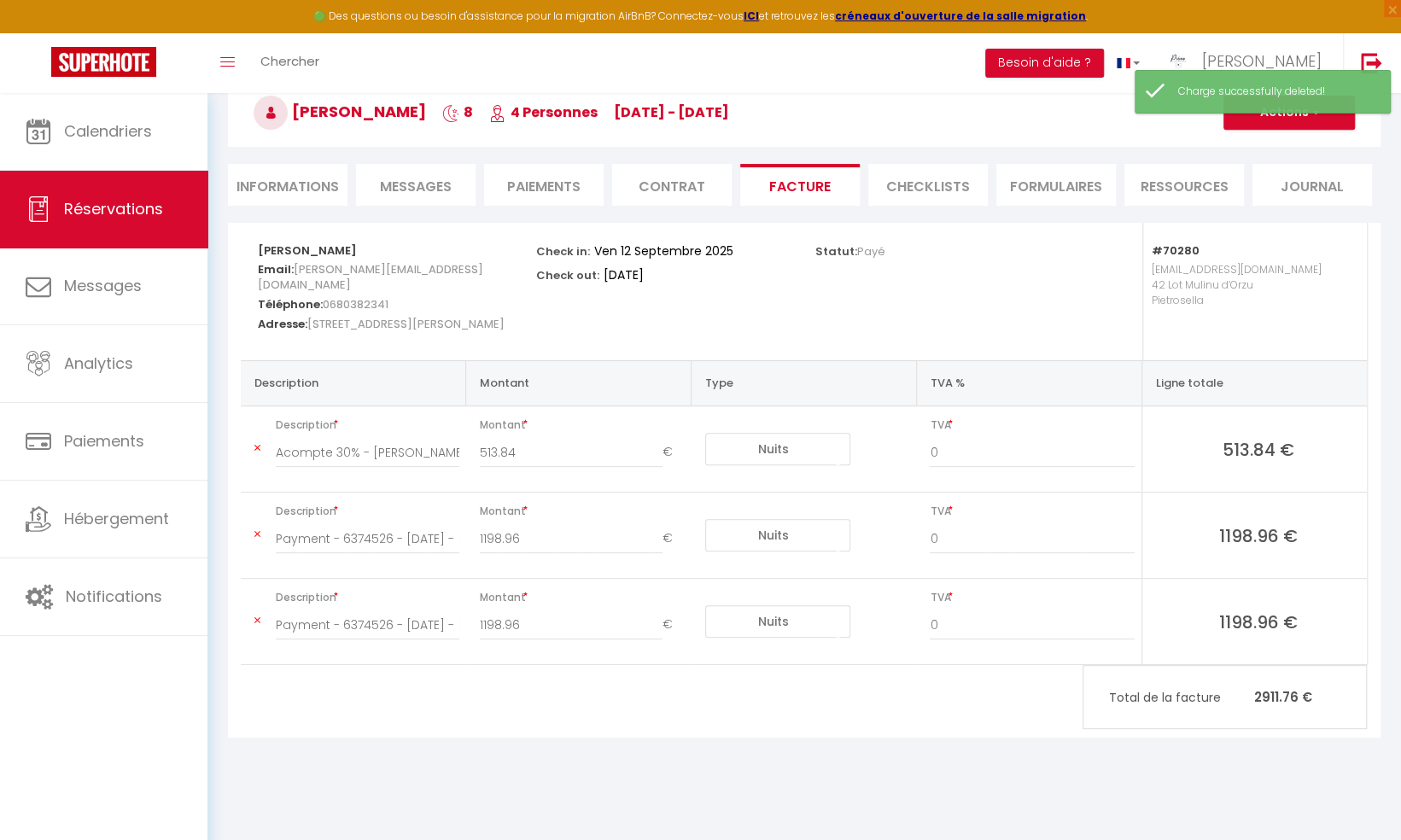
click at [257, 620] on icon at bounding box center [257, 620] width 6 height 10
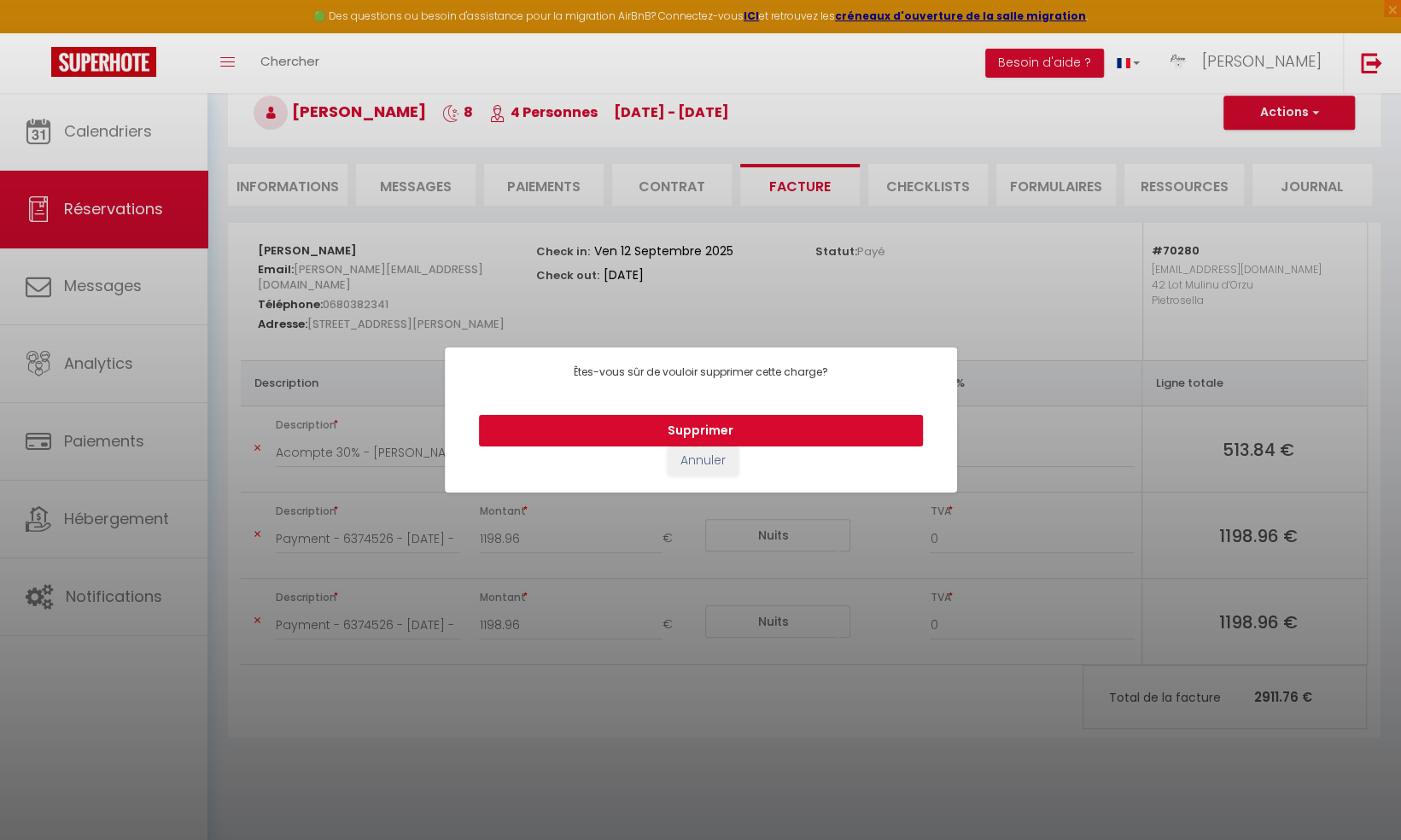
click at [737, 429] on button "Supprimer" at bounding box center [701, 431] width 444 height 32
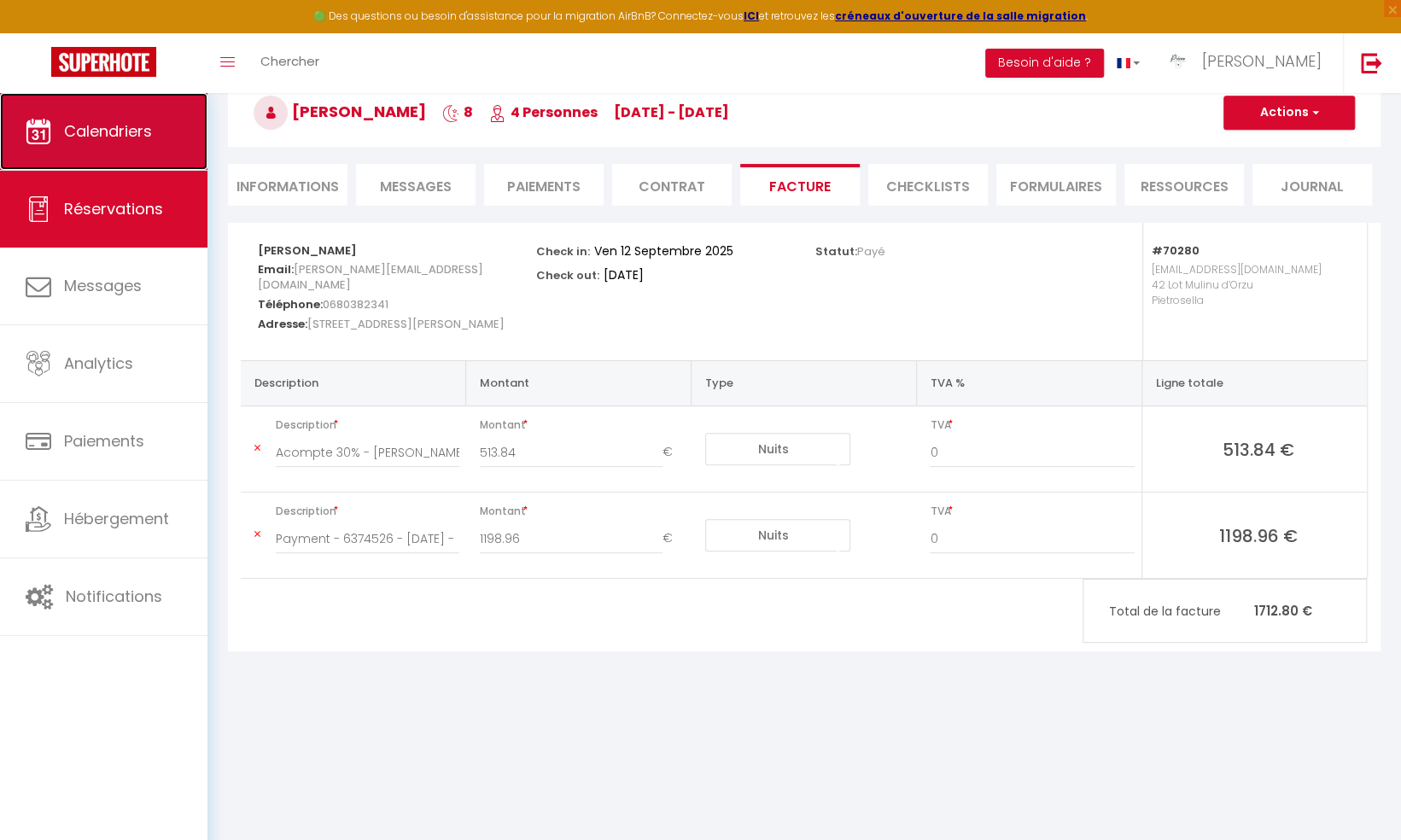
click at [116, 135] on span "Calendriers" at bounding box center [108, 130] width 88 height 21
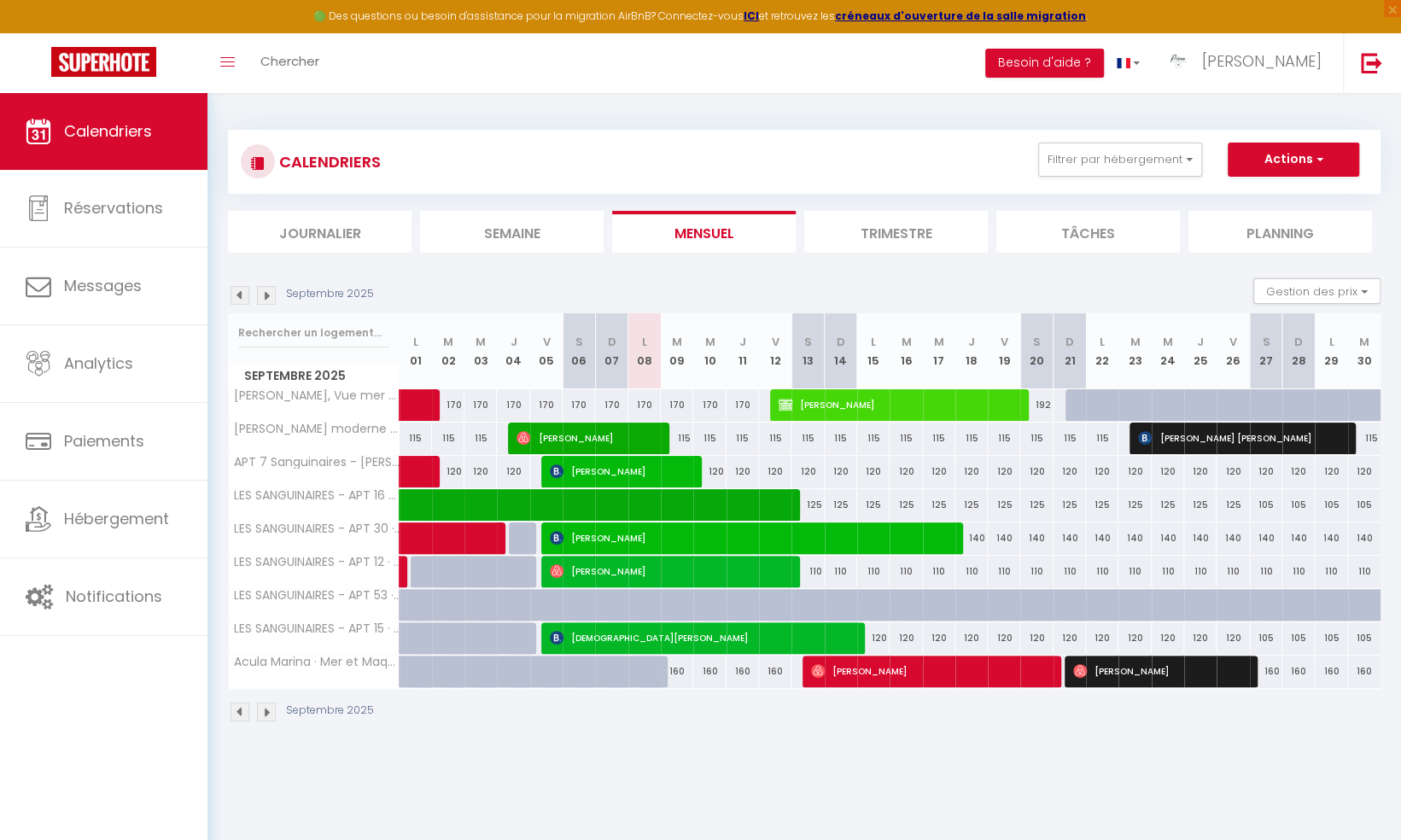
click at [267, 299] on img at bounding box center [267, 295] width 19 height 19
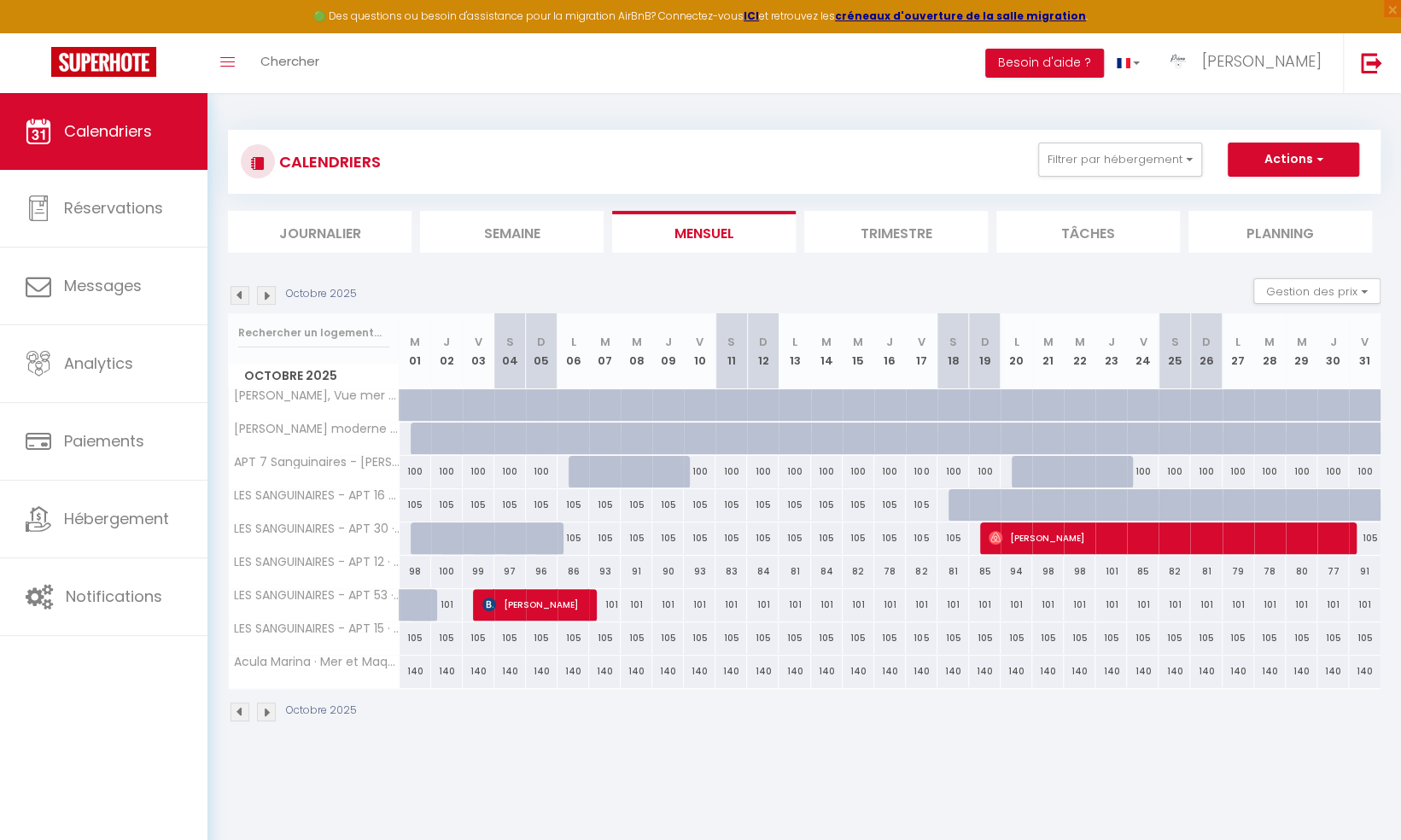
click at [265, 711] on img at bounding box center [267, 712] width 19 height 19
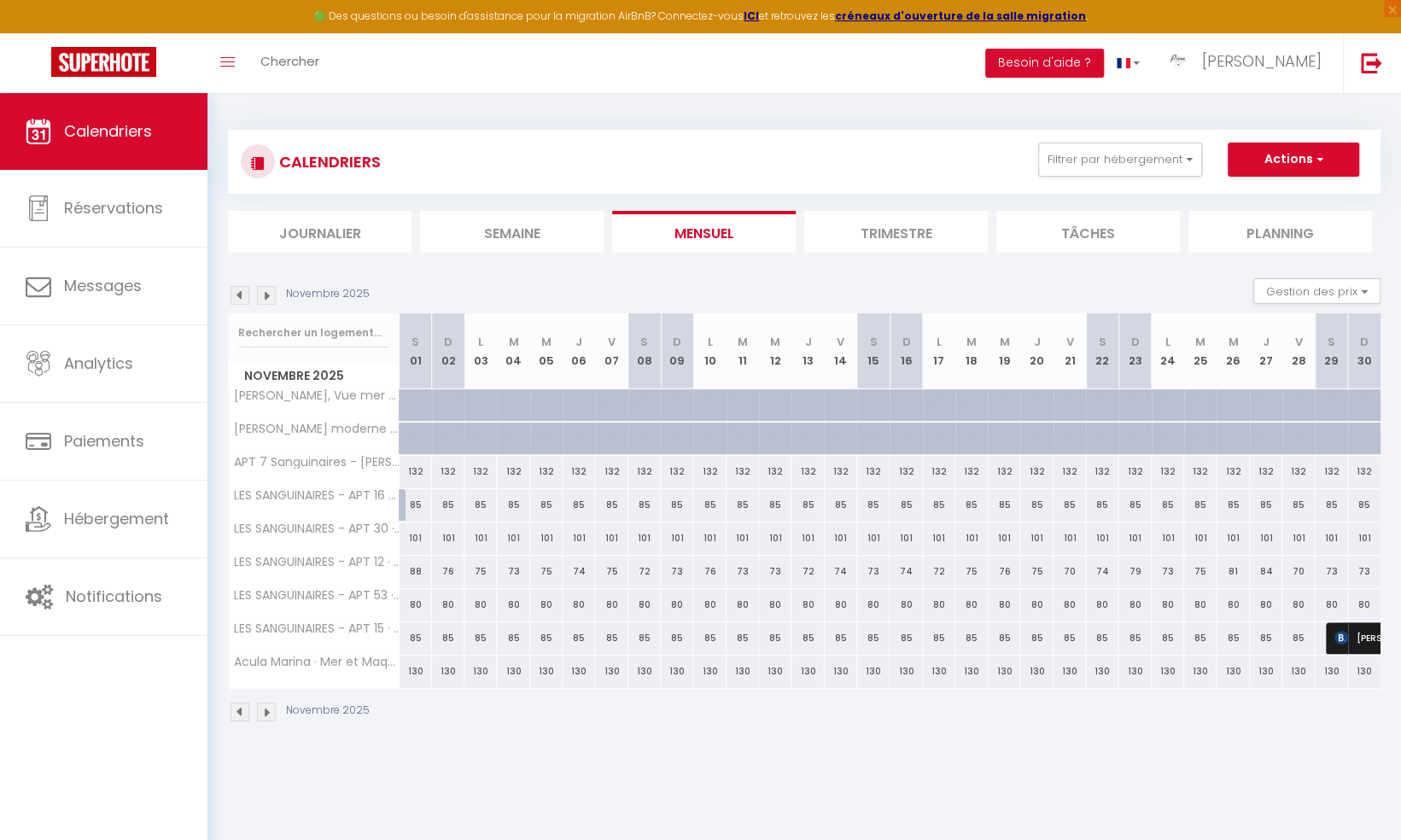
click at [269, 708] on img at bounding box center [267, 712] width 19 height 19
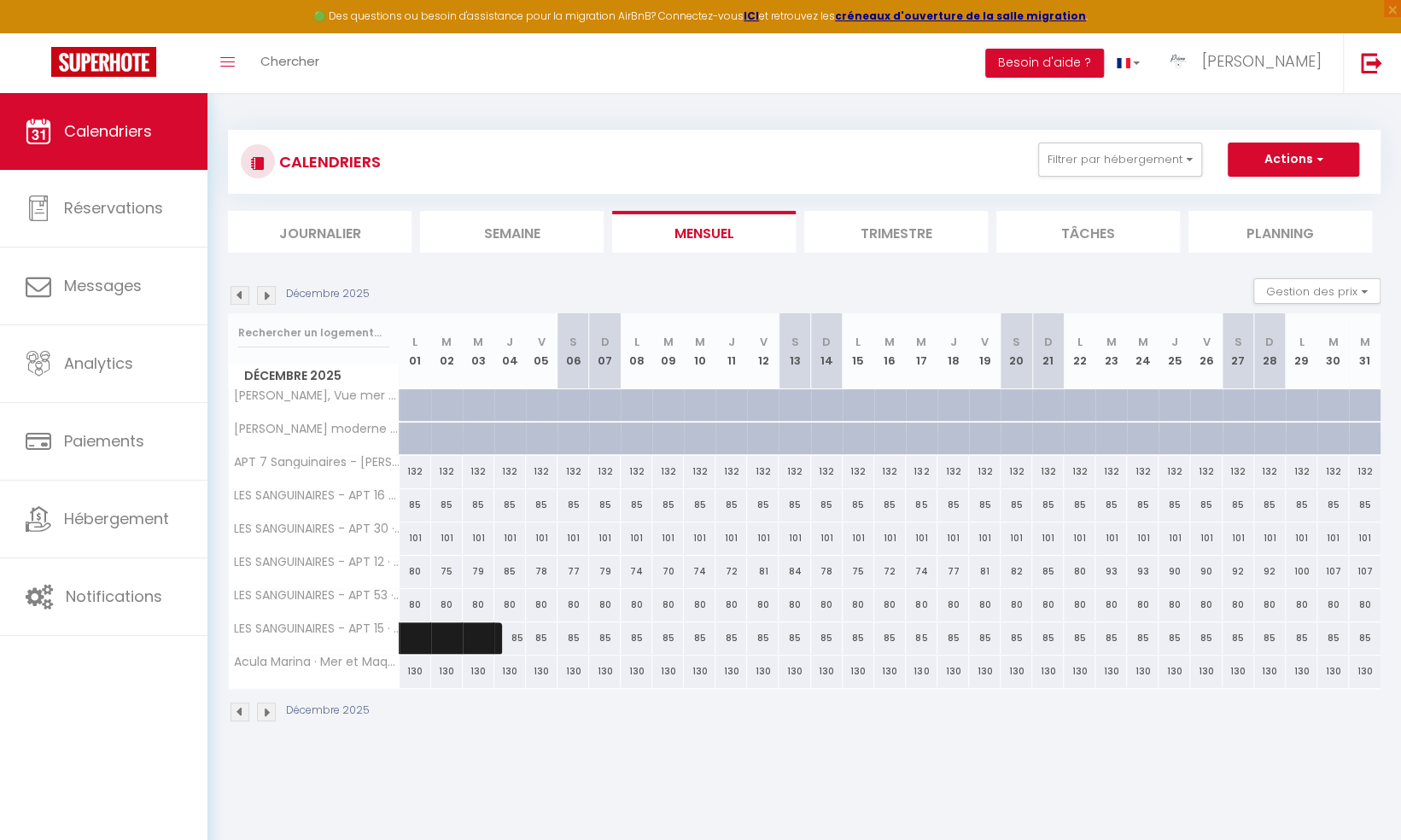
click at [245, 704] on img at bounding box center [240, 712] width 19 height 19
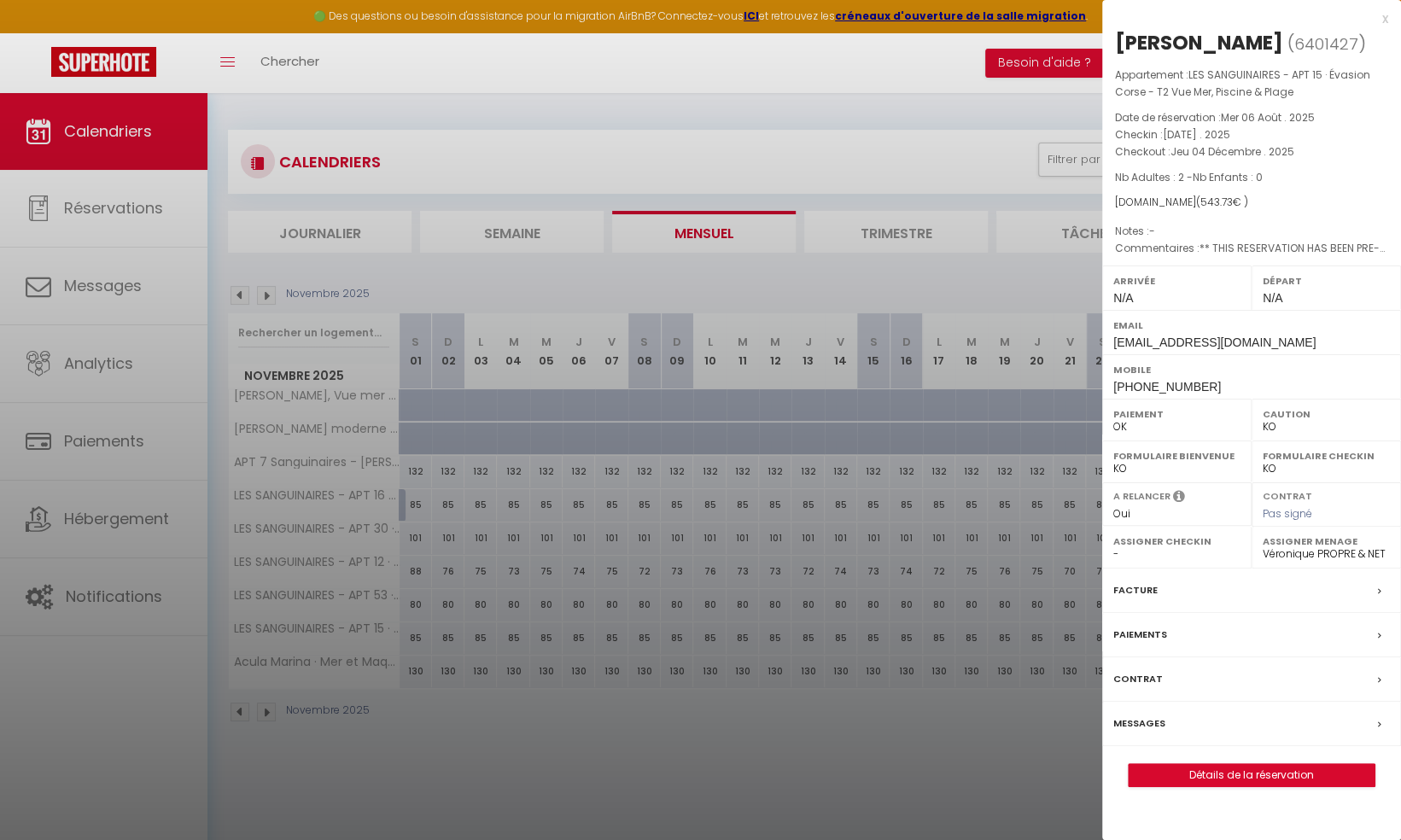
click at [885, 154] on div at bounding box center [700, 420] width 1401 height 840
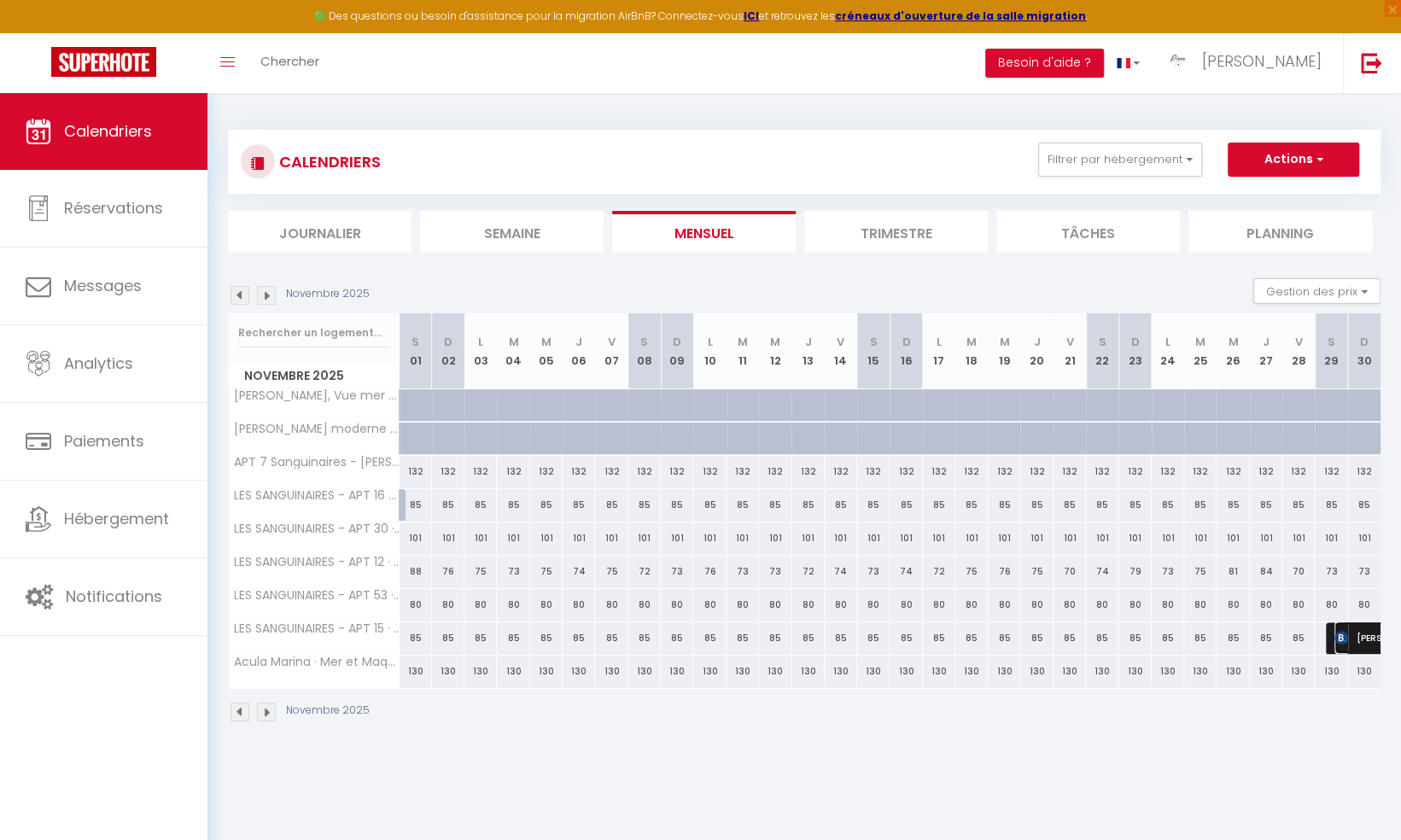
click at [1342, 638] on img at bounding box center [1341, 637] width 13 height 13
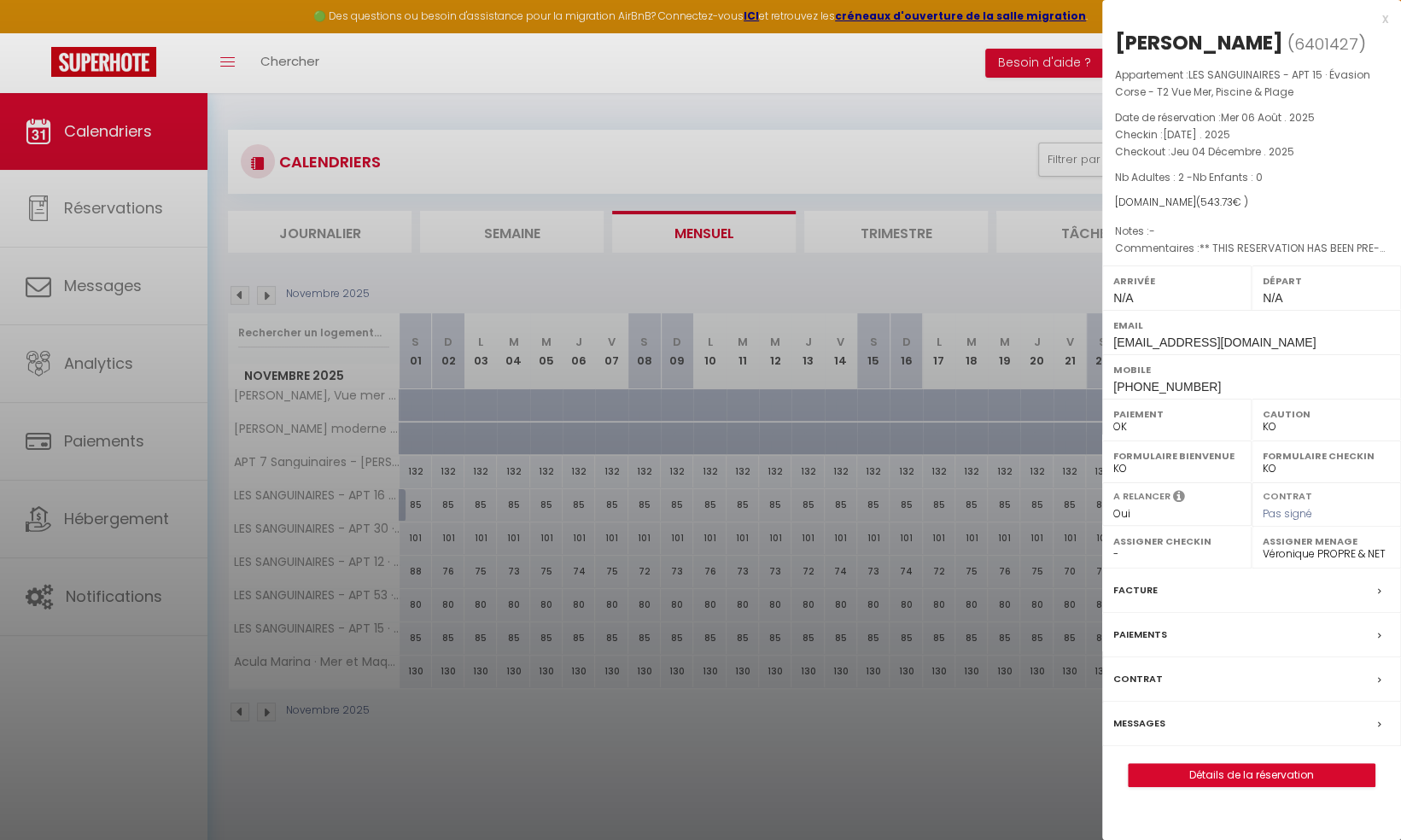
click at [518, 287] on div at bounding box center [700, 420] width 1401 height 840
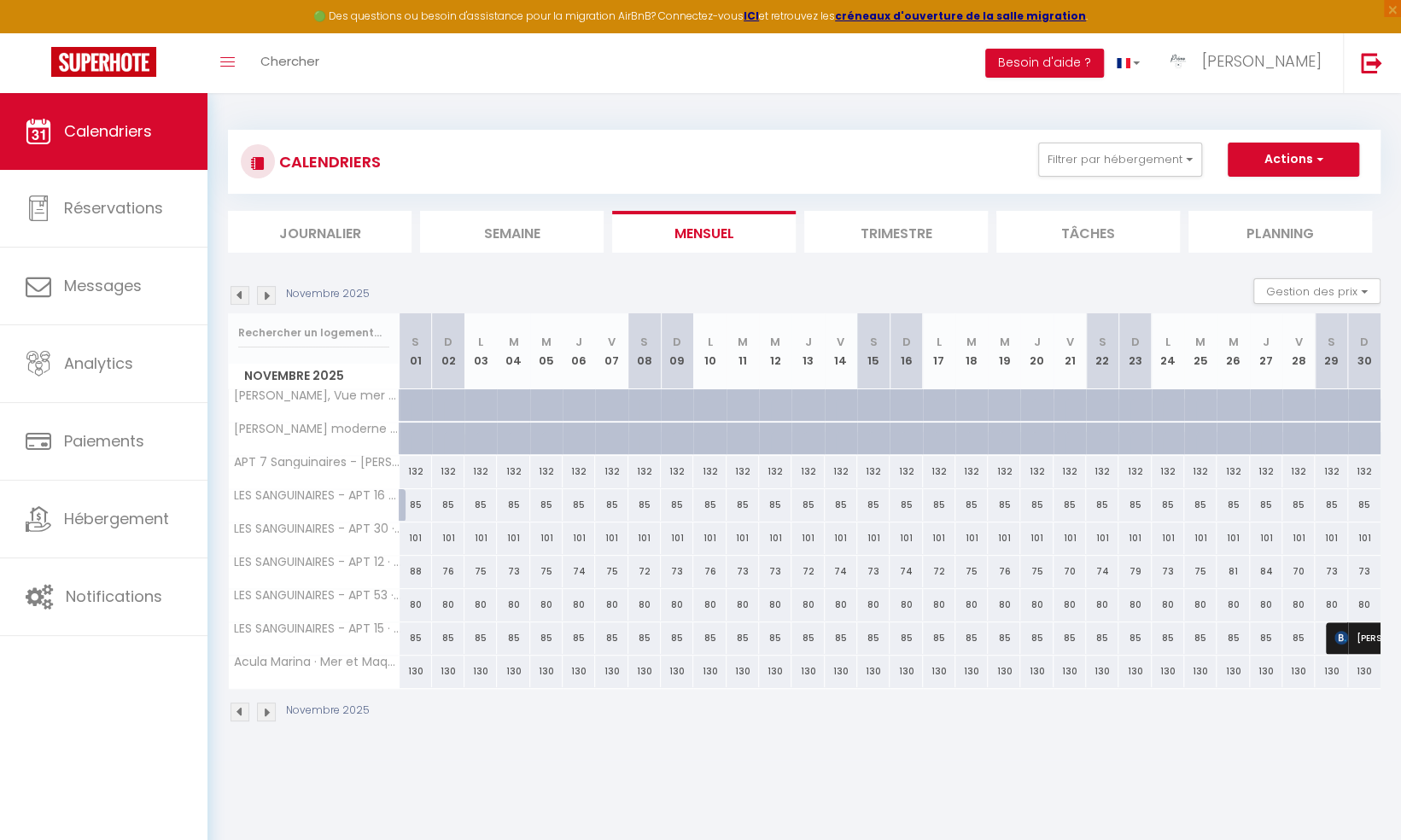
click at [241, 295] on img at bounding box center [240, 295] width 19 height 19
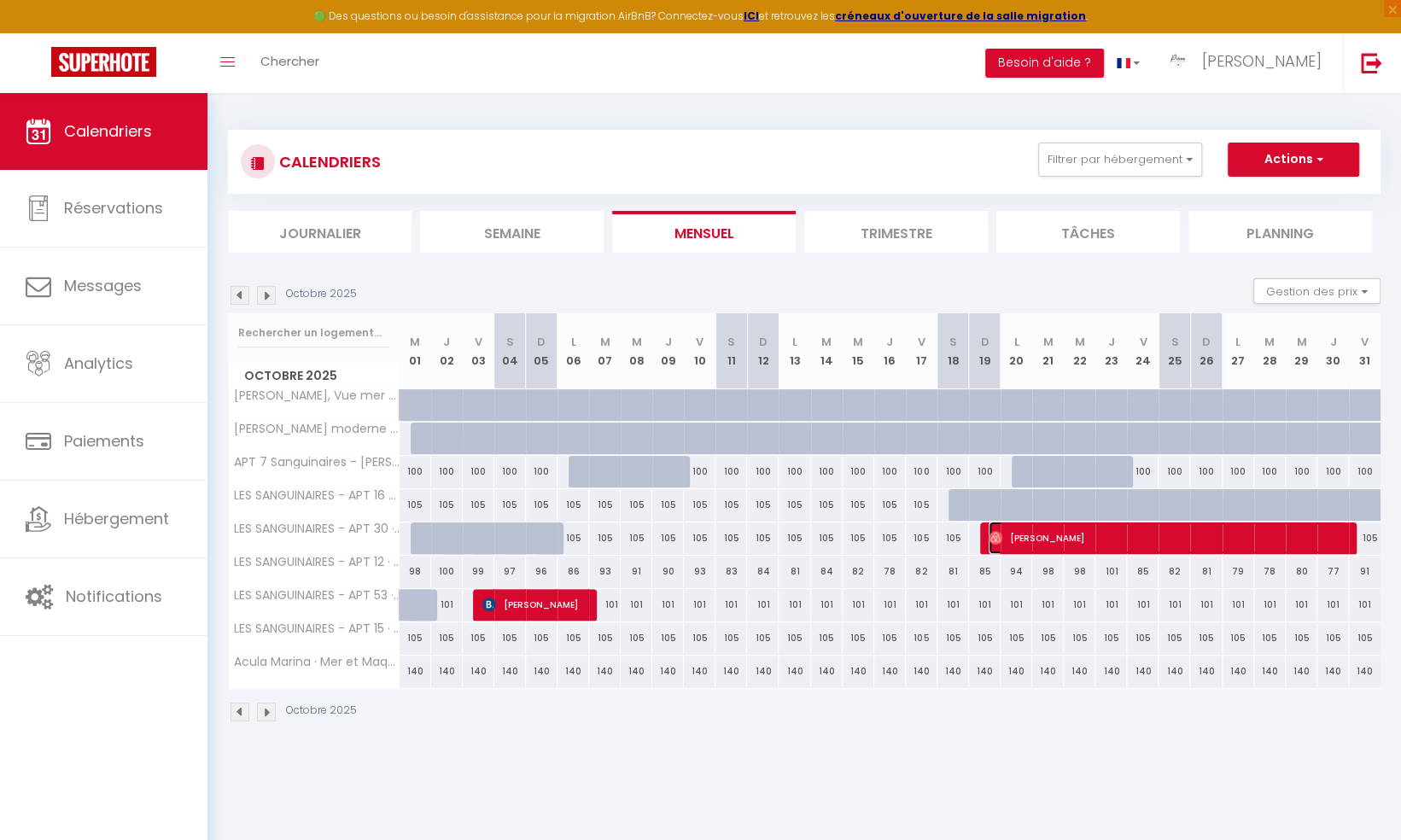
click at [1078, 529] on span "Guillaume Julien" at bounding box center [1168, 538] width 358 height 32
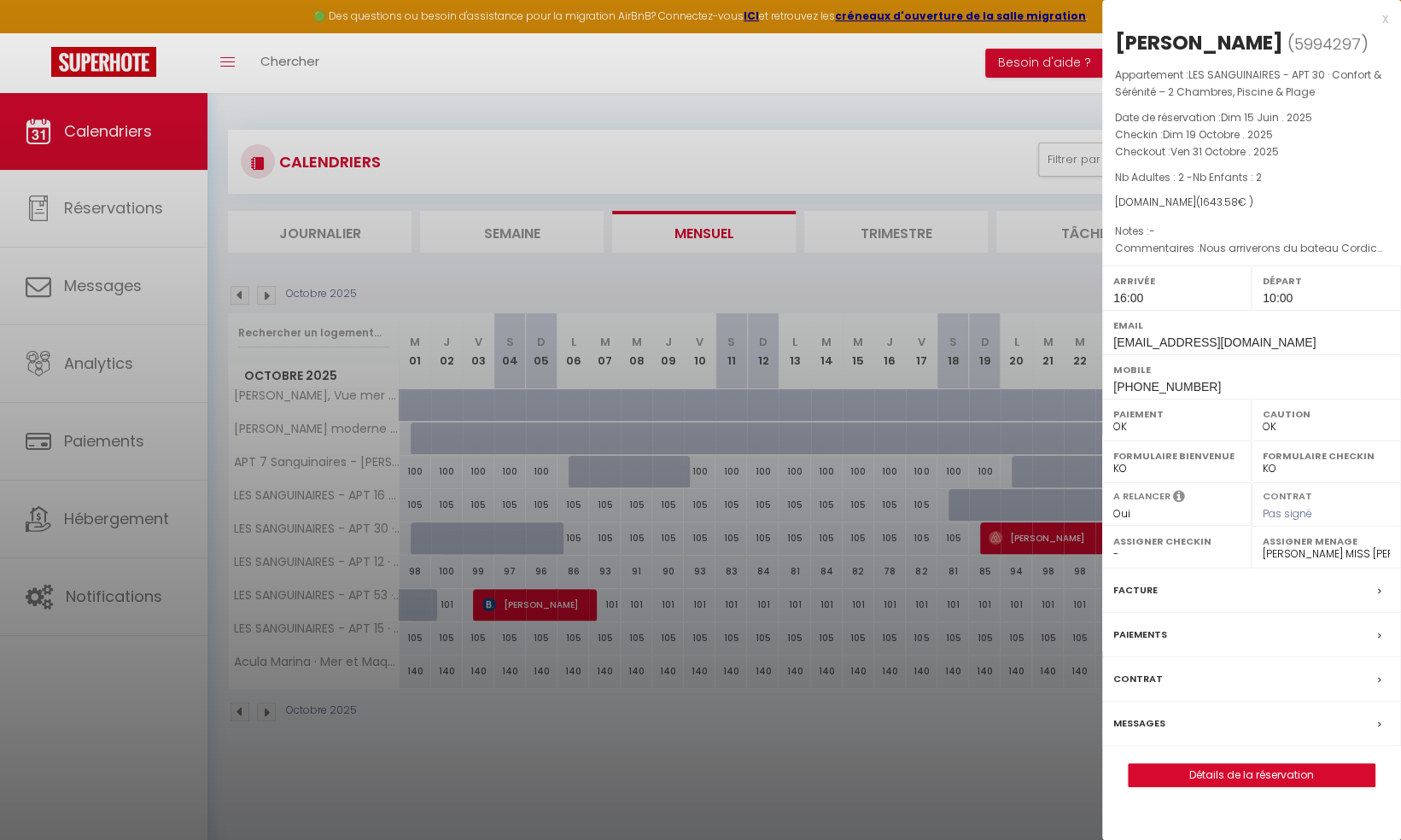
click at [1036, 530] on div at bounding box center [700, 420] width 1401 height 840
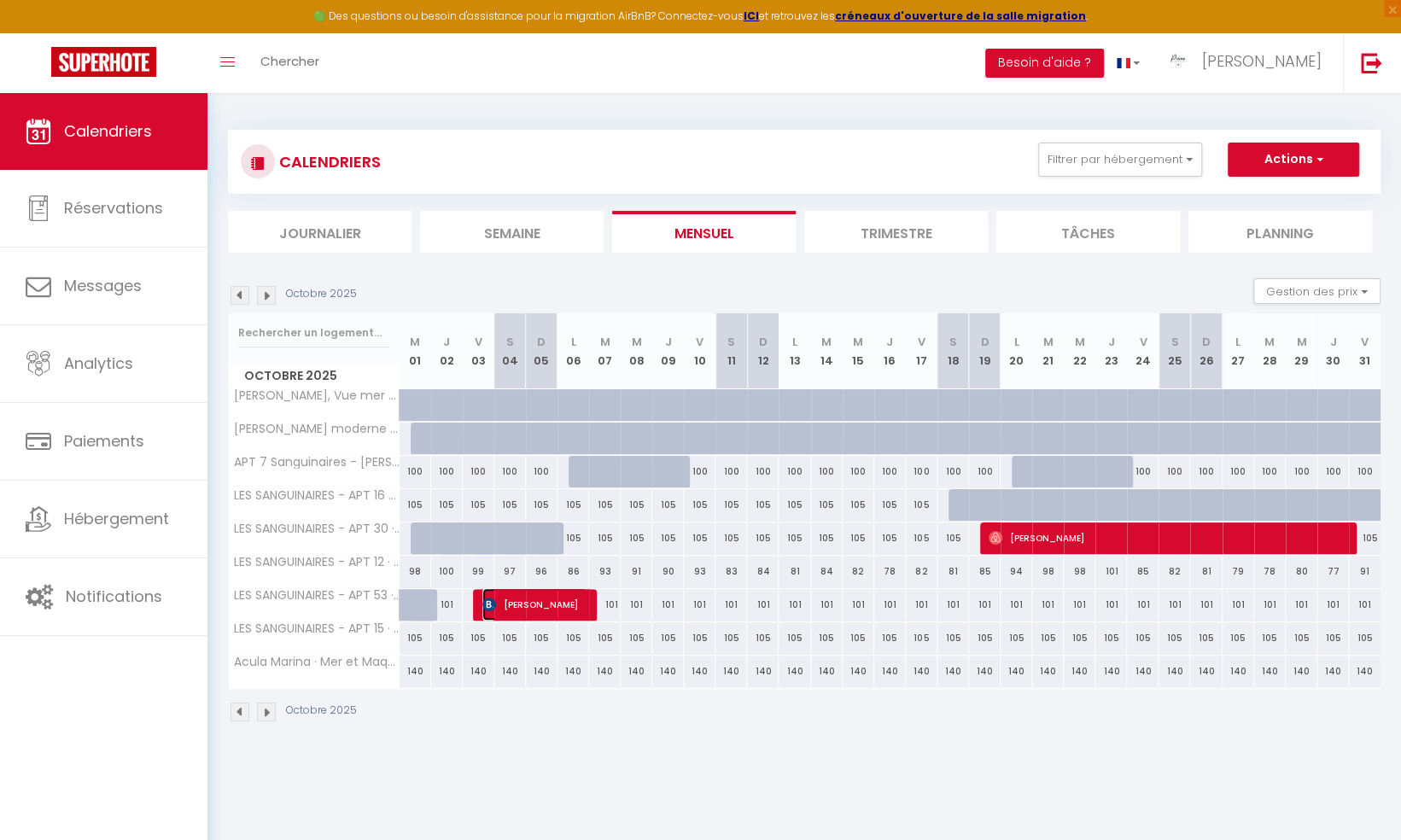
click at [526, 599] on span "Elisabeth Gerl" at bounding box center [534, 605] width 105 height 32
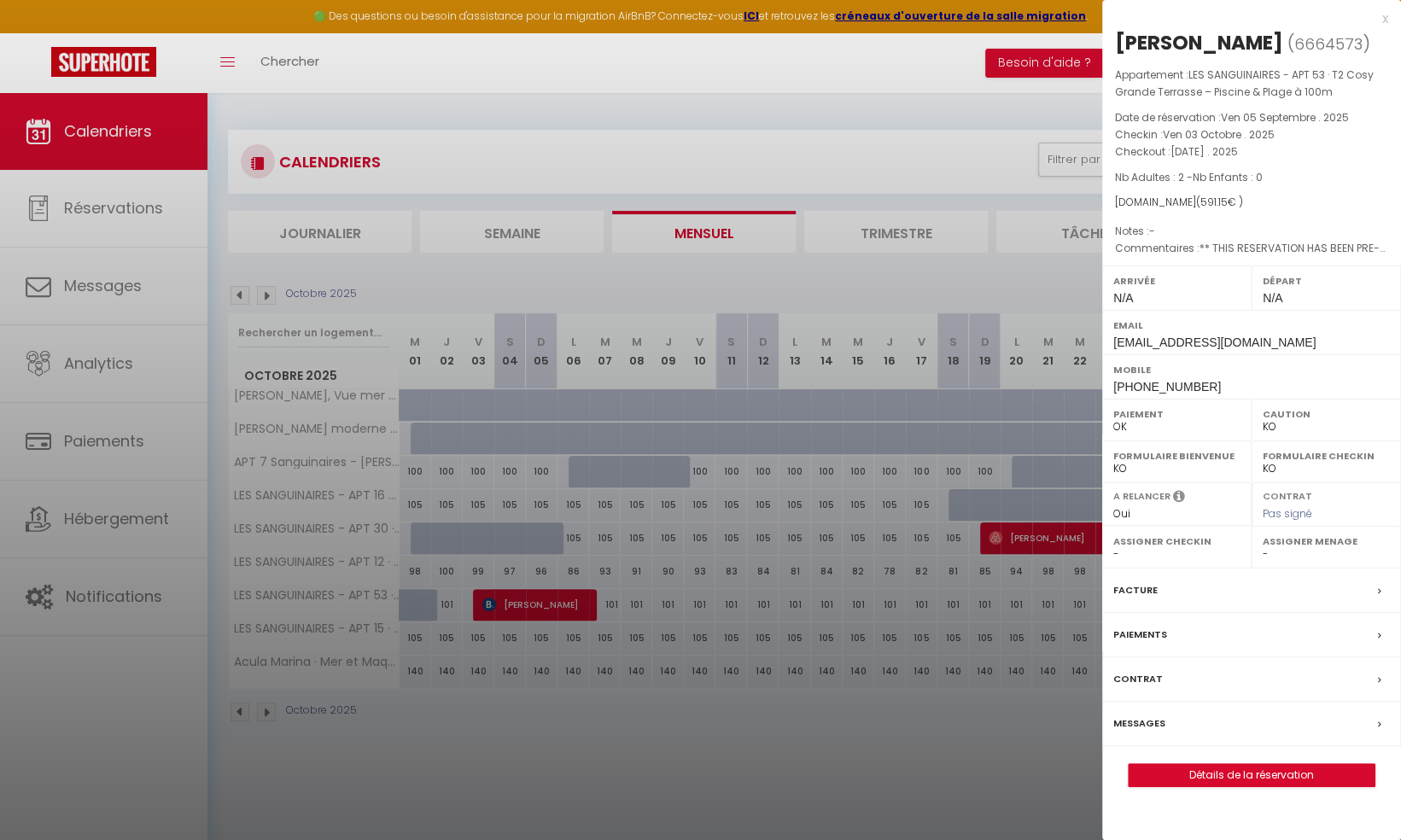
click at [558, 601] on div at bounding box center [700, 420] width 1401 height 840
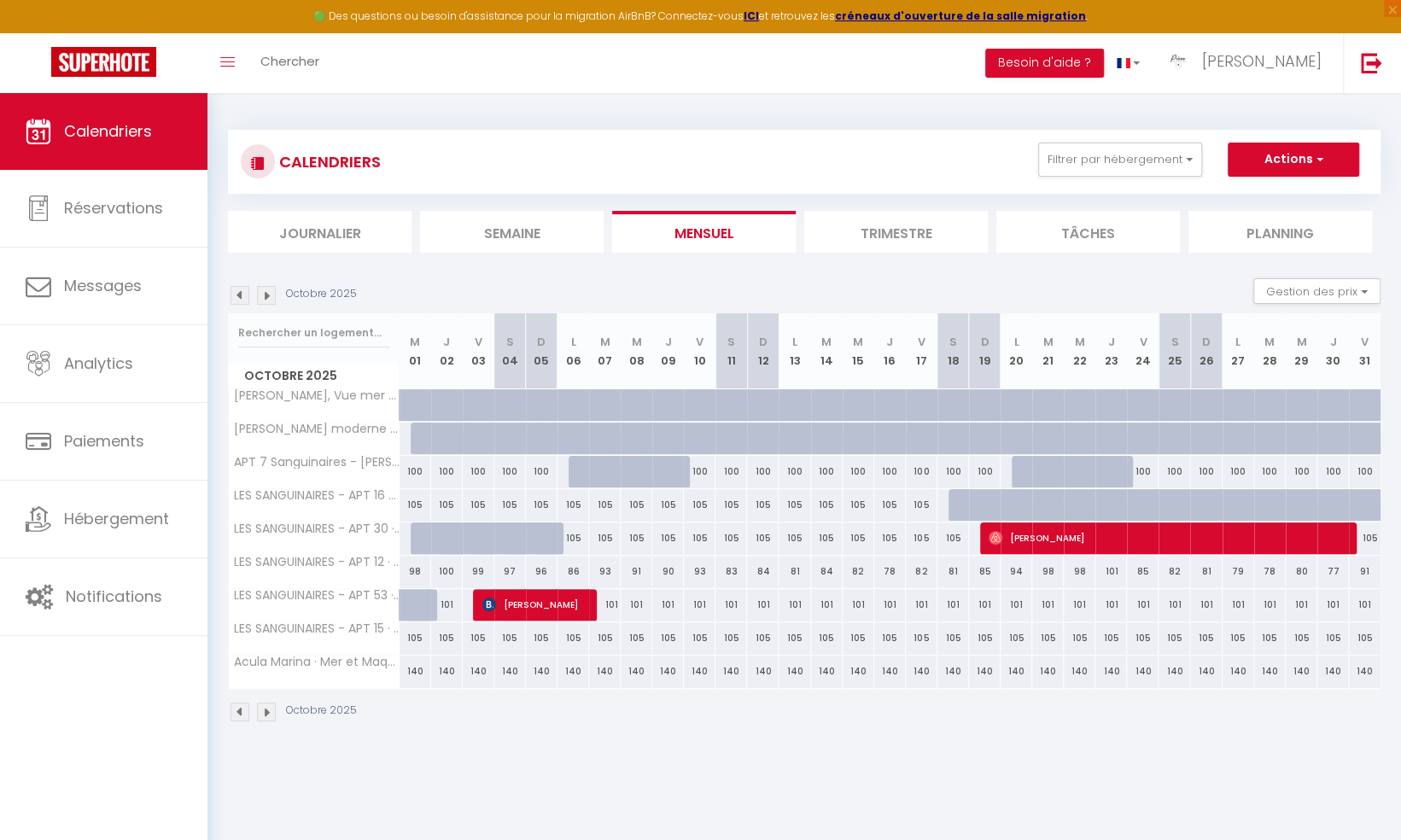
click at [237, 291] on img at bounding box center [240, 295] width 19 height 19
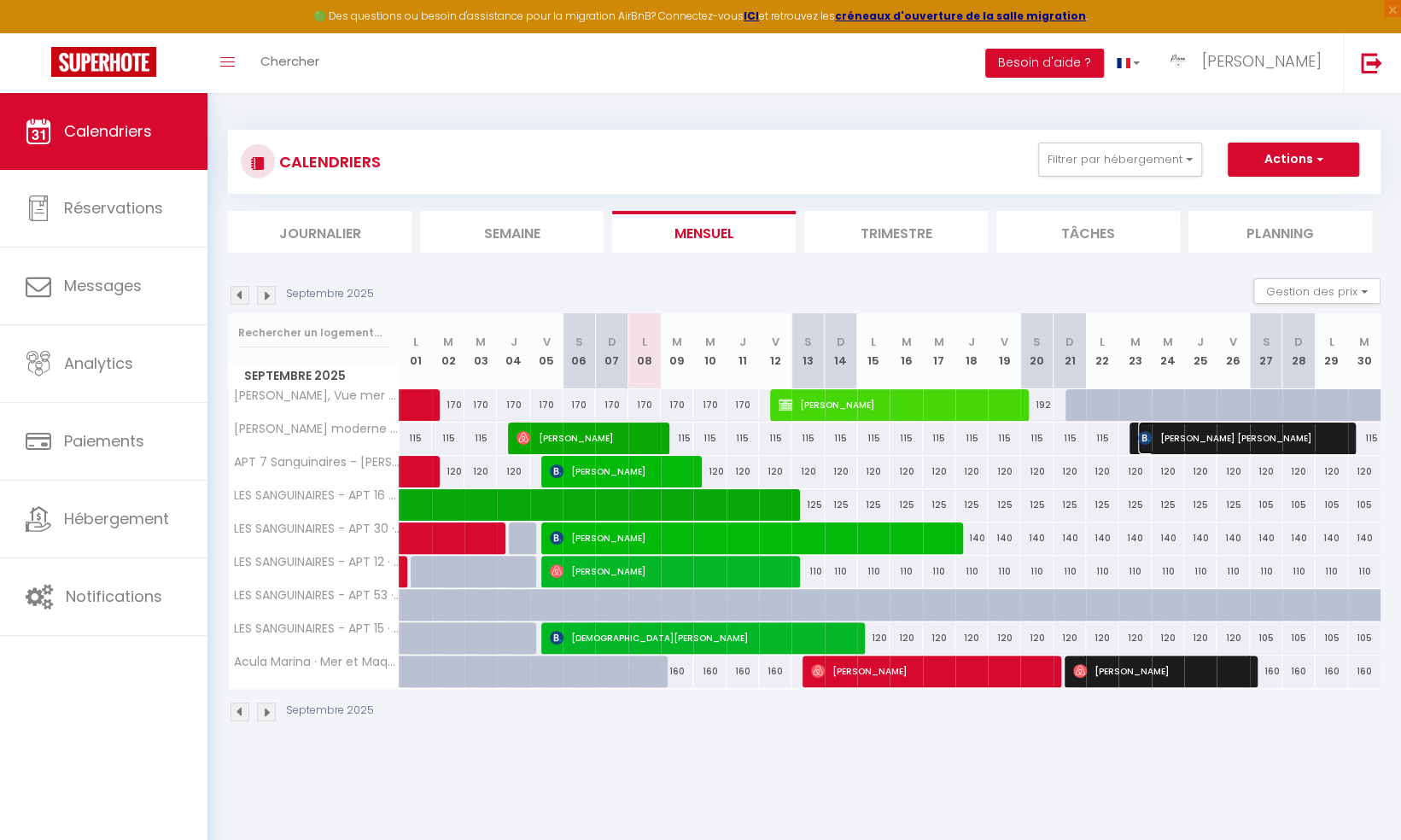
click at [1218, 440] on span "Torsten Gade Nielsen" at bounding box center [1241, 438] width 206 height 32
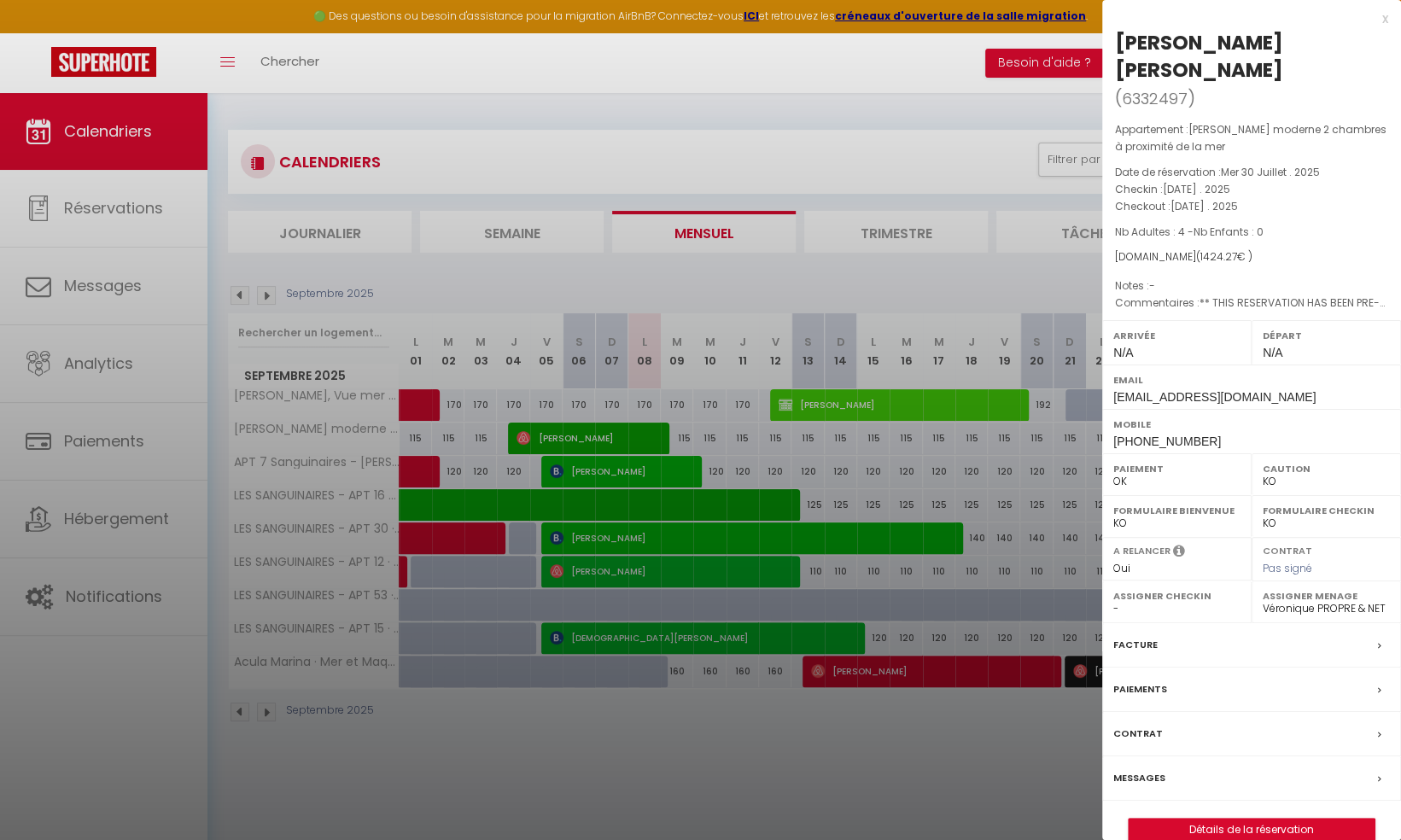
click at [1158, 770] on label "Messages" at bounding box center [1139, 778] width 52 height 18
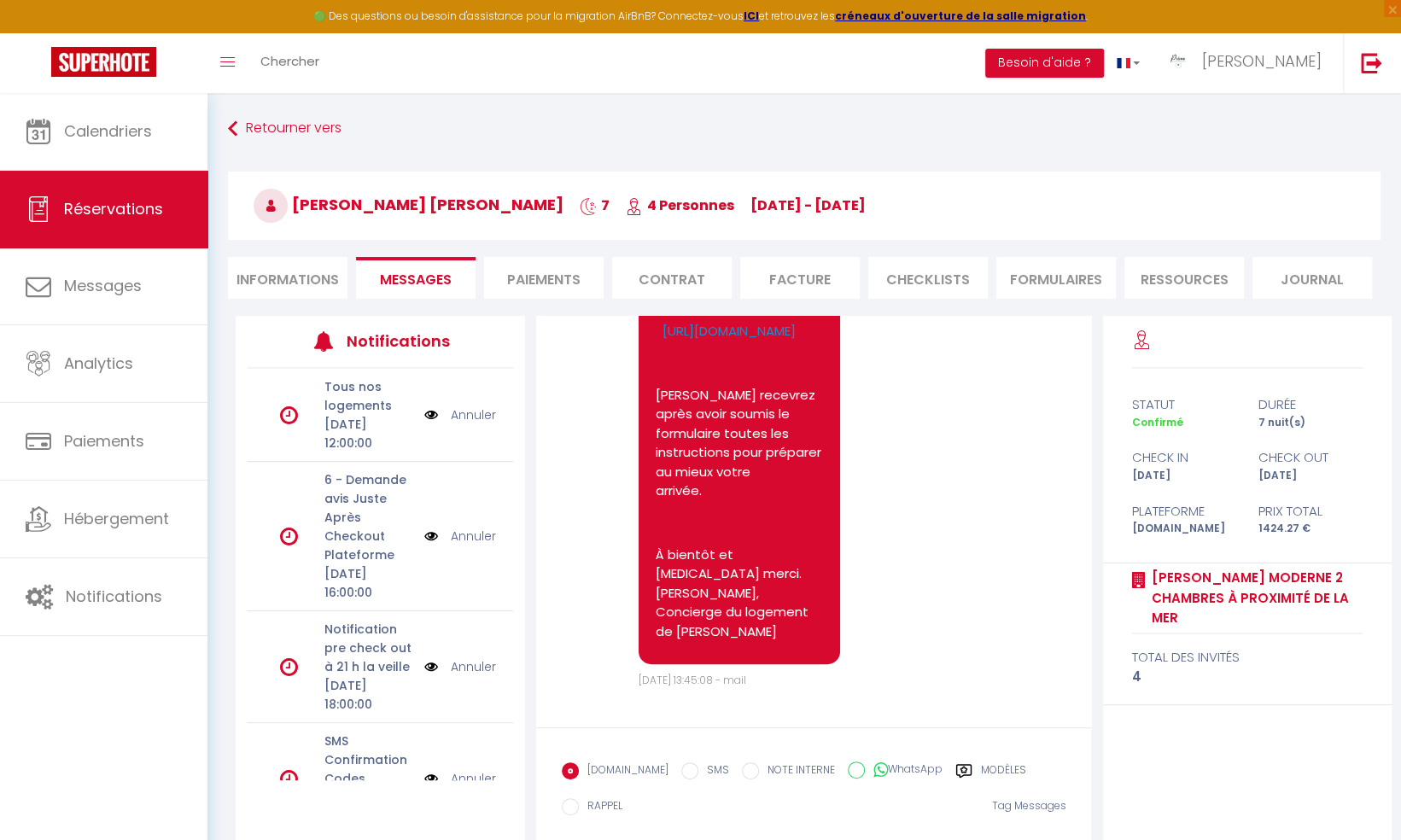
scroll to position [559, 0]
click at [984, 770] on label "Modèles" at bounding box center [1004, 772] width 46 height 21
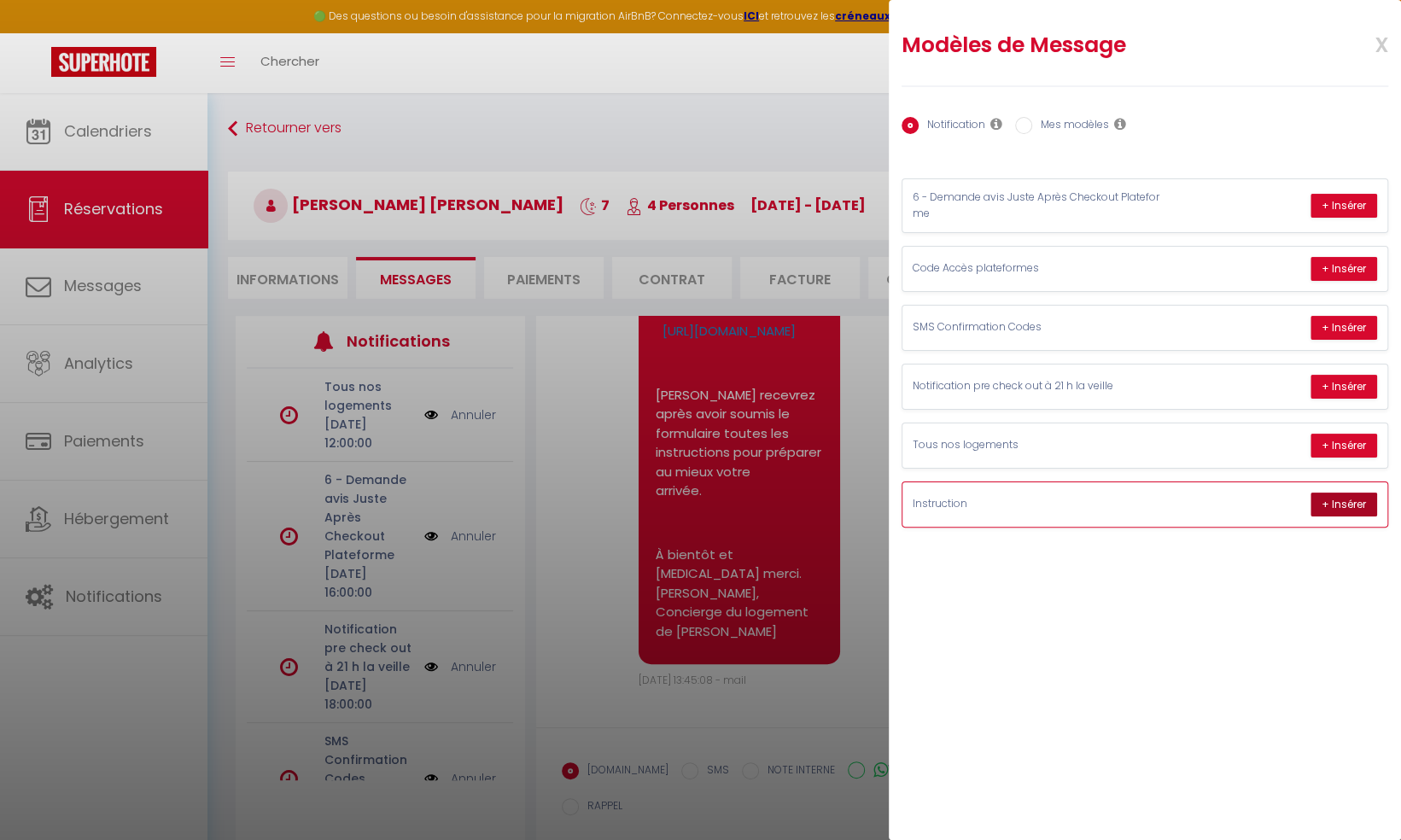
click at [1338, 497] on button "+ Insérer" at bounding box center [1344, 504] width 67 height 24
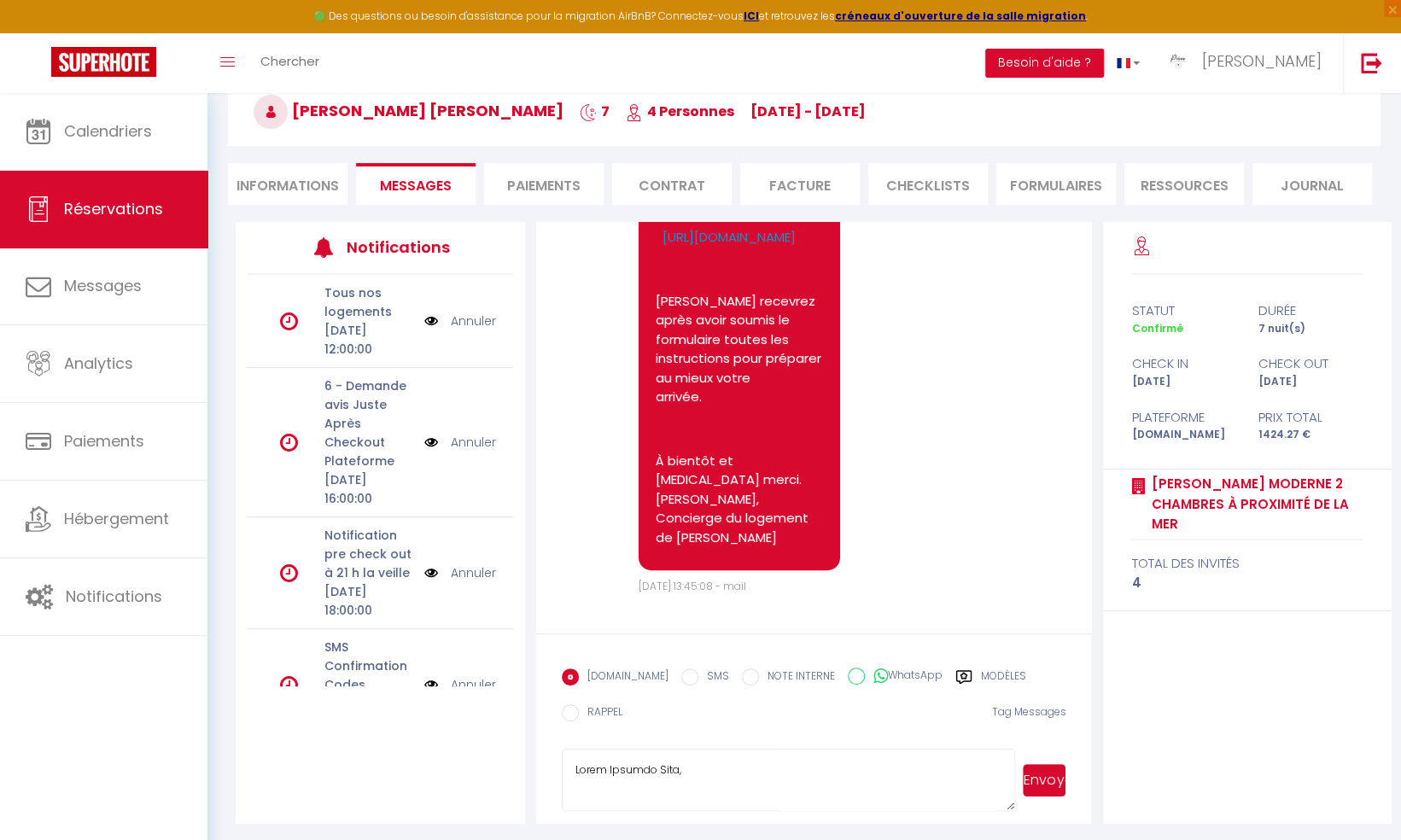
scroll to position [94, 0]
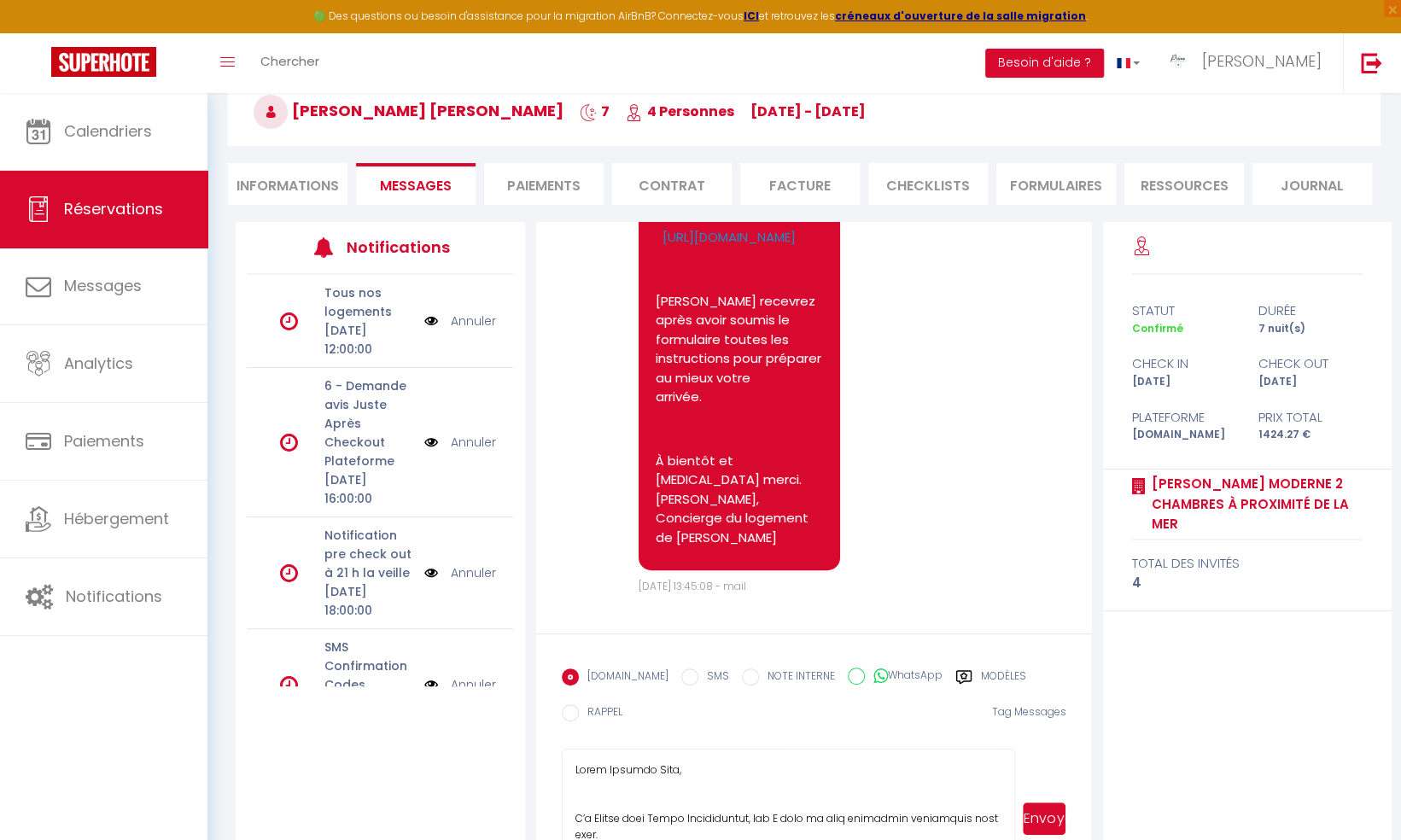
drag, startPoint x: 1012, startPoint y: 802, endPoint x: 1020, endPoint y: 883, distance: 81.4
click at [1020, 746] on html "🟢 Des questions ou besoin d'assistance pour la migration AirBnB? Connectez-vous…" at bounding box center [700, 326] width 1401 height 840
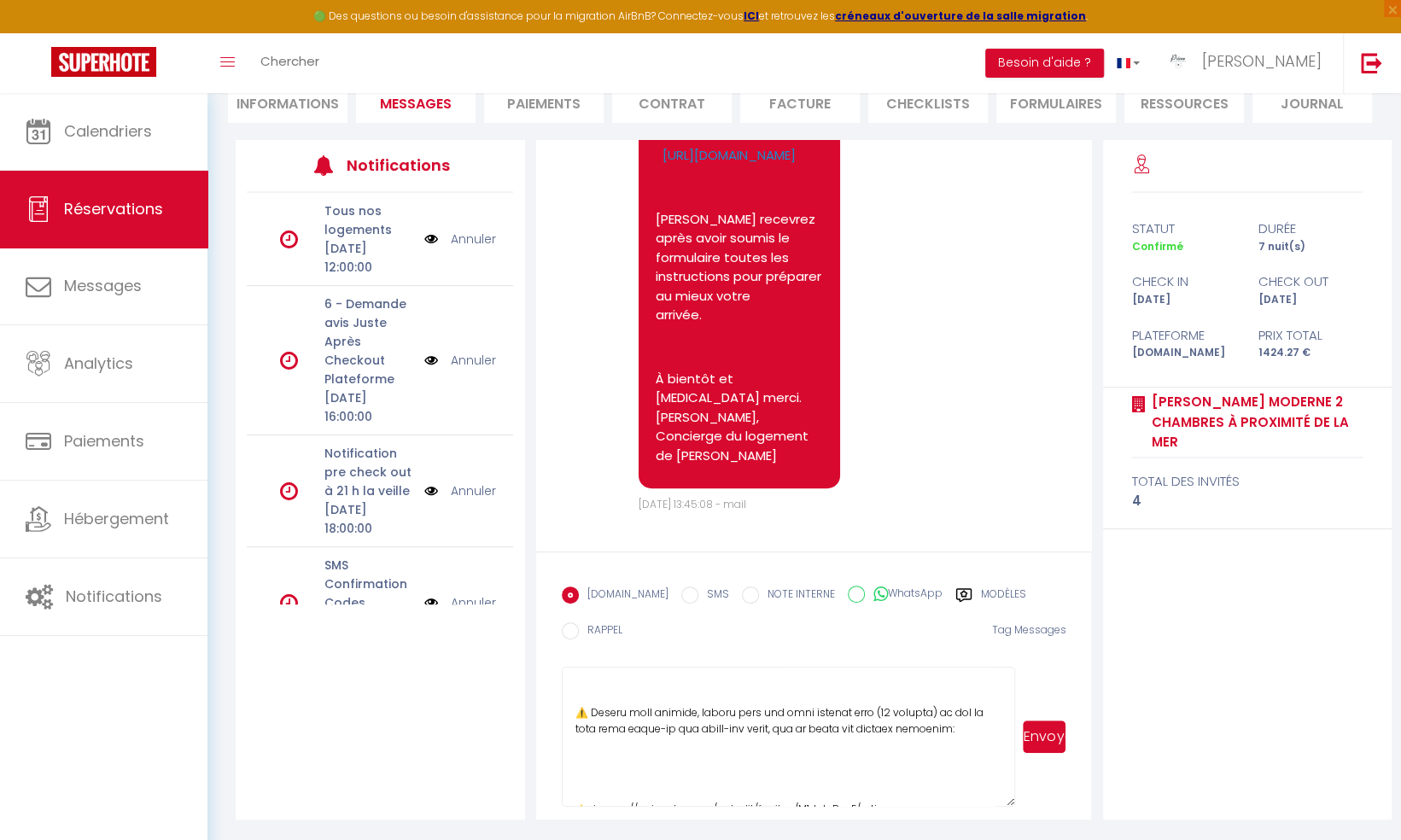
scroll to position [256, 0]
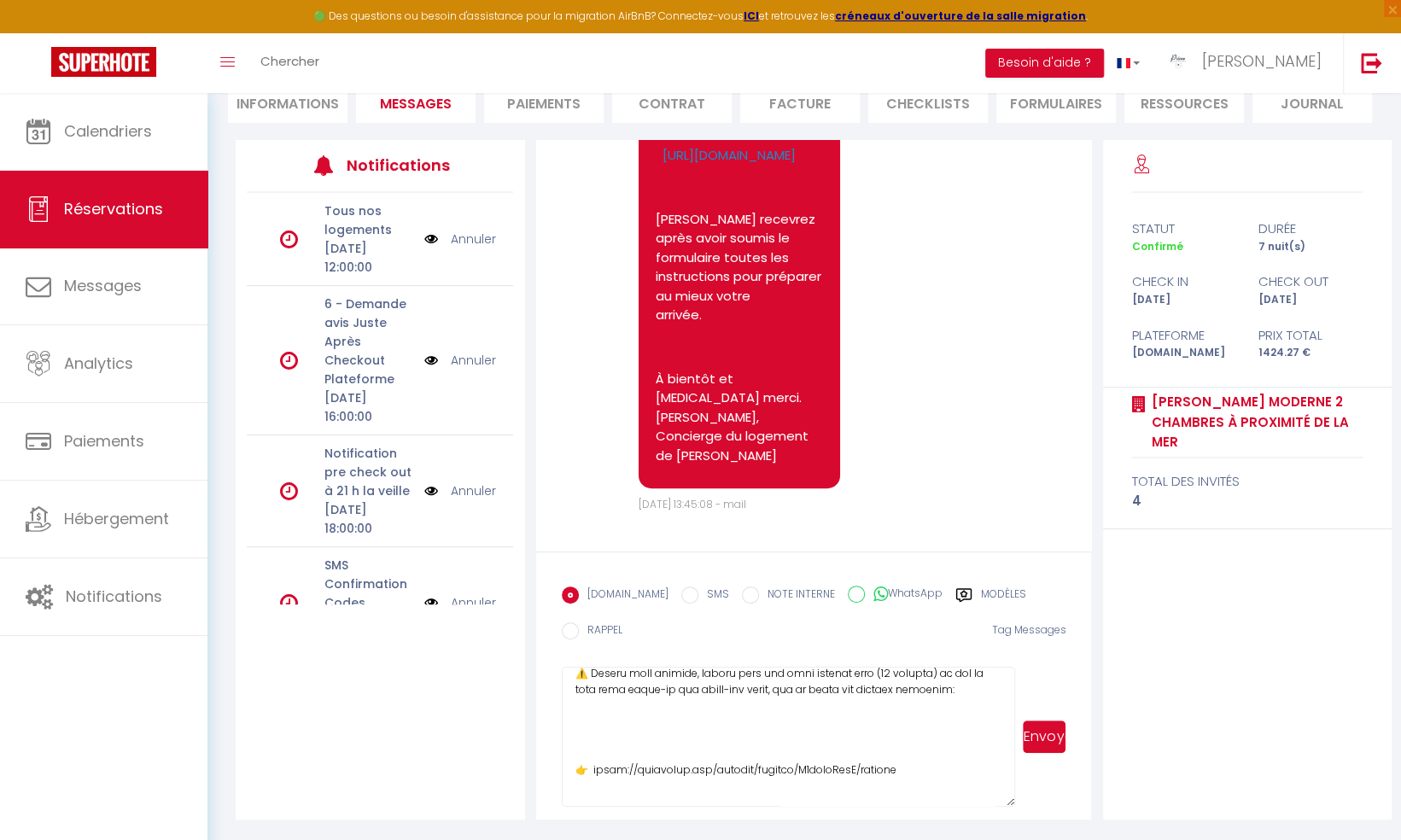
click at [1040, 736] on button "Envoyer" at bounding box center [1044, 736] width 43 height 32
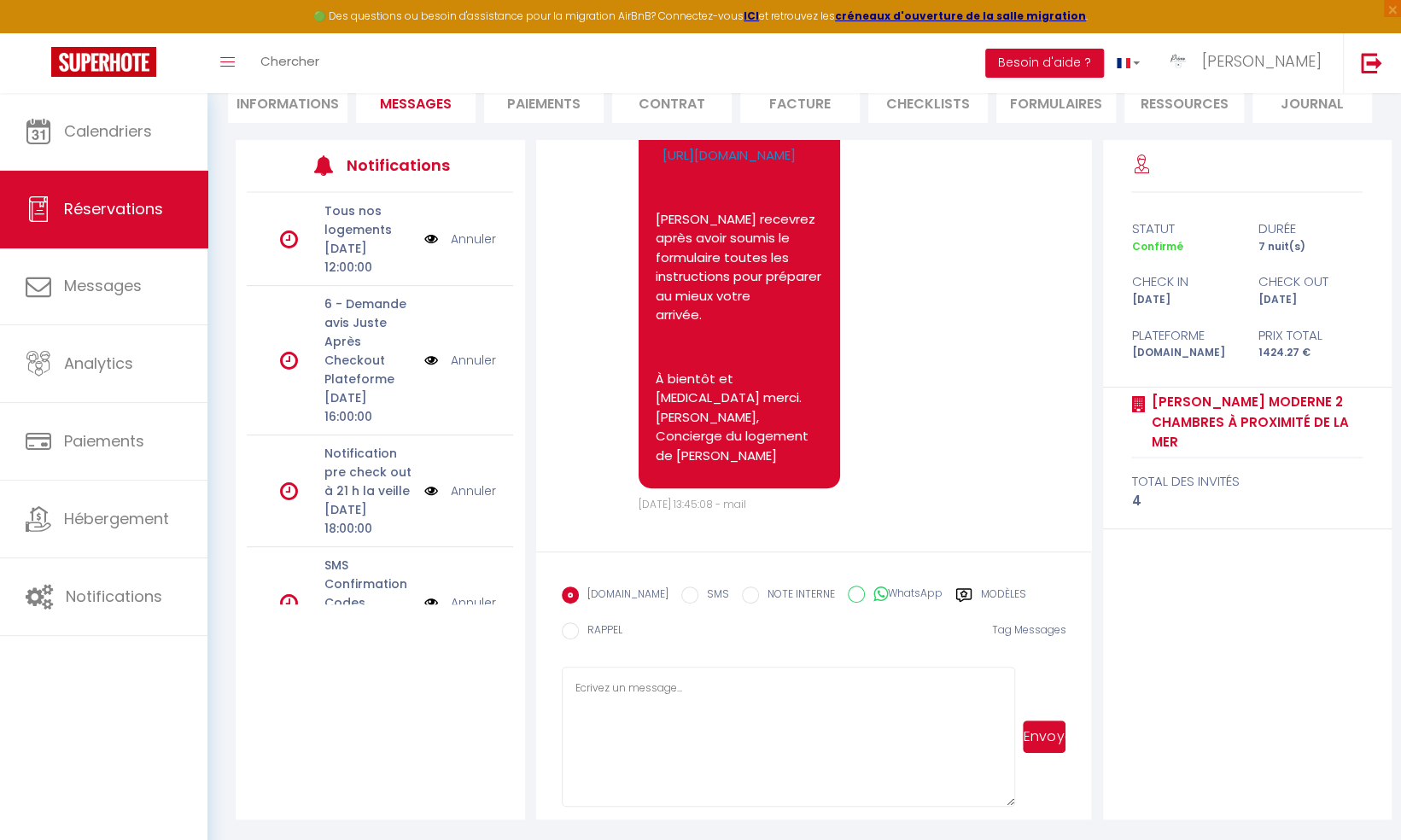
scroll to position [0, 0]
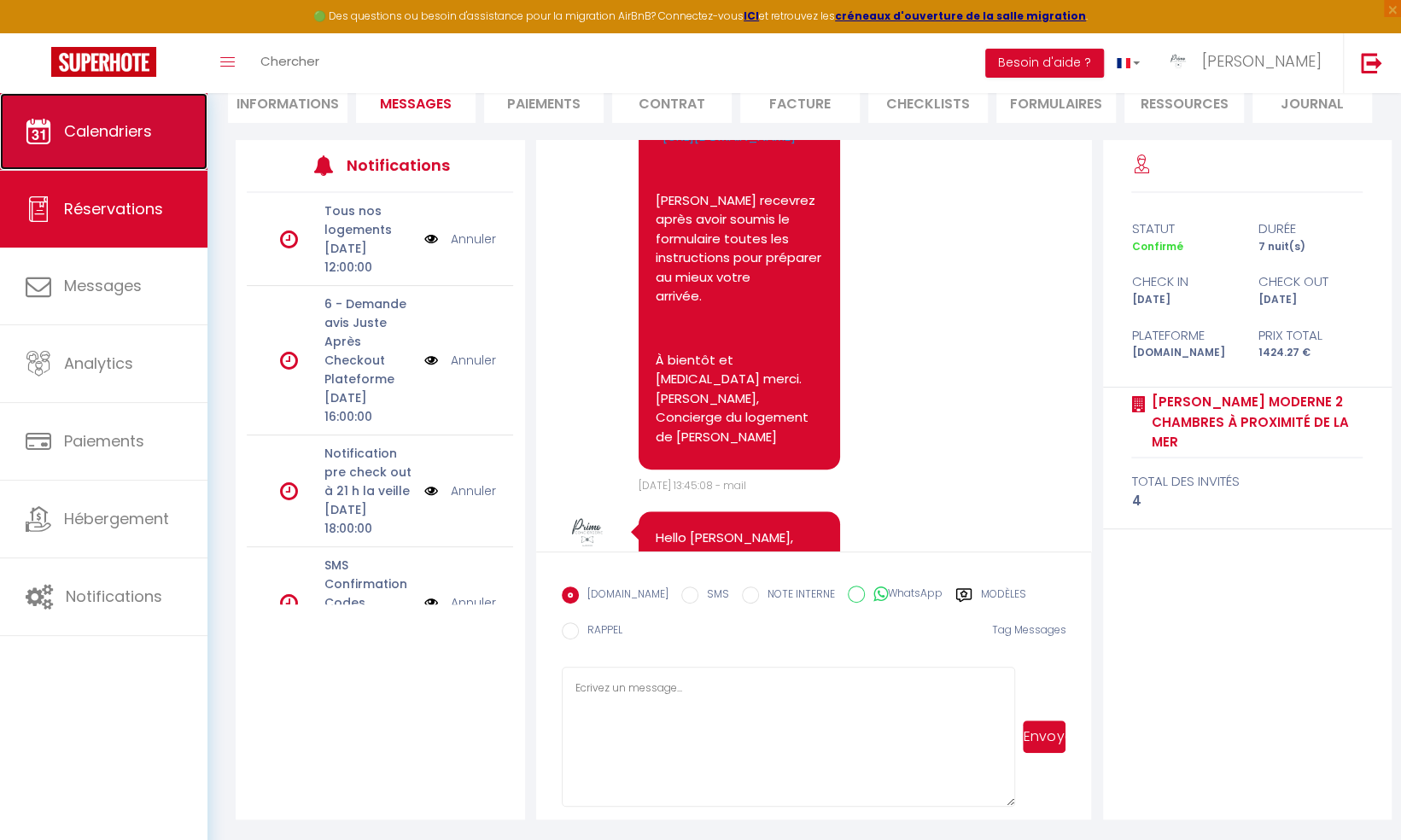
click at [109, 126] on span "Calendriers" at bounding box center [108, 130] width 88 height 21
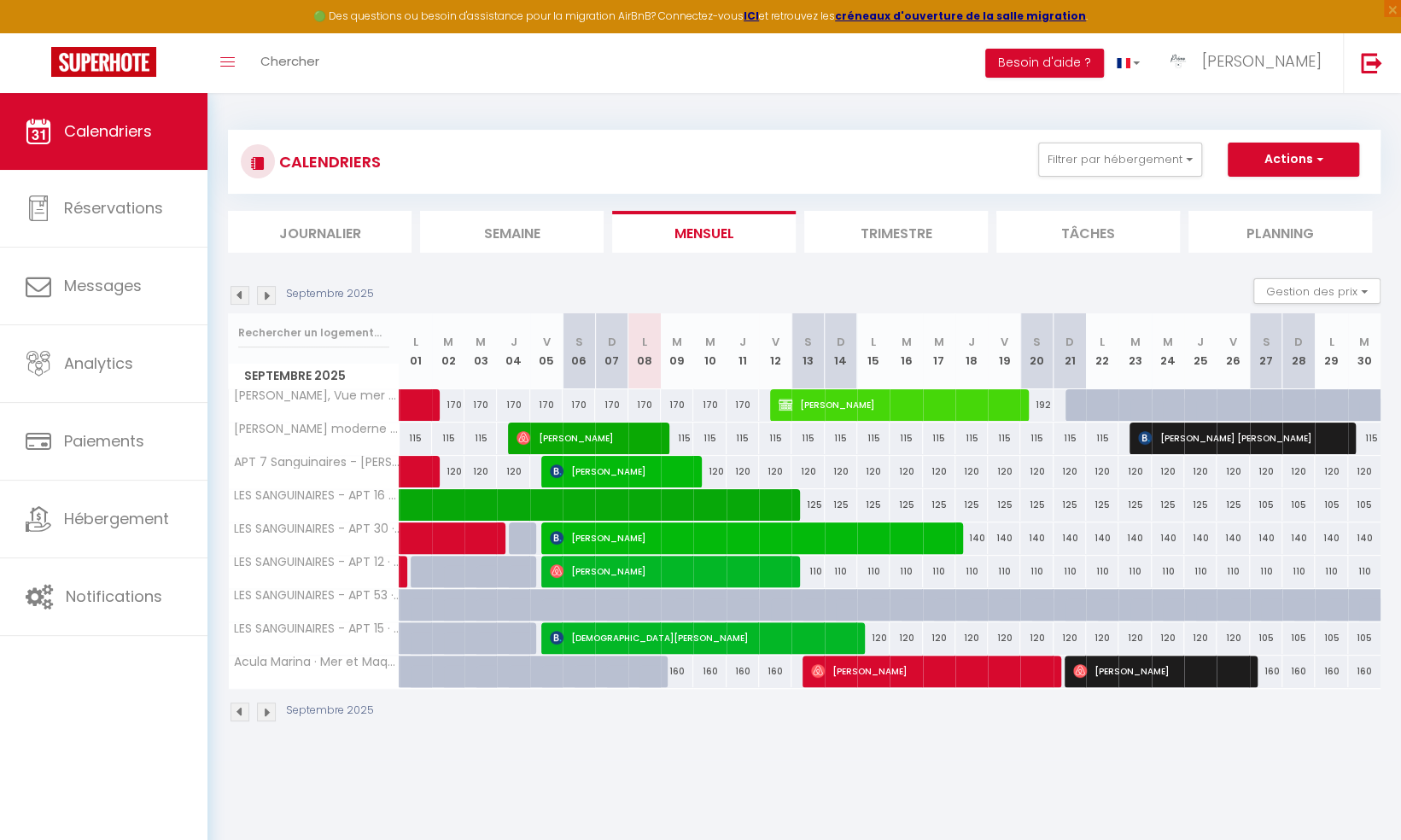
click at [238, 297] on img at bounding box center [240, 295] width 19 height 19
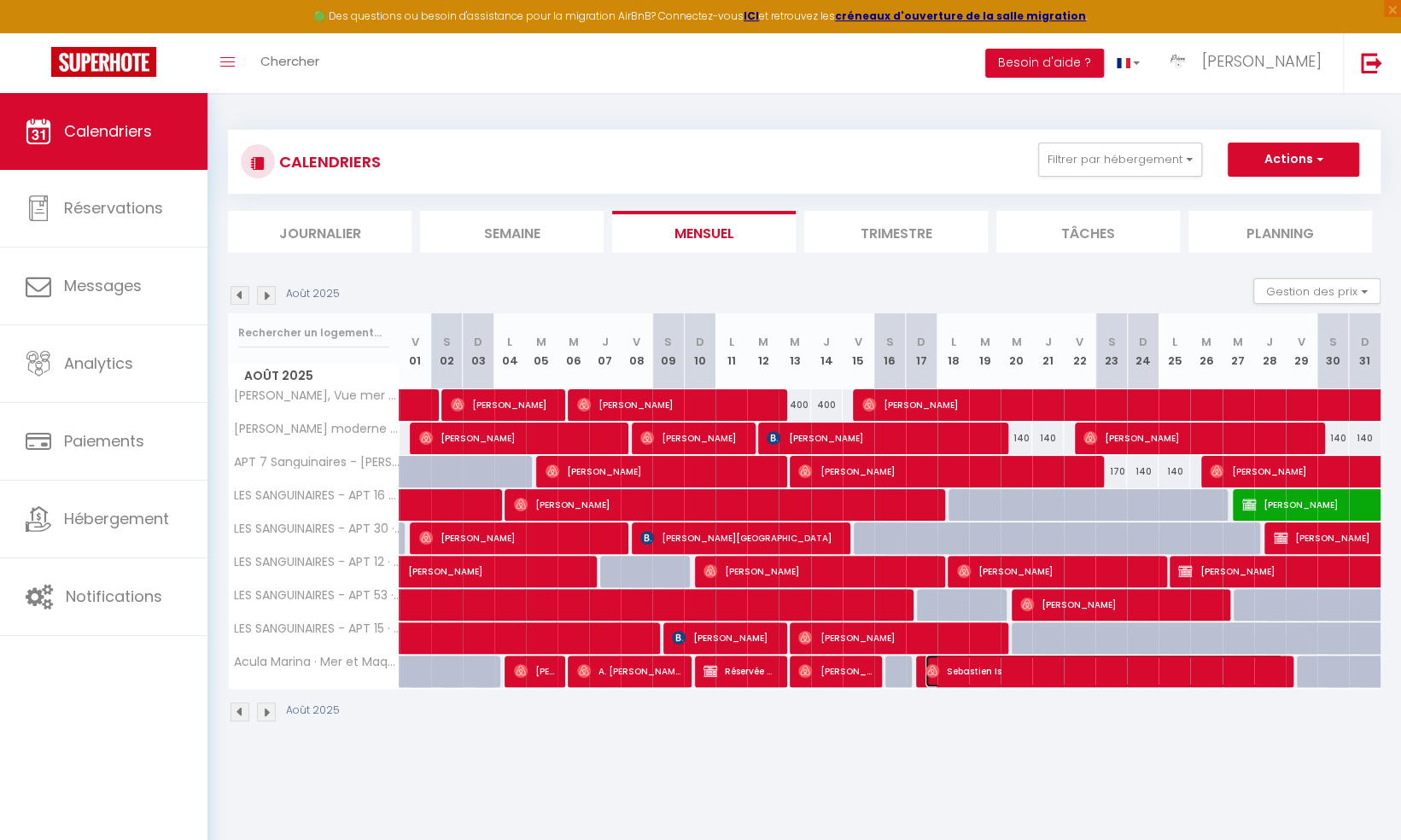
click at [971, 666] on span "Sebastien Is" at bounding box center [1105, 670] width 358 height 32
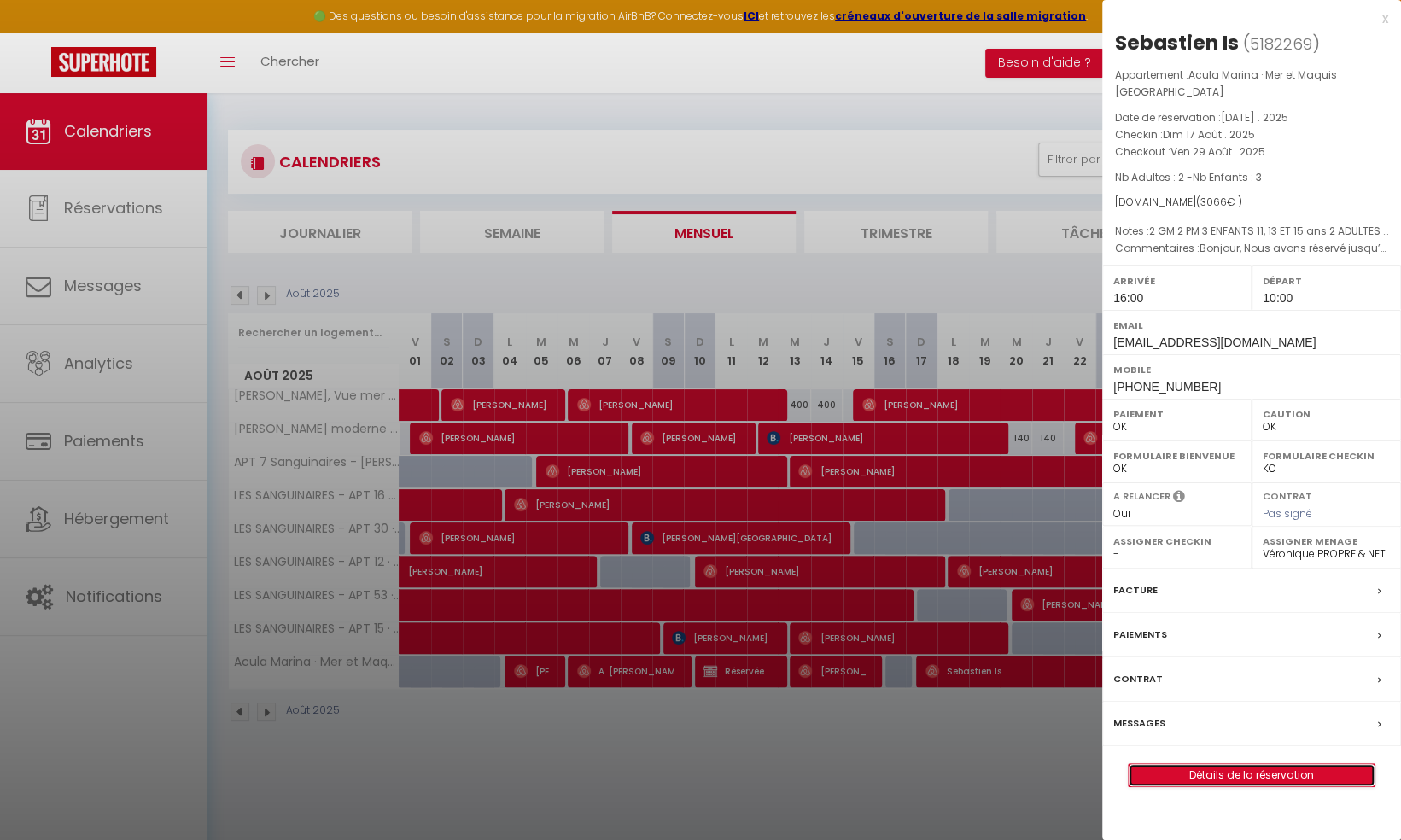
click at [1214, 764] on link "Détails de la réservation" at bounding box center [1251, 774] width 246 height 22
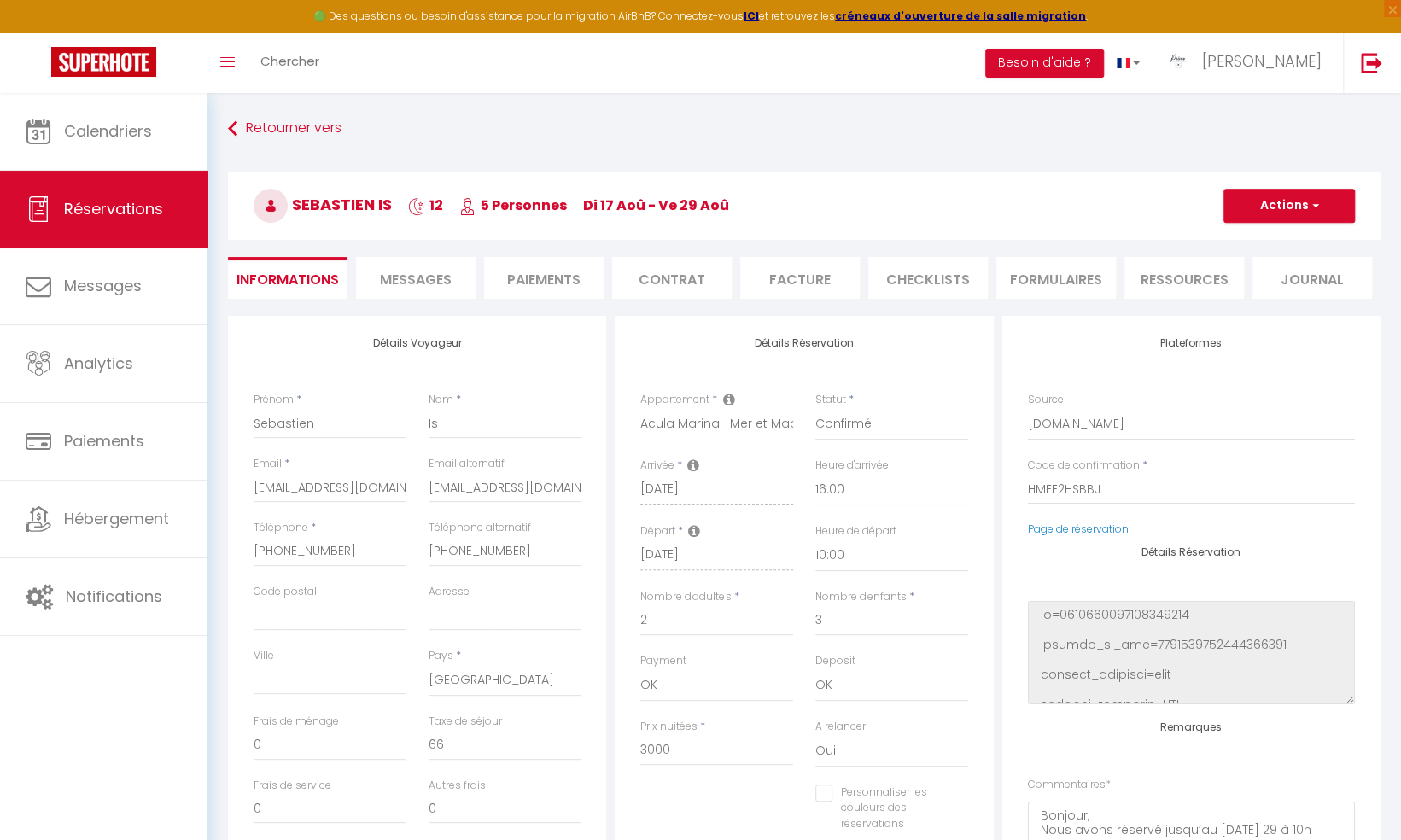
click at [275, 275] on li "Informations" at bounding box center [287, 278] width 119 height 42
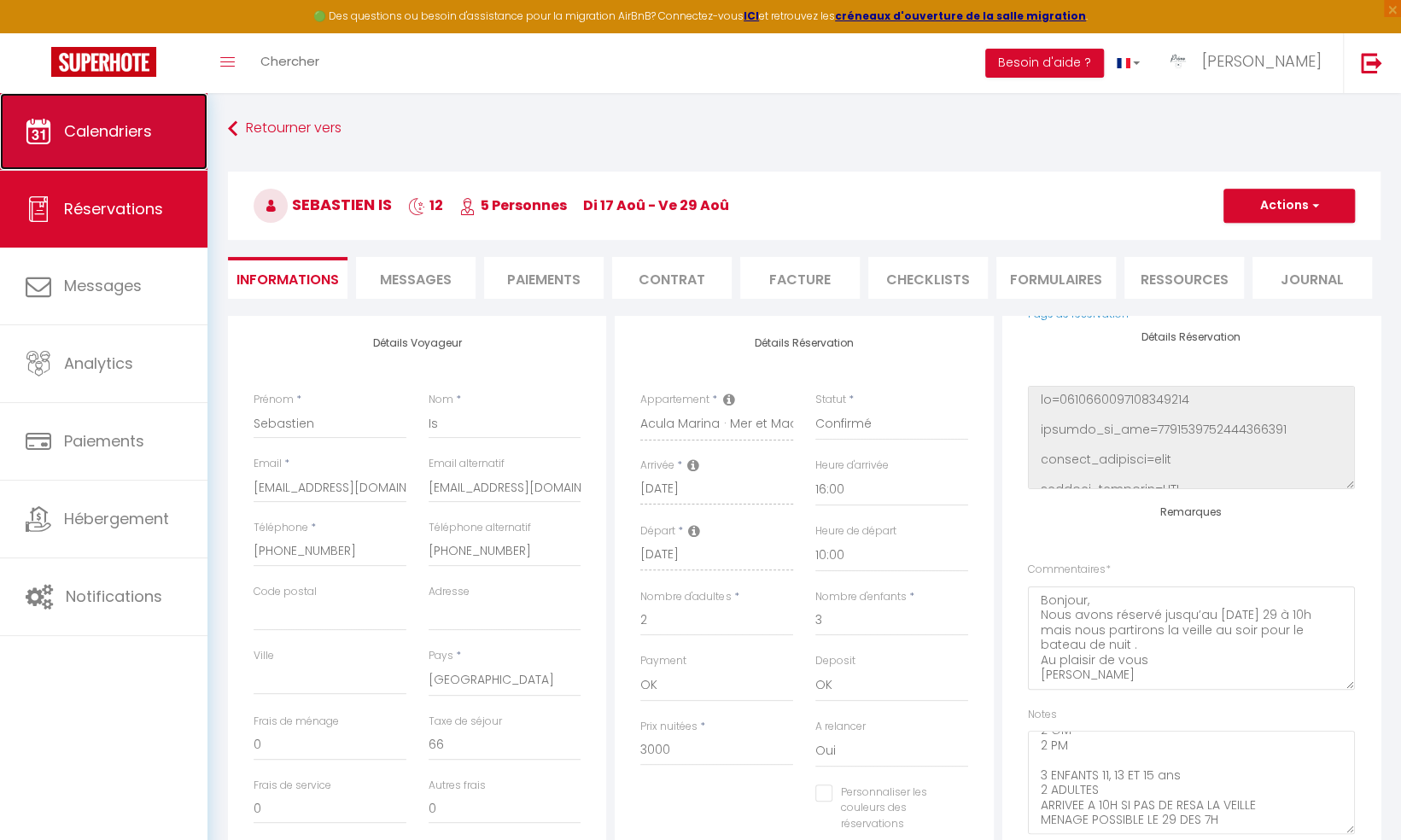
click at [115, 136] on span "Calendriers" at bounding box center [108, 130] width 88 height 21
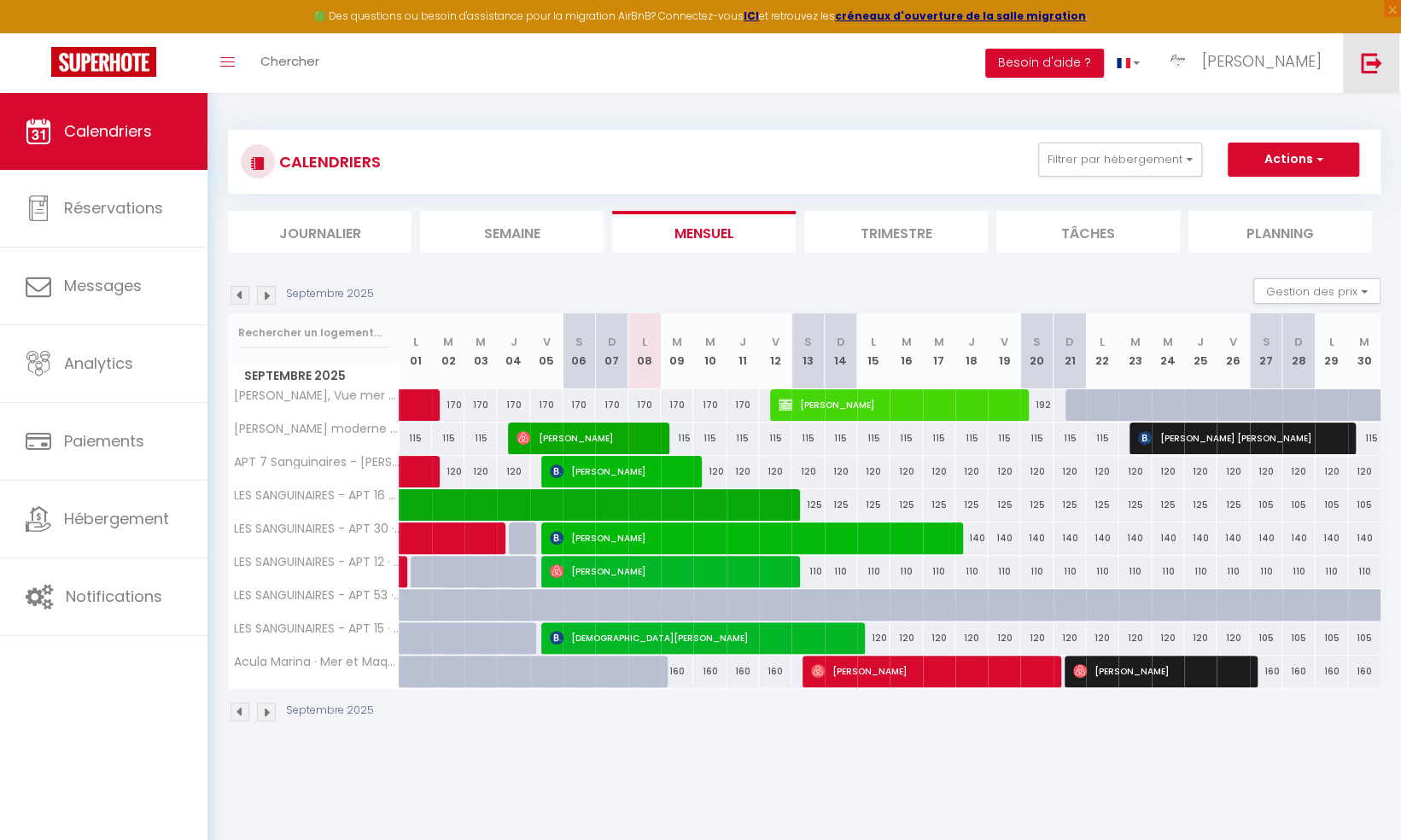
click at [1379, 70] on img at bounding box center [1371, 63] width 21 height 21
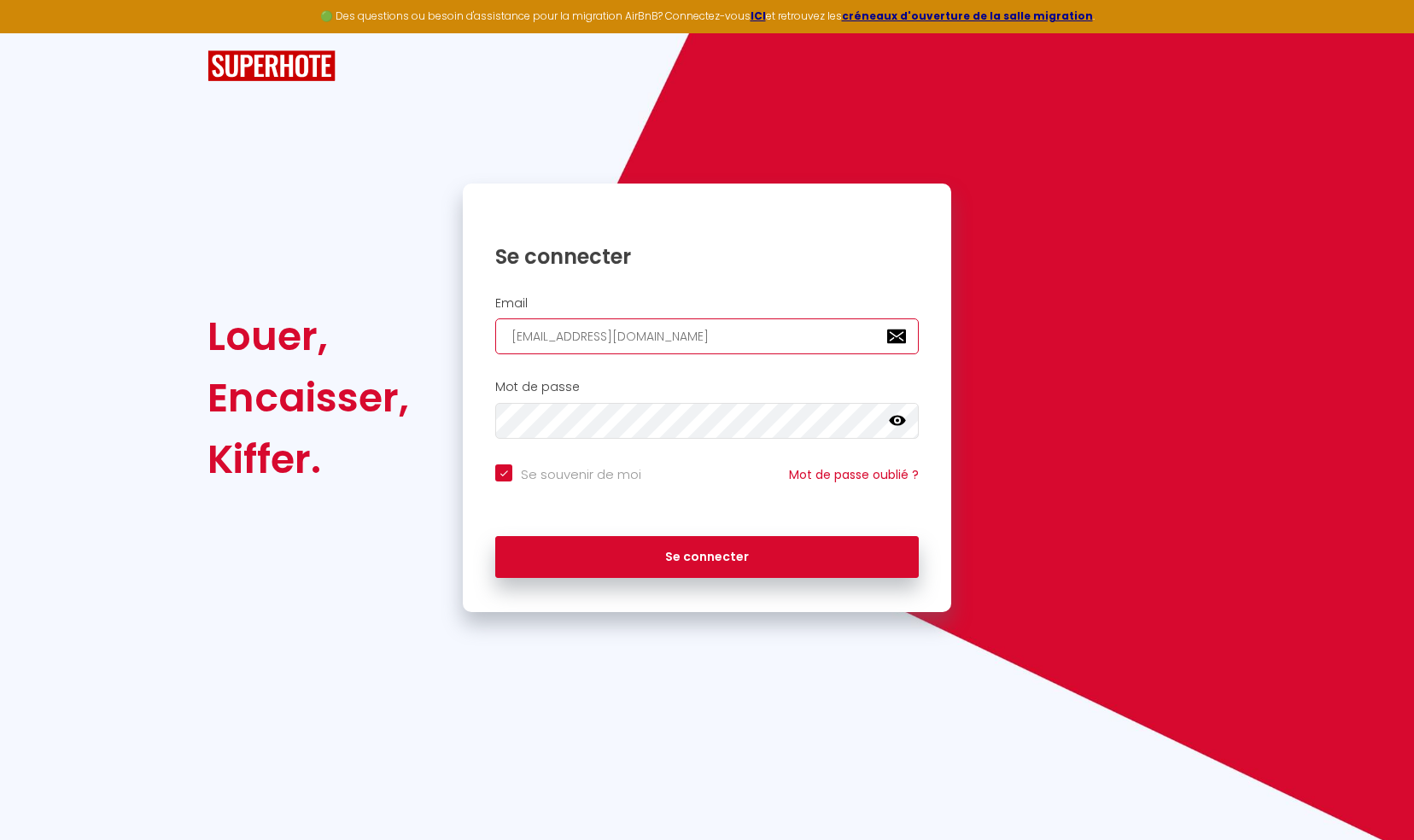
click at [736, 335] on input "ajaccio@primoconciergerie.fr" at bounding box center [707, 336] width 424 height 36
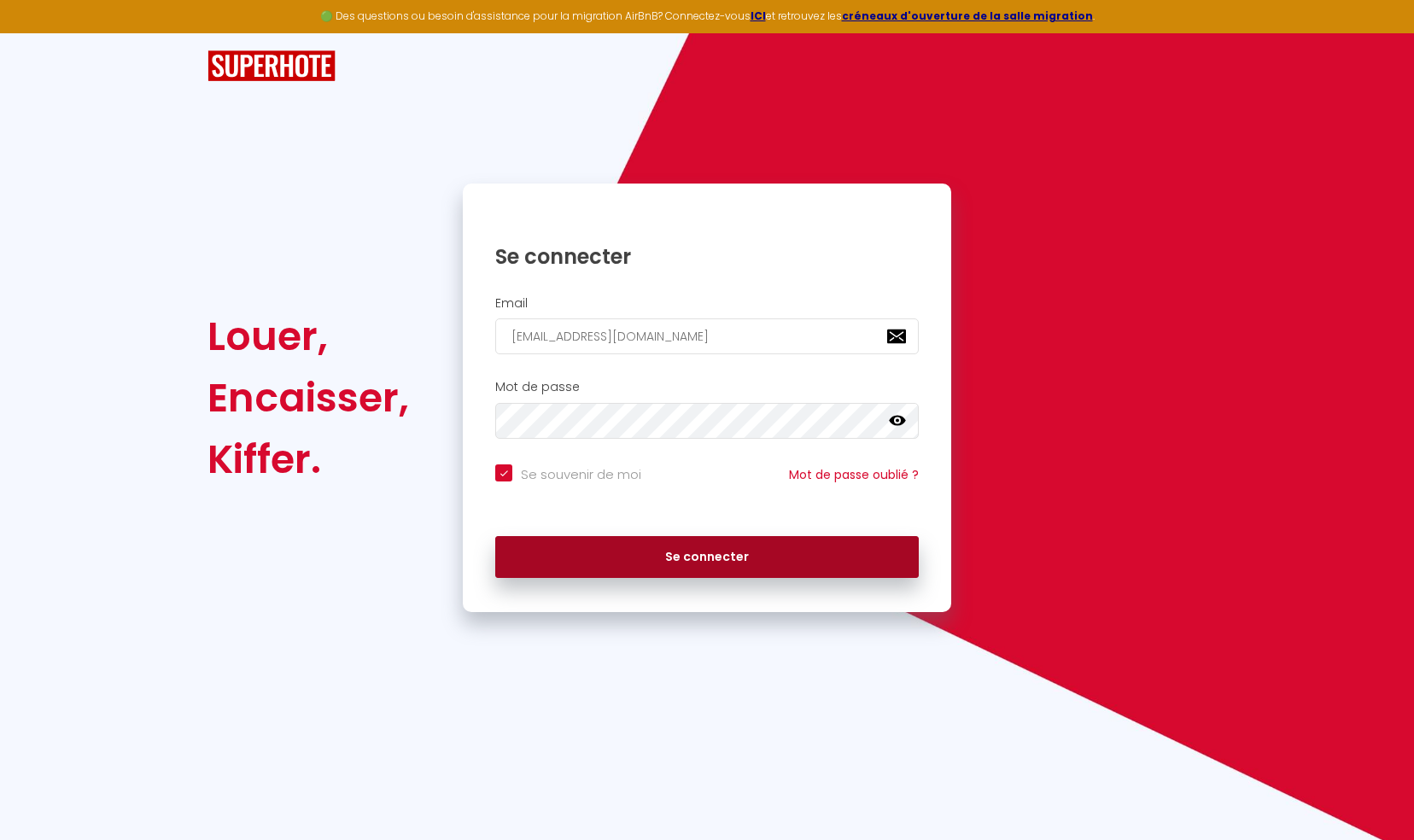
click at [719, 556] on button "Se connecter" at bounding box center [707, 557] width 424 height 43
